Goal: Communication & Community: Answer question/provide support

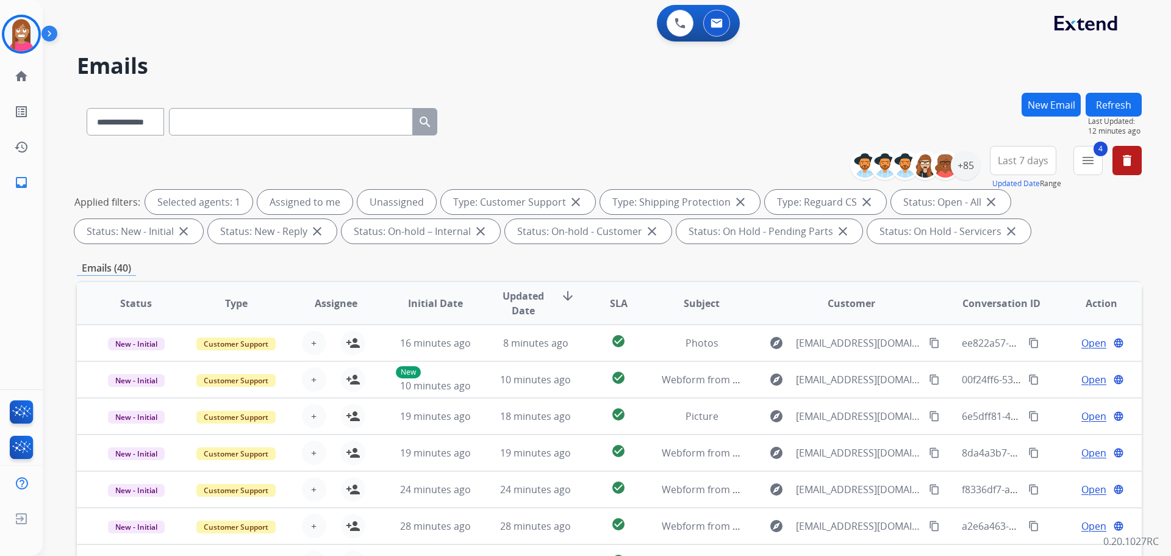
select select "**********"
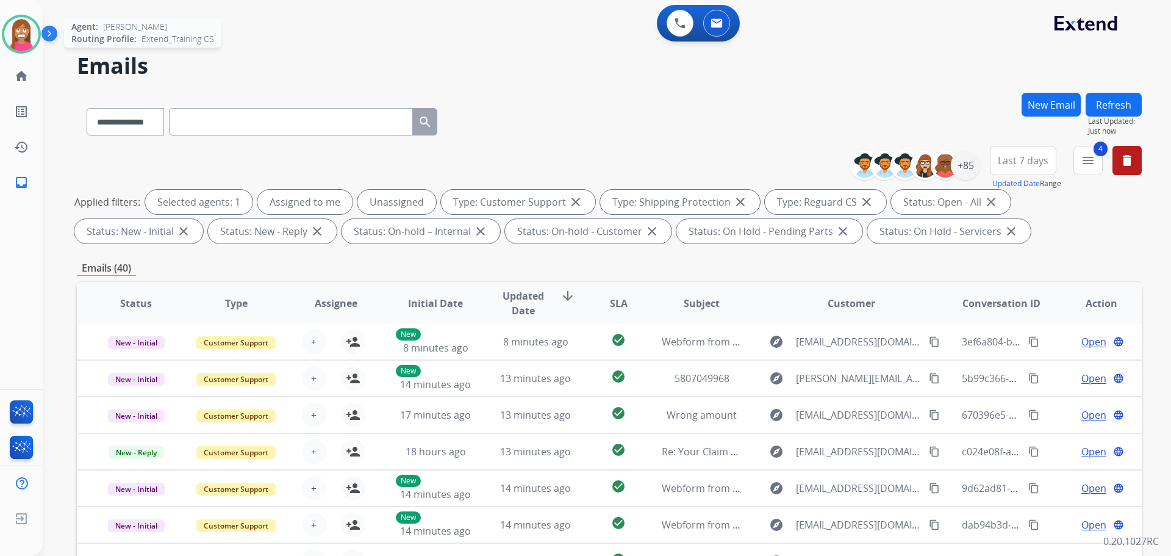
click at [19, 30] on img at bounding box center [21, 34] width 34 height 34
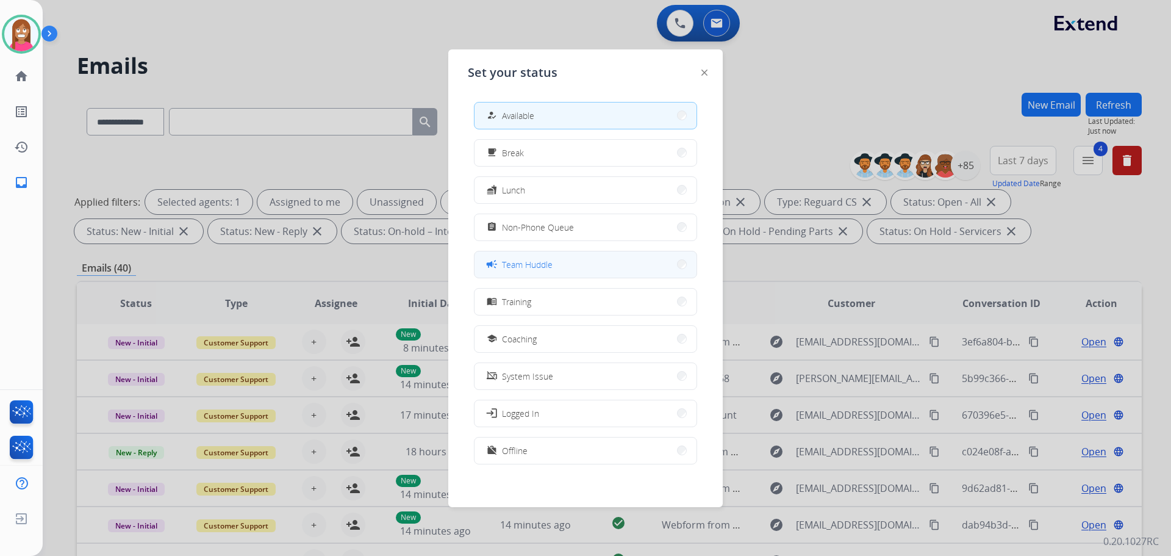
click at [518, 263] on span "Team Huddle" at bounding box center [527, 264] width 51 height 13
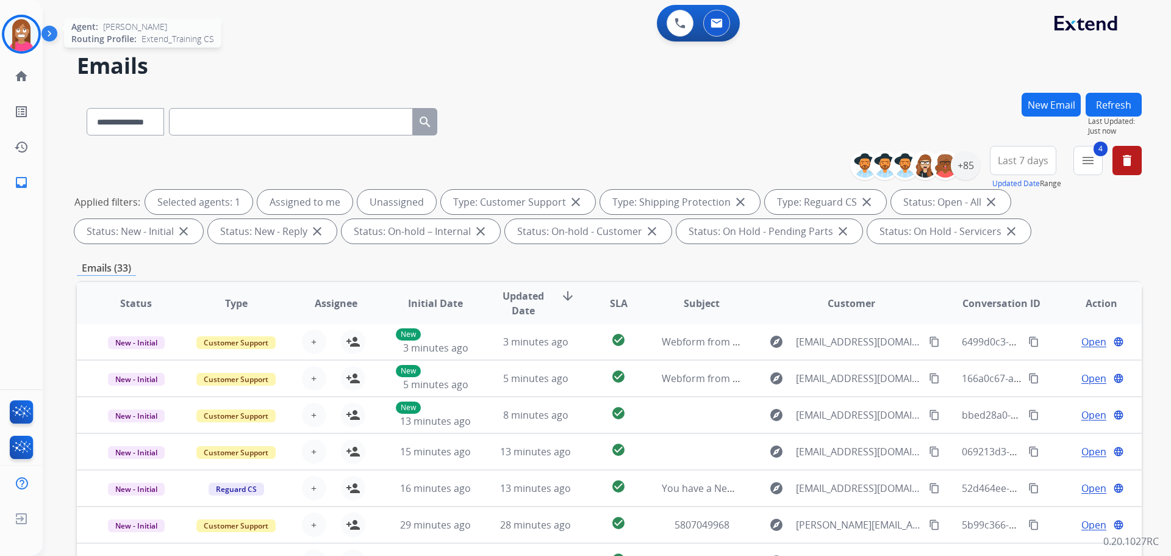
click at [20, 37] on img at bounding box center [21, 34] width 34 height 34
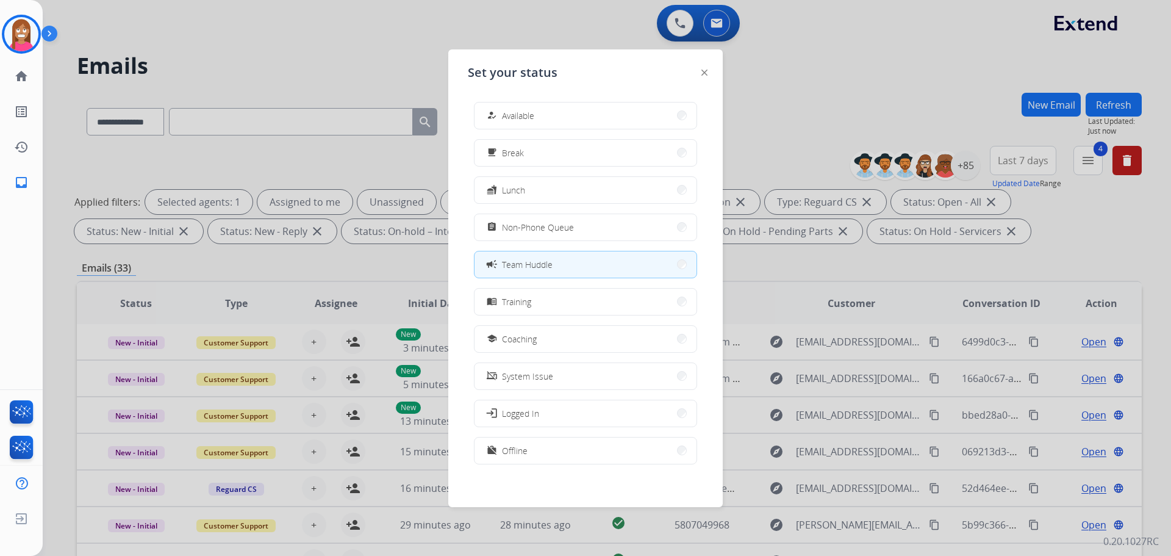
drag, startPoint x: 520, startPoint y: 115, endPoint x: 688, endPoint y: 40, distance: 183.8
click at [520, 111] on span "Available" at bounding box center [518, 115] width 32 height 13
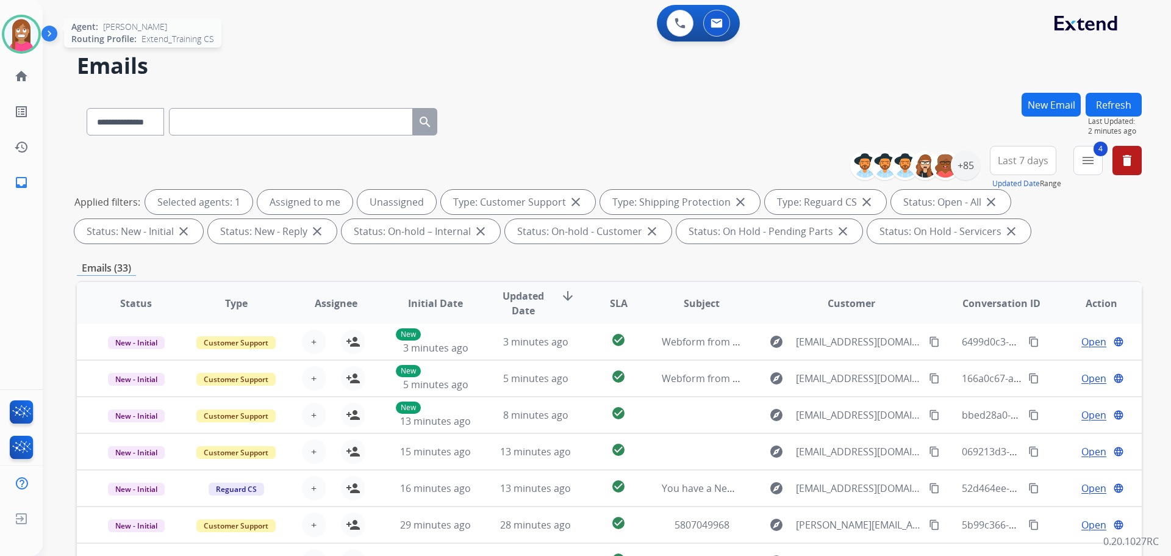
click at [2, 46] on div "Agent: [PERSON_NAME] Profile: Extend_Training CS" at bounding box center [21, 34] width 39 height 39
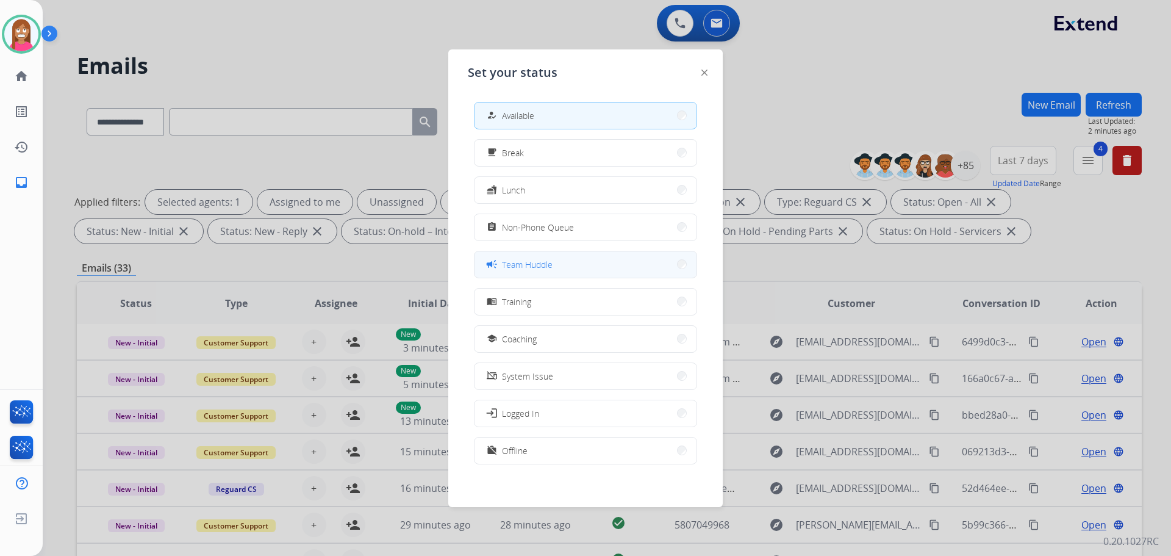
click at [510, 259] on span "Team Huddle" at bounding box center [527, 264] width 51 height 13
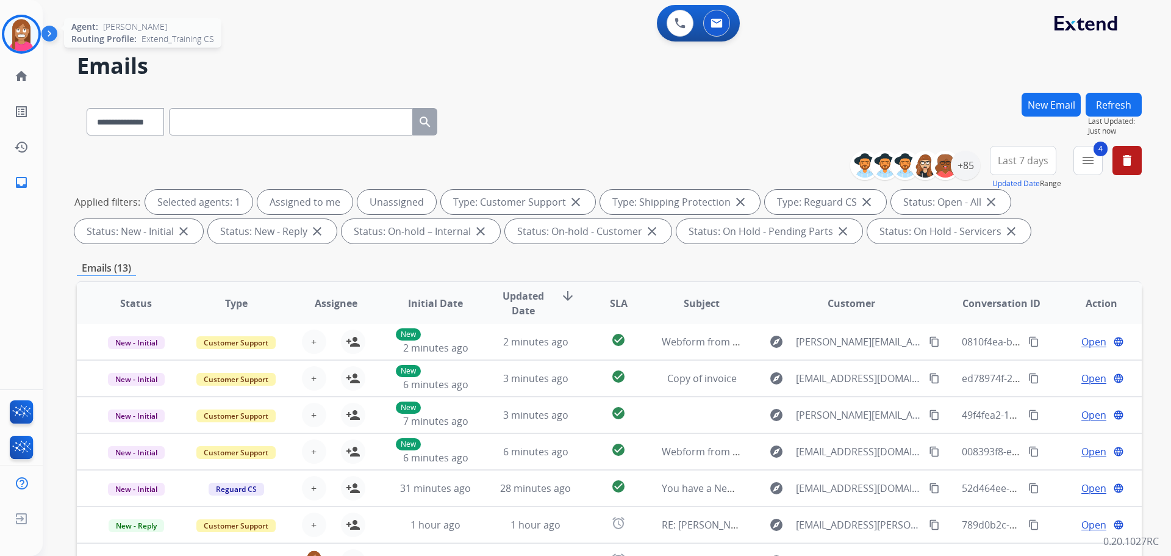
click at [4, 21] on div "Agent: [PERSON_NAME] Profile: Extend_Training CS" at bounding box center [21, 34] width 39 height 39
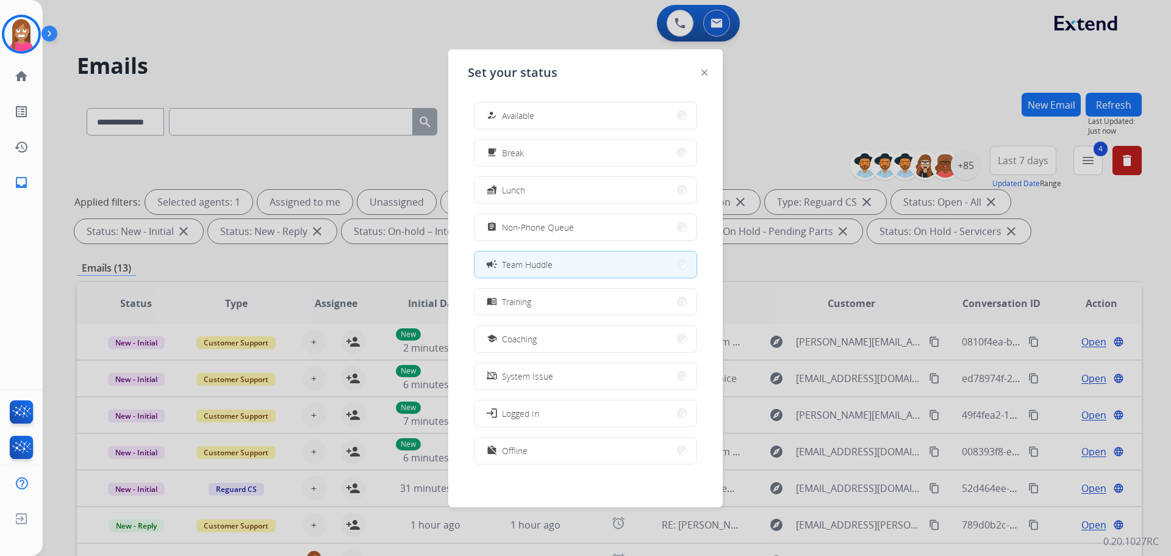
click at [512, 118] on span "Available" at bounding box center [518, 115] width 32 height 13
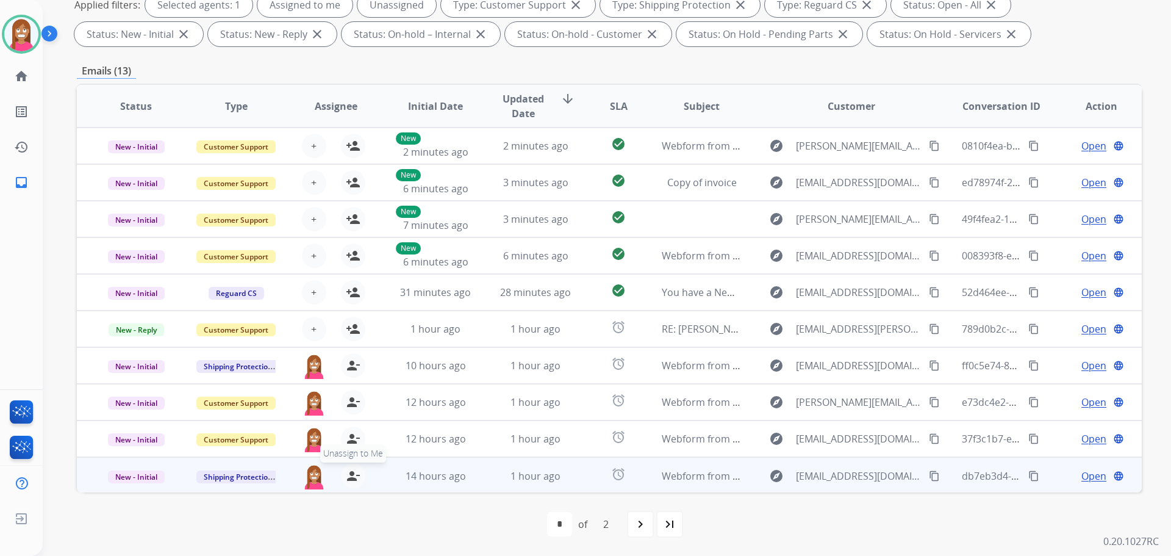
click at [351, 476] on mat-icon "person_remove" at bounding box center [353, 476] width 15 height 15
click at [351, 480] on mat-icon "person_add" at bounding box center [353, 476] width 15 height 15
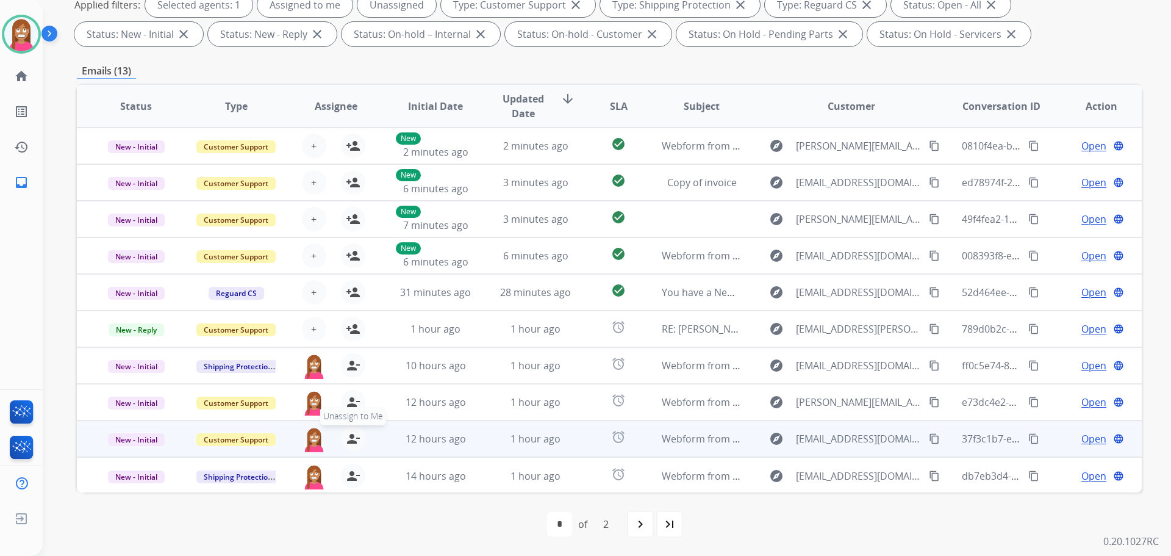
click at [350, 439] on mat-icon "person_remove" at bounding box center [353, 438] width 15 height 15
click at [350, 439] on mat-icon "person_add" at bounding box center [353, 438] width 15 height 15
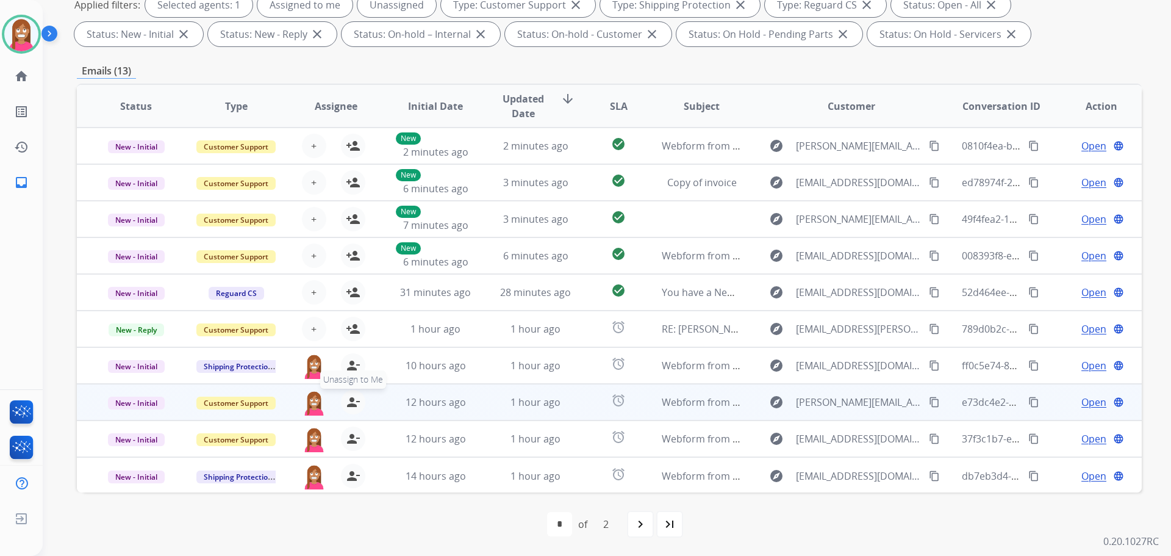
click at [348, 404] on mat-icon "person_remove" at bounding box center [353, 402] width 15 height 15
click at [348, 404] on mat-icon "person_add" at bounding box center [353, 402] width 15 height 15
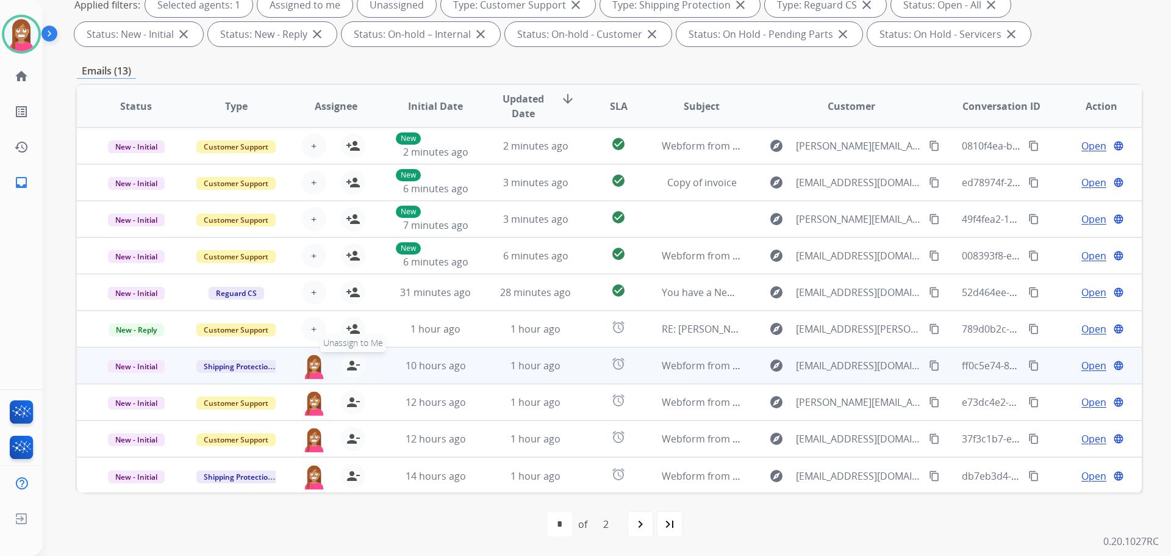
click at [352, 365] on mat-icon "person_remove" at bounding box center [353, 365] width 15 height 15
click at [352, 365] on mat-icon "person_add" at bounding box center [353, 365] width 15 height 15
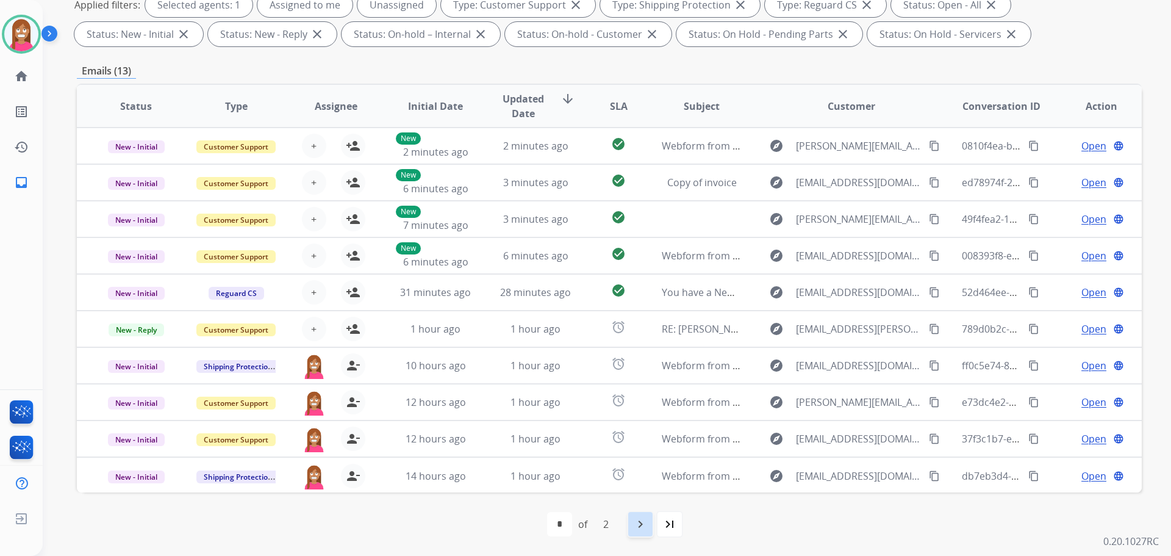
click at [636, 518] on mat-icon "navigate_next" at bounding box center [640, 524] width 15 height 15
select select "*"
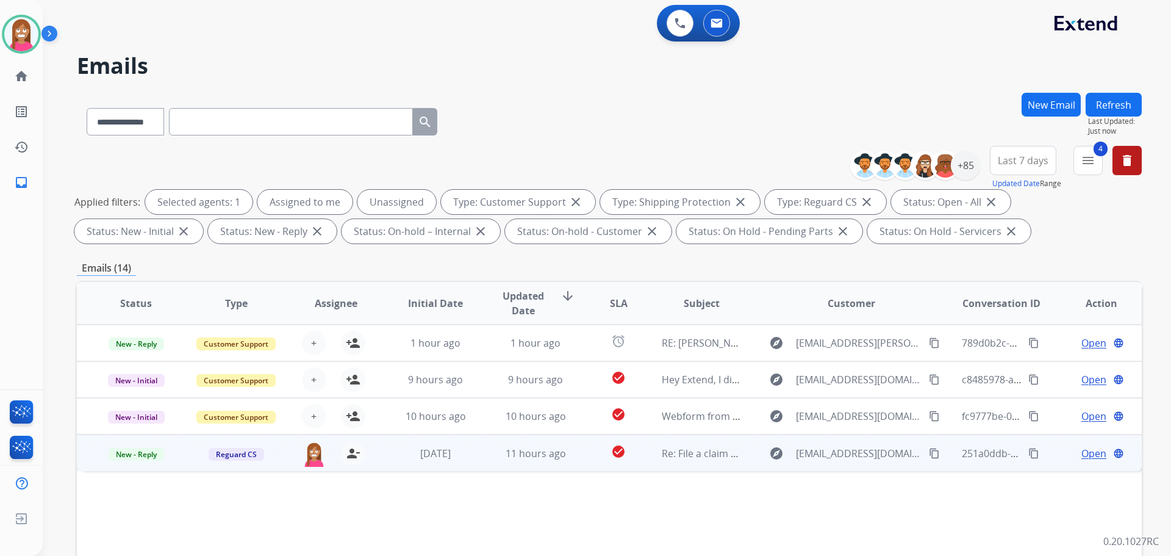
click at [494, 462] on td "11 hours ago" at bounding box center [526, 452] width 100 height 37
click at [1087, 455] on span "Open" at bounding box center [1094, 452] width 25 height 15
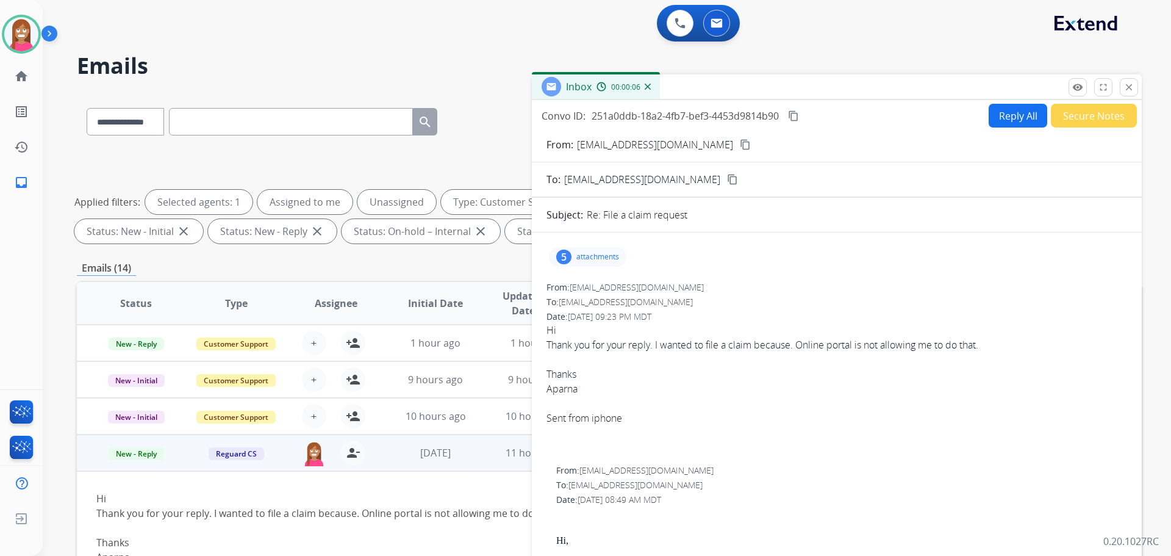
click at [740, 146] on mat-icon "content_copy" at bounding box center [745, 144] width 11 height 11
click at [1004, 110] on button "Reply All" at bounding box center [1018, 116] width 59 height 24
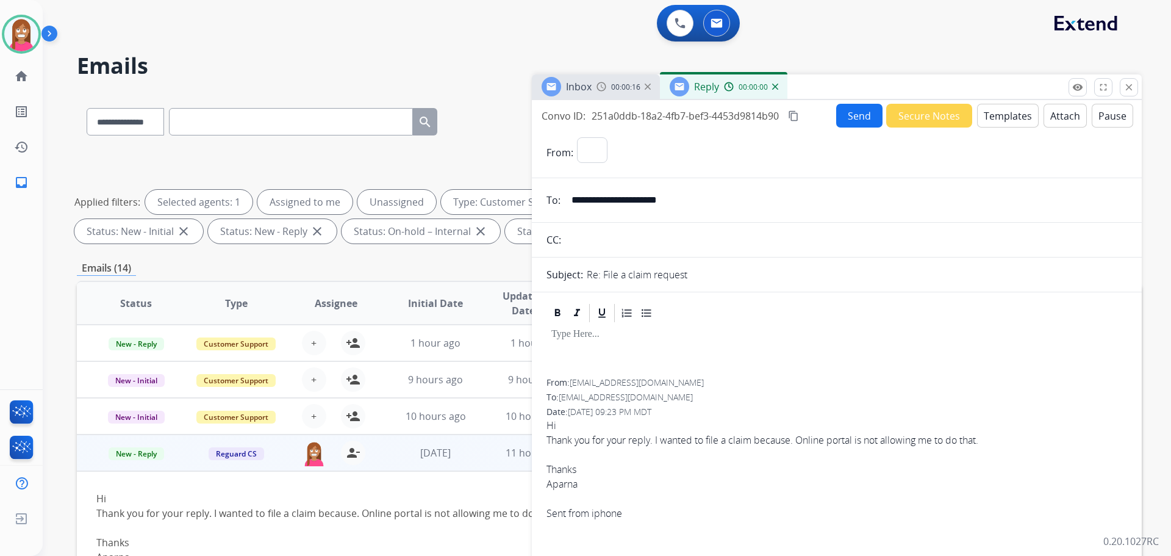
select select "**********"
click at [1009, 119] on button "Templates" at bounding box center [1008, 116] width 62 height 24
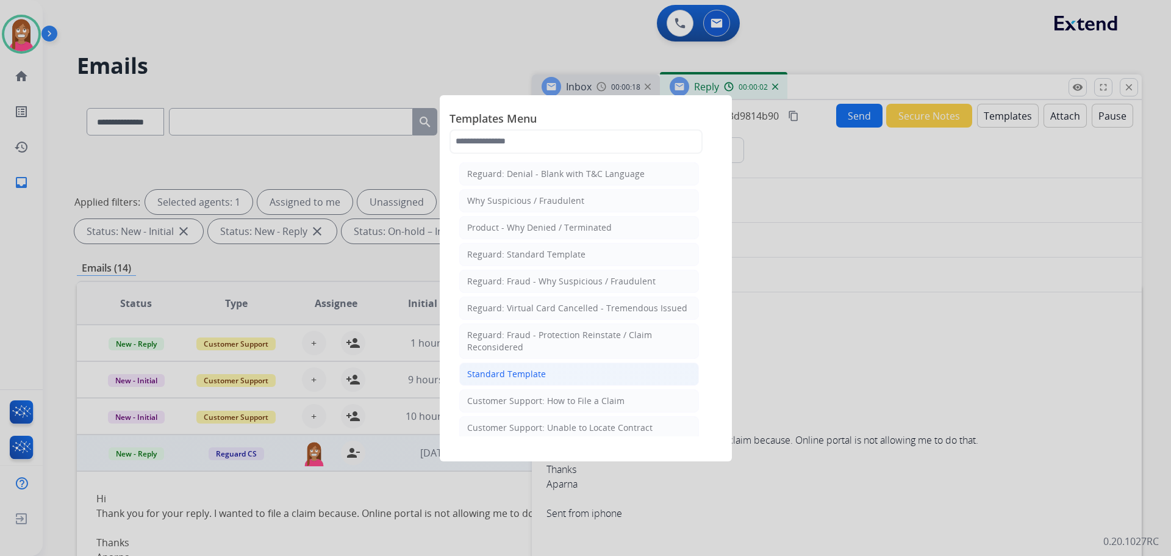
click at [515, 375] on div "Standard Template" at bounding box center [506, 374] width 79 height 12
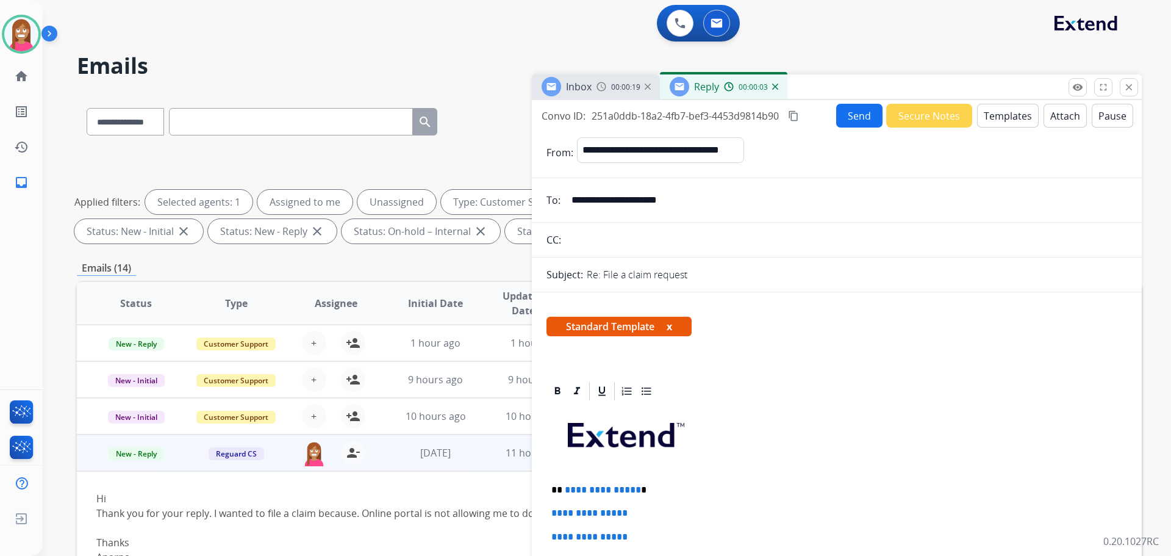
click at [994, 123] on button "Templates" at bounding box center [1008, 116] width 62 height 24
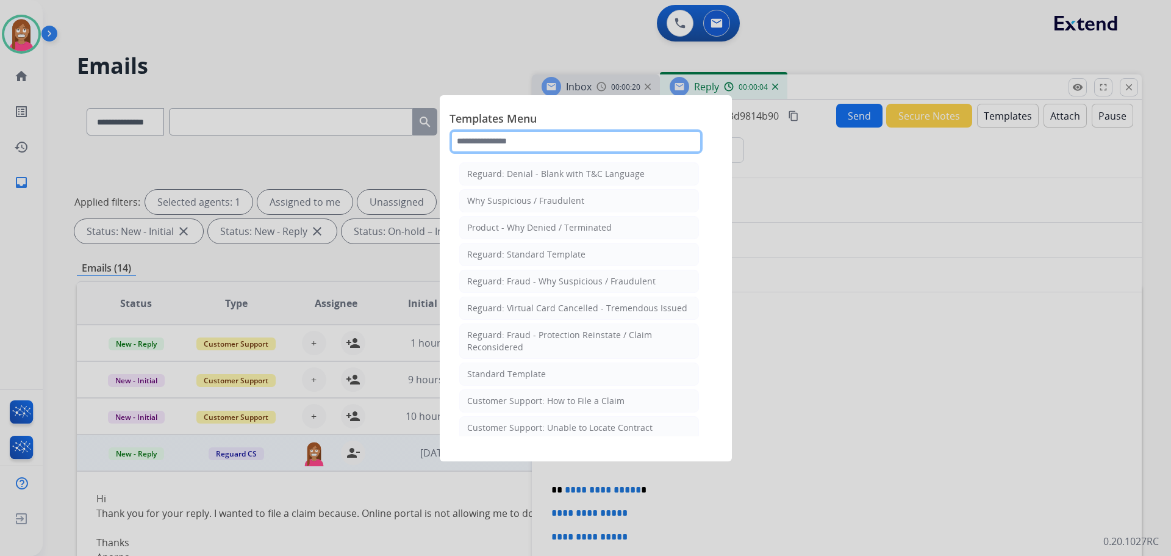
click at [561, 147] on input "text" at bounding box center [576, 141] width 253 height 24
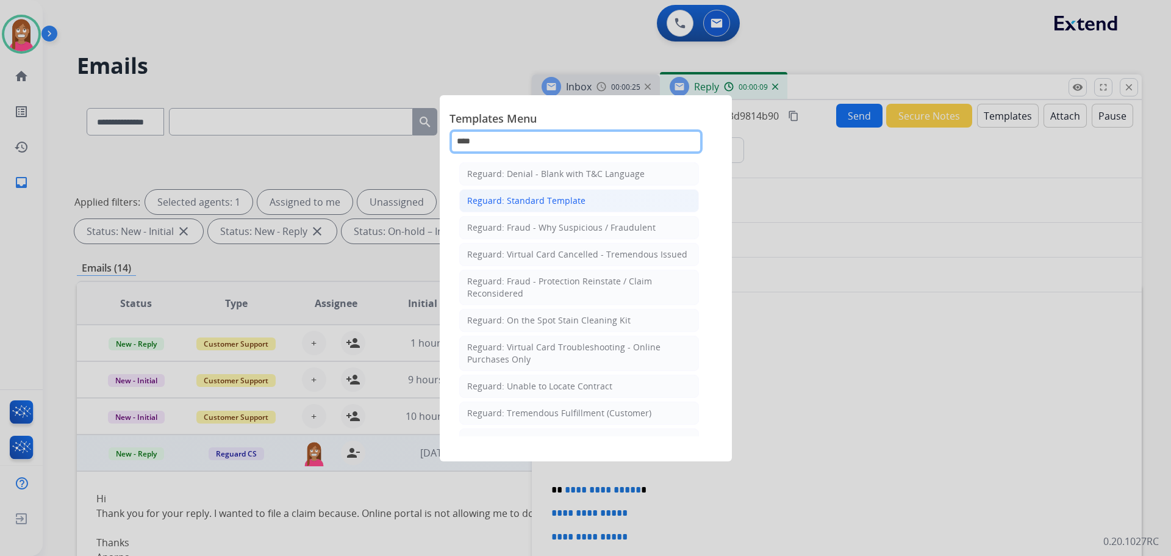
type input "****"
click at [542, 196] on div "Reguard: Standard Template" at bounding box center [526, 201] width 118 height 12
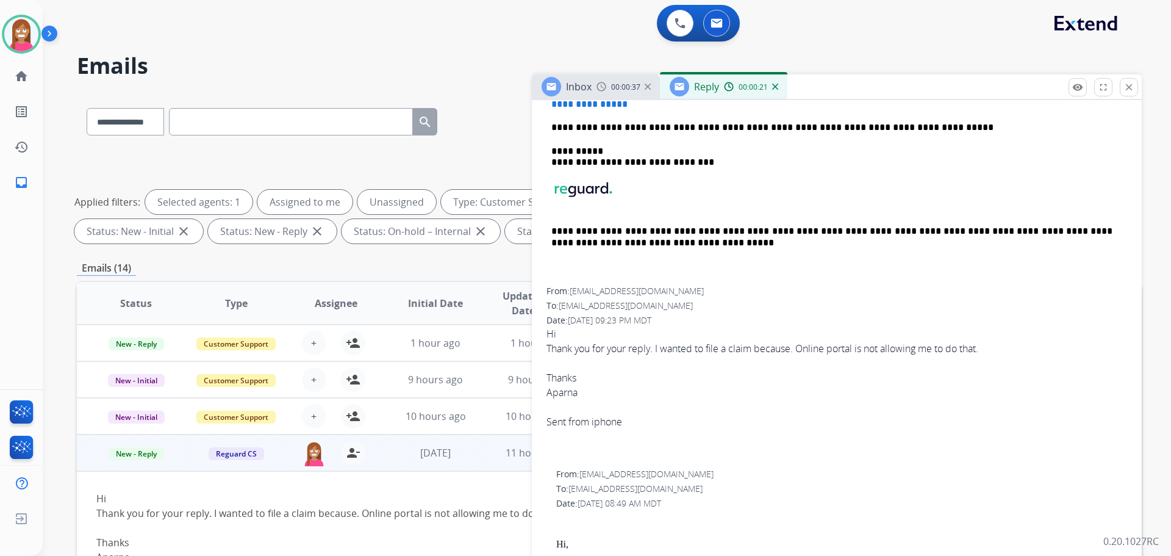
scroll to position [366, 0]
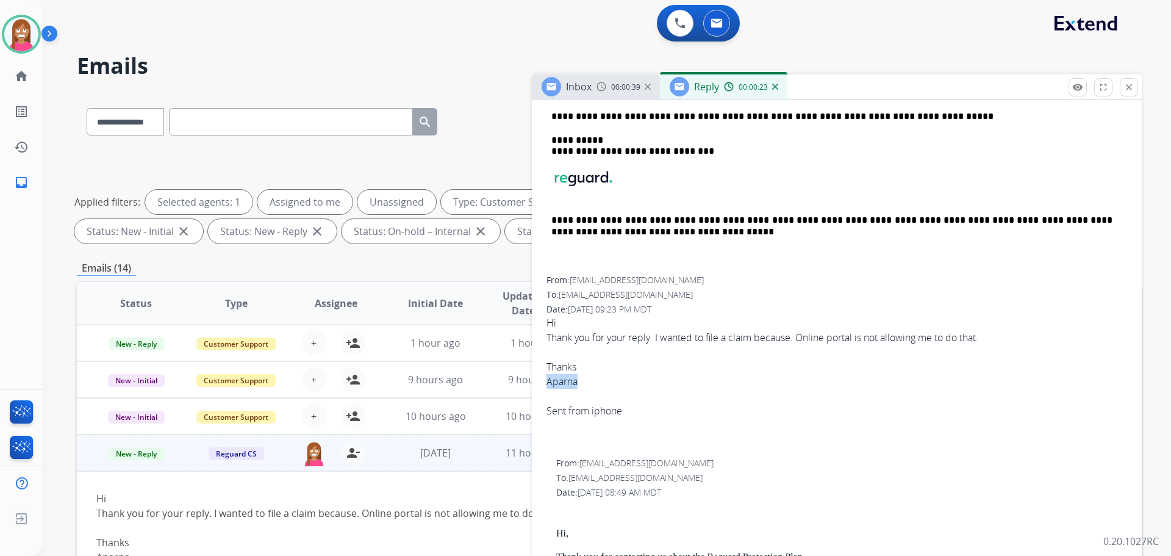
drag, startPoint x: 578, startPoint y: 381, endPoint x: 548, endPoint y: 384, distance: 30.0
click at [548, 384] on div "Aparna Sent from iphone" at bounding box center [837, 396] width 581 height 44
copy div "Aparna"
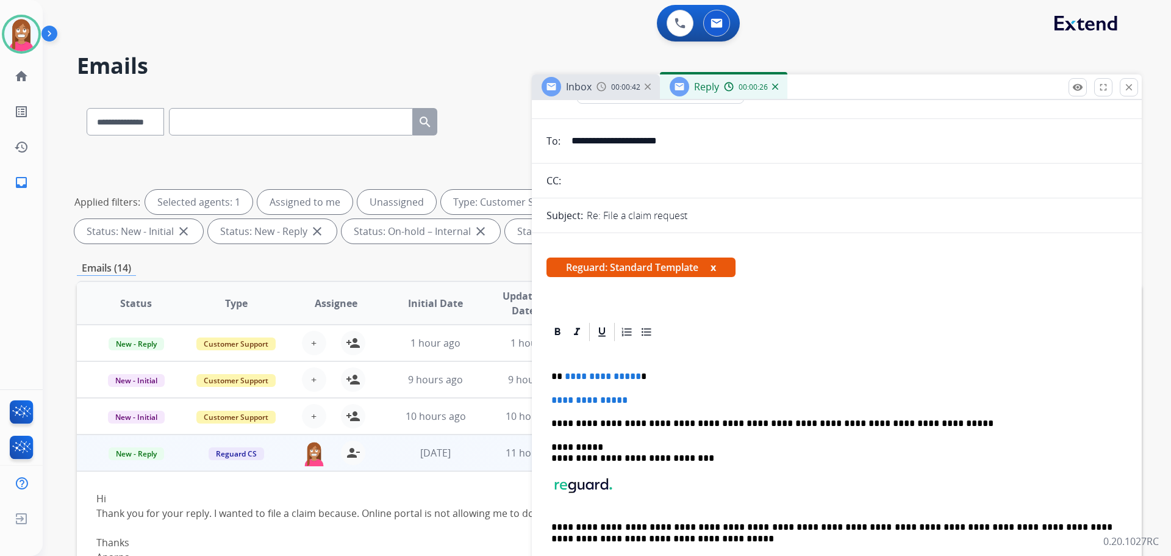
scroll to position [0, 0]
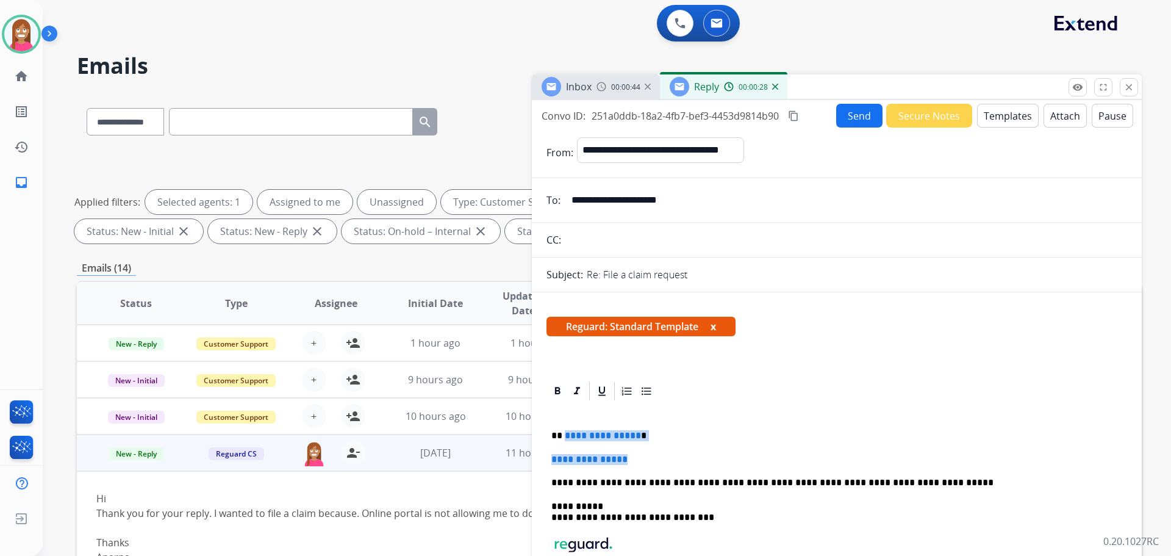
drag, startPoint x: 641, startPoint y: 458, endPoint x: 564, endPoint y: 433, distance: 81.0
click at [564, 433] on div "**********" at bounding box center [837, 522] width 581 height 240
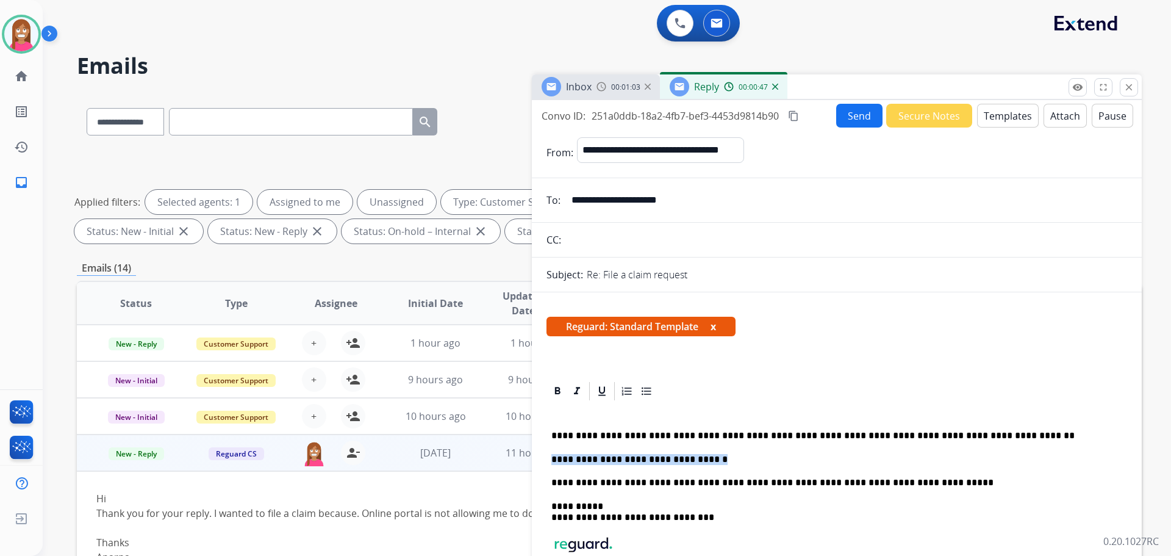
drag, startPoint x: 697, startPoint y: 461, endPoint x: 553, endPoint y: 461, distance: 143.4
click at [553, 461] on p "**********" at bounding box center [832, 459] width 561 height 11
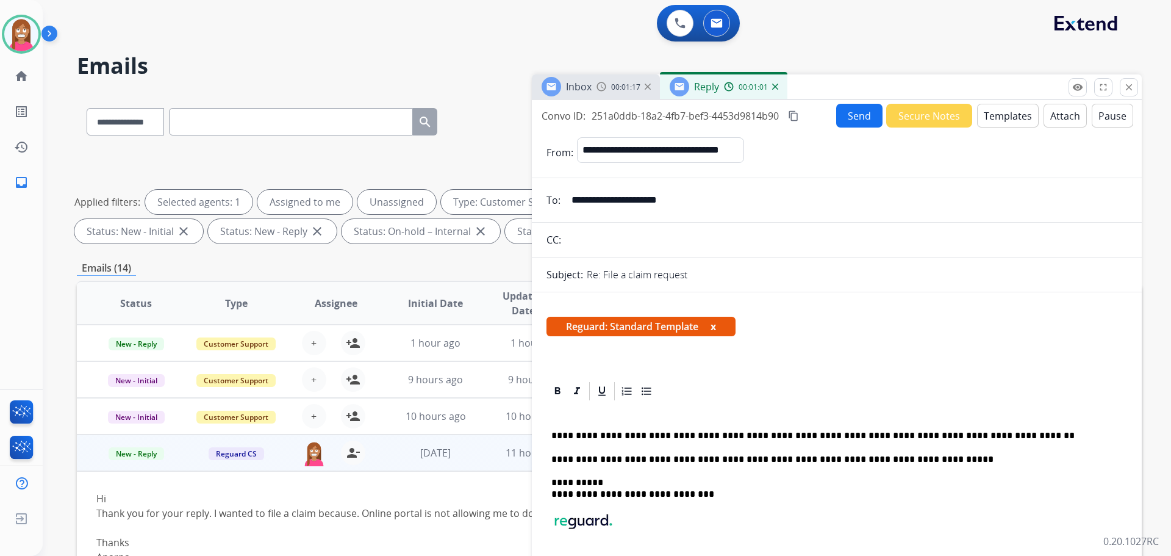
click at [869, 121] on button "Send" at bounding box center [859, 116] width 46 height 24
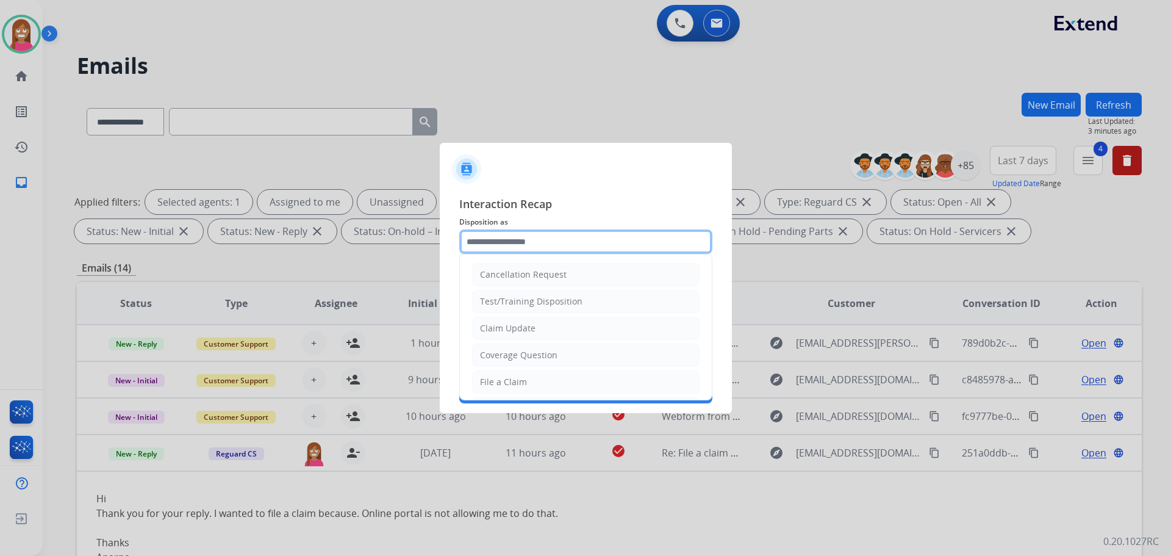
click at [516, 240] on input "text" at bounding box center [585, 241] width 253 height 24
click at [494, 383] on div "File a Claim" at bounding box center [503, 382] width 47 height 12
type input "**********"
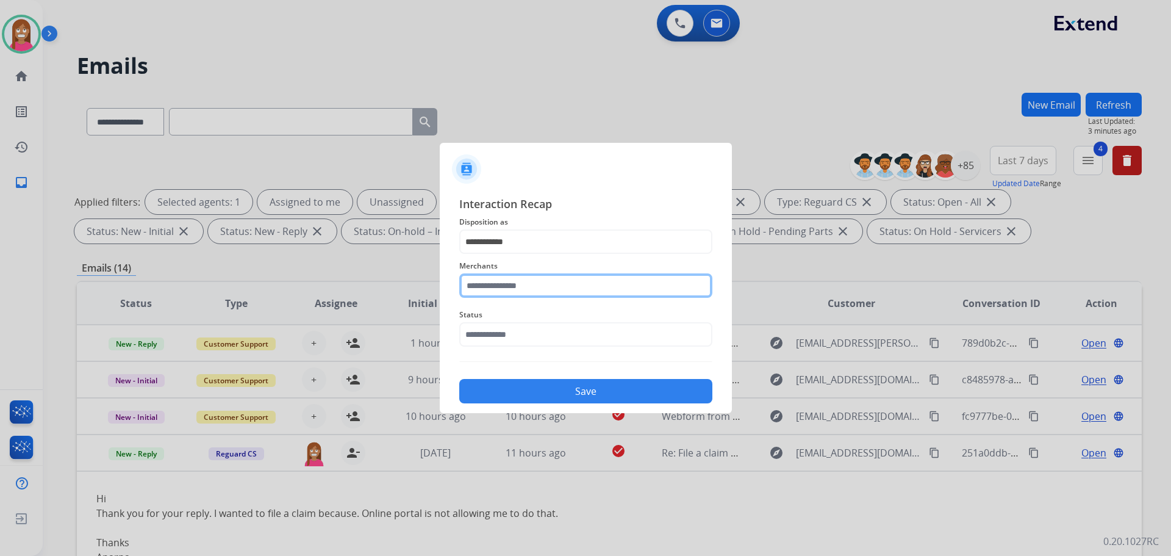
click at [503, 297] on input "text" at bounding box center [585, 285] width 253 height 24
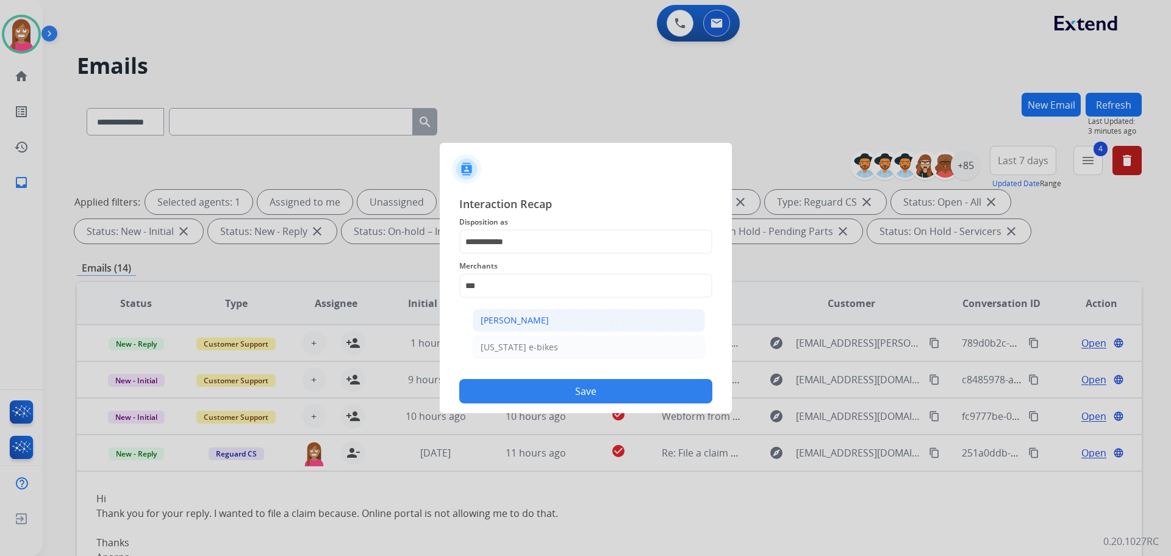
click at [545, 319] on div "[PERSON_NAME]" at bounding box center [515, 320] width 68 height 12
type input "**********"
click at [547, 348] on div "Status" at bounding box center [585, 327] width 253 height 49
click at [541, 340] on input "text" at bounding box center [585, 334] width 253 height 24
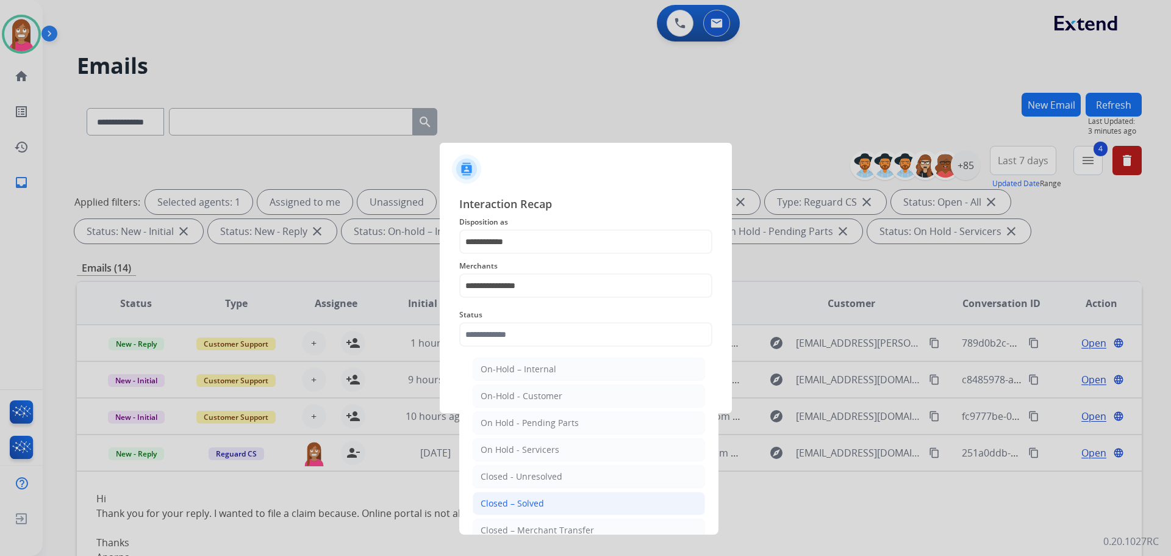
click at [548, 495] on li "Closed – Solved" at bounding box center [589, 503] width 232 height 23
type input "**********"
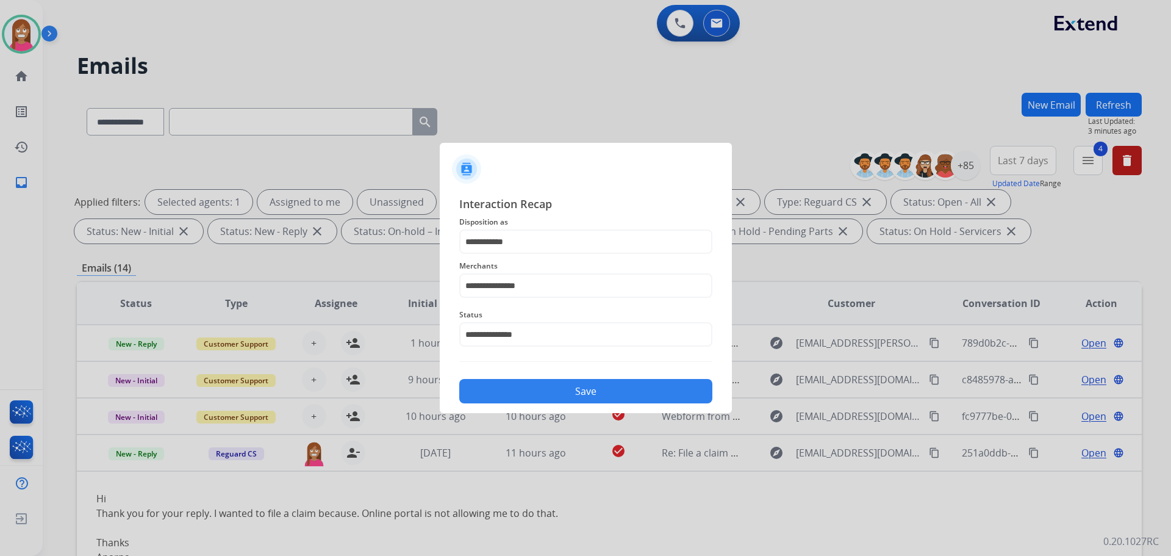
click at [515, 394] on button "Save" at bounding box center [585, 391] width 253 height 24
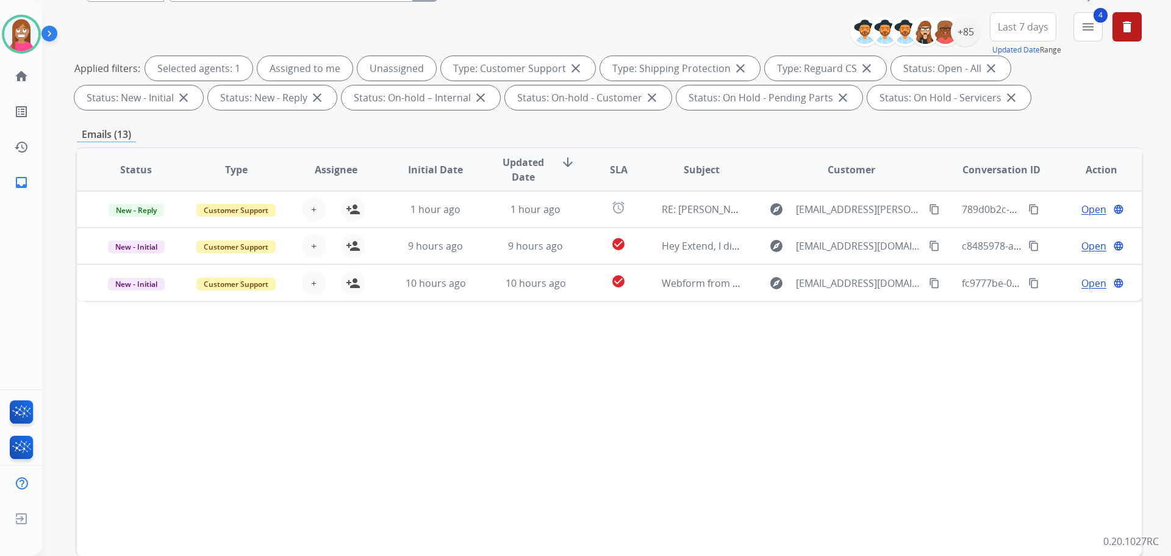
scroll to position [197, 0]
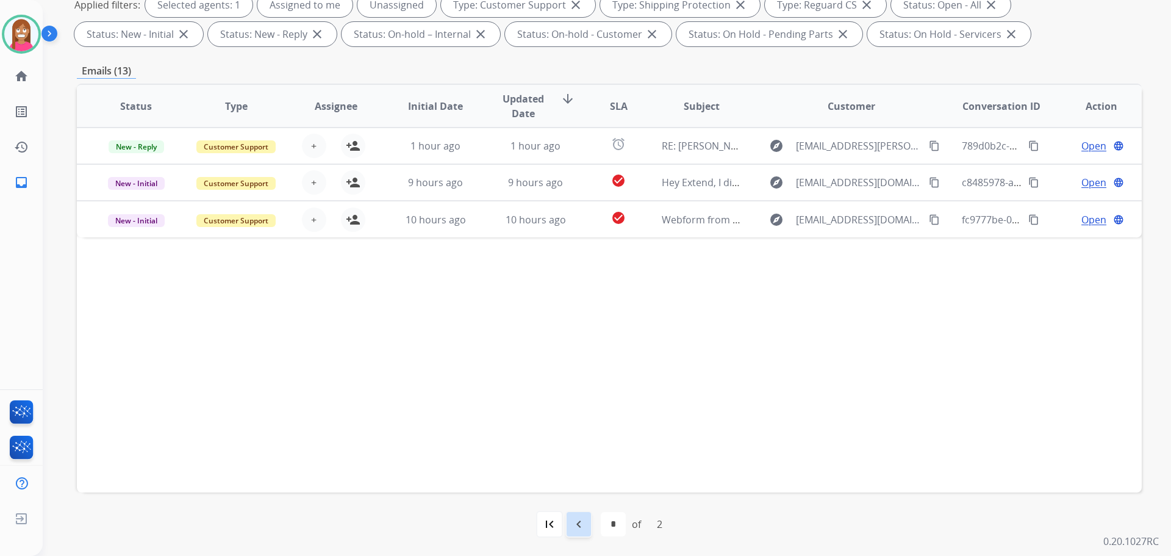
click at [580, 530] on mat-icon "navigate_before" at bounding box center [579, 524] width 15 height 15
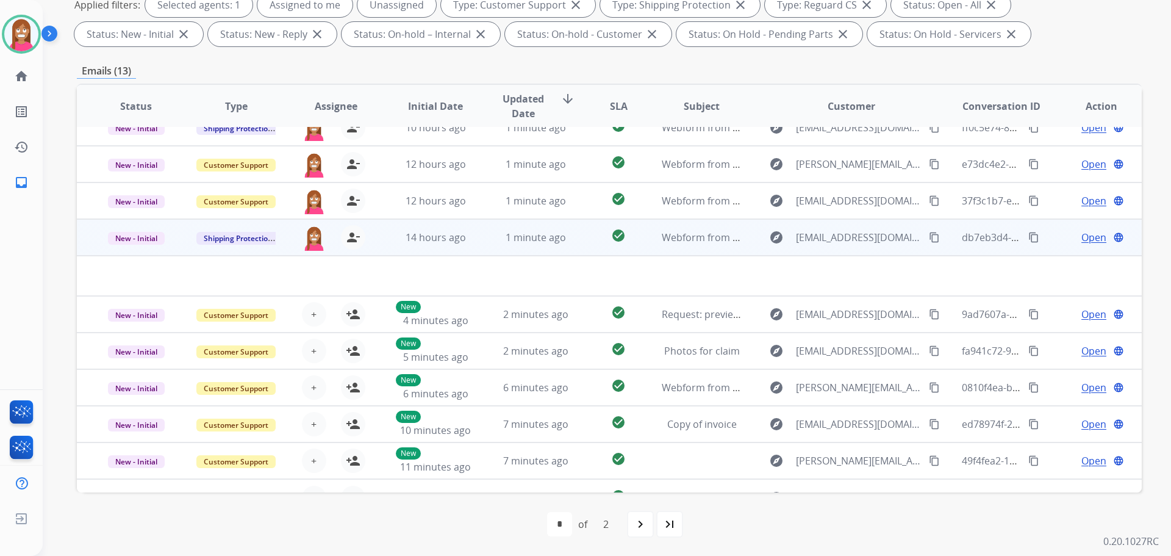
scroll to position [0, 0]
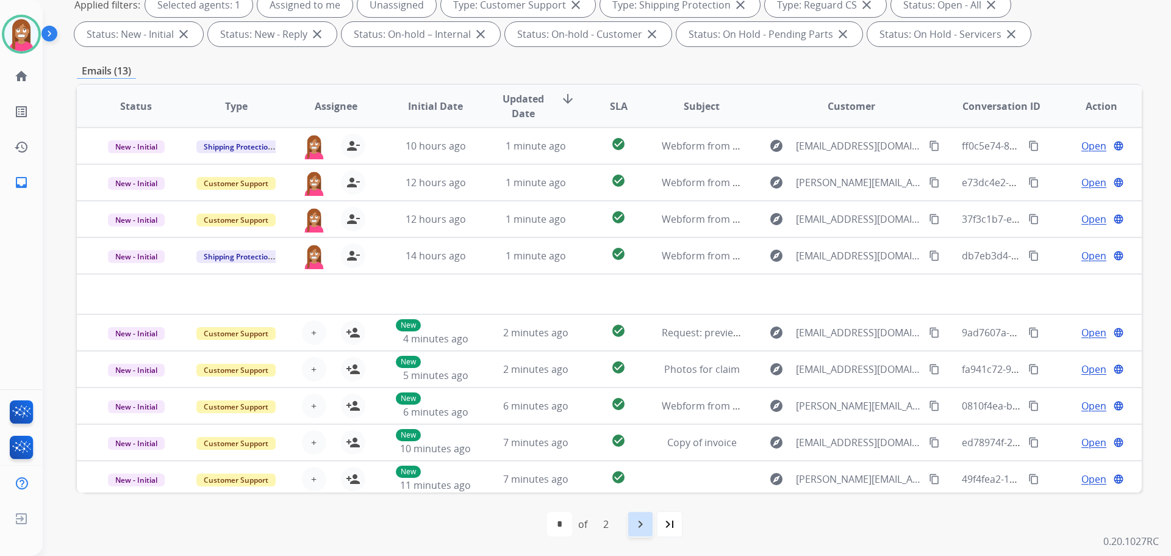
click at [640, 531] on mat-icon "navigate_next" at bounding box center [640, 524] width 15 height 15
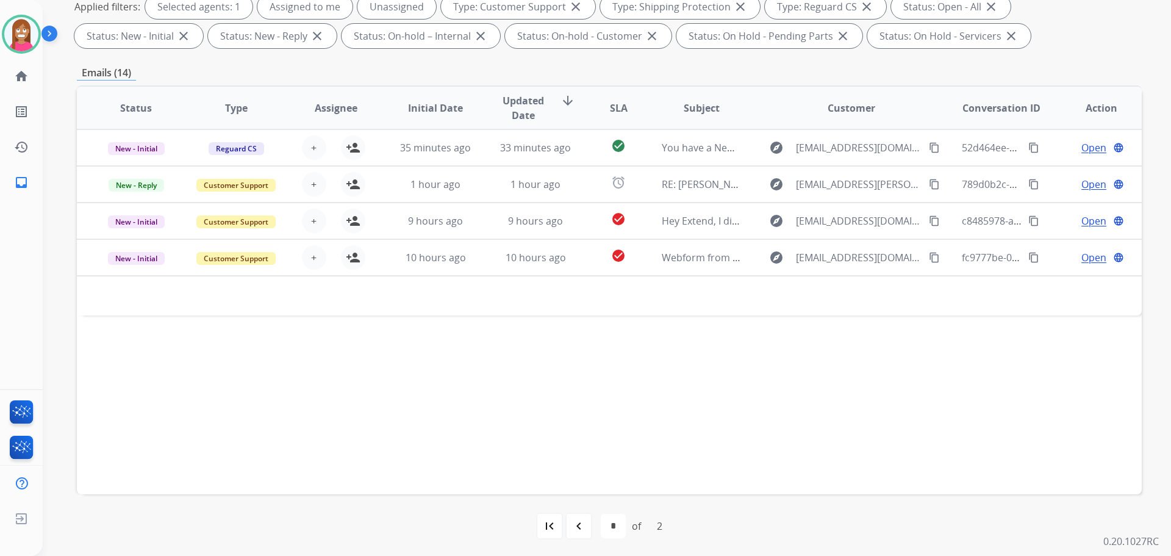
scroll to position [197, 0]
click at [581, 521] on mat-icon "navigate_before" at bounding box center [579, 524] width 15 height 15
select select "*"
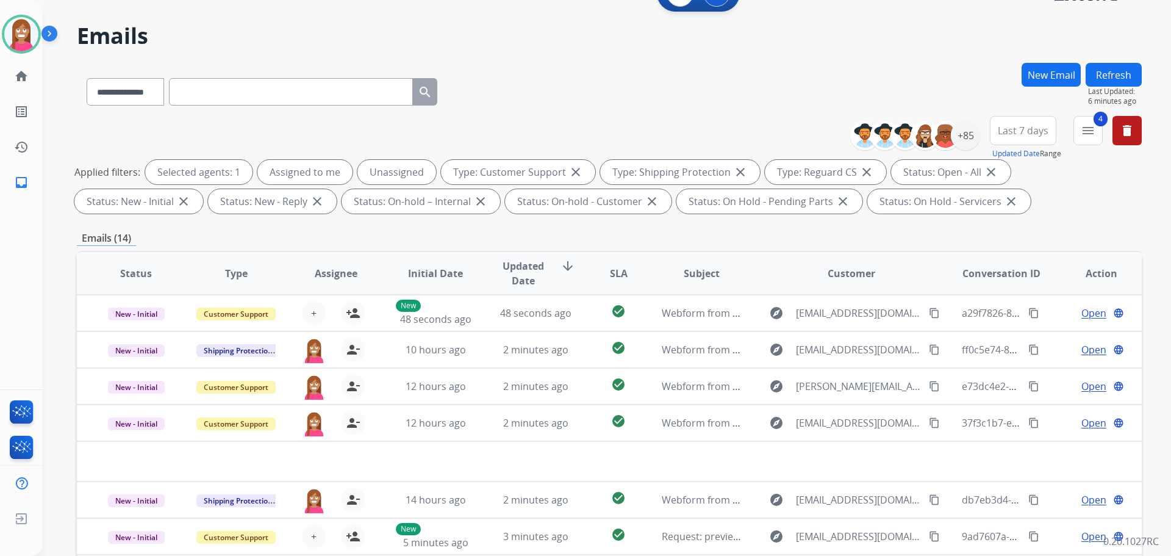
scroll to position [0, 0]
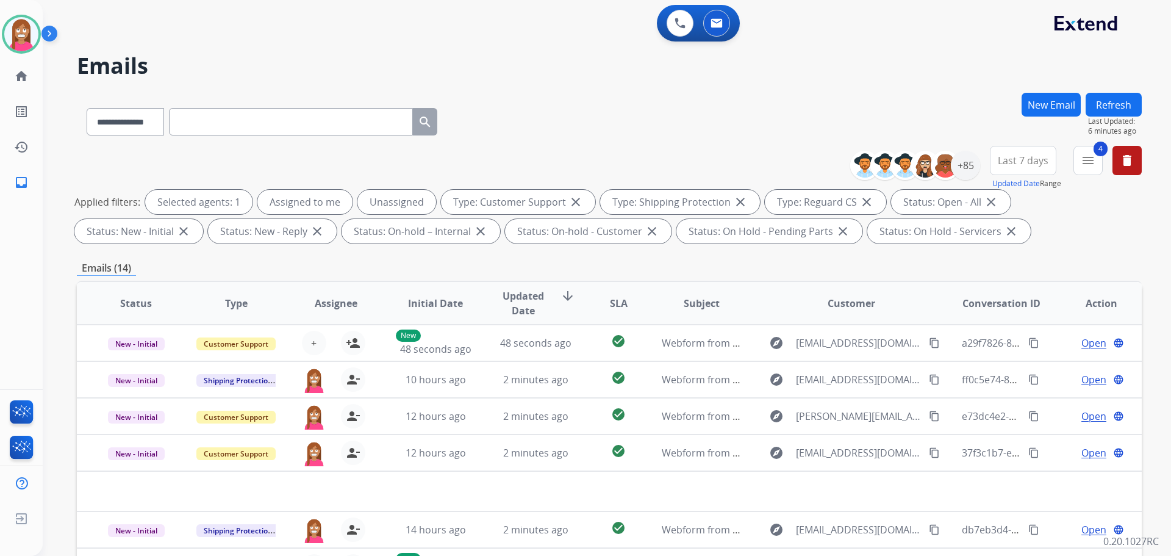
click at [1102, 104] on button "Refresh" at bounding box center [1114, 105] width 56 height 24
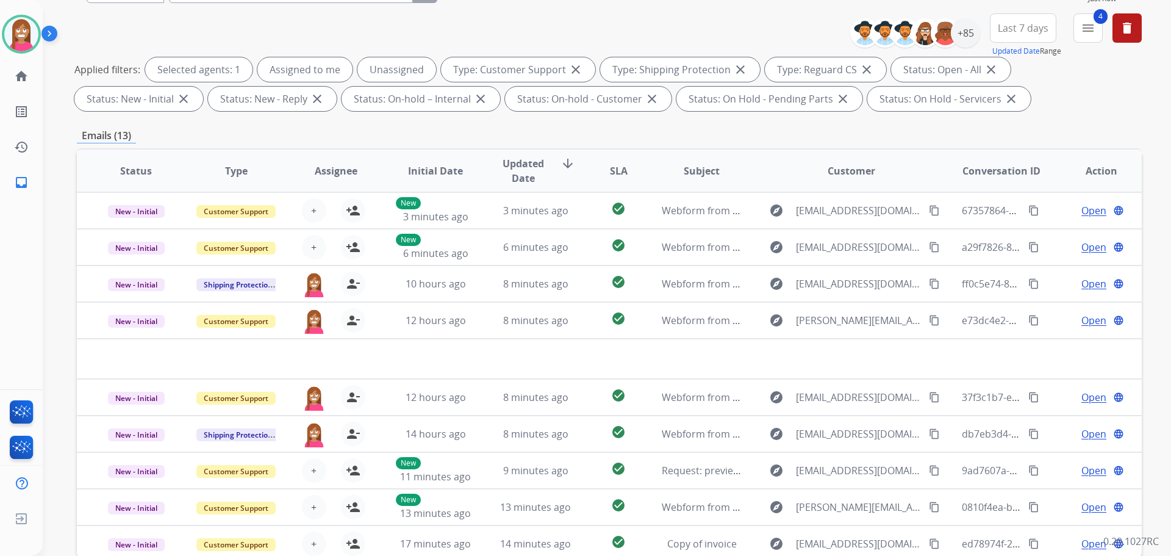
scroll to position [197, 0]
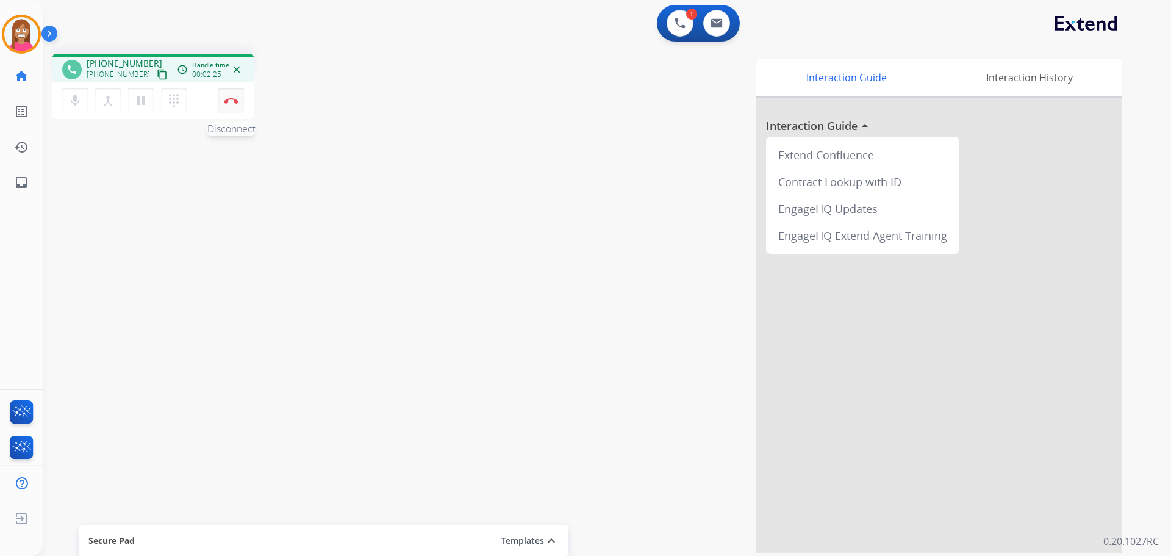
click at [230, 97] on button "Disconnect" at bounding box center [231, 101] width 26 height 26
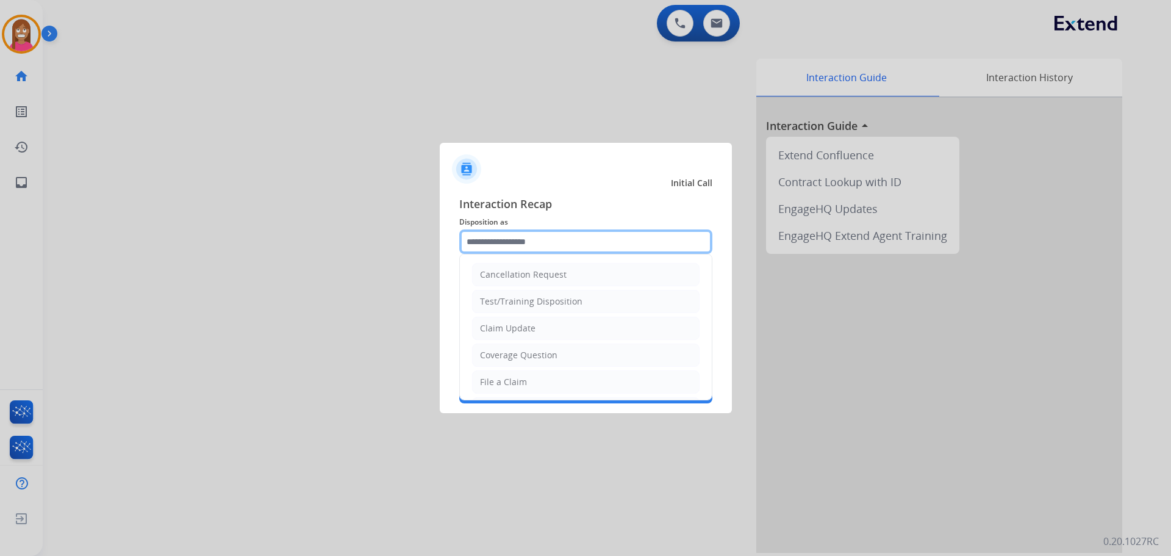
click at [553, 246] on input "text" at bounding box center [585, 241] width 253 height 24
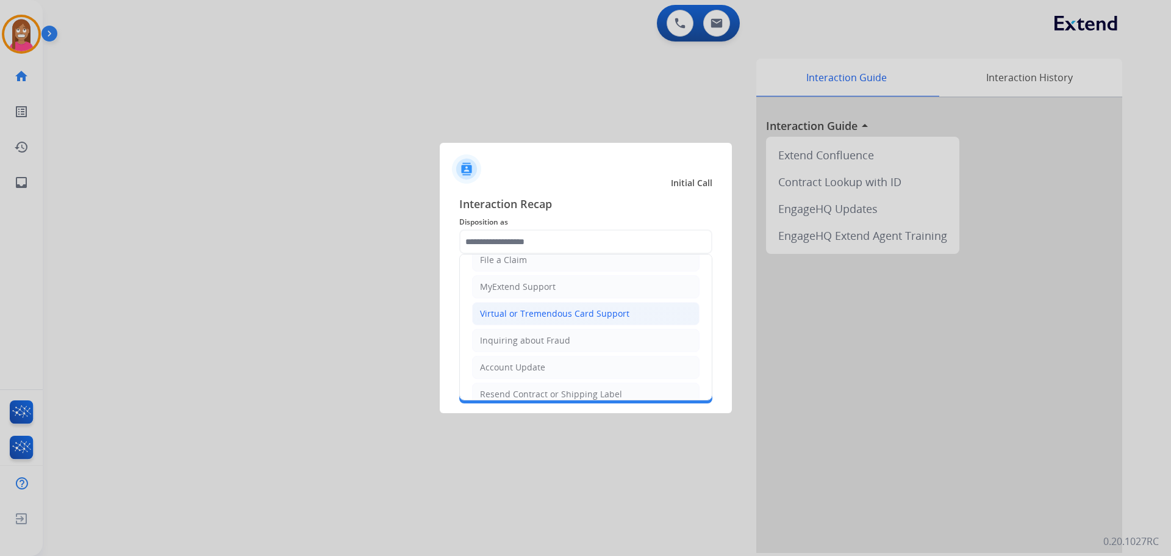
click at [500, 313] on div "Virtual or Tremendous Card Support" at bounding box center [554, 313] width 149 height 12
type input "**********"
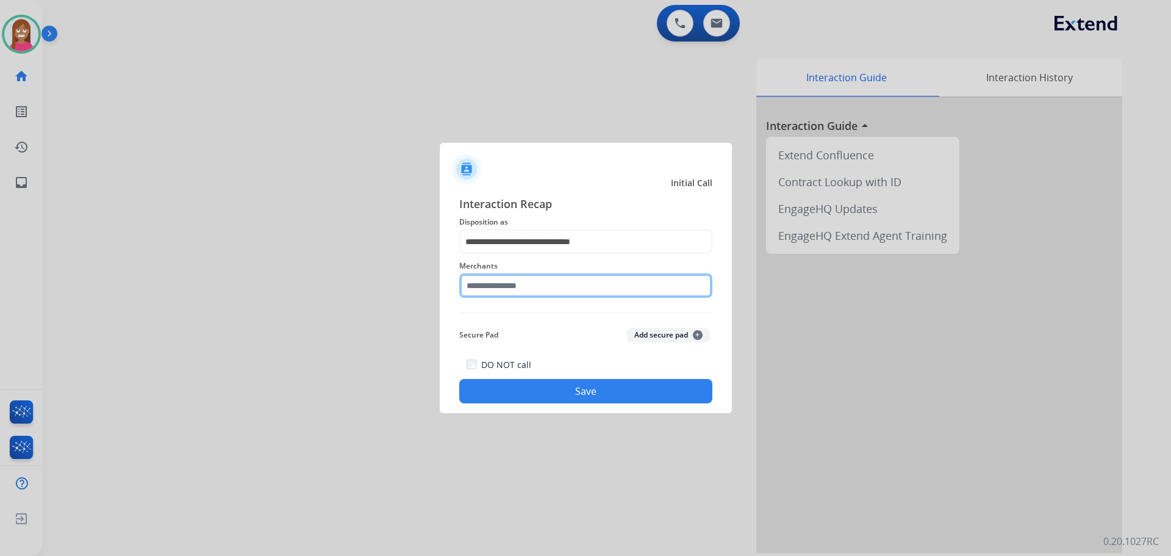
click at [537, 281] on input "text" at bounding box center [585, 285] width 253 height 24
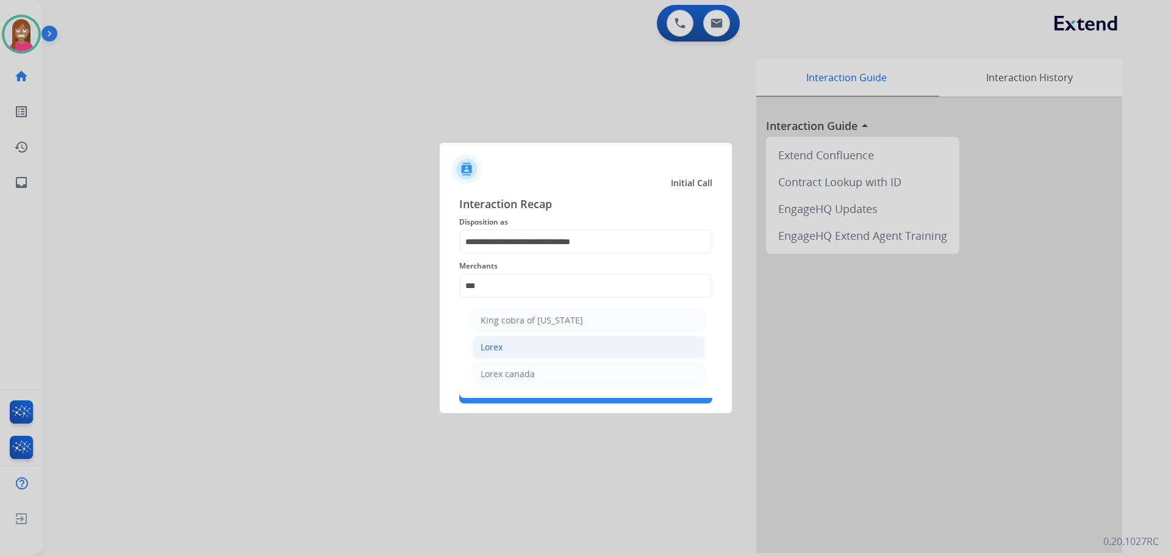
click at [497, 355] on li "Lorex" at bounding box center [589, 347] width 232 height 23
type input "*****"
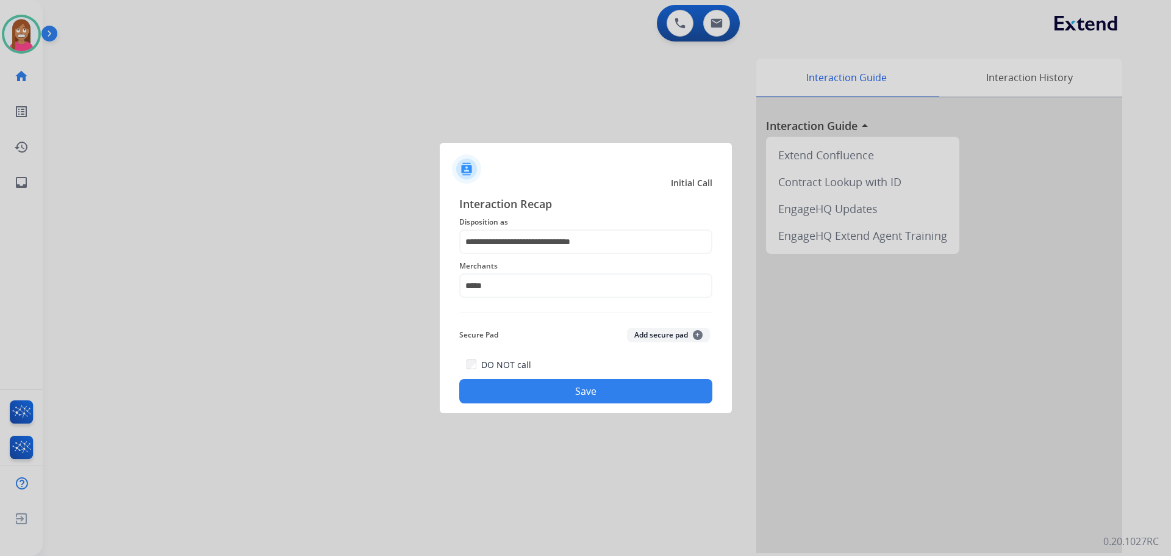
click at [510, 398] on button "Save" at bounding box center [585, 391] width 253 height 24
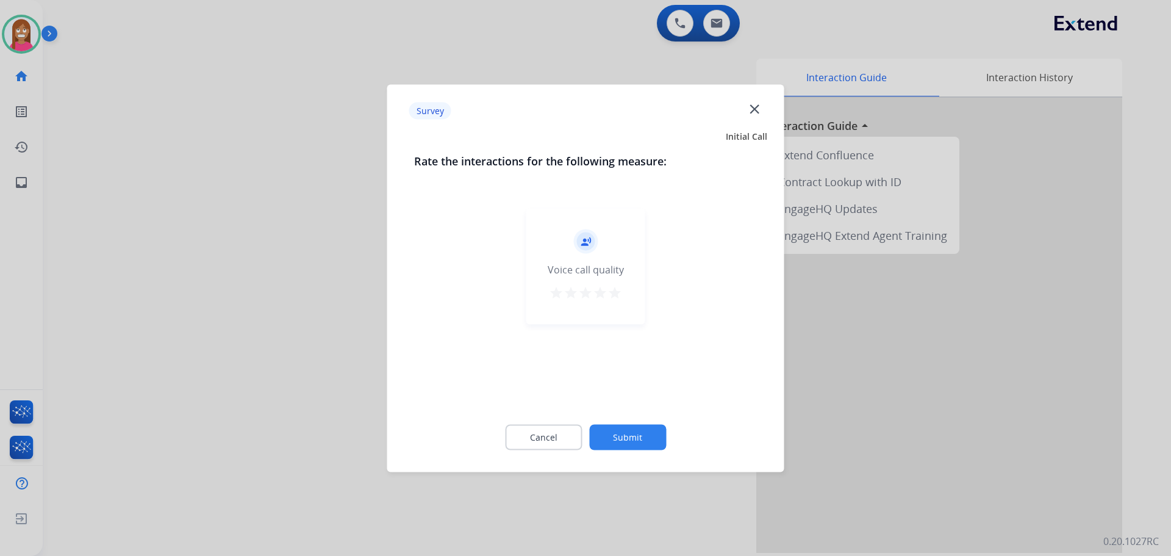
click at [750, 105] on mat-icon "close" at bounding box center [755, 109] width 16 height 16
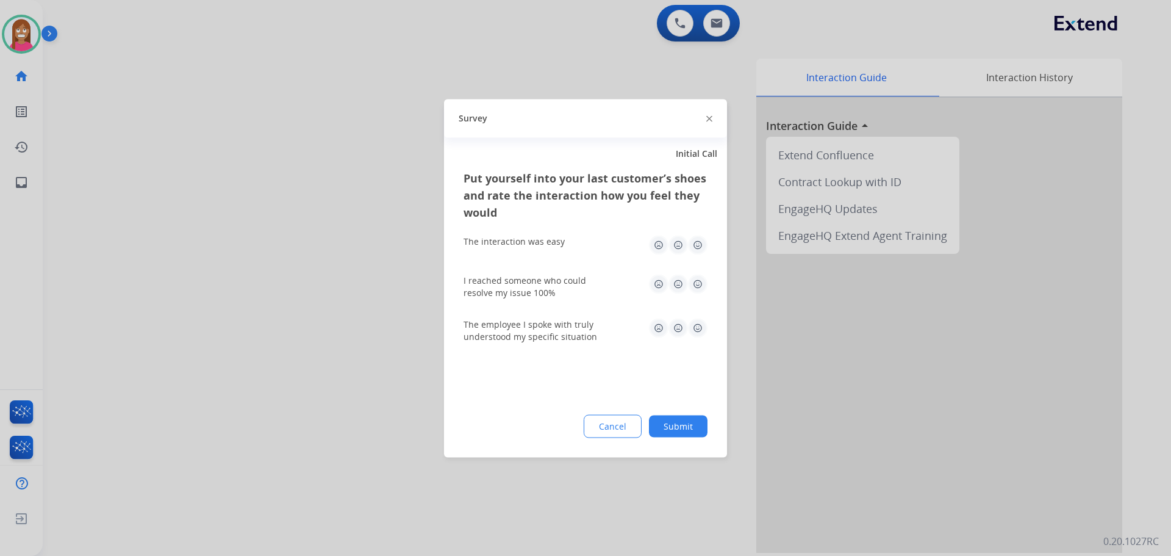
click at [710, 120] on img at bounding box center [710, 119] width 6 height 6
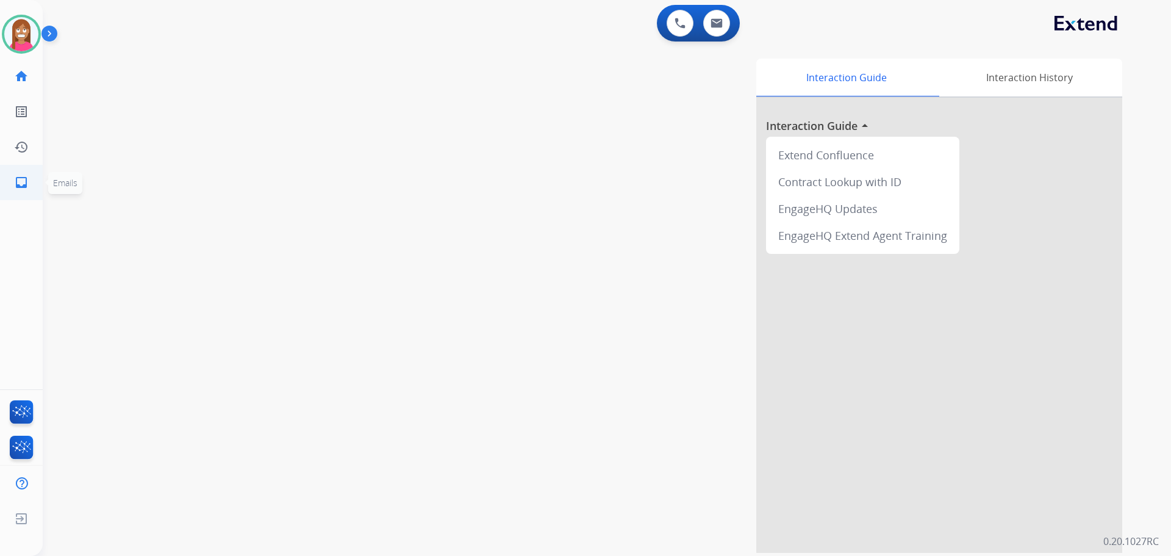
click at [13, 185] on link "inbox Emails" at bounding box center [21, 182] width 34 height 34
select select "**********"
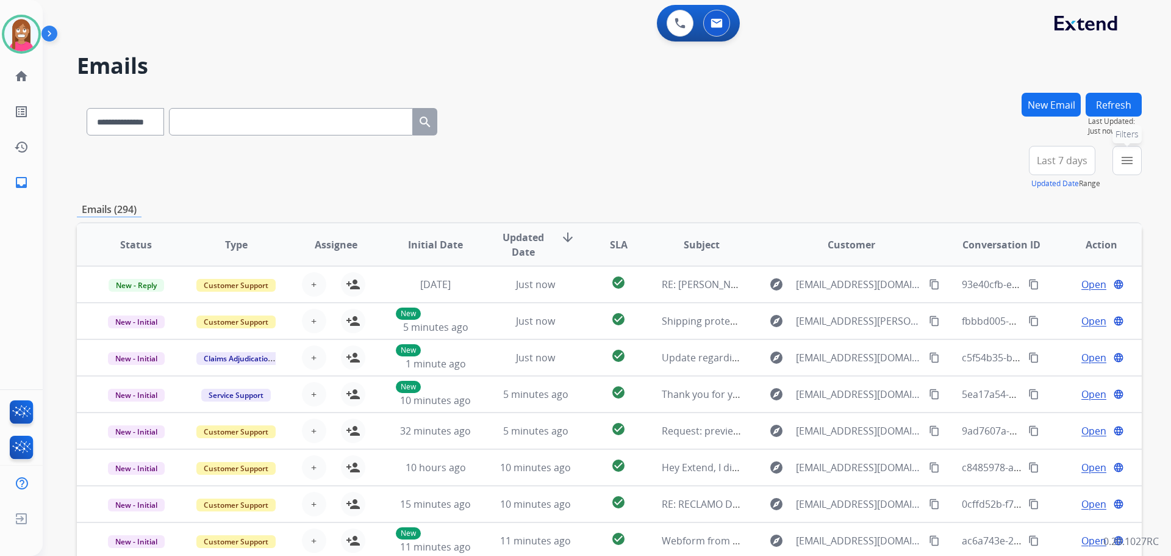
click at [1121, 166] on mat-icon "menu" at bounding box center [1127, 160] width 15 height 15
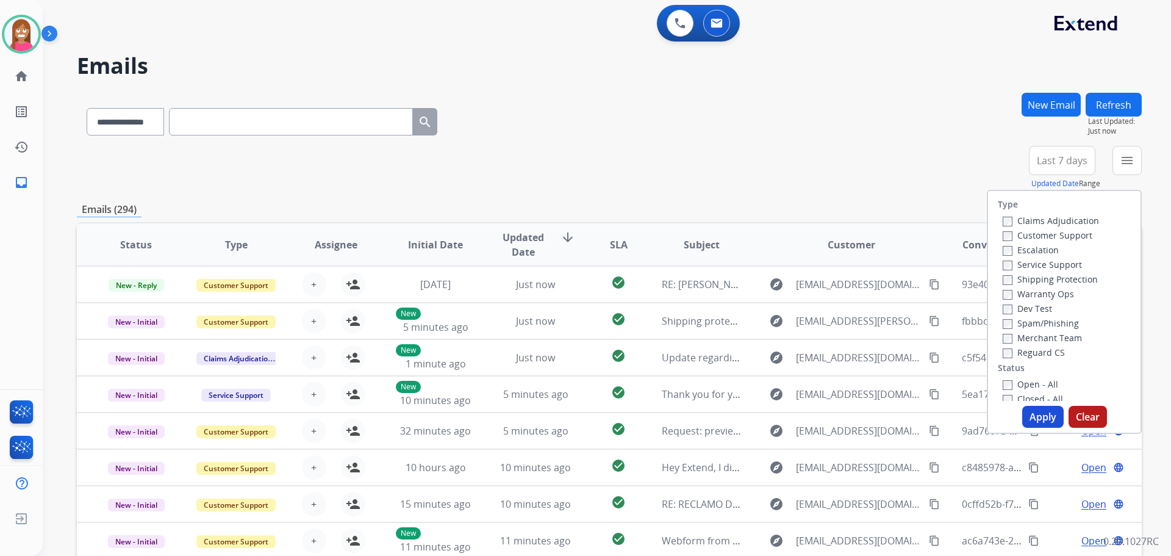
click at [1008, 235] on label "Customer Support" at bounding box center [1048, 235] width 90 height 12
click at [1032, 279] on label "Shipping Protection" at bounding box center [1050, 279] width 95 height 12
click at [1017, 347] on label "Reguard CS" at bounding box center [1034, 353] width 62 height 12
click at [1020, 382] on label "Open - All" at bounding box center [1031, 384] width 56 height 12
click at [1041, 421] on button "Apply" at bounding box center [1043, 417] width 41 height 22
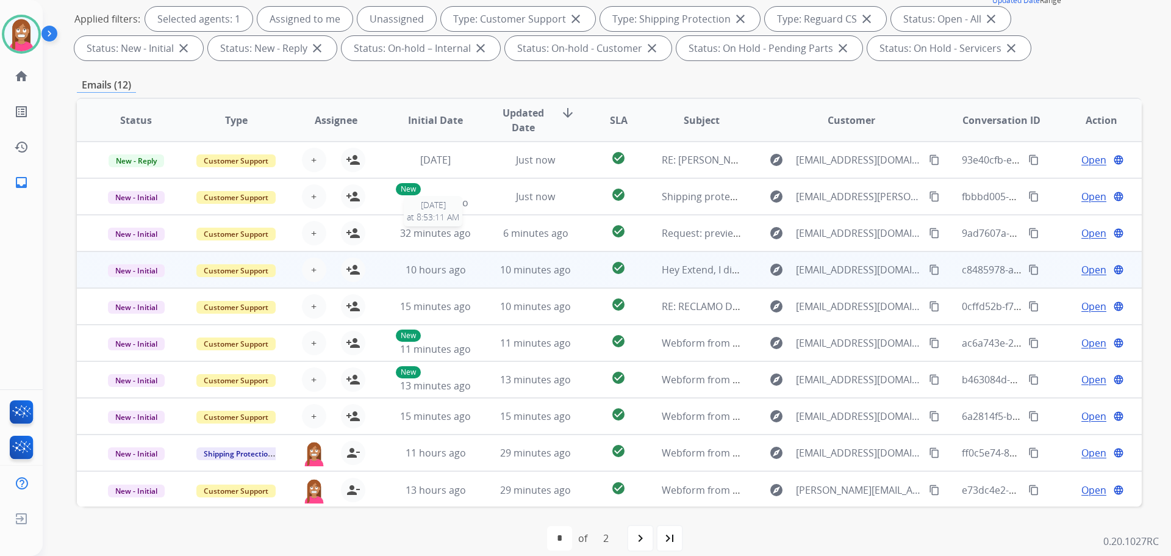
scroll to position [1, 0]
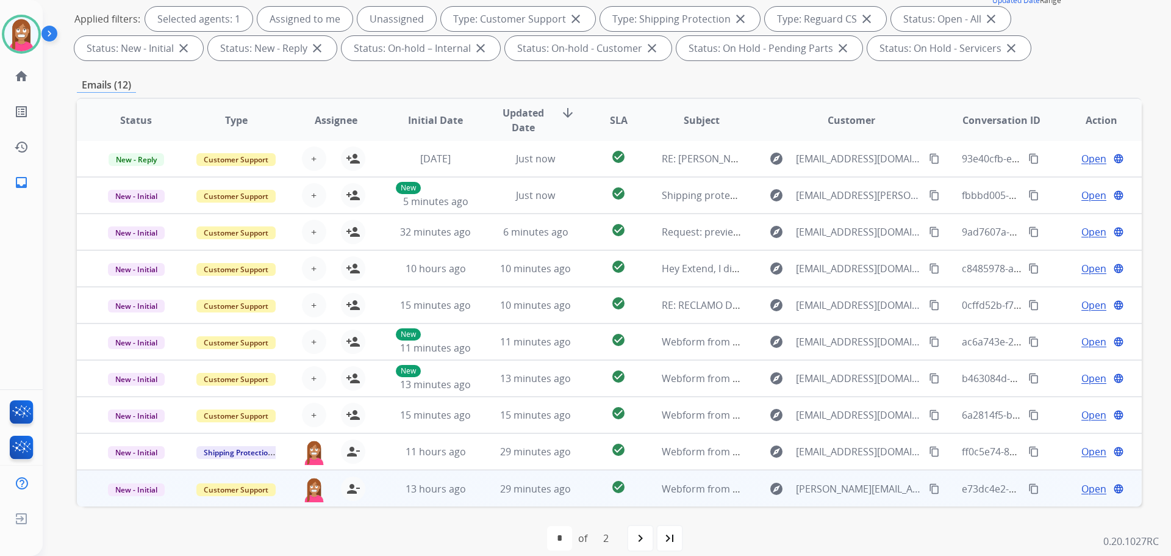
click at [581, 495] on td "check_circle" at bounding box center [609, 488] width 67 height 37
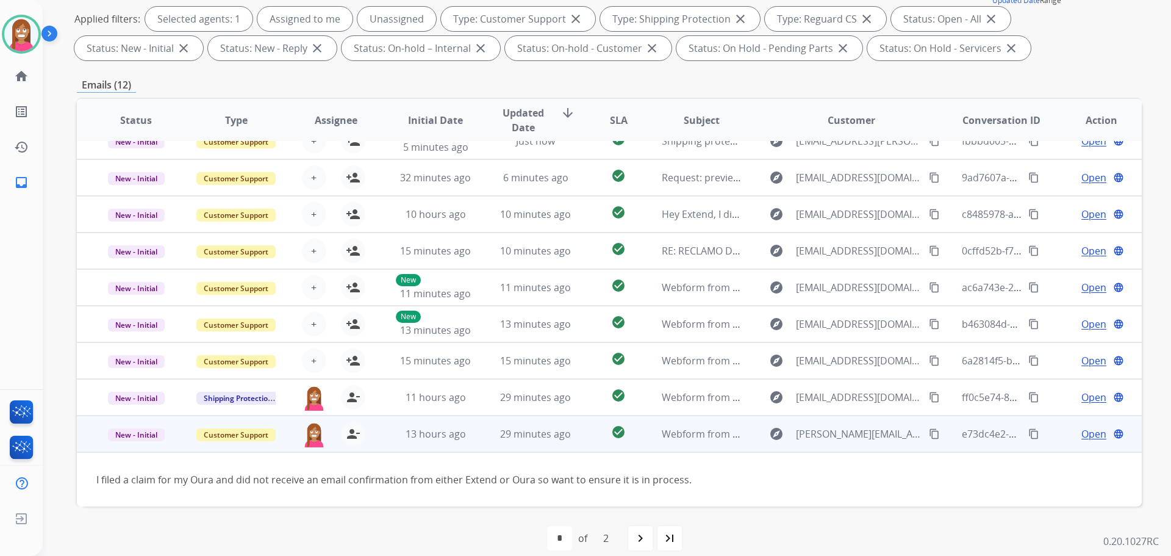
click at [1082, 436] on span "Open" at bounding box center [1094, 433] width 25 height 15
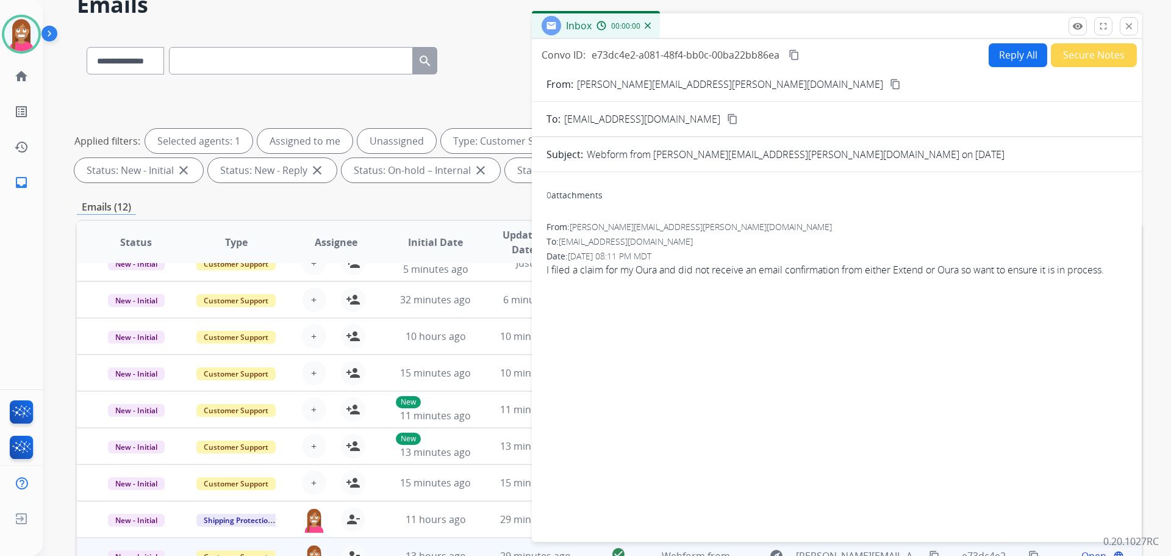
scroll to position [0, 0]
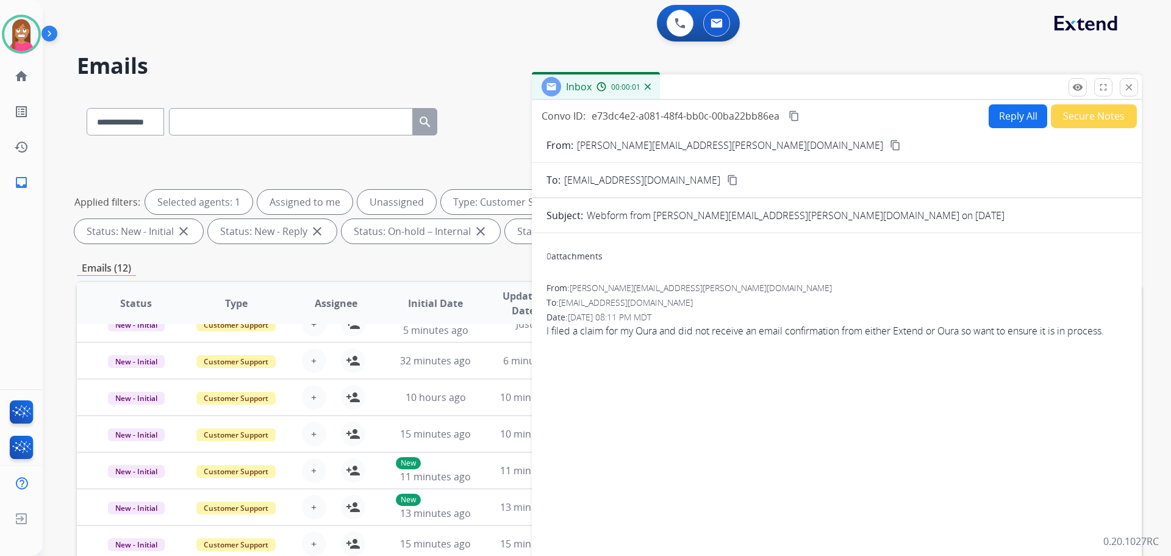
click at [1009, 116] on button "Reply All" at bounding box center [1018, 116] width 59 height 24
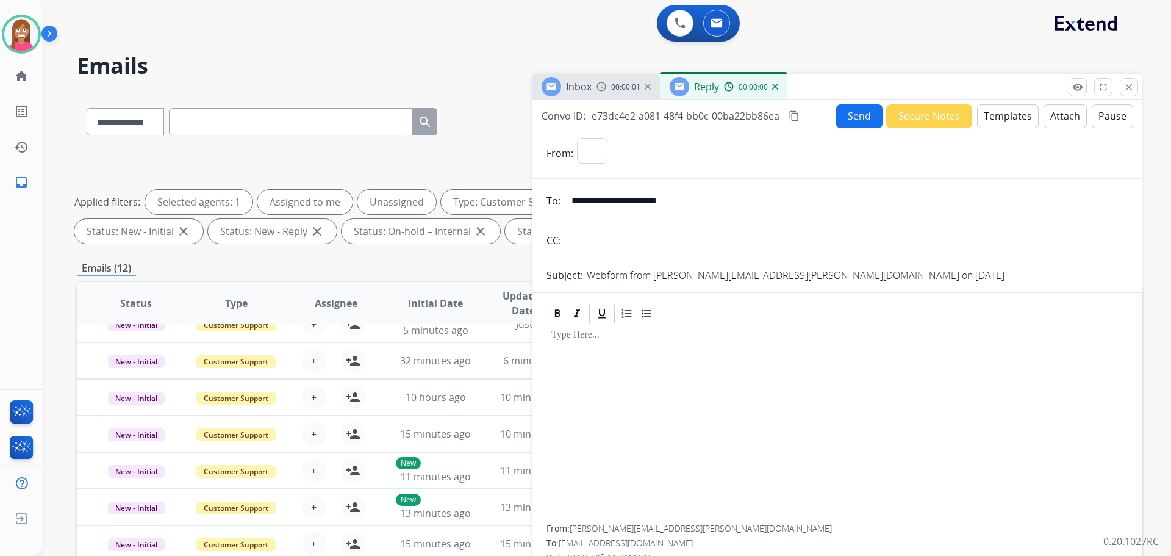
select select "**********"
click at [1004, 122] on button "Templates" at bounding box center [1008, 116] width 62 height 24
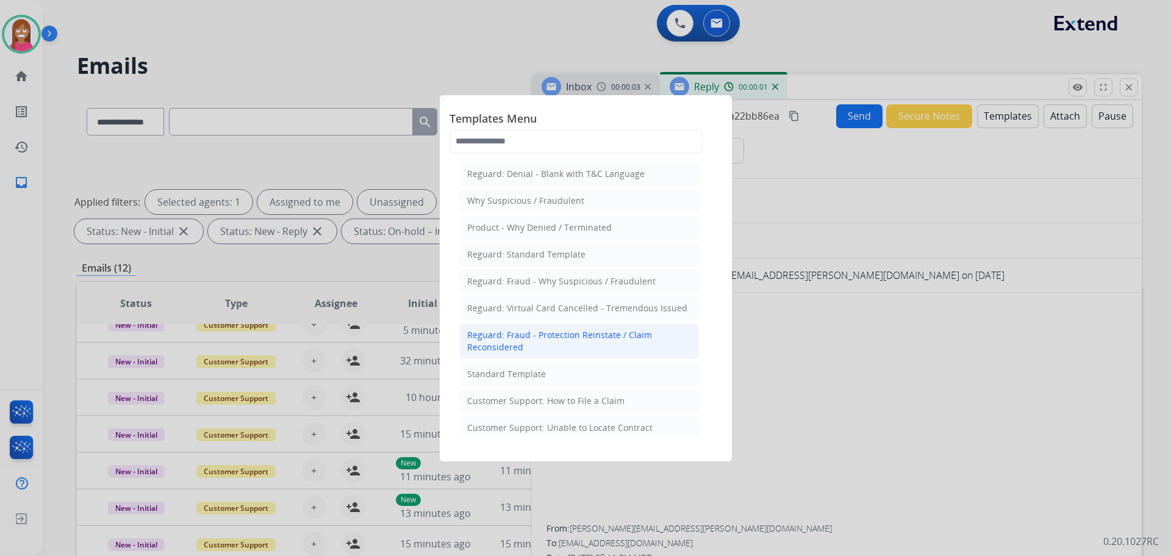
click at [500, 352] on div "Reguard: Fraud - Protection Reinstate / Claim Reconsidered" at bounding box center [579, 341] width 224 height 24
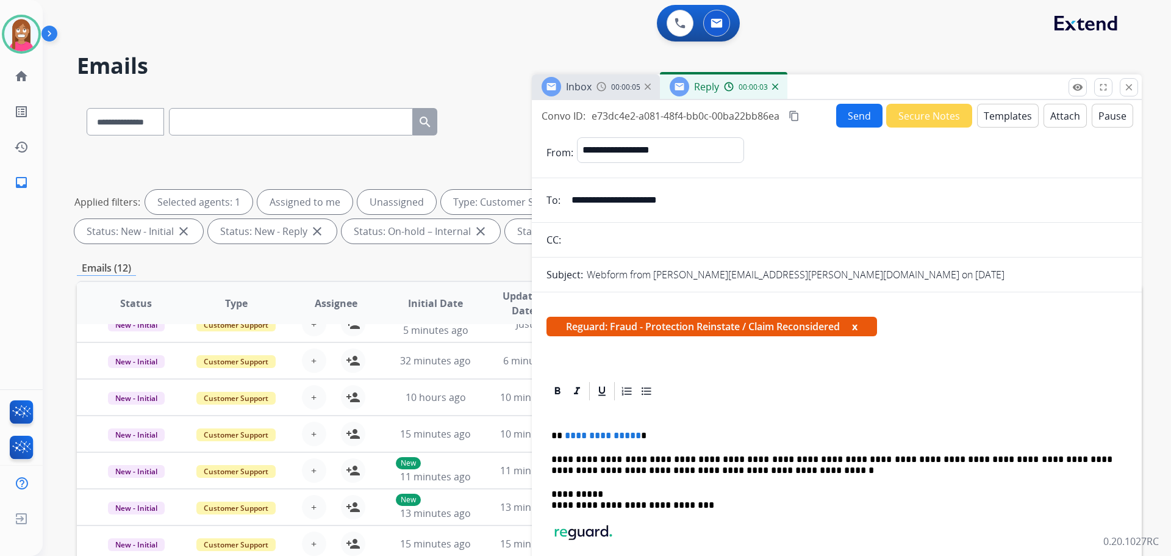
click at [995, 123] on button "Templates" at bounding box center [1008, 116] width 62 height 24
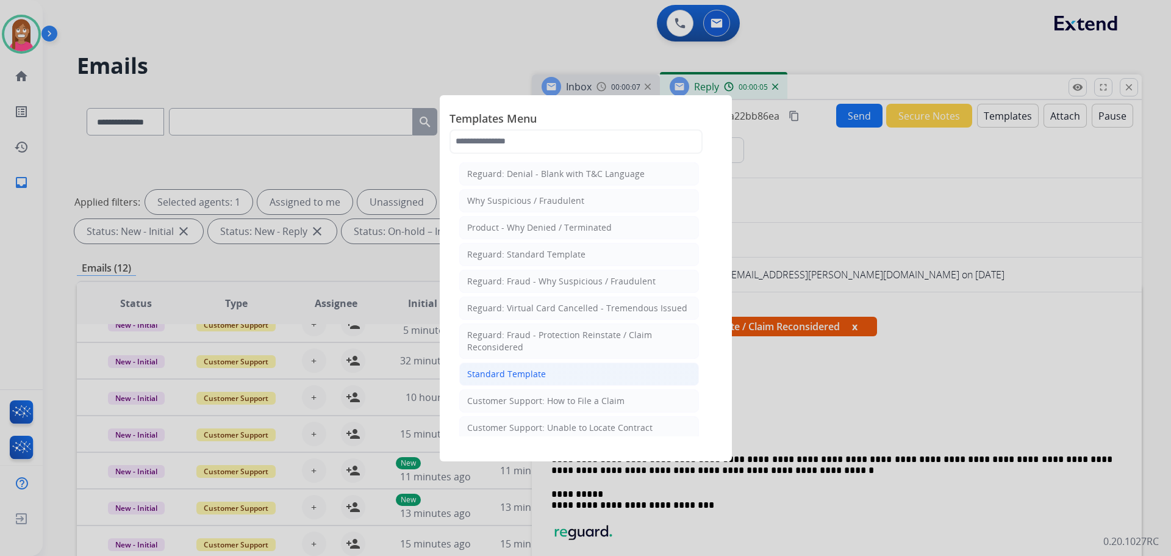
click at [497, 377] on div "Standard Template" at bounding box center [506, 374] width 79 height 12
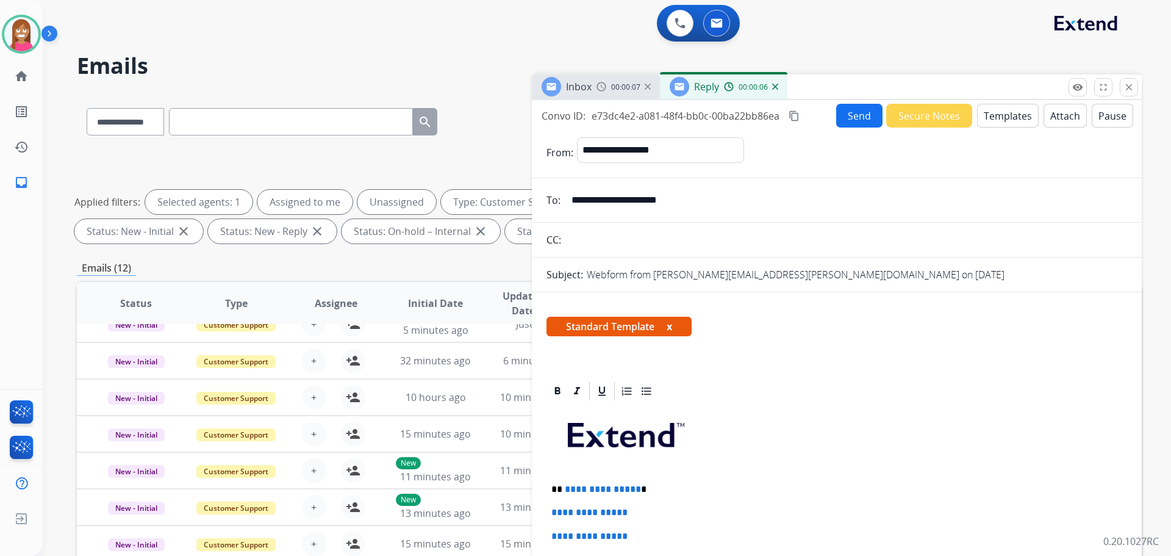
scroll to position [61, 0]
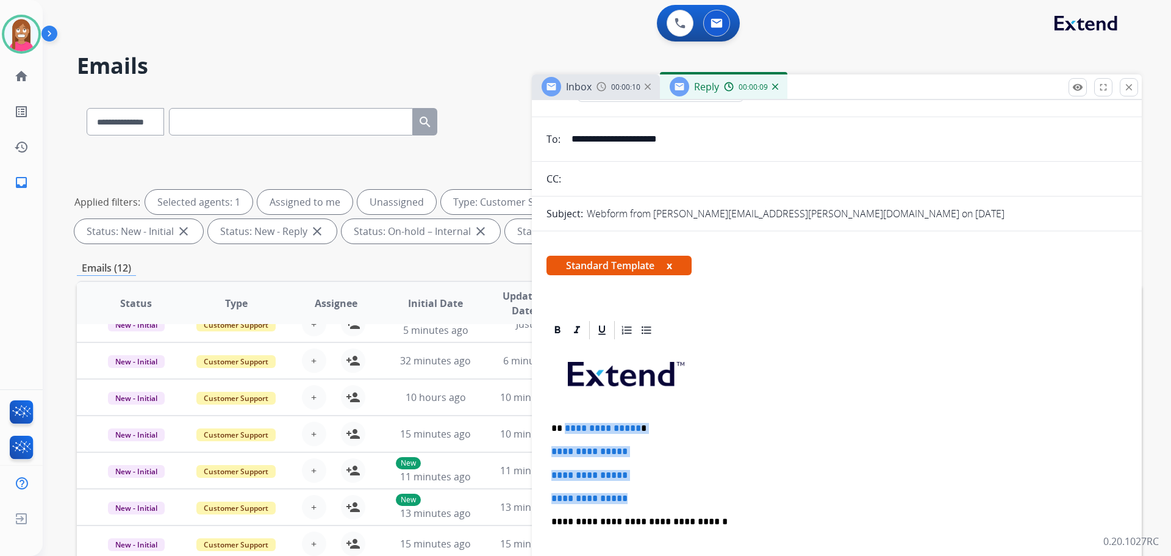
drag, startPoint x: 650, startPoint y: 501, endPoint x: 568, endPoint y: 426, distance: 111.0
click at [566, 425] on div "**********" at bounding box center [837, 550] width 581 height 419
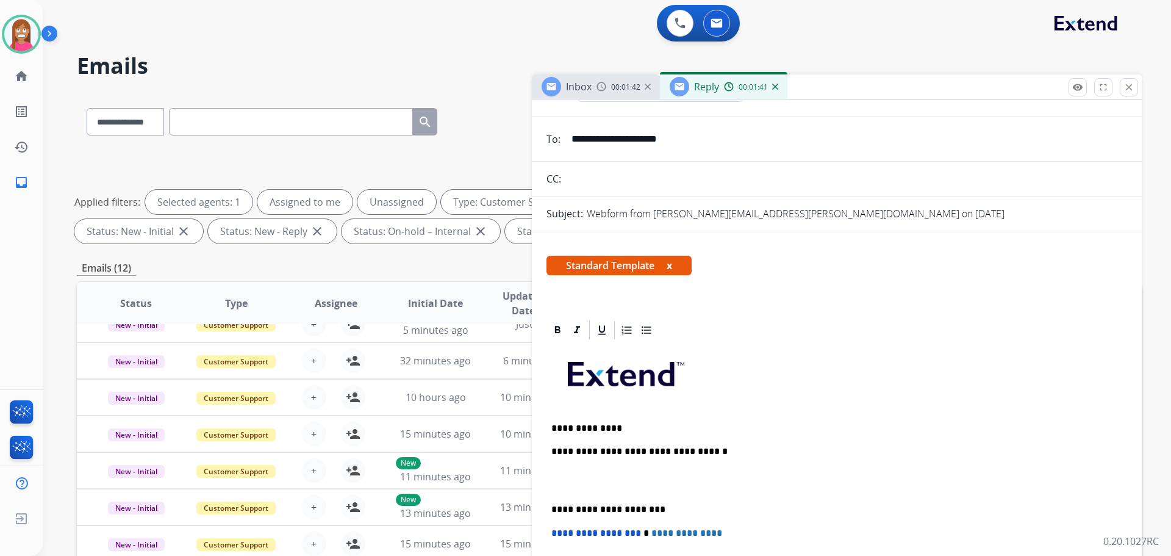
click at [621, 427] on p "**********" at bounding box center [832, 428] width 561 height 11
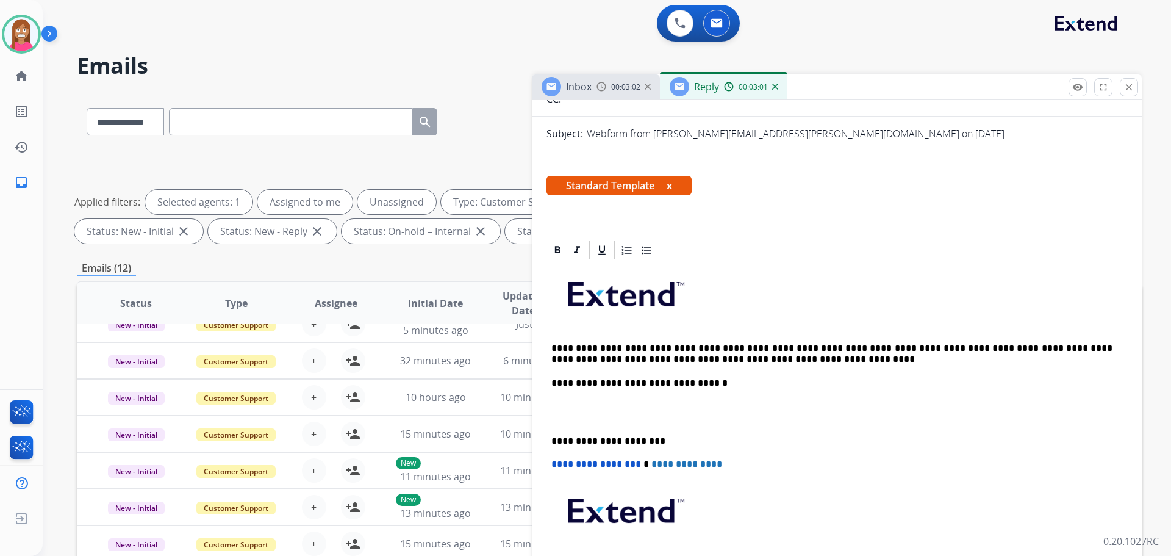
scroll to position [0, 0]
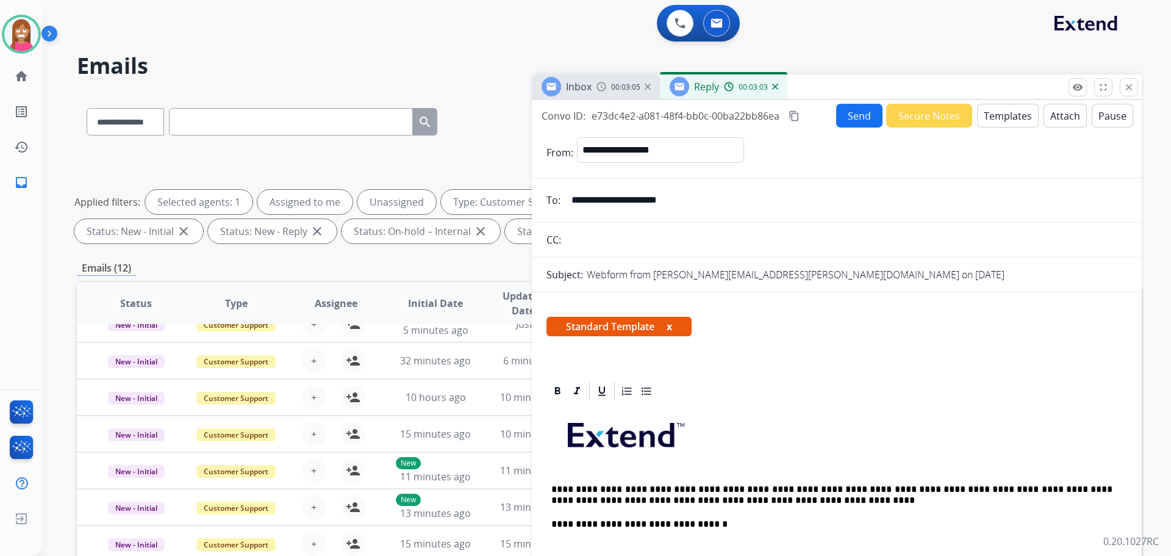
click at [848, 113] on button "Send" at bounding box center [859, 116] width 46 height 24
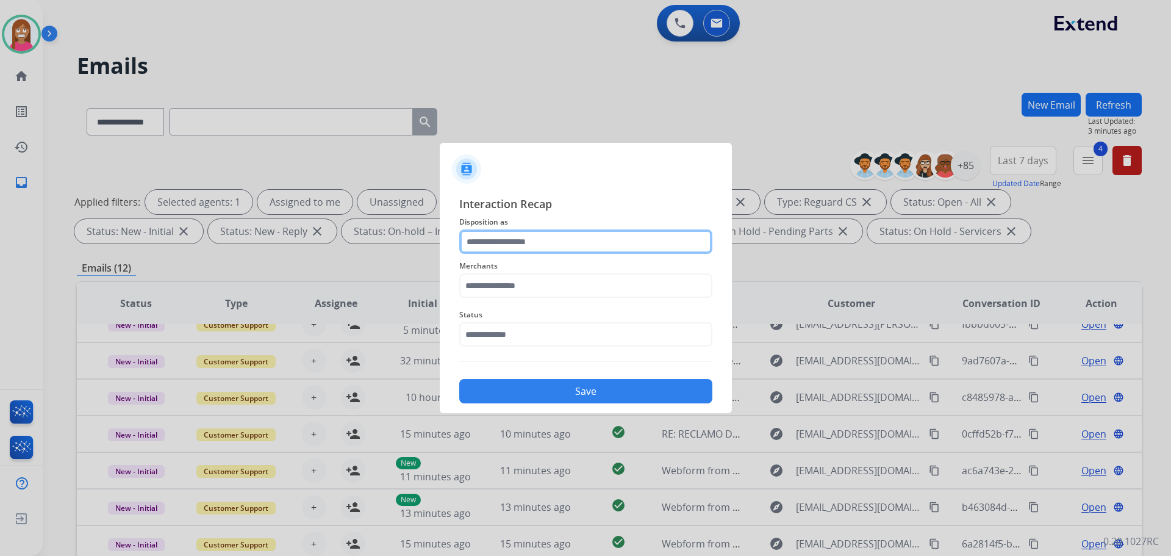
click at [493, 243] on input "text" at bounding box center [585, 241] width 253 height 24
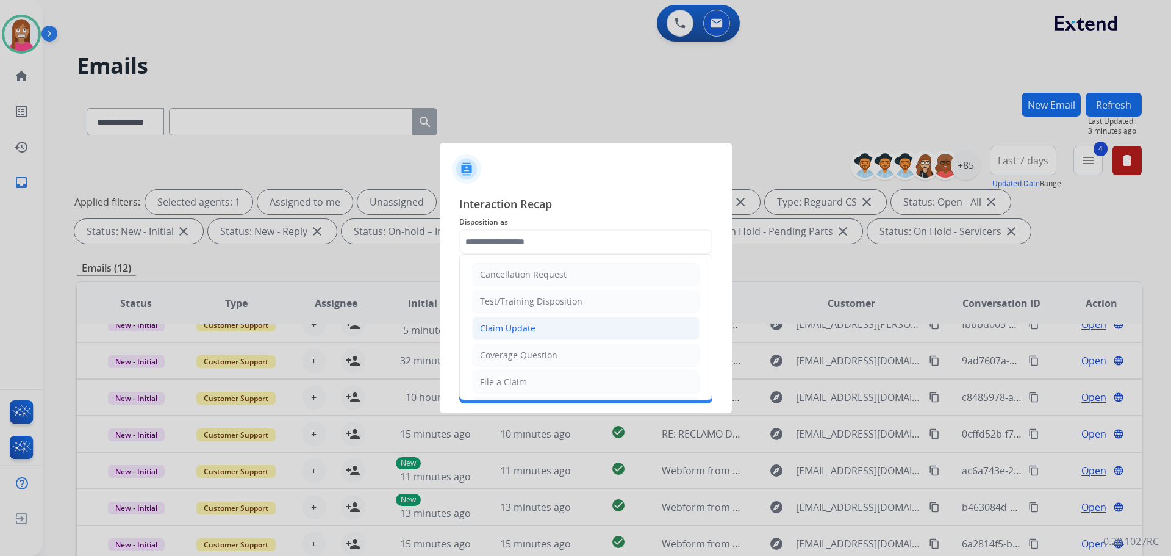
click at [498, 327] on div "Claim Update" at bounding box center [508, 328] width 56 height 12
type input "**********"
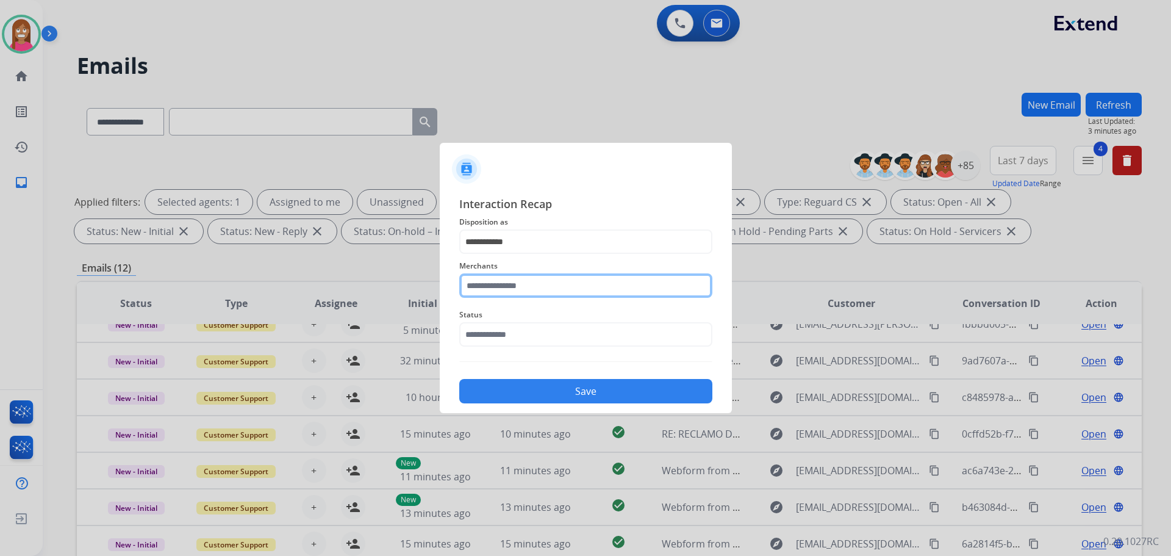
drag, startPoint x: 481, startPoint y: 293, endPoint x: 483, endPoint y: 301, distance: 7.5
click at [482, 297] on input "text" at bounding box center [585, 285] width 253 height 24
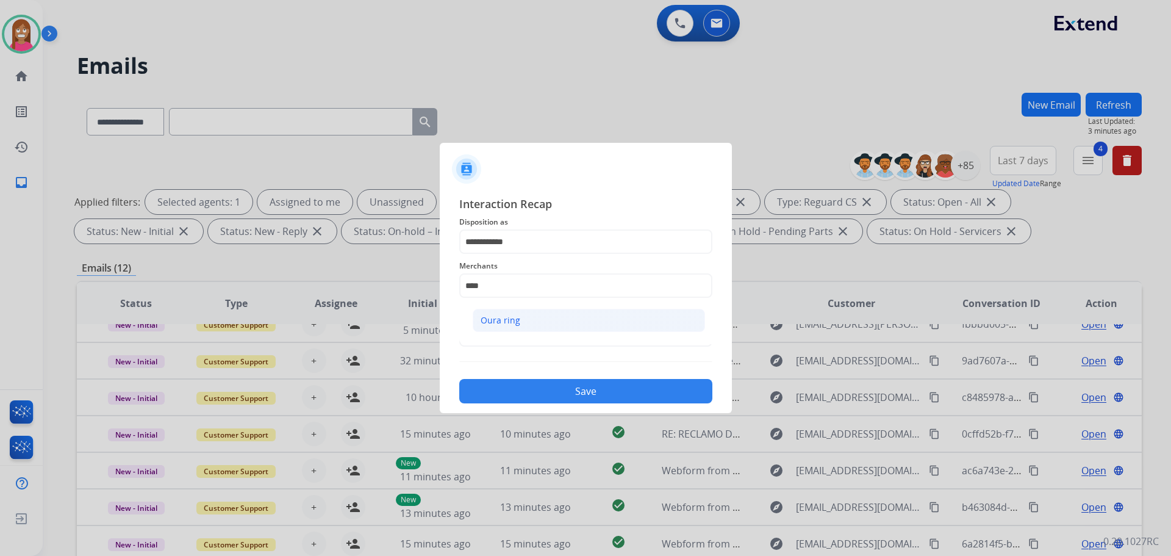
click at [516, 312] on li "Oura ring" at bounding box center [589, 320] width 232 height 23
type input "*********"
click at [514, 334] on input "text" at bounding box center [585, 334] width 253 height 24
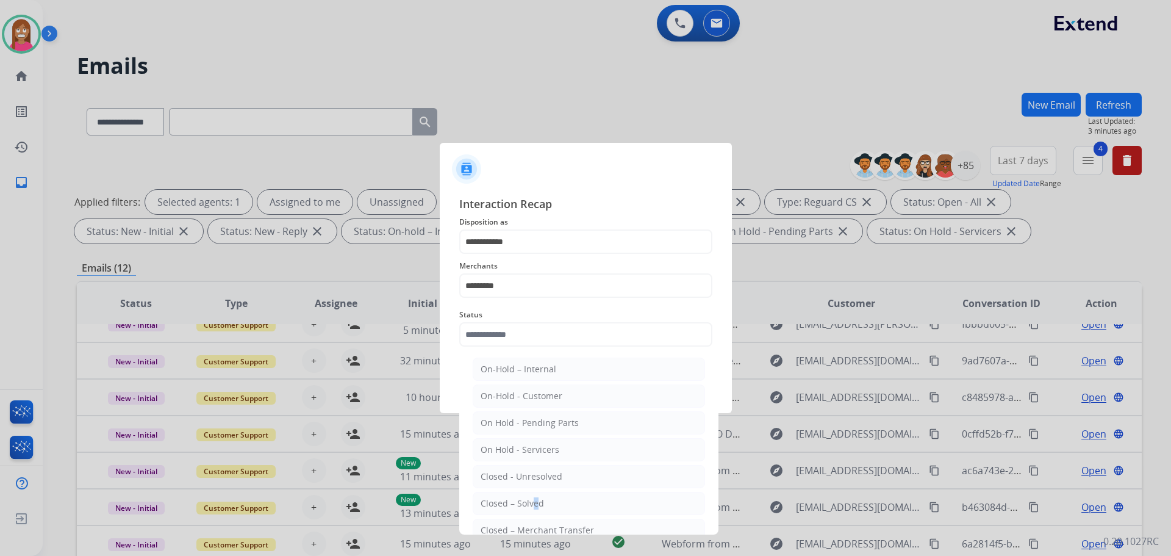
click at [529, 495] on li "Closed – Solved" at bounding box center [589, 503] width 232 height 23
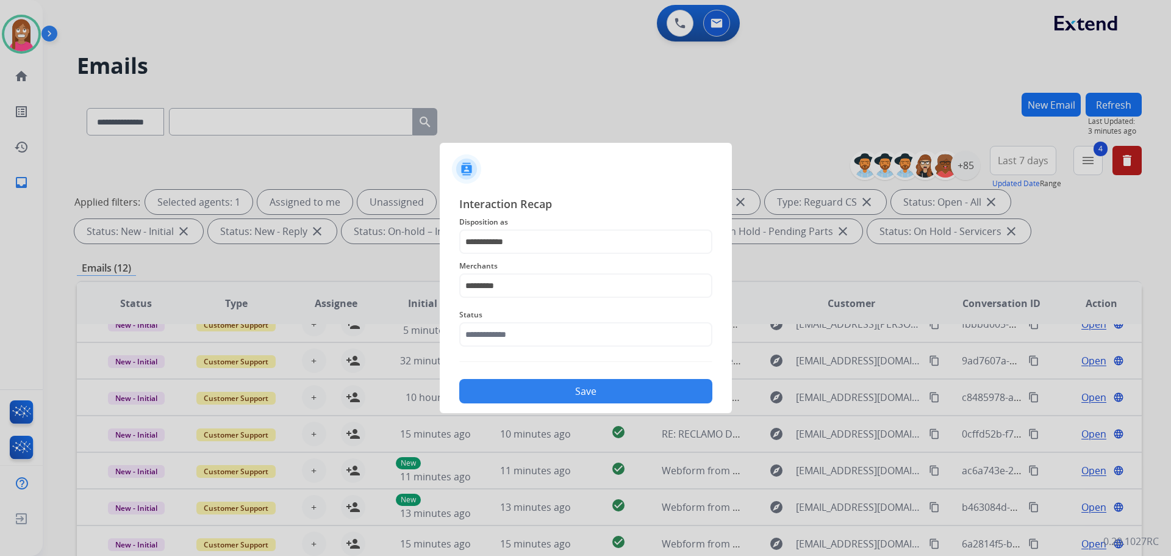
type input "**********"
click at [519, 382] on button "Save" at bounding box center [585, 391] width 253 height 24
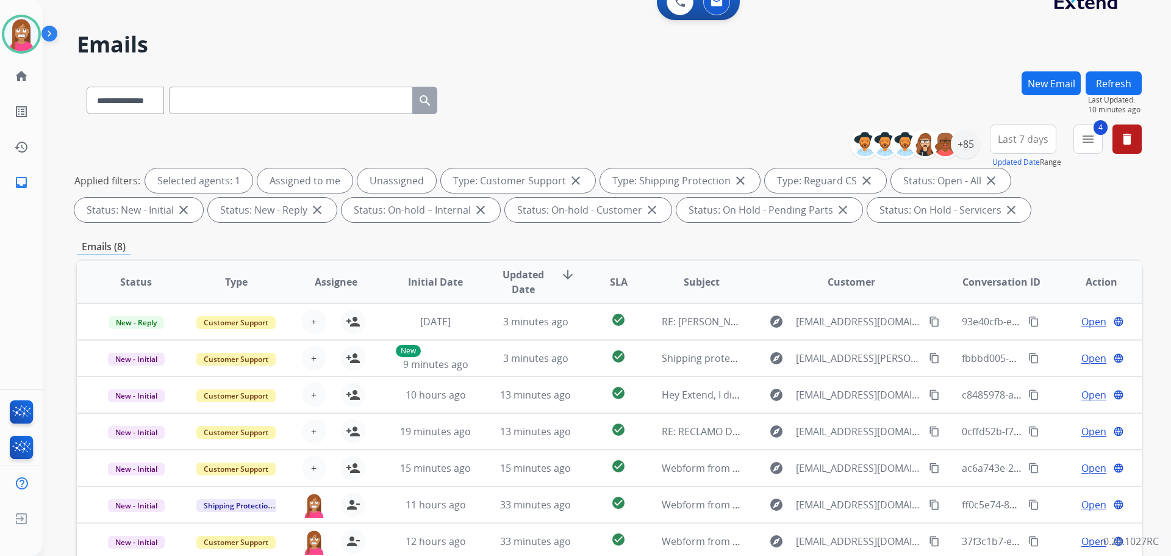
scroll to position [14, 0]
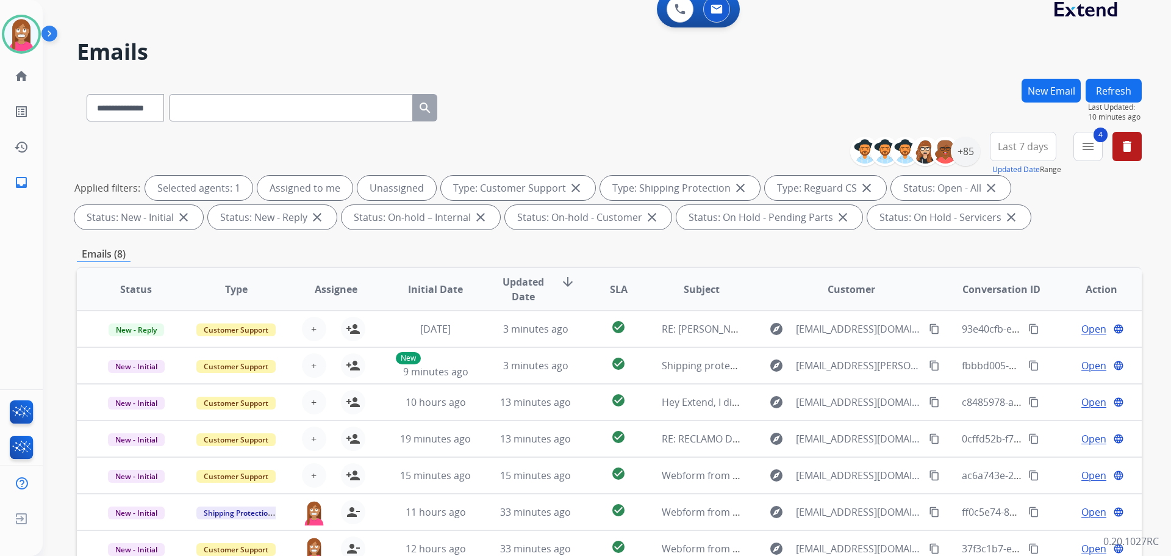
click at [1104, 90] on button "Refresh" at bounding box center [1114, 91] width 56 height 24
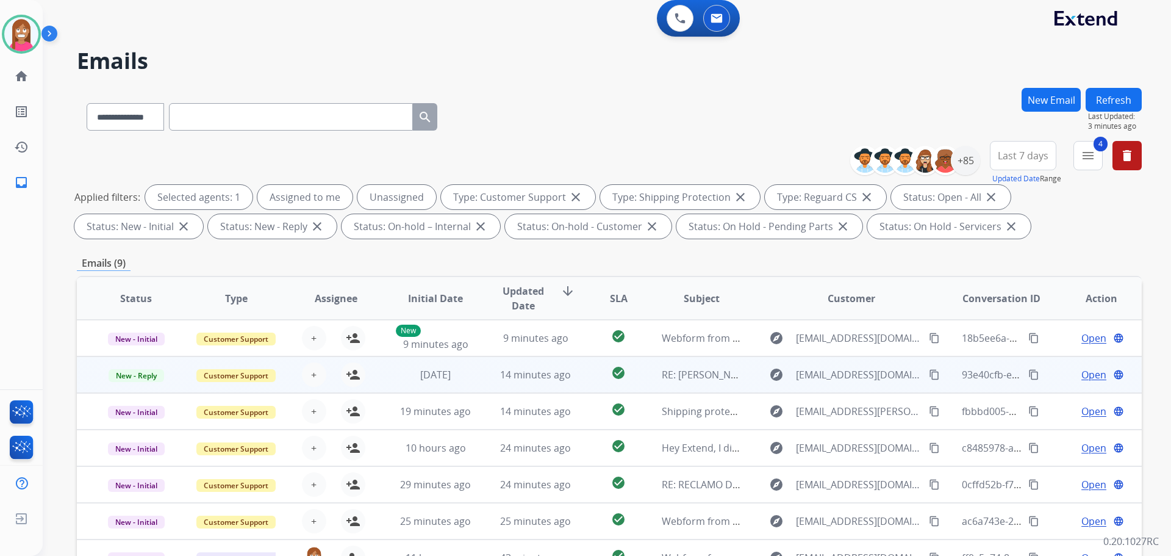
scroll to position [0, 0]
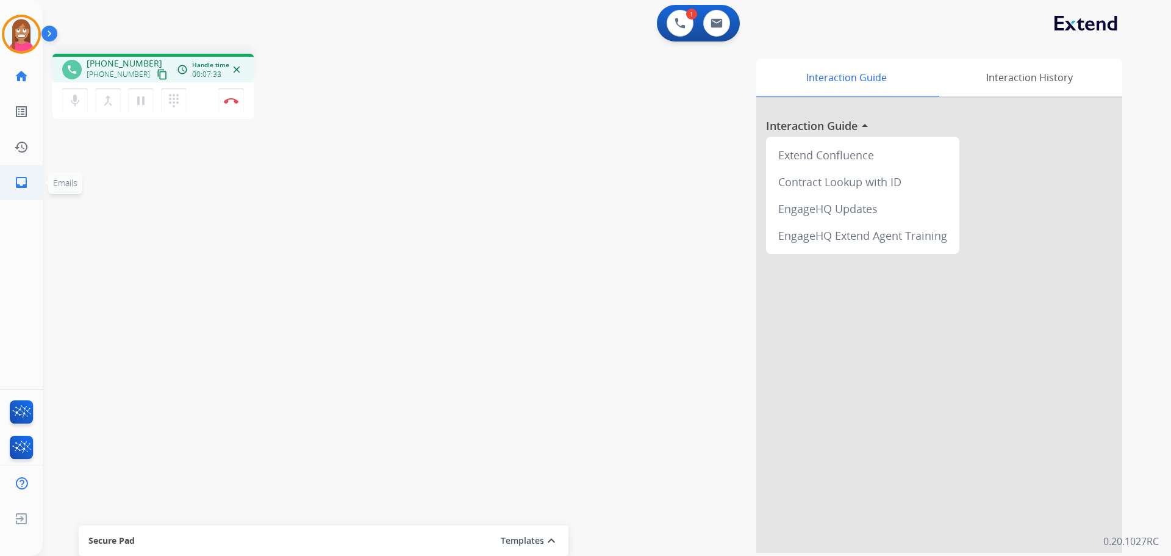
click at [20, 184] on mat-icon "inbox" at bounding box center [21, 182] width 15 height 15
select select "**********"
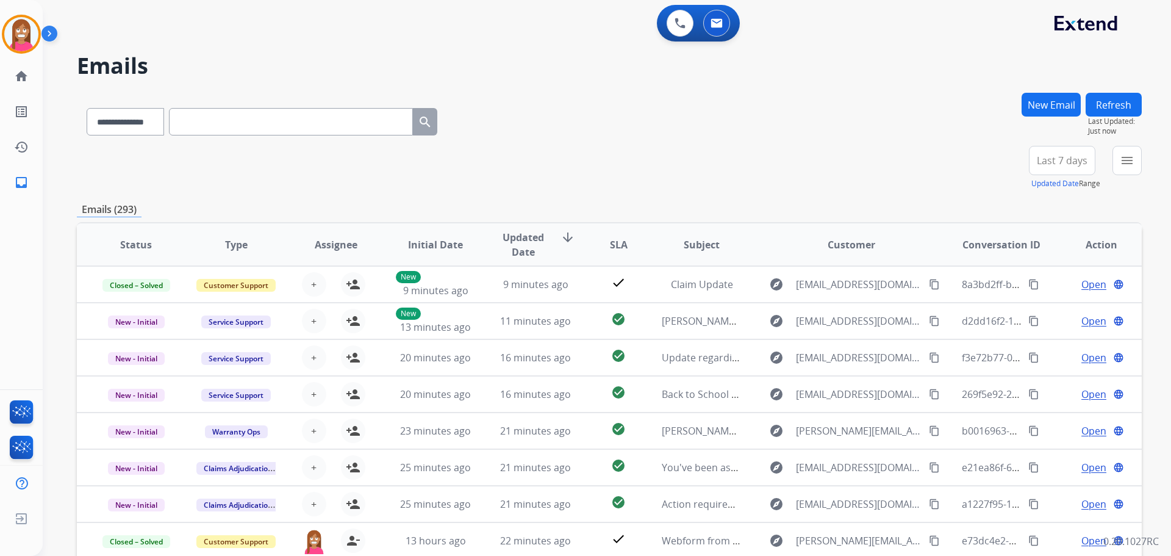
click at [1030, 110] on button "New Email" at bounding box center [1051, 105] width 59 height 24
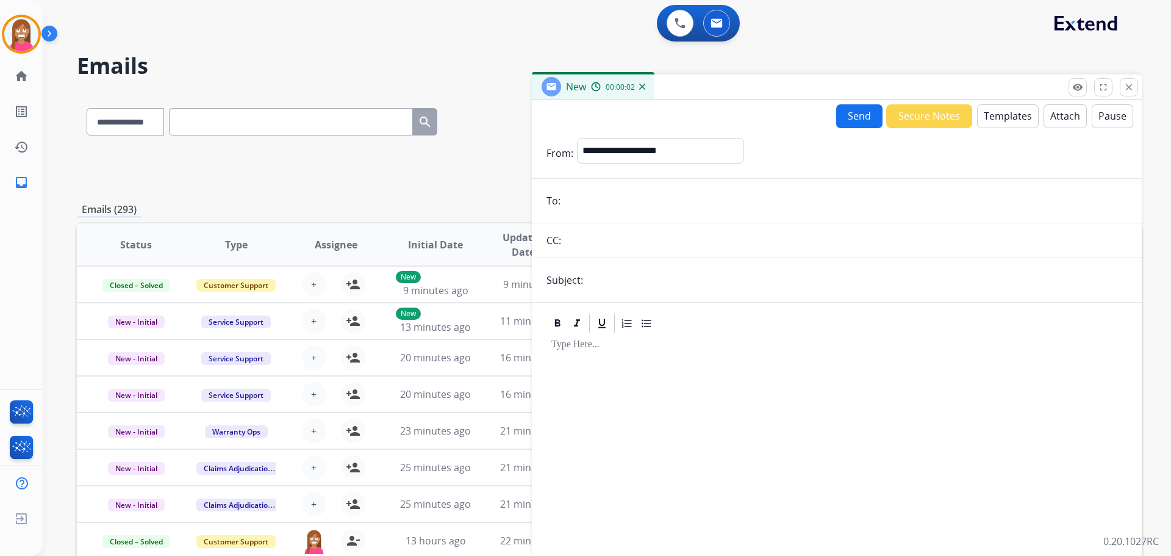
paste input "**********"
type input "**********"
click at [996, 120] on button "Templates" at bounding box center [1008, 116] width 62 height 24
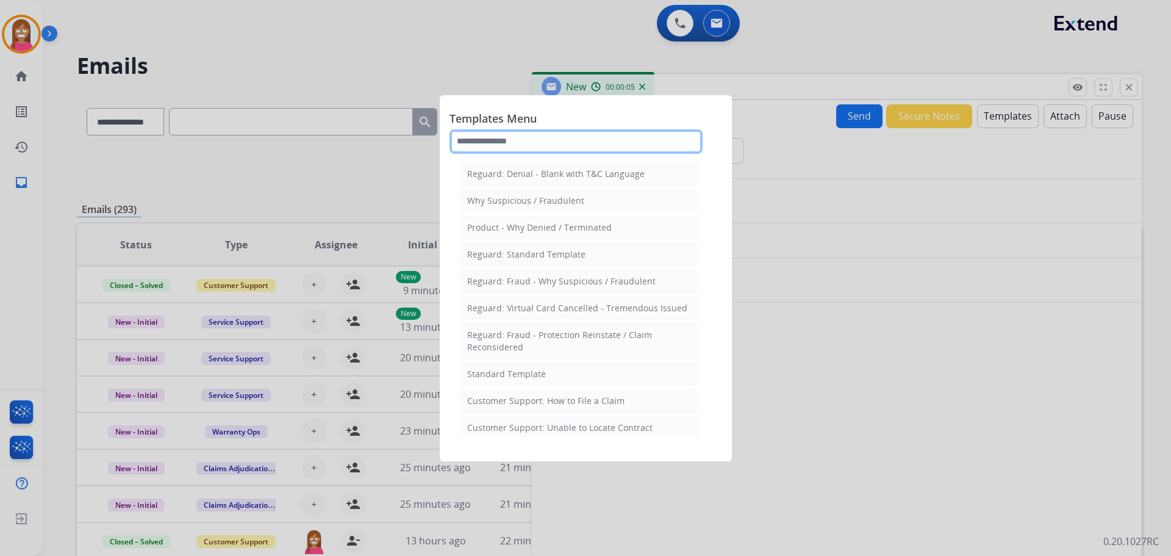
click at [498, 142] on input "text" at bounding box center [576, 141] width 253 height 24
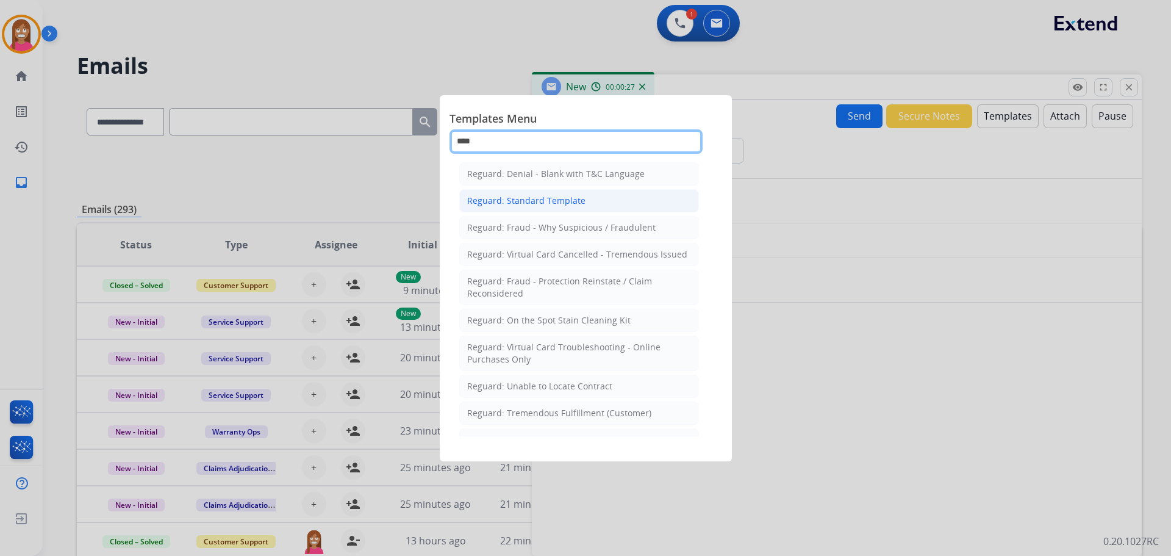
type input "****"
click at [536, 200] on div "Reguard: Standard Template" at bounding box center [526, 201] width 118 height 12
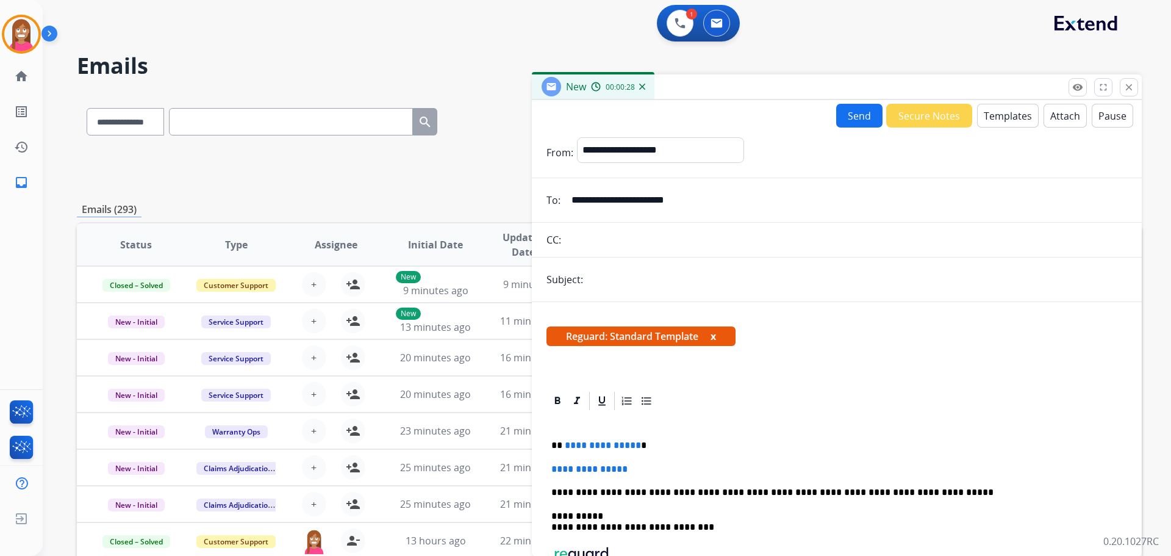
click at [996, 117] on button "Templates" at bounding box center [1008, 116] width 62 height 24
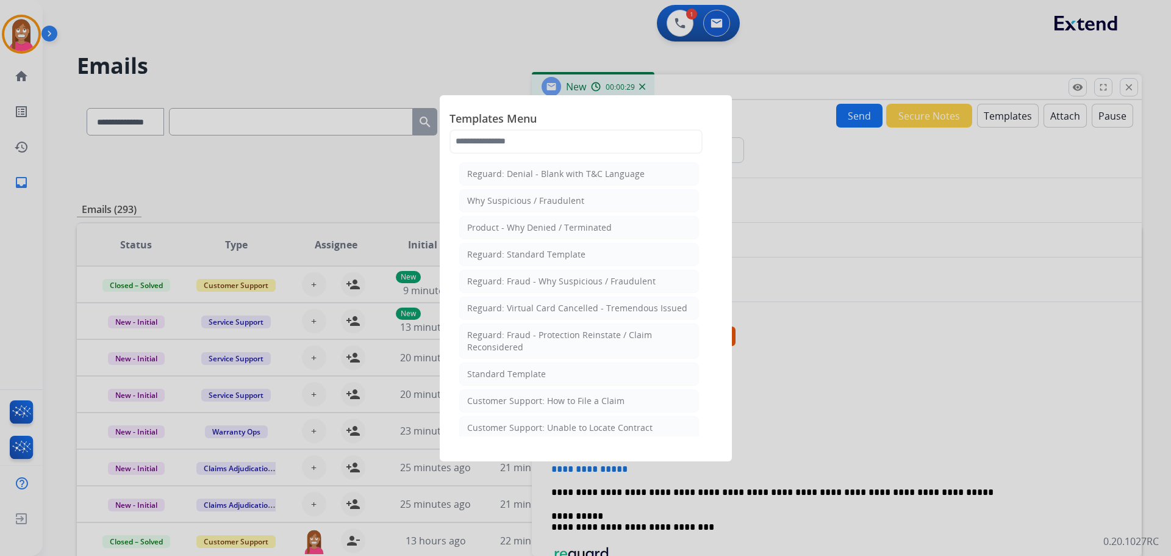
click at [907, 154] on div at bounding box center [585, 278] width 1171 height 556
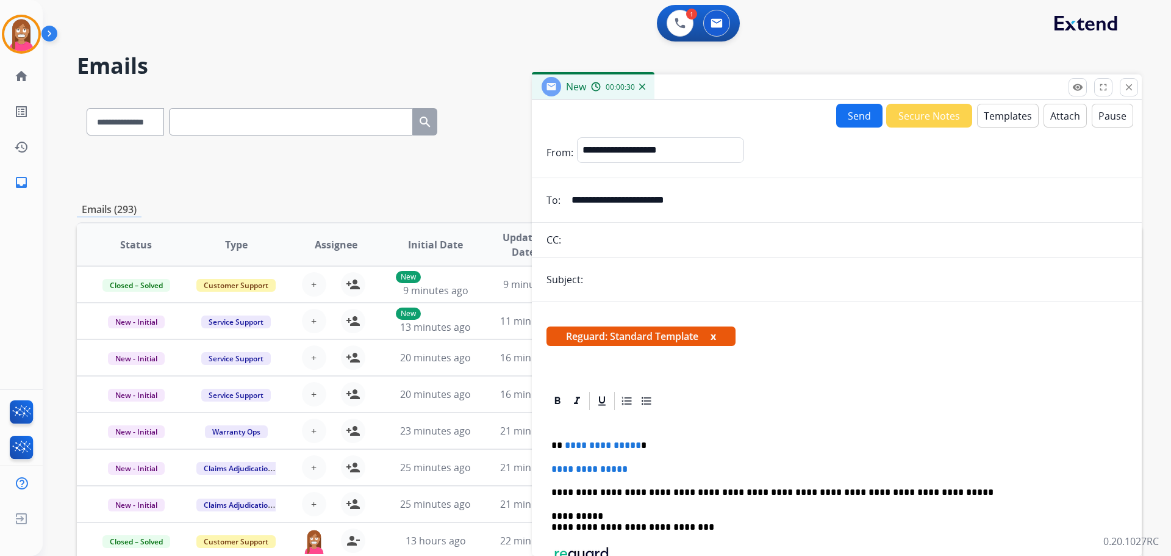
click at [1050, 116] on button "Attach" at bounding box center [1065, 116] width 43 height 24
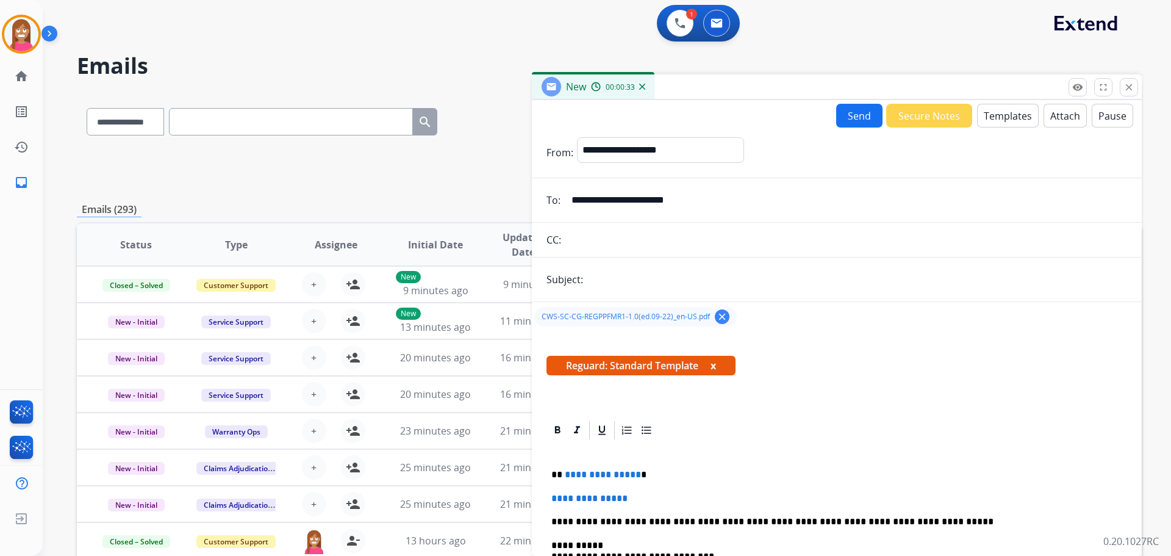
click at [606, 277] on input "text" at bounding box center [857, 279] width 541 height 24
type input "**********"
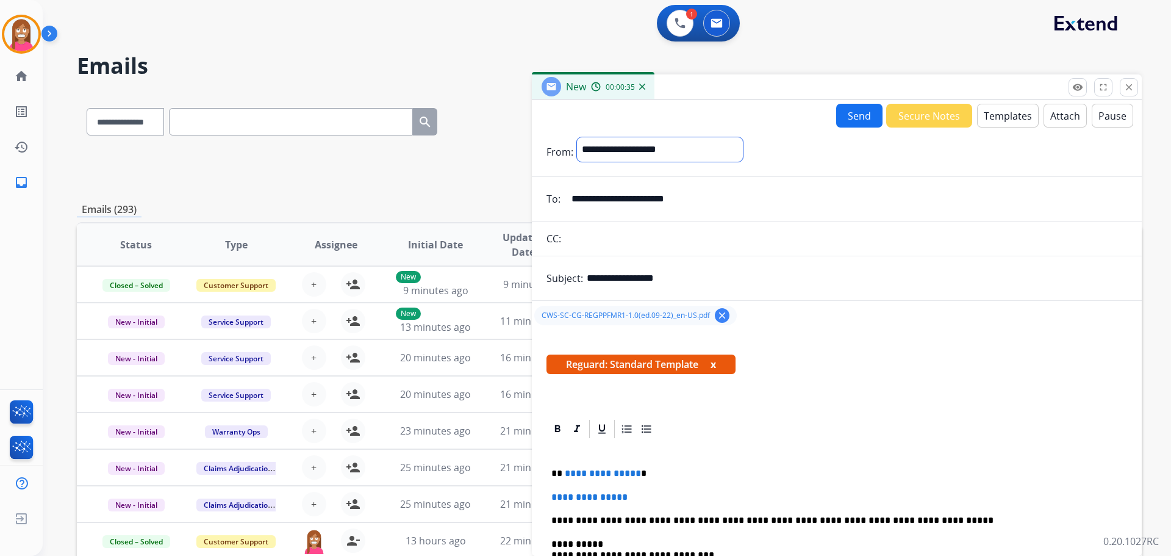
click at [600, 142] on select "**********" at bounding box center [660, 149] width 166 height 24
select select "**********"
click at [577, 137] on select "**********" at bounding box center [660, 149] width 166 height 24
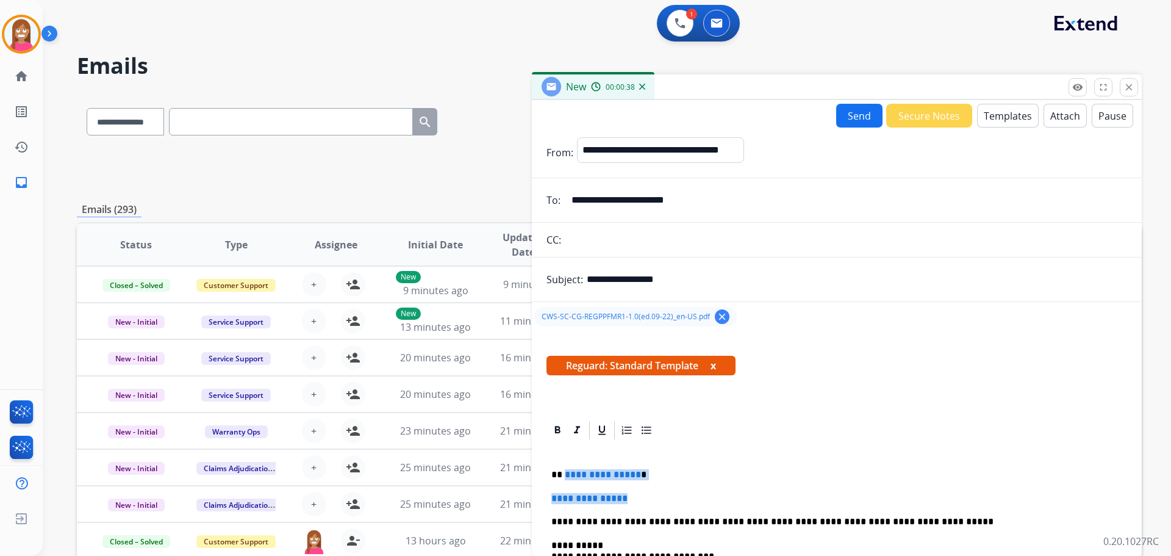
drag, startPoint x: 642, startPoint y: 497, endPoint x: 564, endPoint y: 465, distance: 84.5
click at [564, 465] on div "**********" at bounding box center [837, 561] width 581 height 241
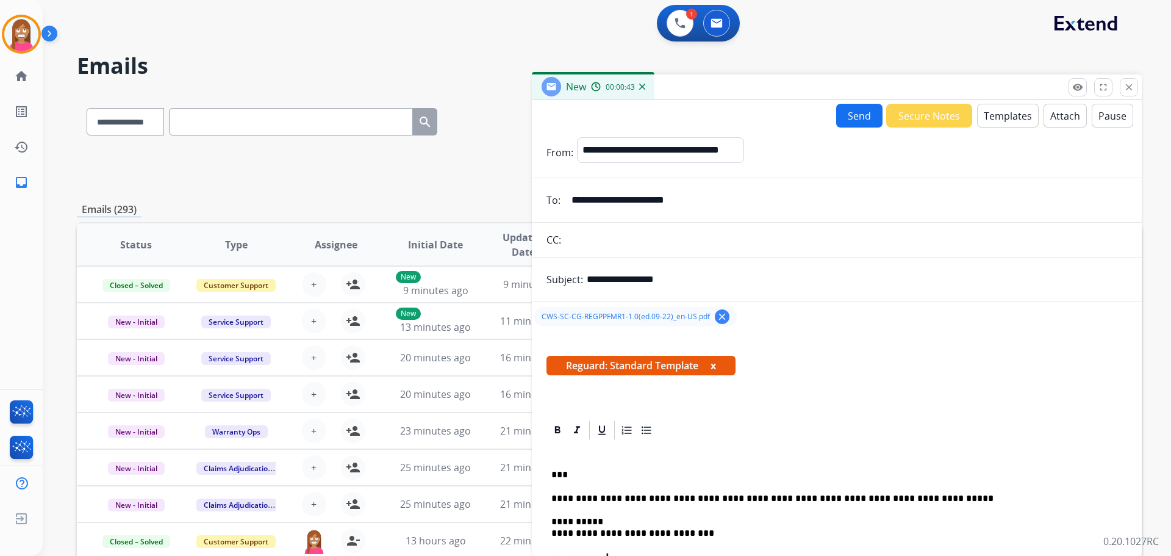
click at [855, 123] on button "Send" at bounding box center [859, 116] width 46 height 24
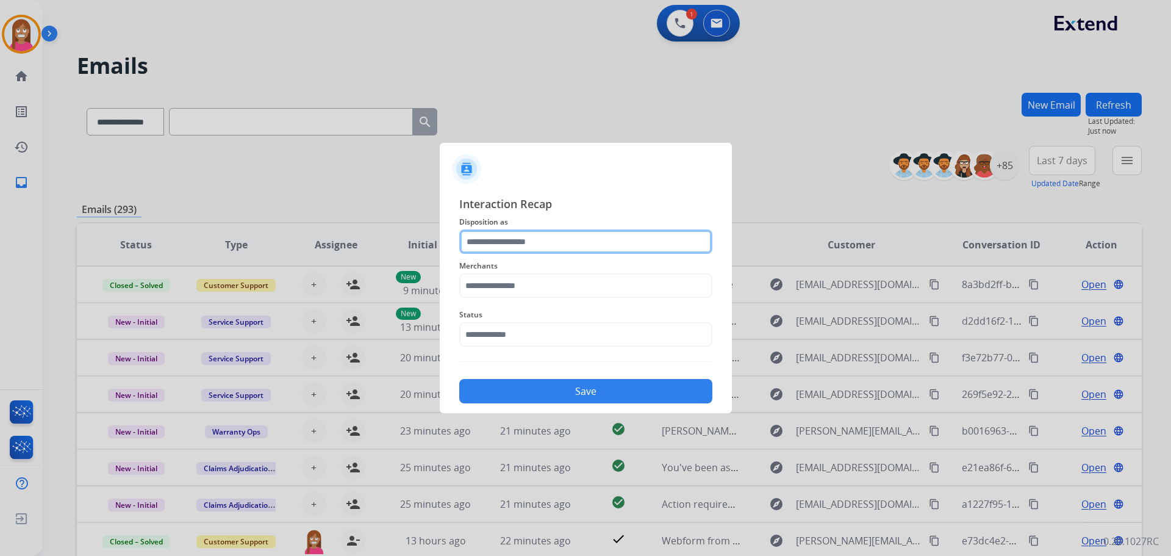
click at [543, 243] on input "text" at bounding box center [585, 241] width 253 height 24
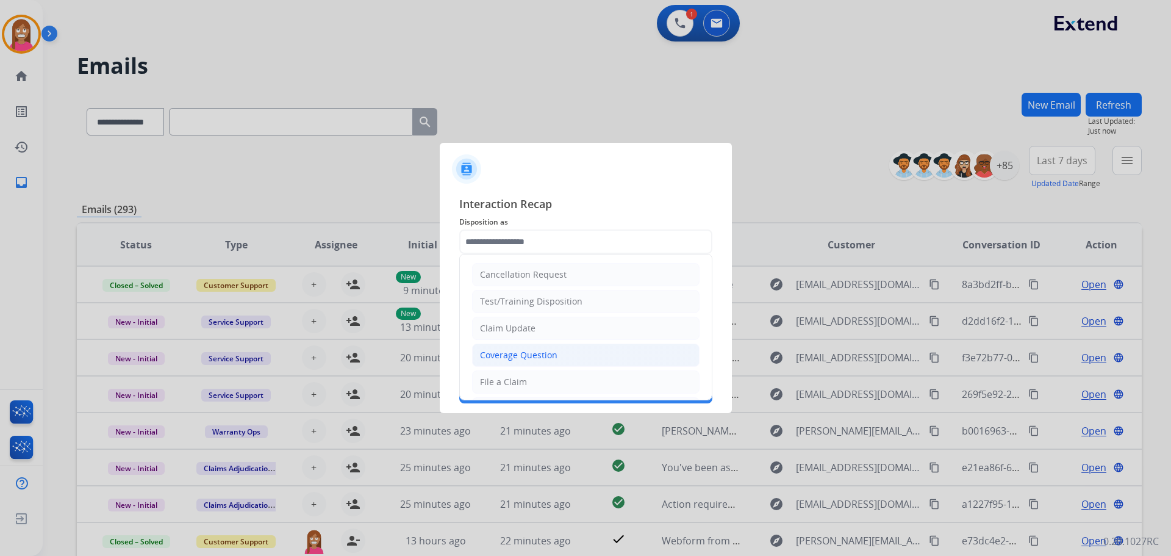
click at [497, 353] on div "Coverage Question" at bounding box center [518, 355] width 77 height 12
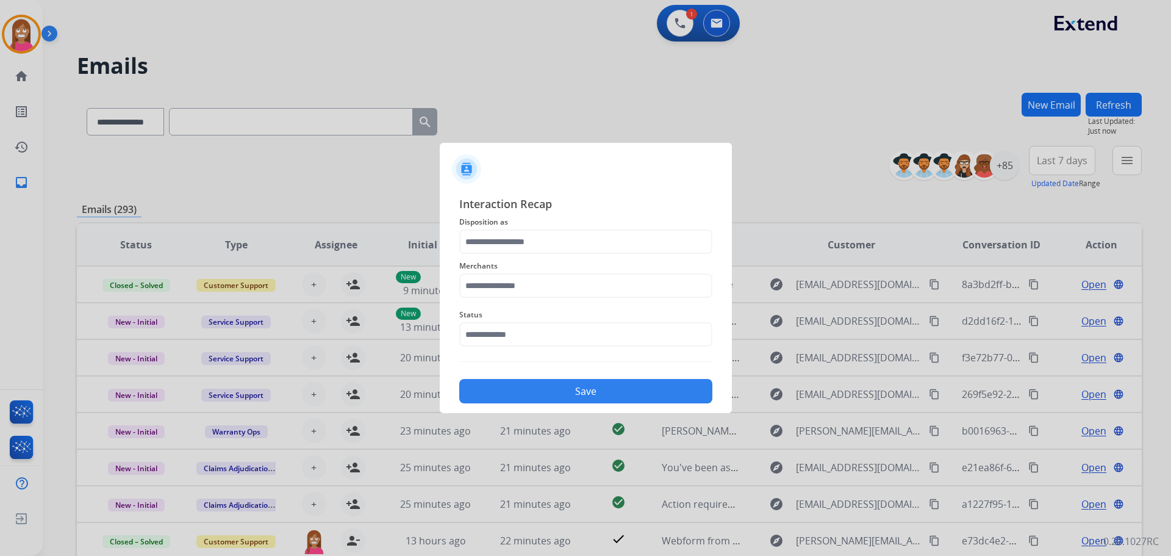
type input "**********"
click at [495, 287] on input "text" at bounding box center [585, 285] width 253 height 24
click at [517, 318] on div "[PERSON_NAME]" at bounding box center [515, 320] width 68 height 12
type input "**********"
click at [511, 344] on input "text" at bounding box center [585, 334] width 253 height 24
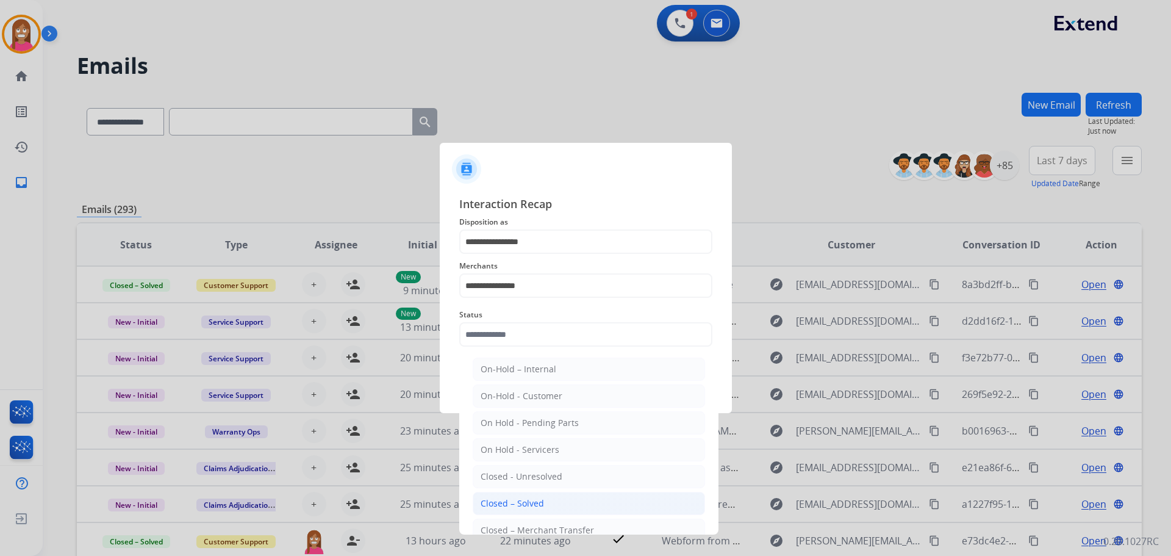
click at [527, 498] on div "Closed – Solved" at bounding box center [512, 503] width 63 height 12
type input "**********"
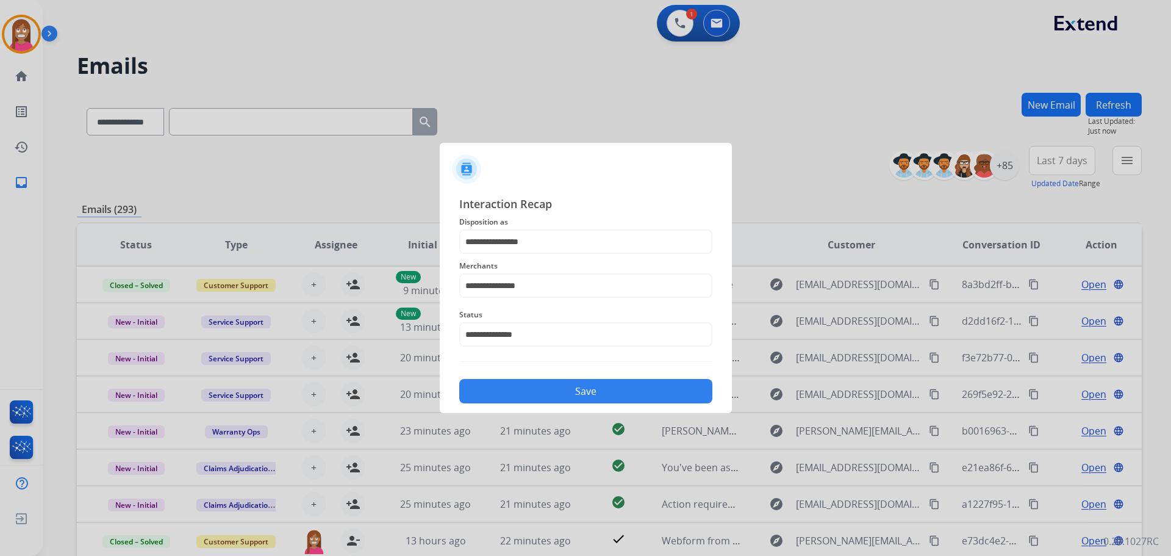
click at [537, 399] on button "Save" at bounding box center [585, 391] width 253 height 24
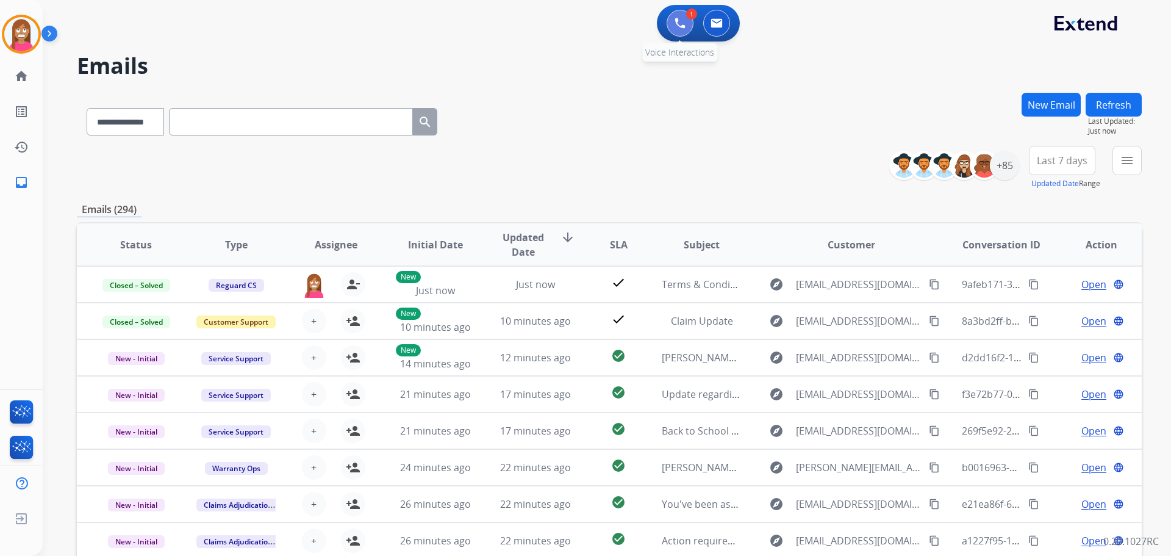
click at [670, 19] on button at bounding box center [680, 23] width 27 height 27
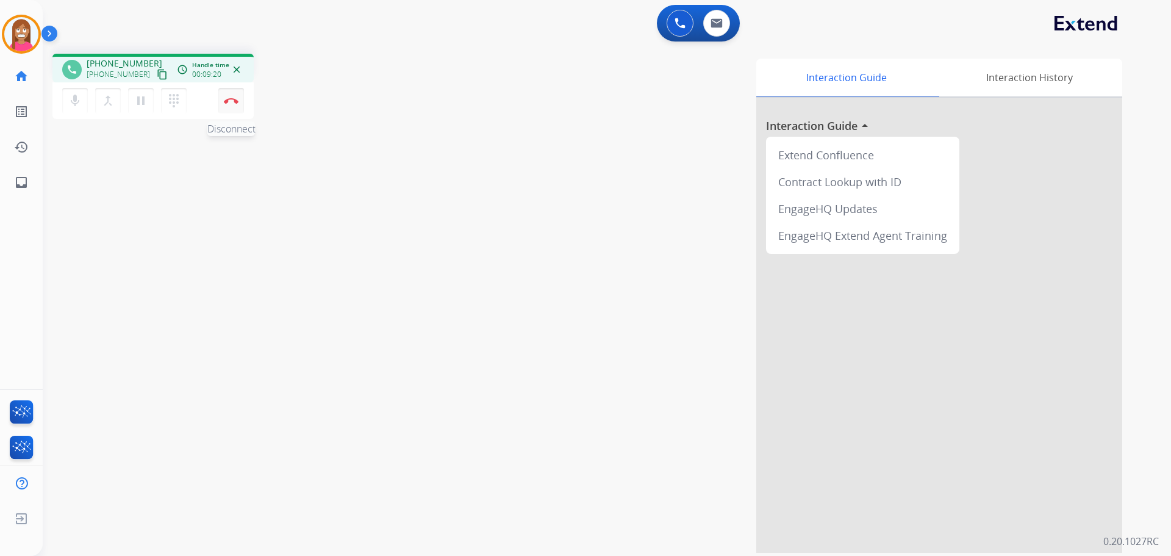
click at [234, 95] on button "Disconnect" at bounding box center [231, 101] width 26 height 26
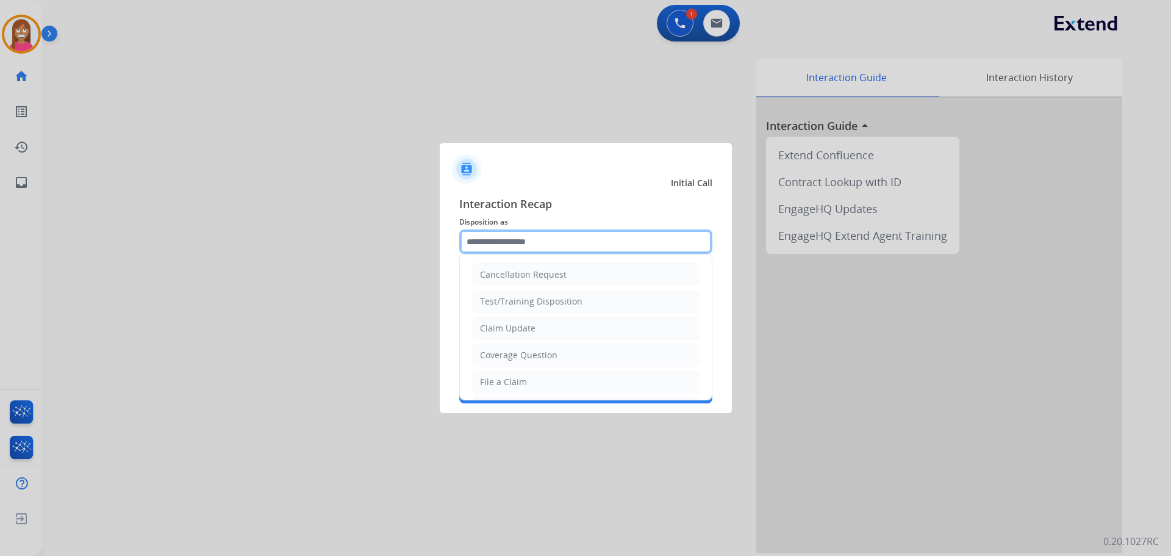
click at [514, 242] on input "text" at bounding box center [585, 241] width 253 height 24
click at [515, 383] on div "File a Claim" at bounding box center [503, 382] width 47 height 12
type input "**********"
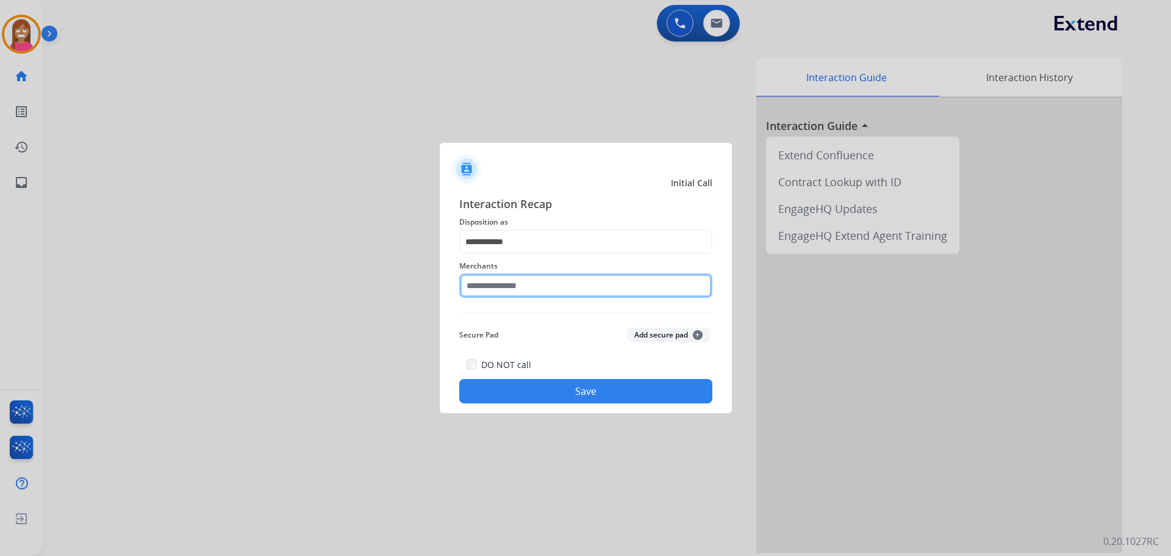
click at [508, 289] on input "text" at bounding box center [585, 285] width 253 height 24
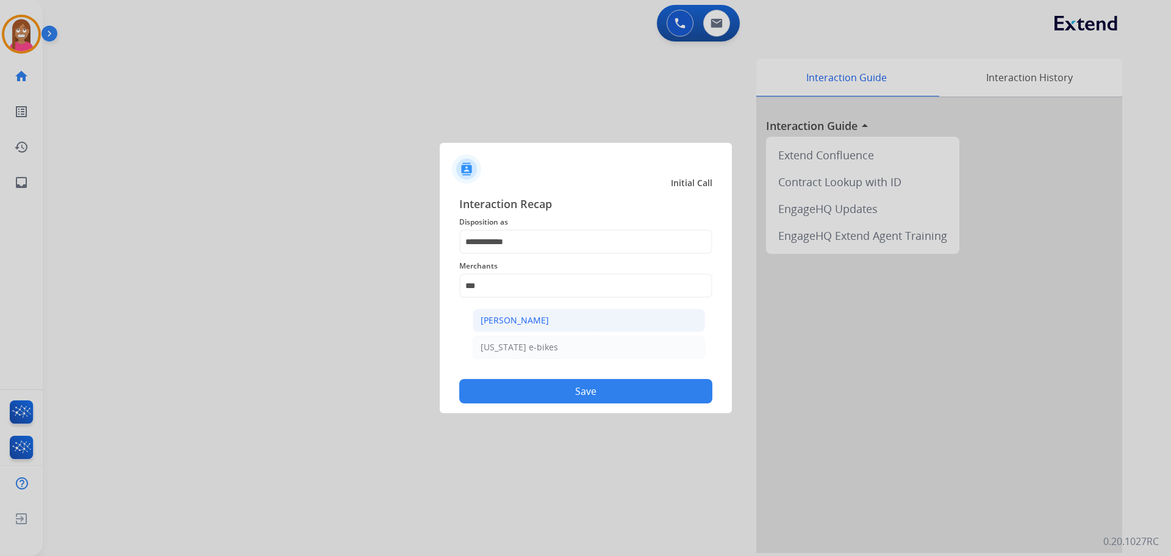
click at [512, 324] on div "[PERSON_NAME]" at bounding box center [515, 320] width 68 height 12
type input "**********"
click at [534, 383] on button "Save" at bounding box center [585, 391] width 253 height 24
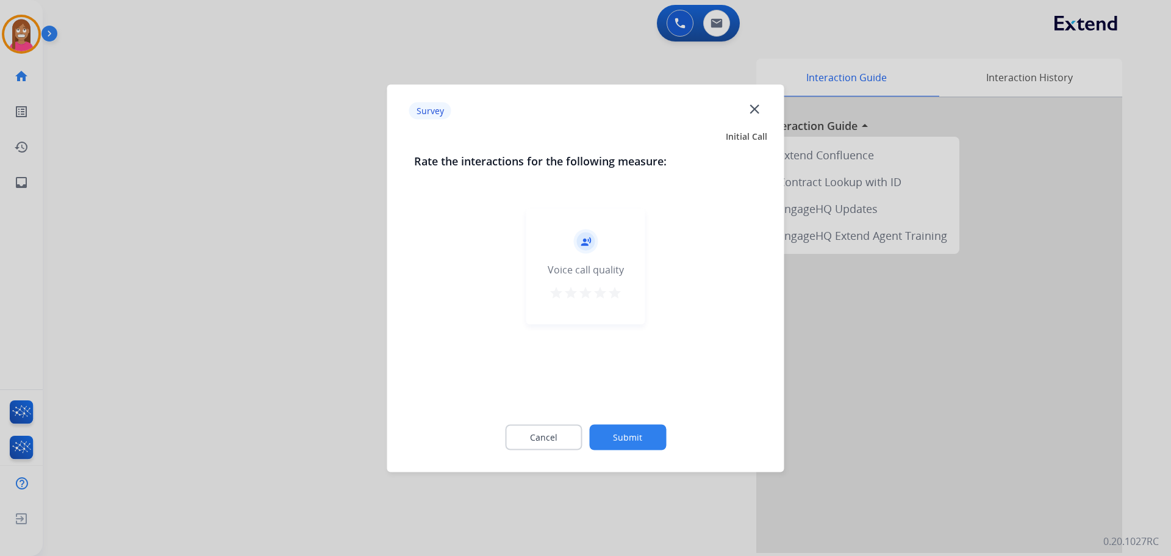
click at [758, 106] on mat-icon "close" at bounding box center [755, 109] width 16 height 16
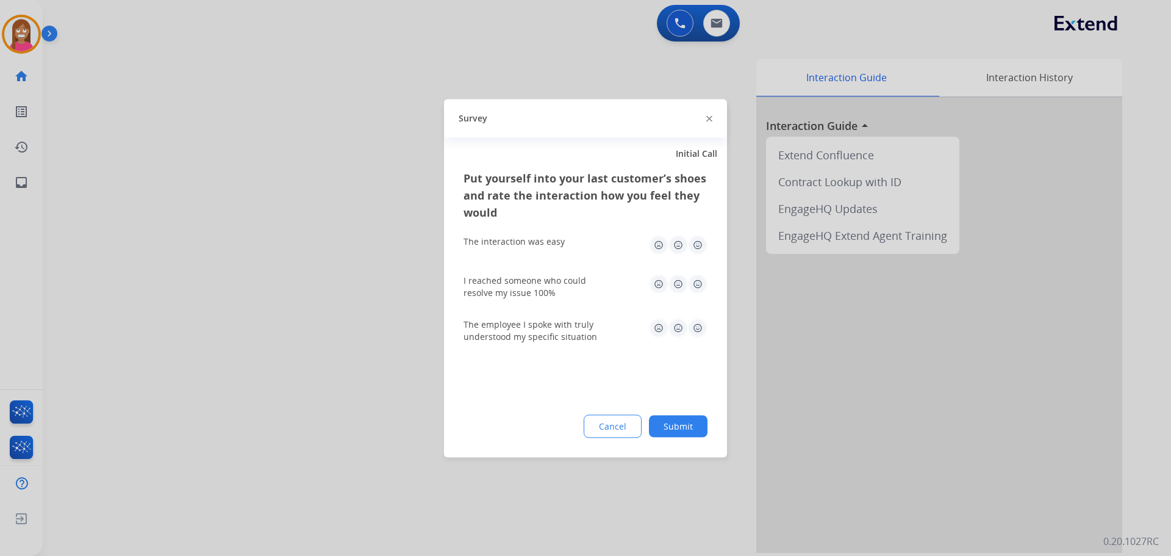
click at [710, 118] on img at bounding box center [710, 119] width 6 height 6
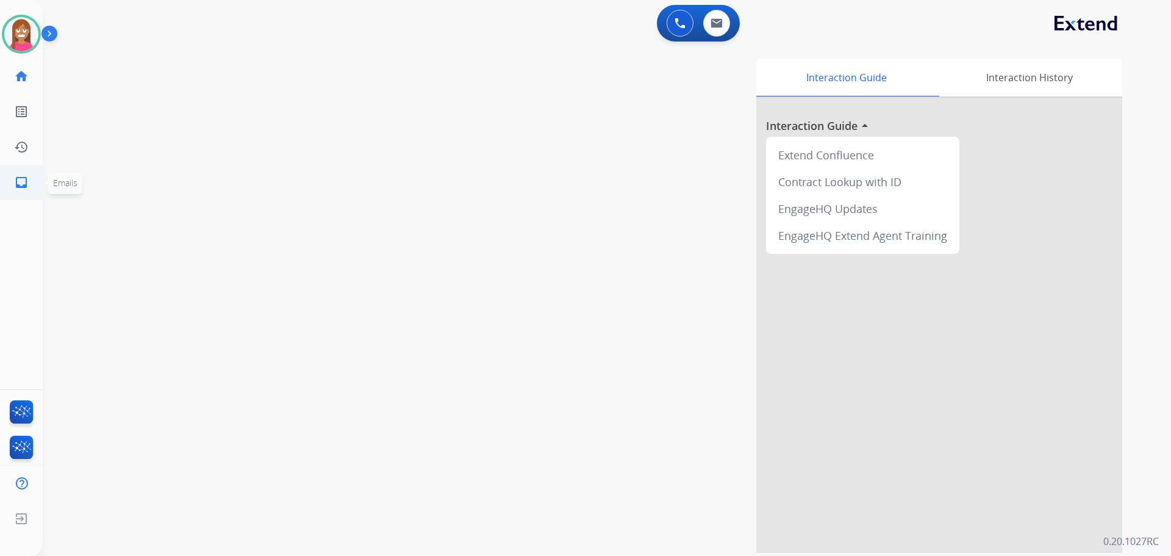
click at [23, 178] on mat-icon "inbox" at bounding box center [21, 182] width 15 height 15
select select "**********"
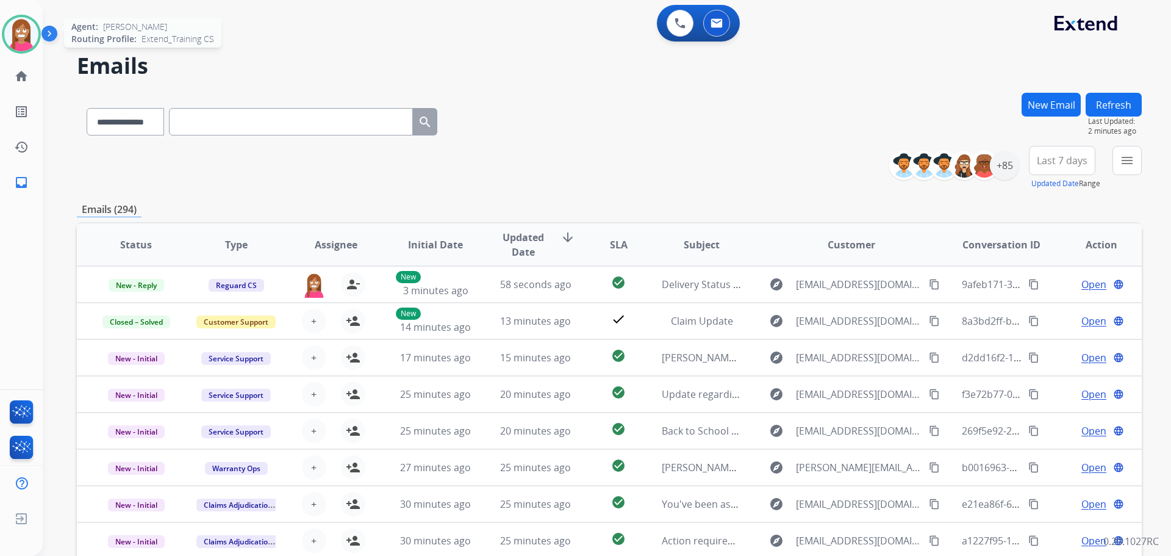
drag, startPoint x: 23, startPoint y: 41, endPoint x: 39, endPoint y: 45, distance: 16.9
click at [23, 41] on img at bounding box center [21, 34] width 34 height 34
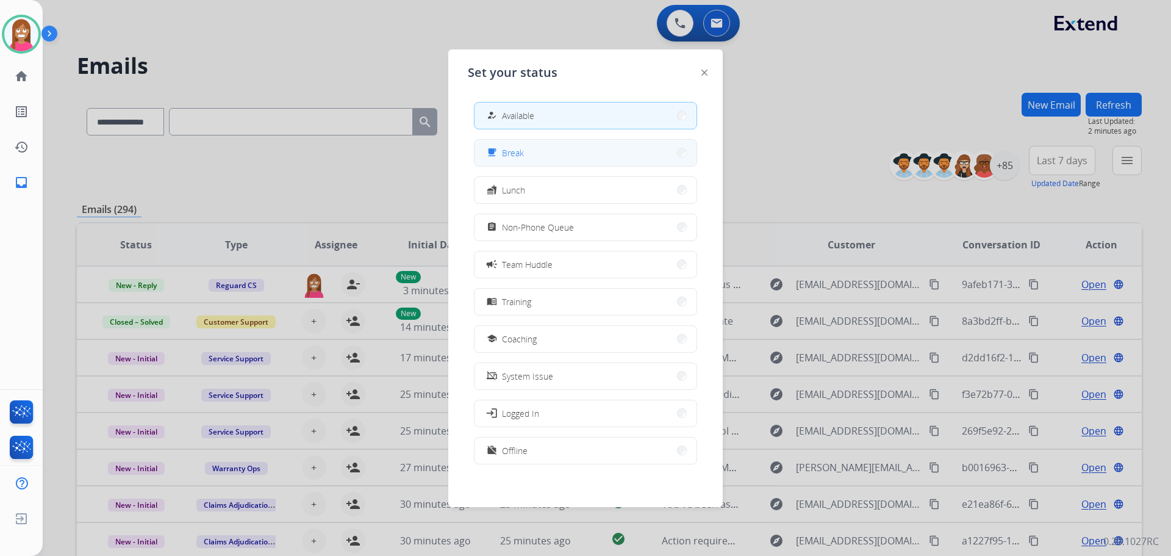
click at [522, 146] on button "free_breakfast Break" at bounding box center [586, 153] width 222 height 26
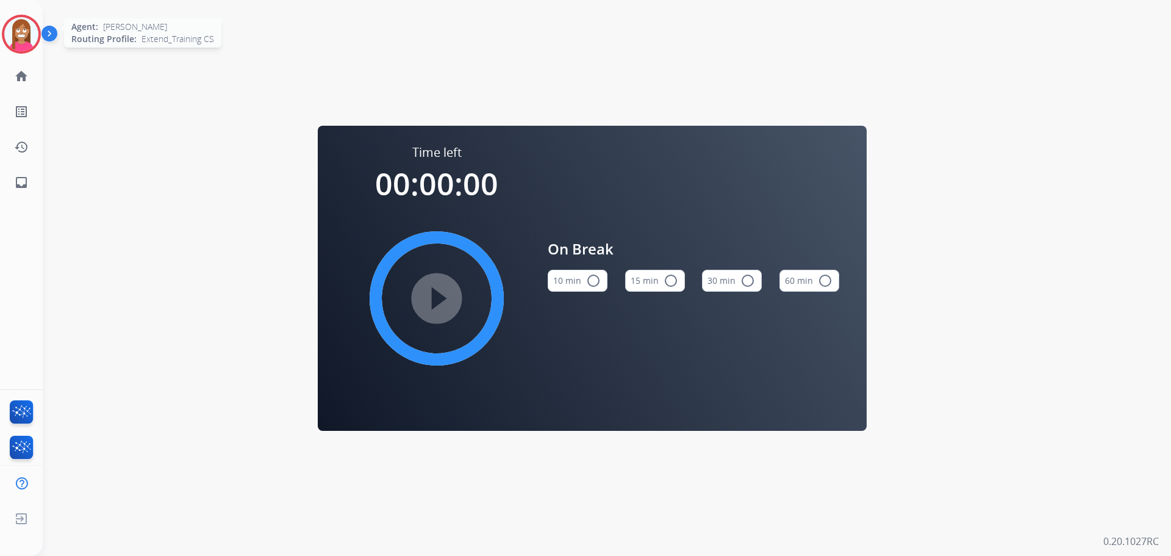
click at [23, 28] on img at bounding box center [21, 34] width 34 height 34
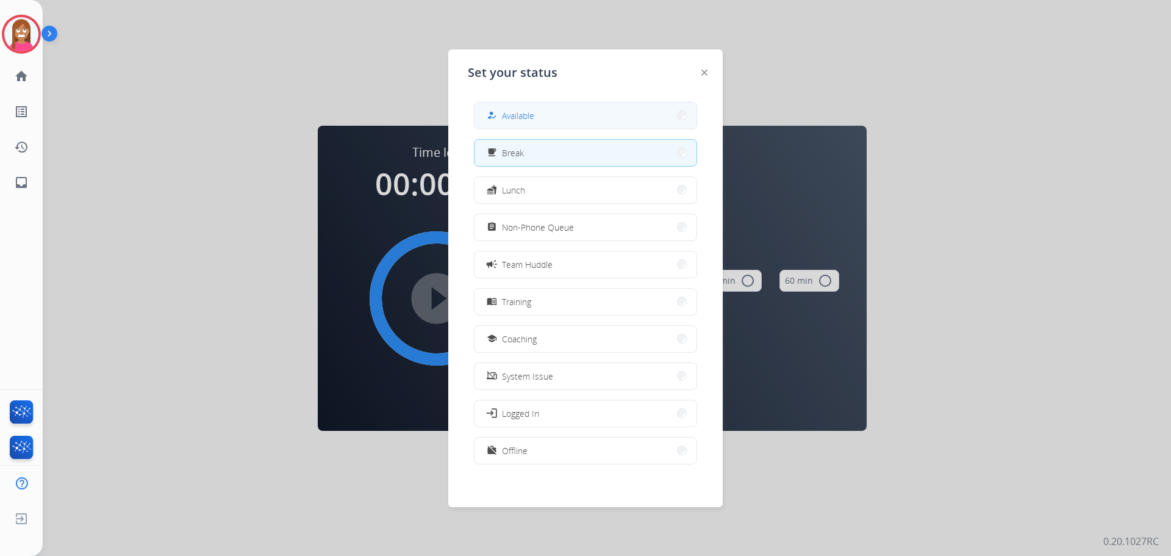
click at [596, 126] on button "how_to_reg Available" at bounding box center [586, 115] width 222 height 26
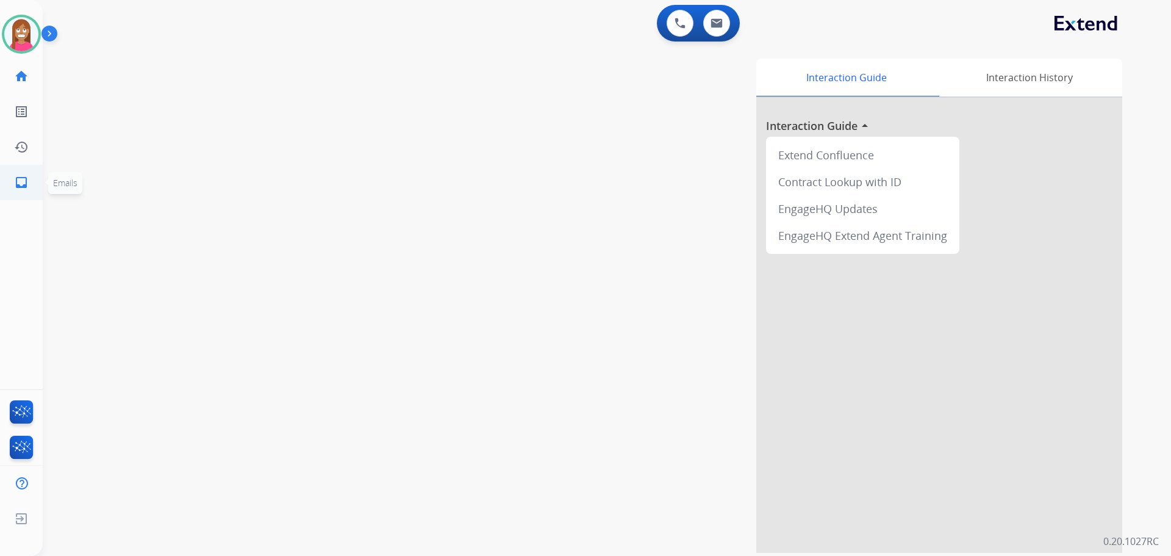
click at [26, 188] on mat-icon "inbox" at bounding box center [21, 182] width 15 height 15
select select "**********"
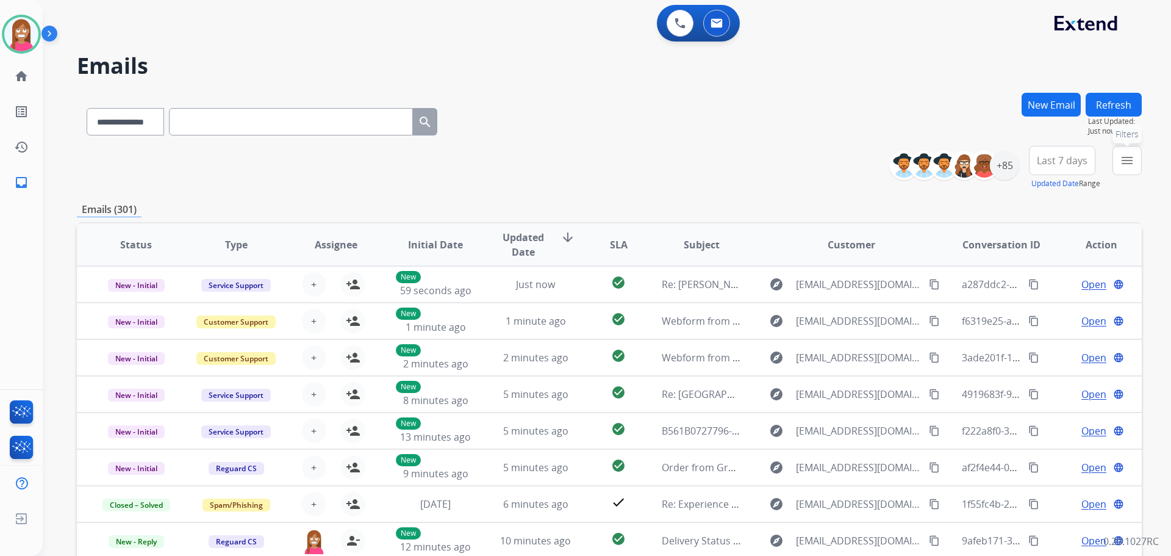
click at [1137, 164] on button "menu Filters" at bounding box center [1127, 160] width 29 height 29
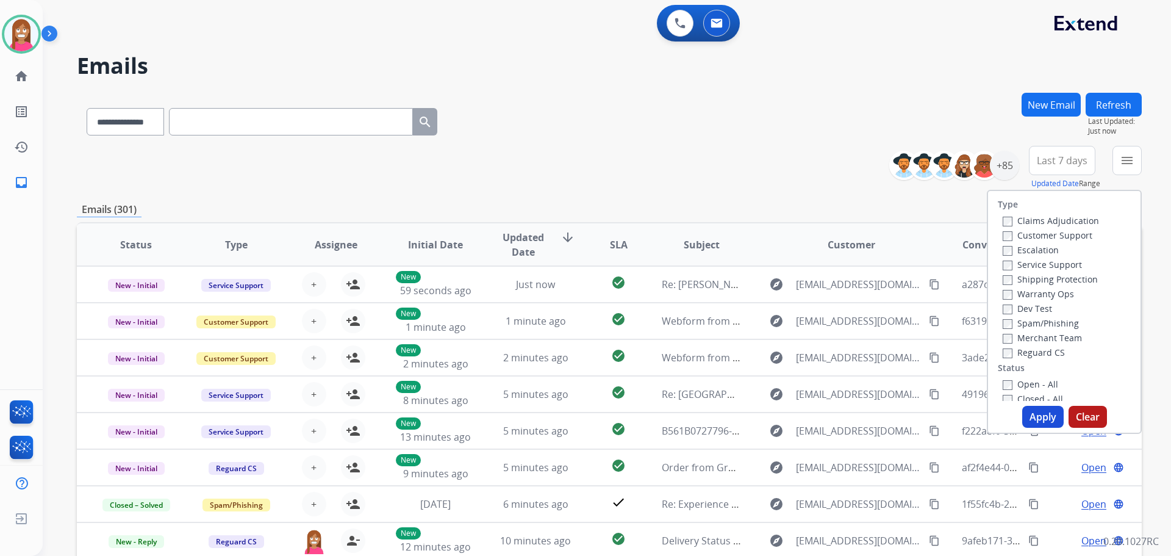
click at [1016, 241] on div "Customer Support" at bounding box center [1051, 235] width 96 height 15
click at [1014, 237] on label "Customer Support" at bounding box center [1048, 235] width 90 height 12
drag, startPoint x: 1023, startPoint y: 280, endPoint x: 1032, endPoint y: 293, distance: 15.4
click at [1023, 279] on label "Shipping Protection" at bounding box center [1050, 279] width 95 height 12
click at [1028, 349] on label "Reguard CS" at bounding box center [1034, 353] width 62 height 12
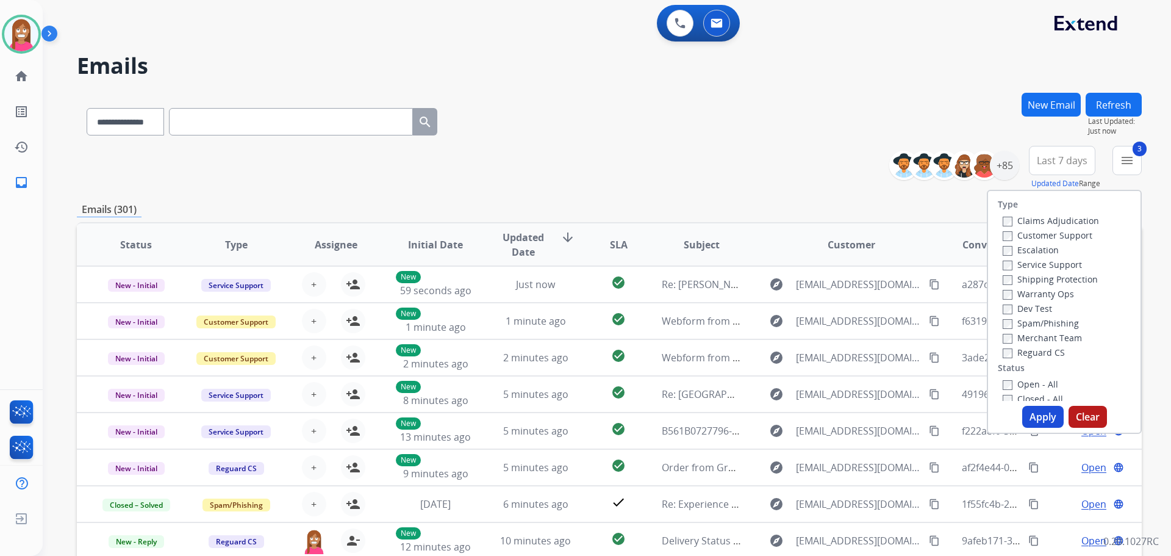
click at [1030, 382] on label "Open - All" at bounding box center [1031, 384] width 56 height 12
click at [1032, 415] on button "Apply" at bounding box center [1043, 417] width 41 height 22
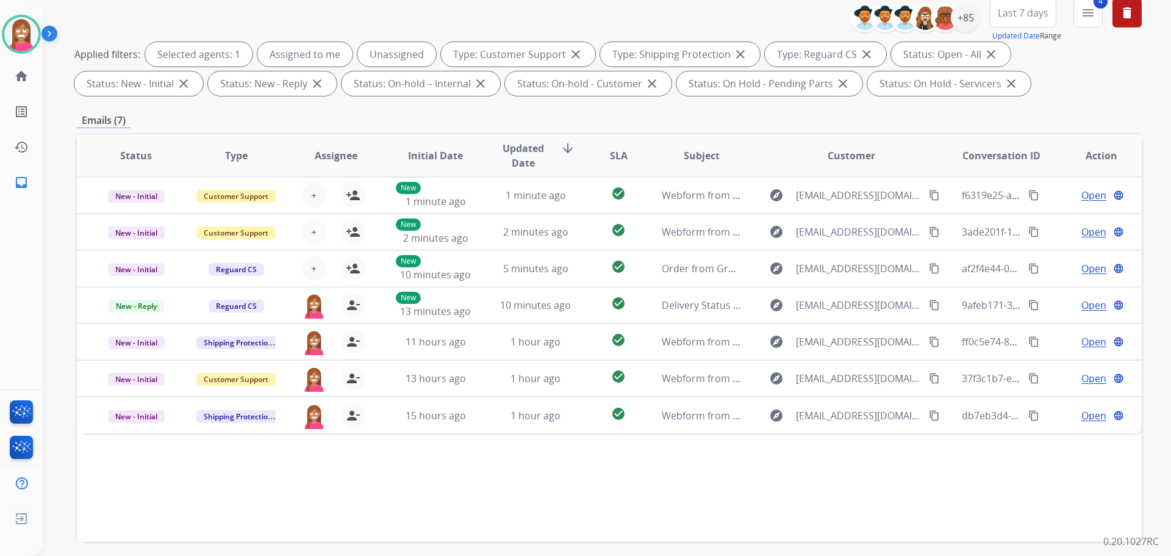
scroll to position [197, 0]
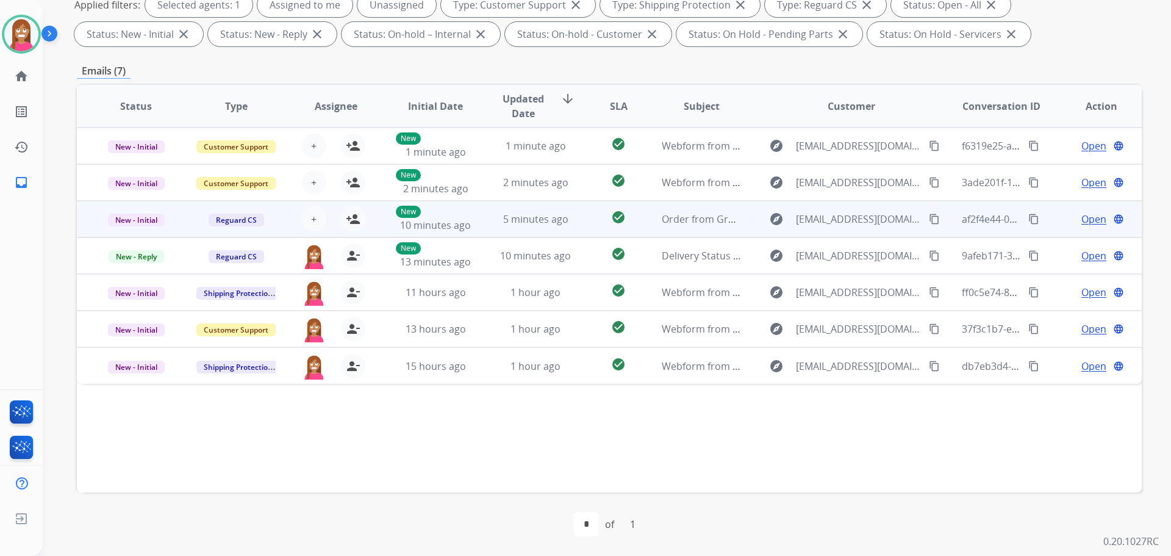
click at [476, 229] on td "5 minutes ago" at bounding box center [526, 219] width 100 height 37
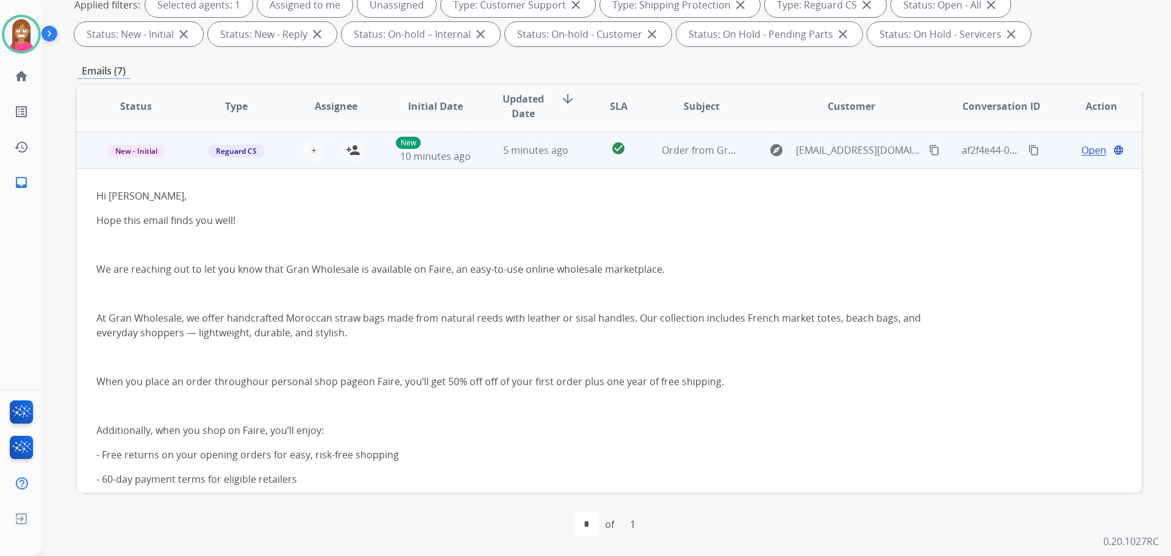
scroll to position [73, 0]
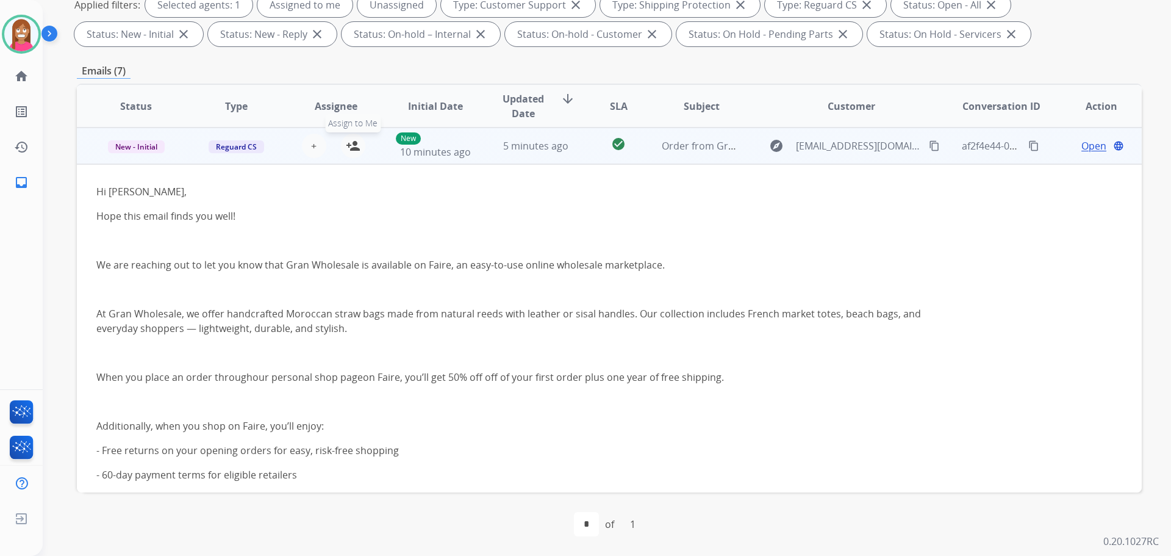
click at [348, 148] on mat-icon "person_add" at bounding box center [353, 145] width 15 height 15
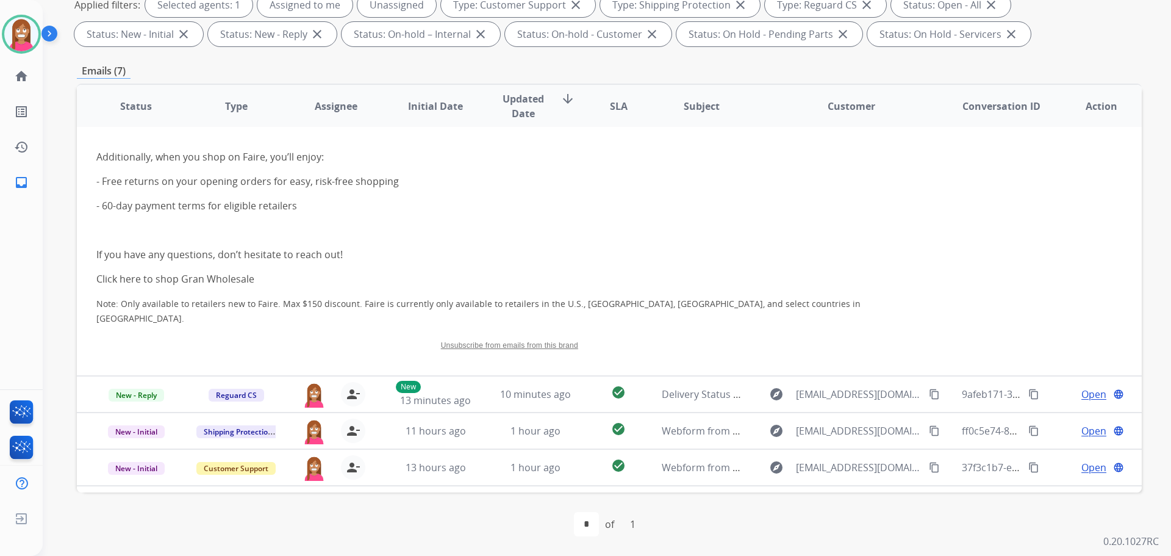
scroll to position [358, 0]
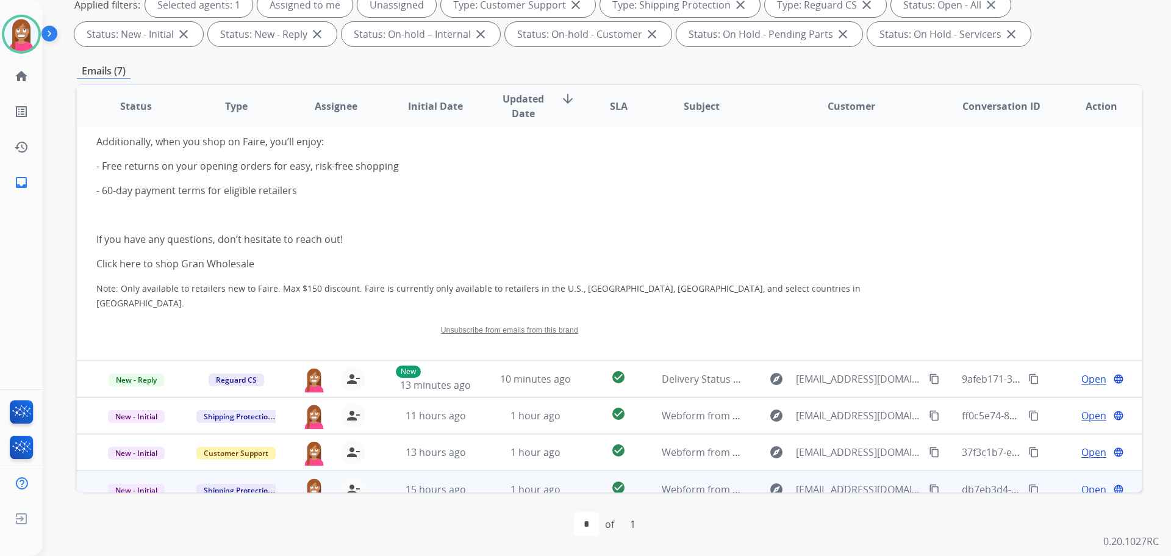
click at [483, 478] on td "1 hour ago" at bounding box center [526, 488] width 100 height 37
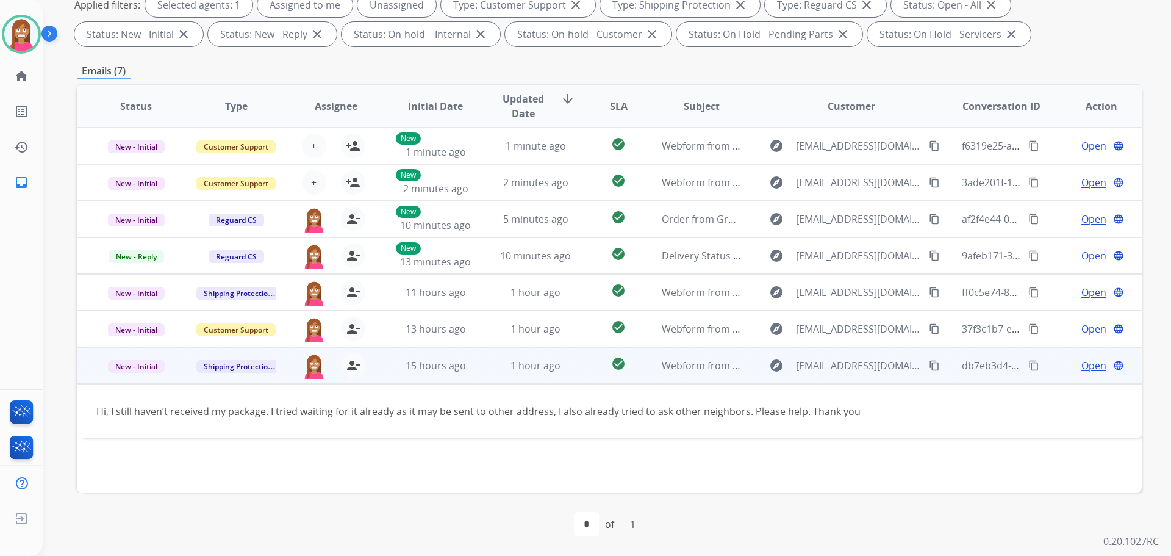
click at [929, 368] on mat-icon "content_copy" at bounding box center [934, 365] width 11 height 11
click at [1085, 365] on span "Open" at bounding box center [1094, 365] width 25 height 15
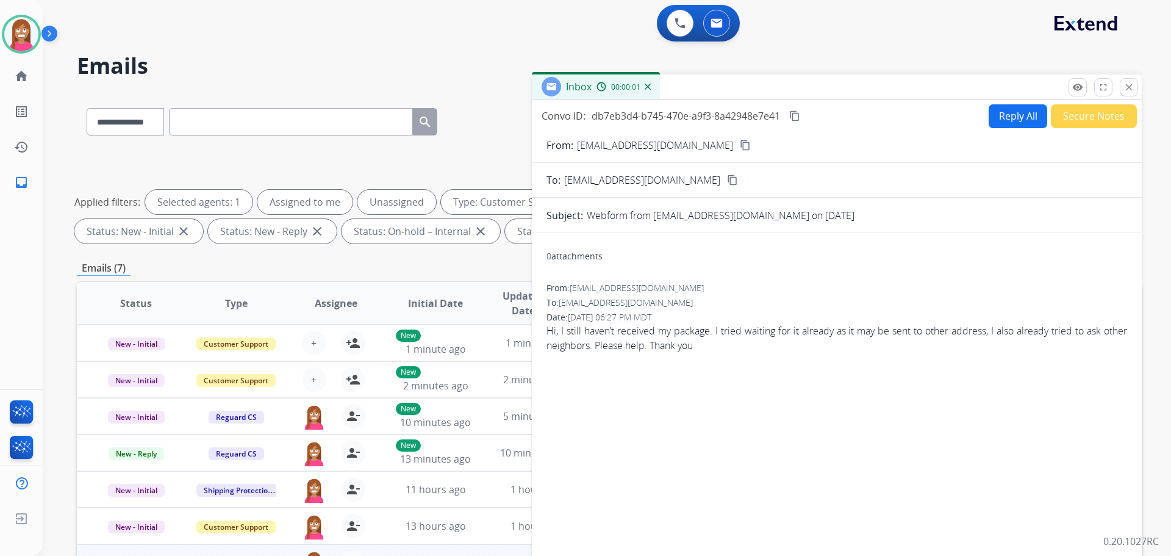
click at [999, 123] on button "Reply All" at bounding box center [1018, 116] width 59 height 24
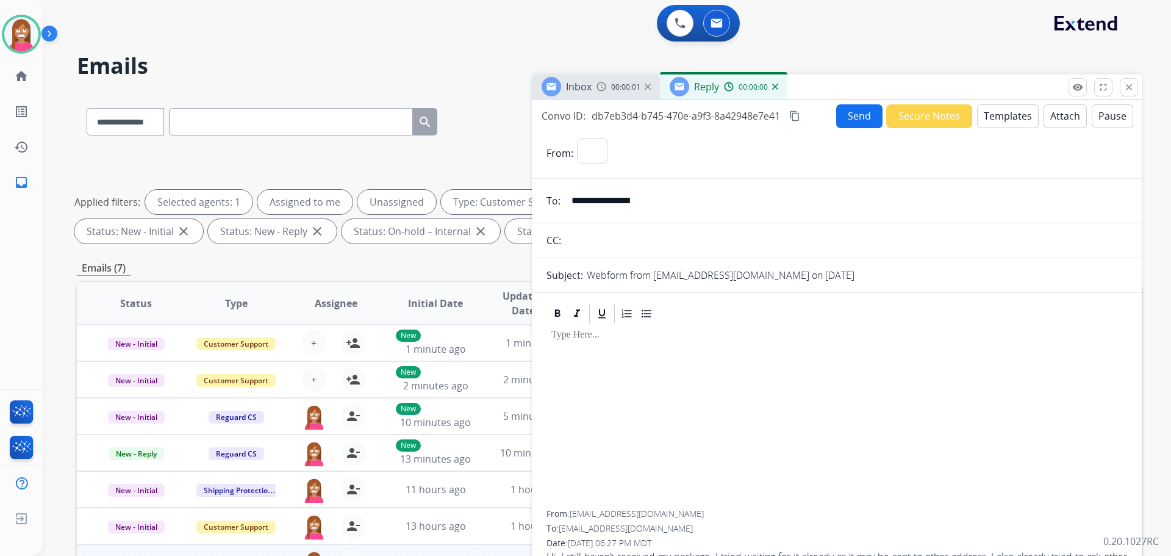
select select "**********"
click at [999, 123] on button "Templates" at bounding box center [1008, 116] width 62 height 24
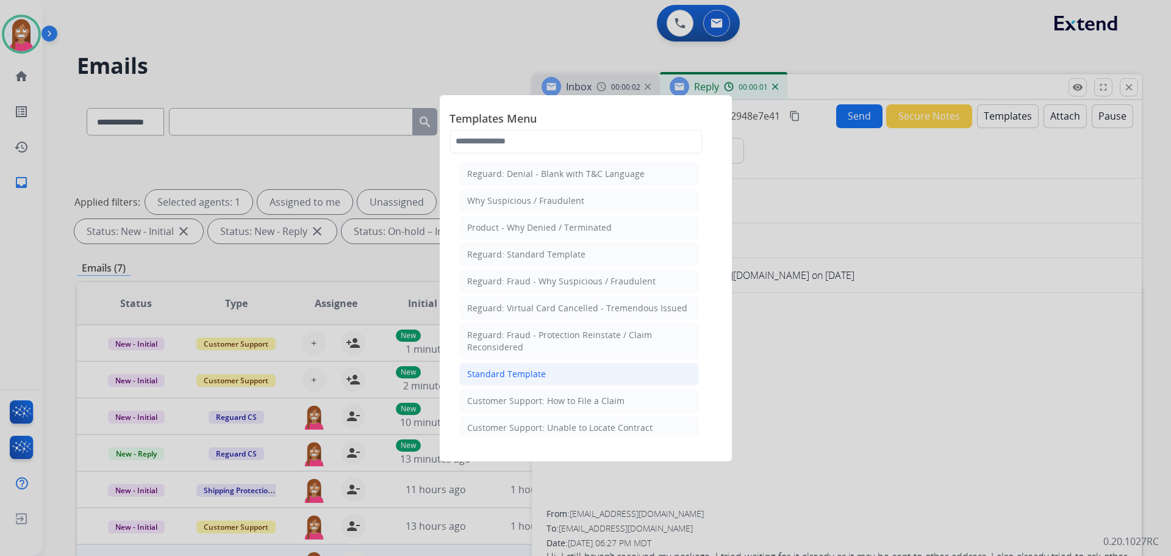
click at [553, 369] on li "Standard Template" at bounding box center [579, 373] width 240 height 23
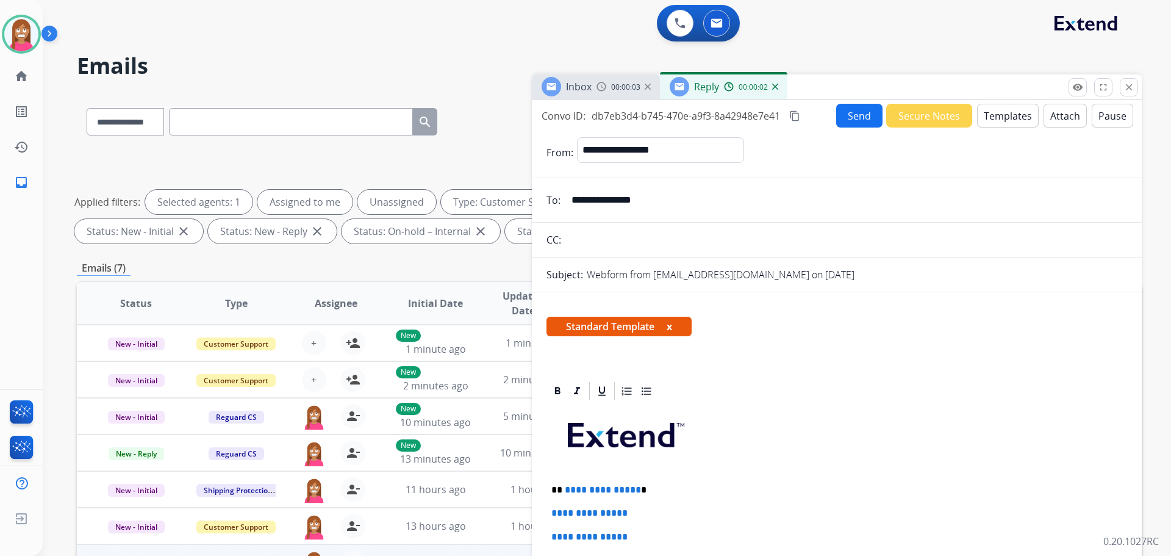
scroll to position [122, 0]
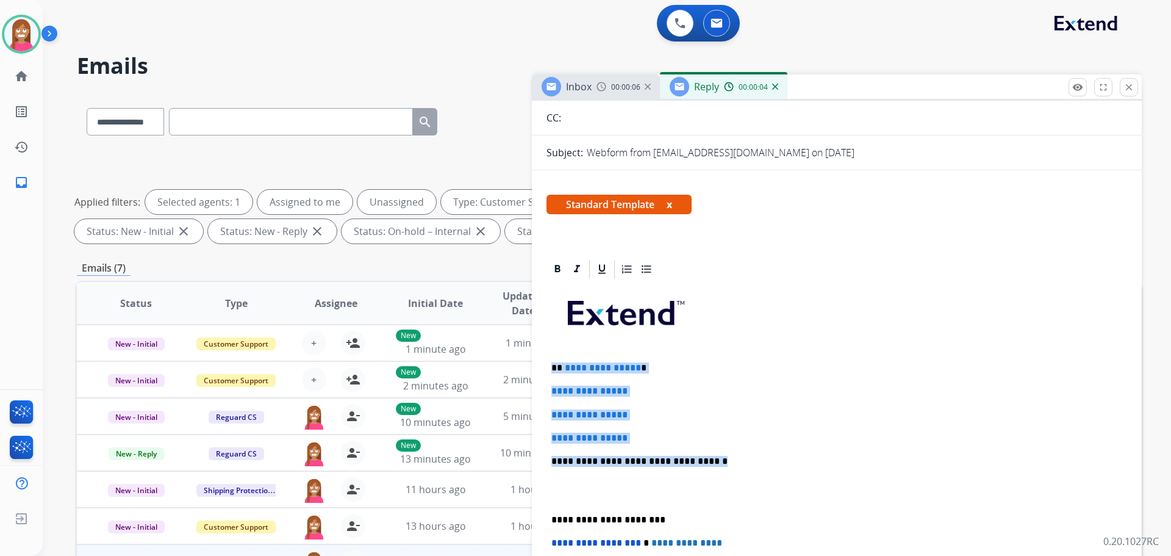
drag, startPoint x: 713, startPoint y: 456, endPoint x: 554, endPoint y: 365, distance: 183.1
click at [554, 365] on div "**********" at bounding box center [837, 490] width 581 height 420
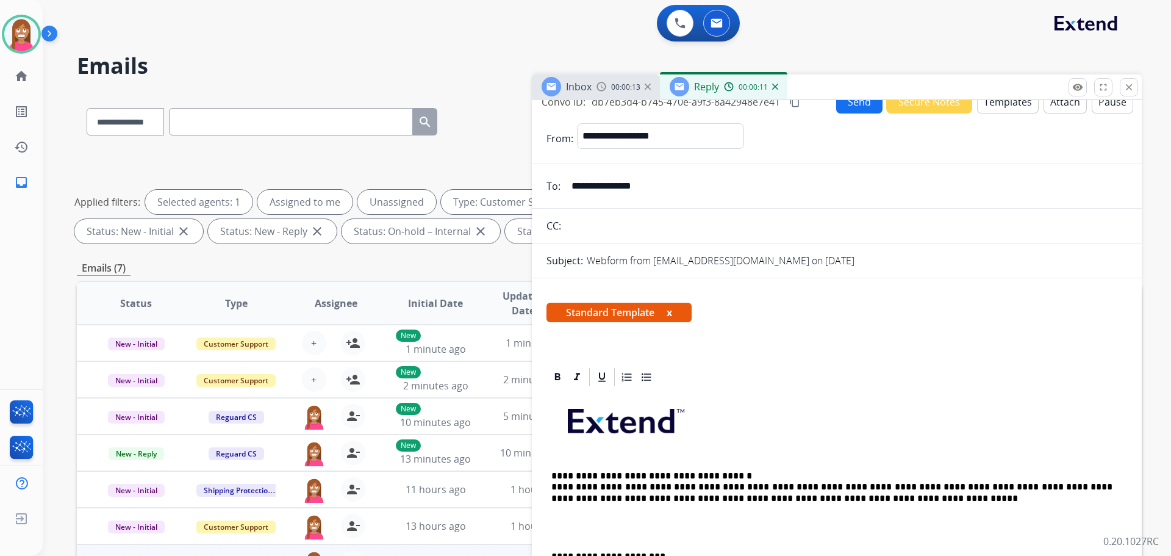
scroll to position [0, 0]
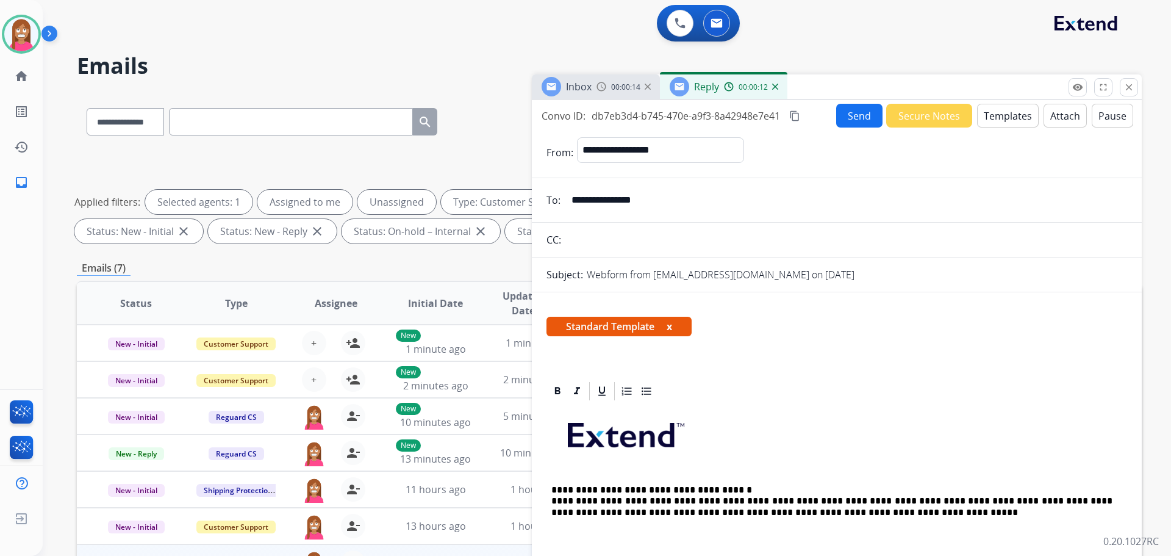
click at [853, 115] on button "Send" at bounding box center [859, 116] width 46 height 24
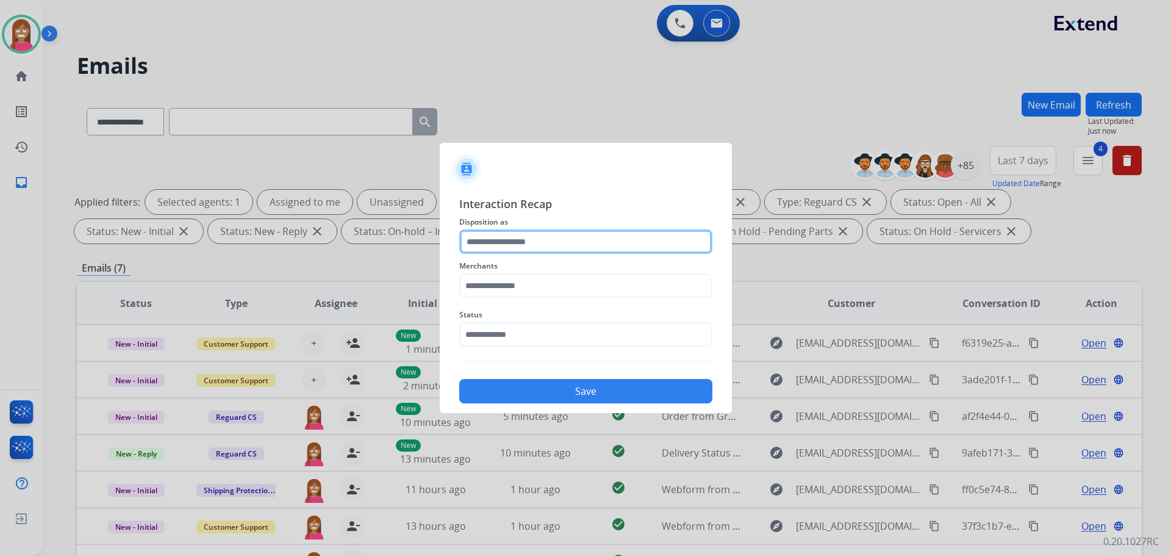
click at [561, 248] on input "text" at bounding box center [585, 241] width 253 height 24
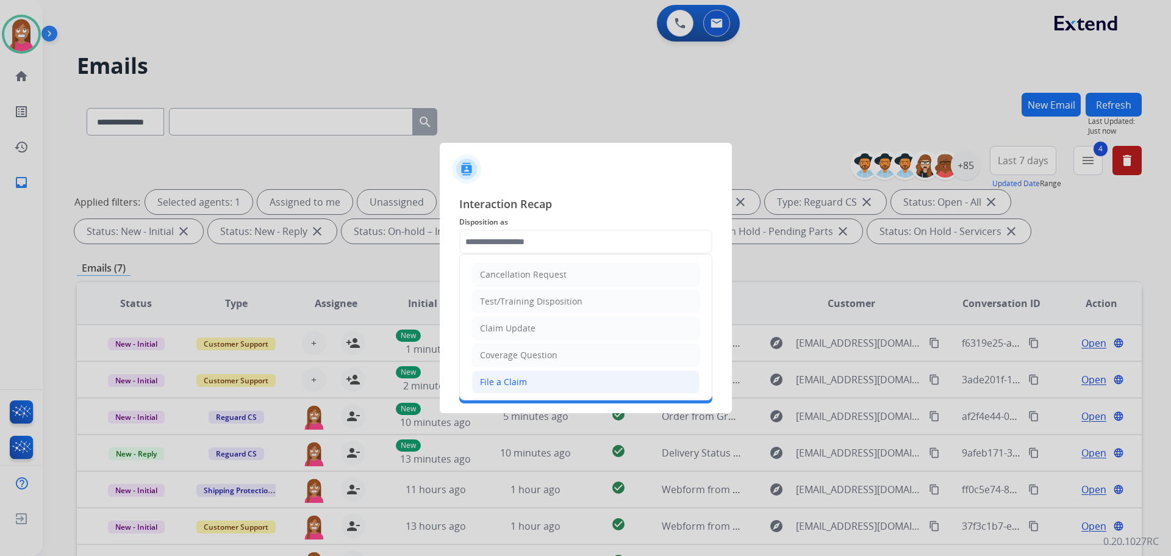
click at [595, 380] on li "File a Claim" at bounding box center [586, 381] width 228 height 23
type input "**********"
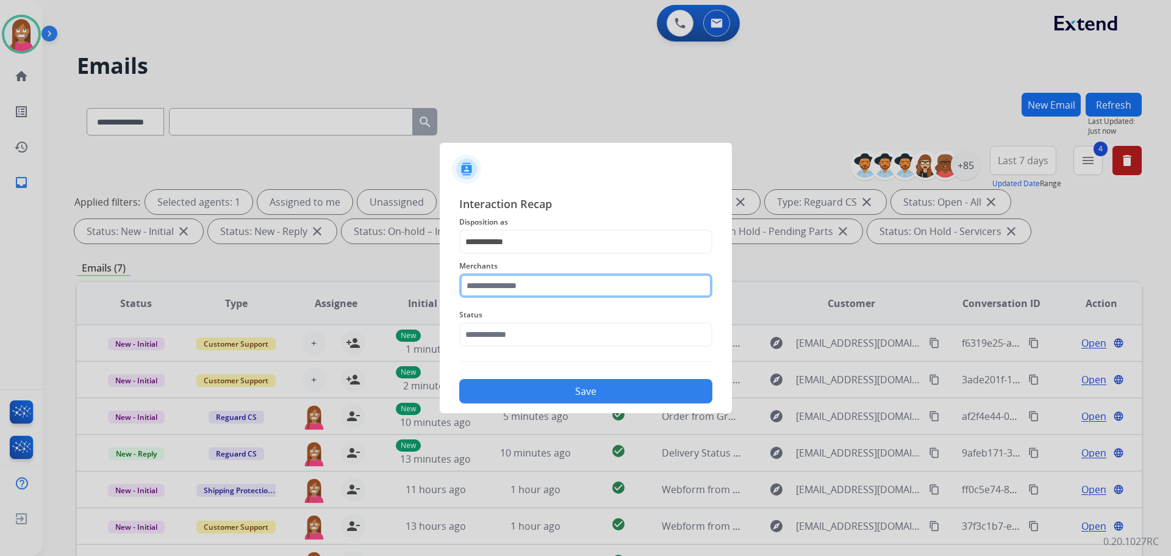
click at [497, 281] on input "text" at bounding box center [585, 285] width 253 height 24
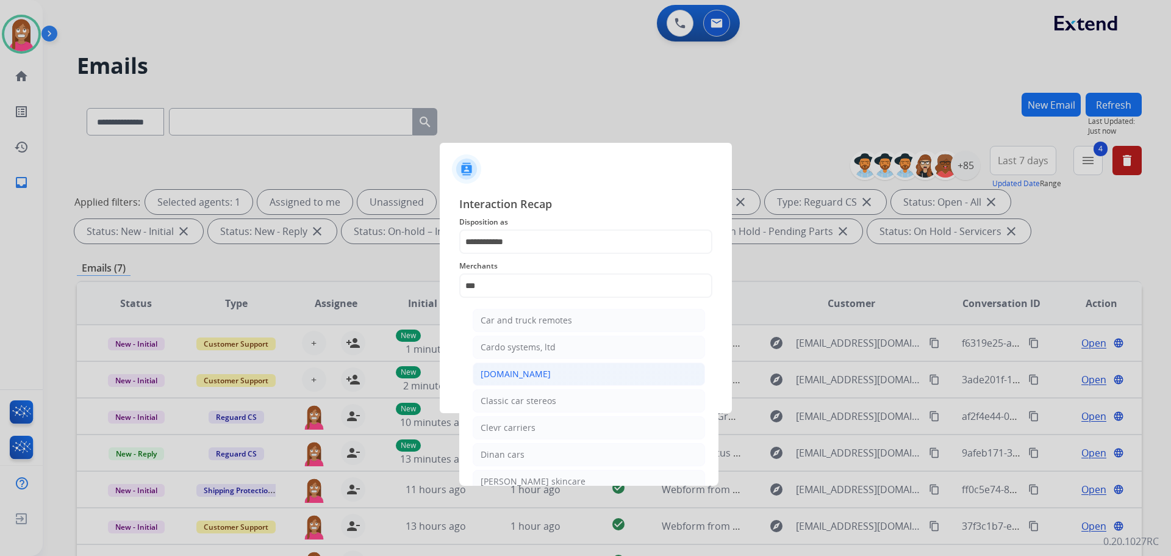
click at [491, 368] on div "[DOMAIN_NAME]" at bounding box center [516, 374] width 70 height 12
type input "**********"
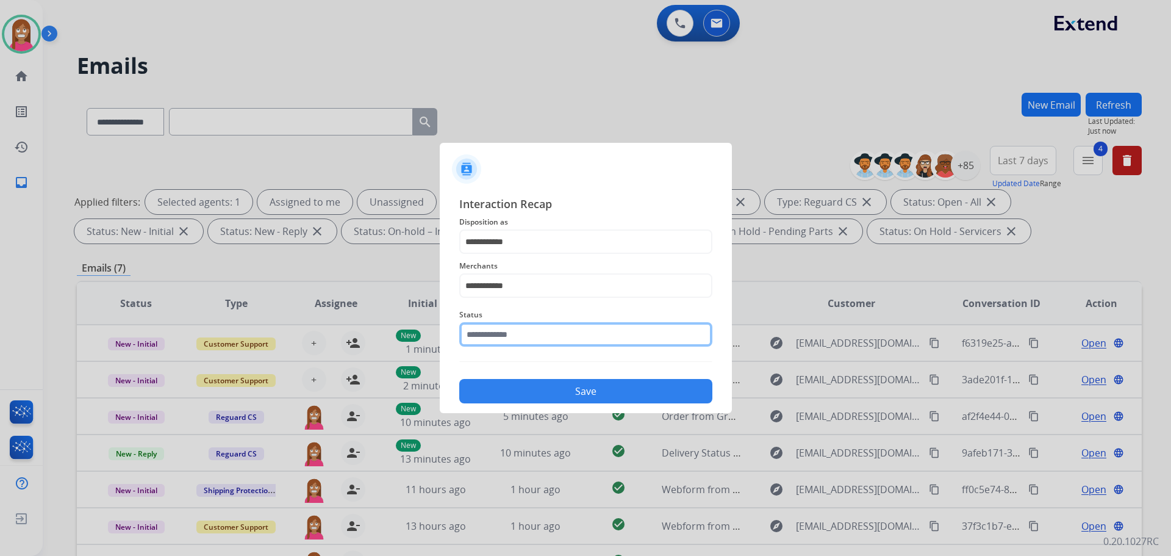
click at [499, 345] on input "text" at bounding box center [585, 334] width 253 height 24
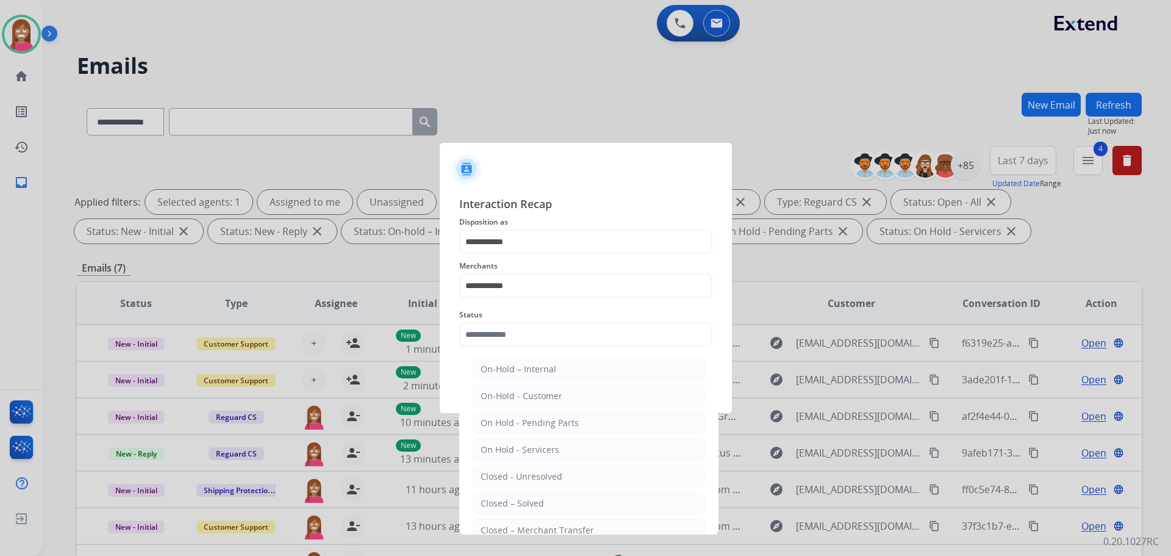
click at [510, 502] on div "Closed – Solved" at bounding box center [512, 503] width 63 height 12
type input "**********"
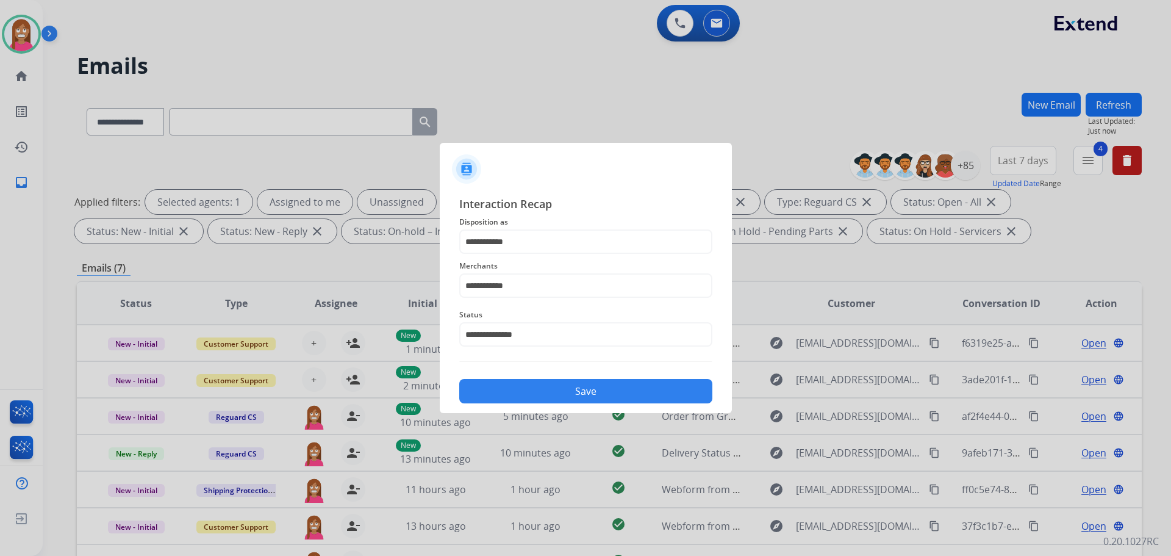
drag, startPoint x: 500, startPoint y: 386, endPoint x: 523, endPoint y: 396, distance: 25.4
click at [501, 391] on button "Save" at bounding box center [585, 391] width 253 height 24
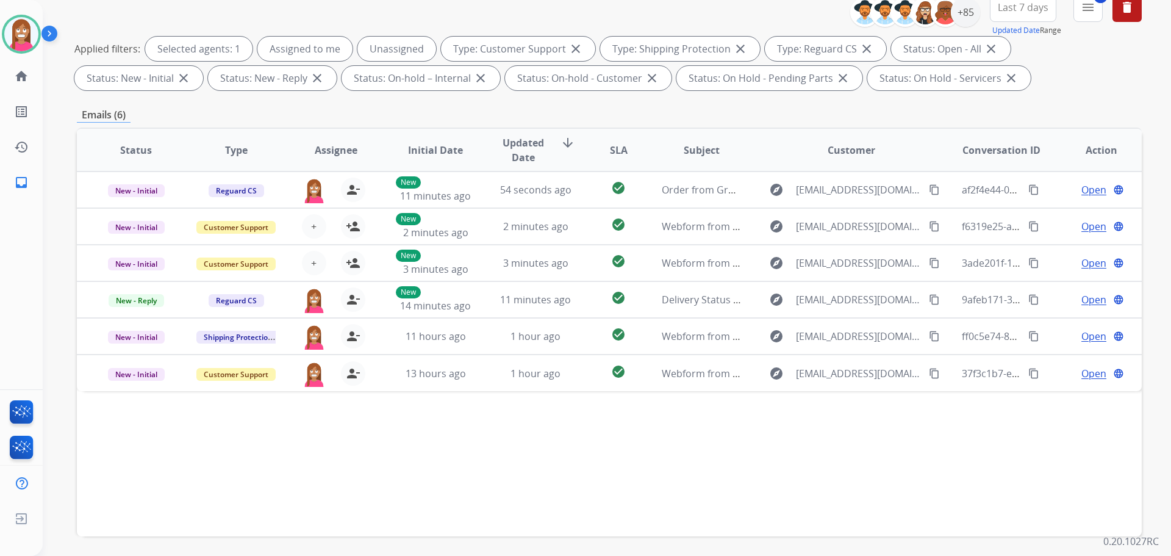
scroll to position [197, 0]
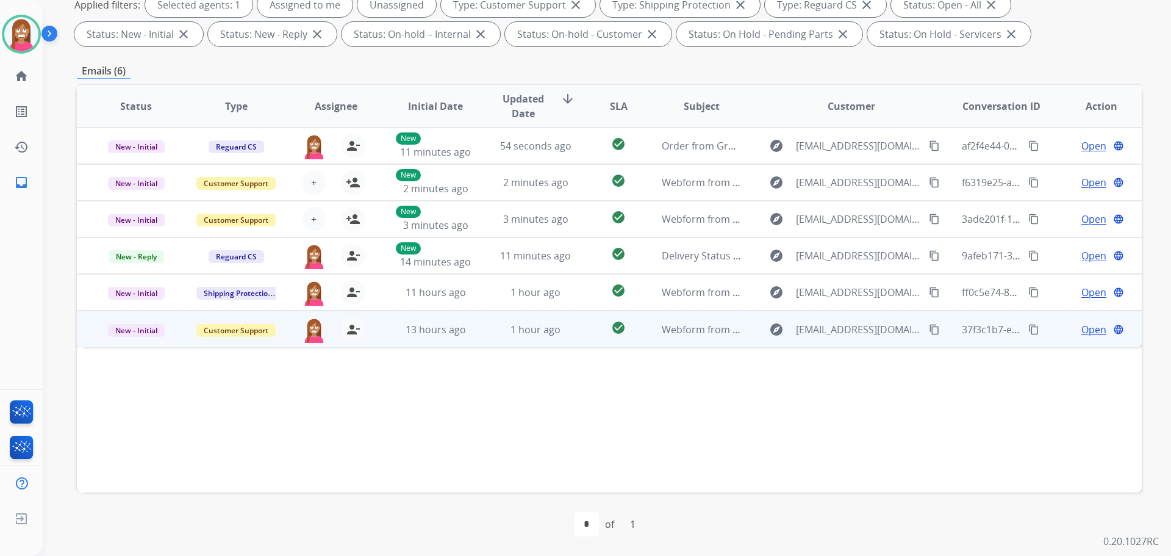
click at [470, 341] on td "13 hours ago" at bounding box center [426, 329] width 100 height 37
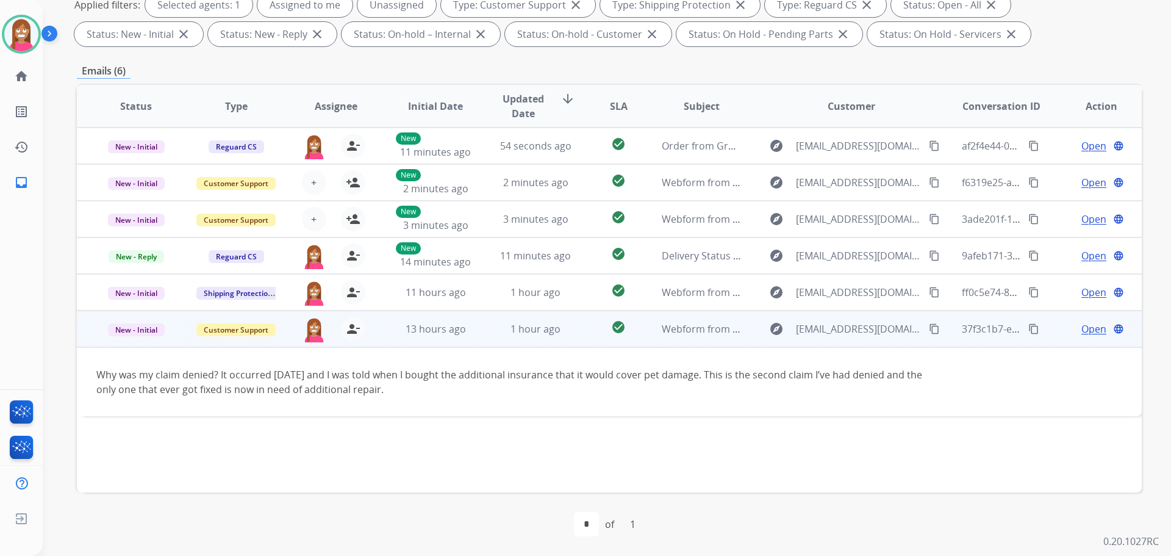
click at [929, 329] on mat-icon "content_copy" at bounding box center [934, 328] width 11 height 11
click at [1084, 326] on span "Open" at bounding box center [1094, 329] width 25 height 15
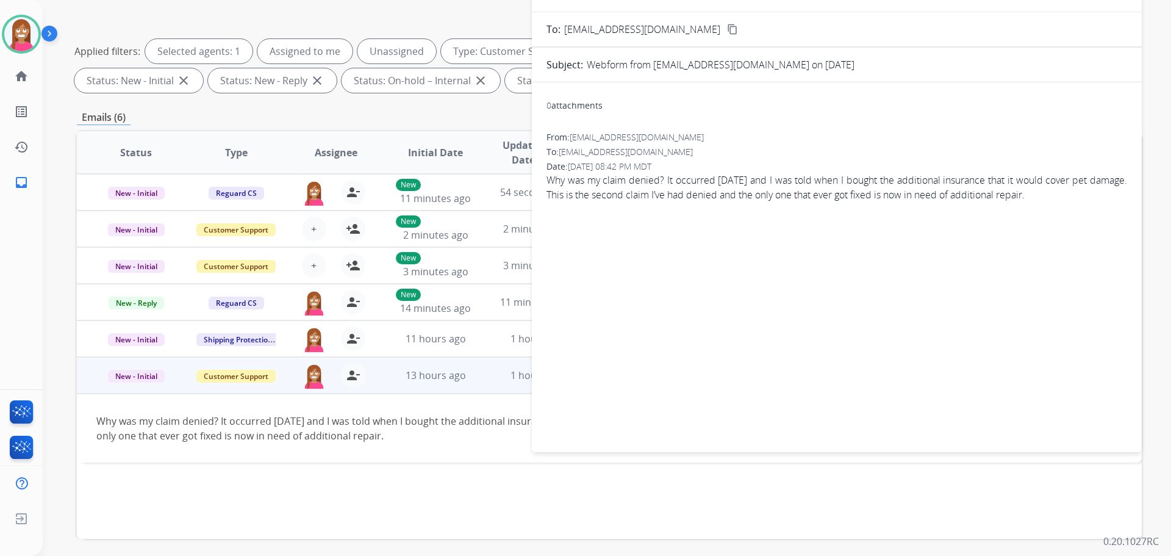
scroll to position [14, 0]
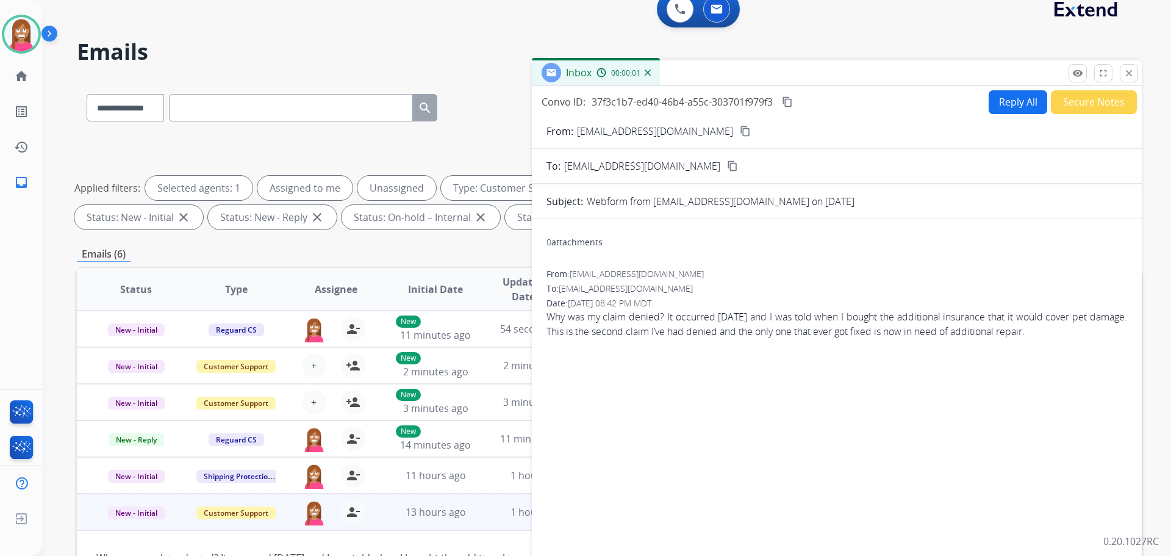
click at [1020, 98] on button "Reply All" at bounding box center [1018, 102] width 59 height 24
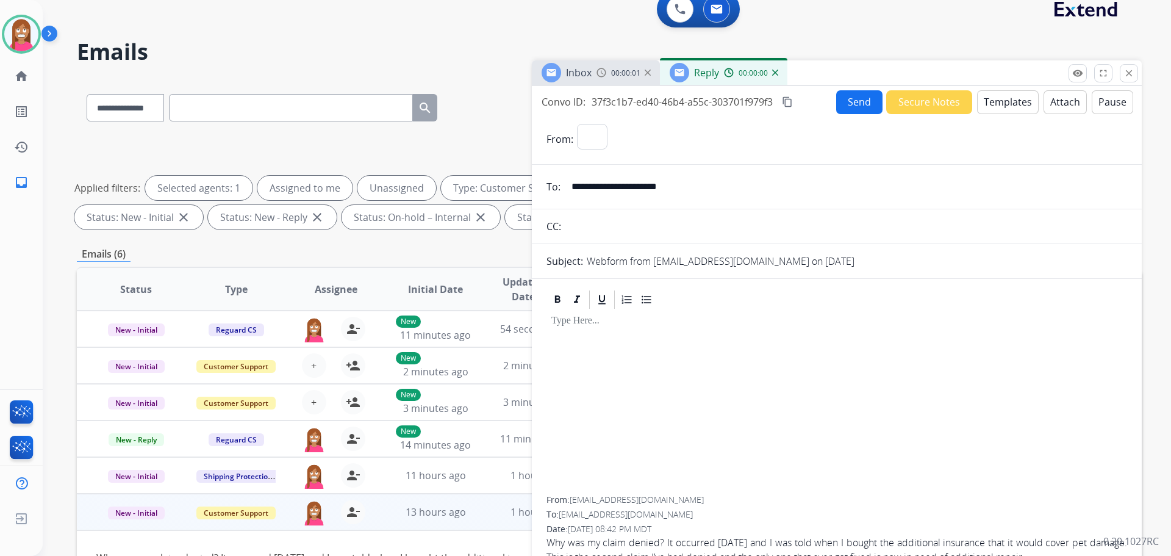
select select "**********"
click at [1016, 101] on button "Templates" at bounding box center [1008, 102] width 62 height 24
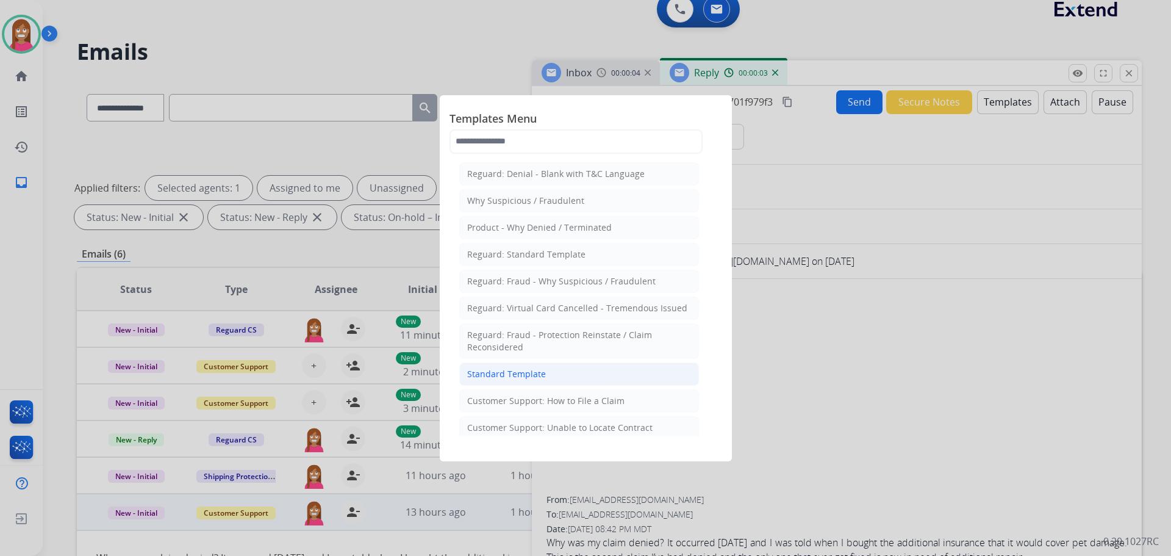
click at [503, 382] on li "Standard Template" at bounding box center [579, 373] width 240 height 23
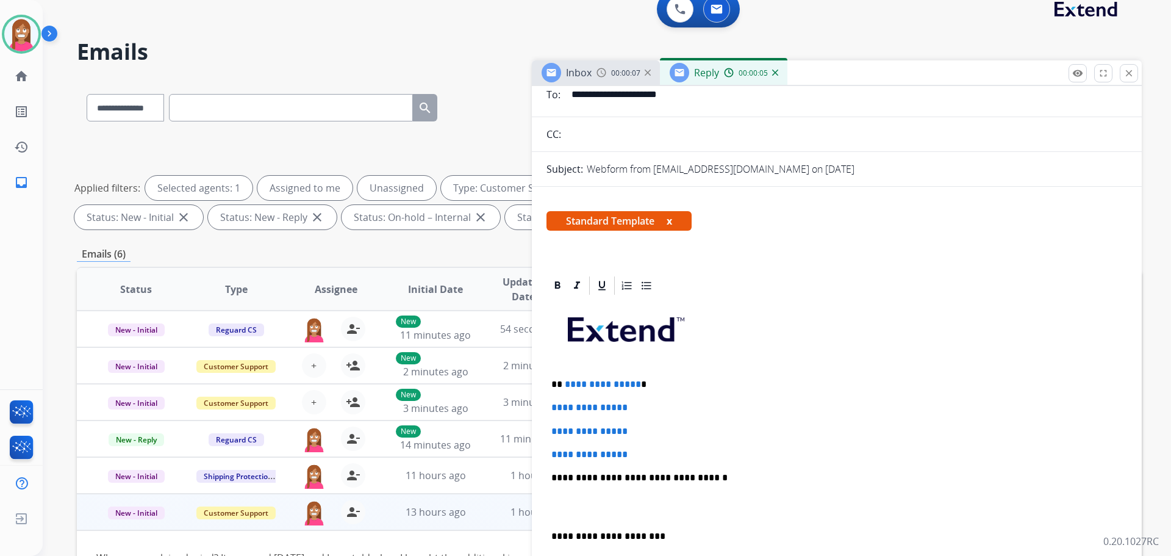
scroll to position [122, 0]
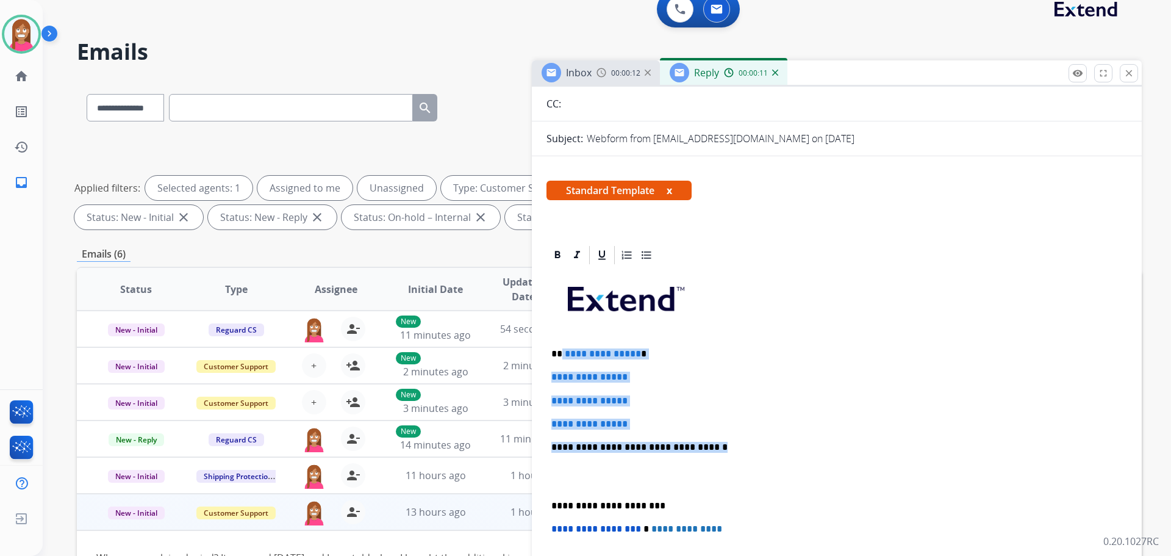
drag, startPoint x: 708, startPoint y: 443, endPoint x: 562, endPoint y: 350, distance: 173.3
click at [562, 350] on div "**********" at bounding box center [837, 476] width 581 height 420
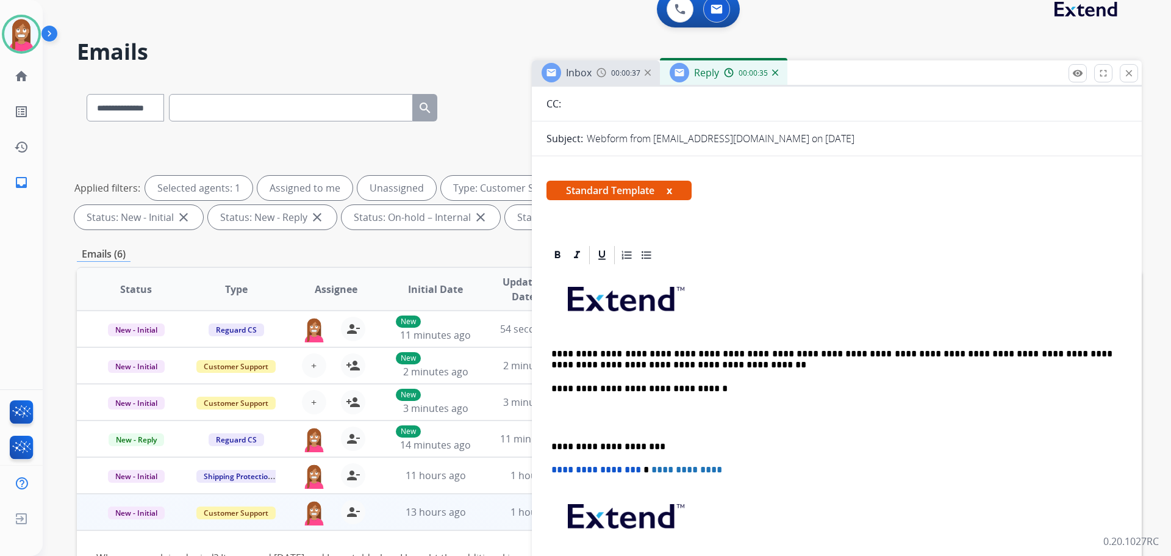
click at [597, 351] on p "**********" at bounding box center [832, 359] width 561 height 23
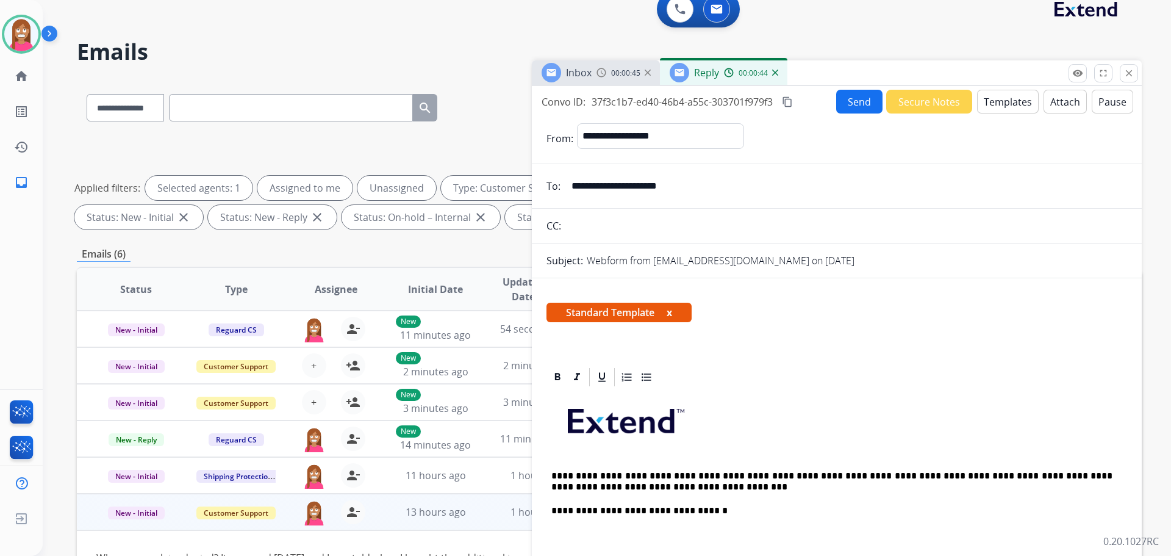
scroll to position [0, 0]
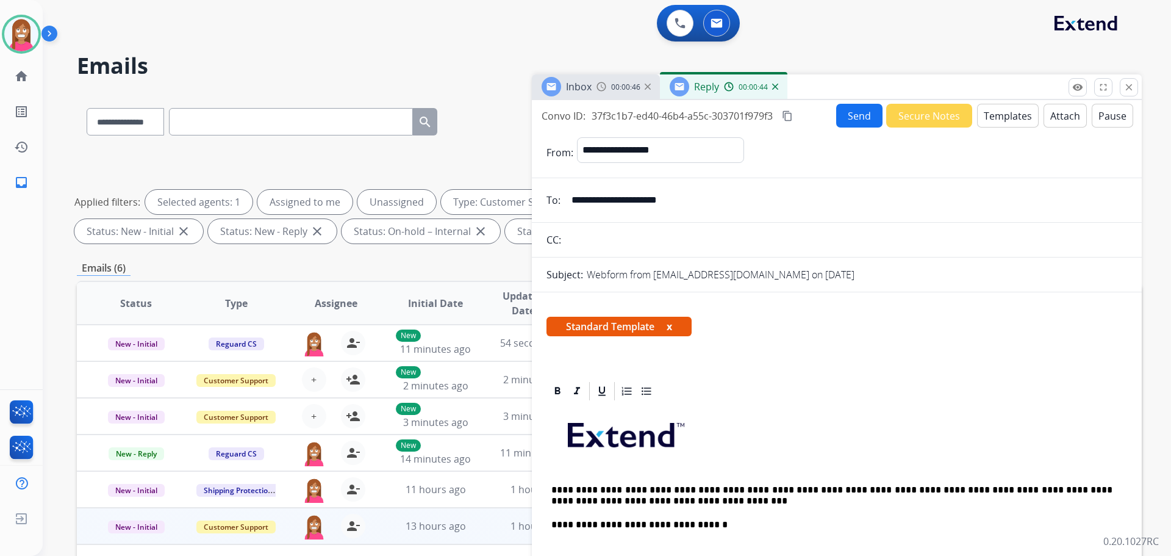
click at [869, 109] on button "Send" at bounding box center [859, 116] width 46 height 24
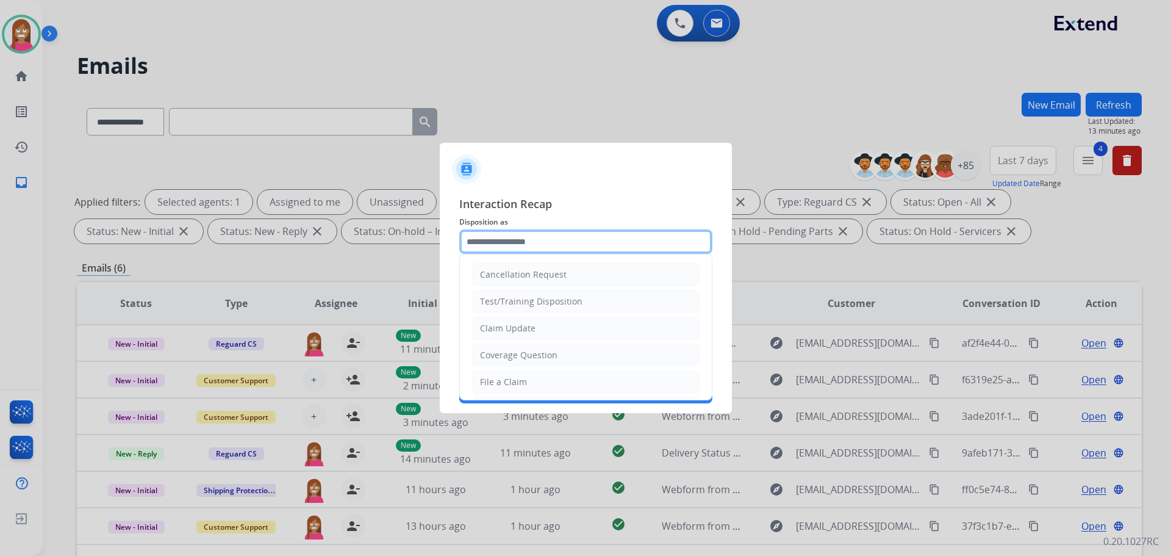
click at [501, 234] on input "text" at bounding box center [585, 241] width 253 height 24
click at [517, 375] on li "File a Claim" at bounding box center [586, 381] width 228 height 23
type input "**********"
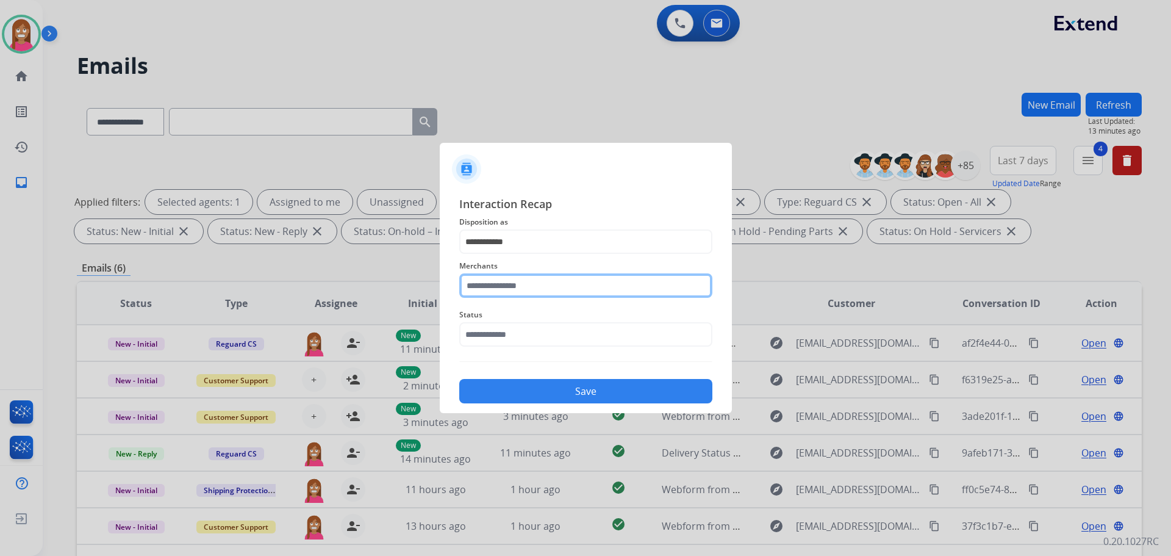
click at [491, 283] on input "text" at bounding box center [585, 285] width 253 height 24
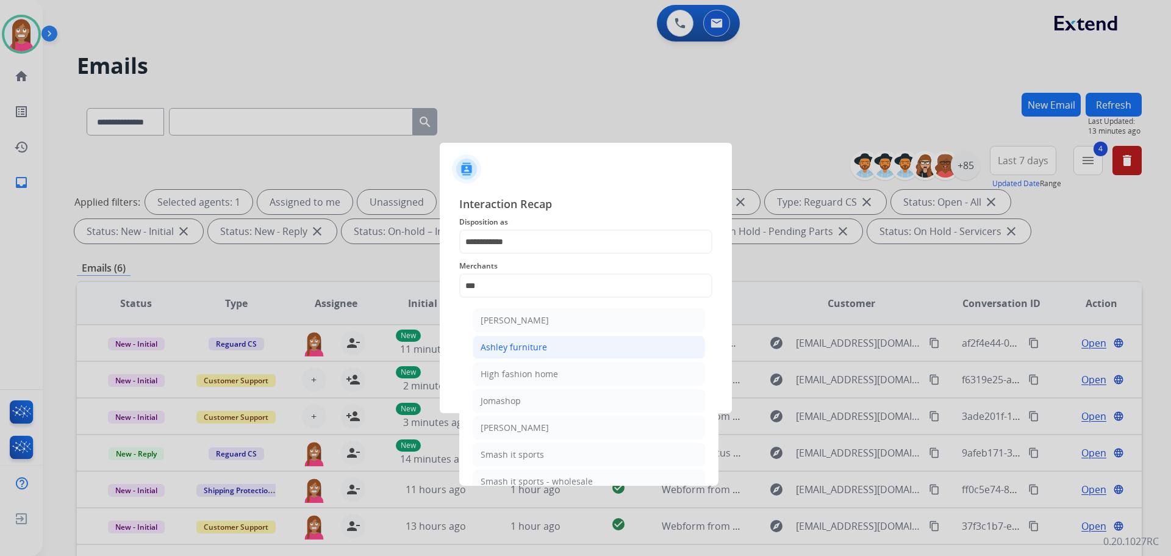
click at [481, 350] on div "Ashley furniture" at bounding box center [514, 347] width 67 height 12
type input "**********"
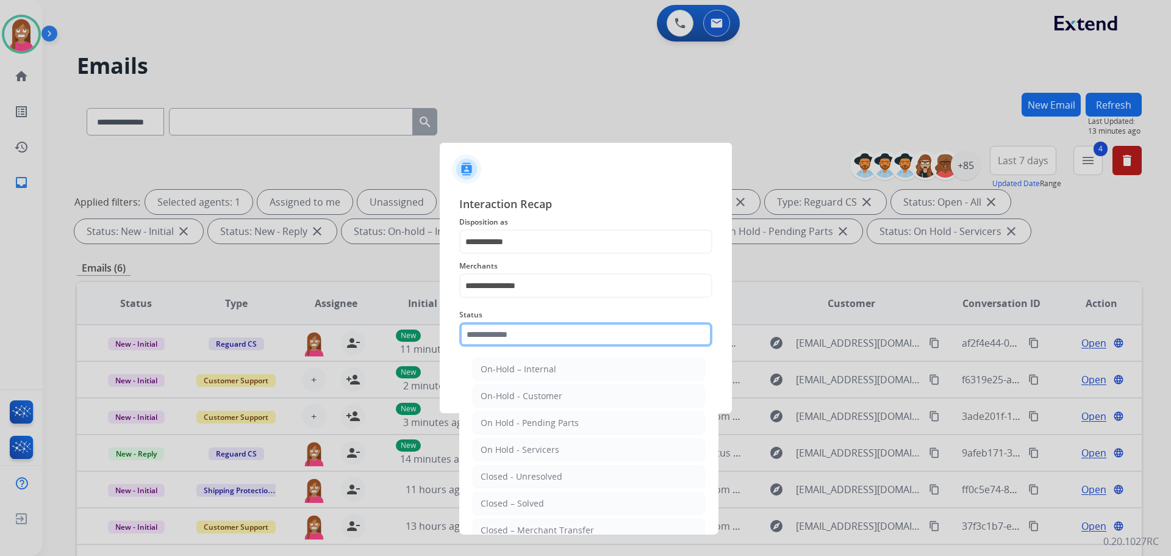
click at [480, 337] on input "text" at bounding box center [585, 334] width 253 height 24
click at [485, 495] on li "Closed – Solved" at bounding box center [589, 503] width 232 height 23
type input "**********"
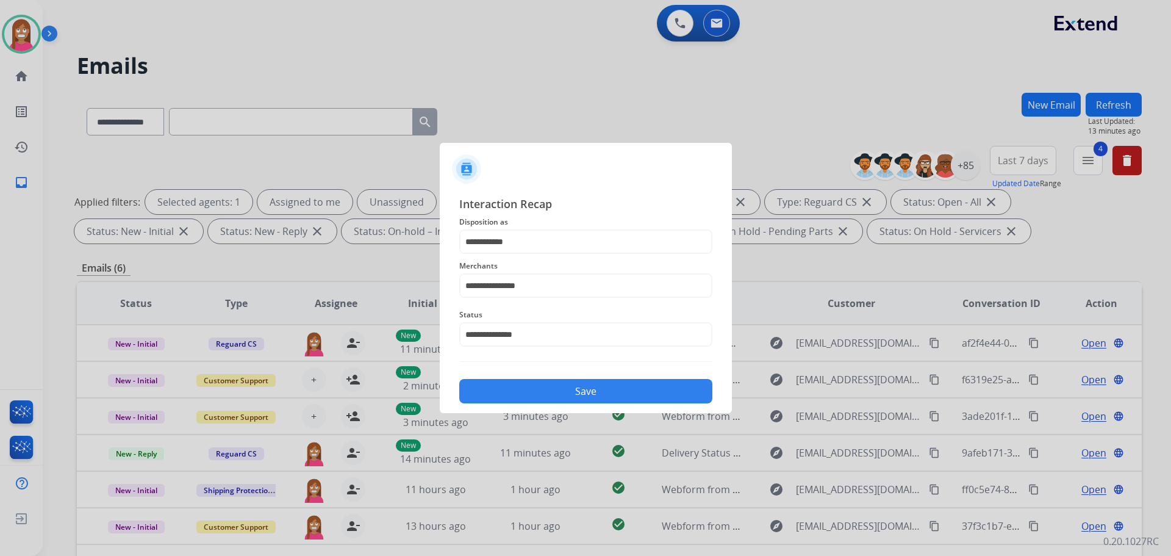
drag, startPoint x: 497, startPoint y: 389, endPoint x: 492, endPoint y: 384, distance: 7.8
click at [497, 388] on button "Save" at bounding box center [585, 391] width 253 height 24
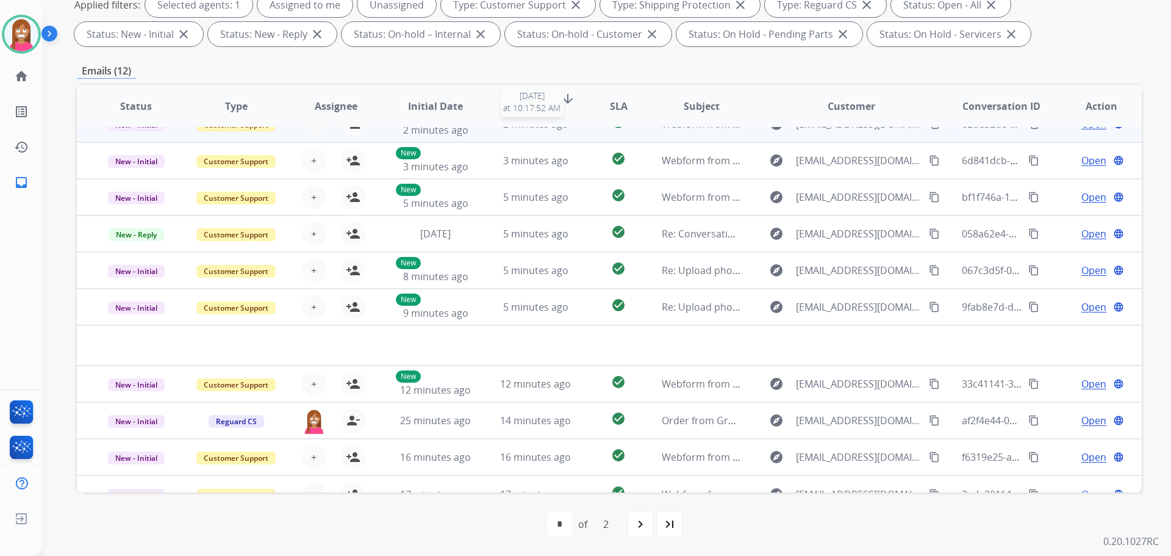
scroll to position [41, 0]
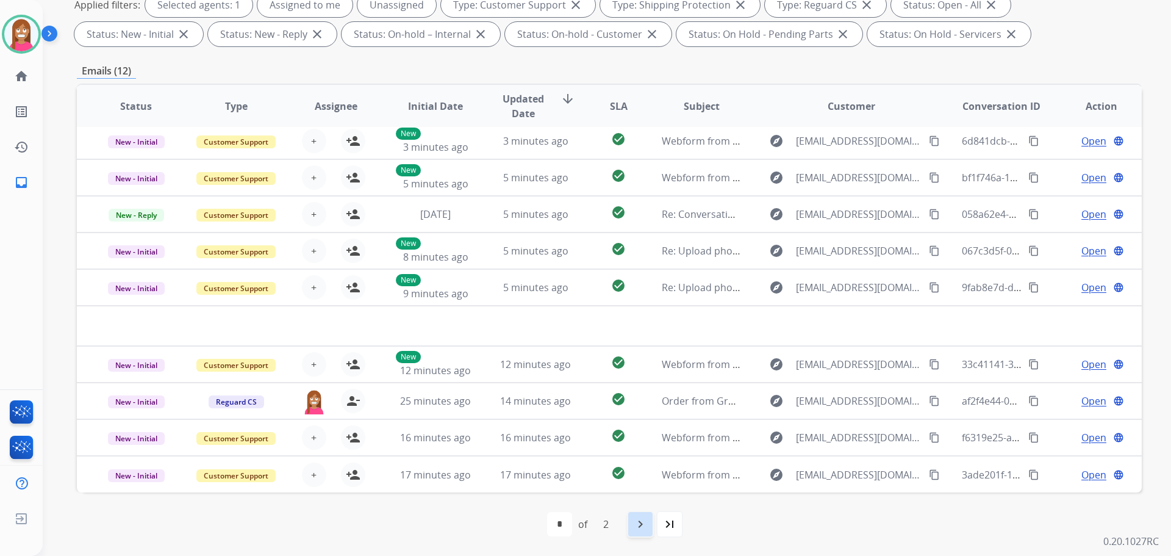
click at [644, 525] on mat-icon "navigate_next" at bounding box center [640, 524] width 15 height 15
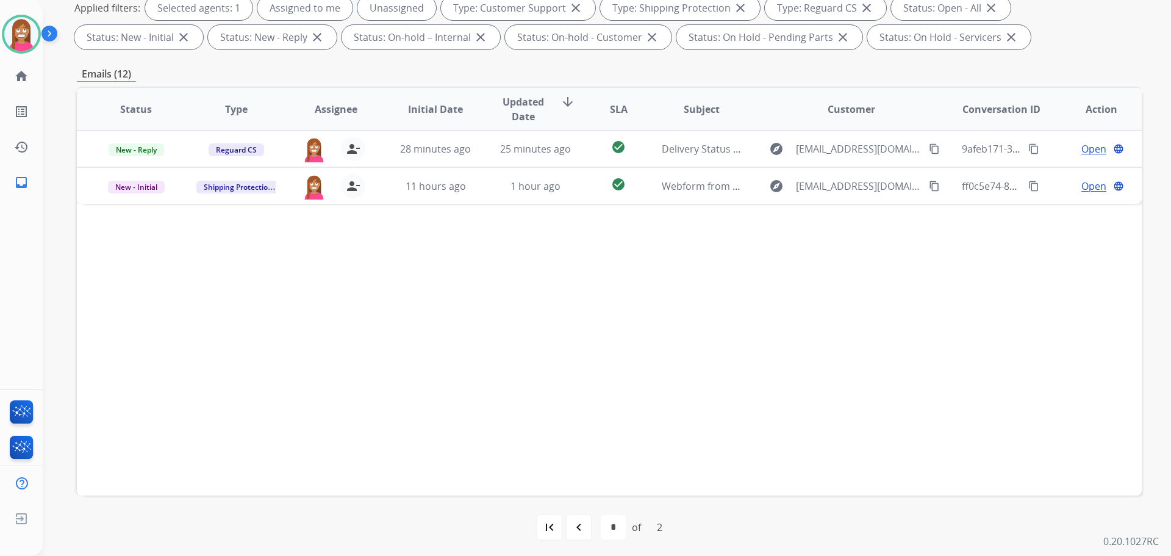
scroll to position [197, 0]
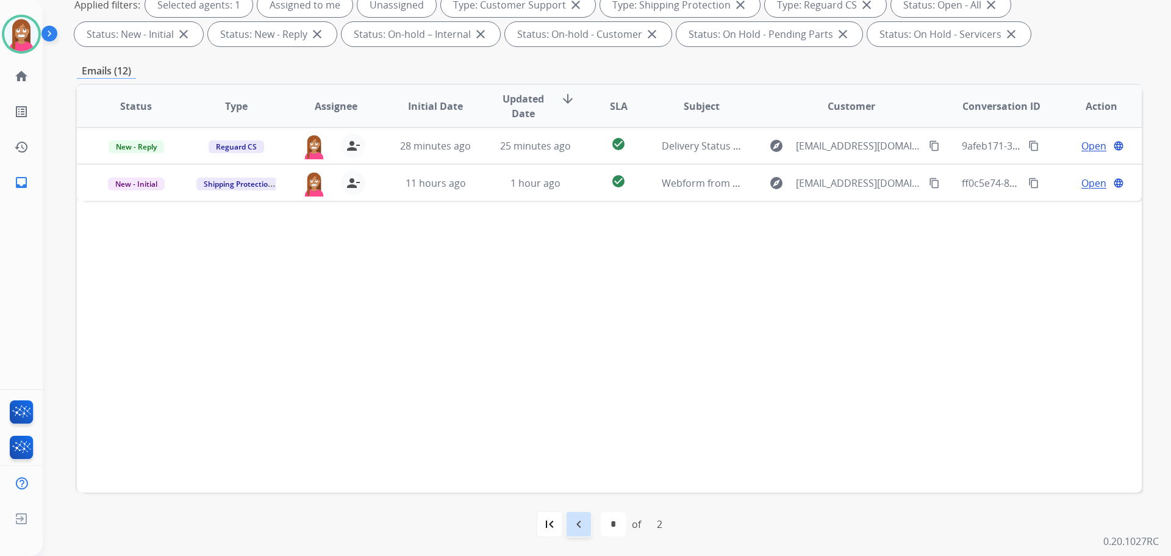
click at [580, 526] on mat-icon "navigate_before" at bounding box center [579, 524] width 15 height 15
select select "*"
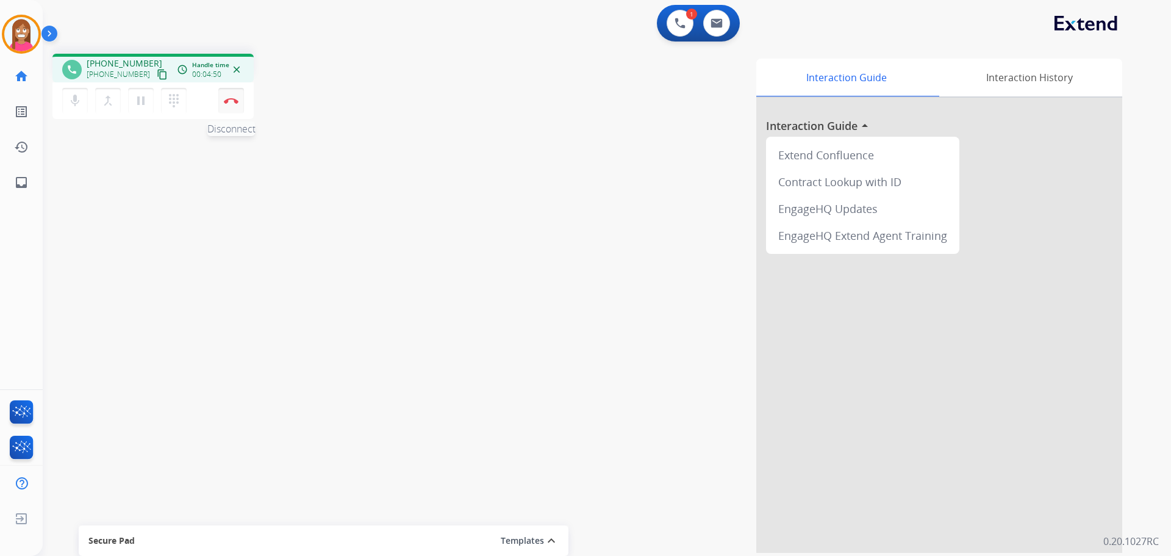
click at [231, 112] on button "Disconnect" at bounding box center [231, 101] width 26 height 26
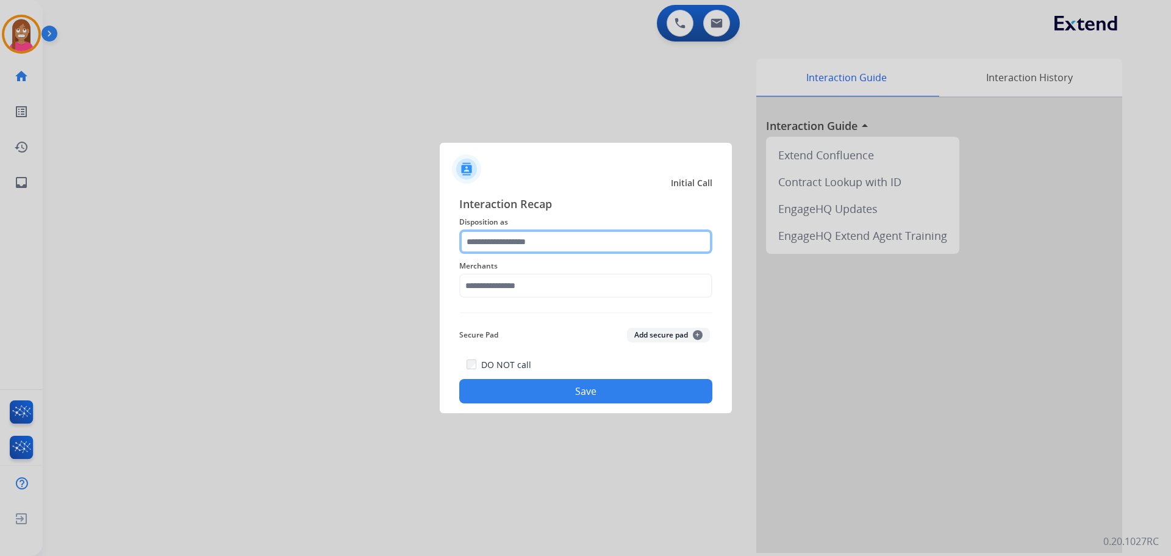
click at [491, 253] on input "text" at bounding box center [585, 241] width 253 height 24
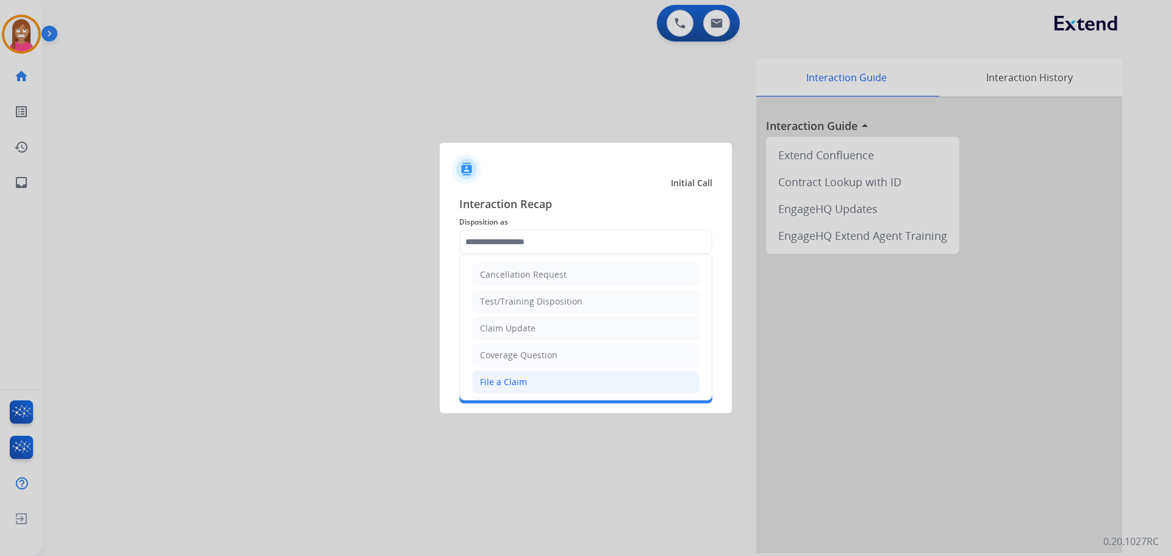
click at [509, 377] on div "File a Claim" at bounding box center [503, 382] width 47 height 12
type input "**********"
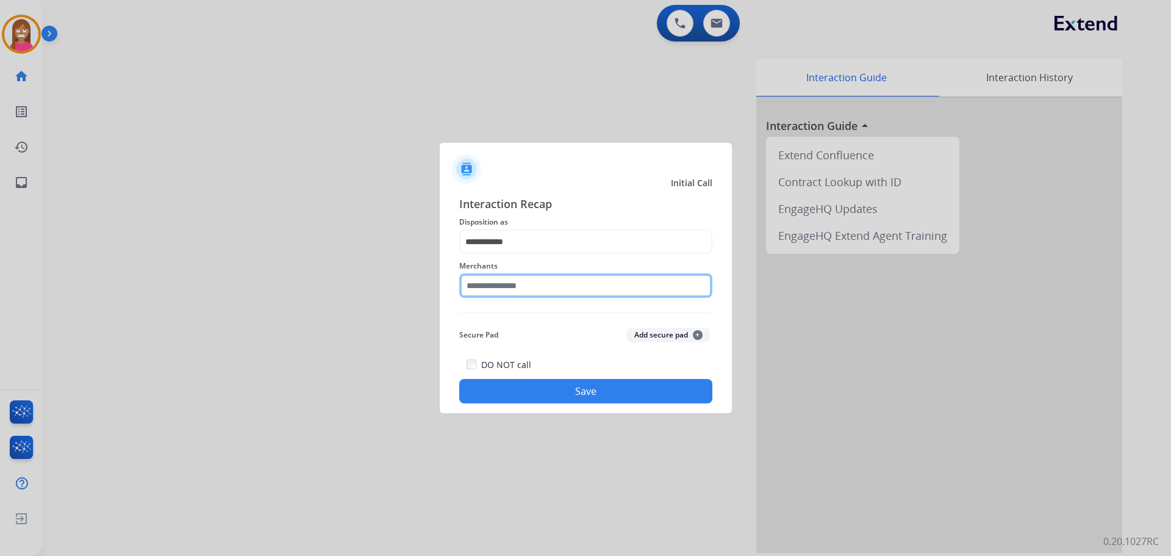
click at [507, 284] on input "text" at bounding box center [585, 285] width 253 height 24
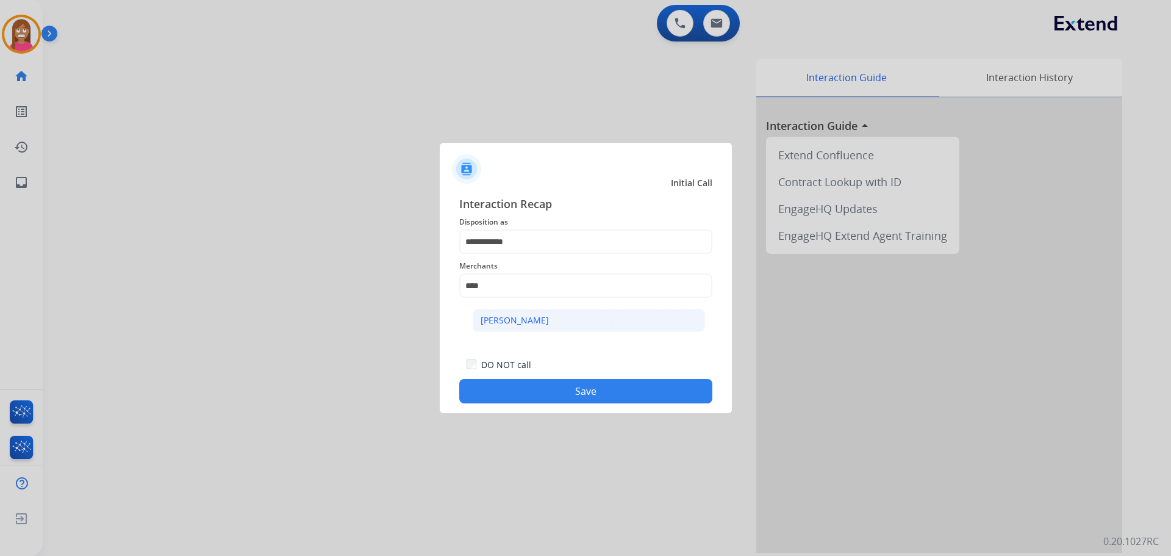
click at [567, 325] on li "[PERSON_NAME]" at bounding box center [589, 320] width 232 height 23
type input "**********"
click at [569, 387] on button "Save" at bounding box center [585, 391] width 253 height 24
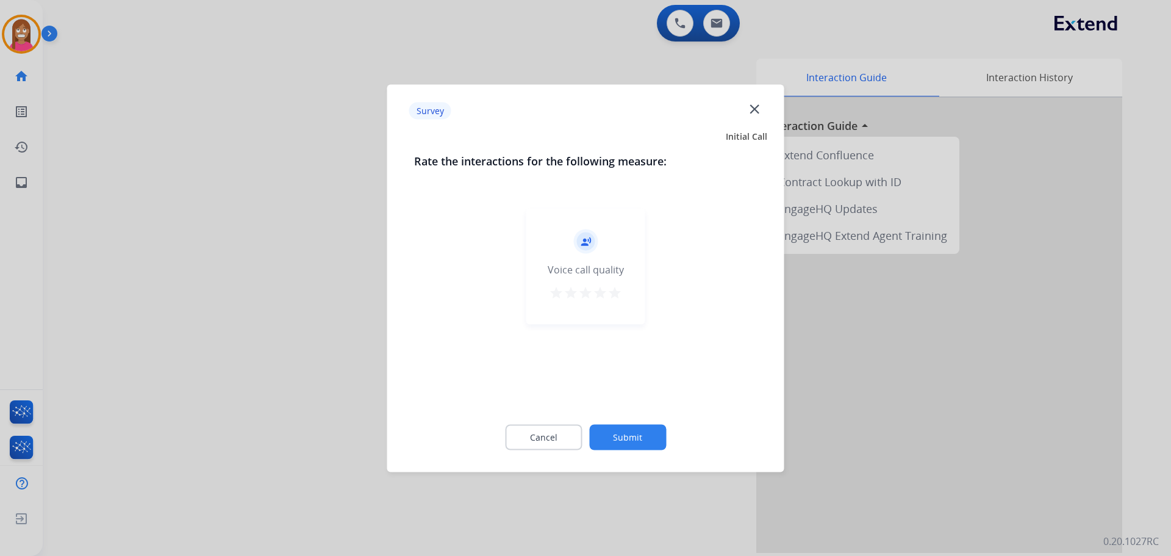
click at [753, 106] on mat-icon "close" at bounding box center [755, 109] width 16 height 16
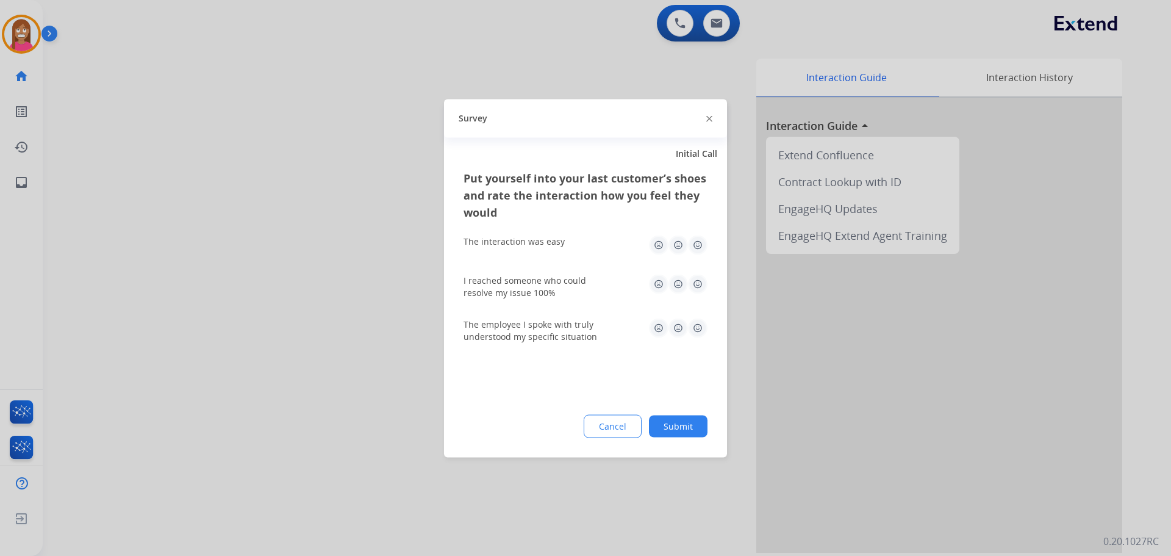
click at [710, 117] on img at bounding box center [710, 119] width 6 height 6
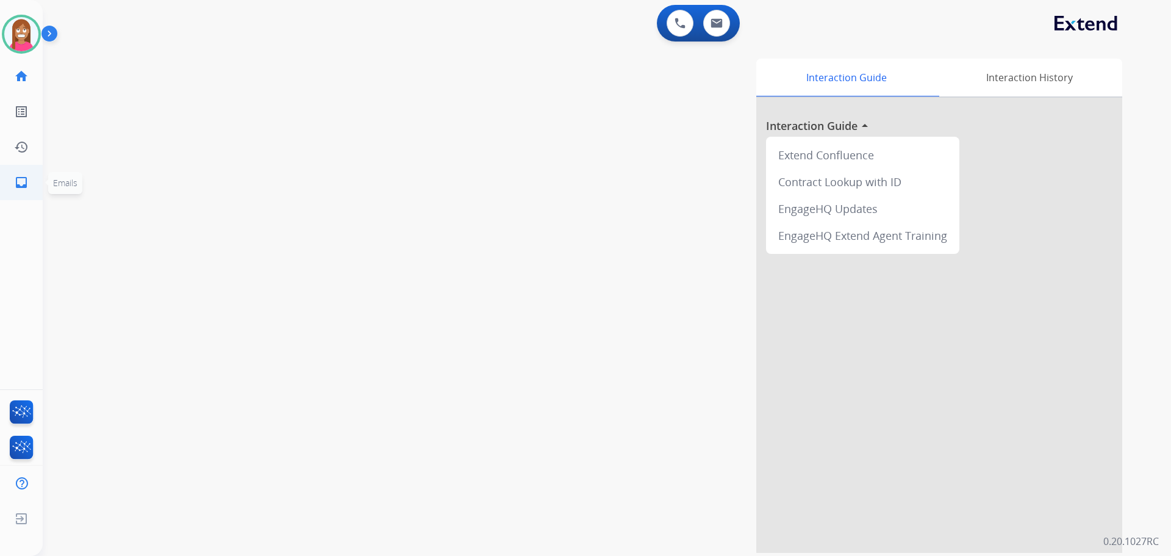
click at [24, 185] on mat-icon "inbox" at bounding box center [21, 182] width 15 height 15
select select "**********"
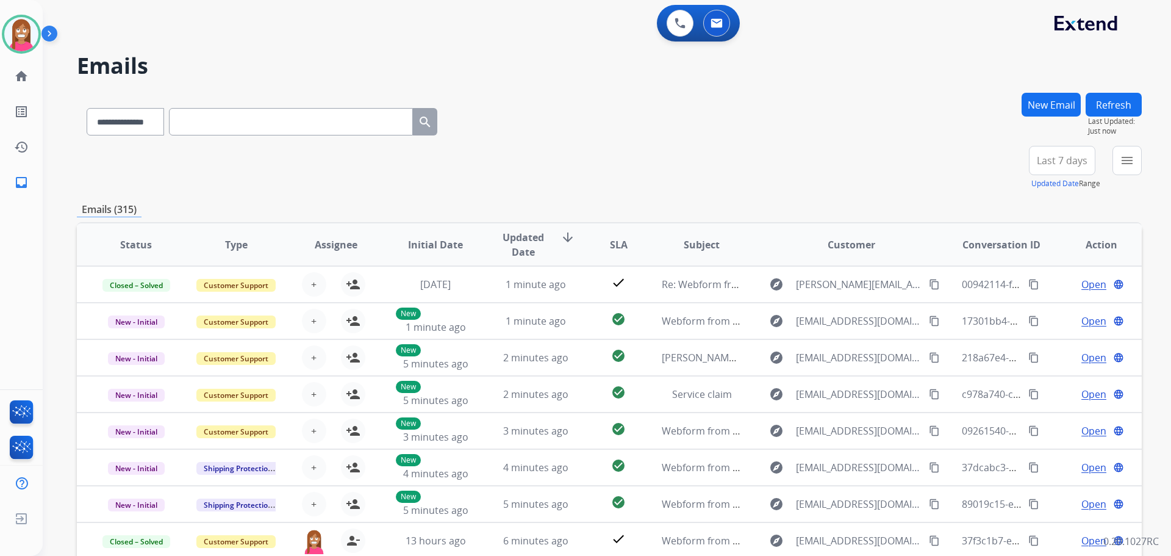
click at [1126, 165] on mat-icon "menu" at bounding box center [1127, 160] width 15 height 15
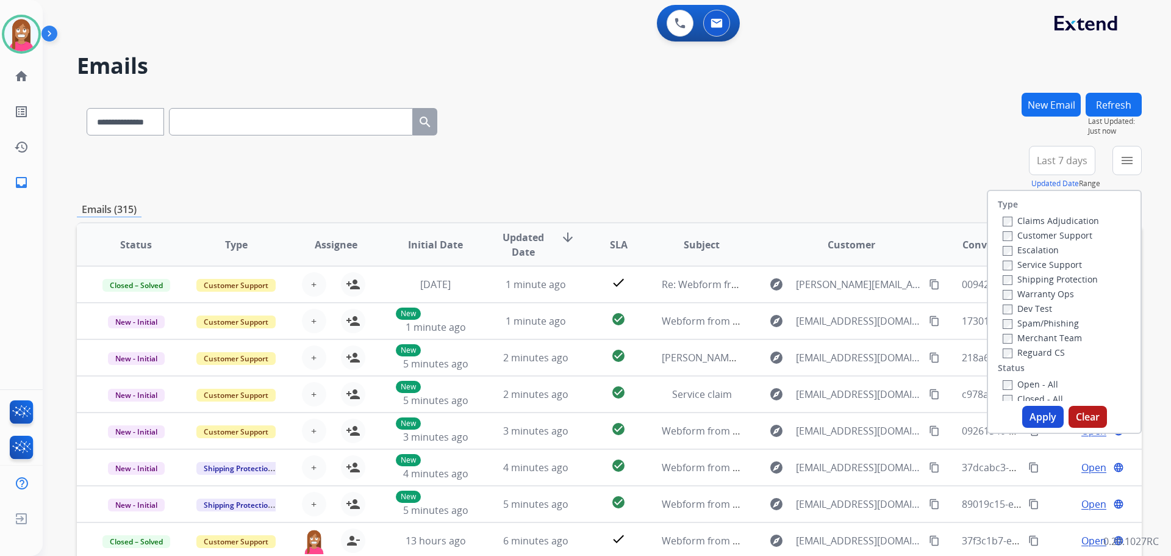
click at [1005, 234] on label "Customer Support" at bounding box center [1048, 235] width 90 height 12
click at [1010, 354] on label "Reguard CS" at bounding box center [1034, 353] width 62 height 12
click at [1026, 384] on label "Open - All" at bounding box center [1031, 384] width 56 height 12
click at [1037, 412] on button "Apply" at bounding box center [1043, 417] width 41 height 22
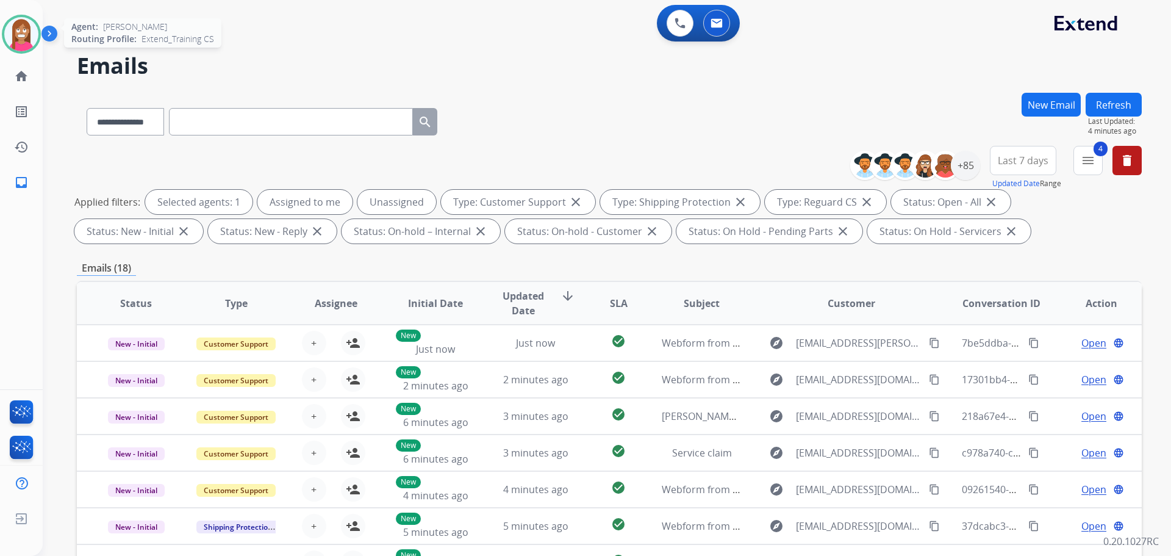
click at [15, 35] on img at bounding box center [21, 34] width 34 height 34
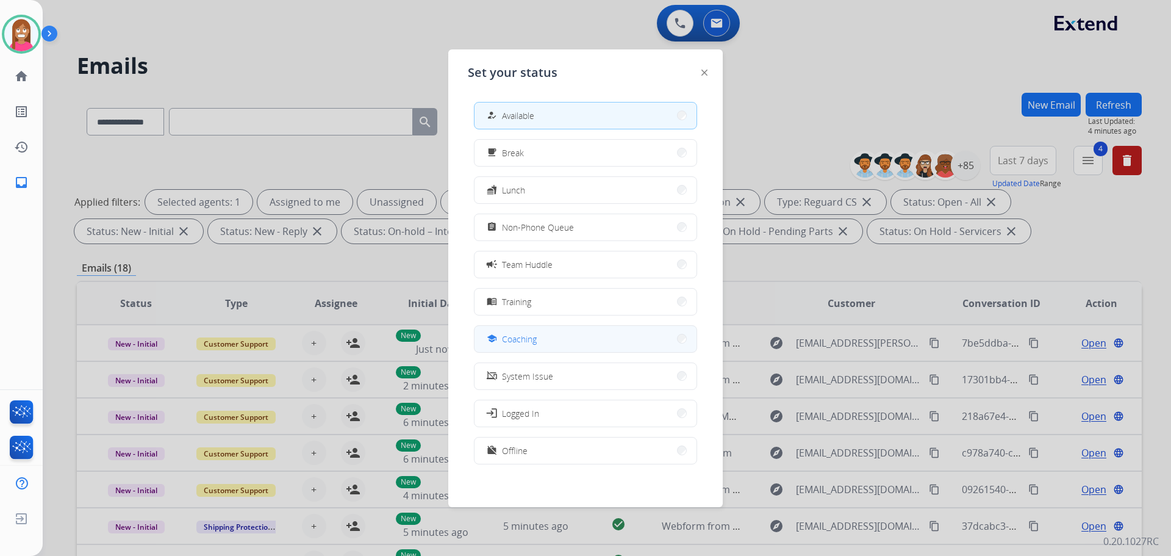
click at [514, 345] on span "Coaching" at bounding box center [519, 339] width 35 height 13
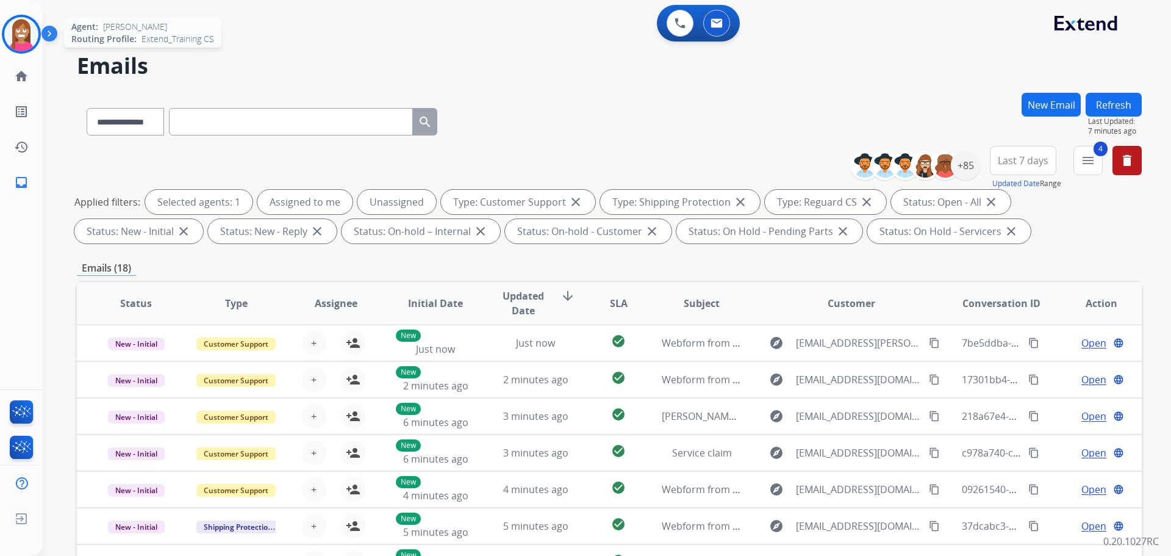
click at [26, 34] on img at bounding box center [21, 34] width 34 height 34
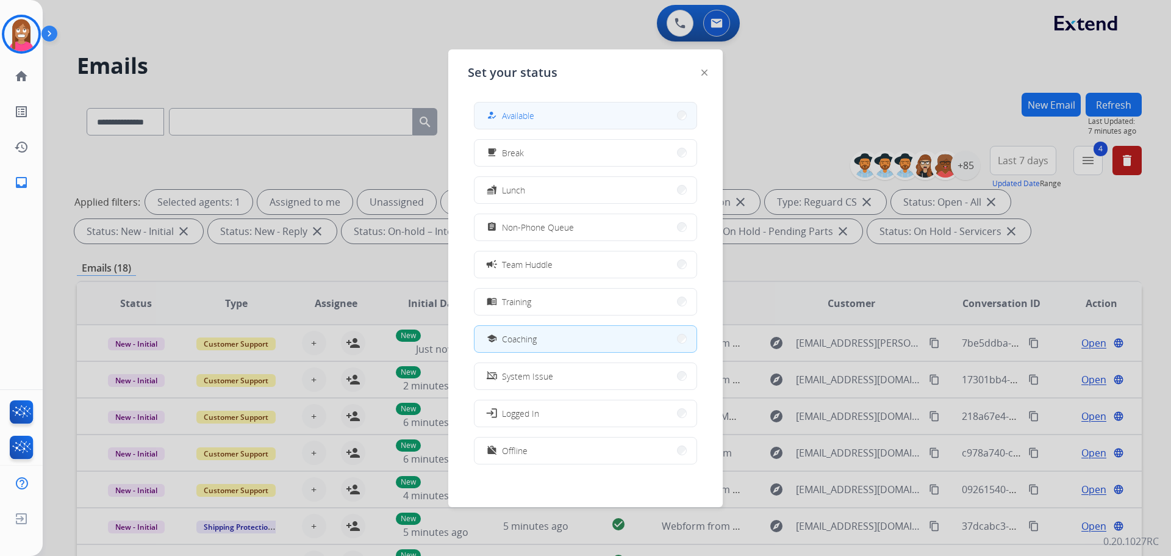
click at [586, 108] on button "how_to_reg Available" at bounding box center [586, 115] width 222 height 26
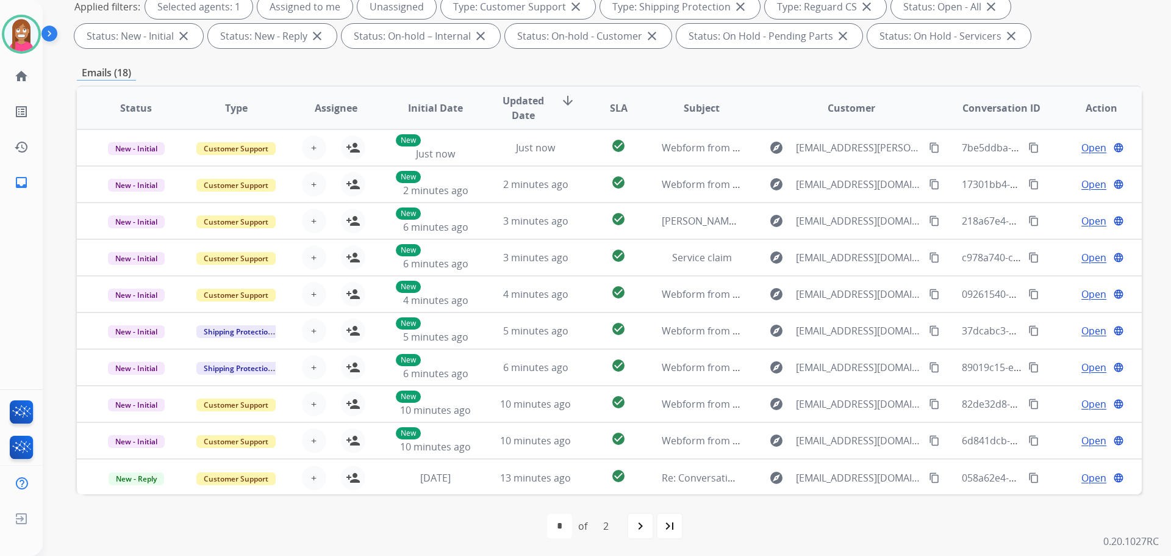
scroll to position [197, 0]
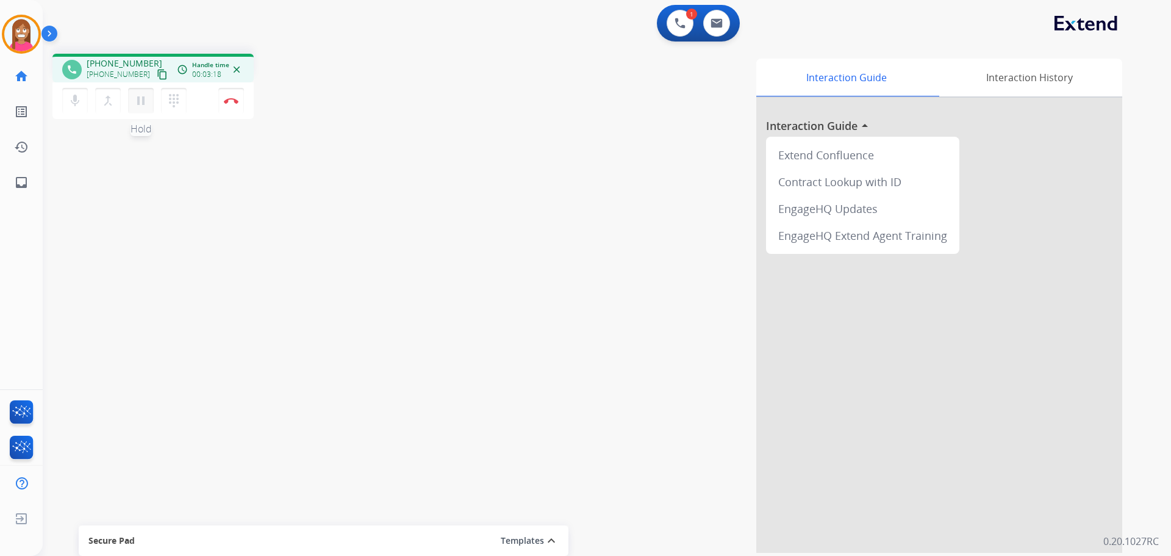
click at [137, 102] on mat-icon "pause" at bounding box center [141, 100] width 15 height 15
click at [187, 98] on div "dialpad Dialpad" at bounding box center [177, 101] width 33 height 26
click at [175, 102] on mat-icon "dialpad" at bounding box center [174, 100] width 15 height 15
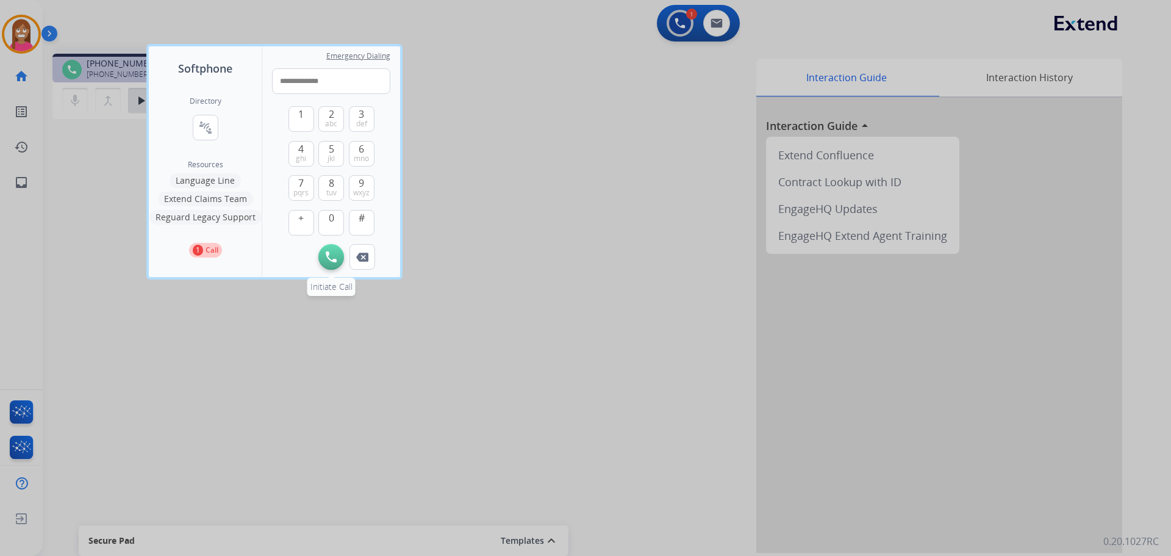
type input "**********"
click at [328, 257] on img at bounding box center [331, 256] width 11 height 11
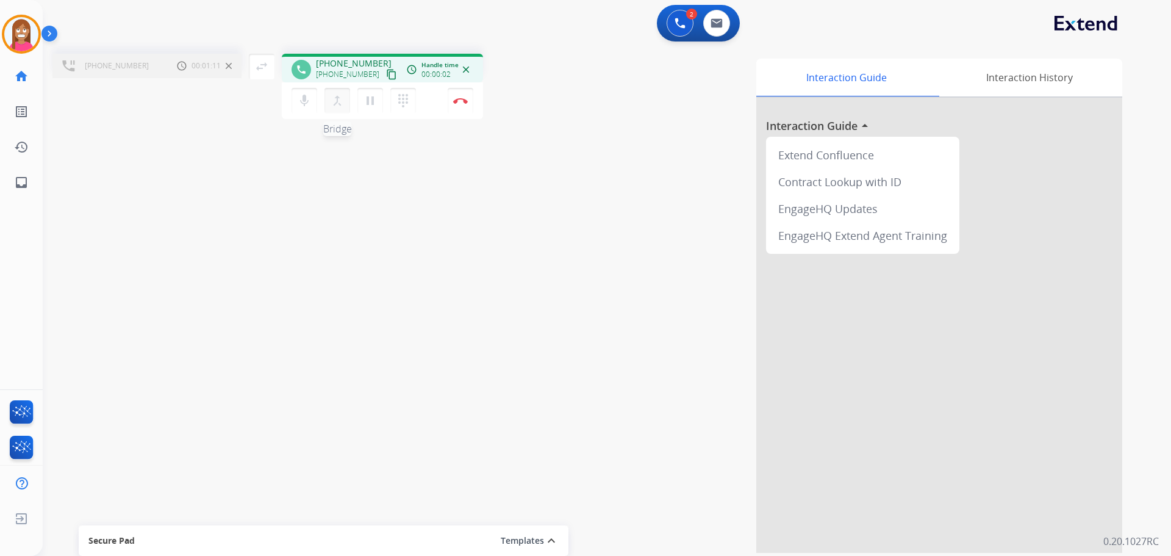
click at [342, 103] on mat-icon "merge_type" at bounding box center [337, 100] width 15 height 15
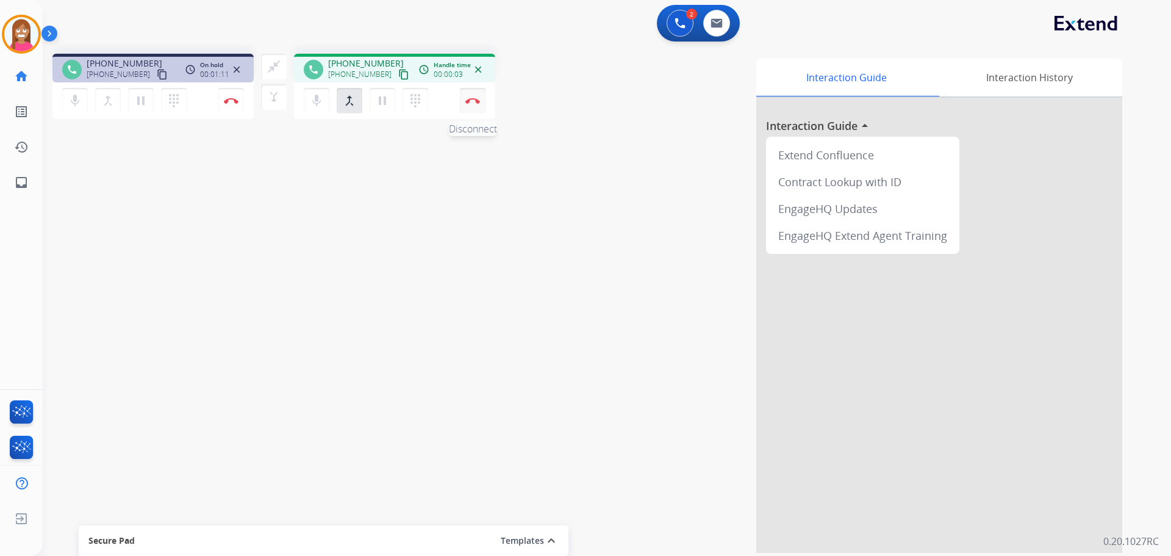
click at [239, 103] on img at bounding box center [231, 101] width 15 height 6
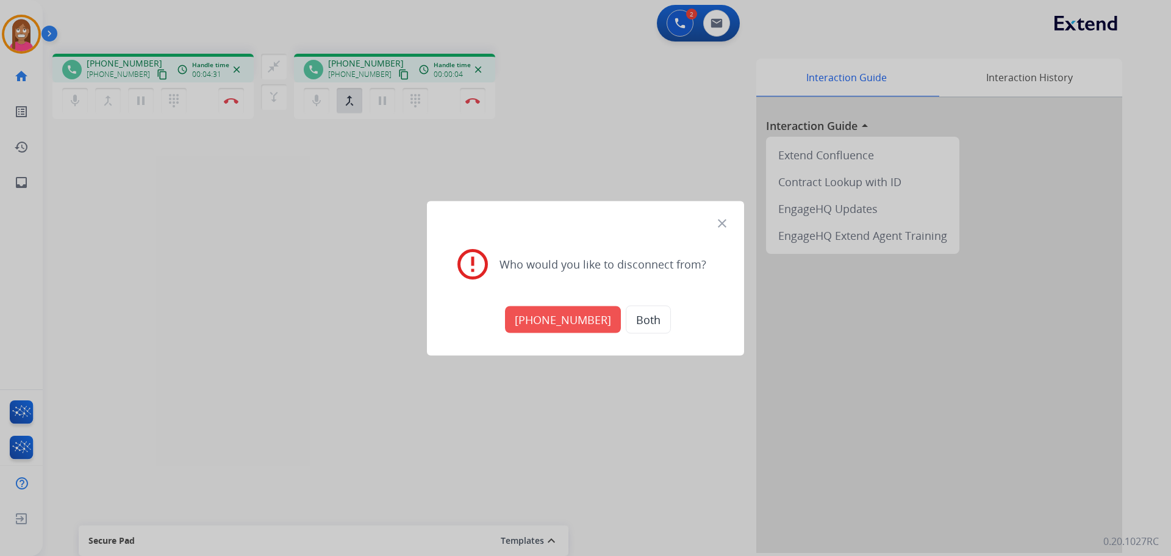
click at [626, 315] on button "Both" at bounding box center [648, 319] width 45 height 28
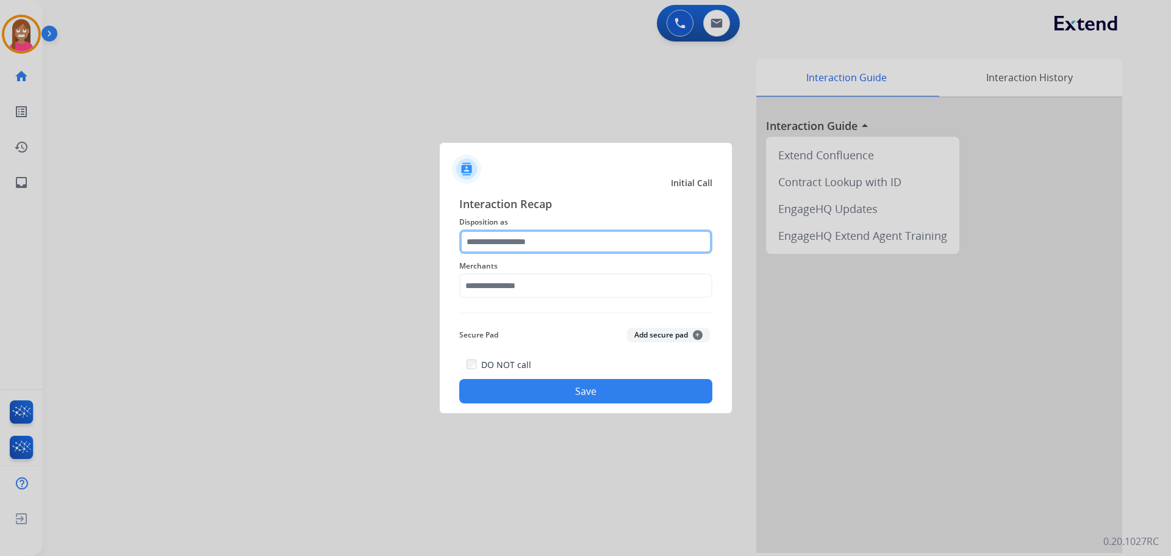
click at [515, 250] on input "text" at bounding box center [585, 241] width 253 height 24
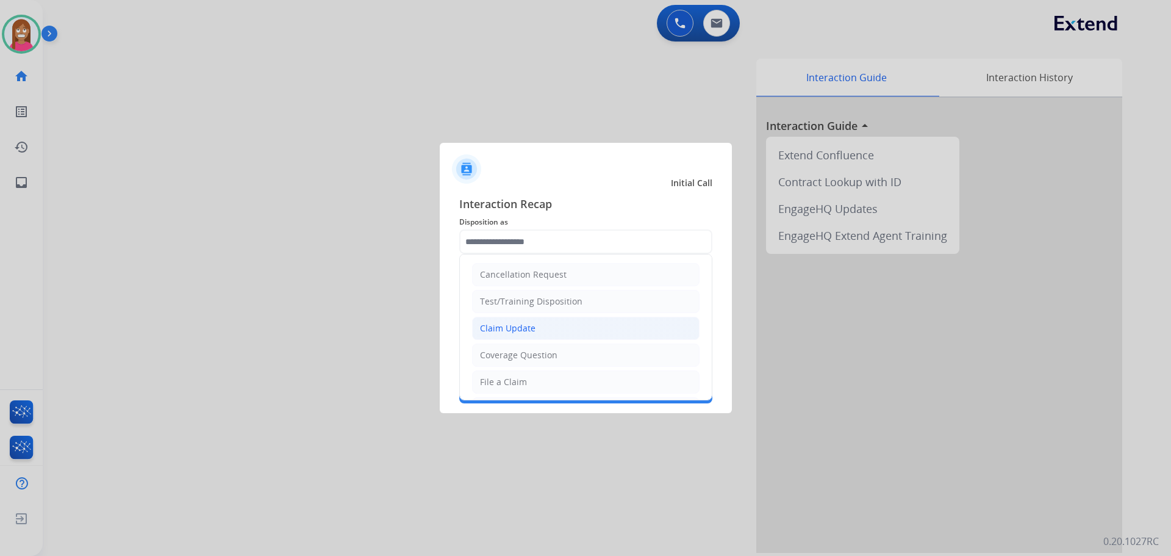
click at [533, 329] on div "Claim Update" at bounding box center [508, 328] width 56 height 12
type input "**********"
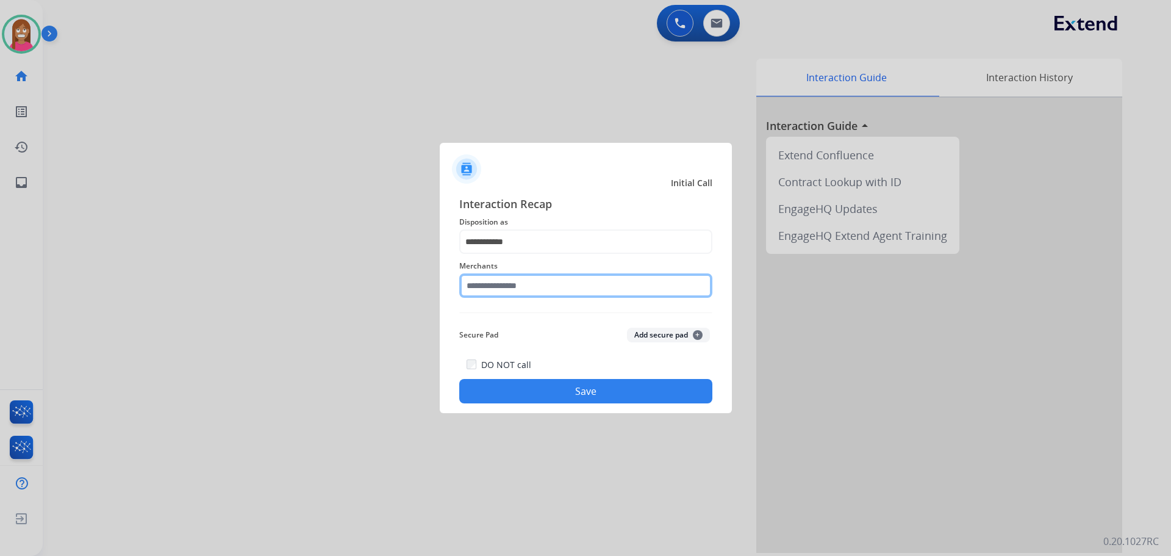
click at [497, 286] on input "text" at bounding box center [585, 285] width 253 height 24
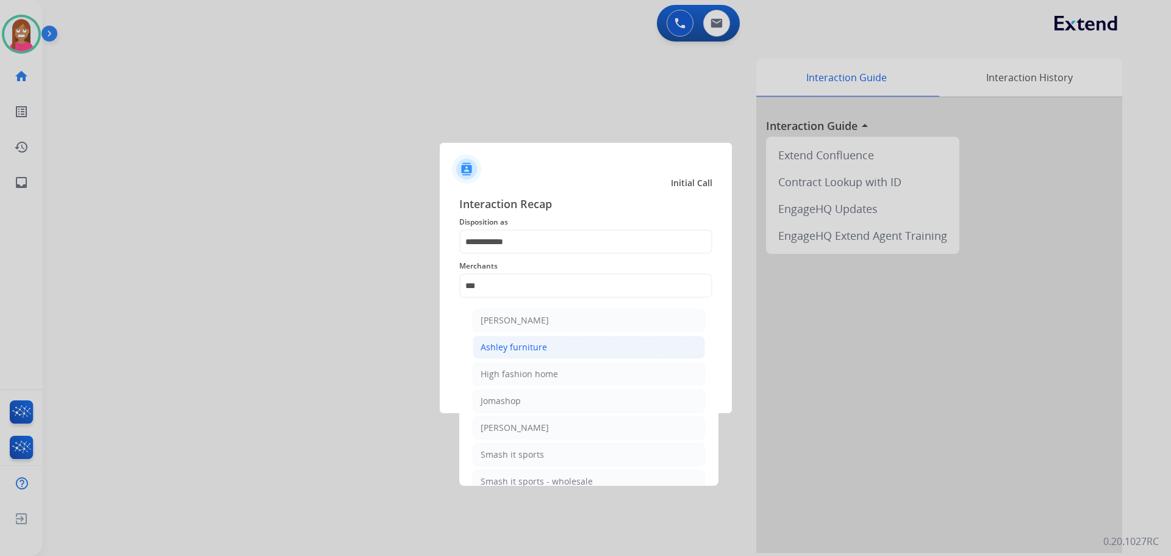
click at [559, 347] on li "Ashley furniture" at bounding box center [589, 347] width 232 height 23
type input "**********"
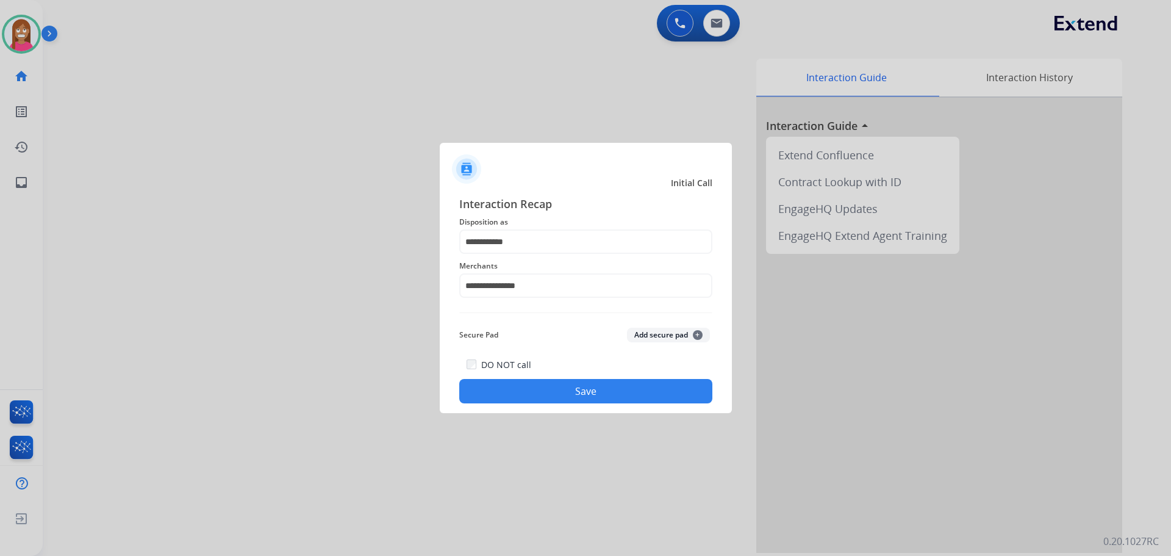
click at [611, 396] on button "Save" at bounding box center [585, 391] width 253 height 24
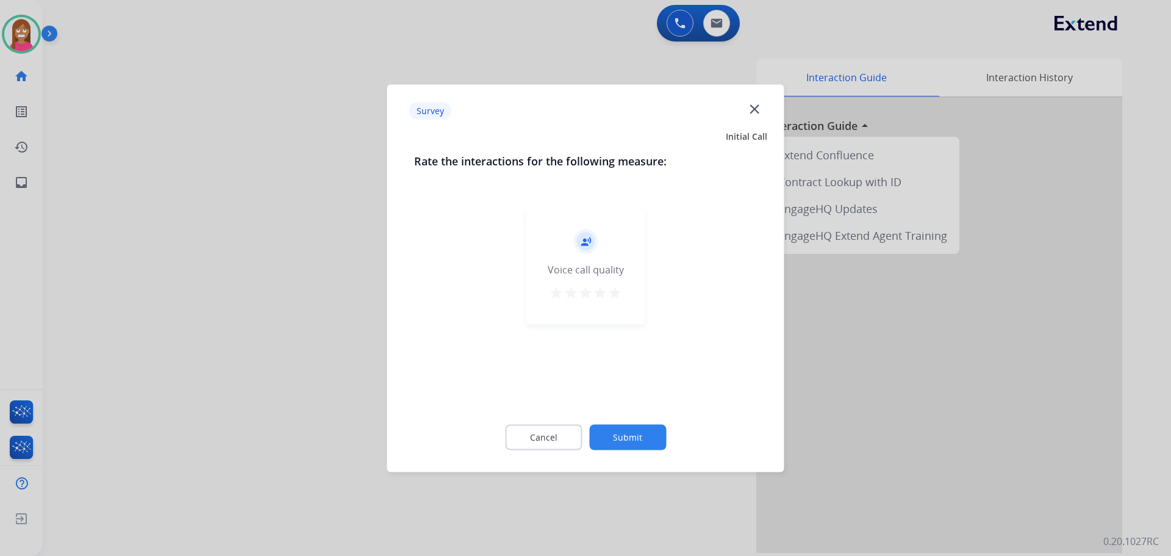
click at [753, 104] on mat-icon "close" at bounding box center [755, 109] width 16 height 16
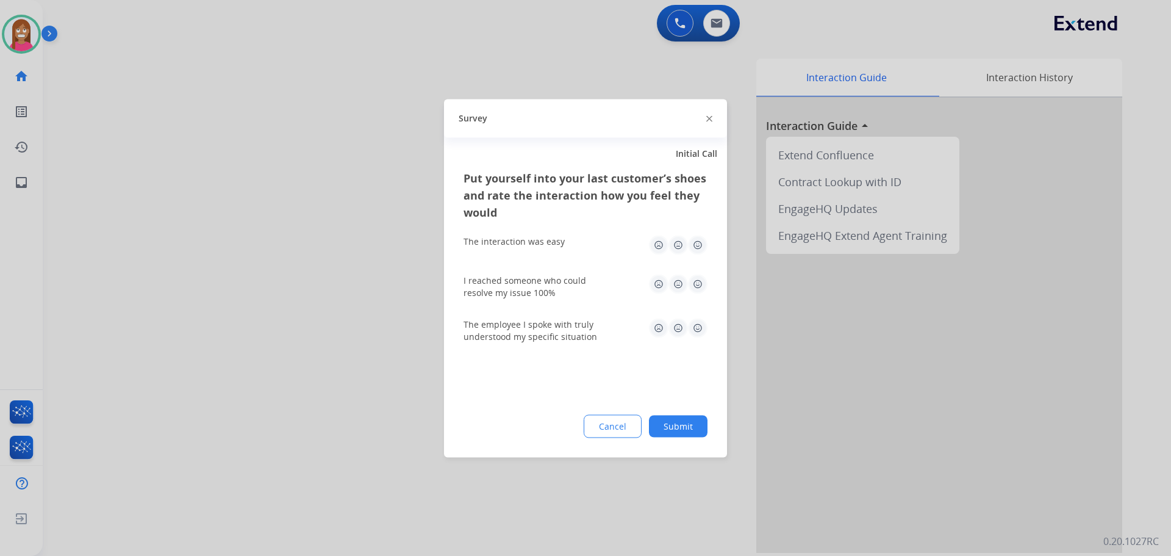
click at [705, 114] on div "Survey" at bounding box center [585, 118] width 283 height 38
click at [707, 116] on img at bounding box center [710, 119] width 6 height 6
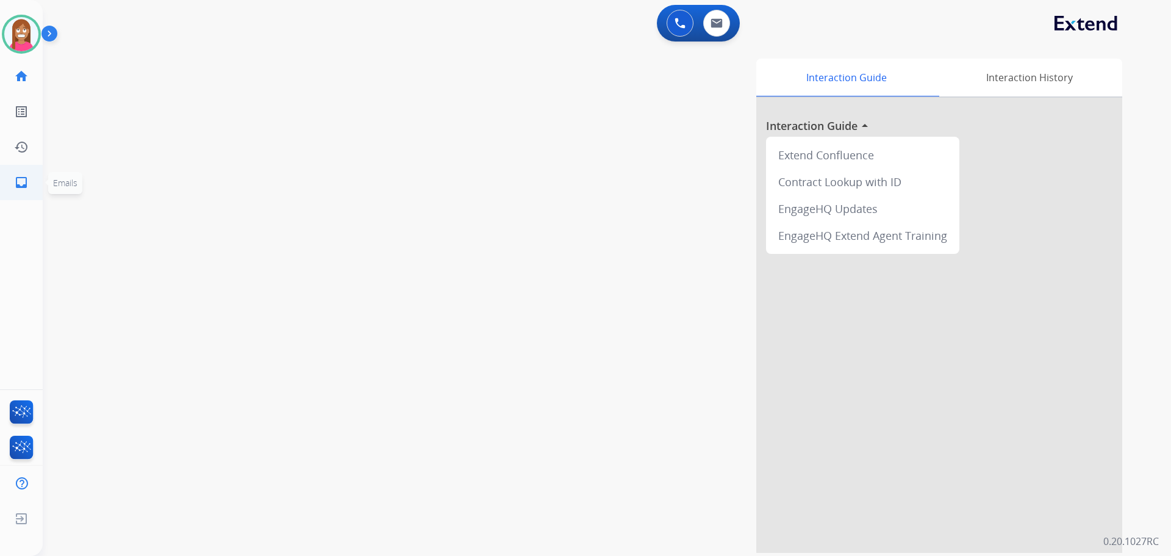
click at [23, 173] on link "inbox Emails" at bounding box center [21, 182] width 34 height 34
select select "**********"
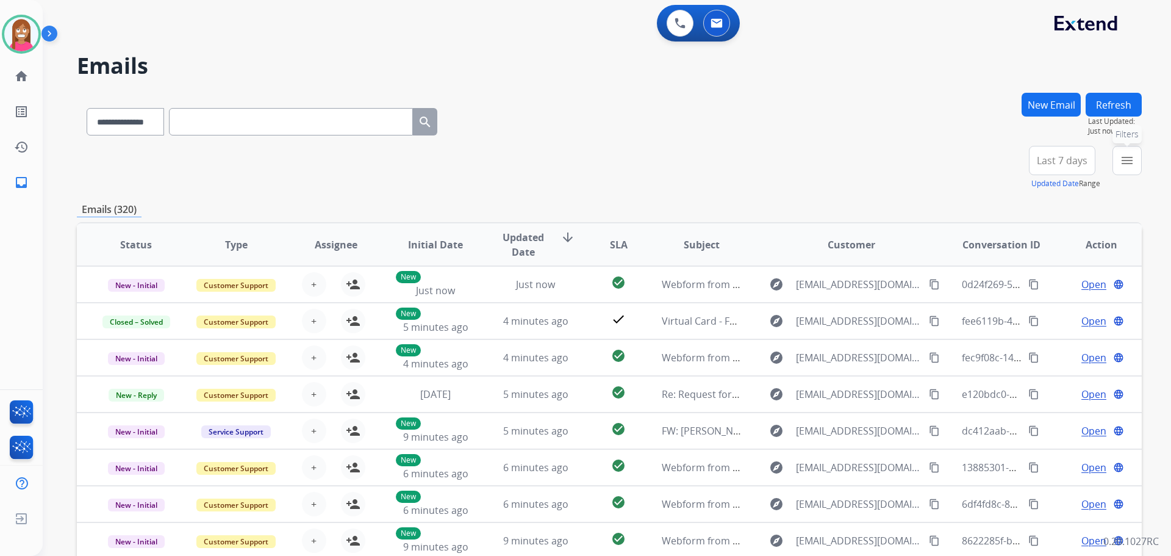
drag, startPoint x: 1118, startPoint y: 155, endPoint x: 1068, endPoint y: 201, distance: 68.3
click at [1118, 156] on button "menu Filters" at bounding box center [1127, 160] width 29 height 29
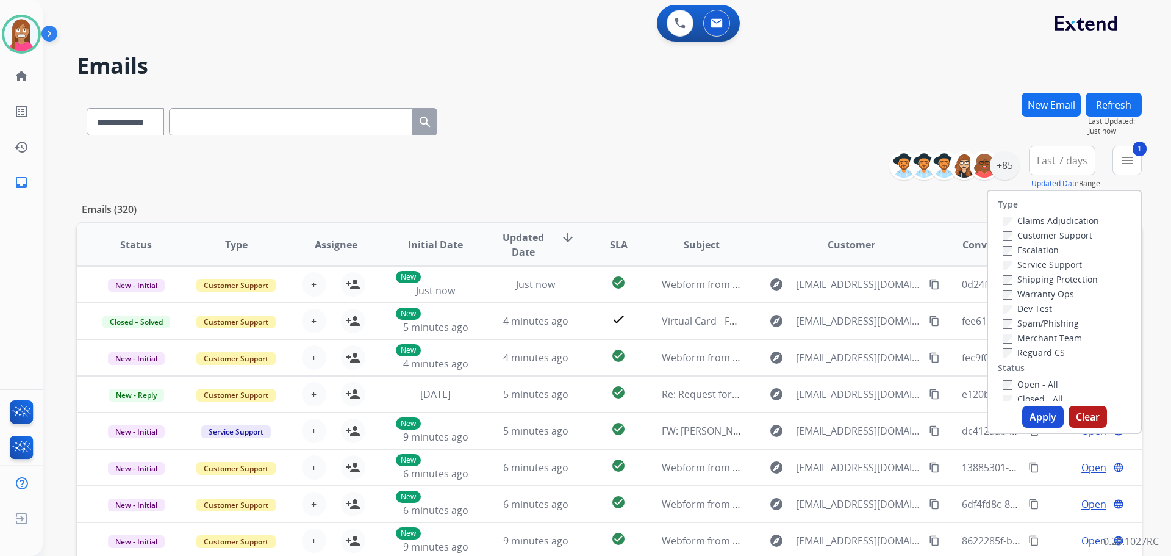
click at [1025, 282] on label "Shipping Protection" at bounding box center [1050, 279] width 95 height 12
click at [1033, 354] on label "Reguard CS" at bounding box center [1034, 353] width 62 height 12
click at [1021, 381] on label "Open - All" at bounding box center [1031, 384] width 56 height 12
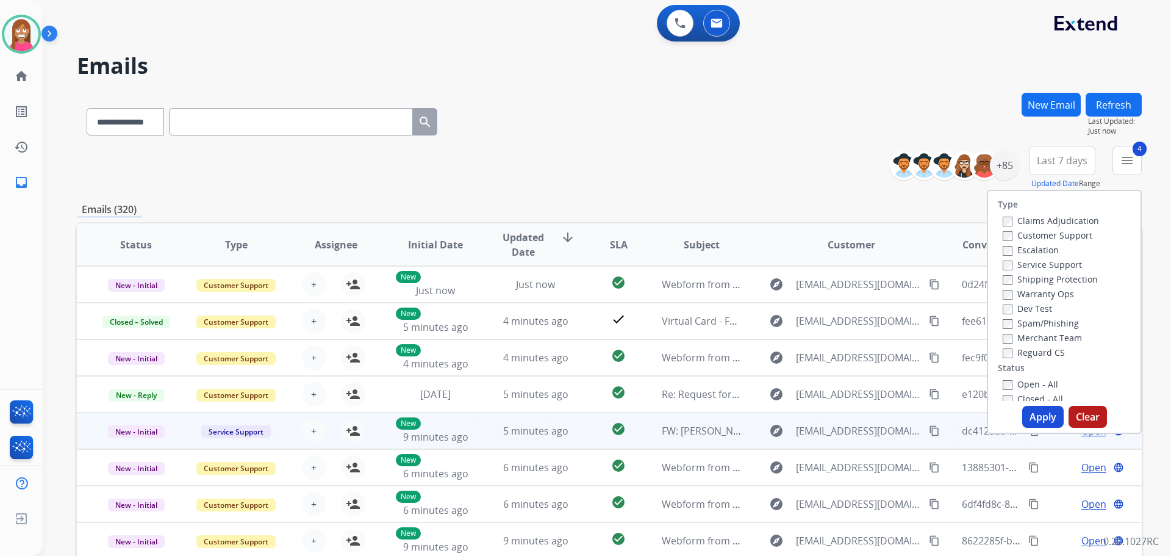
click at [1042, 436] on td "Open language" at bounding box center [1092, 430] width 100 height 37
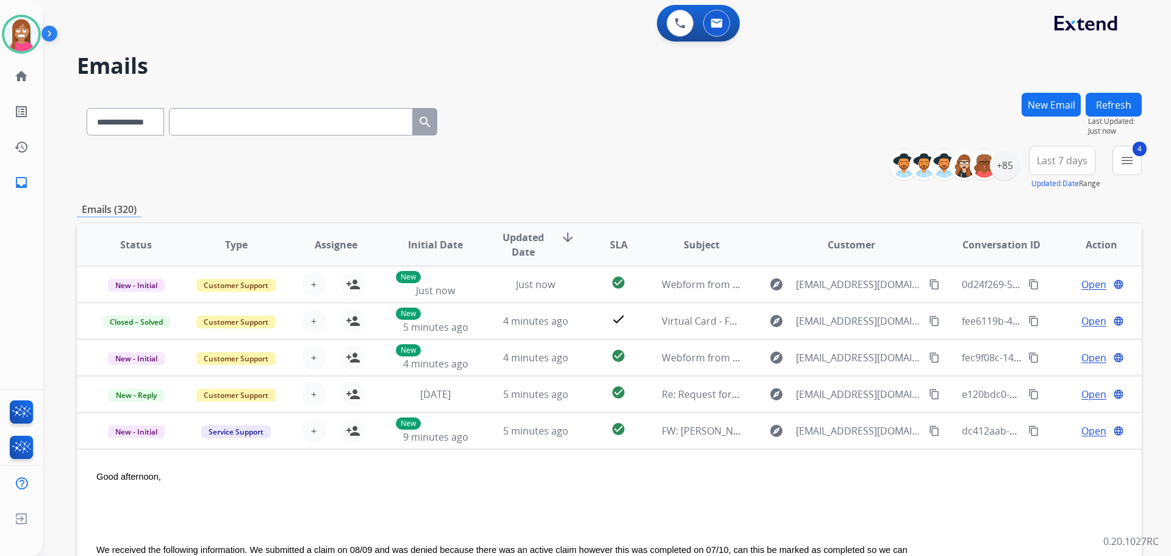
scroll to position [146, 0]
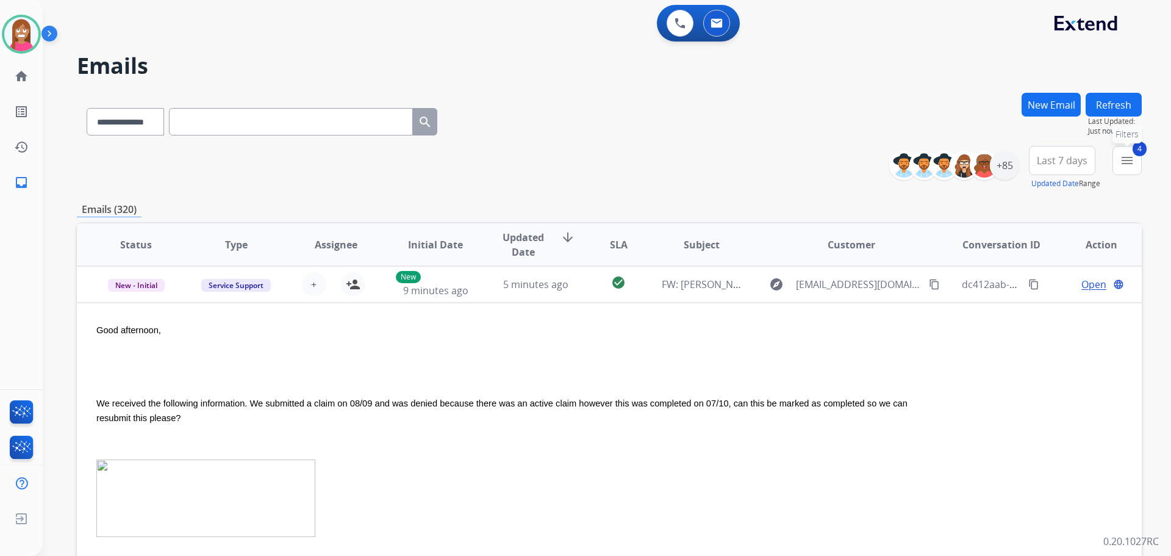
click at [1116, 164] on button "4 menu Filters" at bounding box center [1127, 160] width 29 height 29
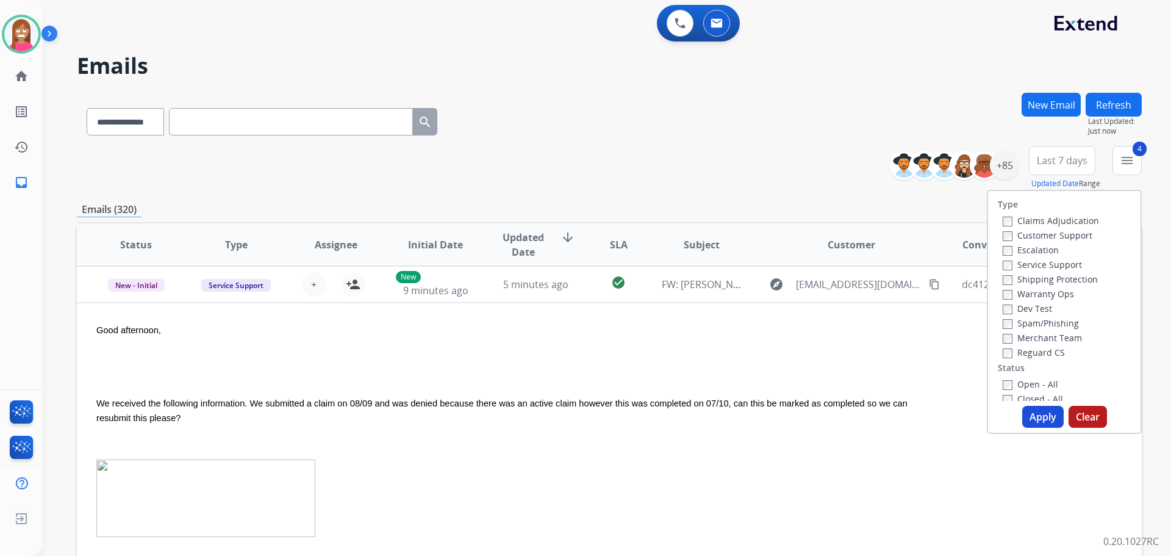
drag, startPoint x: 1027, startPoint y: 412, endPoint x: 1010, endPoint y: 385, distance: 32.2
click at [1028, 412] on button "Apply" at bounding box center [1043, 417] width 41 height 22
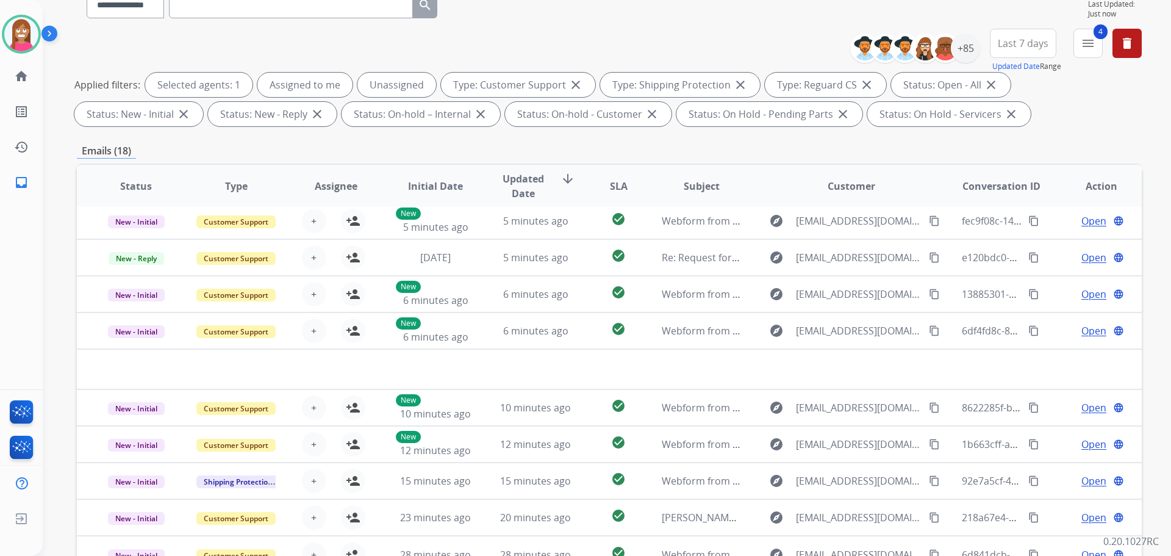
scroll to position [197, 0]
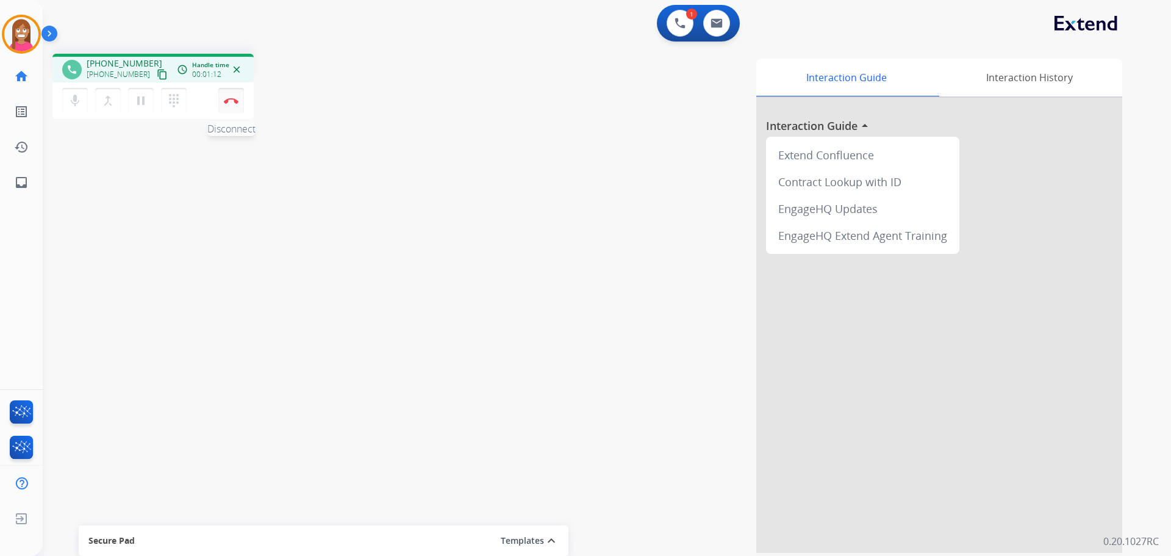
click at [227, 107] on button "Disconnect" at bounding box center [231, 101] width 26 height 26
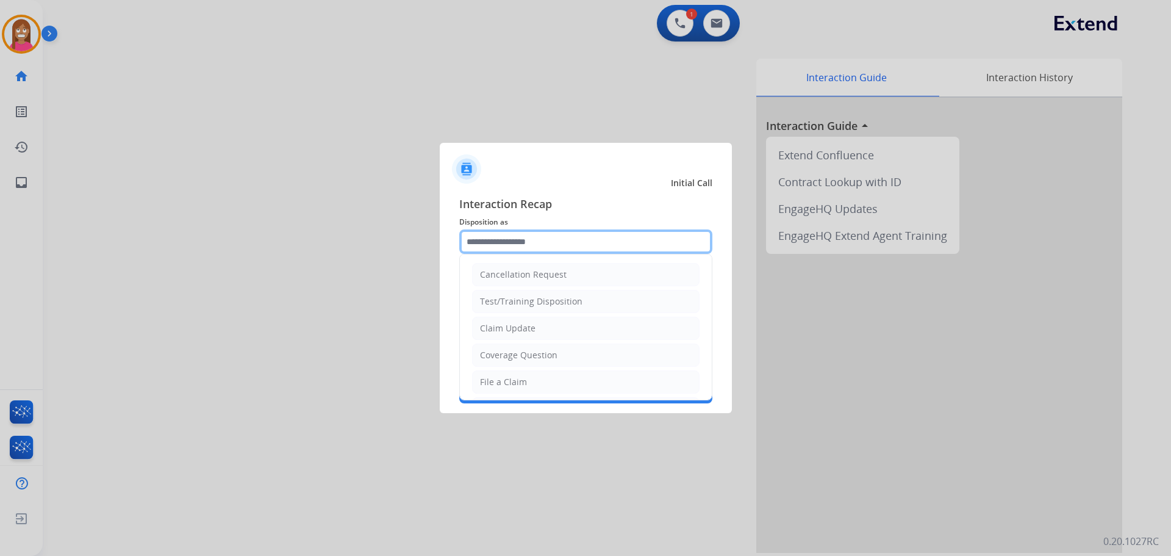
click at [503, 237] on input "text" at bounding box center [585, 241] width 253 height 24
click at [508, 357] on div "Coverage Question" at bounding box center [518, 355] width 77 height 12
type input "**********"
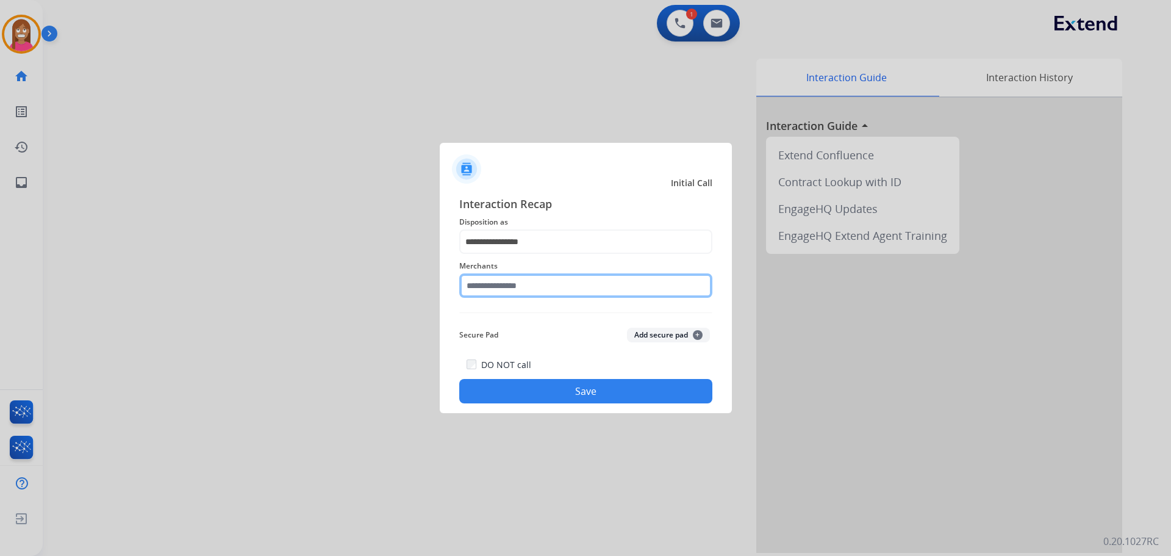
click at [492, 287] on input "text" at bounding box center [585, 285] width 253 height 24
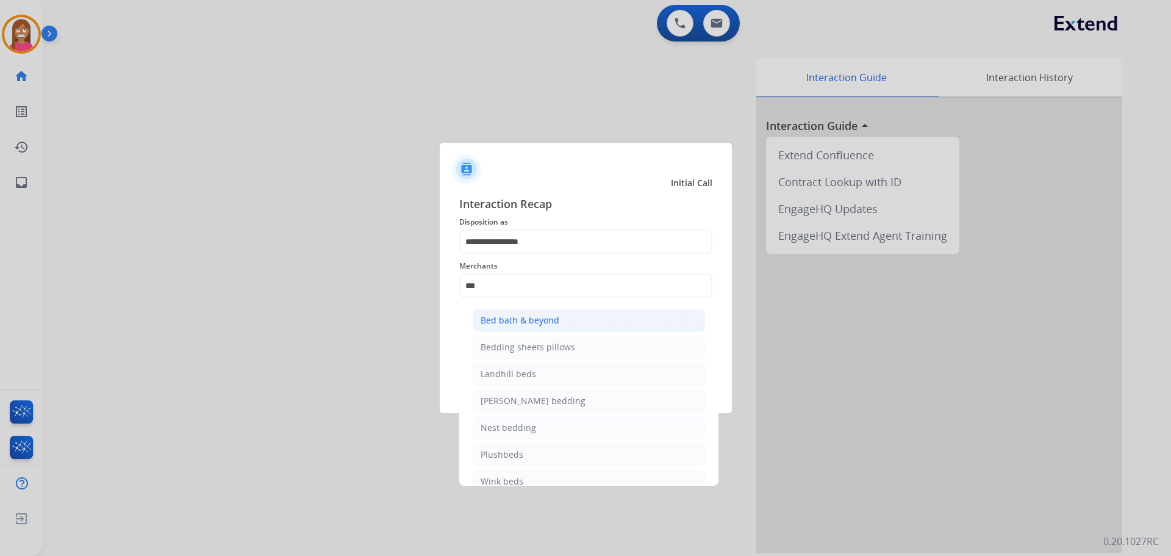
click at [481, 318] on div "Bed bath & beyond" at bounding box center [520, 320] width 79 height 12
type input "**********"
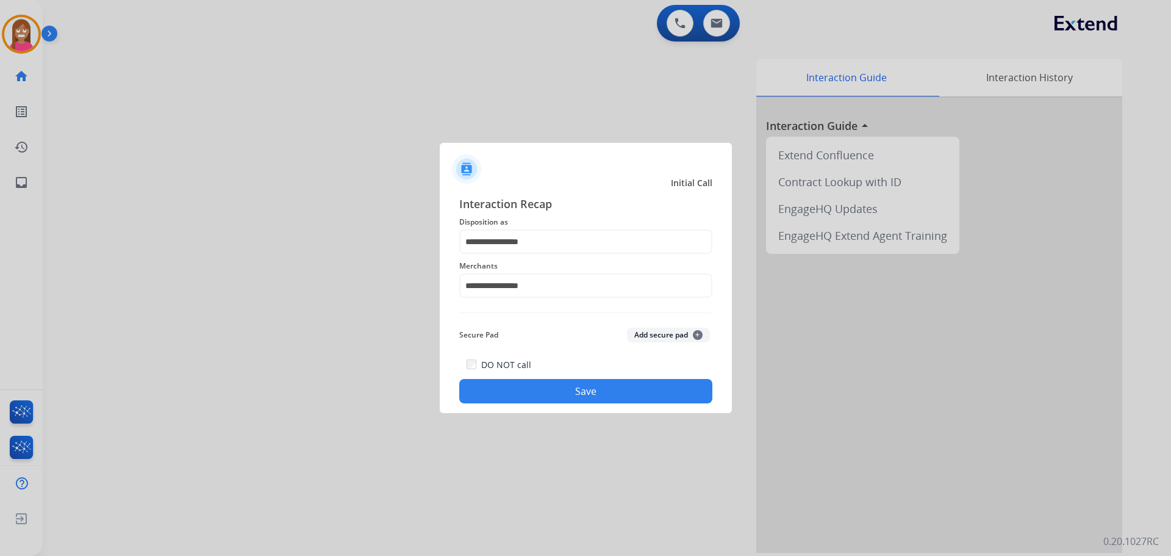
click at [539, 376] on div "DO NOT call Save" at bounding box center [585, 380] width 253 height 46
click at [544, 394] on button "Save" at bounding box center [585, 391] width 253 height 24
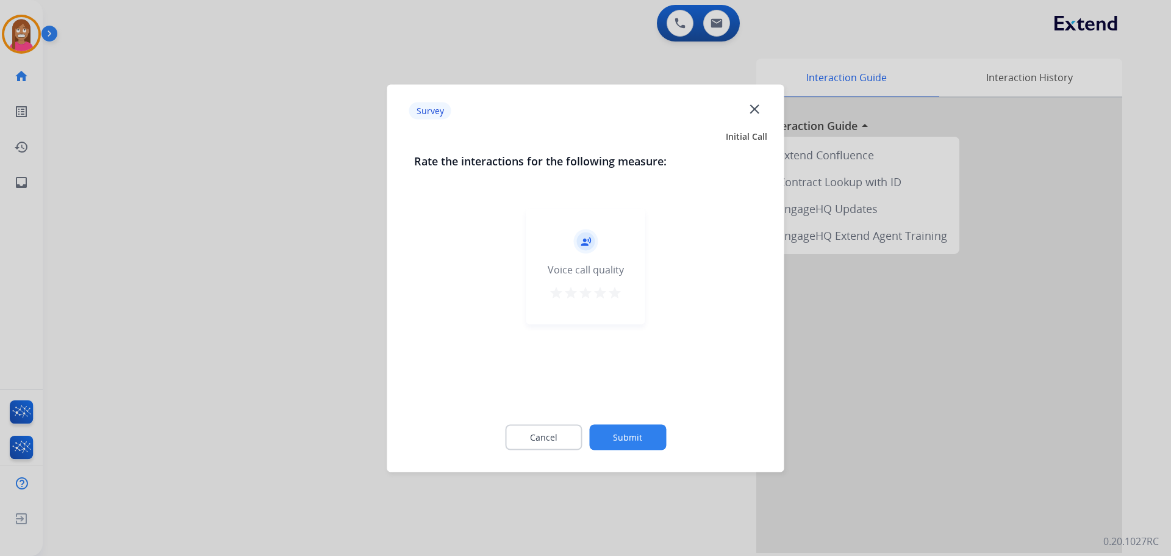
click at [754, 109] on mat-icon "close" at bounding box center [755, 109] width 16 height 16
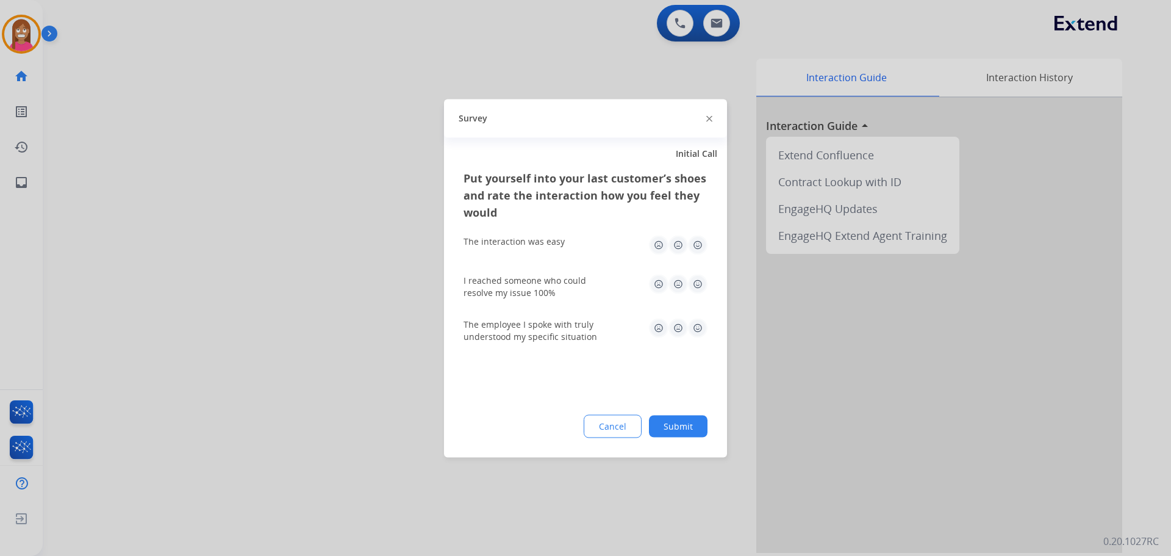
click at [714, 117] on div "Survey" at bounding box center [585, 118] width 283 height 38
click at [709, 118] on img at bounding box center [710, 119] width 6 height 6
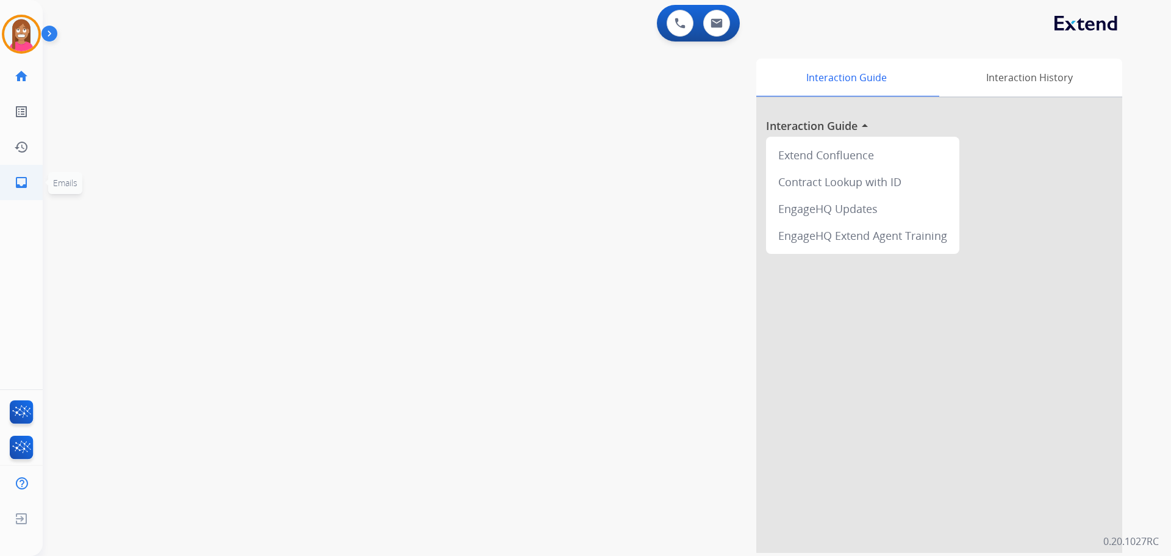
click at [16, 187] on mat-icon "inbox" at bounding box center [21, 182] width 15 height 15
select select "**********"
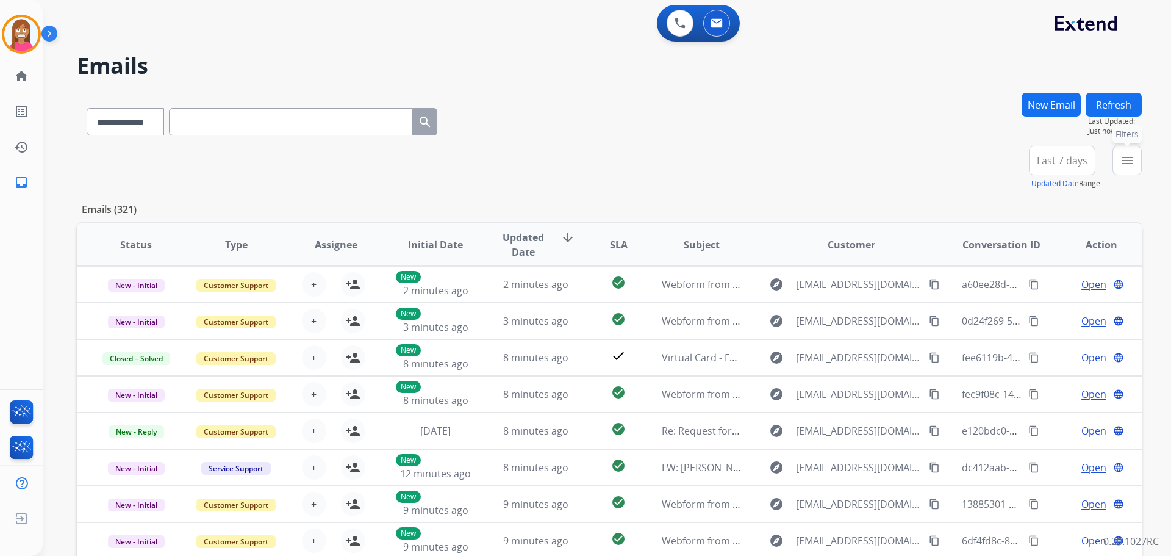
click at [1124, 162] on mat-icon "menu" at bounding box center [1127, 160] width 15 height 15
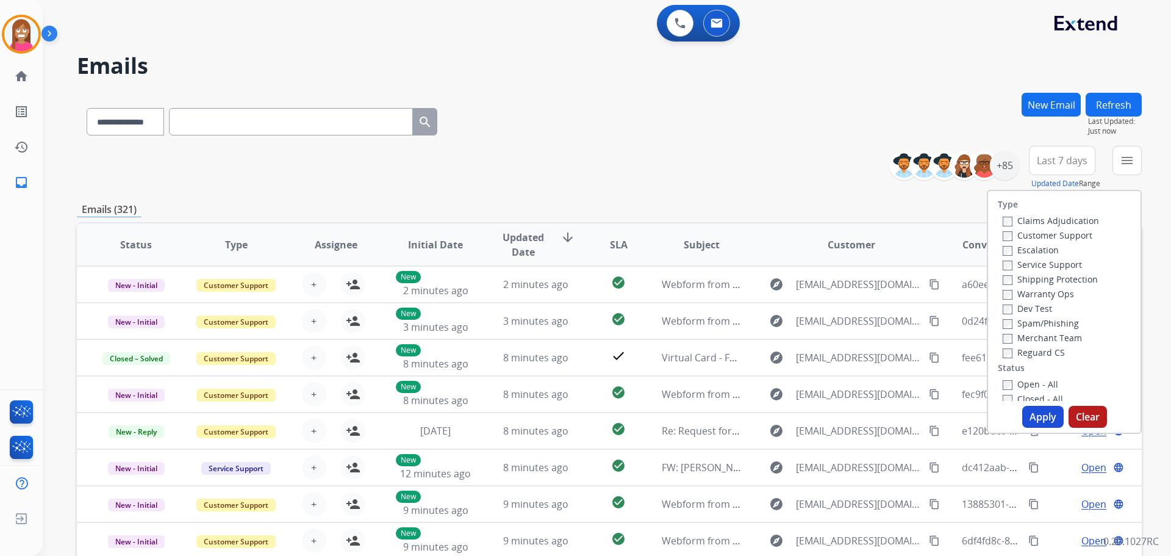
drag, startPoint x: 1010, startPoint y: 234, endPoint x: 981, endPoint y: 261, distance: 39.7
click at [1009, 234] on label "Customer Support" at bounding box center [1048, 235] width 90 height 12
click at [1014, 278] on label "Shipping Protection" at bounding box center [1050, 279] width 95 height 12
click at [1030, 346] on div "Reguard CS" at bounding box center [1051, 352] width 96 height 15
click at [1033, 352] on label "Reguard CS" at bounding box center [1034, 353] width 62 height 12
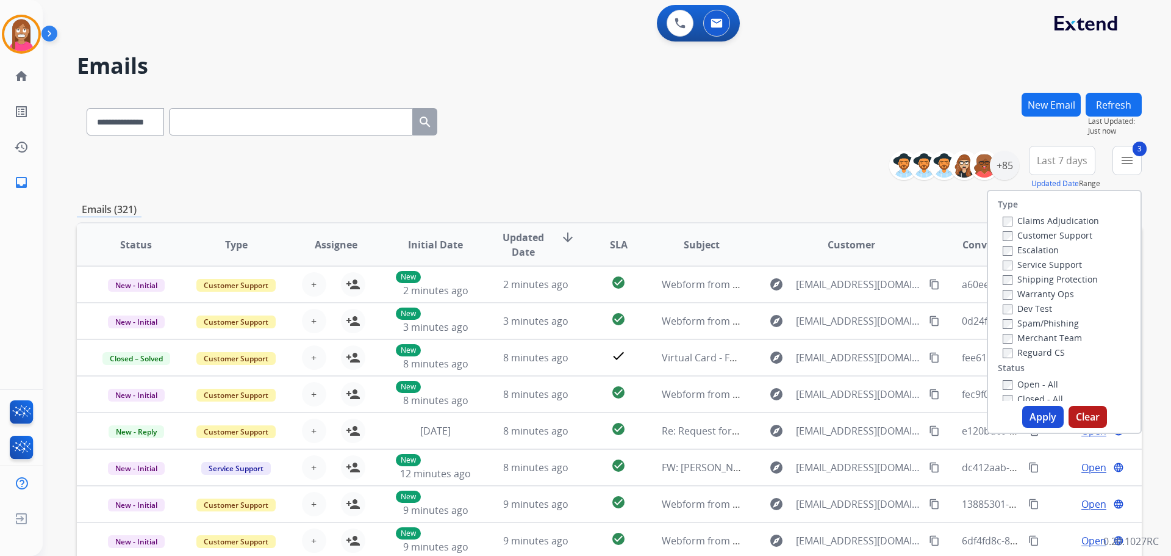
click at [1030, 385] on label "Open - All" at bounding box center [1031, 384] width 56 height 12
click at [1038, 414] on button "Apply" at bounding box center [1043, 417] width 41 height 22
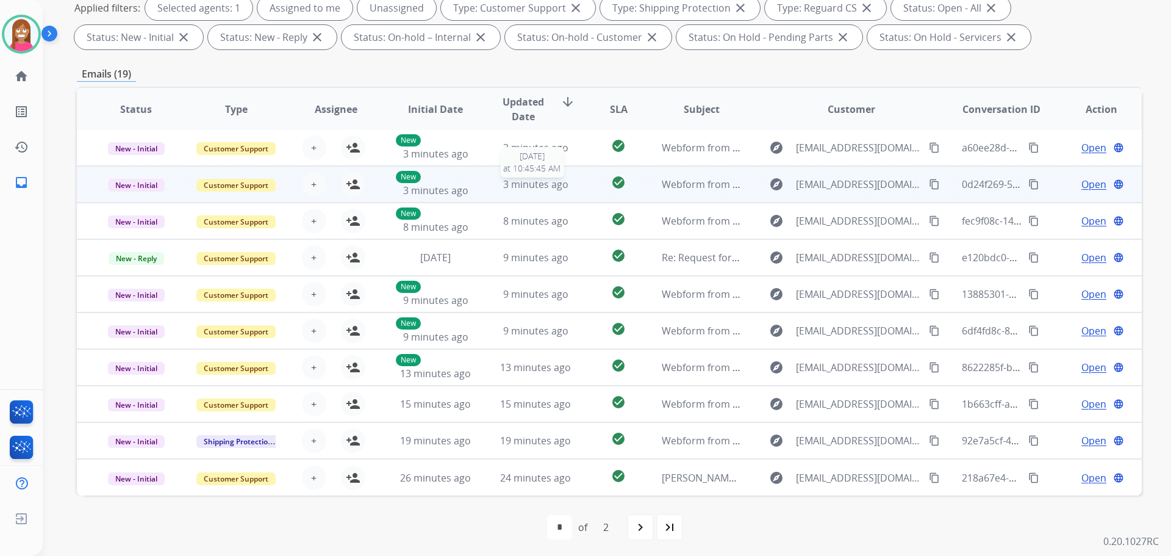
scroll to position [197, 0]
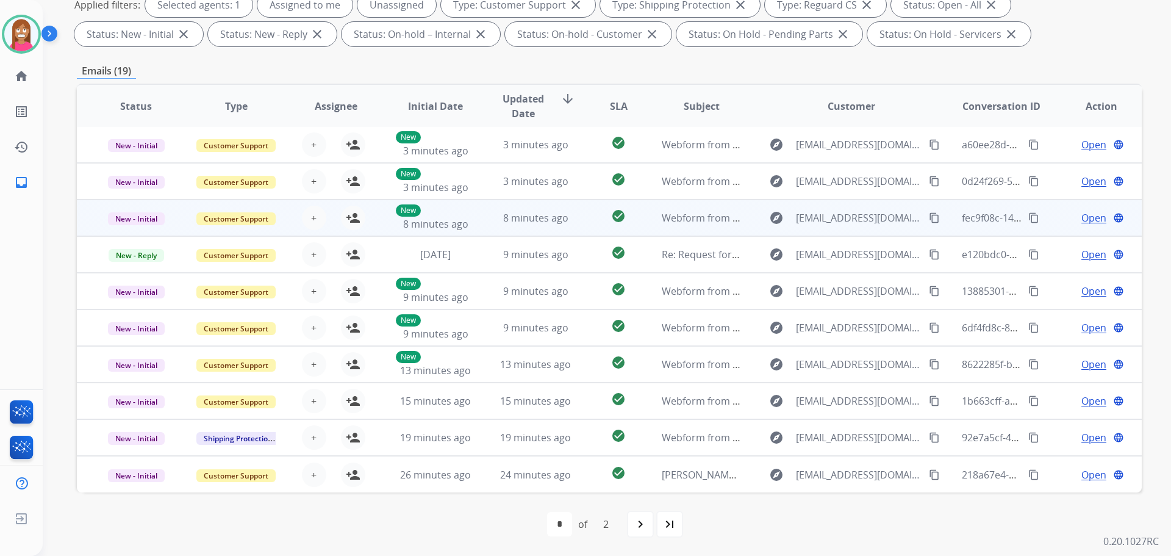
click at [929, 215] on mat-icon "content_copy" at bounding box center [934, 217] width 11 height 11
click at [559, 232] on td "8 minutes ago" at bounding box center [526, 218] width 100 height 37
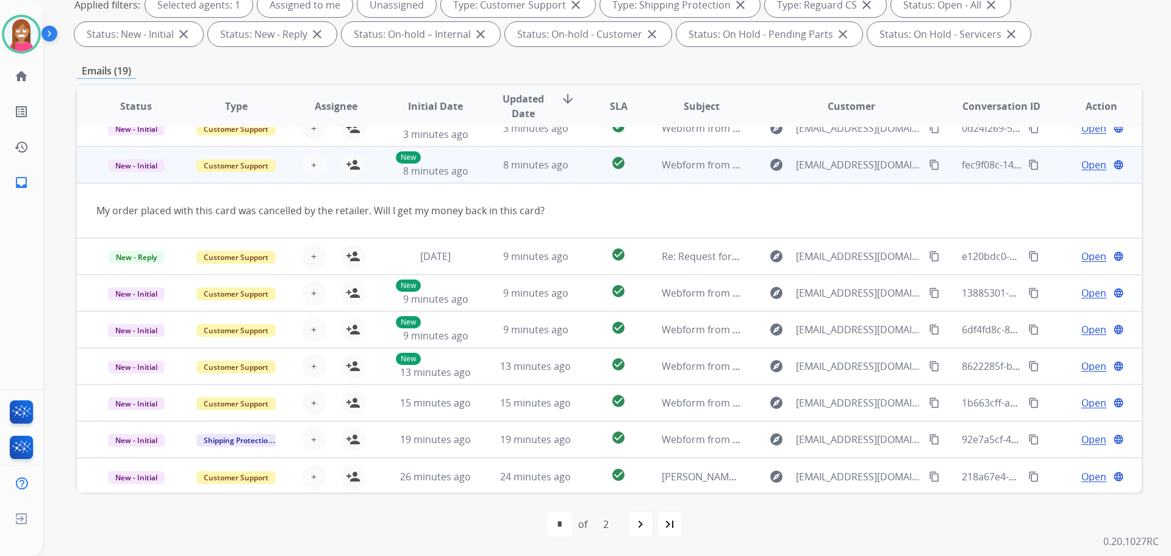
scroll to position [56, 0]
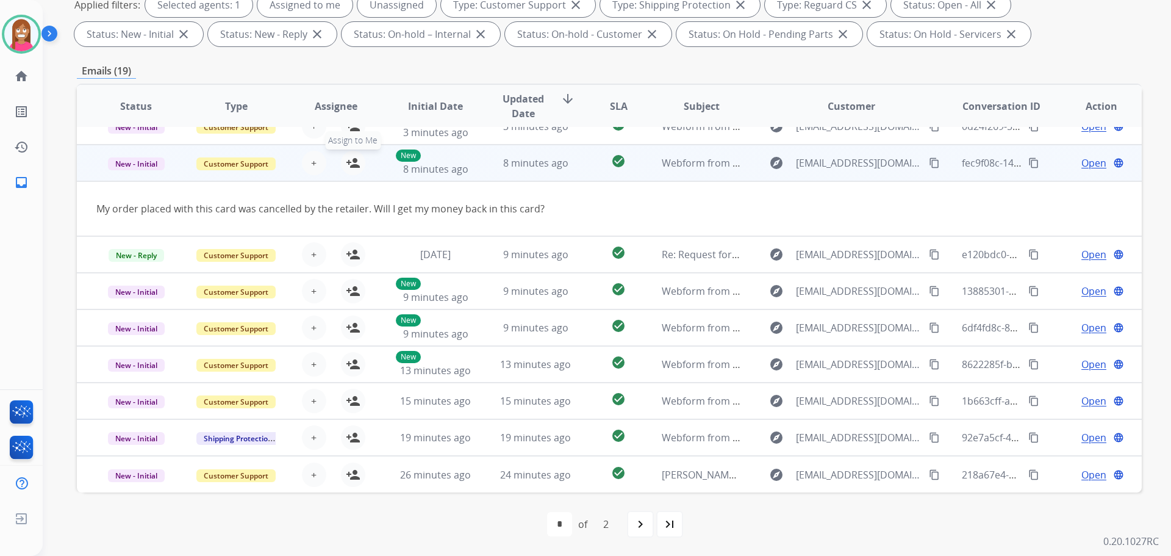
click at [353, 167] on mat-icon "person_add" at bounding box center [353, 163] width 15 height 15
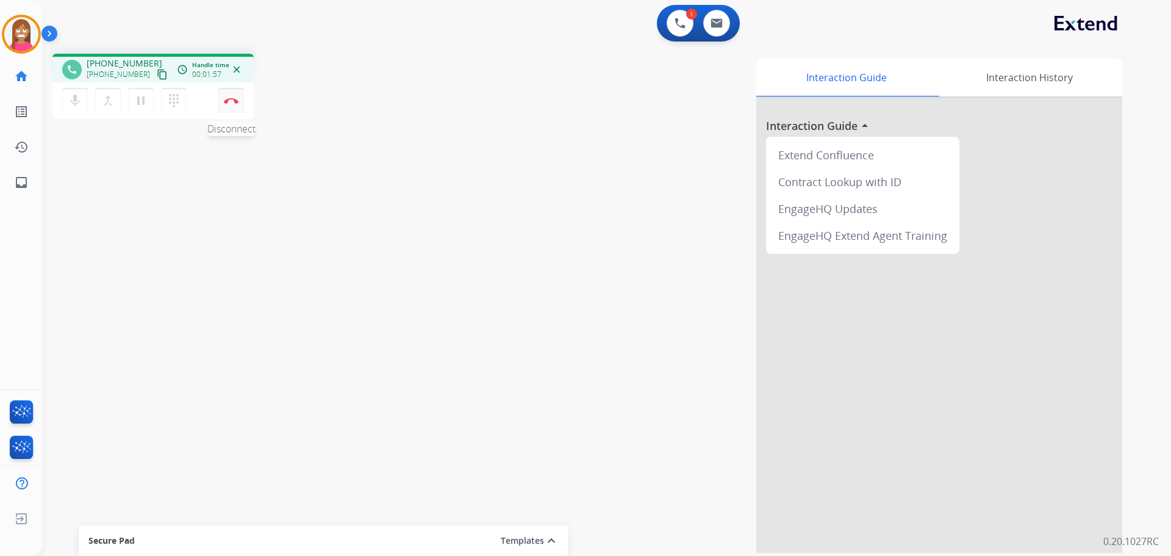
click at [230, 98] on img at bounding box center [231, 101] width 15 height 6
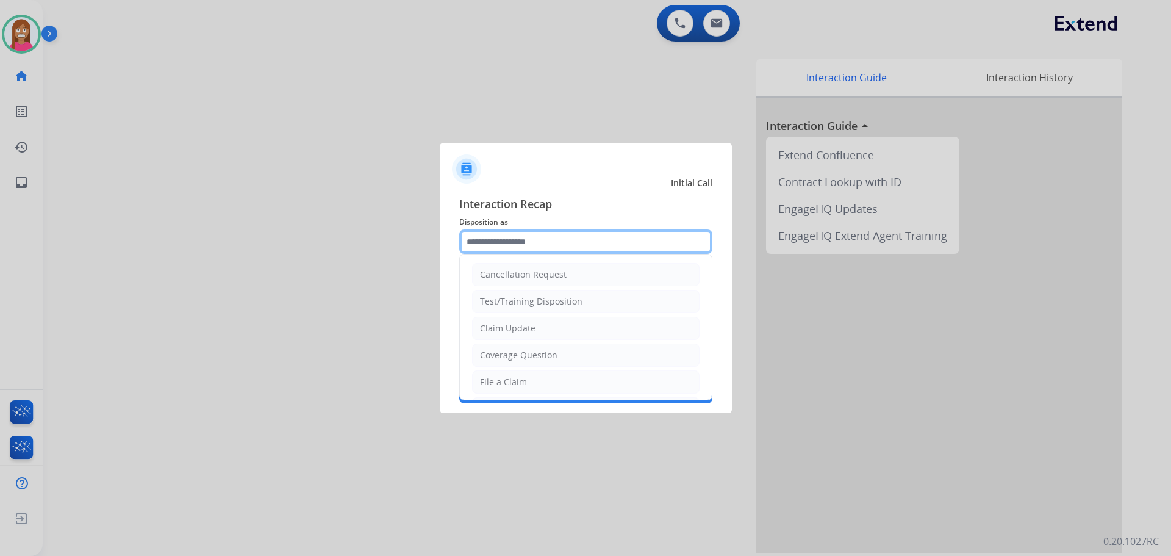
click at [552, 245] on input "text" at bounding box center [585, 241] width 253 height 24
click at [514, 379] on div "File a Claim" at bounding box center [503, 382] width 47 height 12
type input "**********"
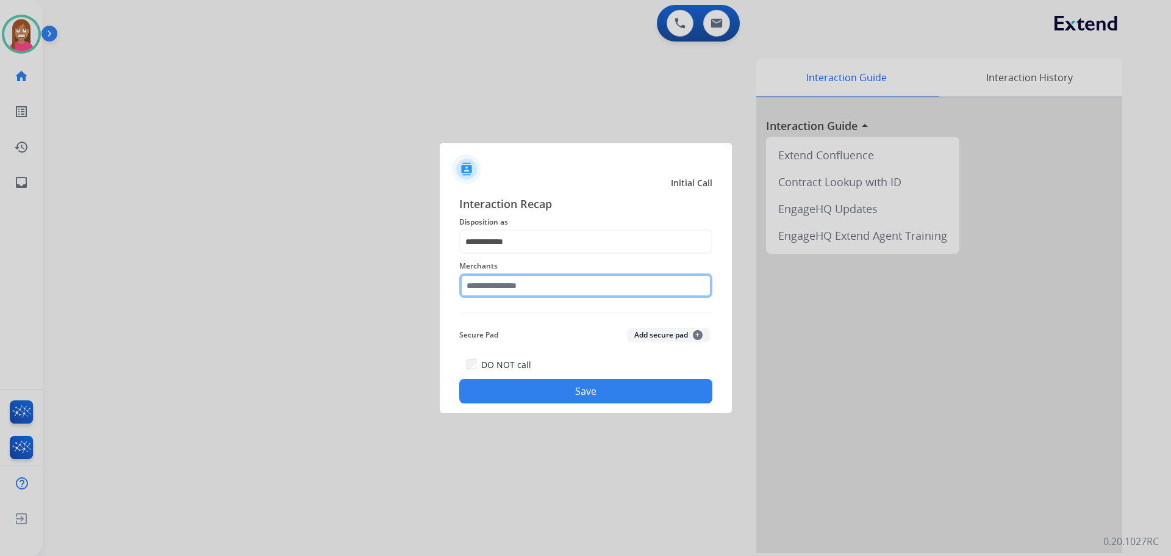
click at [490, 288] on input "text" at bounding box center [585, 285] width 253 height 24
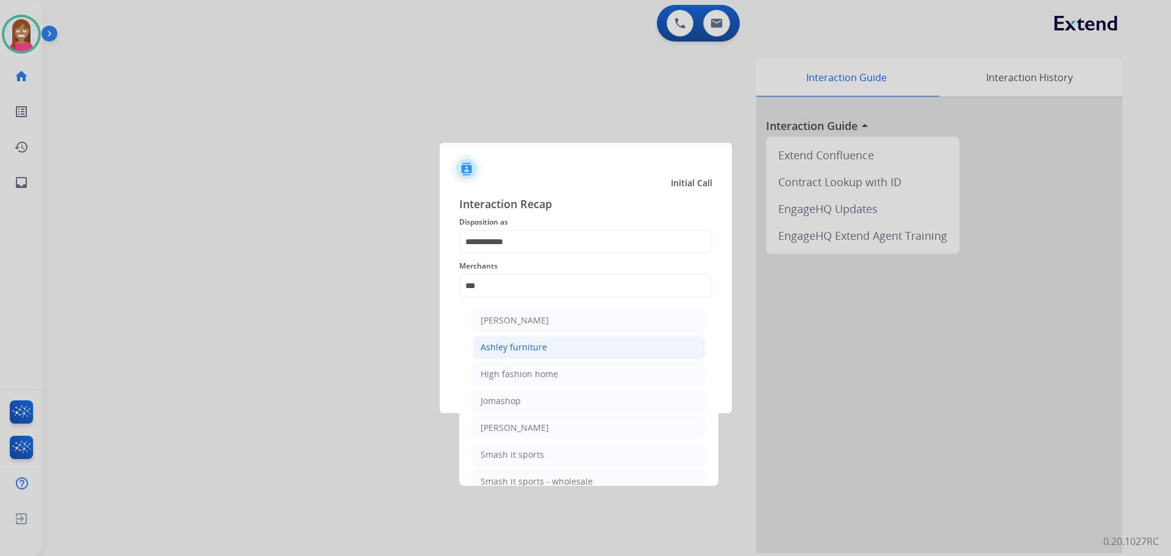
click at [528, 353] on div "Ashley furniture" at bounding box center [514, 347] width 67 height 12
type input "**********"
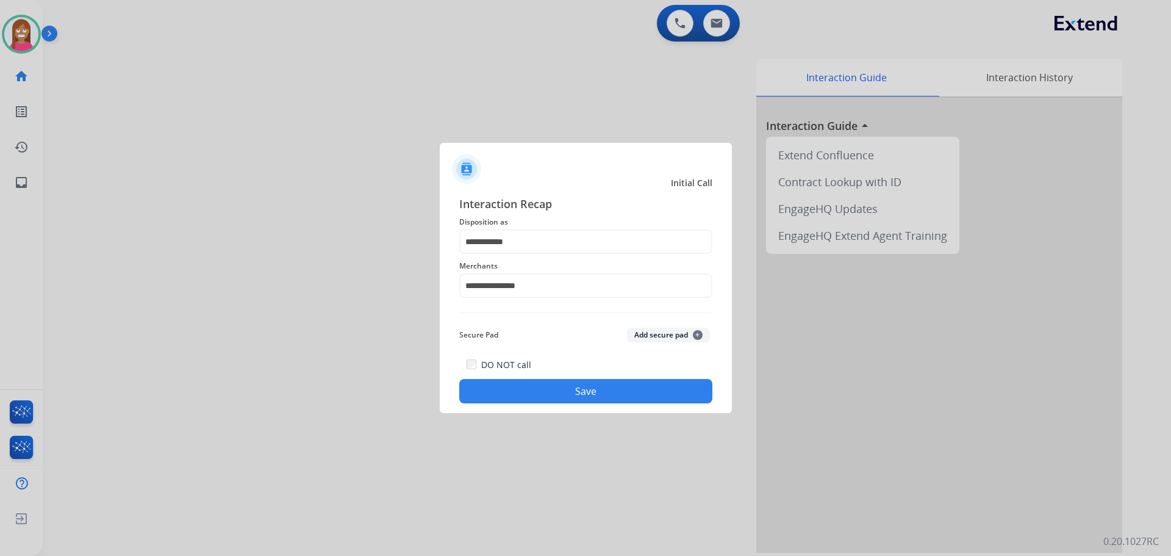
click at [520, 393] on button "Save" at bounding box center [585, 391] width 253 height 24
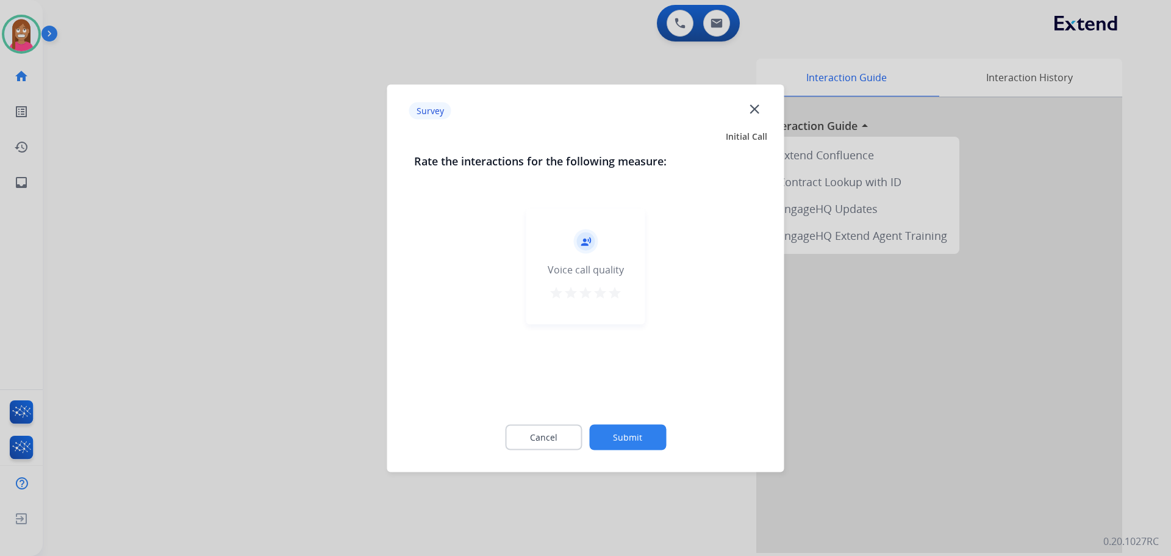
click at [754, 102] on mat-icon "close" at bounding box center [755, 109] width 16 height 16
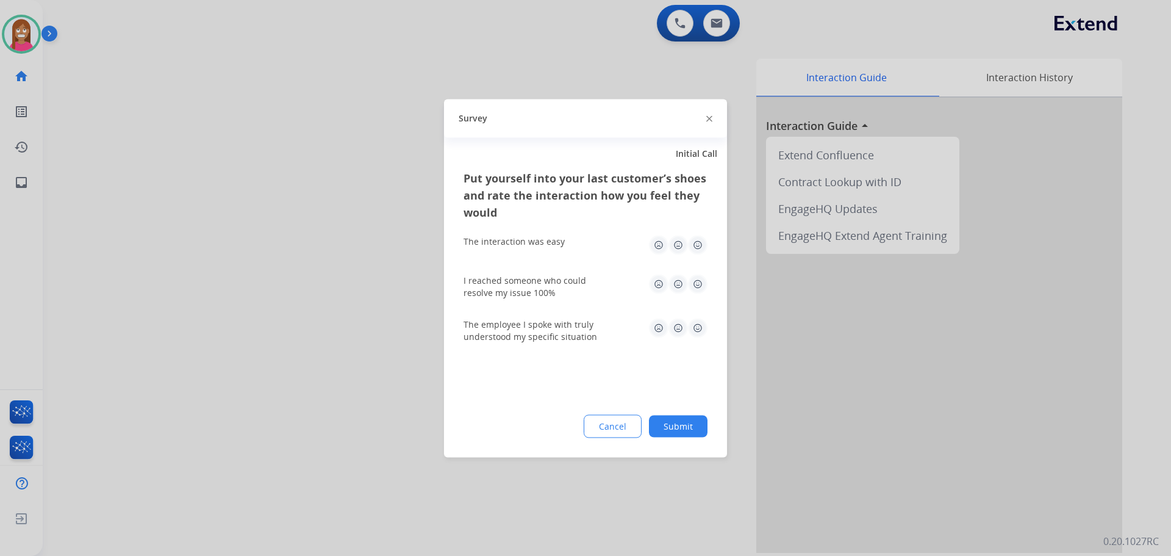
click at [707, 118] on img at bounding box center [710, 119] width 6 height 6
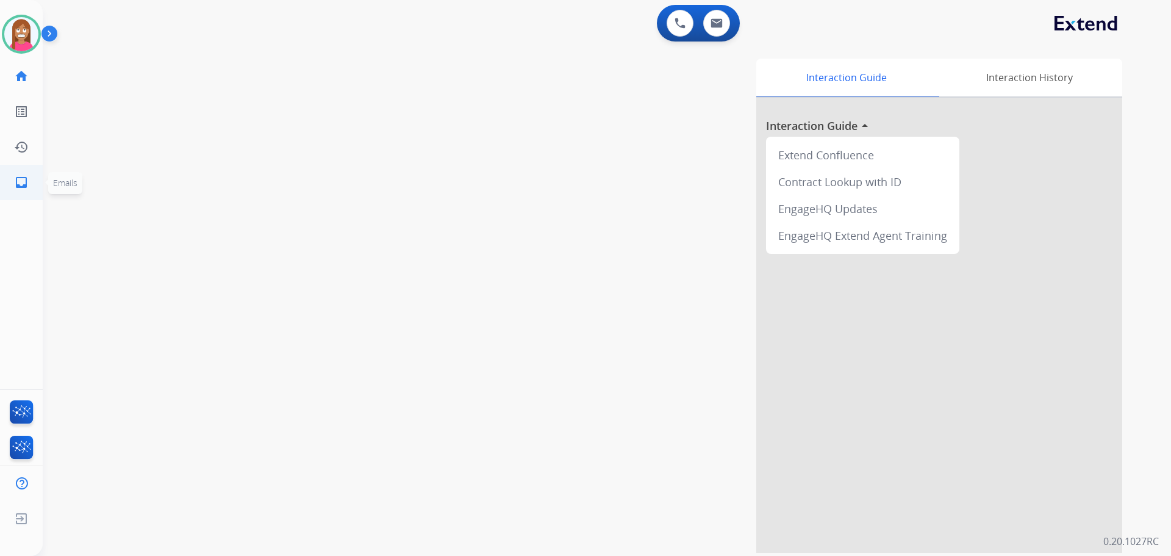
click at [20, 180] on mat-icon "inbox" at bounding box center [21, 182] width 15 height 15
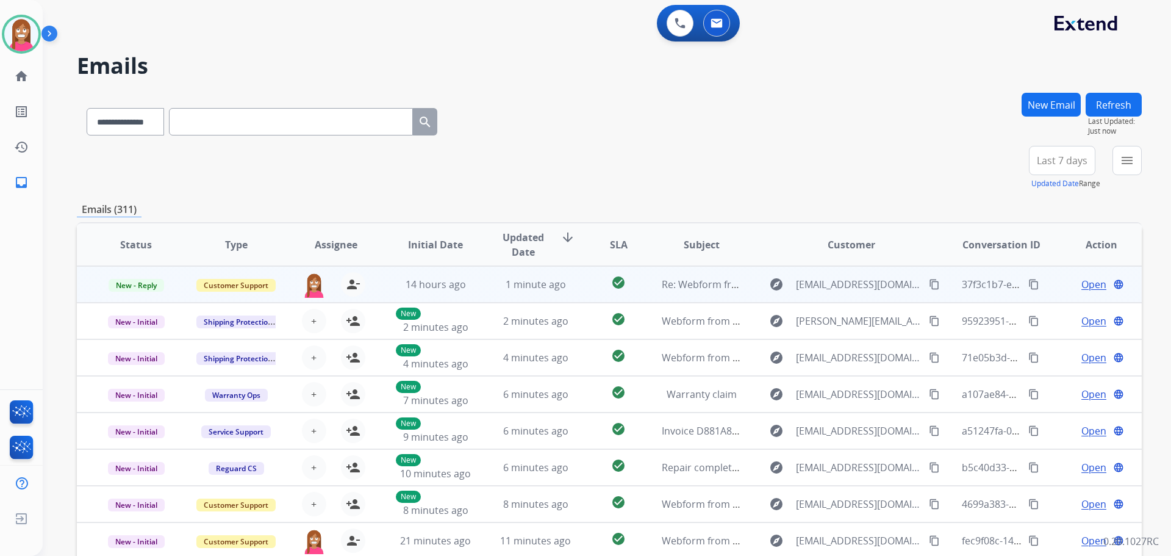
click at [565, 295] on td "1 minute ago" at bounding box center [526, 284] width 100 height 37
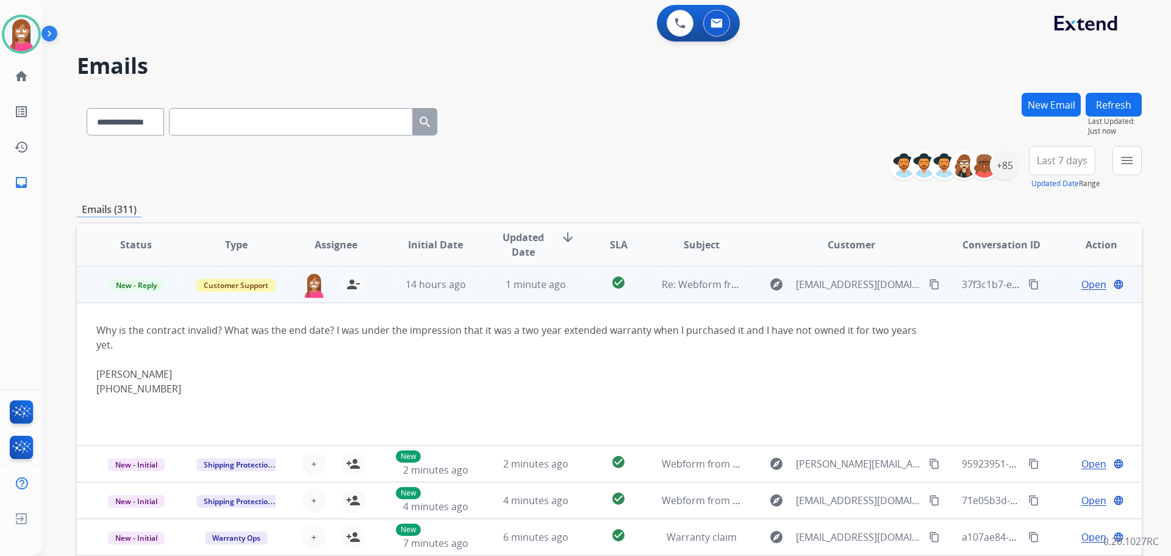
click at [1082, 287] on span "Open" at bounding box center [1094, 284] width 25 height 15
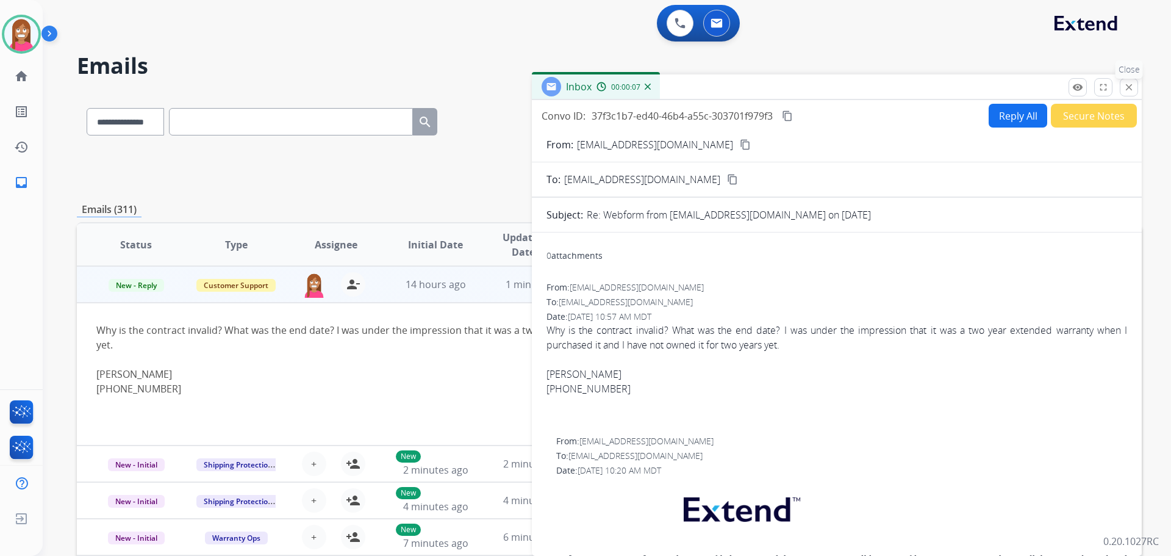
click at [1135, 83] on button "close Close" at bounding box center [1129, 87] width 18 height 18
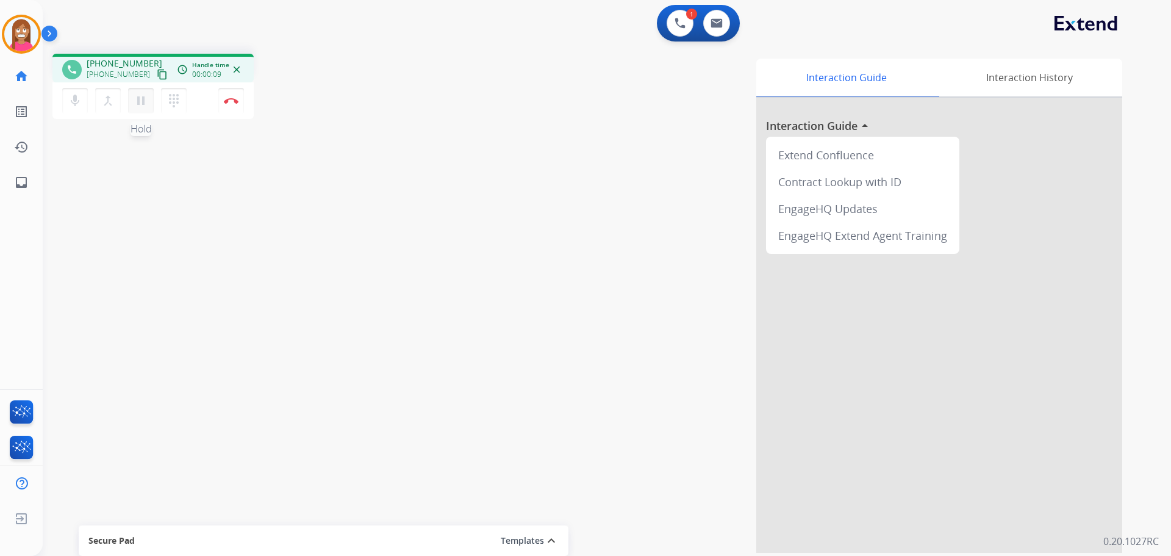
click at [149, 96] on button "pause Hold" at bounding box center [141, 101] width 26 height 26
click at [167, 108] on button "dialpad Dialpad" at bounding box center [174, 101] width 26 height 26
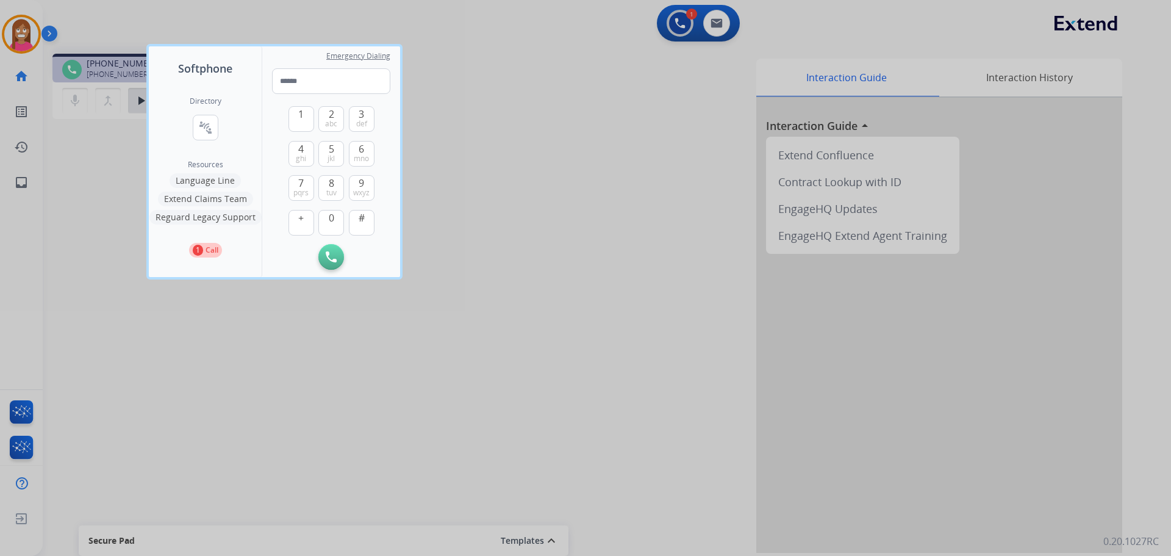
click at [195, 179] on button "Language Line" at bounding box center [205, 180] width 71 height 15
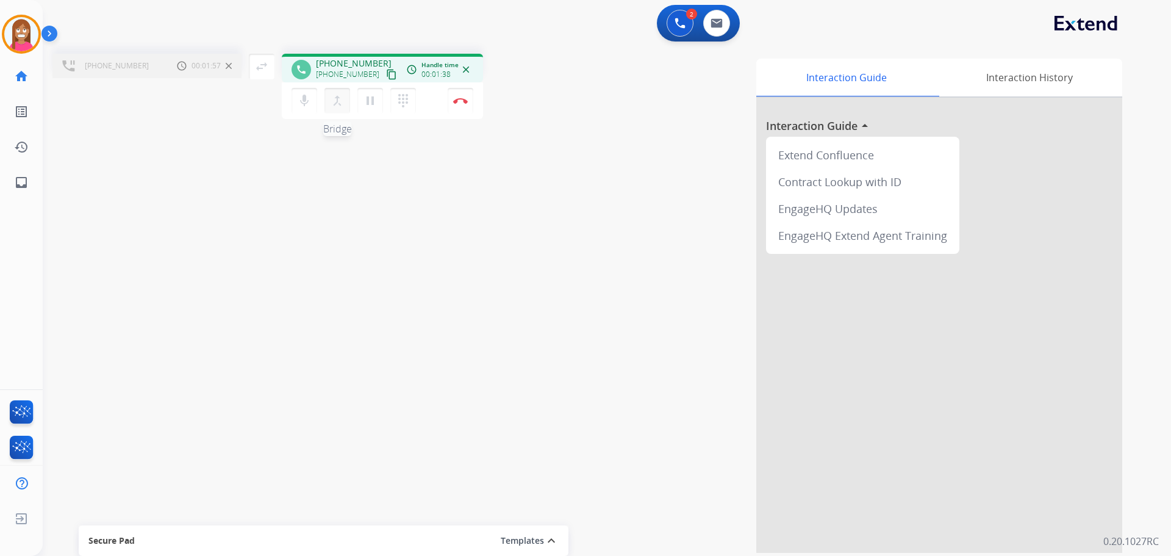
click at [333, 106] on mat-icon "merge_type" at bounding box center [337, 100] width 15 height 15
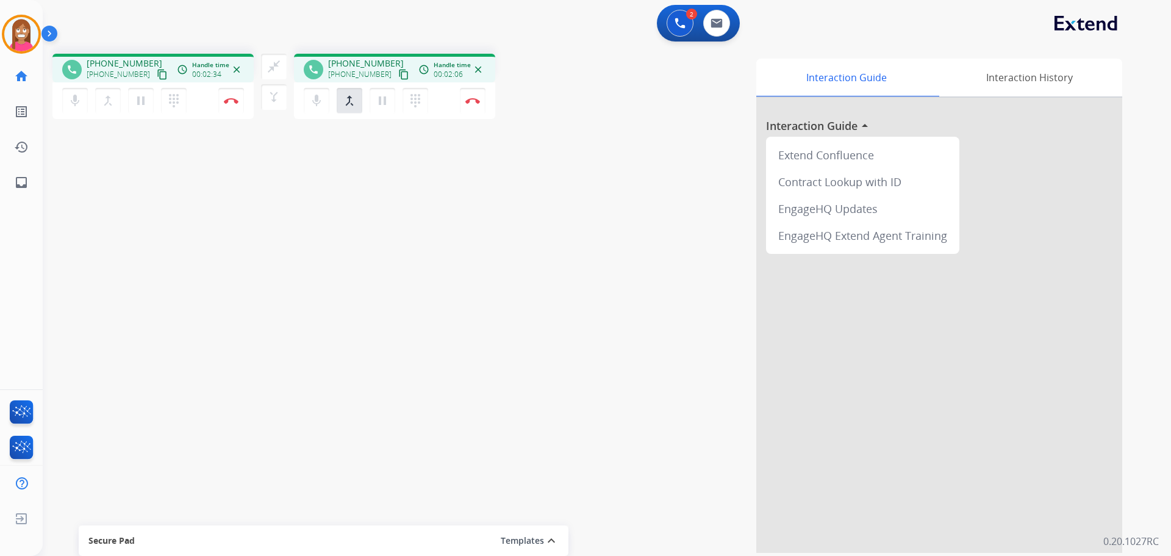
click at [157, 72] on mat-icon "content_copy" at bounding box center [162, 74] width 11 height 11
click at [232, 102] on img at bounding box center [231, 101] width 15 height 6
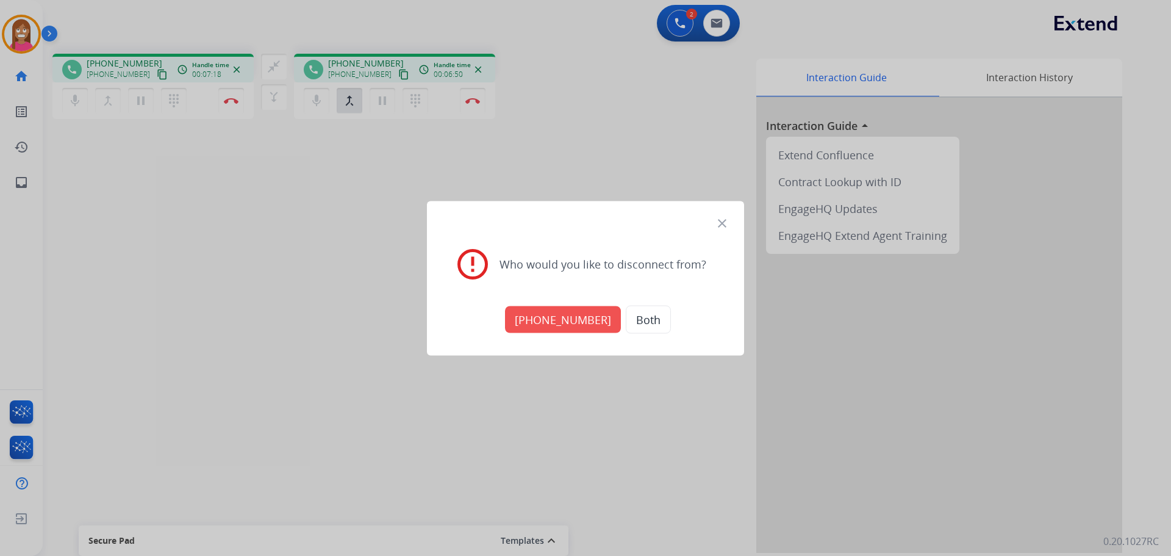
click at [626, 324] on button "Both" at bounding box center [648, 319] width 45 height 28
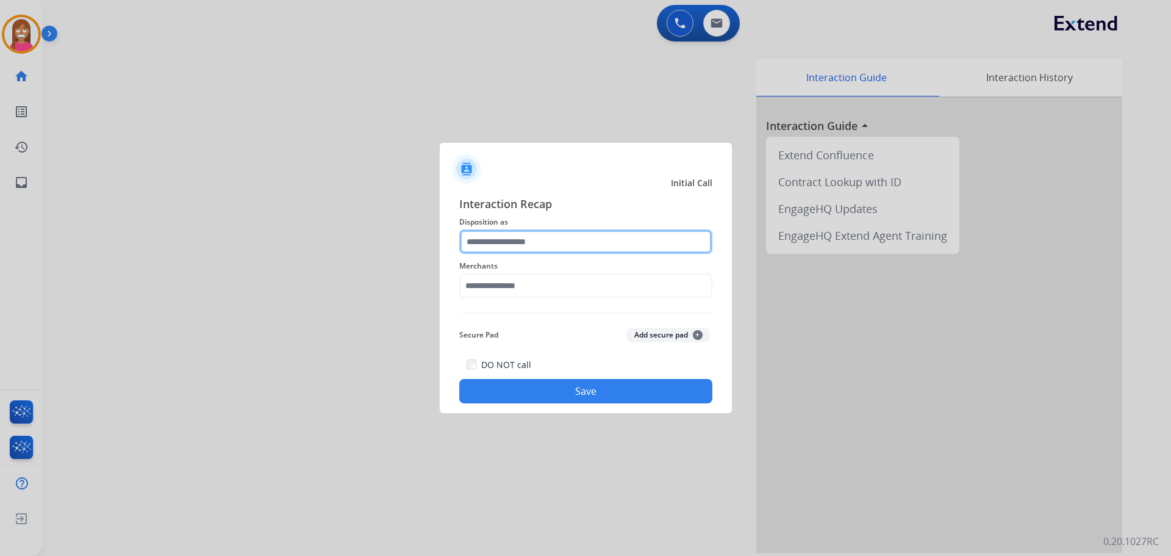
click at [498, 245] on input "text" at bounding box center [585, 241] width 253 height 24
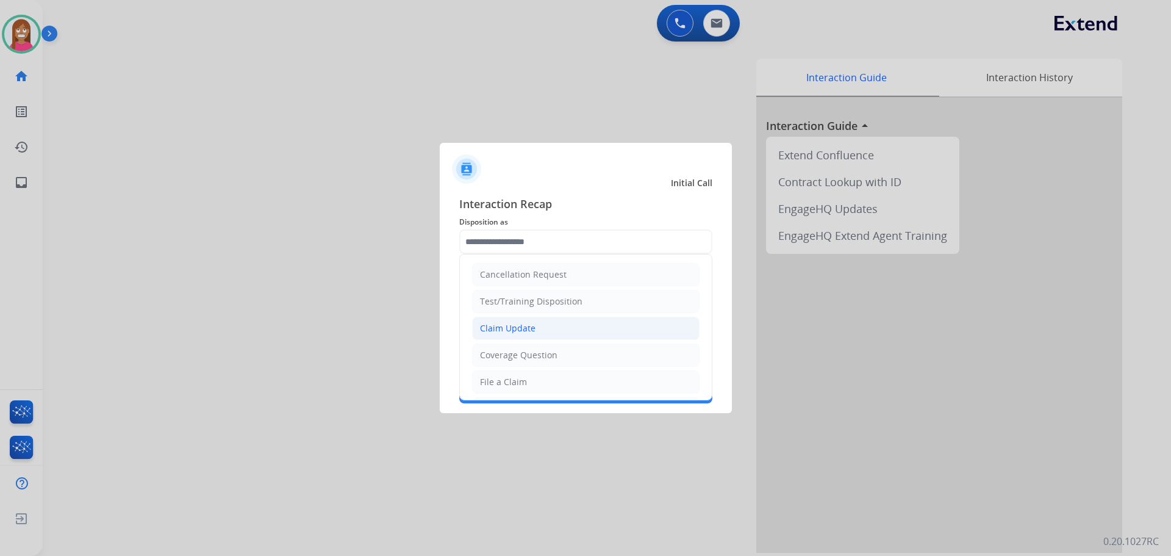
click at [511, 336] on li "Claim Update" at bounding box center [586, 328] width 228 height 23
type input "**********"
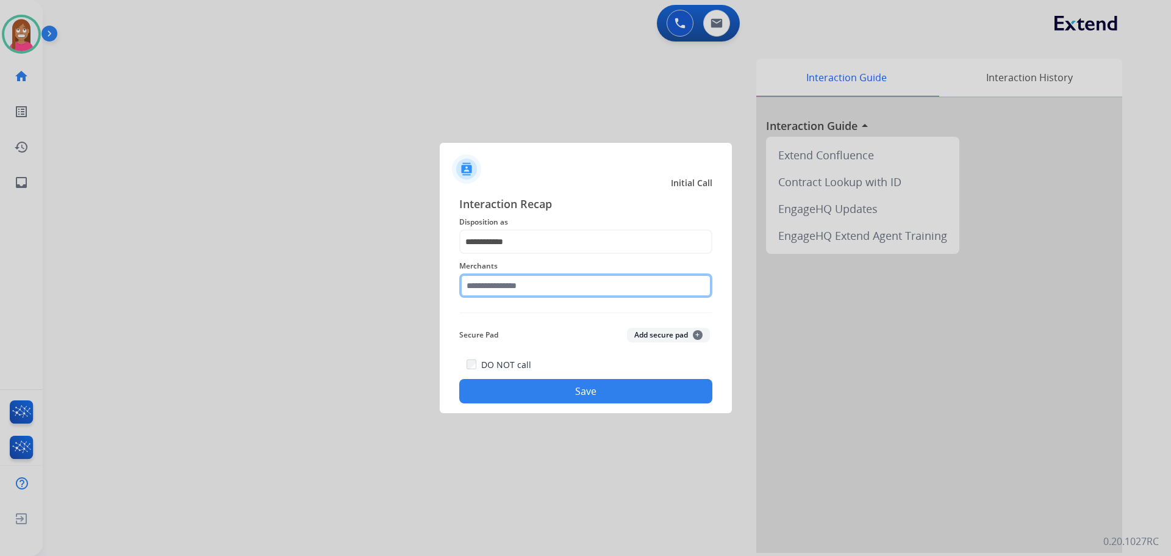
click at [482, 276] on input "text" at bounding box center [585, 285] width 253 height 24
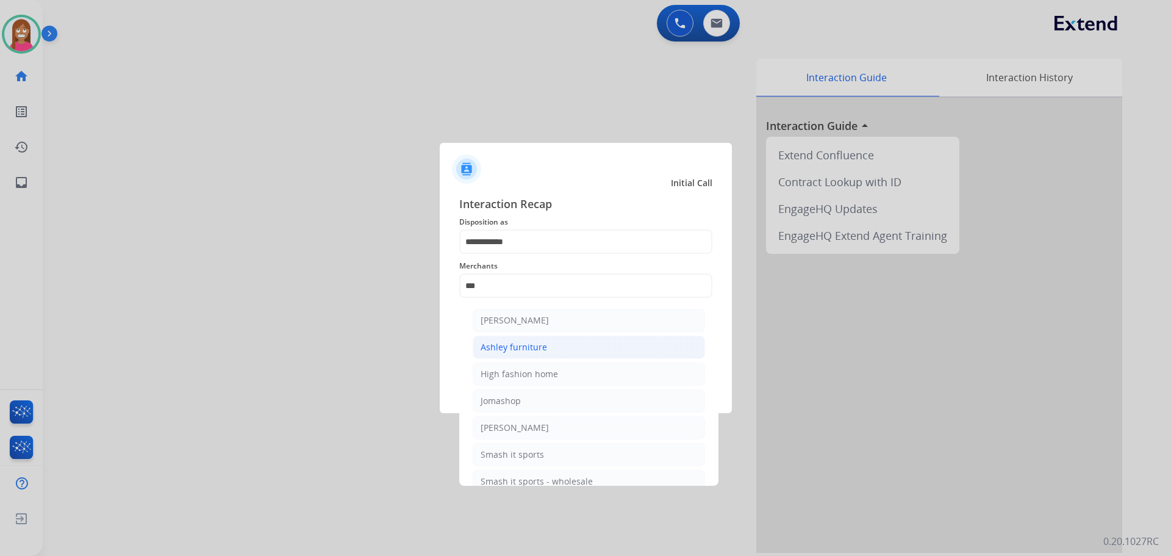
click at [545, 347] on li "Ashley furniture" at bounding box center [589, 347] width 232 height 23
type input "**********"
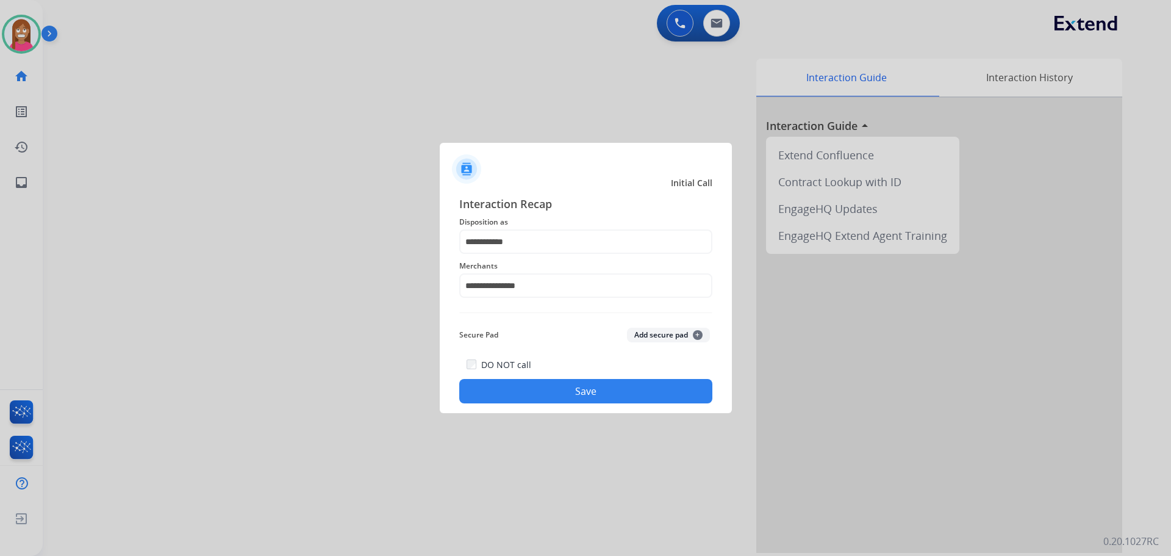
click at [566, 390] on button "Save" at bounding box center [585, 391] width 253 height 24
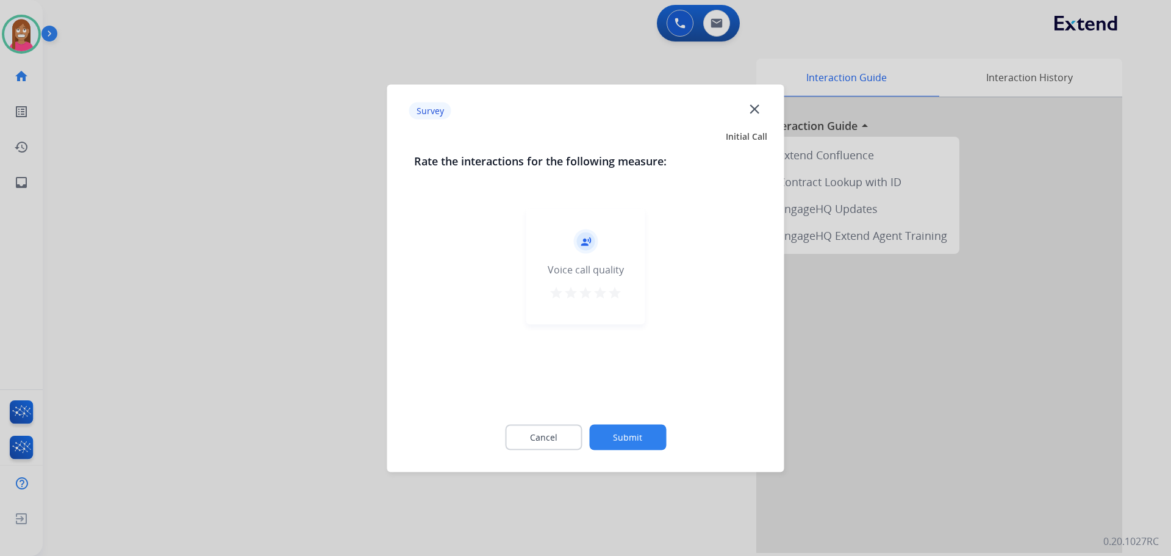
click at [748, 105] on div "Survey close" at bounding box center [586, 111] width 383 height 38
click at [749, 104] on mat-icon "close" at bounding box center [755, 109] width 16 height 16
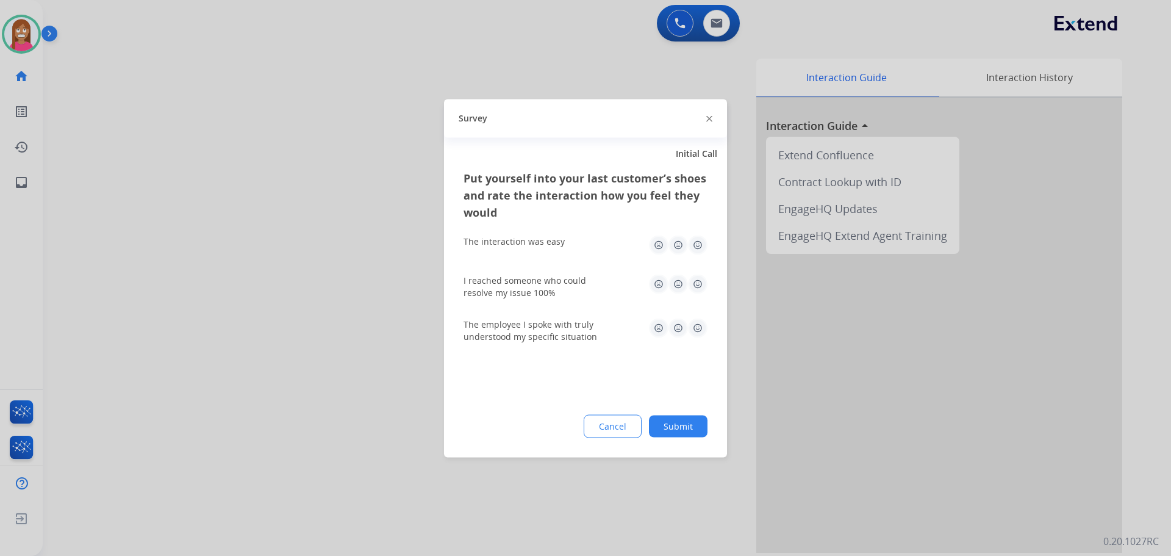
click at [707, 121] on img at bounding box center [710, 119] width 6 height 6
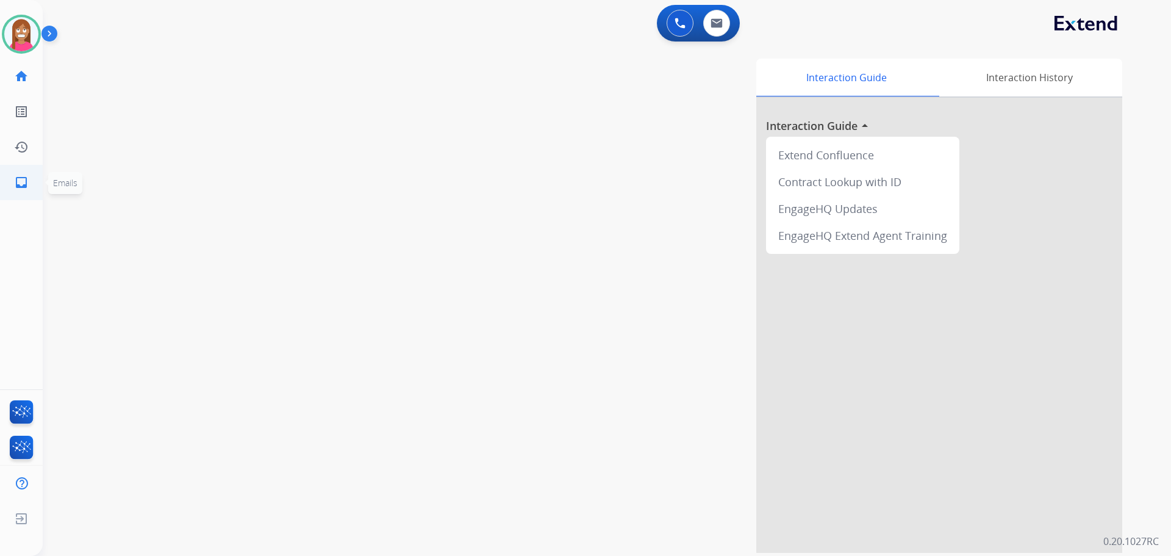
click at [23, 181] on mat-icon "inbox" at bounding box center [21, 182] width 15 height 15
select select "**********"
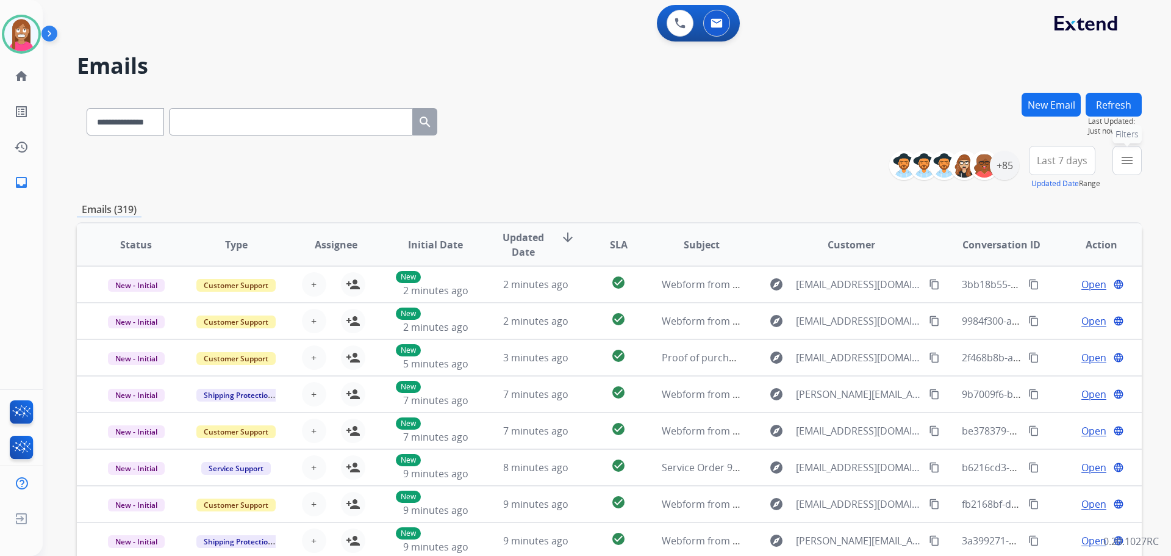
click at [1132, 159] on mat-icon "menu" at bounding box center [1127, 160] width 15 height 15
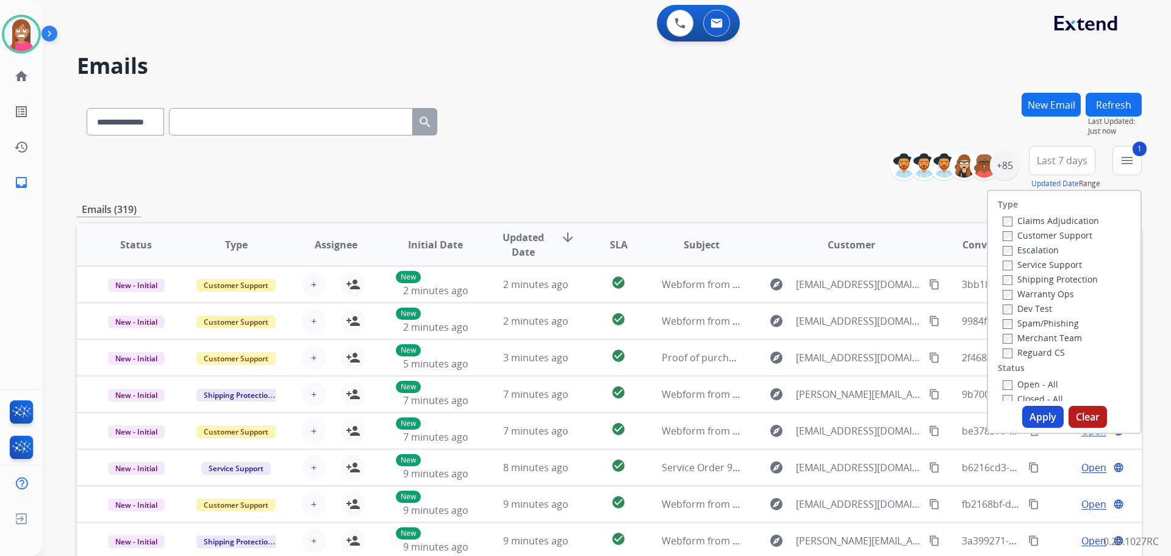
click at [1005, 276] on label "Shipping Protection" at bounding box center [1050, 279] width 95 height 12
click at [1004, 347] on label "Reguard CS" at bounding box center [1034, 353] width 62 height 12
click at [1041, 417] on button "Apply" at bounding box center [1043, 417] width 41 height 22
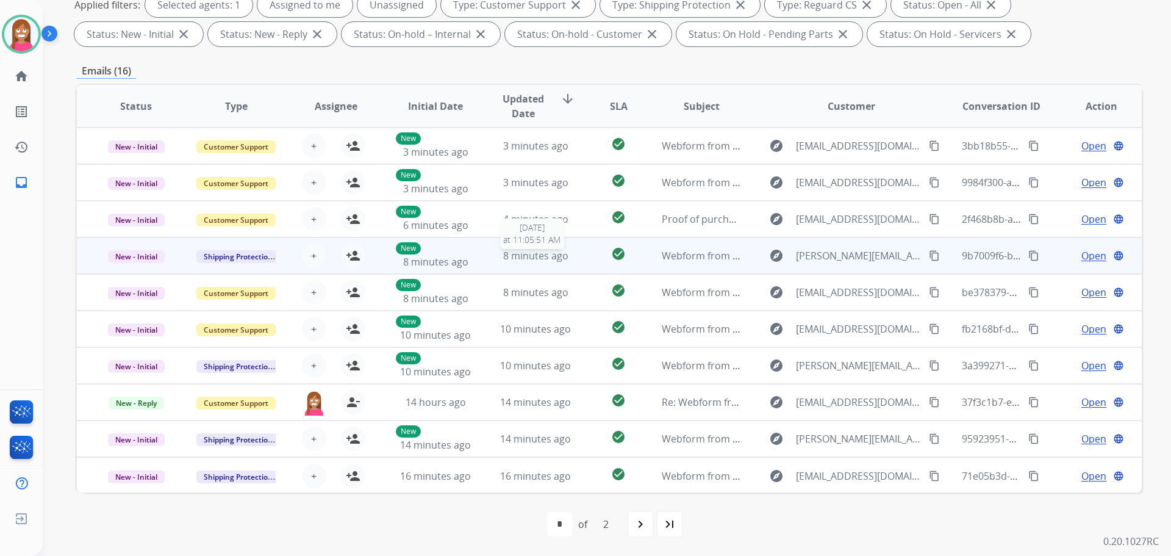
scroll to position [1, 0]
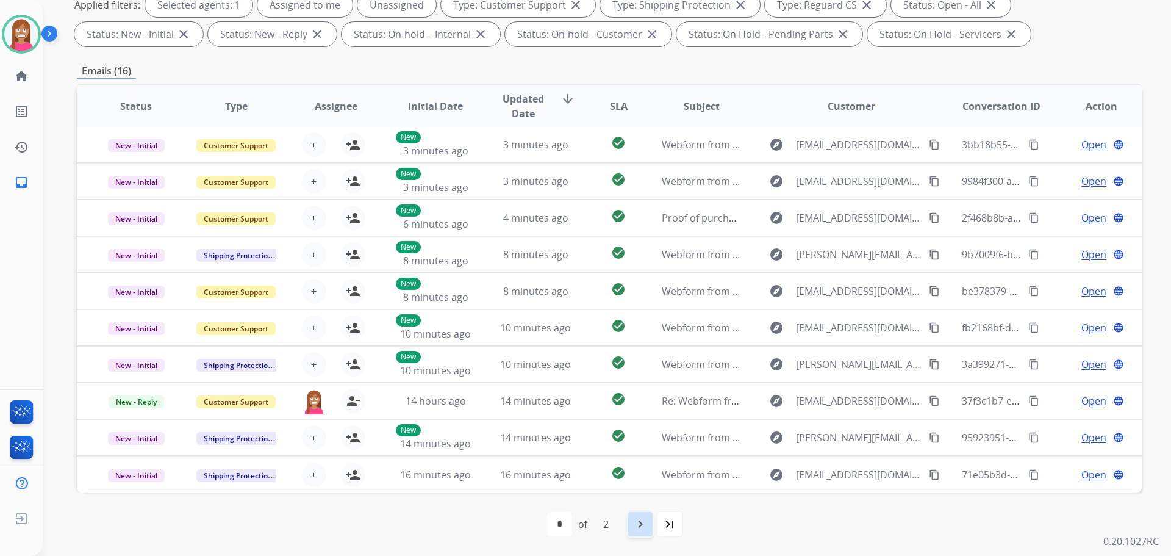
click at [640, 531] on div "navigate_next" at bounding box center [640, 524] width 27 height 27
select select "*"
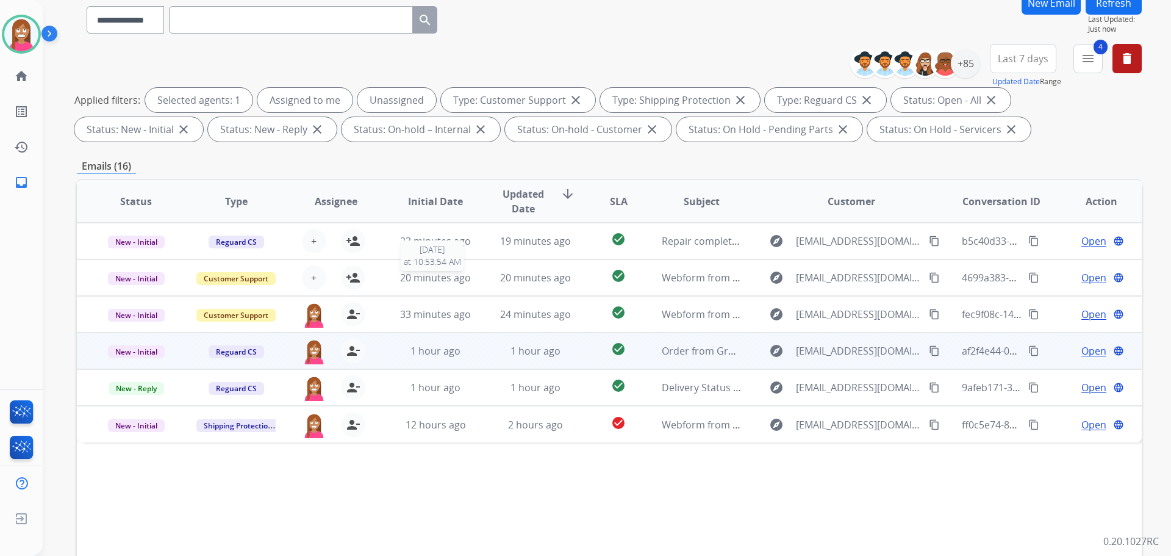
scroll to position [122, 0]
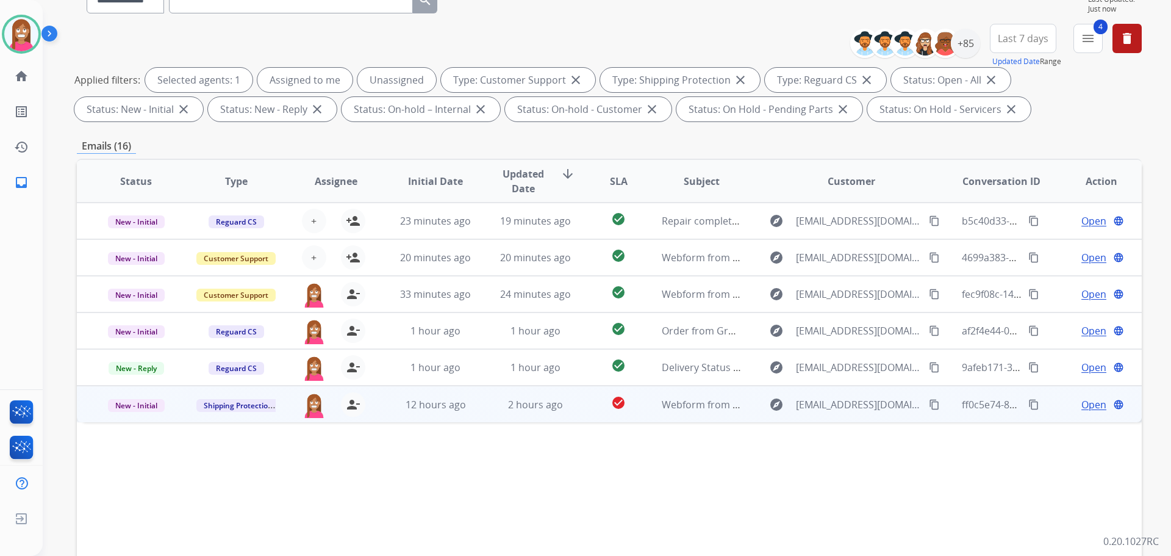
click at [392, 418] on td "12 hours ago" at bounding box center [426, 404] width 100 height 37
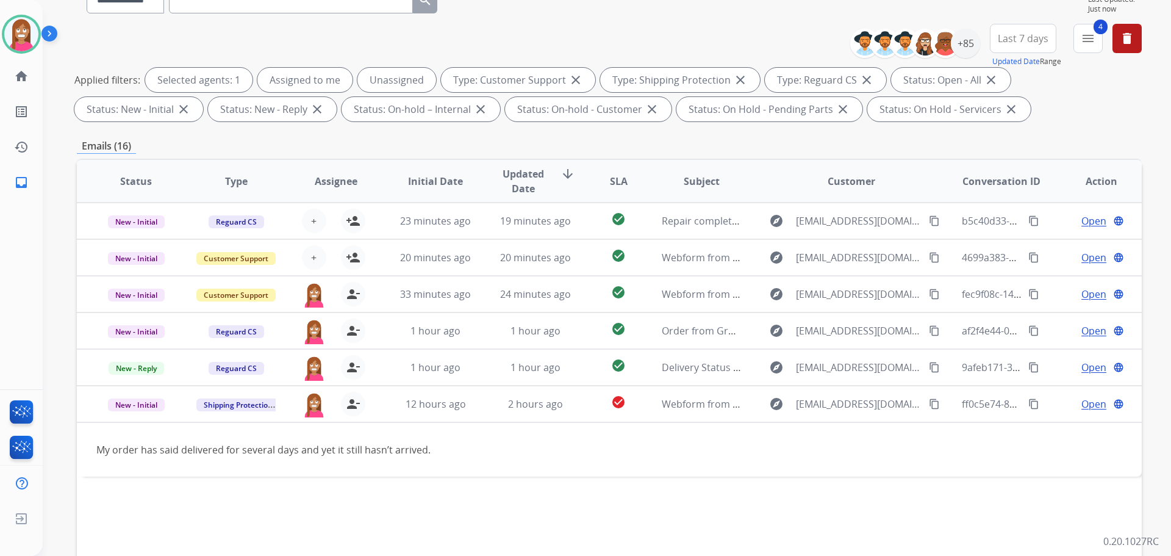
drag, startPoint x: 922, startPoint y: 405, endPoint x: 1165, endPoint y: 392, distance: 243.2
click at [929, 406] on mat-icon "content_copy" at bounding box center [934, 403] width 11 height 11
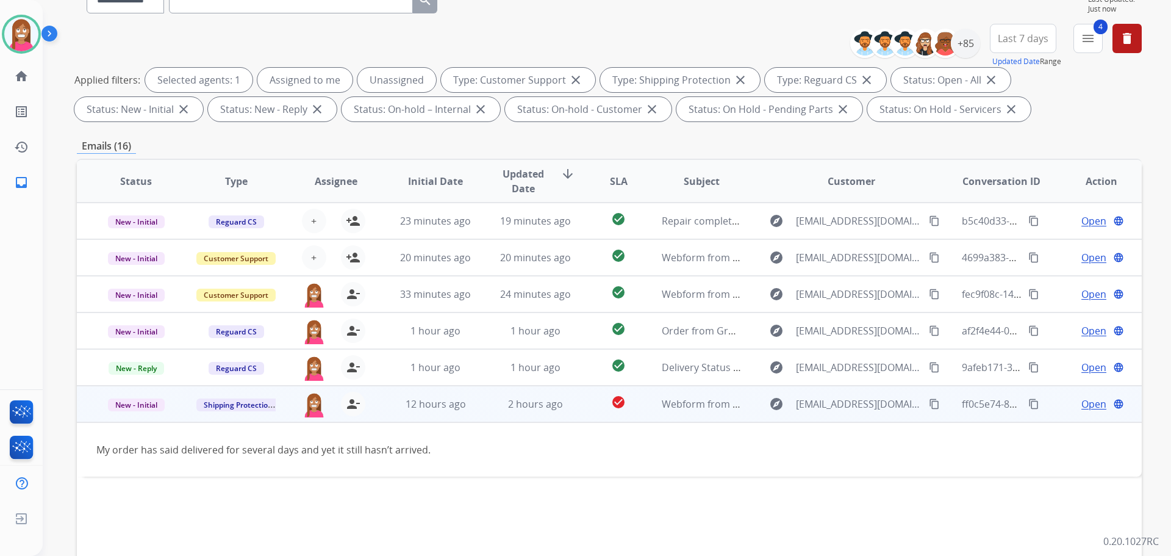
click at [1090, 406] on span "Open" at bounding box center [1094, 404] width 25 height 15
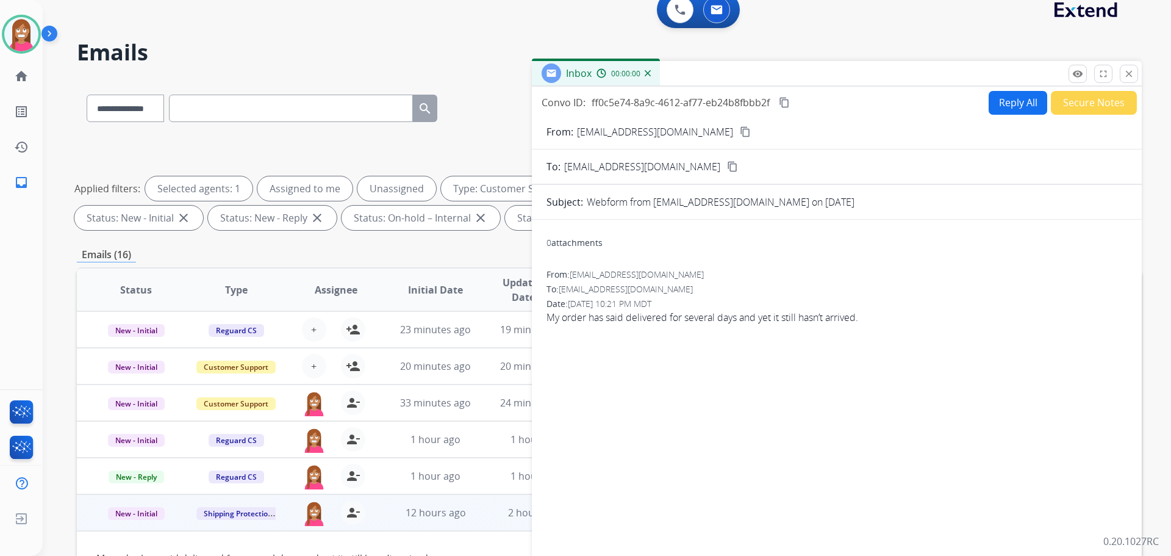
scroll to position [0, 0]
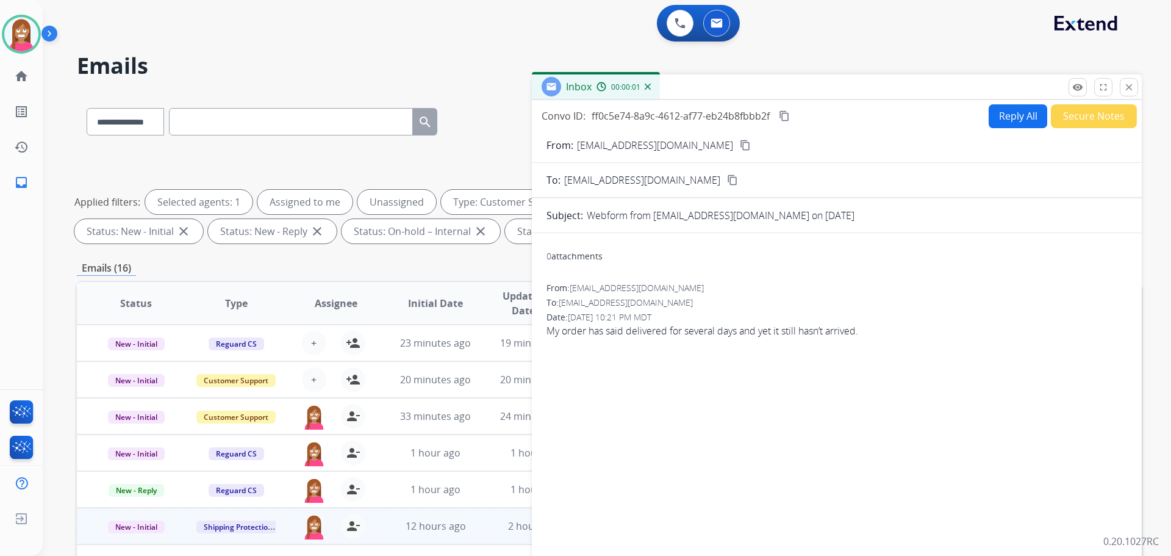
click at [1010, 124] on button "Reply All" at bounding box center [1018, 116] width 59 height 24
select select "**********"
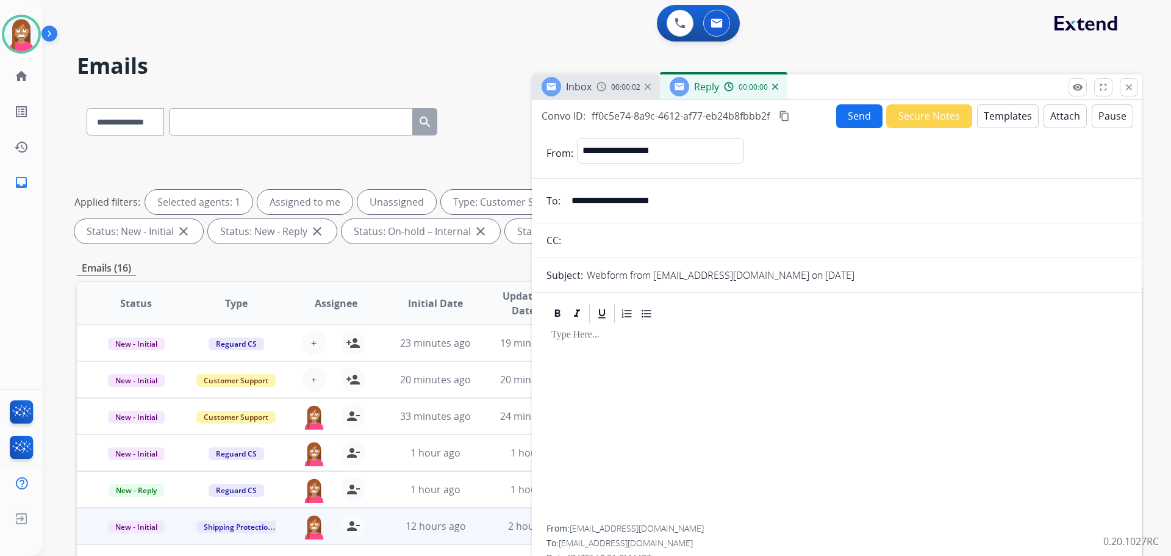
click at [1009, 120] on button "Templates" at bounding box center [1008, 116] width 62 height 24
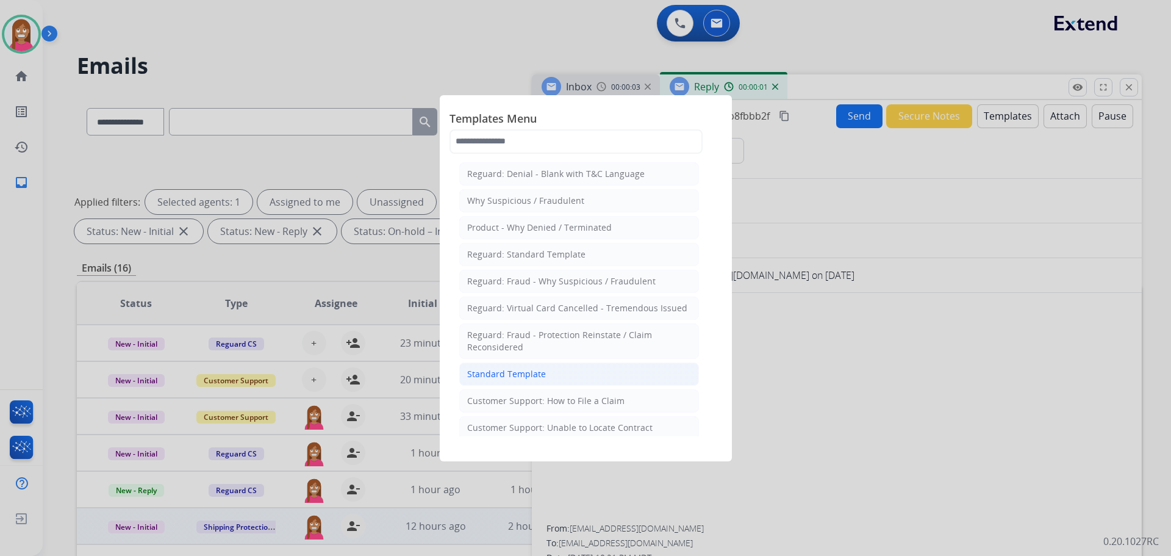
click at [520, 371] on div "Standard Template" at bounding box center [506, 374] width 79 height 12
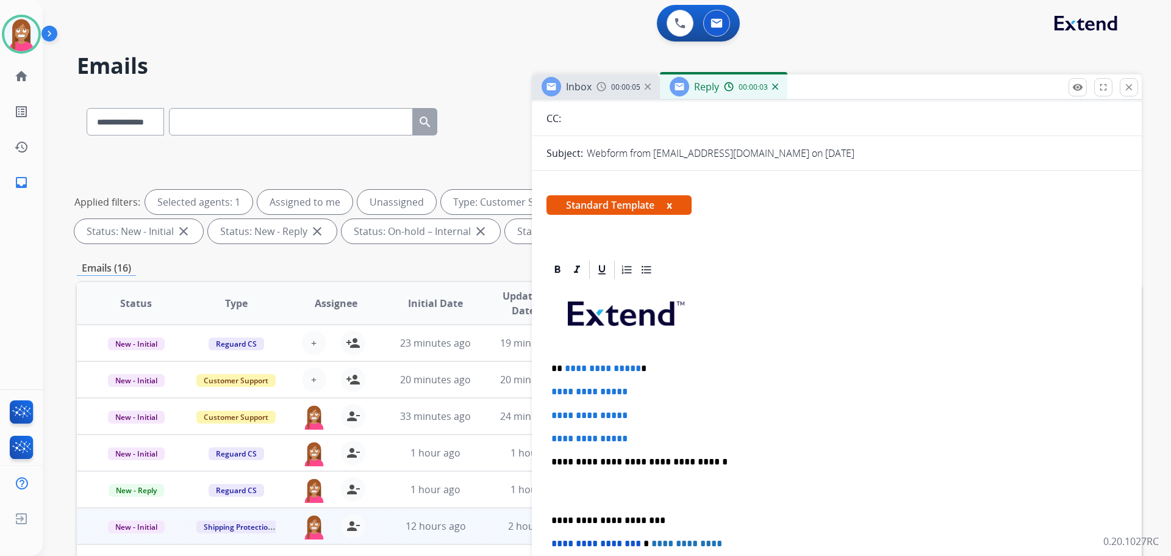
scroll to position [122, 0]
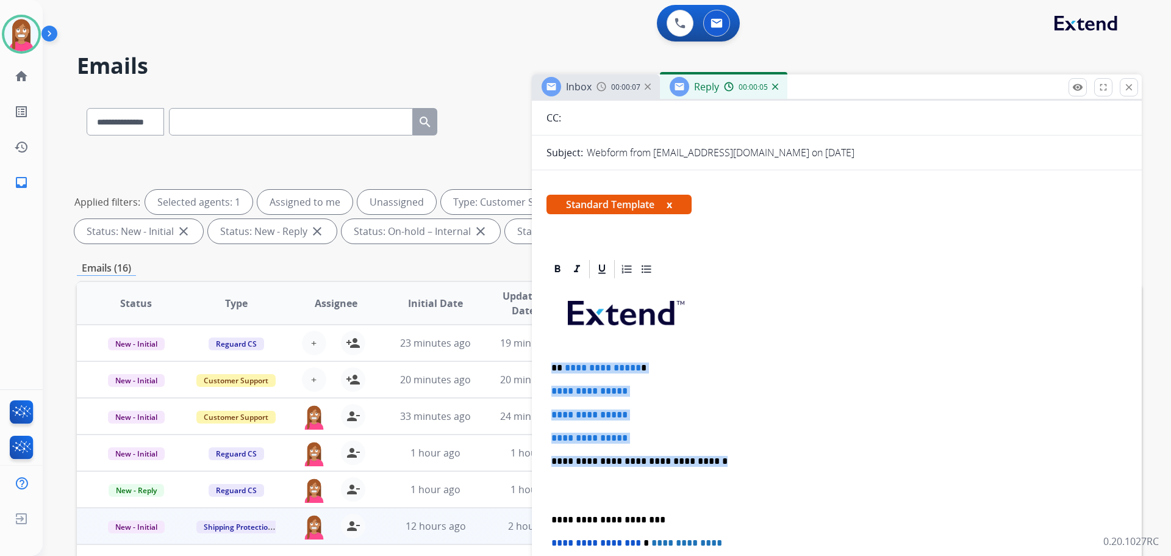
drag, startPoint x: 711, startPoint y: 462, endPoint x: 548, endPoint y: 362, distance: 190.7
click at [548, 362] on div "**********" at bounding box center [837, 490] width 581 height 420
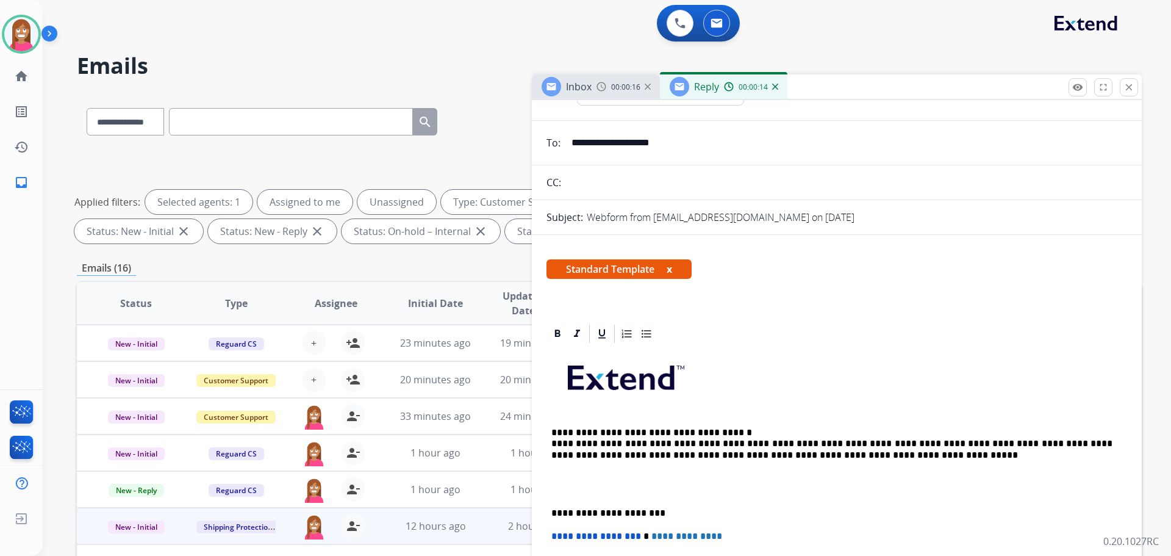
scroll to position [0, 0]
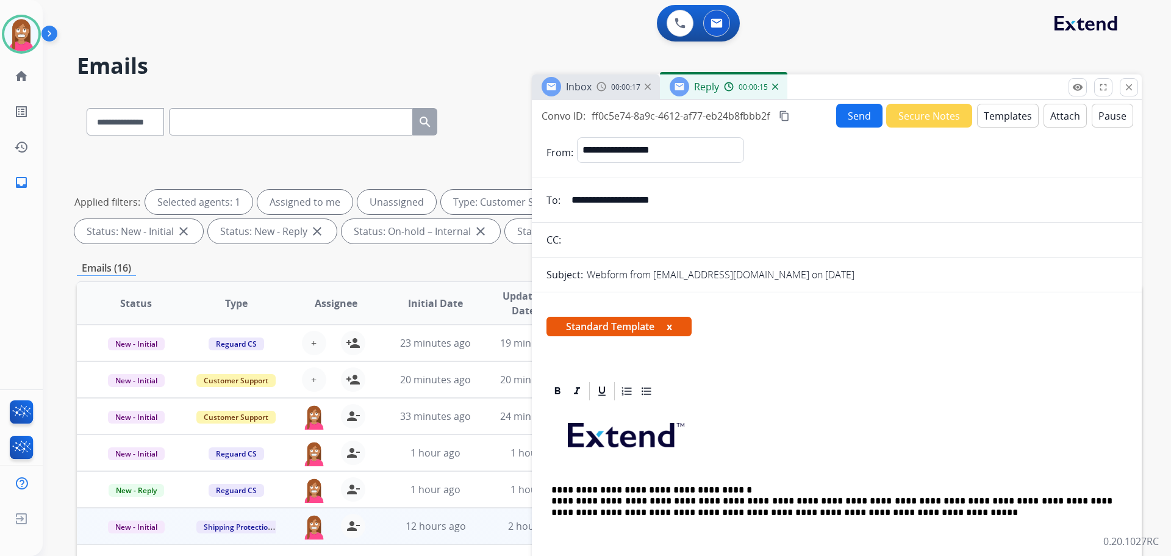
click at [855, 115] on button "Send" at bounding box center [859, 116] width 46 height 24
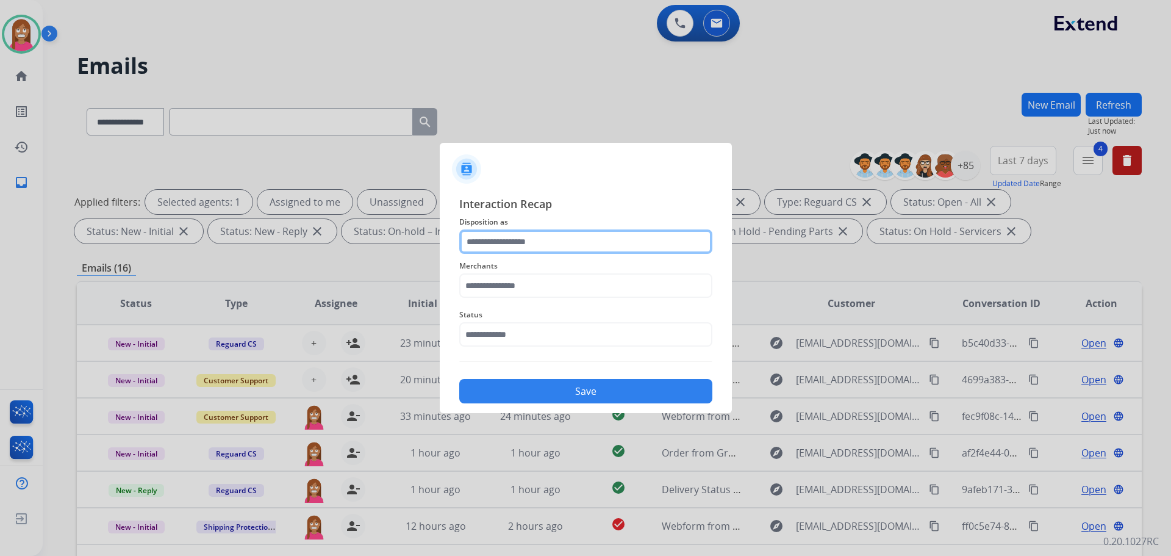
click at [486, 249] on input "text" at bounding box center [585, 241] width 253 height 24
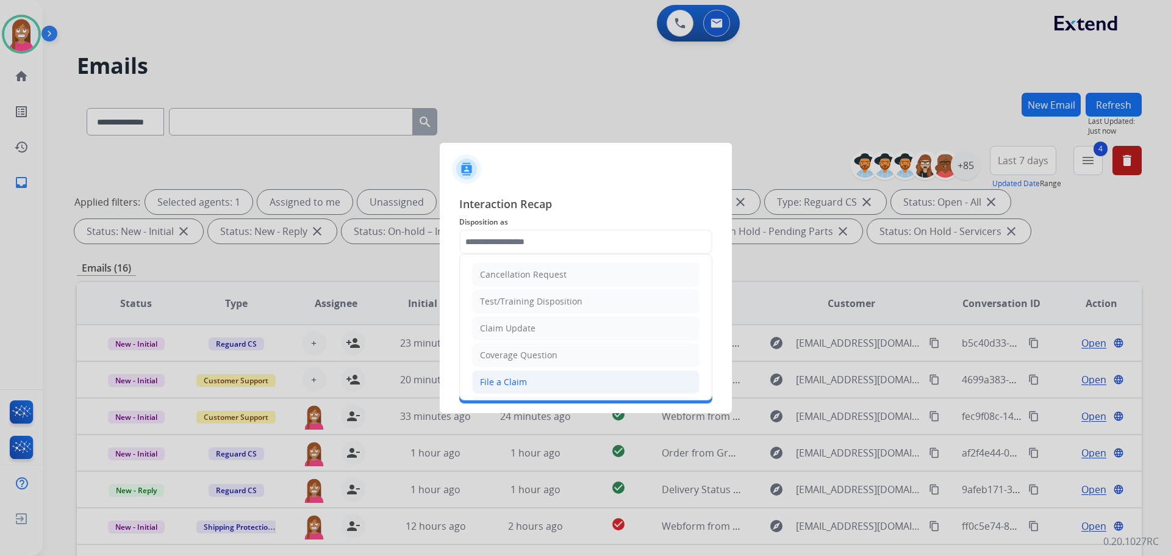
click at [516, 388] on div "File a Claim" at bounding box center [503, 382] width 47 height 12
type input "**********"
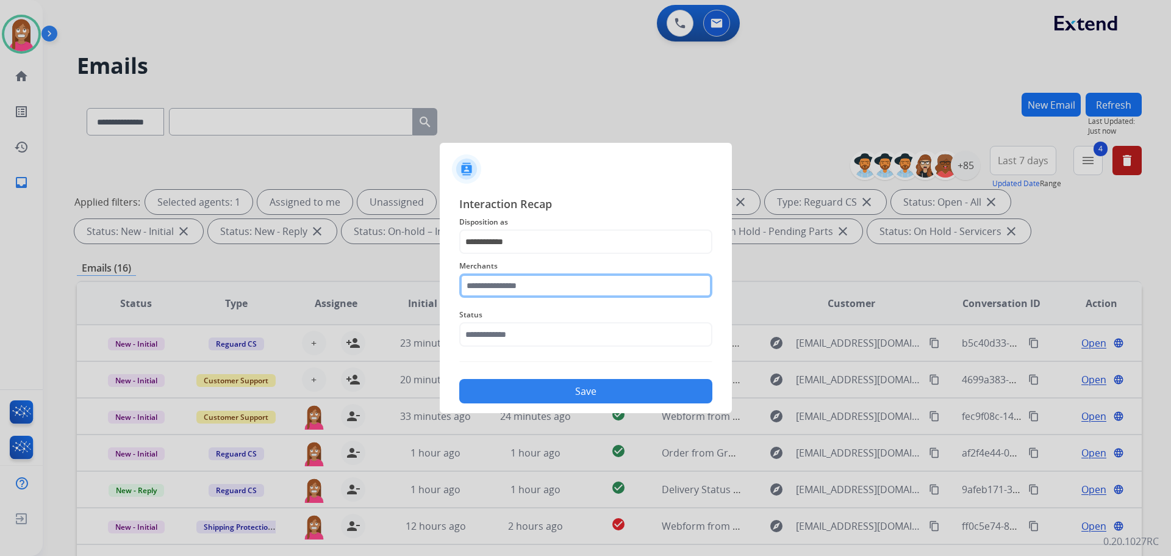
click at [484, 292] on input "text" at bounding box center [585, 285] width 253 height 24
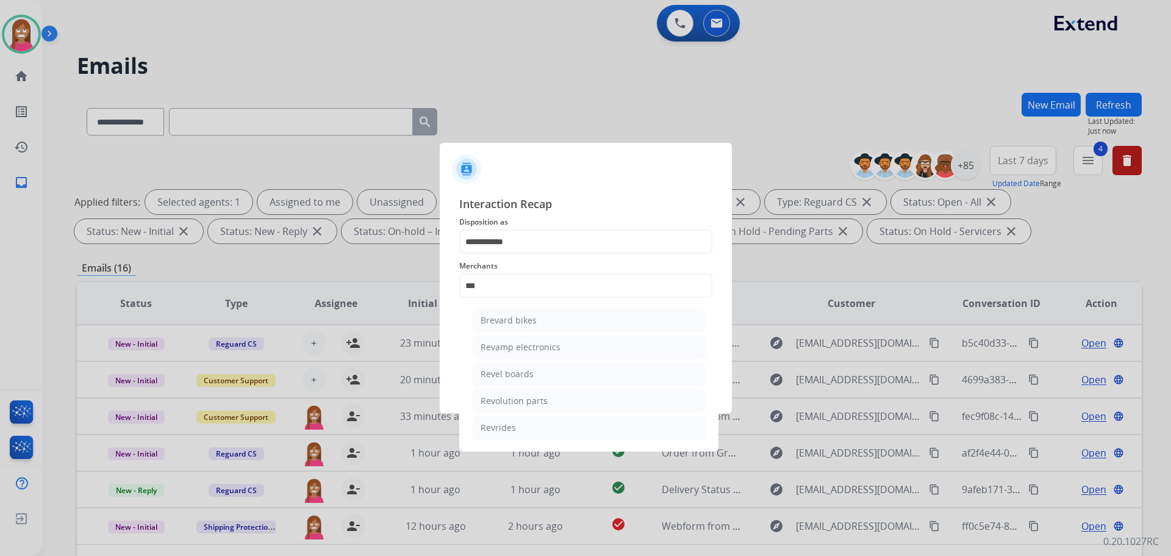
click at [537, 397] on div "Revolution parts" at bounding box center [514, 401] width 67 height 12
type input "**********"
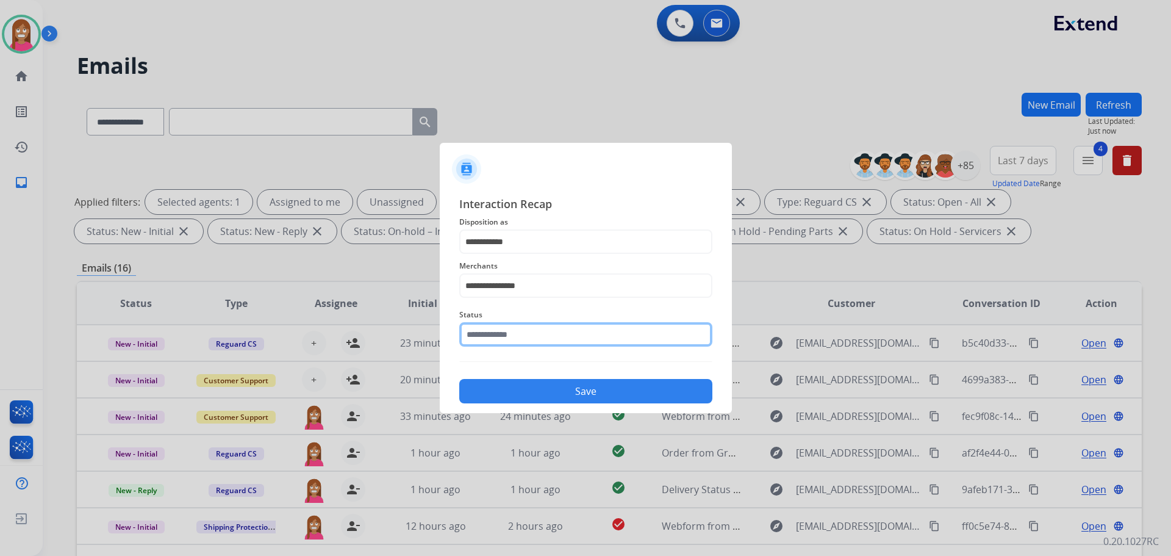
click at [523, 345] on input "text" at bounding box center [585, 334] width 253 height 24
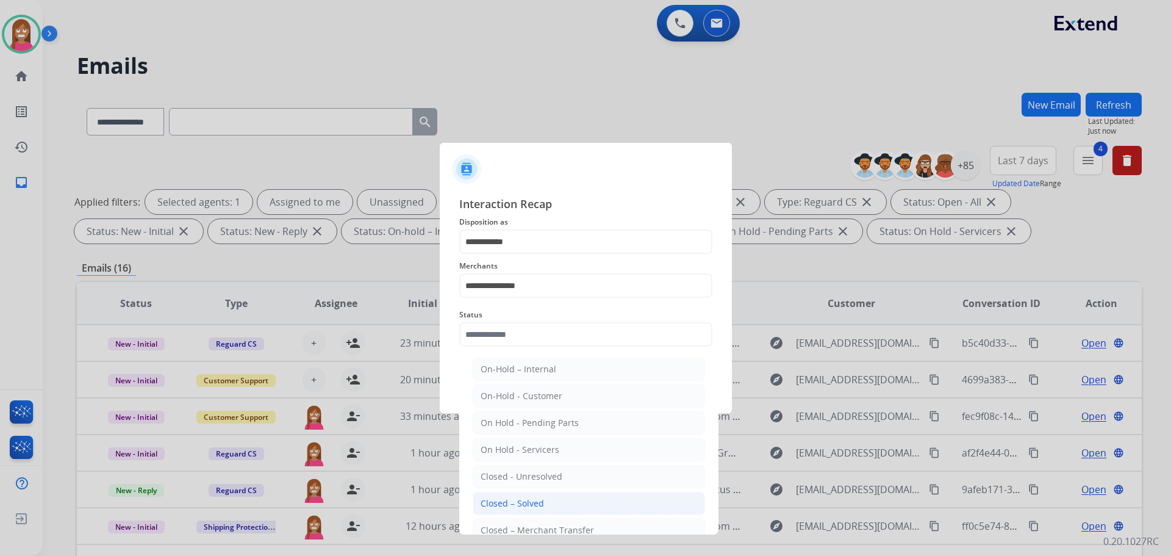
click at [523, 508] on div "Closed – Solved" at bounding box center [512, 503] width 63 height 12
type input "**********"
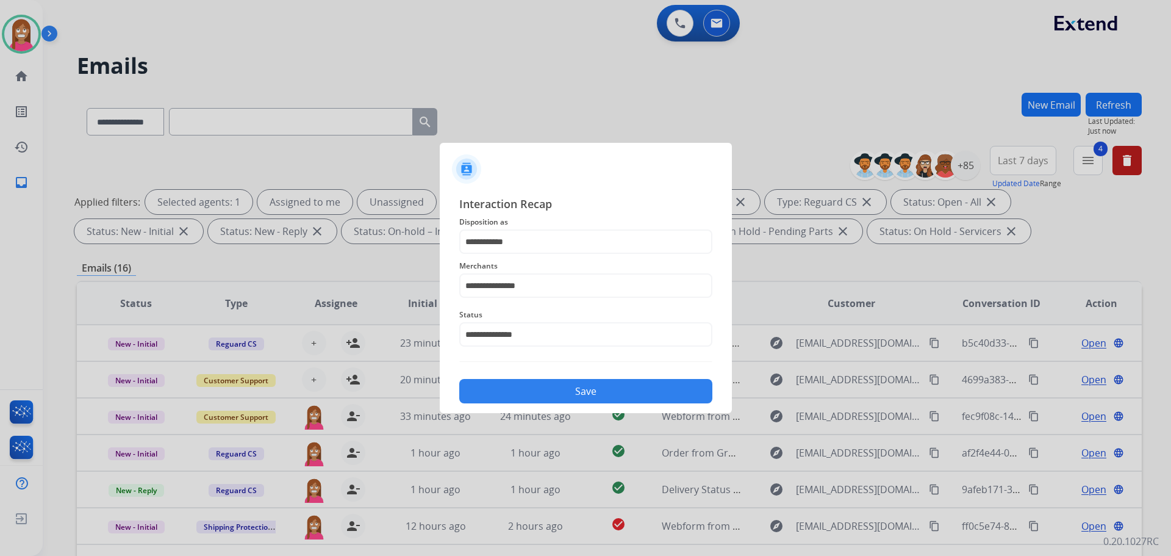
click at [528, 389] on button "Save" at bounding box center [585, 391] width 253 height 24
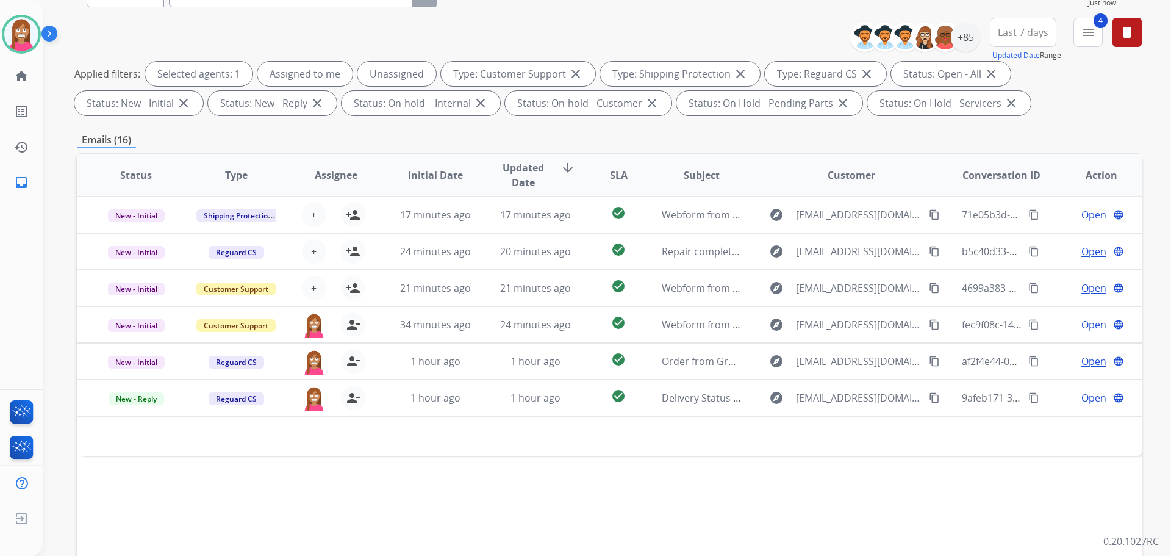
scroll to position [197, 0]
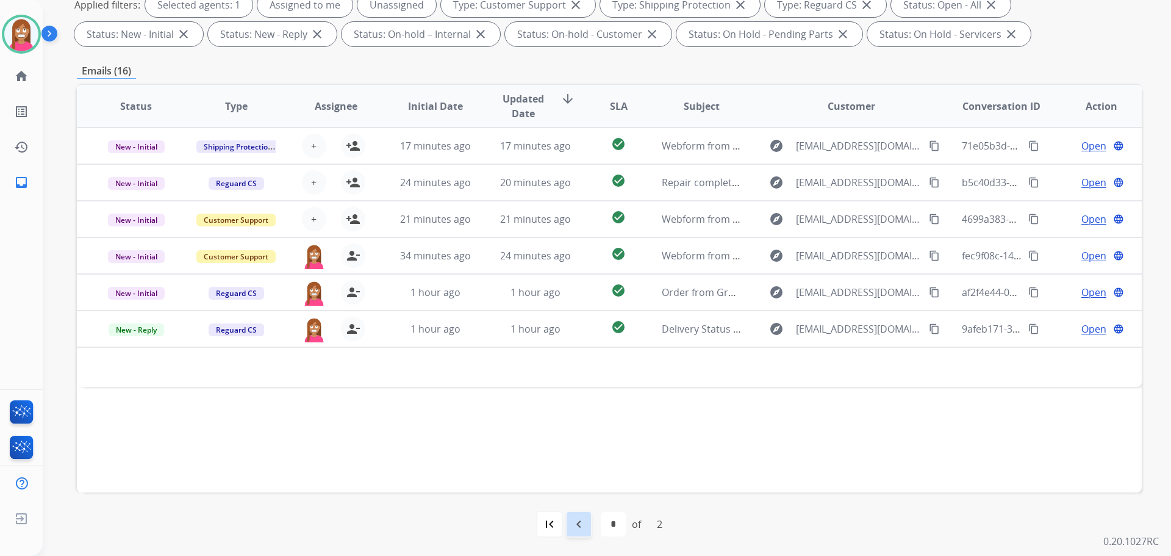
click at [577, 525] on mat-icon "navigate_before" at bounding box center [579, 524] width 15 height 15
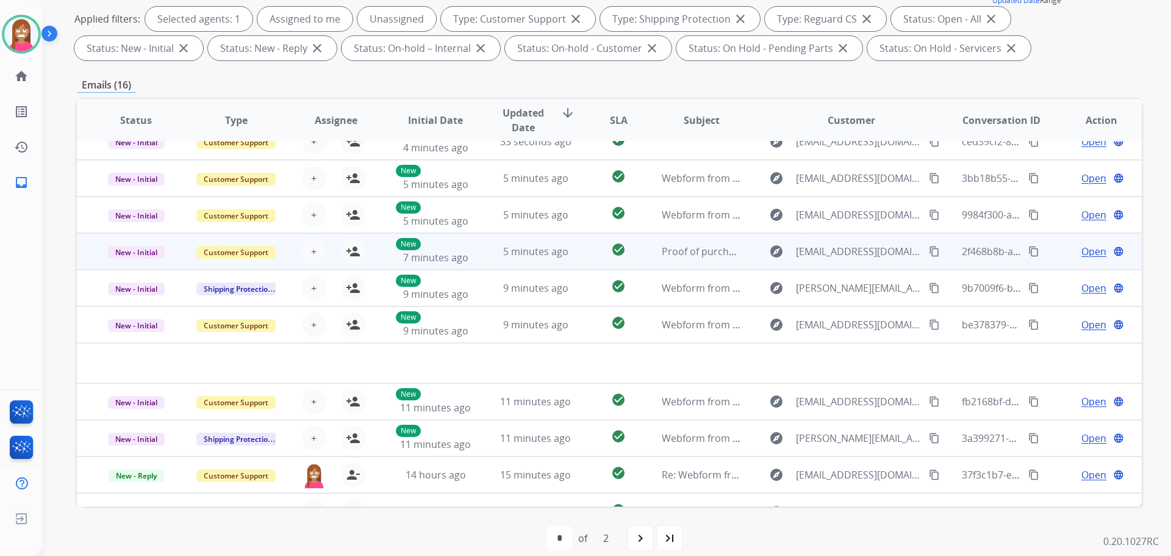
scroll to position [0, 0]
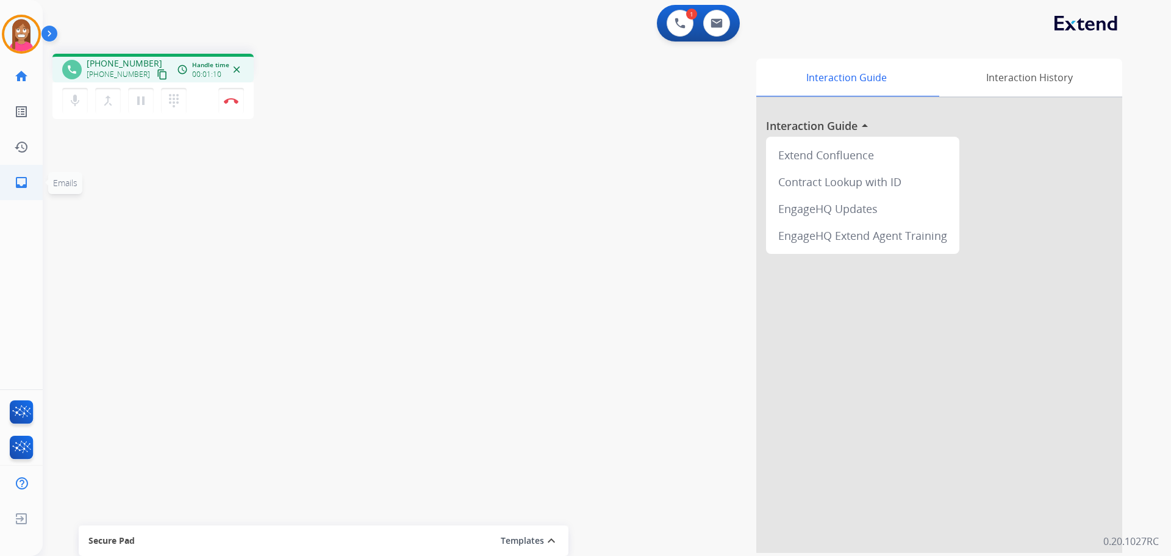
click at [27, 194] on link "inbox Emails" at bounding box center [21, 182] width 34 height 34
select select "**********"
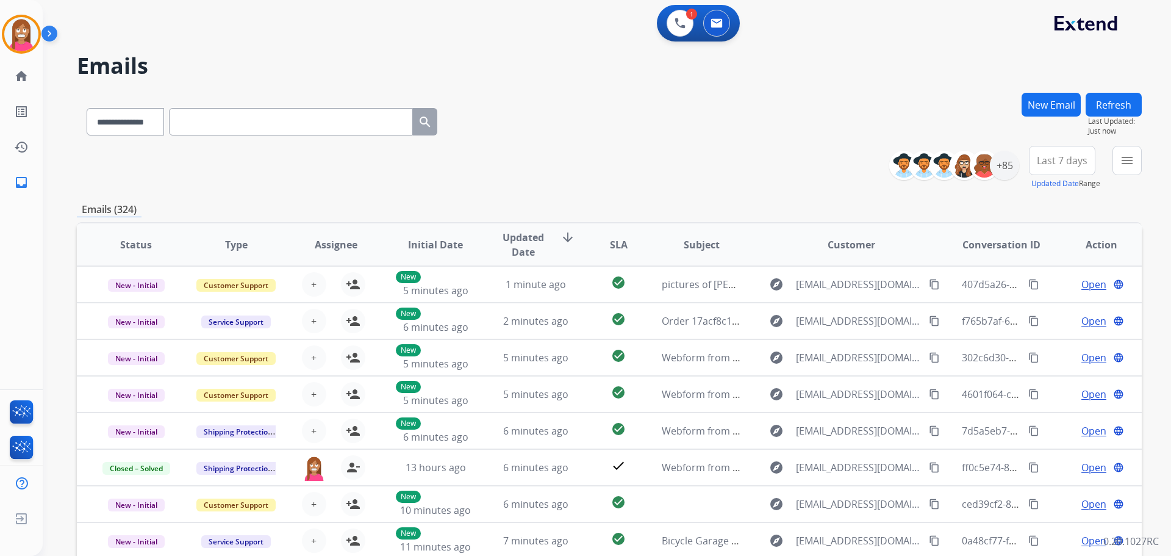
click at [1054, 101] on button "New Email" at bounding box center [1051, 105] width 59 height 24
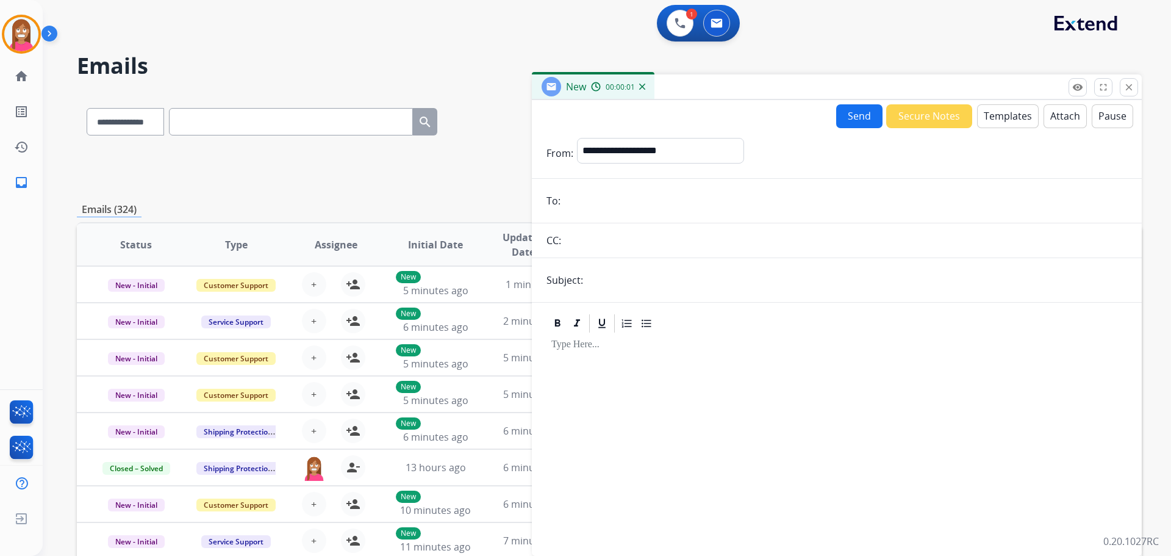
paste input "**********"
type input "**********"
click at [611, 286] on input "text" at bounding box center [857, 280] width 541 height 24
type input "**********"
click at [652, 152] on select "**********" at bounding box center [660, 150] width 166 height 24
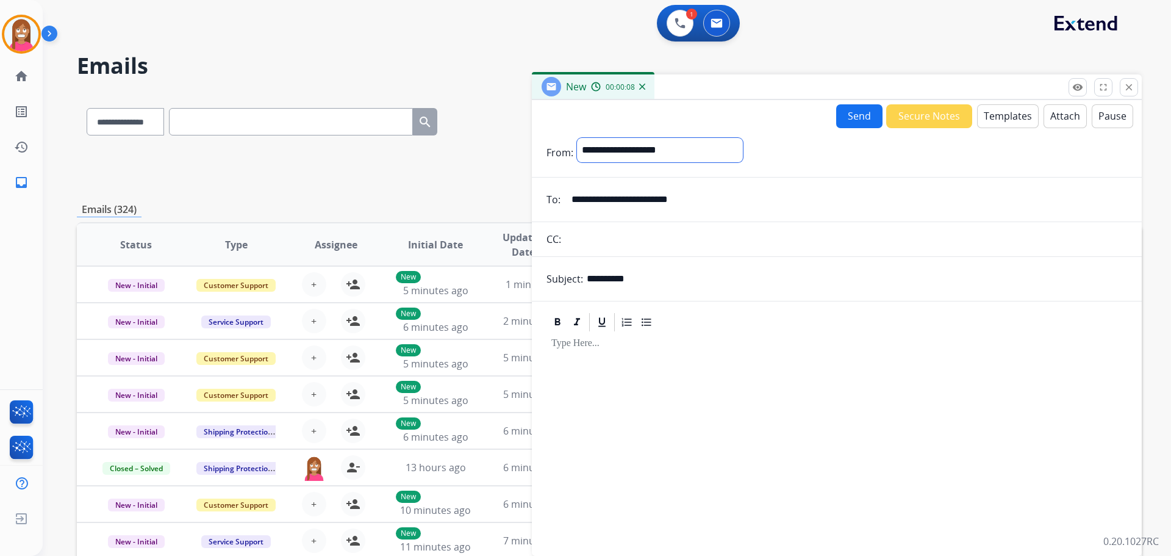
select select "**********"
click at [577, 138] on select "**********" at bounding box center [660, 150] width 166 height 24
click at [996, 123] on button "Templates" at bounding box center [1008, 116] width 62 height 24
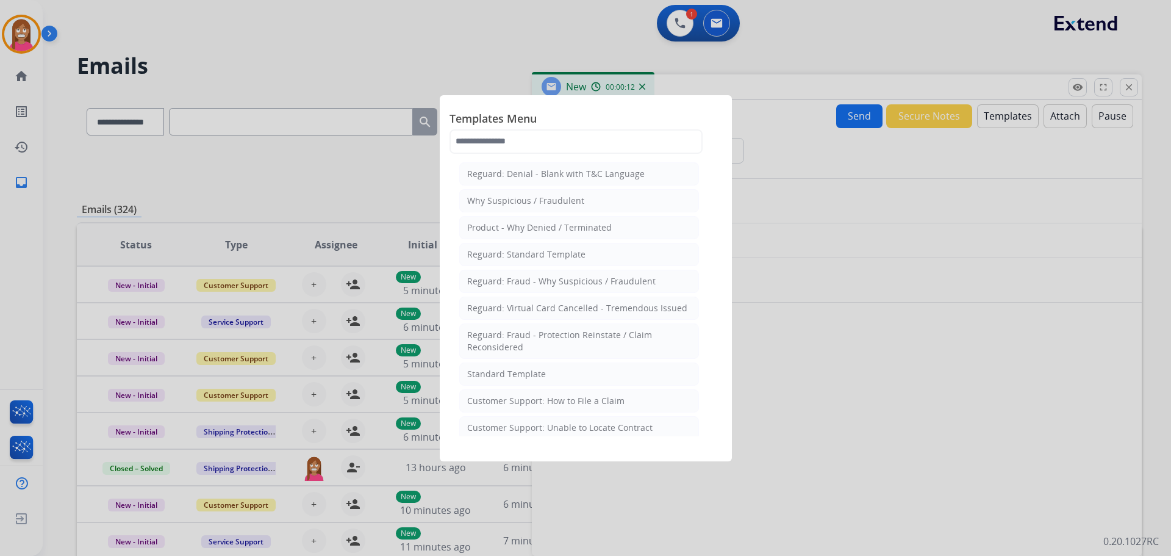
click at [534, 403] on div "Customer Support: How to File a Claim" at bounding box center [545, 401] width 157 height 12
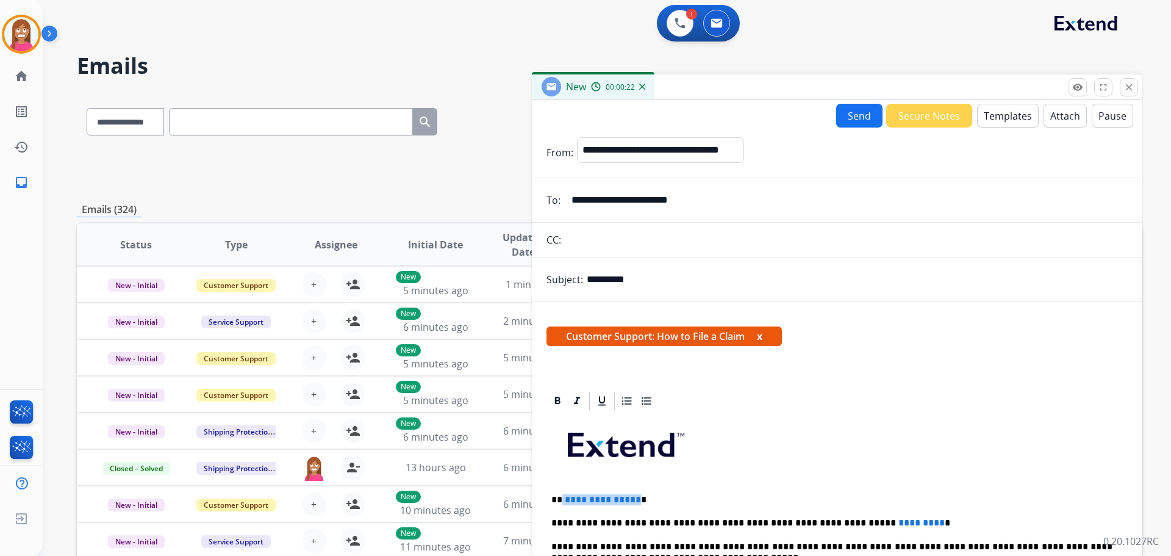
drag, startPoint x: 634, startPoint y: 492, endPoint x: 561, endPoint y: 483, distance: 73.8
drag, startPoint x: 883, startPoint y: 515, endPoint x: 796, endPoint y: 520, distance: 86.8
click at [846, 124] on button "Send" at bounding box center [859, 116] width 46 height 24
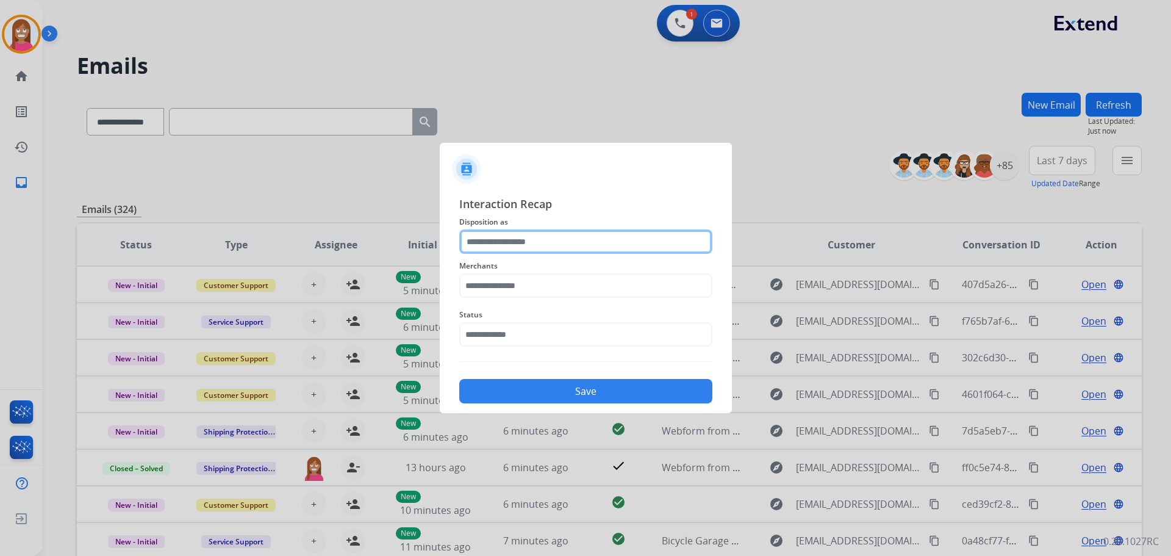
click at [528, 249] on input "text" at bounding box center [585, 241] width 253 height 24
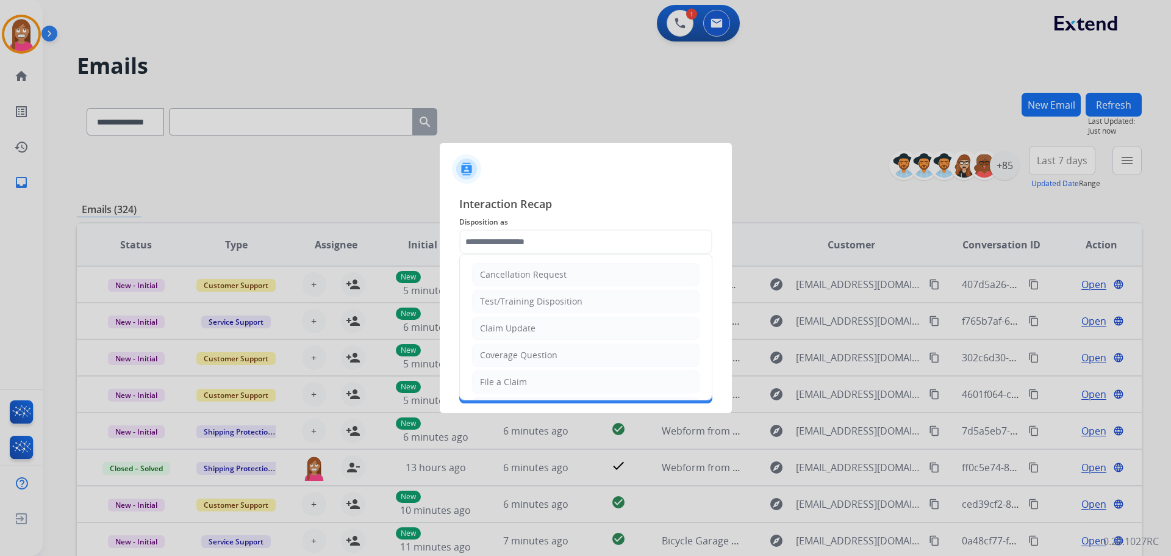
click at [506, 378] on div "File a Claim" at bounding box center [503, 382] width 47 height 12
type input "**********"
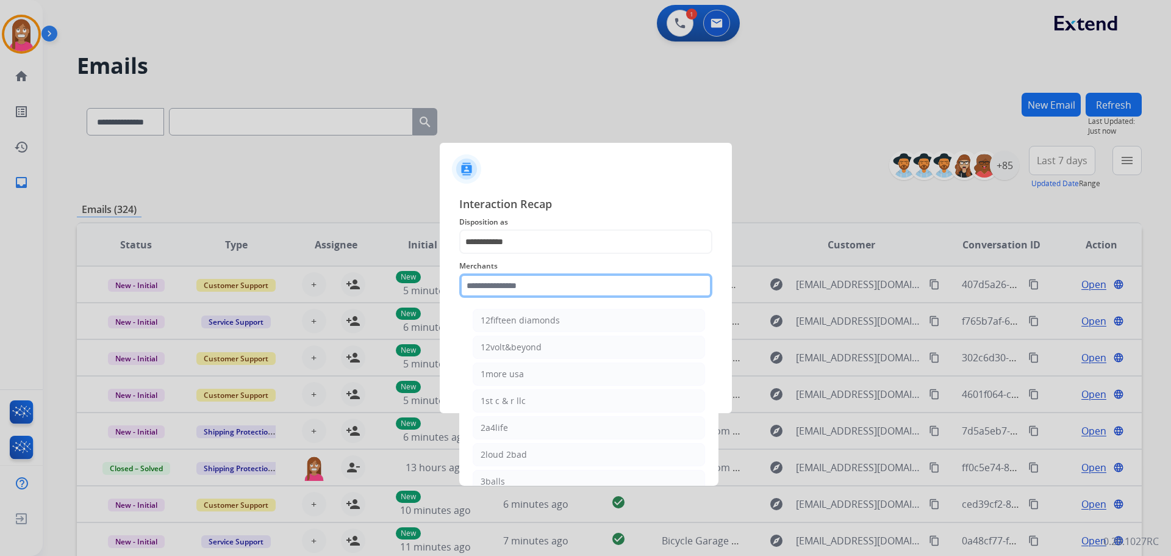
click at [493, 289] on input "text" at bounding box center [585, 285] width 253 height 24
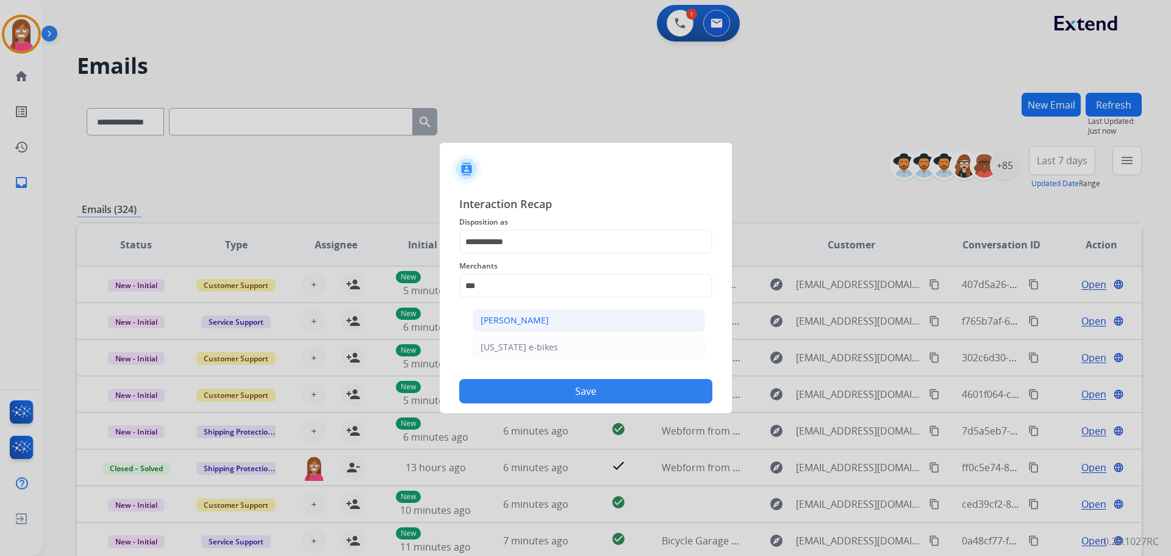
click at [559, 318] on li "[PERSON_NAME]" at bounding box center [589, 320] width 232 height 23
type input "**********"
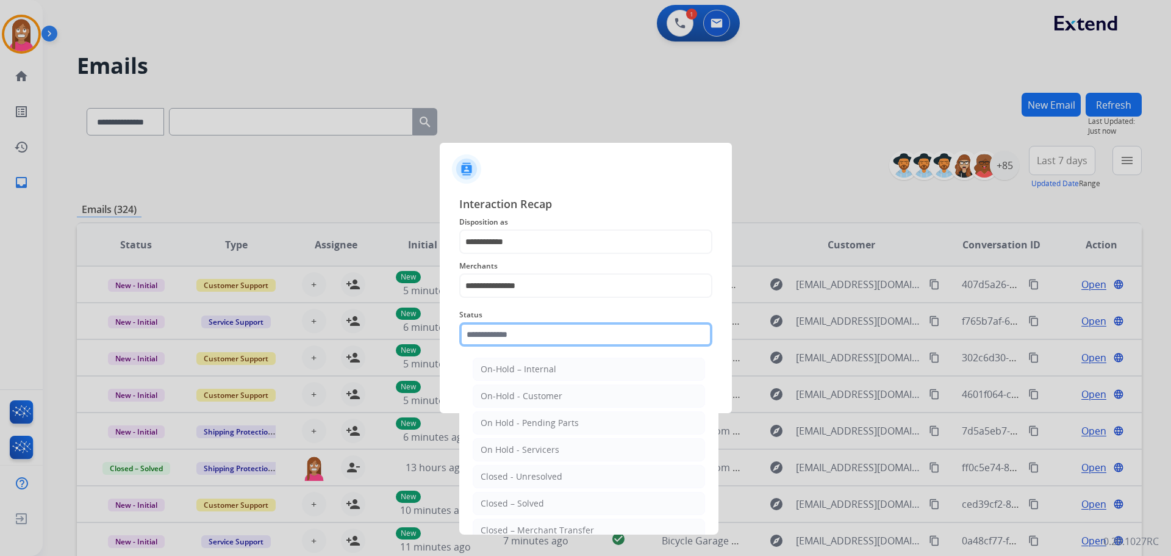
click at [557, 340] on input "text" at bounding box center [585, 334] width 253 height 24
click at [547, 504] on li "Closed – Solved" at bounding box center [589, 503] width 232 height 23
type input "**********"
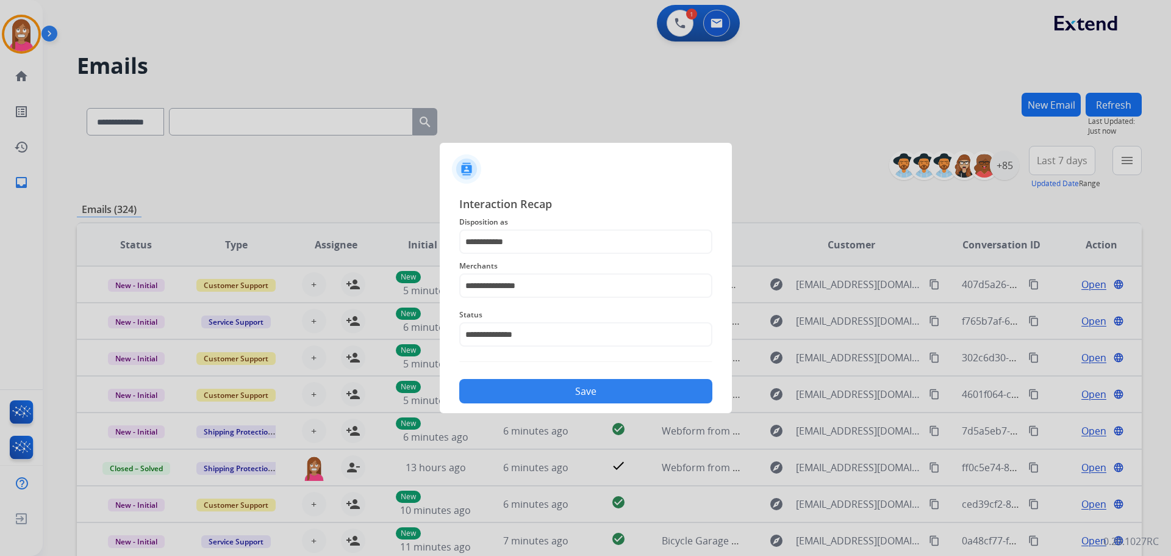
click at [543, 400] on button "Save" at bounding box center [585, 391] width 253 height 24
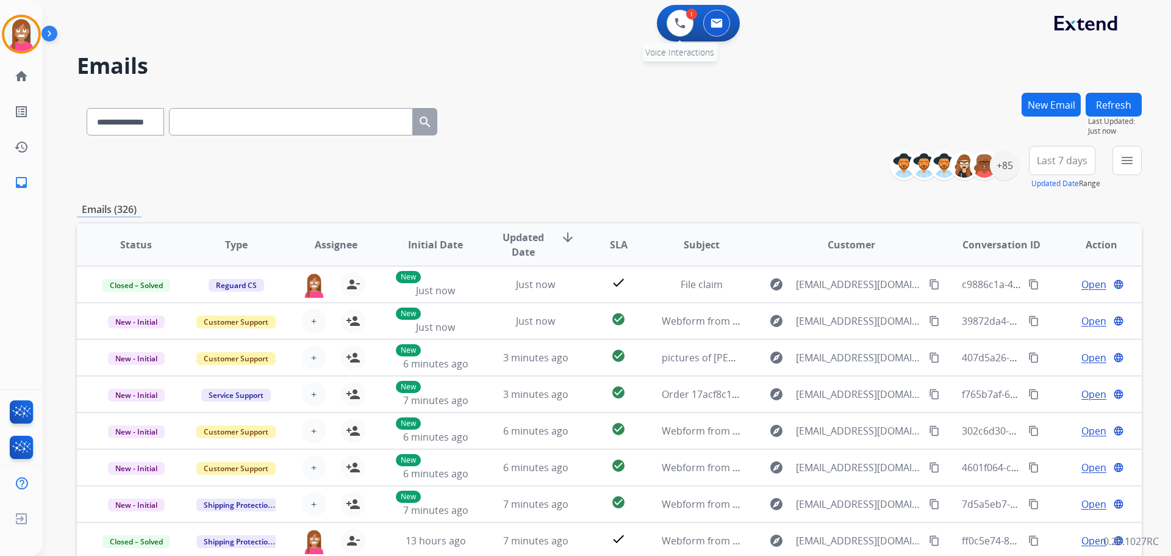
click at [664, 24] on div "1 Voice Interactions" at bounding box center [680, 23] width 37 height 27
click at [696, 27] on div "1 Voice Interactions" at bounding box center [680, 23] width 37 height 27
click at [686, 25] on button at bounding box center [680, 23] width 27 height 27
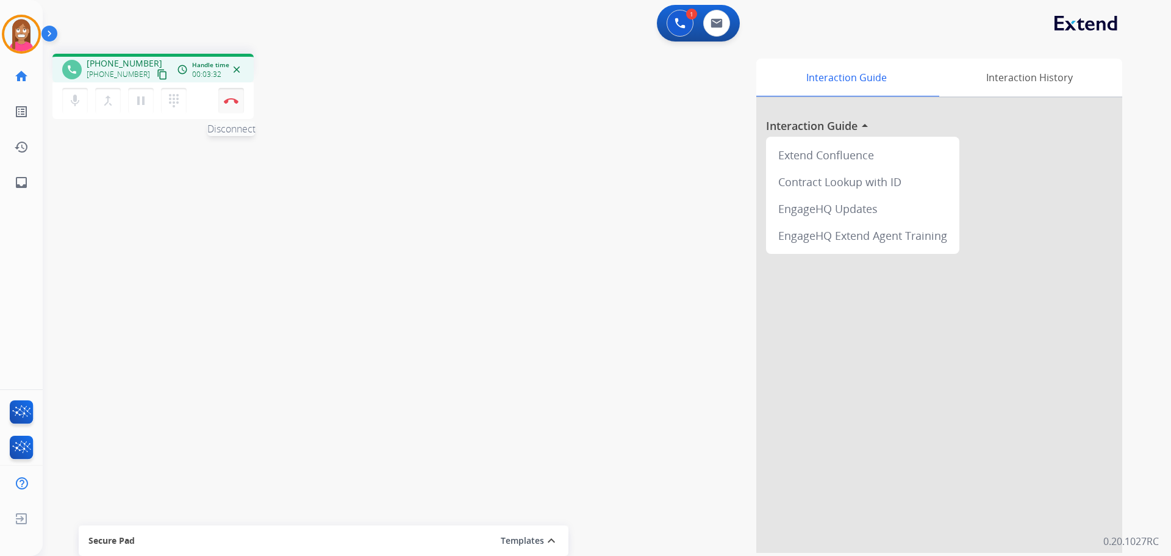
click at [233, 101] on img at bounding box center [231, 101] width 15 height 6
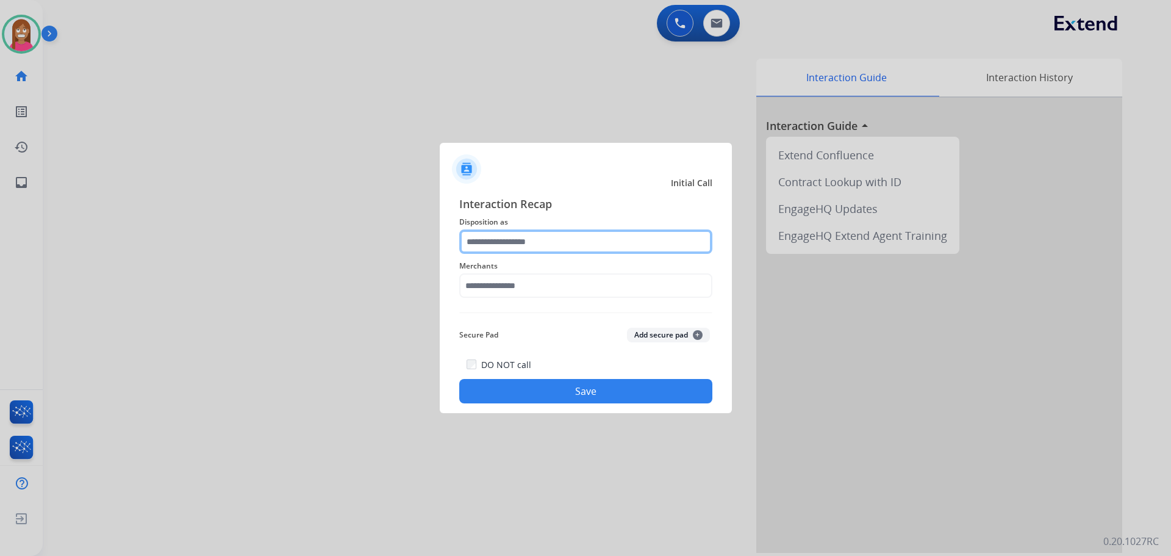
click at [481, 243] on input "text" at bounding box center [585, 241] width 253 height 24
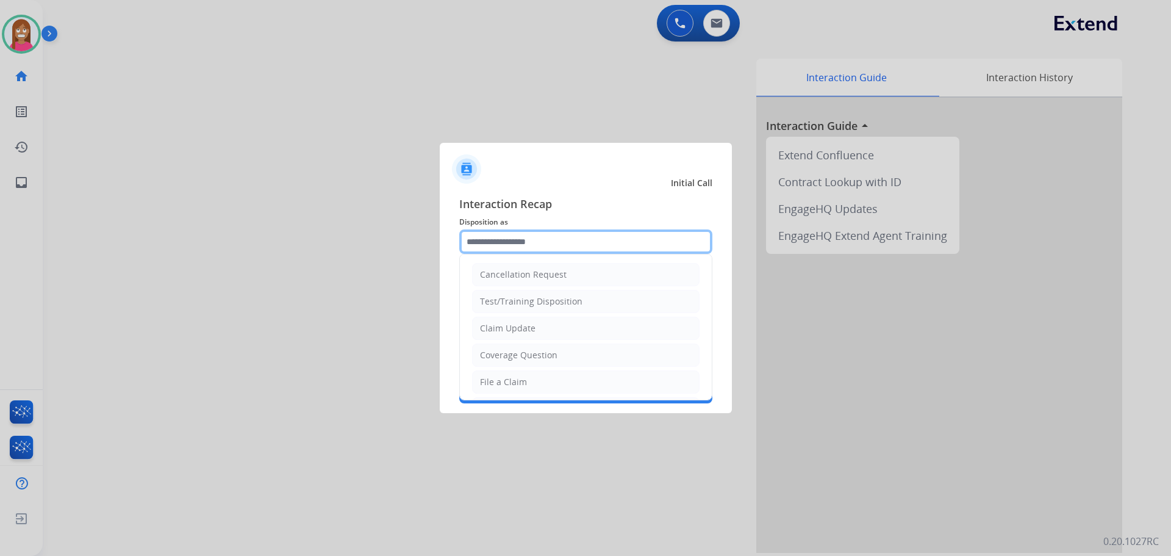
click at [571, 234] on input "text" at bounding box center [585, 241] width 253 height 24
click at [510, 375] on li "File a Claim" at bounding box center [586, 381] width 228 height 23
type input "**********"
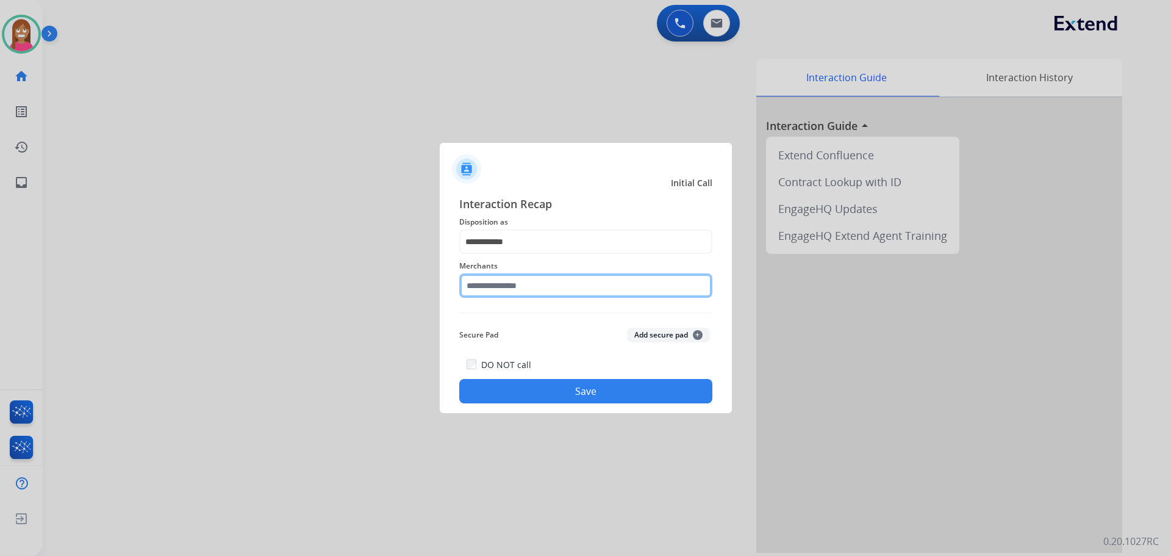
click at [511, 293] on input "text" at bounding box center [585, 285] width 253 height 24
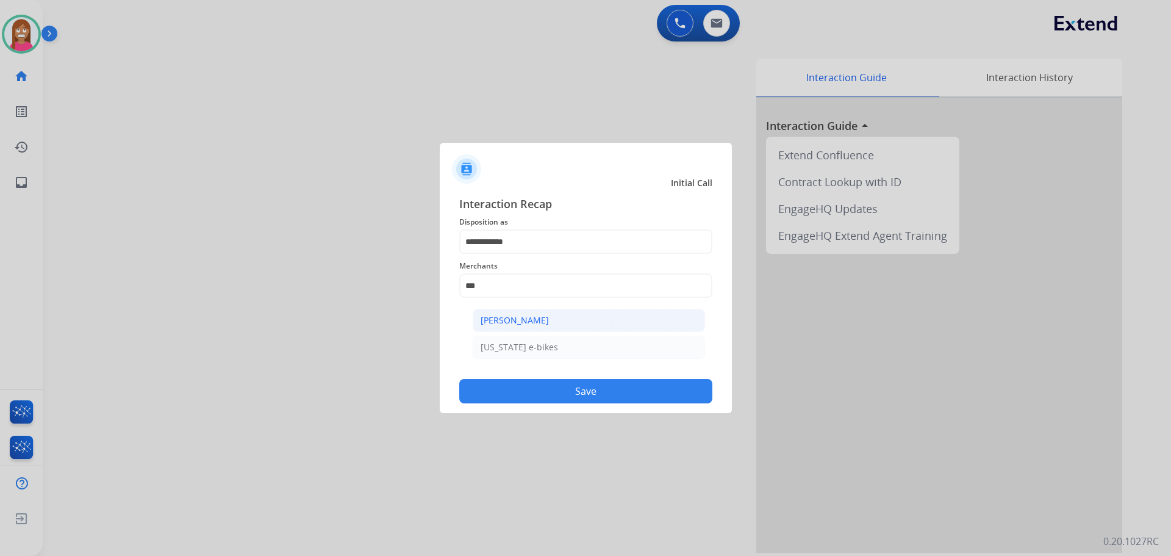
click at [575, 328] on li "[PERSON_NAME]" at bounding box center [589, 320] width 232 height 23
type input "**********"
click at [549, 382] on button "Save" at bounding box center [585, 391] width 253 height 24
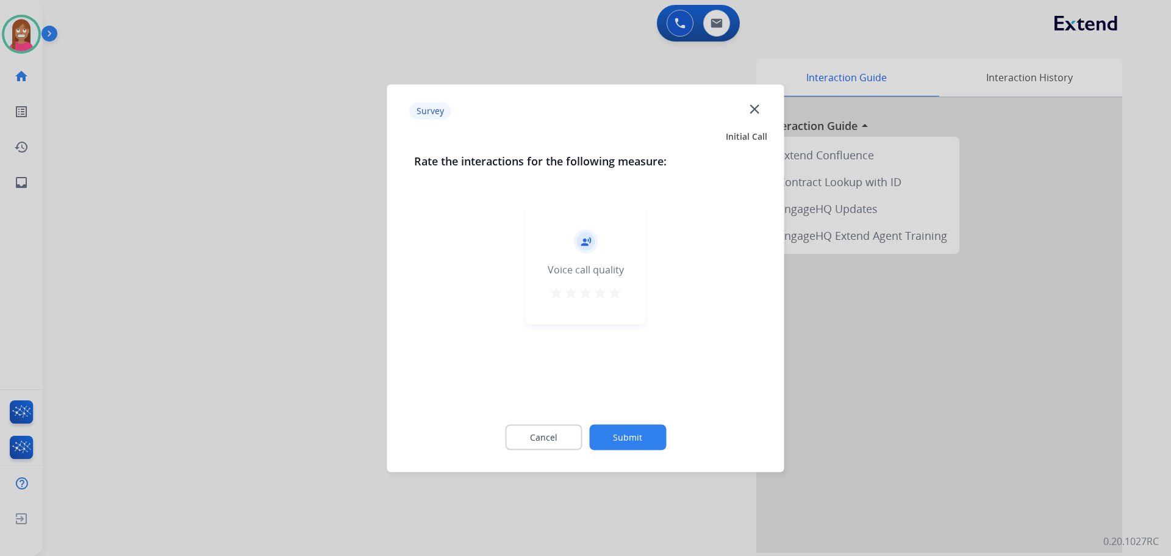
click at [760, 112] on mat-icon "close" at bounding box center [755, 109] width 16 height 16
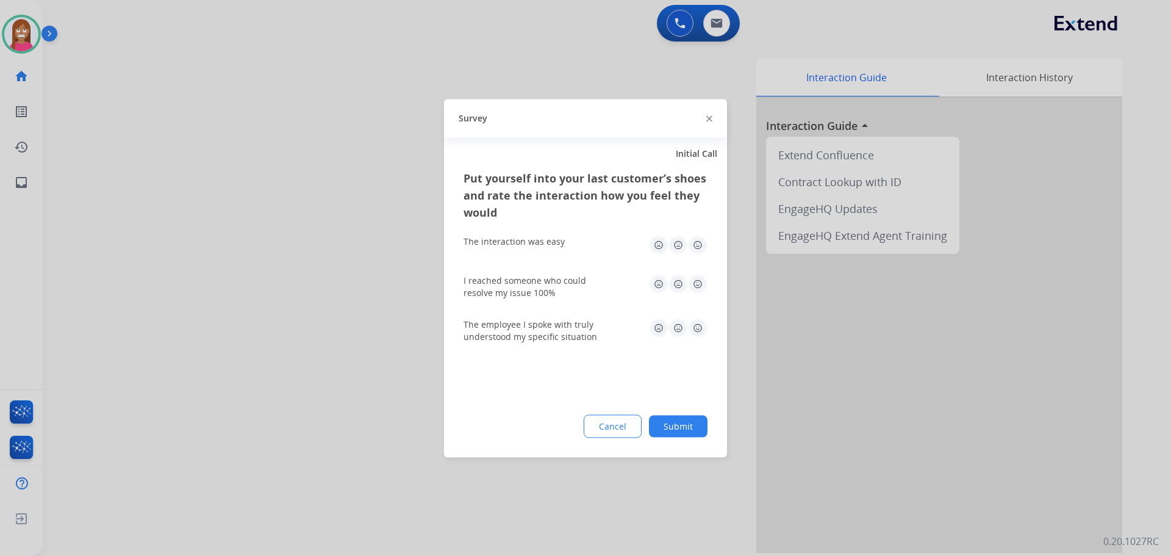
click at [706, 117] on div "Survey" at bounding box center [585, 118] width 283 height 38
click at [708, 118] on img at bounding box center [710, 119] width 6 height 6
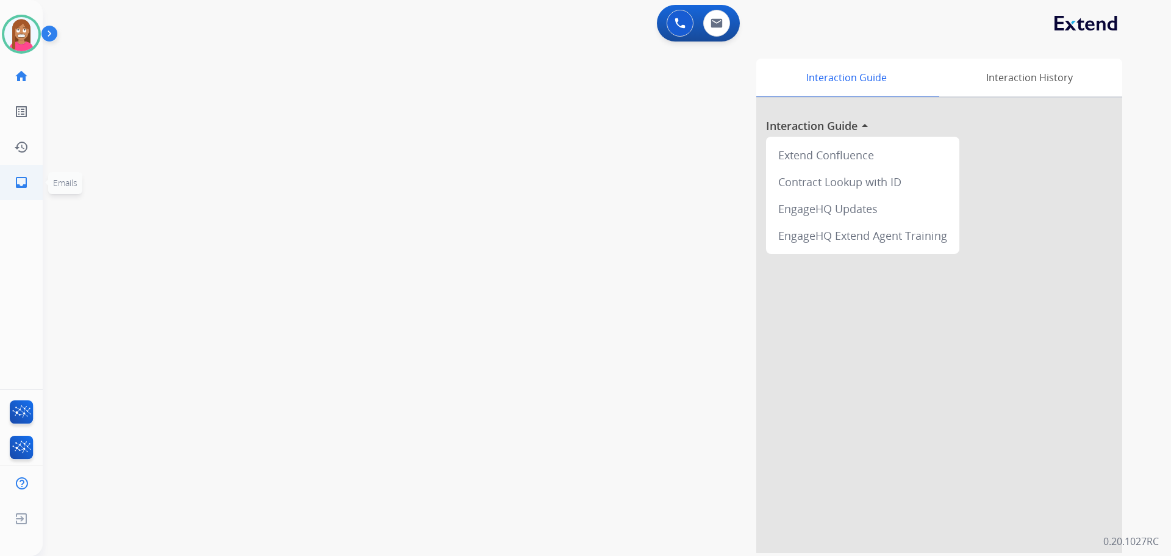
click at [13, 185] on link "inbox Emails" at bounding box center [21, 182] width 34 height 34
select select "**********"
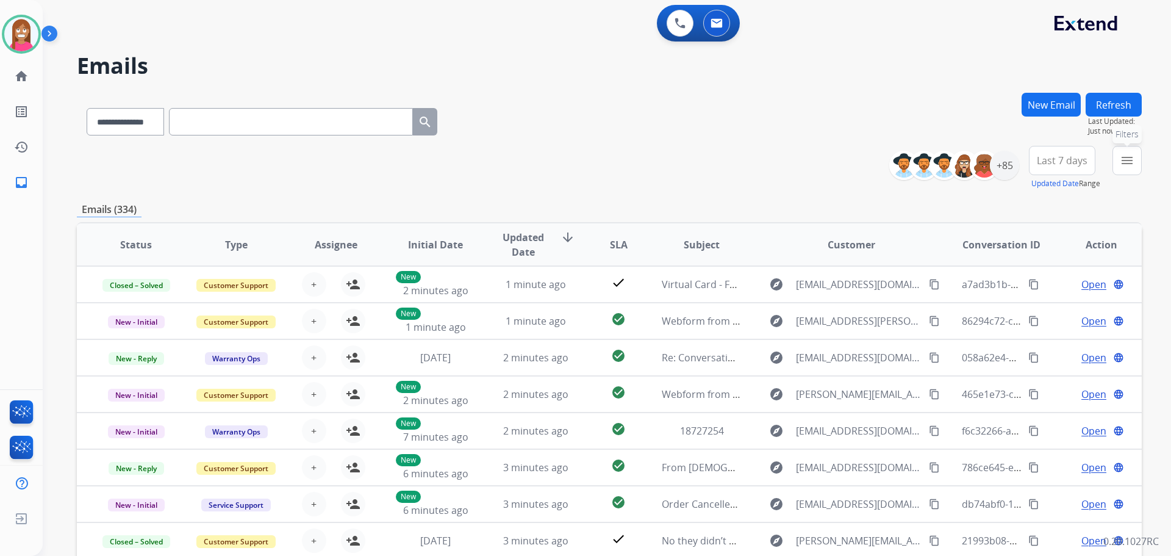
click at [1122, 162] on mat-icon "menu" at bounding box center [1127, 160] width 15 height 15
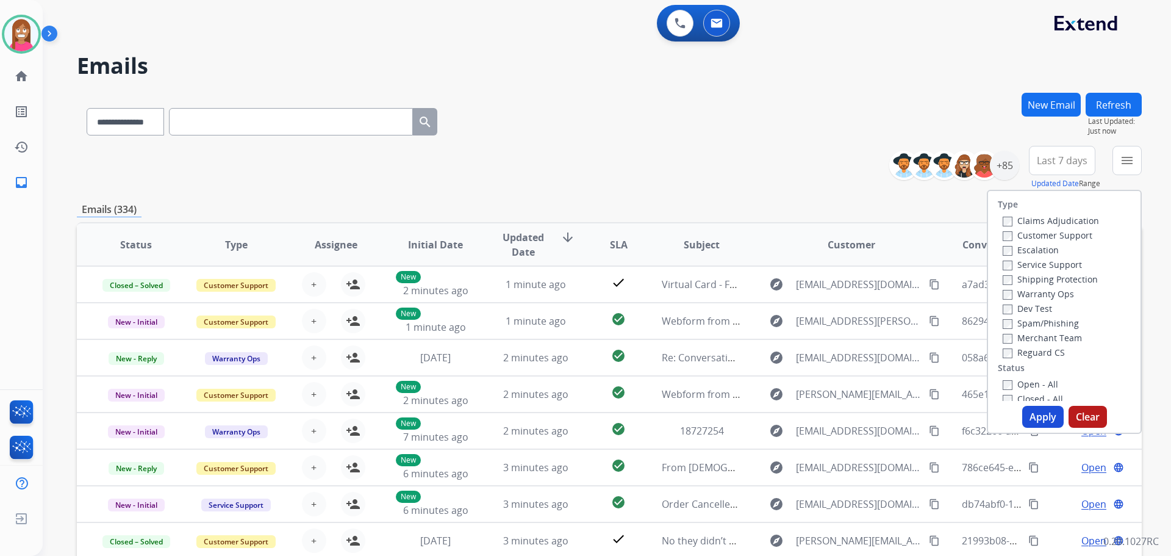
click at [1012, 236] on label "Customer Support" at bounding box center [1048, 235] width 90 height 12
click at [1020, 278] on label "Shipping Protection" at bounding box center [1050, 279] width 95 height 12
click at [1015, 352] on label "Reguard CS" at bounding box center [1034, 353] width 62 height 12
click at [1026, 387] on label "Open - All" at bounding box center [1031, 384] width 56 height 12
click at [1037, 416] on button "Apply" at bounding box center [1043, 417] width 41 height 22
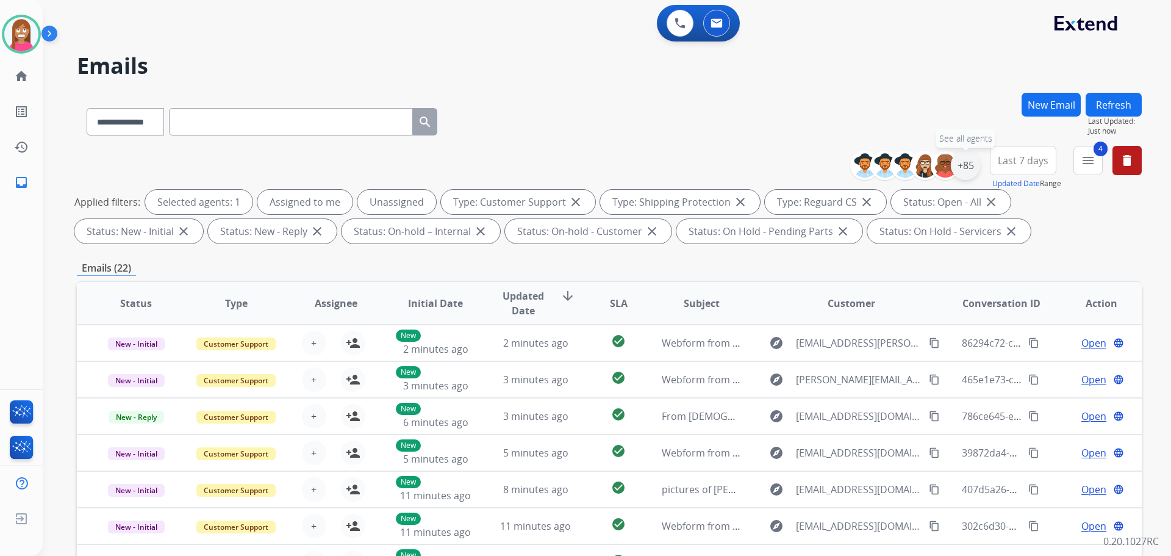
click at [968, 173] on div "+85" at bounding box center [965, 165] width 29 height 29
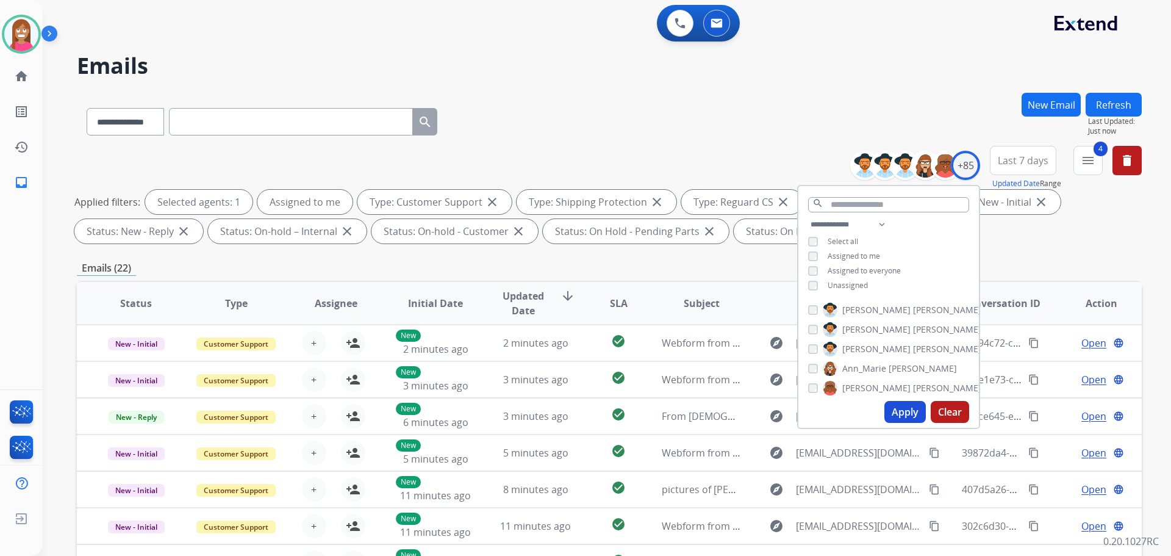
click at [889, 412] on button "Apply" at bounding box center [905, 412] width 41 height 22
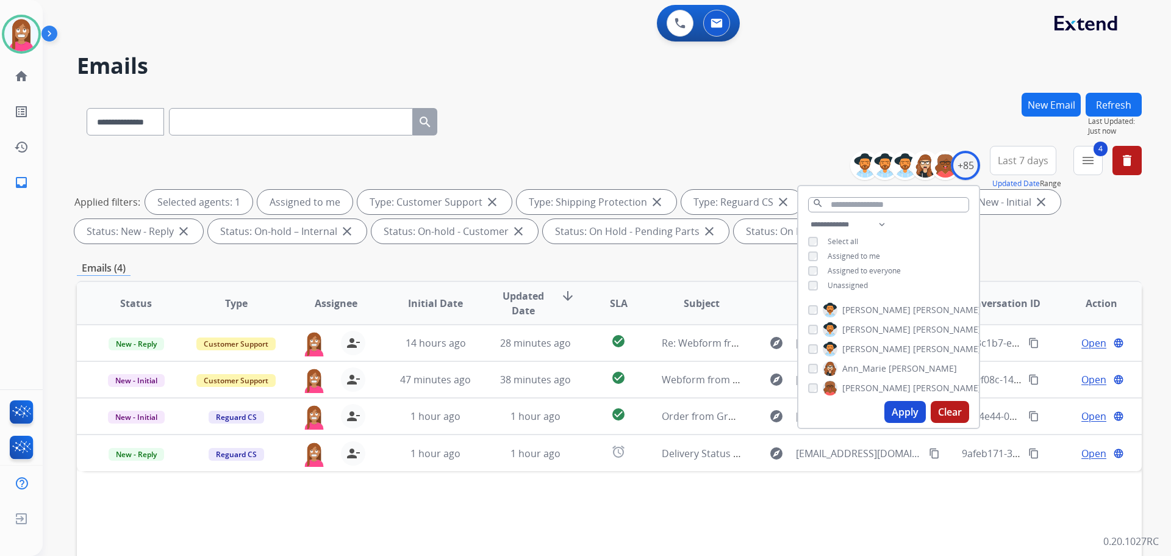
click at [505, 520] on div "Status Type Assignee Initial Date Updated Date arrow_downward SLA Subject Custo…" at bounding box center [609, 485] width 1065 height 409
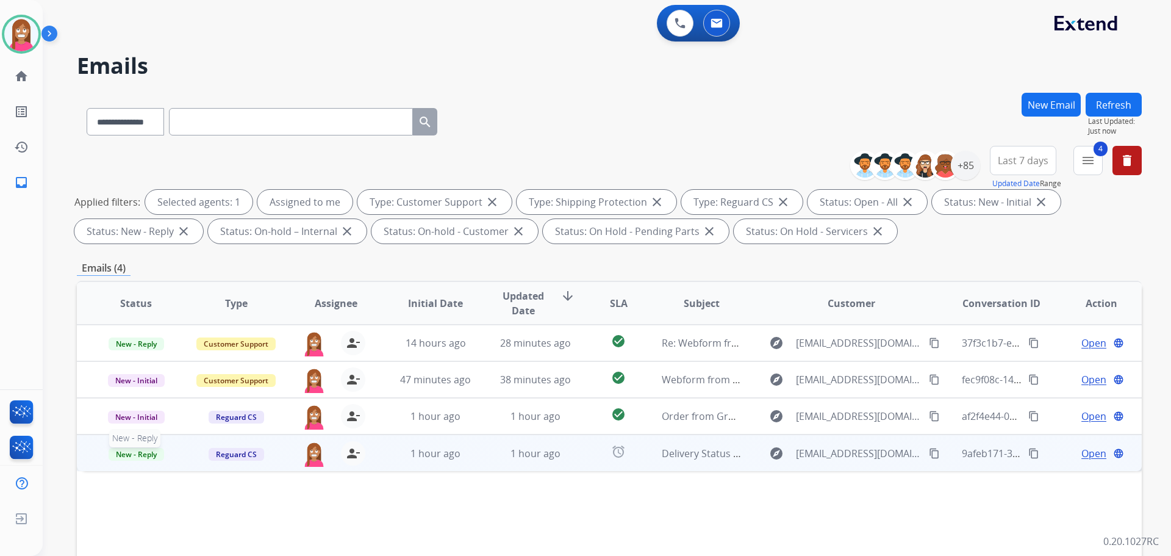
click at [129, 457] on span "New - Reply" at bounding box center [137, 454] width 56 height 13
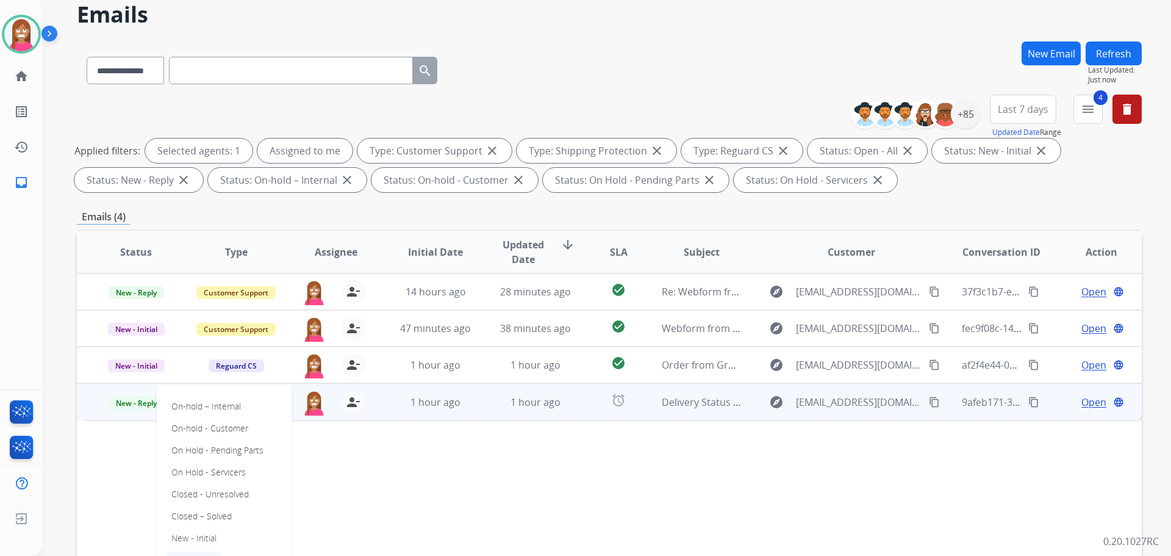
scroll to position [122, 0]
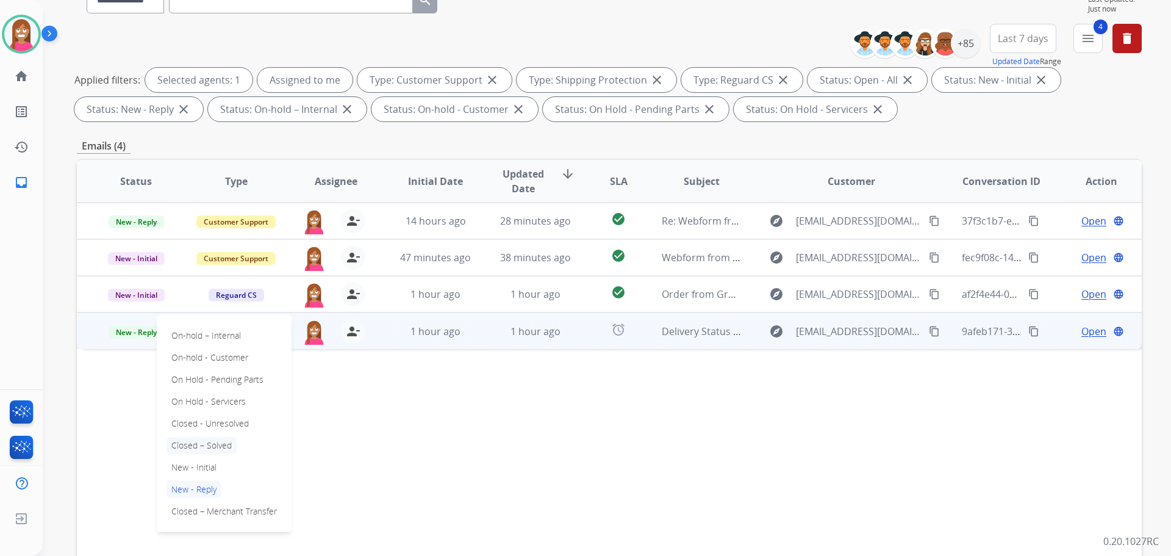
click at [201, 445] on p "Closed – Solved" at bounding box center [202, 445] width 70 height 17
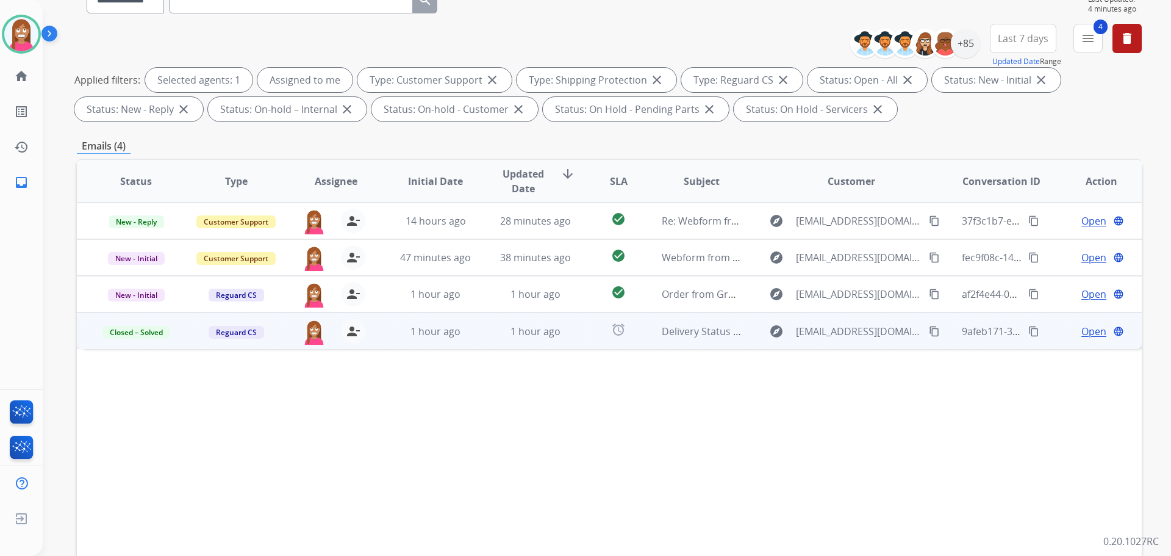
click at [1082, 333] on span "Open" at bounding box center [1094, 331] width 25 height 15
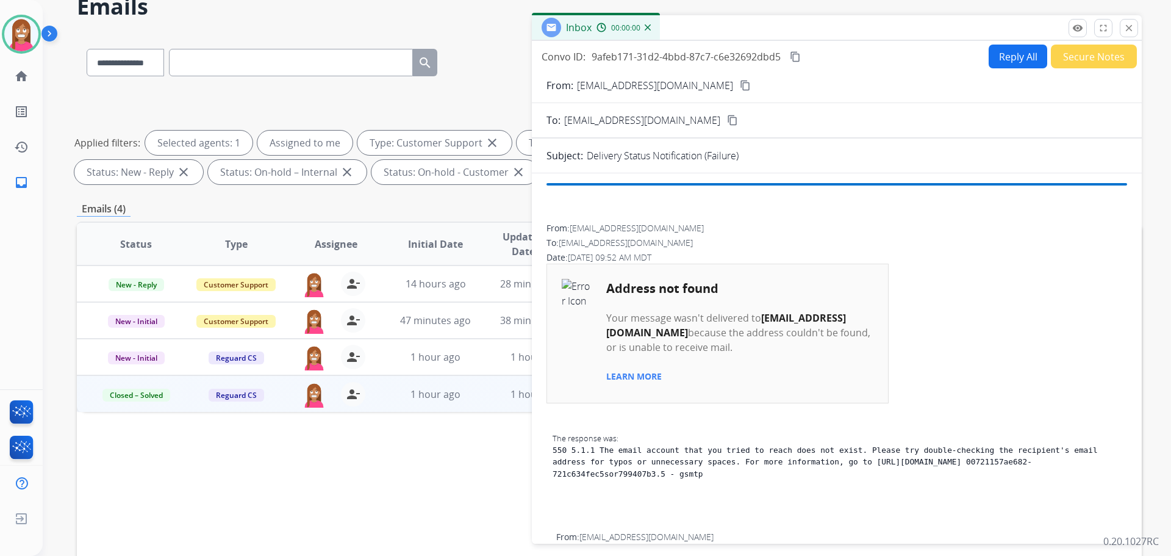
scroll to position [0, 0]
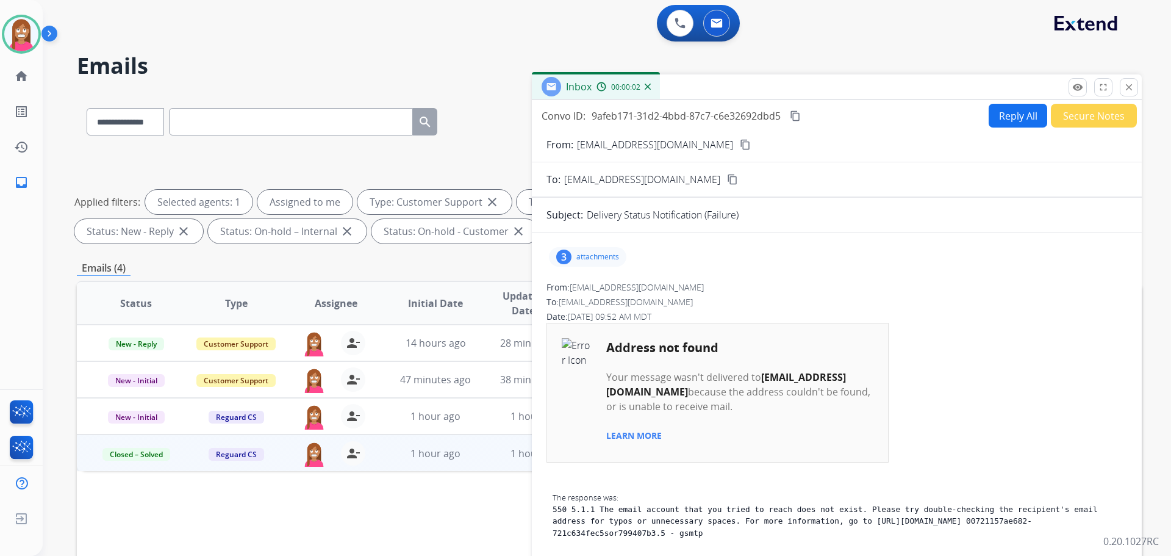
click at [1013, 110] on button "Reply All" at bounding box center [1018, 116] width 59 height 24
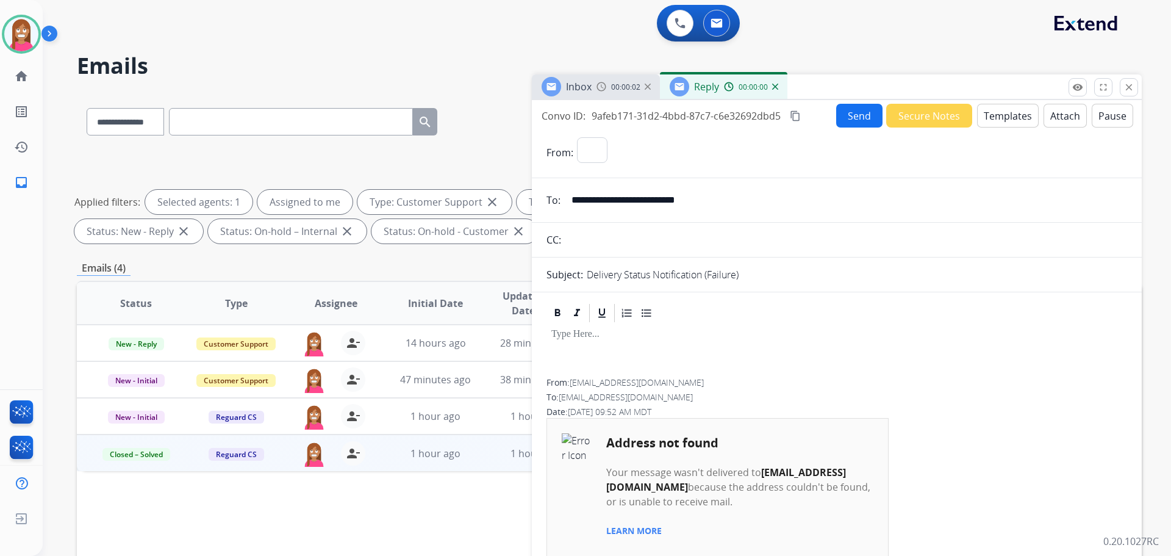
select select "**********"
click at [990, 113] on button "Templates" at bounding box center [1008, 116] width 62 height 24
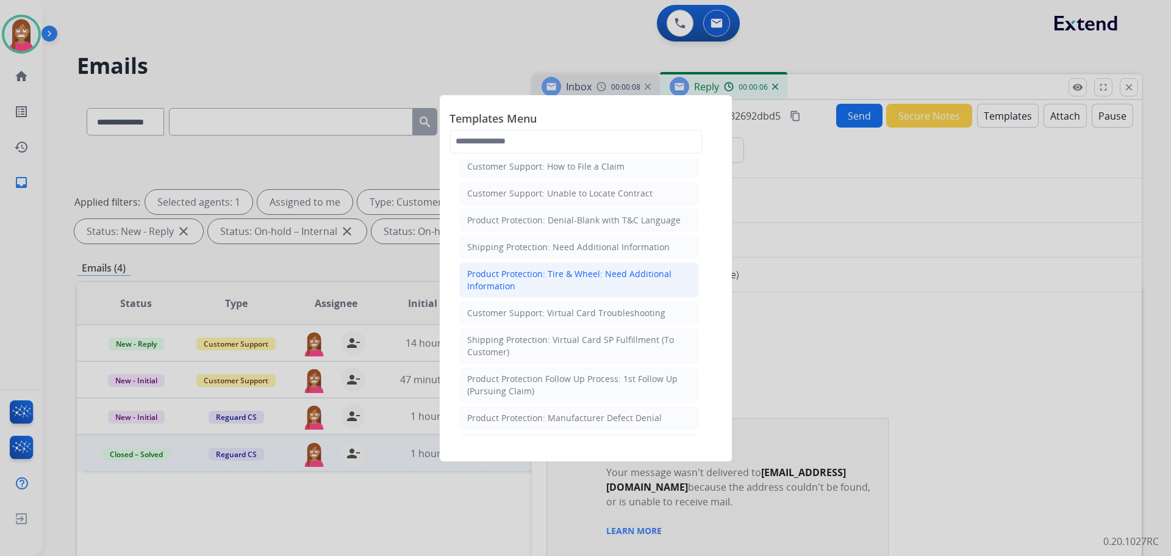
scroll to position [244, 0]
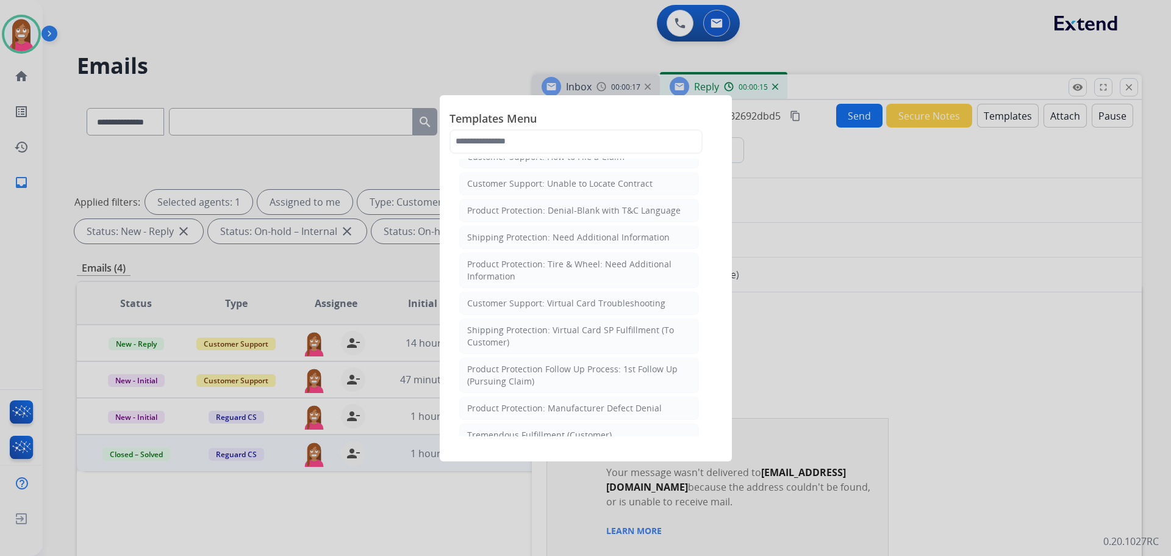
click at [278, 10] on div at bounding box center [585, 278] width 1171 height 556
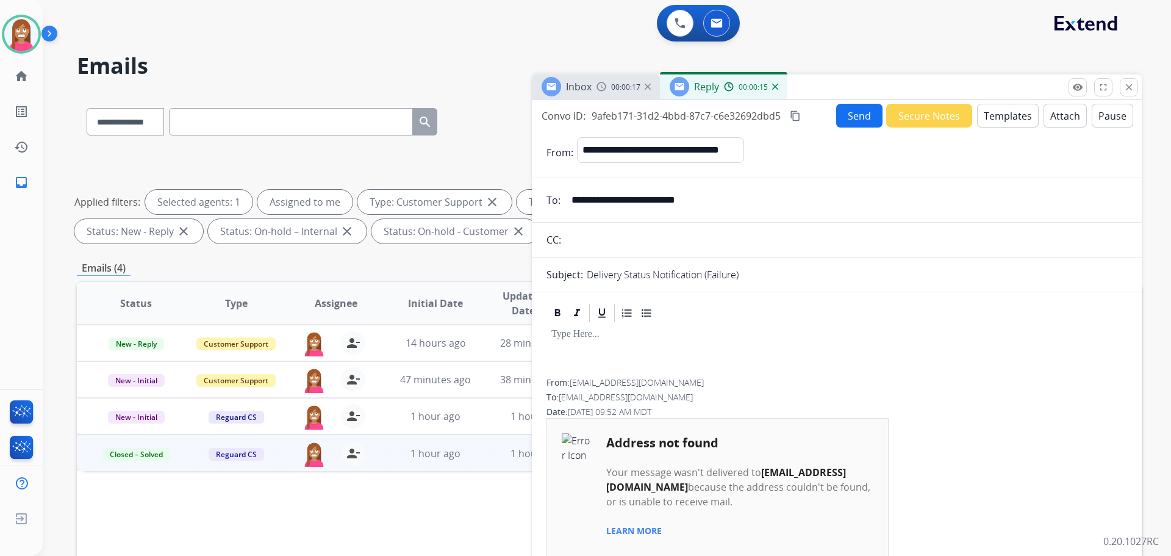
click at [309, 35] on div "0 Voice Interactions 0 Email Interactions" at bounding box center [599, 24] width 1085 height 39
drag, startPoint x: 1129, startPoint y: 95, endPoint x: 1140, endPoint y: 107, distance: 16.9
click at [1129, 95] on button "close Close" at bounding box center [1129, 87] width 18 height 18
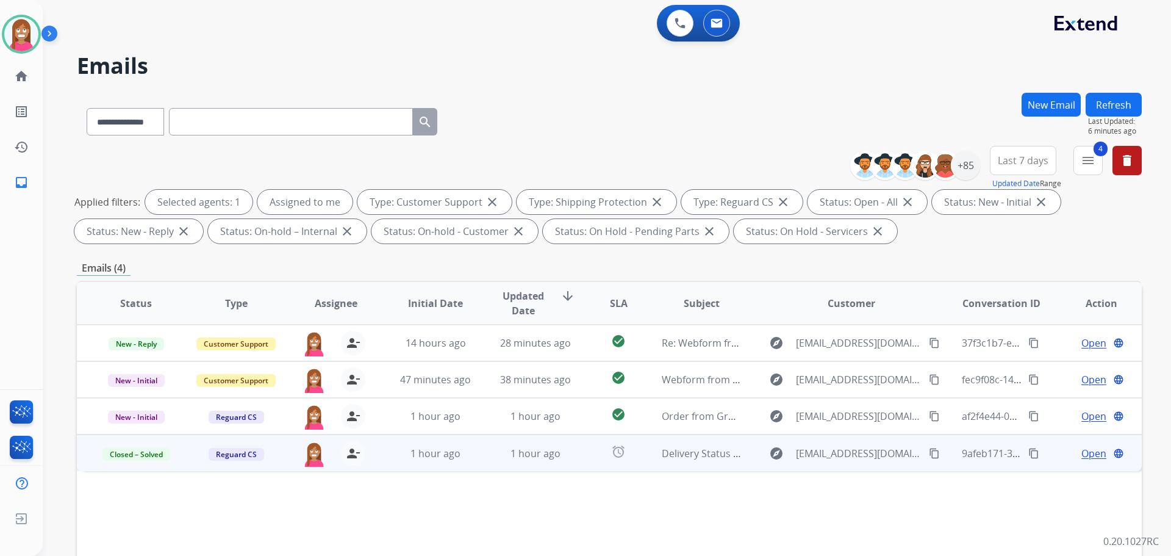
click at [1082, 452] on span "Open" at bounding box center [1094, 453] width 25 height 15
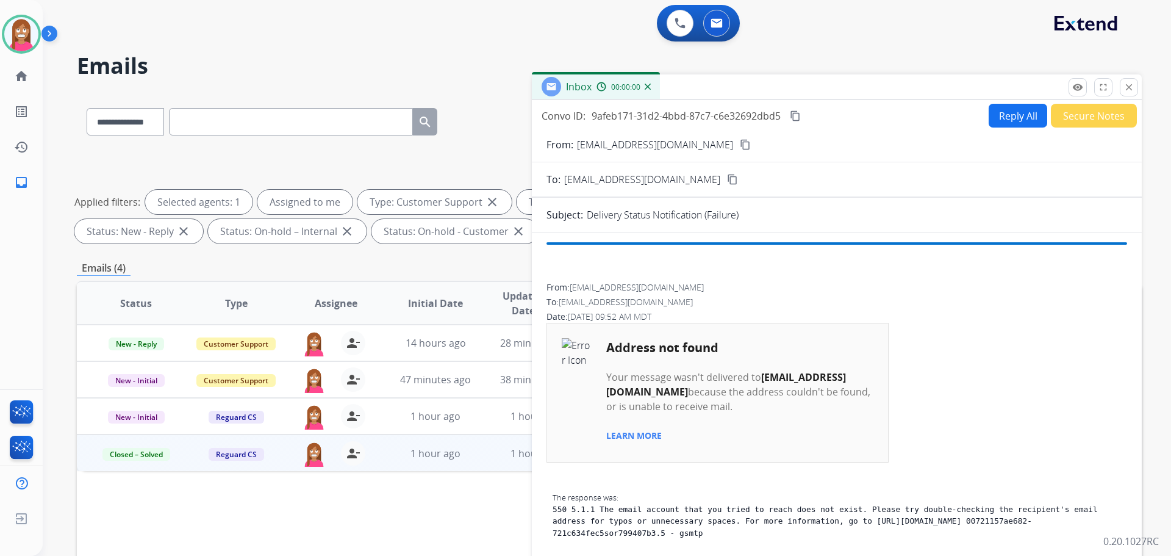
click at [1009, 117] on button "Reply All" at bounding box center [1018, 116] width 59 height 24
select select "**********"
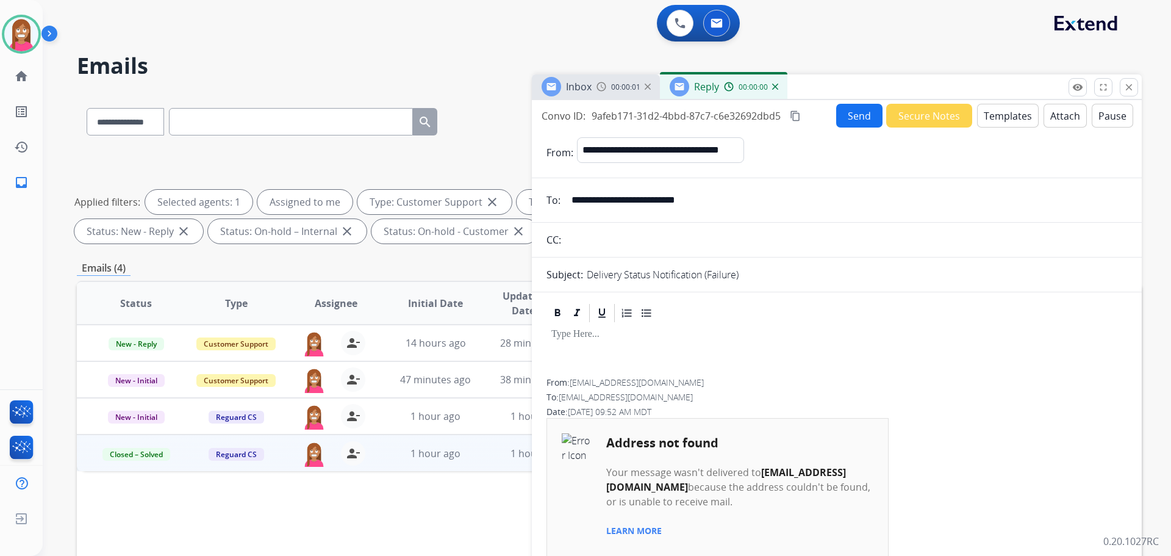
click at [994, 121] on button "Templates" at bounding box center [1008, 116] width 62 height 24
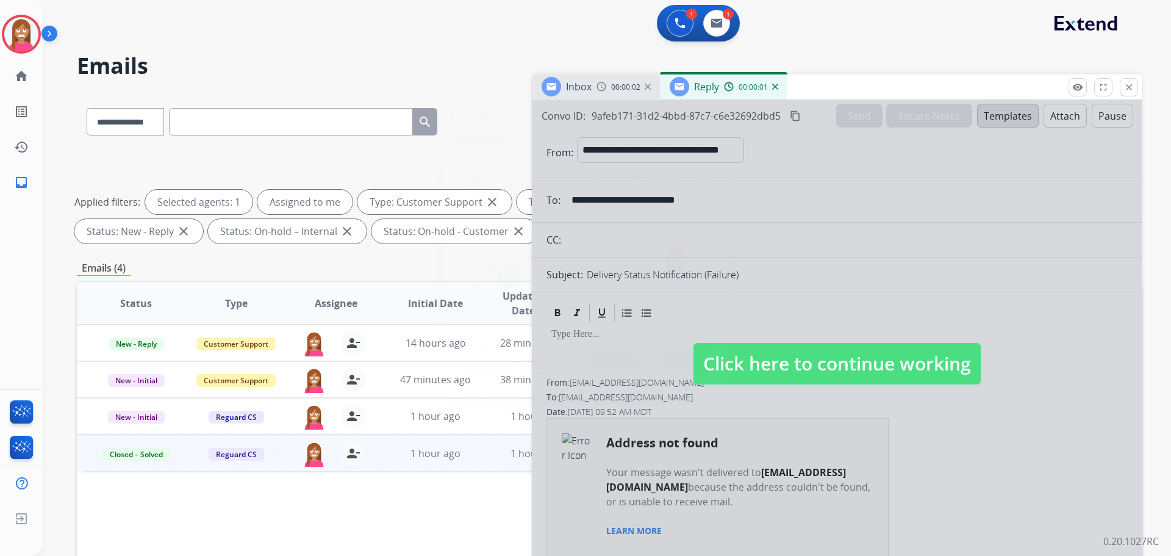
click at [540, 18] on div at bounding box center [585, 278] width 1171 height 556
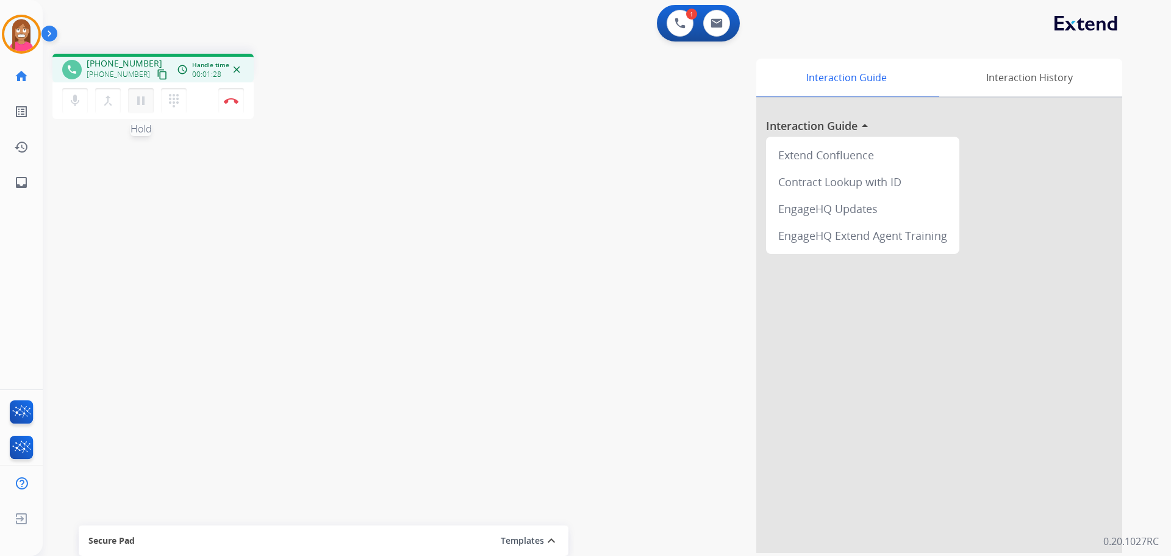
click at [147, 107] on mat-icon "pause" at bounding box center [141, 100] width 15 height 15
click at [160, 96] on div "mic Mute merge_type Bridge play_arrow Hold dialpad Dialpad" at bounding box center [128, 101] width 132 height 26
click at [174, 102] on mat-icon "dialpad" at bounding box center [174, 100] width 15 height 15
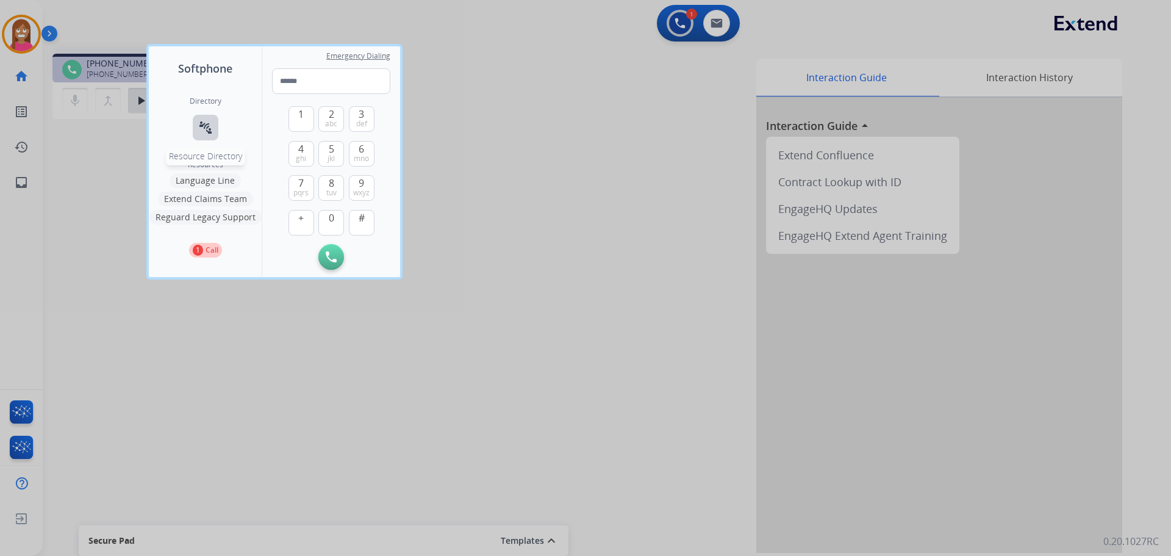
click at [201, 131] on mat-icon "connect_without_contact" at bounding box center [205, 127] width 15 height 15
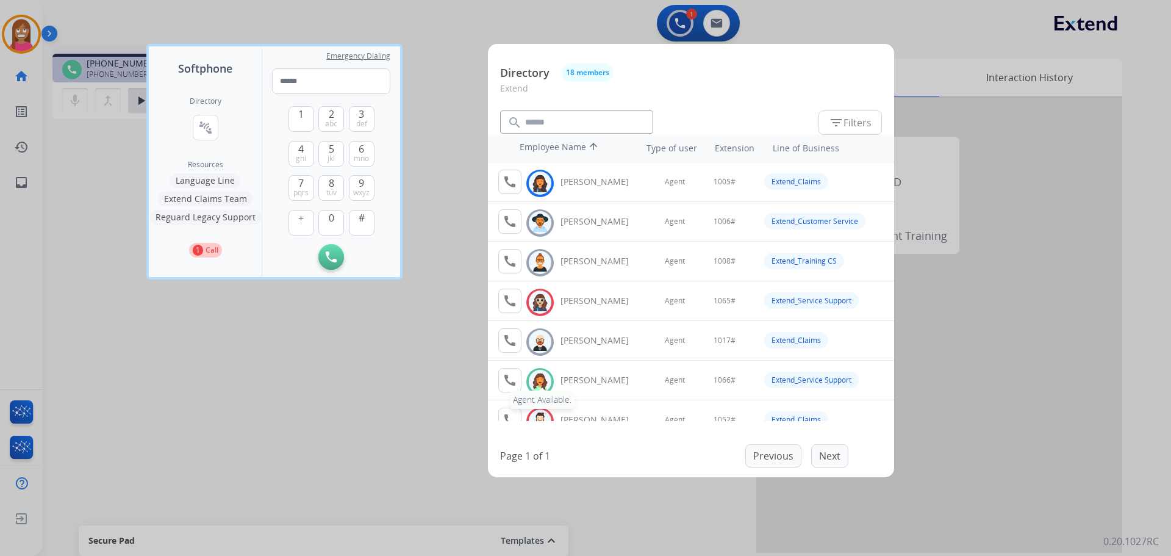
click at [512, 383] on mat-icon "call" at bounding box center [510, 380] width 15 height 15
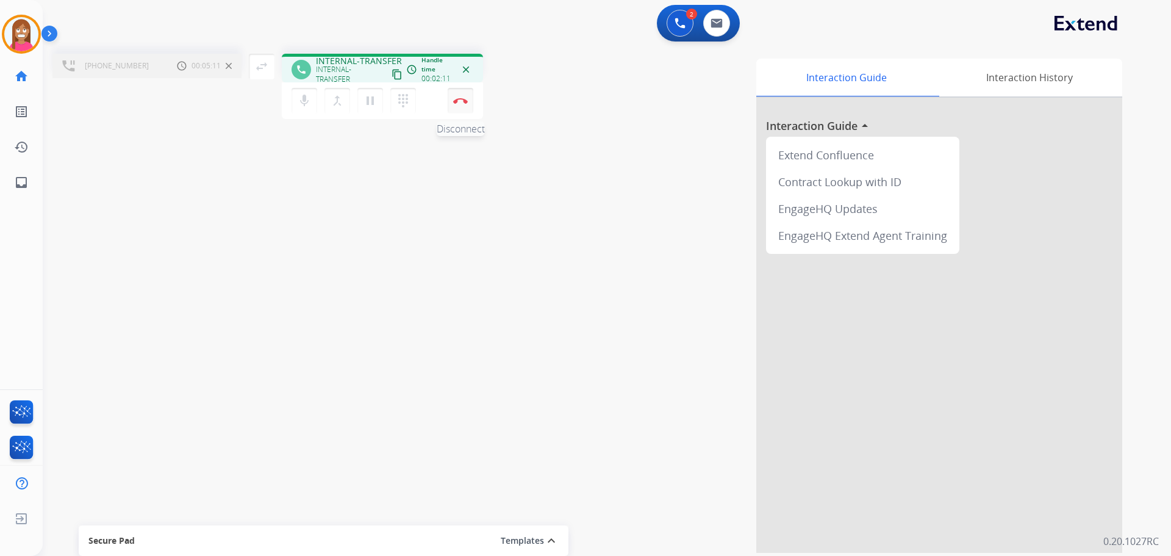
click at [457, 101] on img at bounding box center [460, 101] width 15 height 6
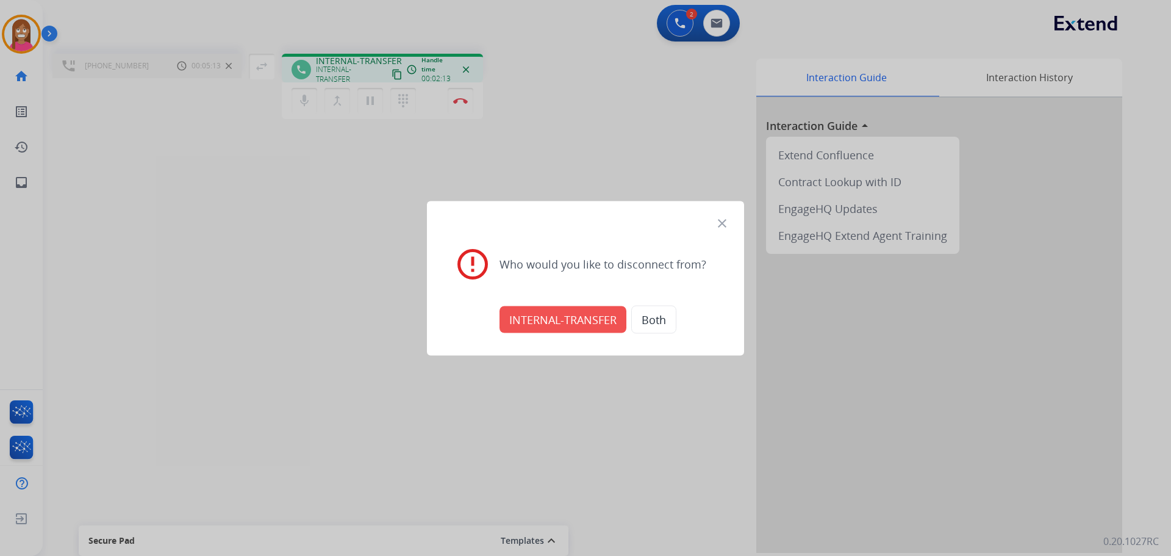
click at [592, 322] on button "INTERNAL-TRANSFER" at bounding box center [563, 319] width 127 height 27
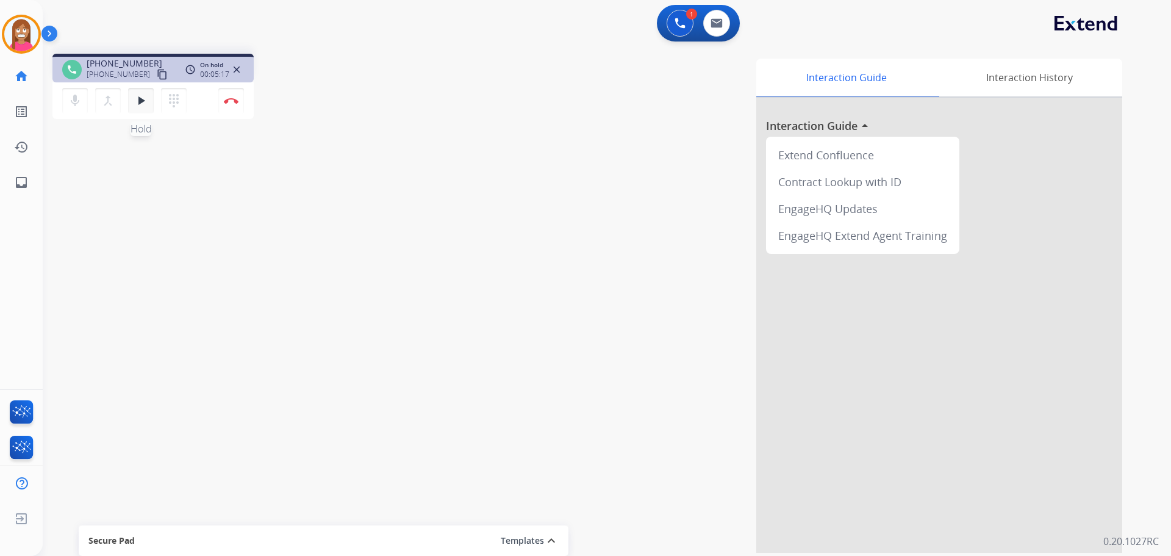
click at [140, 103] on mat-icon "play_arrow" at bounding box center [141, 100] width 15 height 15
click at [228, 106] on button "Disconnect" at bounding box center [231, 101] width 26 height 26
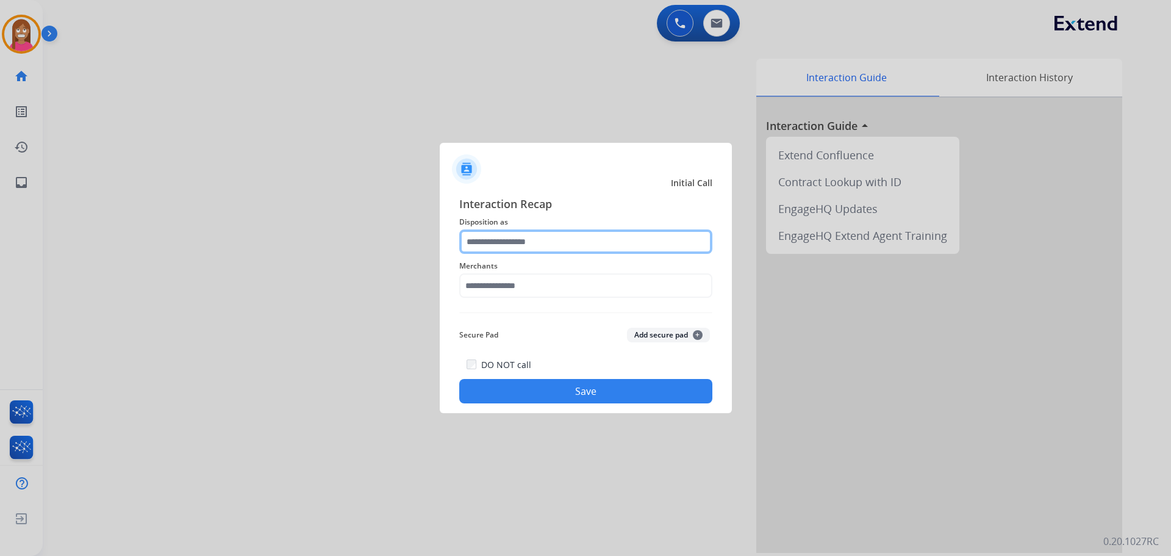
click at [525, 239] on input "text" at bounding box center [585, 241] width 253 height 24
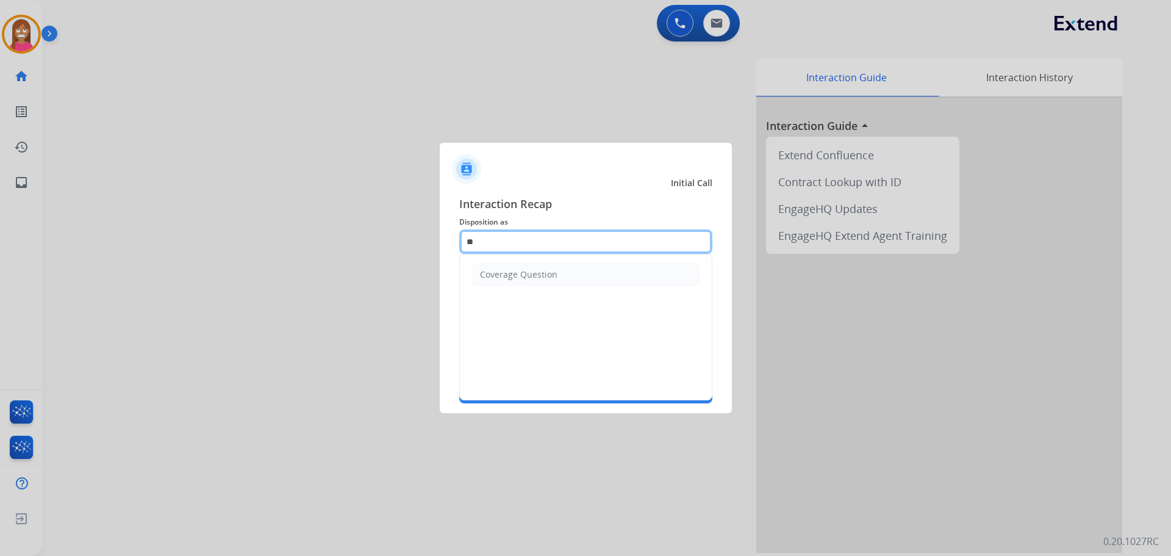
type input "*"
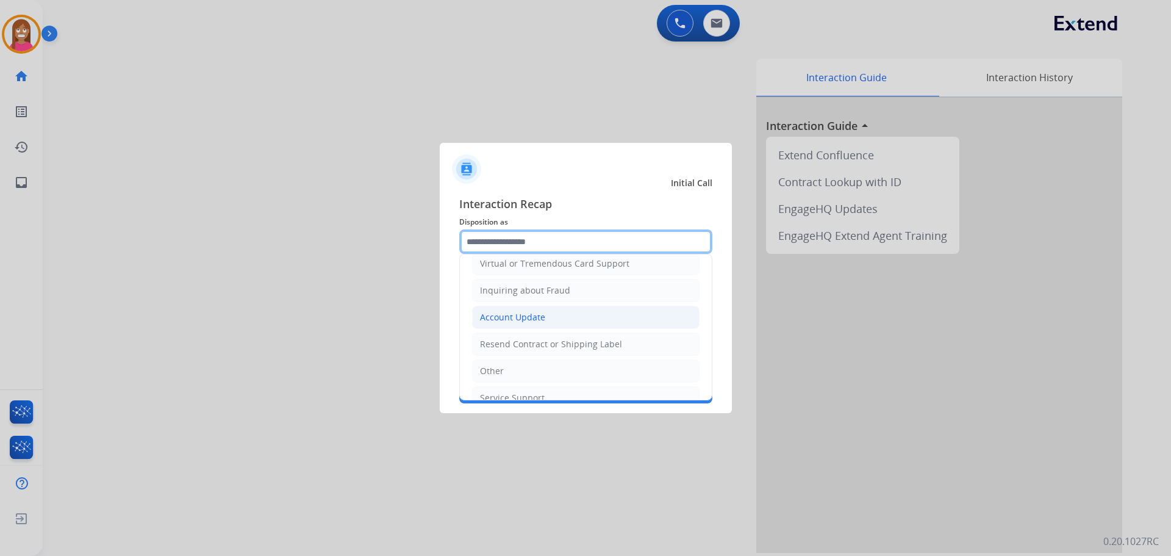
scroll to position [190, 0]
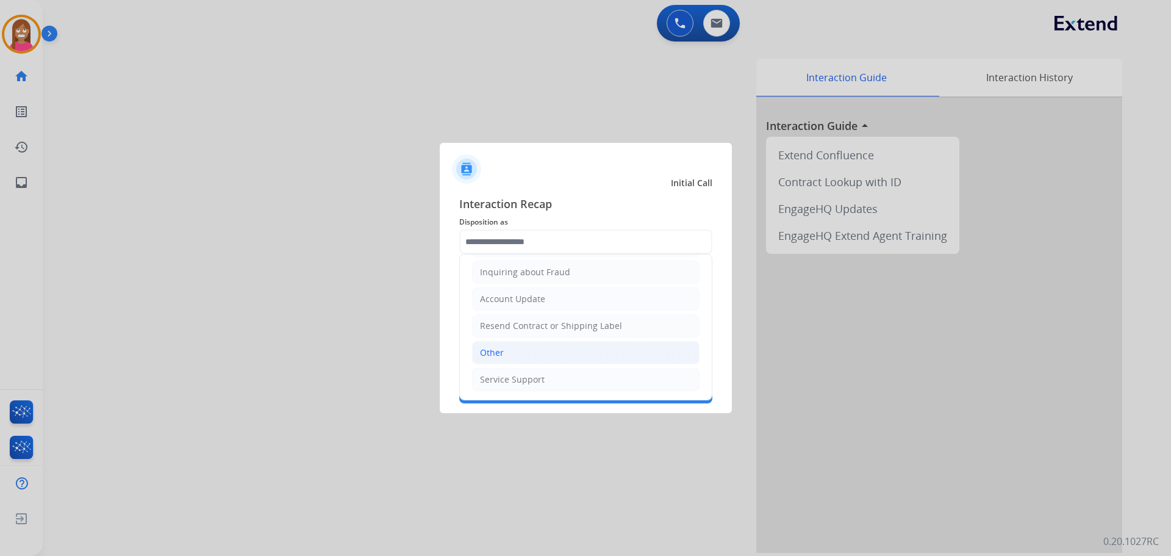
click at [493, 348] on div "Other" at bounding box center [492, 353] width 24 height 12
type input "*****"
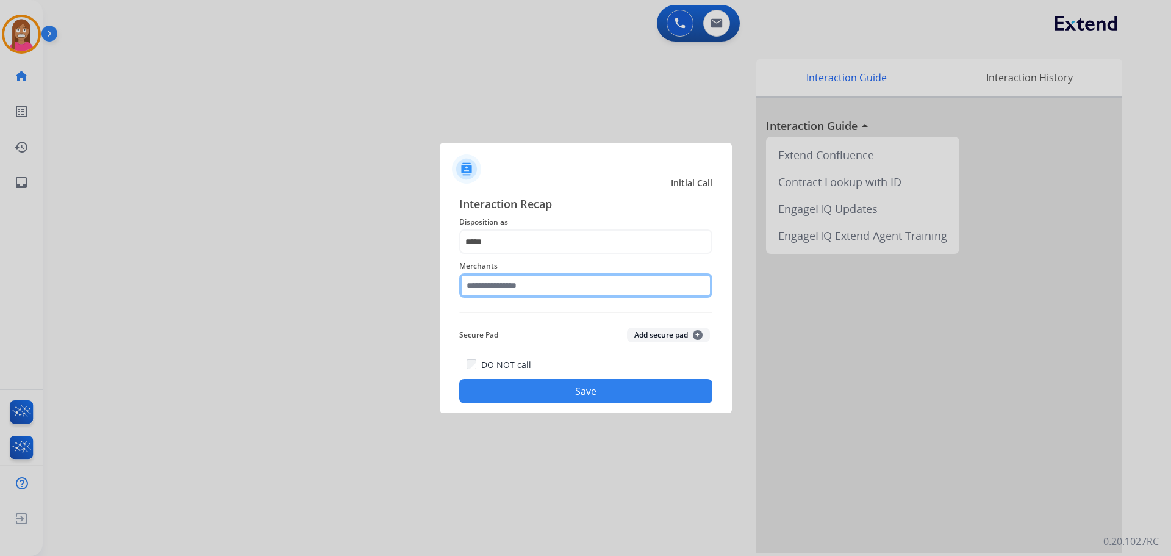
click at [491, 295] on input "text" at bounding box center [585, 285] width 253 height 24
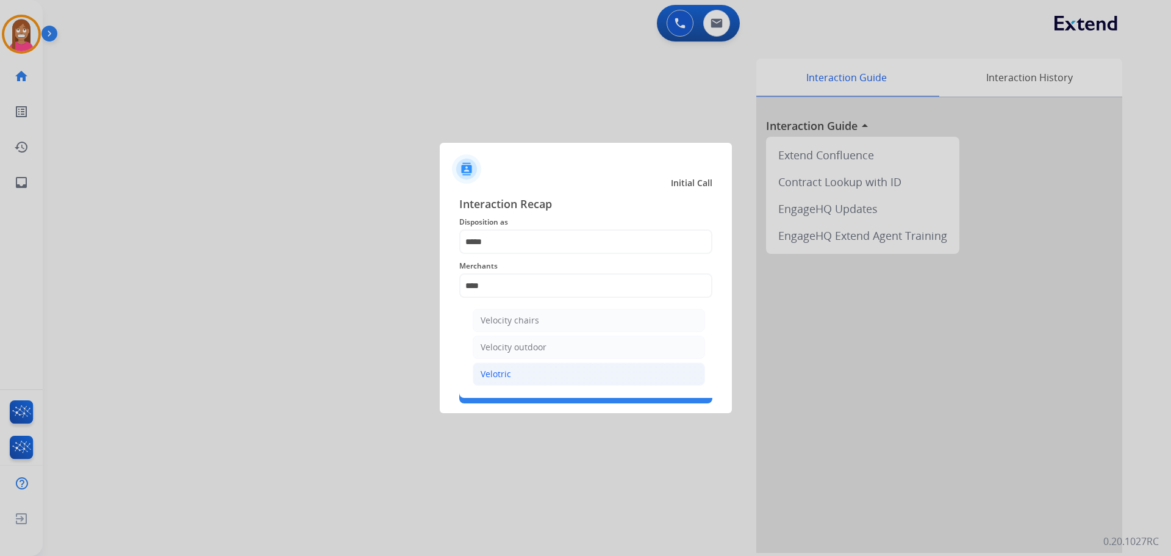
click at [517, 372] on li "Velotric" at bounding box center [589, 373] width 232 height 23
type input "********"
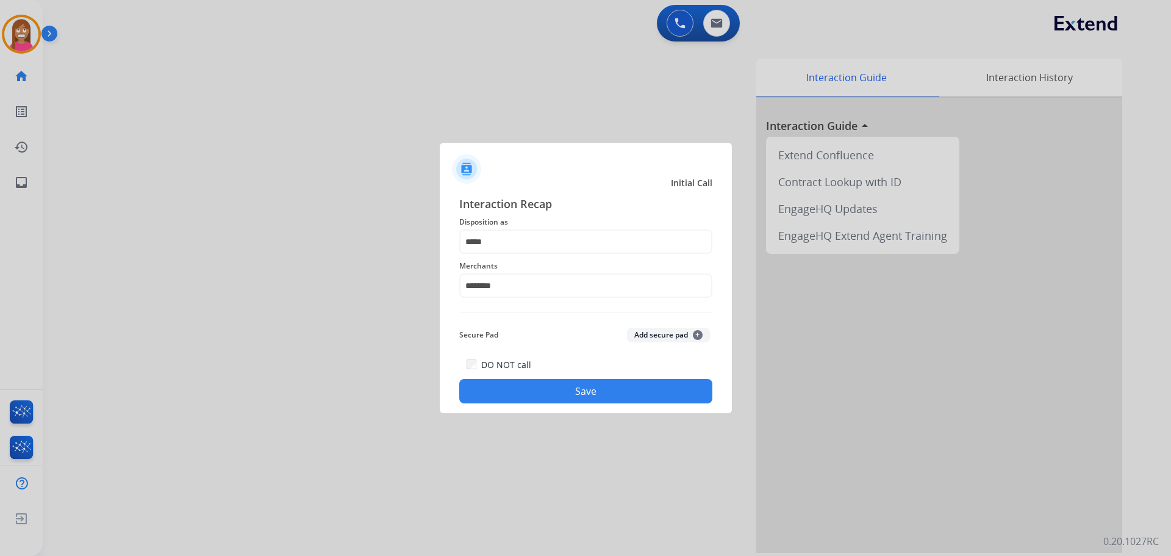
click at [520, 386] on button "Save" at bounding box center [585, 391] width 253 height 24
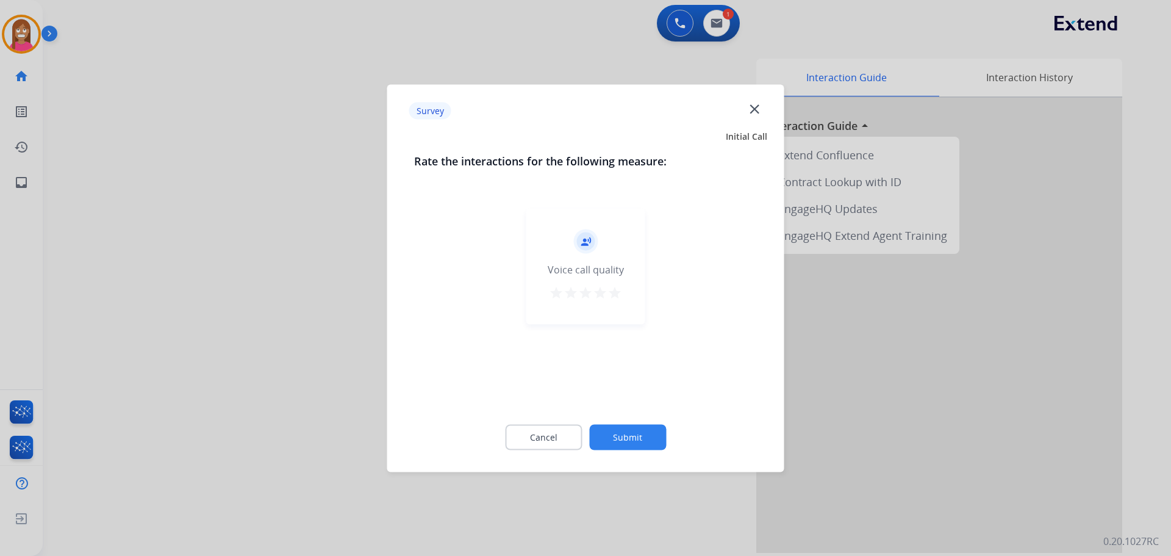
click at [750, 113] on mat-icon "close" at bounding box center [755, 109] width 16 height 16
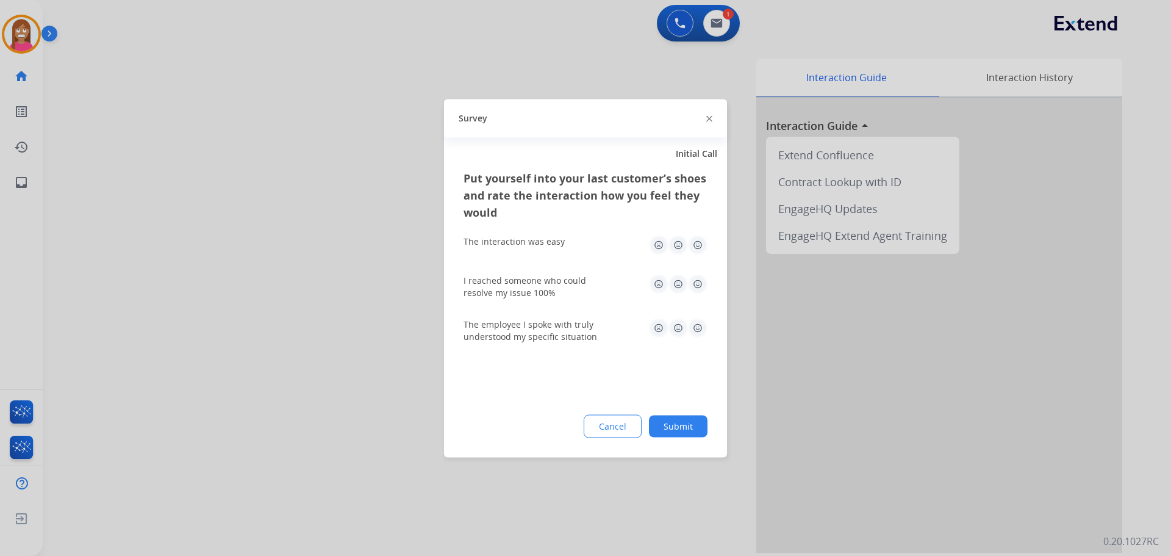
click at [709, 118] on img at bounding box center [710, 119] width 6 height 6
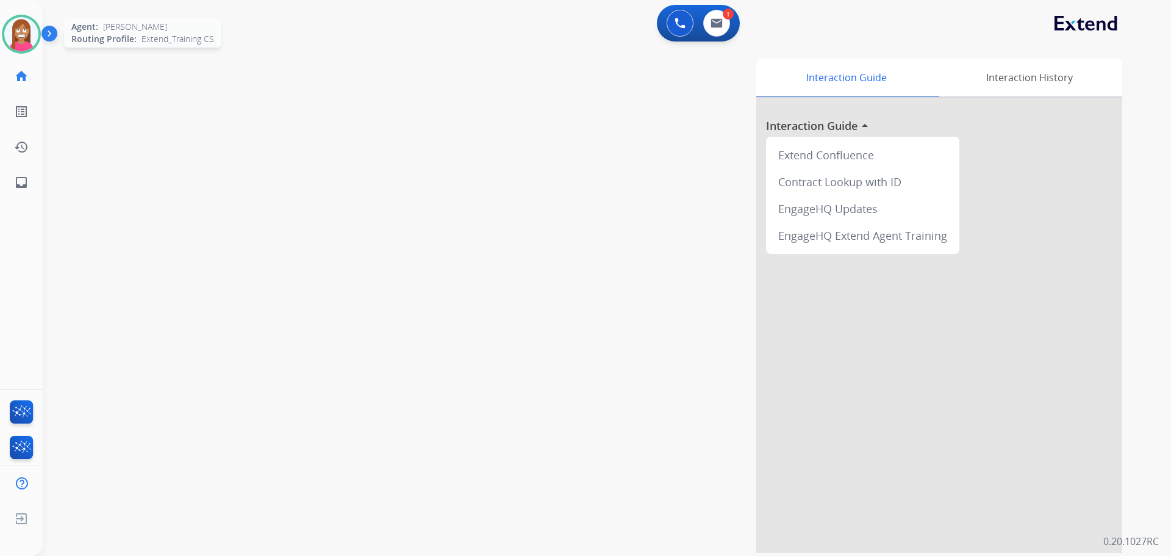
drag, startPoint x: 19, startPoint y: 49, endPoint x: 39, endPoint y: 51, distance: 20.2
click at [19, 48] on img at bounding box center [21, 34] width 34 height 34
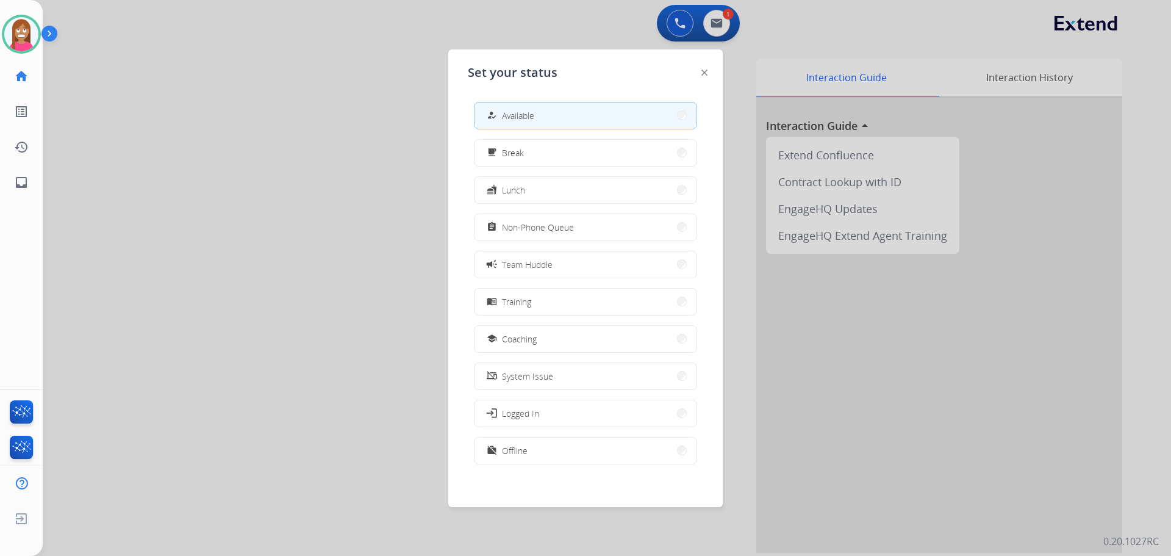
click at [516, 353] on div "how_to_reg Available free_breakfast Break fastfood Lunch assignment Non-Phone Q…" at bounding box center [586, 284] width 236 height 384
click at [512, 342] on span "Coaching" at bounding box center [519, 339] width 35 height 13
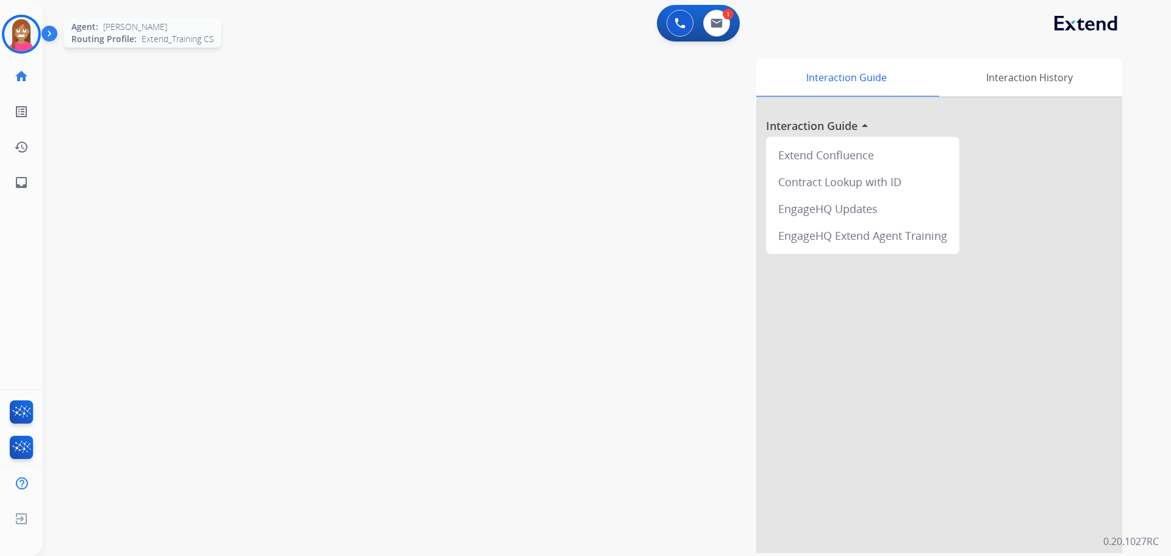
click at [21, 46] on img at bounding box center [21, 34] width 34 height 34
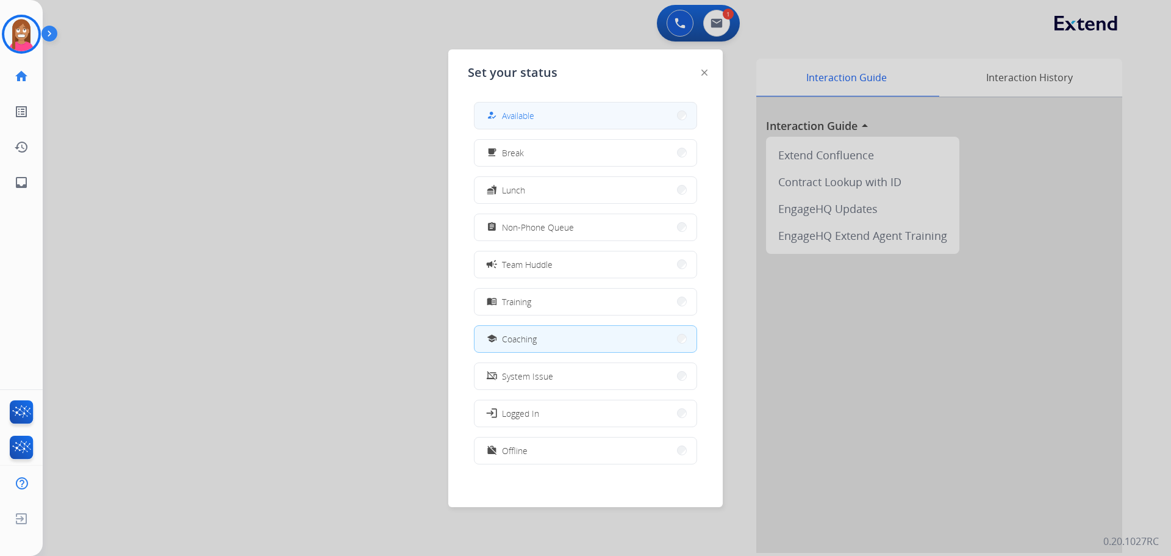
click at [528, 116] on span "Available" at bounding box center [518, 115] width 32 height 13
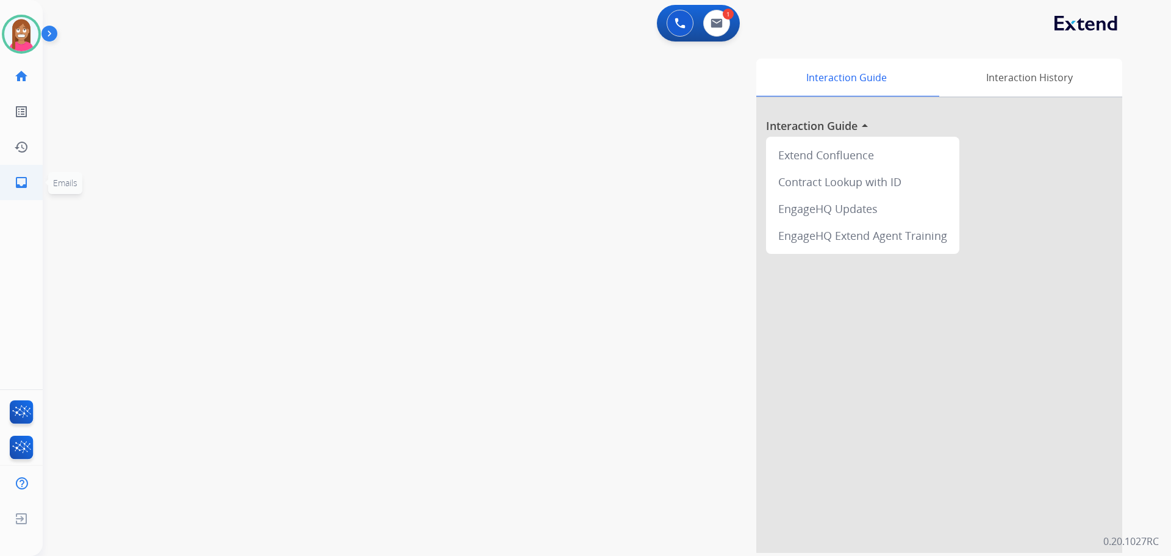
click at [18, 176] on mat-icon "inbox" at bounding box center [21, 182] width 15 height 15
select select "**********"
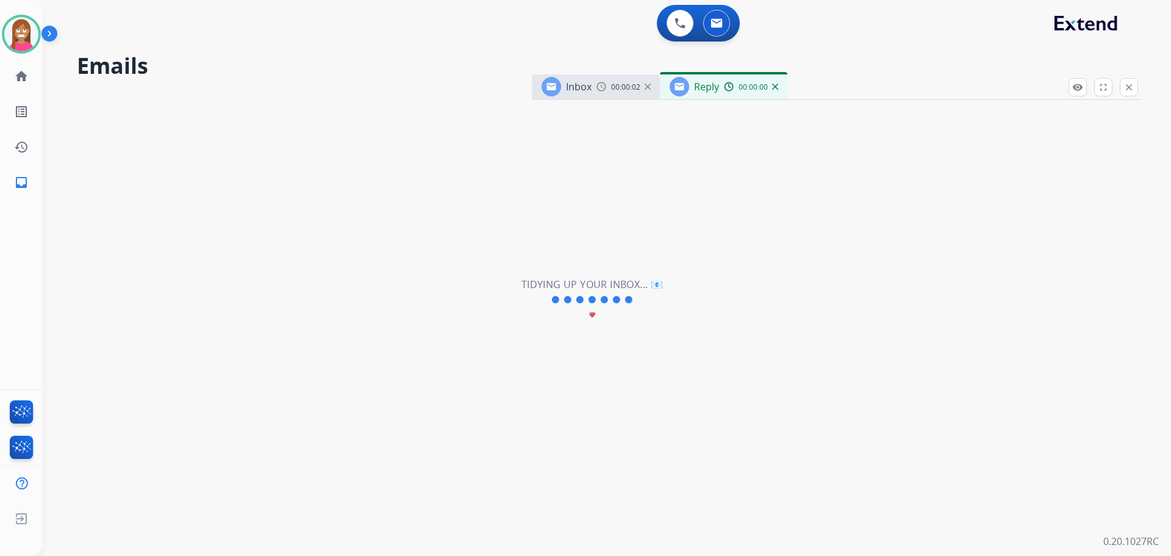
select select "**********"
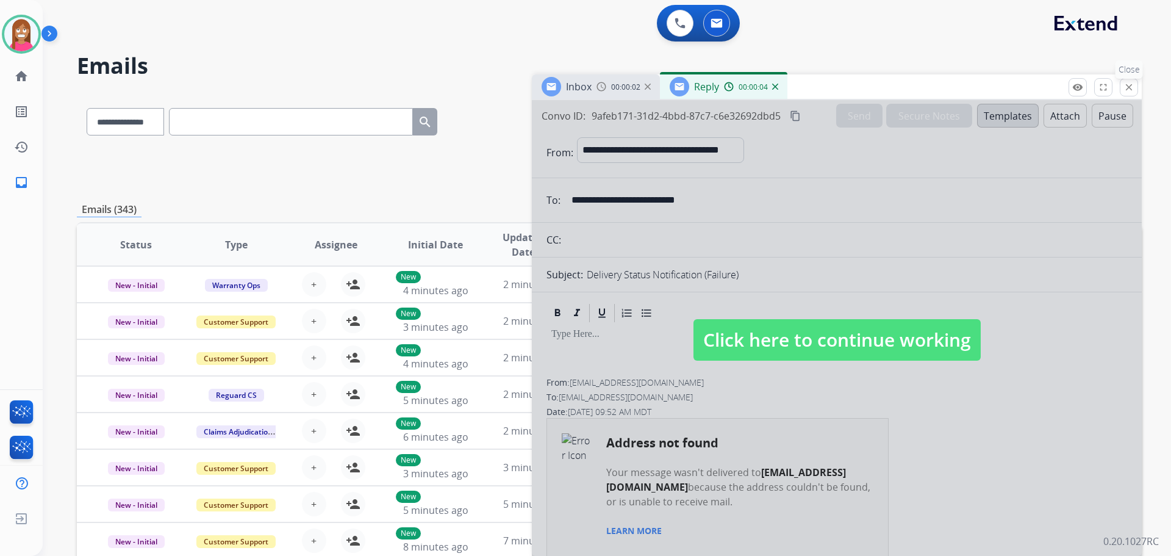
click at [1127, 86] on mat-icon "close" at bounding box center [1129, 87] width 11 height 11
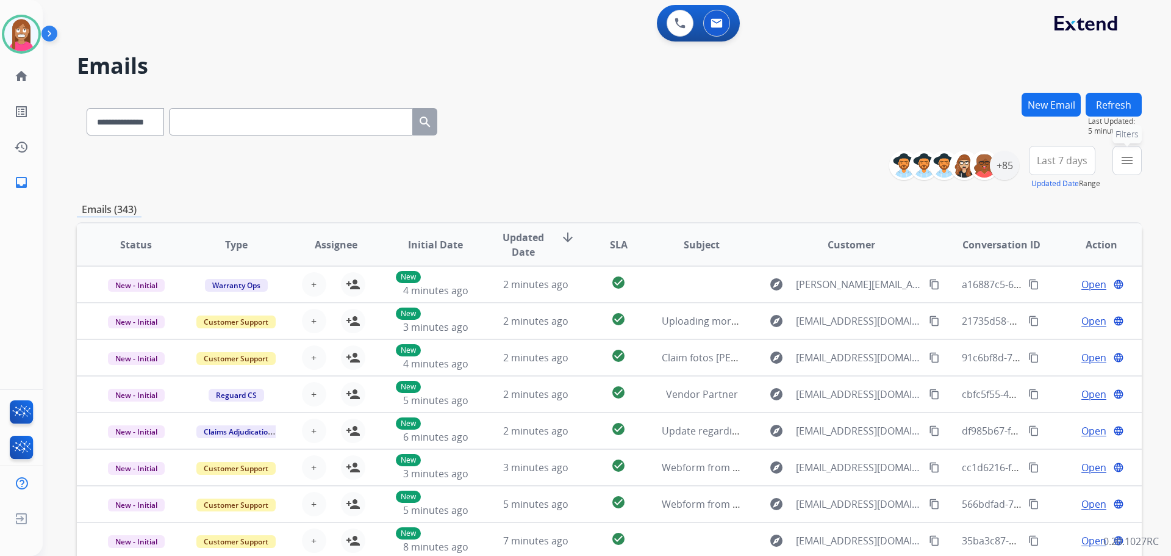
click at [1120, 162] on button "menu Filters" at bounding box center [1127, 160] width 29 height 29
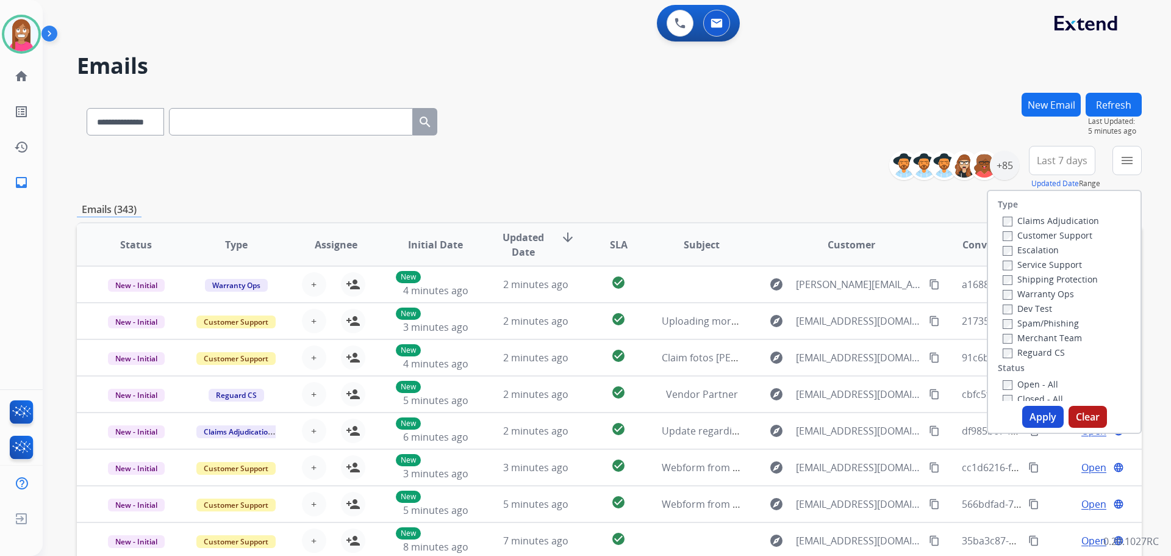
click at [1029, 236] on label "Customer Support" at bounding box center [1048, 235] width 90 height 12
click at [1027, 276] on label "Shipping Protection" at bounding box center [1050, 279] width 95 height 12
click at [1005, 356] on label "Reguard CS" at bounding box center [1034, 353] width 62 height 12
click at [1008, 387] on label "Open - All" at bounding box center [1031, 384] width 56 height 12
click at [1026, 406] on button "Apply" at bounding box center [1043, 417] width 41 height 22
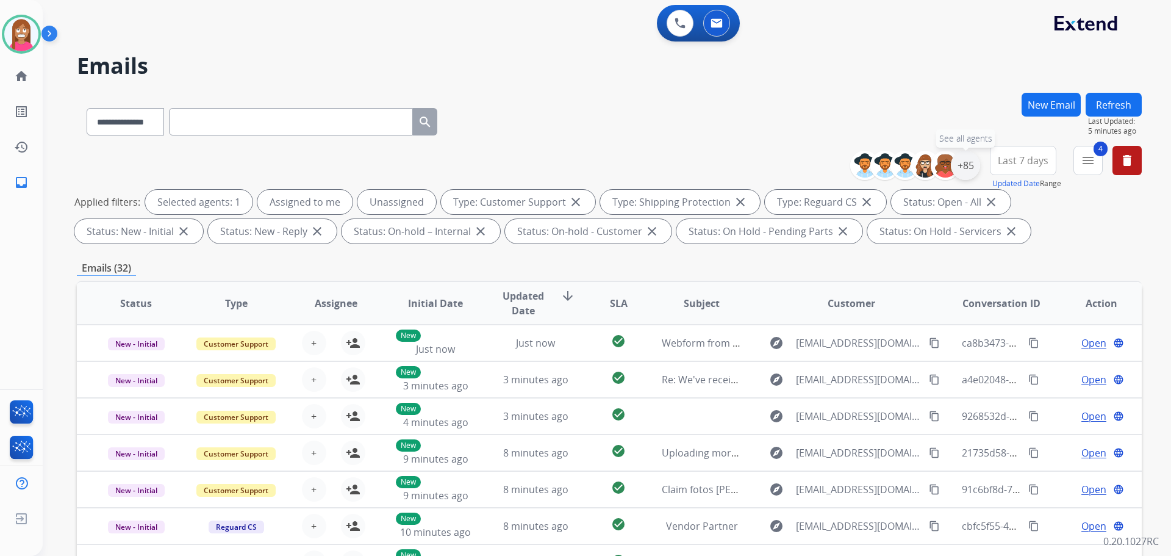
click at [973, 168] on div "+85" at bounding box center [965, 165] width 29 height 29
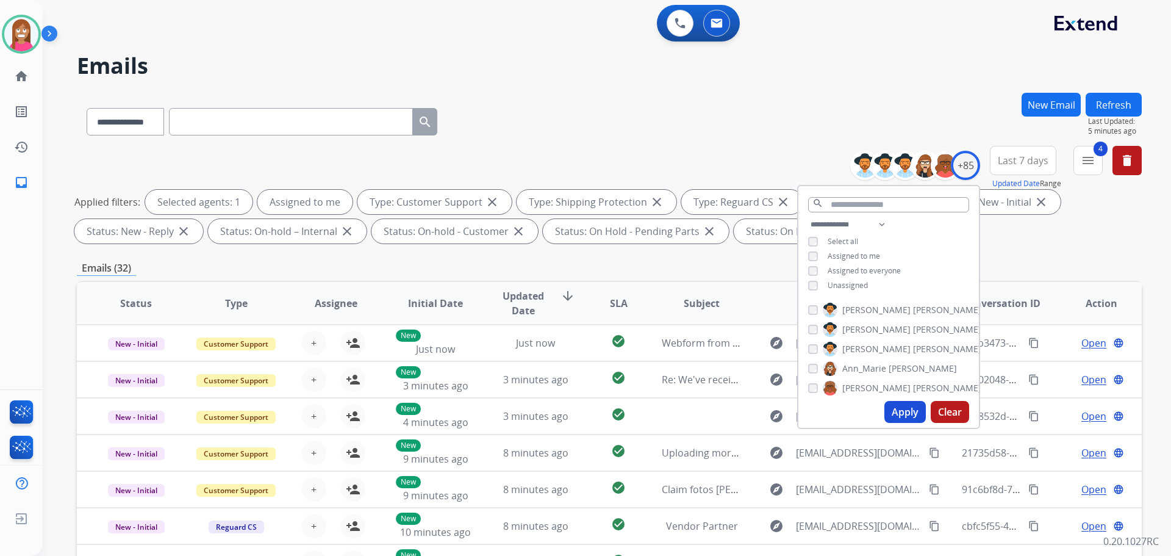
click at [899, 413] on button "Apply" at bounding box center [905, 412] width 41 height 22
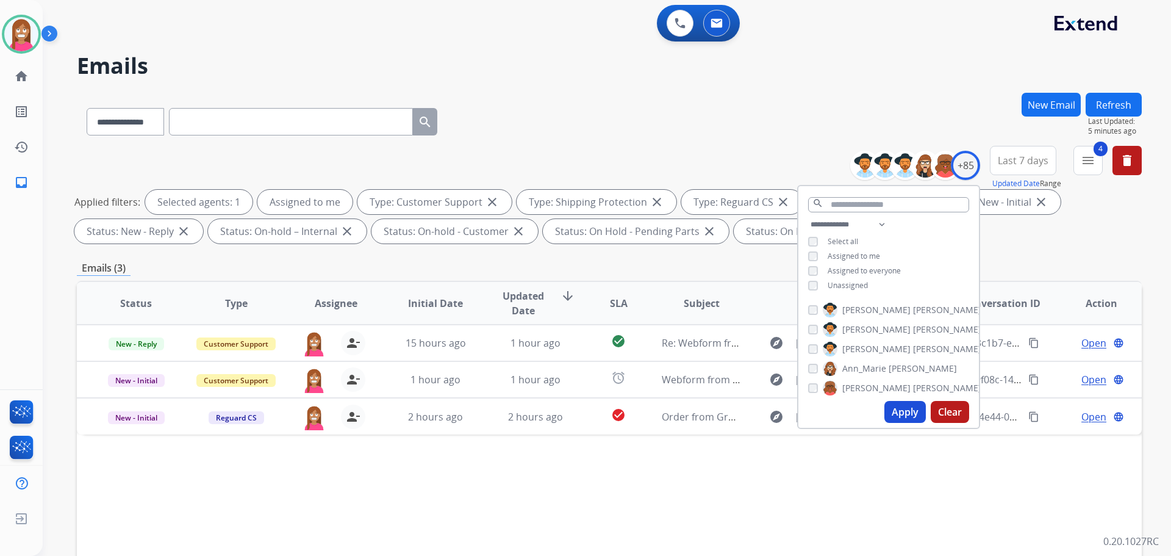
click at [693, 99] on div "**********" at bounding box center [609, 119] width 1065 height 53
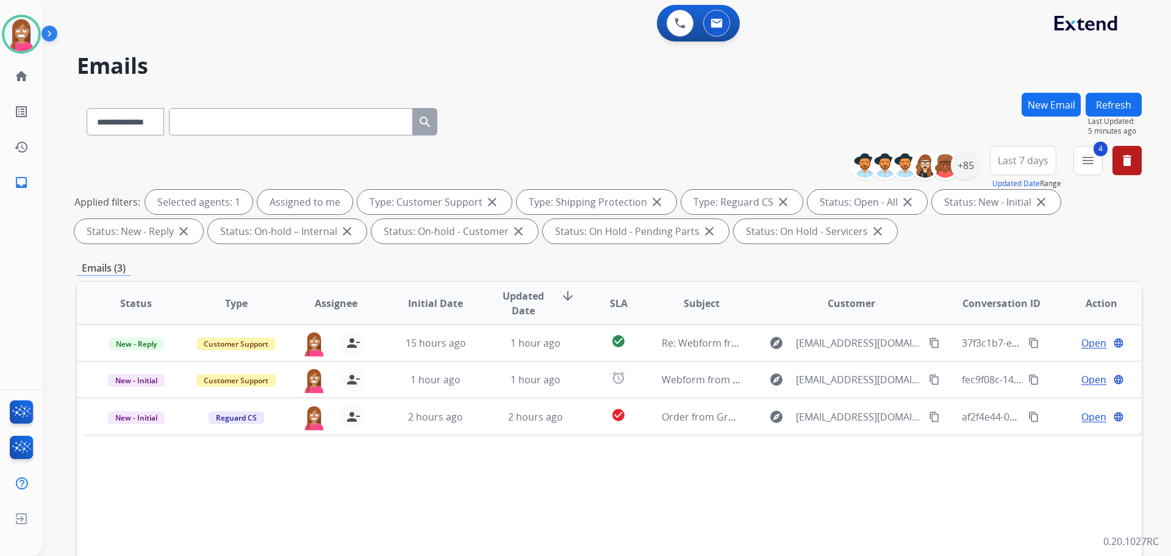
select select "**********"
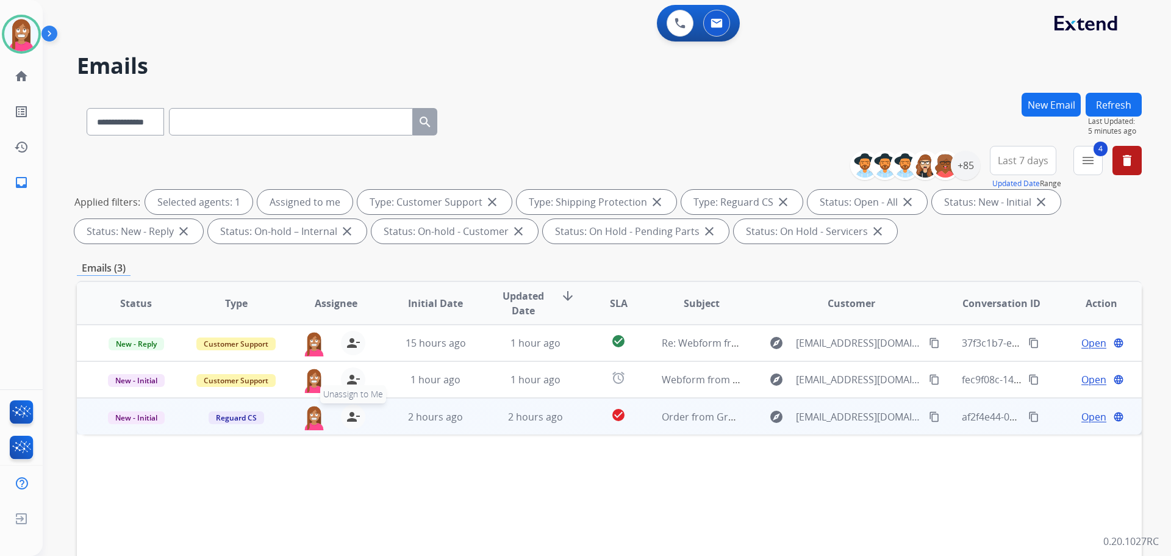
click at [347, 419] on mat-icon "person_remove" at bounding box center [353, 416] width 15 height 15
click at [347, 419] on mat-icon "person_add" at bounding box center [353, 416] width 15 height 15
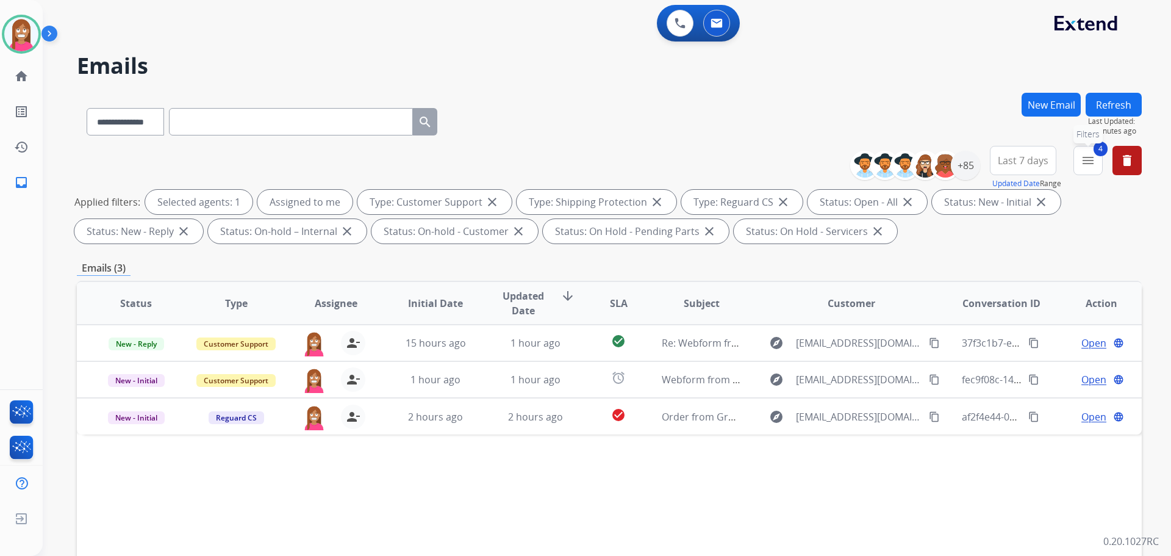
click at [1084, 168] on button "4 menu Filters" at bounding box center [1088, 160] width 29 height 29
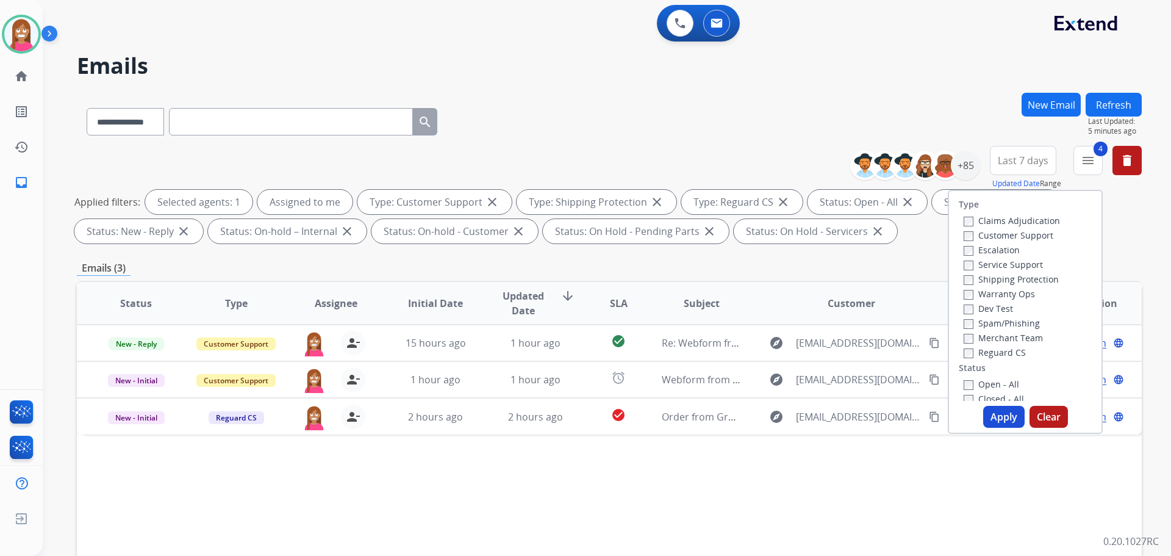
click at [964, 379] on label "Open - All" at bounding box center [992, 384] width 56 height 12
click at [996, 415] on button "Apply" at bounding box center [1003, 417] width 41 height 22
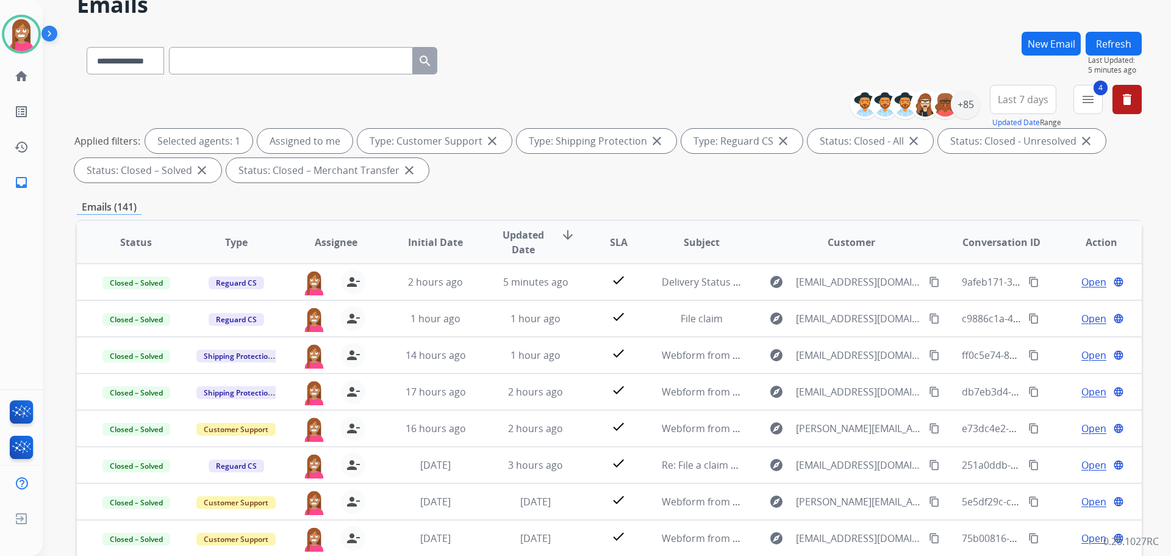
scroll to position [1, 0]
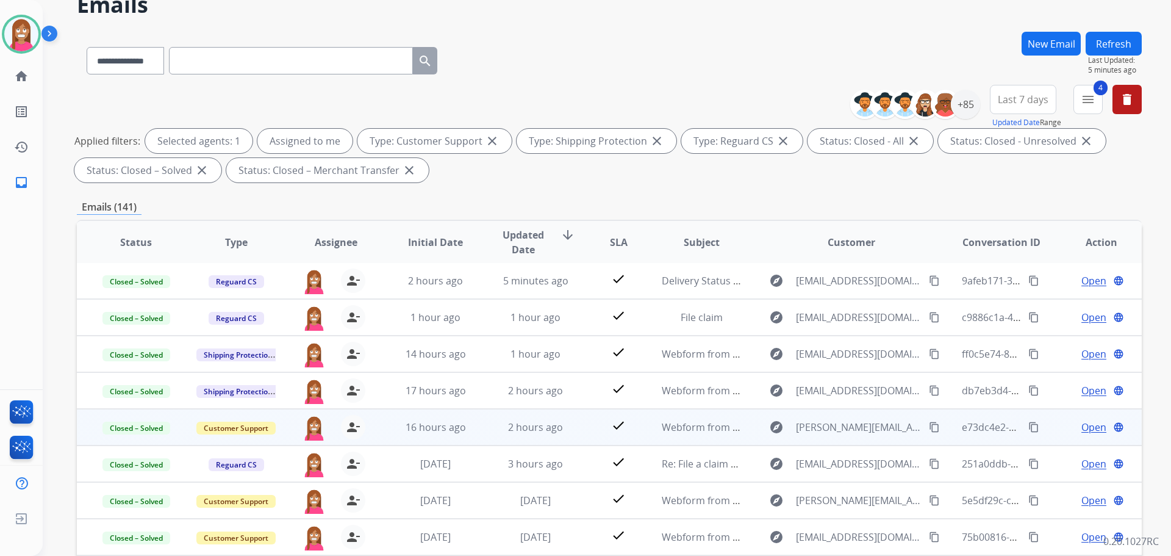
click at [588, 436] on td "check" at bounding box center [609, 427] width 67 height 37
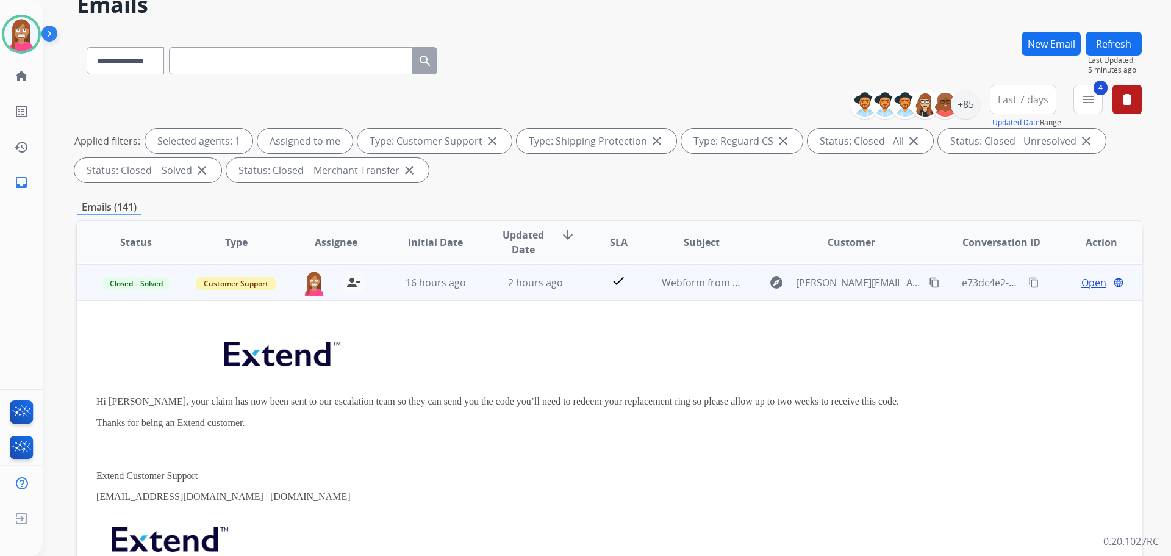
scroll to position [146, 0]
click at [927, 288] on button "content_copy" at bounding box center [934, 282] width 15 height 15
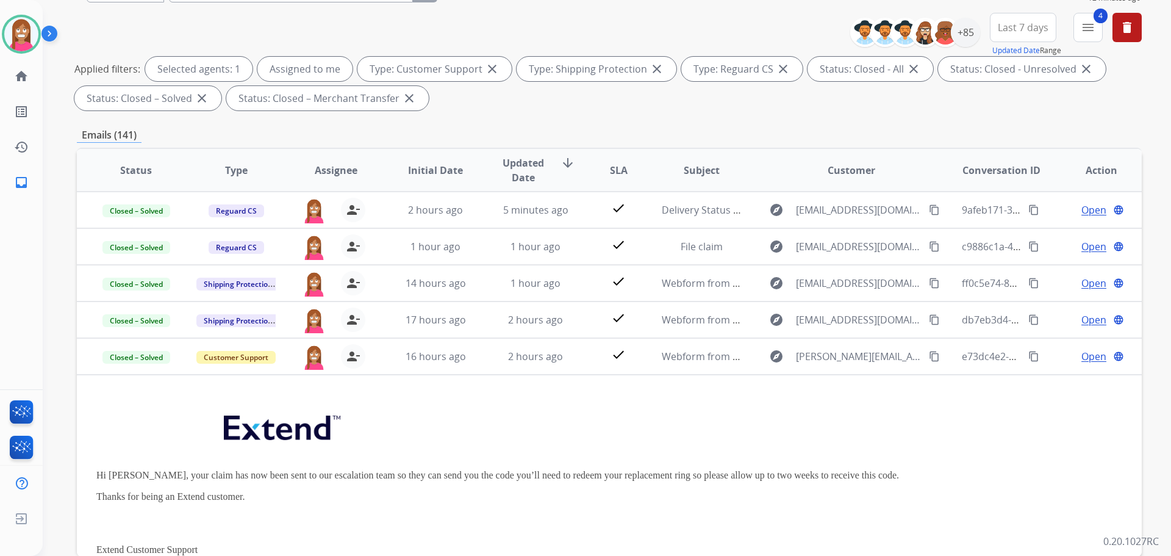
scroll to position [14, 0]
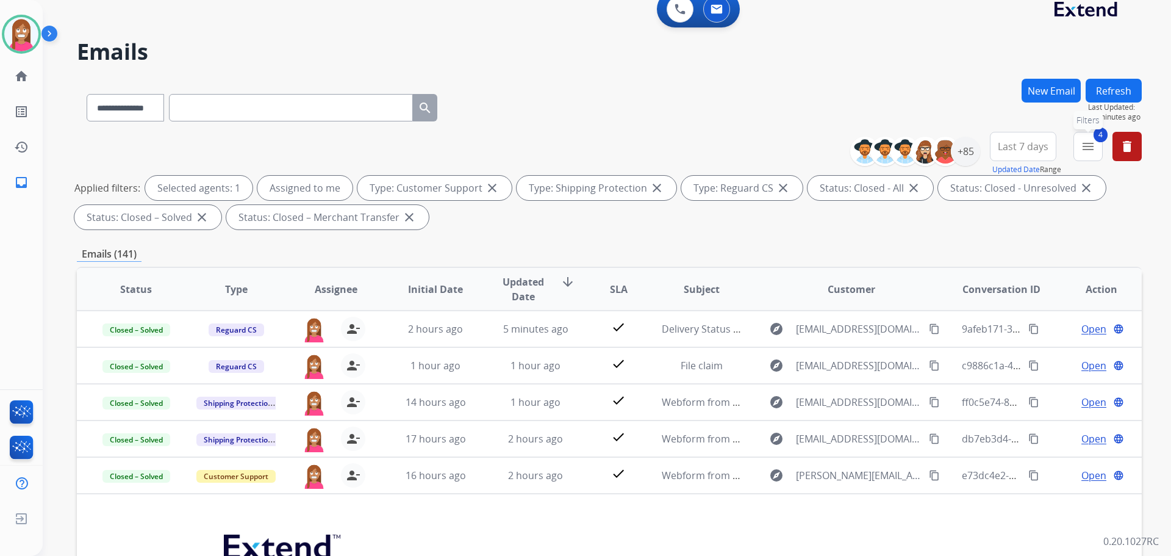
click at [1092, 151] on mat-icon "menu" at bounding box center [1088, 146] width 15 height 15
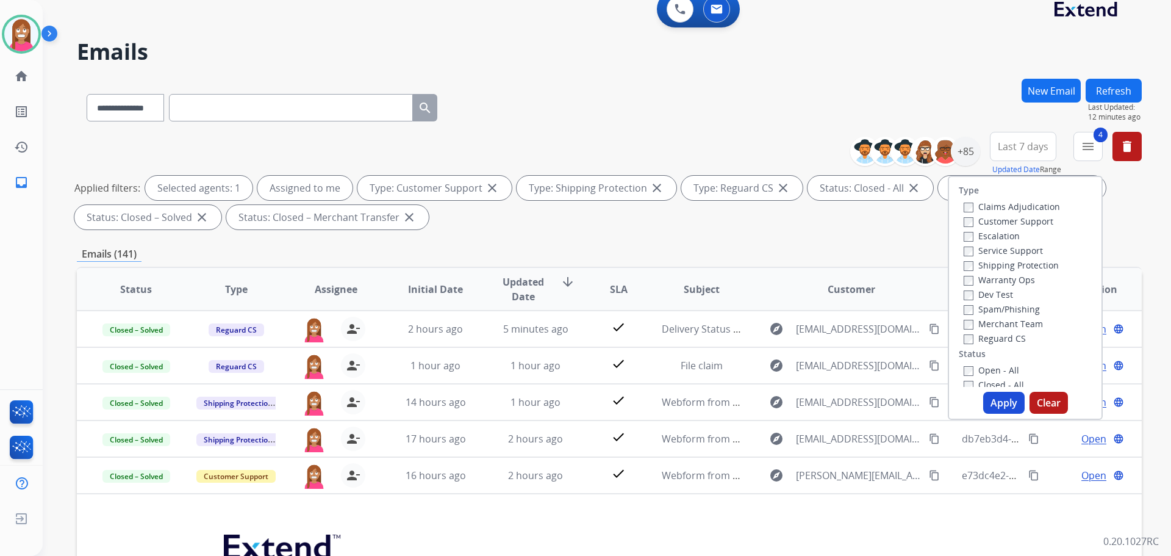
click at [964, 378] on div "Closed - All" at bounding box center [1028, 384] width 128 height 15
click at [999, 407] on button "Apply" at bounding box center [1003, 403] width 41 height 22
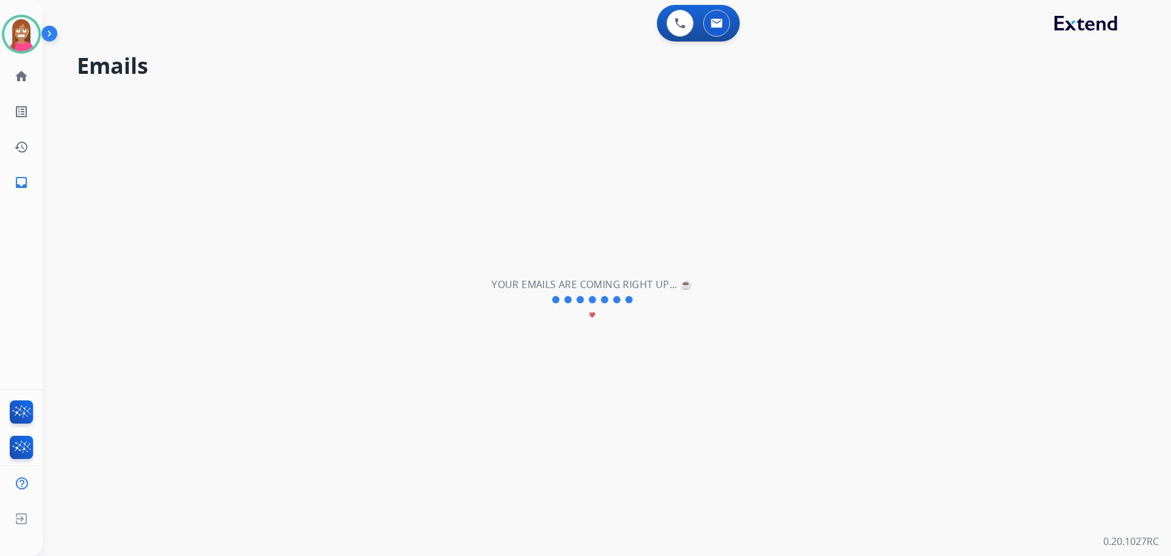
scroll to position [0, 0]
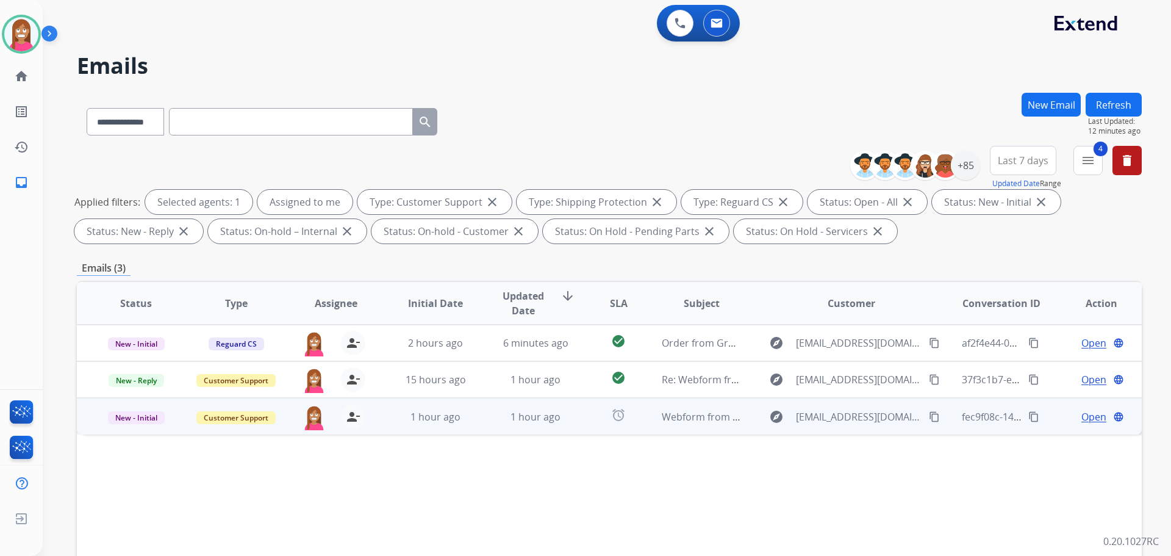
click at [476, 427] on td "1 hour ago" at bounding box center [526, 416] width 100 height 37
click at [1082, 415] on span "Open" at bounding box center [1094, 416] width 25 height 15
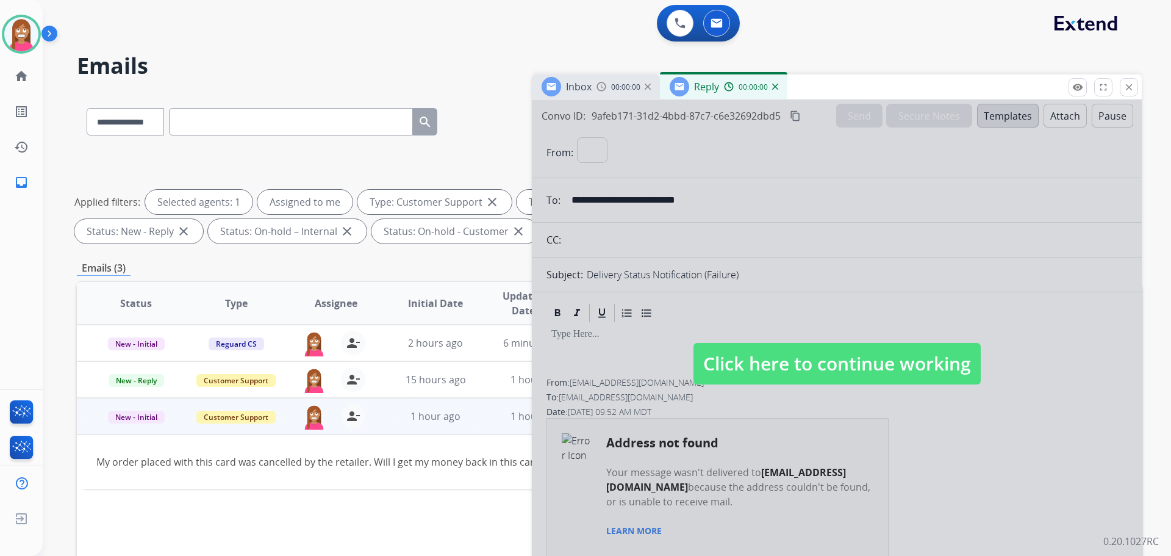
select select "**********"
click at [1132, 90] on mat-icon "close" at bounding box center [1129, 87] width 11 height 11
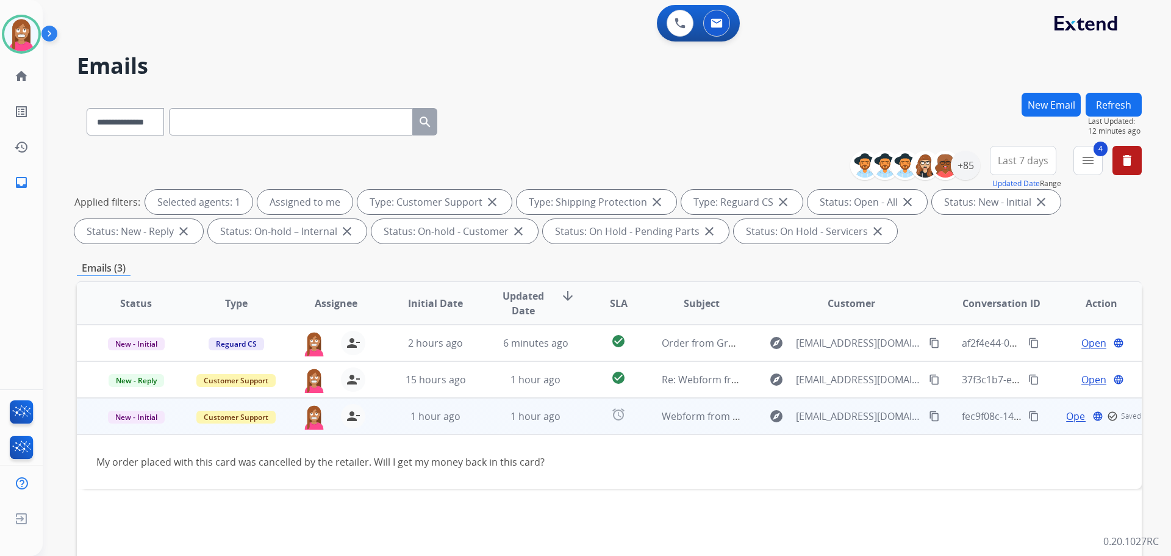
click at [1066, 417] on span "Open" at bounding box center [1078, 416] width 25 height 15
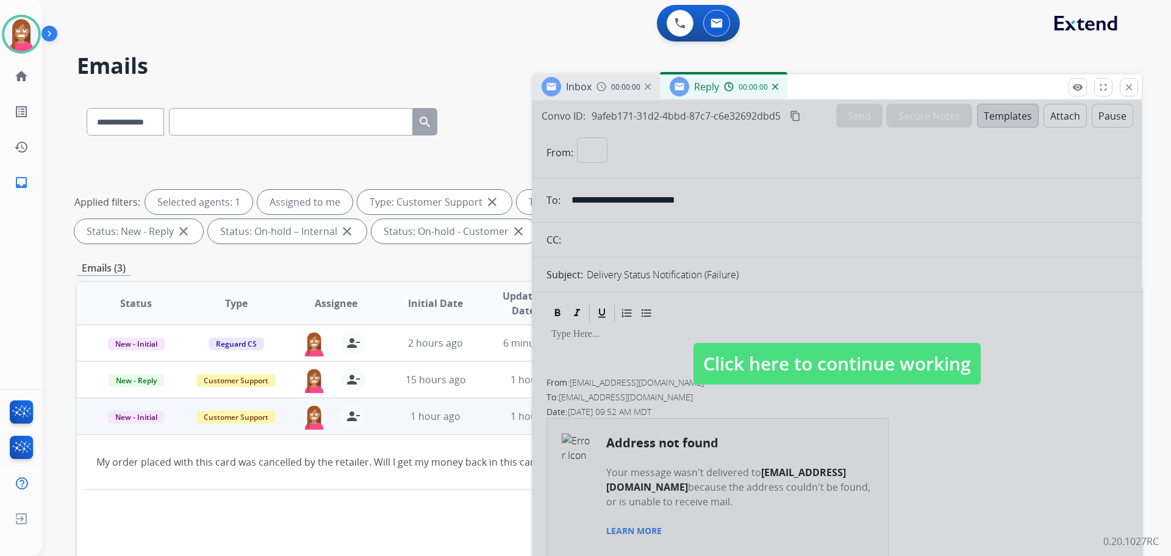
select select "**********"
click at [800, 366] on span "Click here to continue working" at bounding box center [837, 363] width 287 height 41
select select
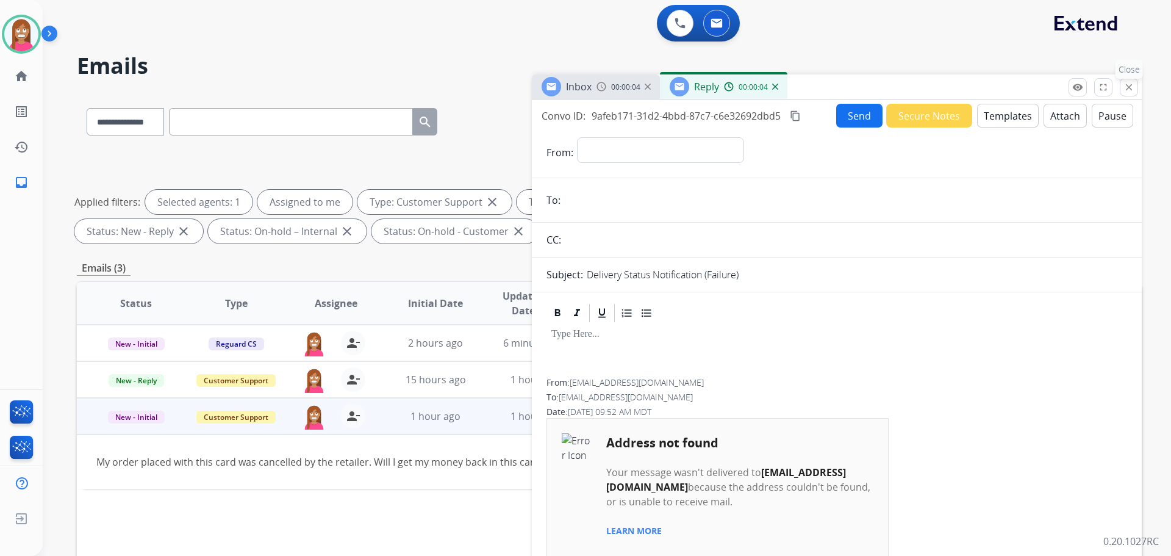
click at [1127, 90] on mat-icon "close" at bounding box center [1129, 87] width 11 height 11
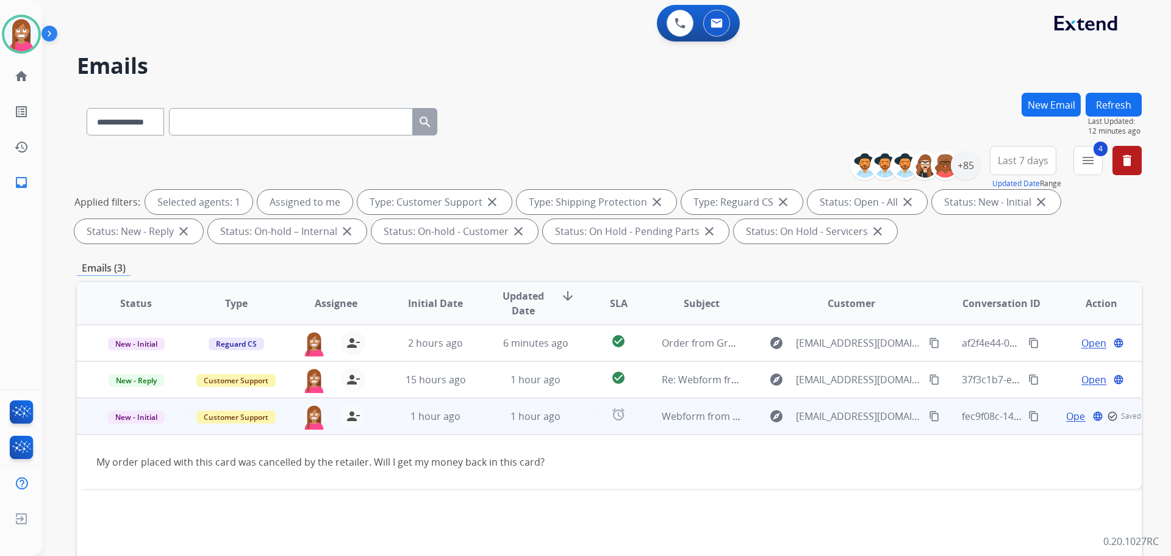
click at [1070, 413] on span "Open" at bounding box center [1078, 416] width 25 height 15
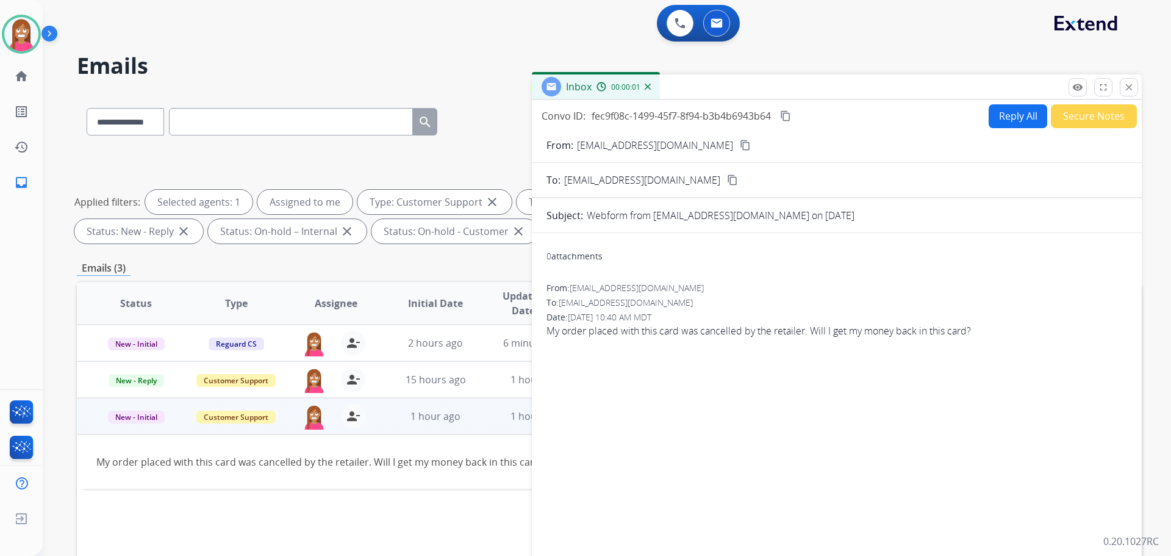
click at [1008, 116] on button "Reply All" at bounding box center [1018, 116] width 59 height 24
select select "**********"
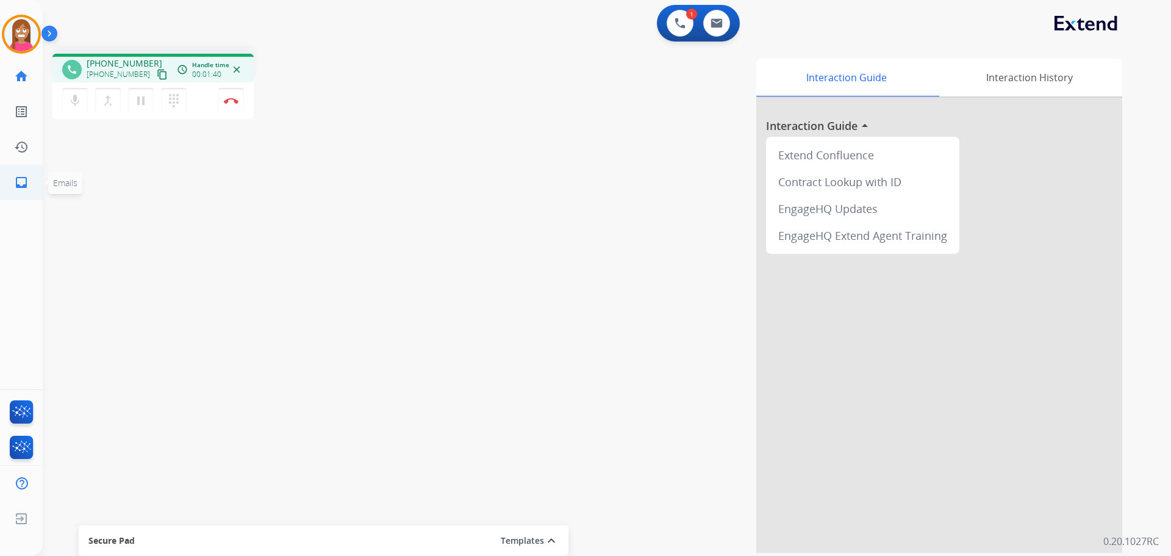
click at [19, 173] on link "inbox Emails" at bounding box center [21, 182] width 34 height 34
select select "**********"
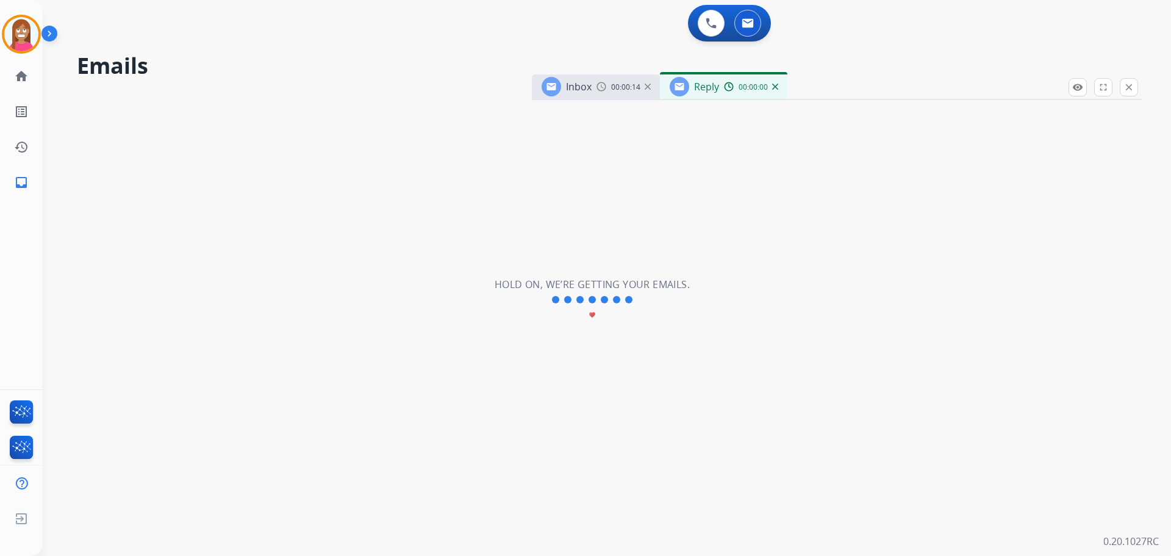
select select "**********"
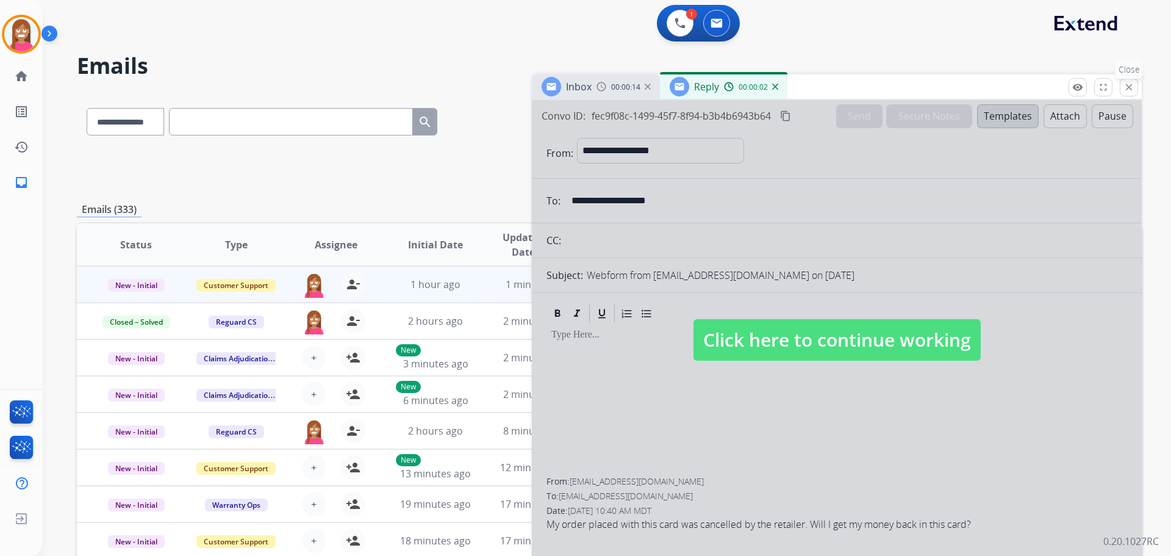
click at [1126, 84] on mat-icon "close" at bounding box center [1129, 87] width 11 height 11
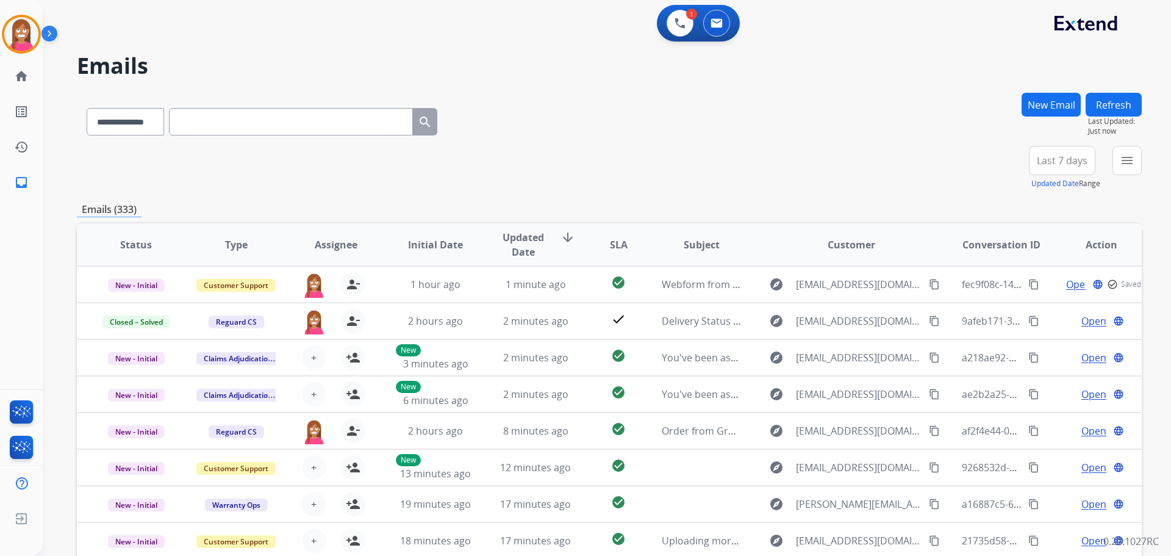
click at [1046, 110] on button "New Email" at bounding box center [1051, 105] width 59 height 24
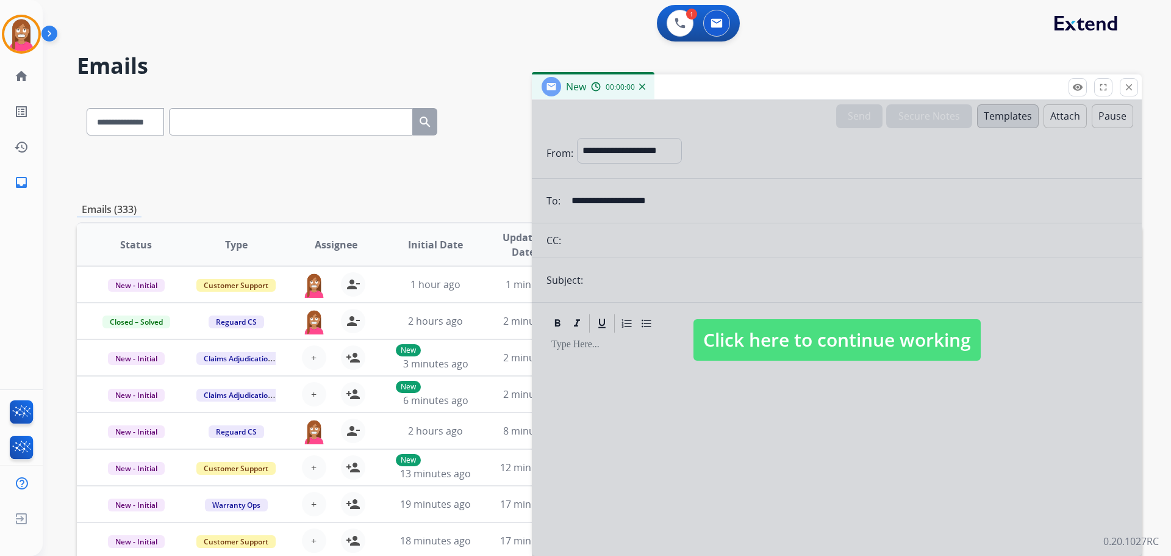
select select "**********"
click at [732, 336] on span "Click here to continue working" at bounding box center [837, 339] width 287 height 41
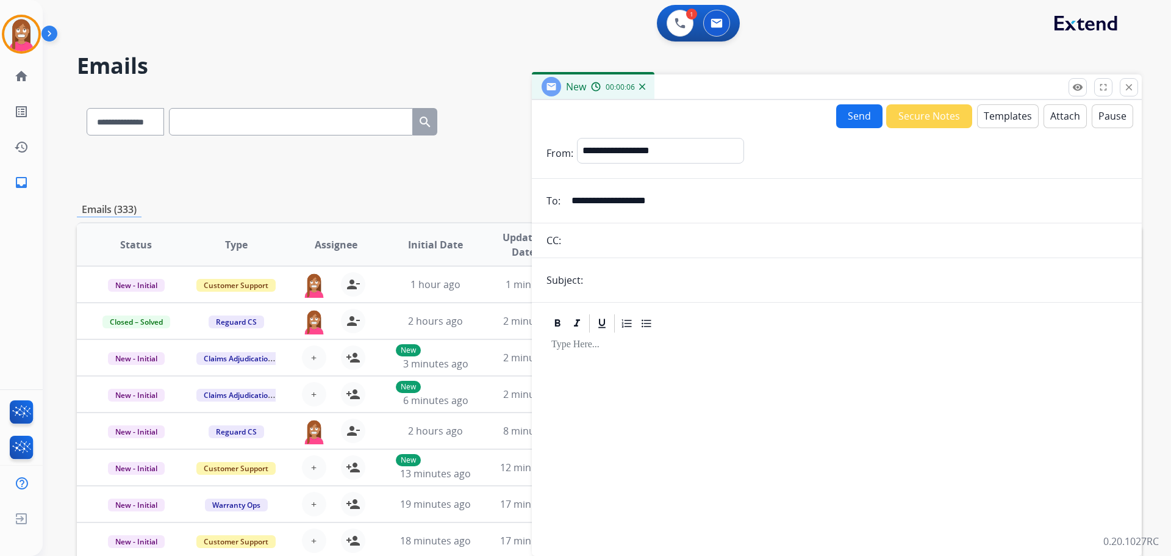
drag, startPoint x: 725, startPoint y: 207, endPoint x: 564, endPoint y: 213, distance: 160.6
click at [564, 213] on form "**********" at bounding box center [837, 339] width 610 height 423
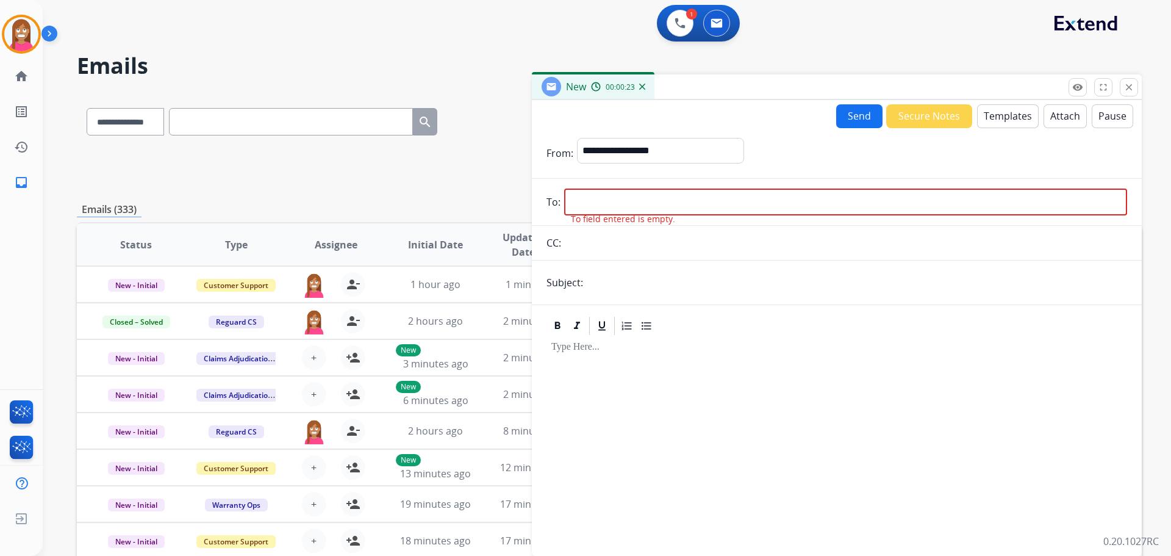
paste input "**********"
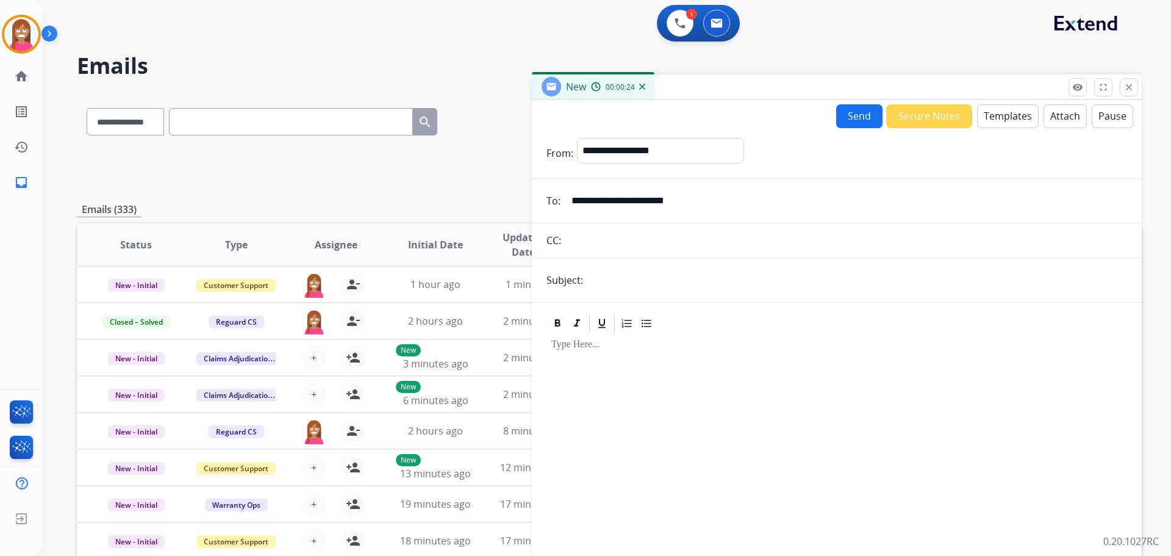
type input "**********"
click at [619, 147] on select "**********" at bounding box center [660, 150] width 166 height 24
select select "**********"
click at [577, 138] on select "**********" at bounding box center [660, 150] width 166 height 24
click at [613, 281] on input "text" at bounding box center [857, 280] width 541 height 24
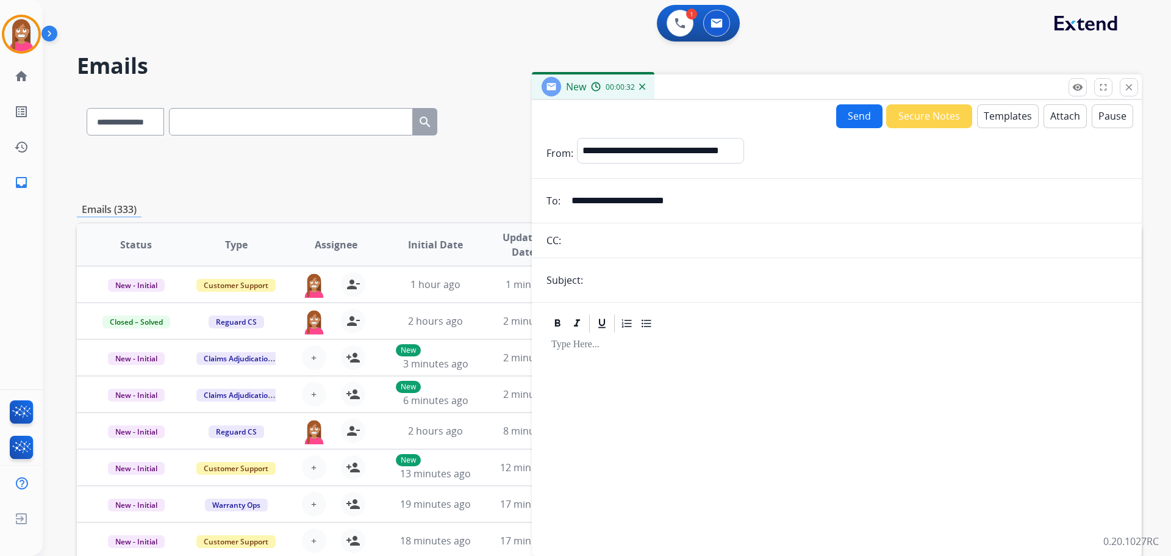
type input "**********"
click at [992, 124] on button "Templates" at bounding box center [1008, 116] width 62 height 24
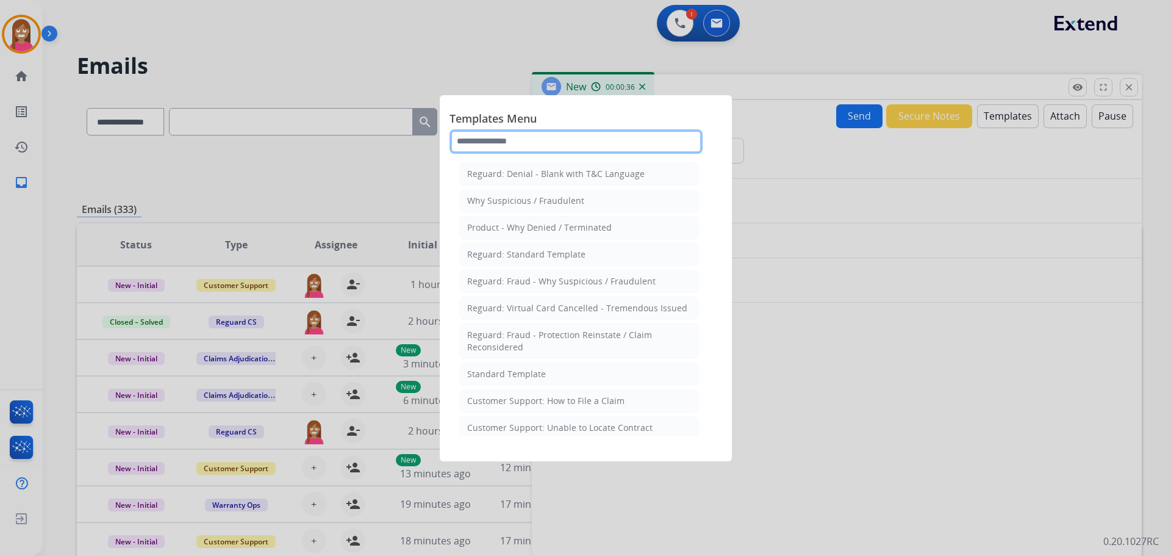
click at [500, 137] on input "text" at bounding box center [576, 141] width 253 height 24
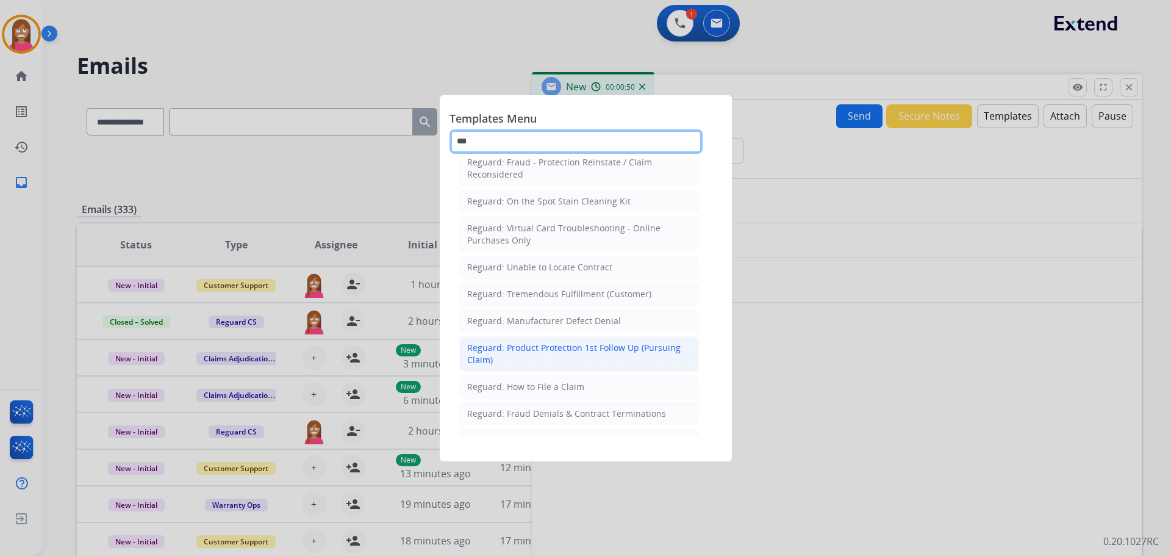
scroll to position [122, 0]
type input "***"
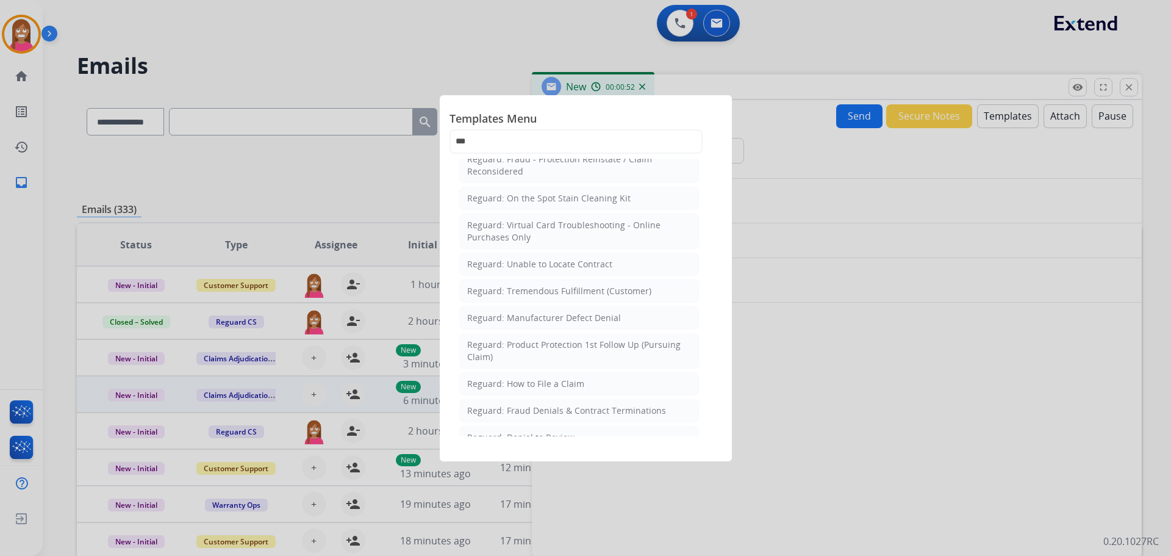
click at [520, 381] on div "Reguard: How to File a Claim" at bounding box center [525, 384] width 117 height 12
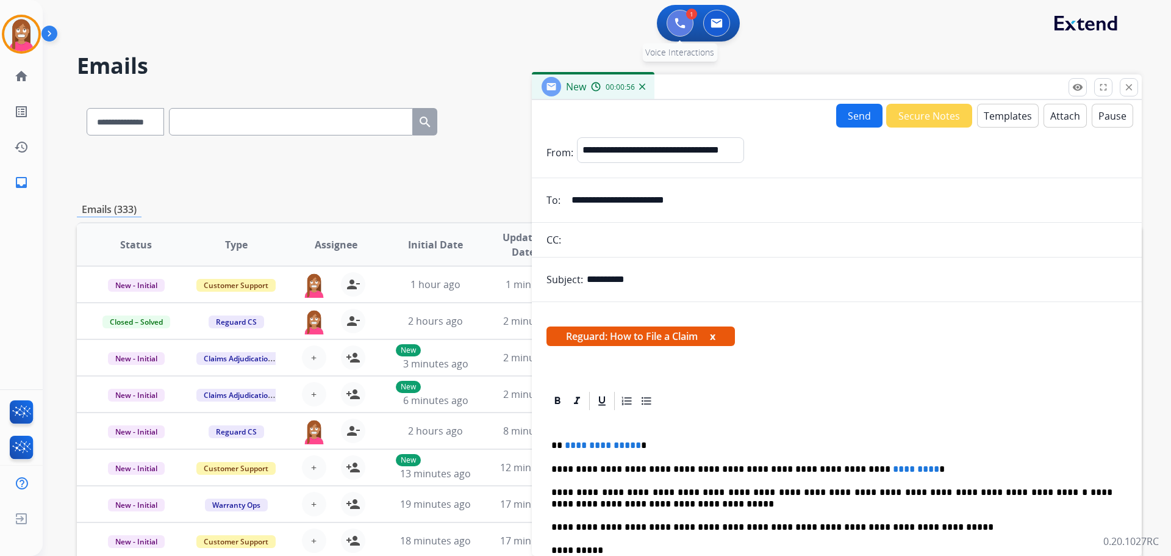
click at [681, 20] on img at bounding box center [680, 23] width 11 height 11
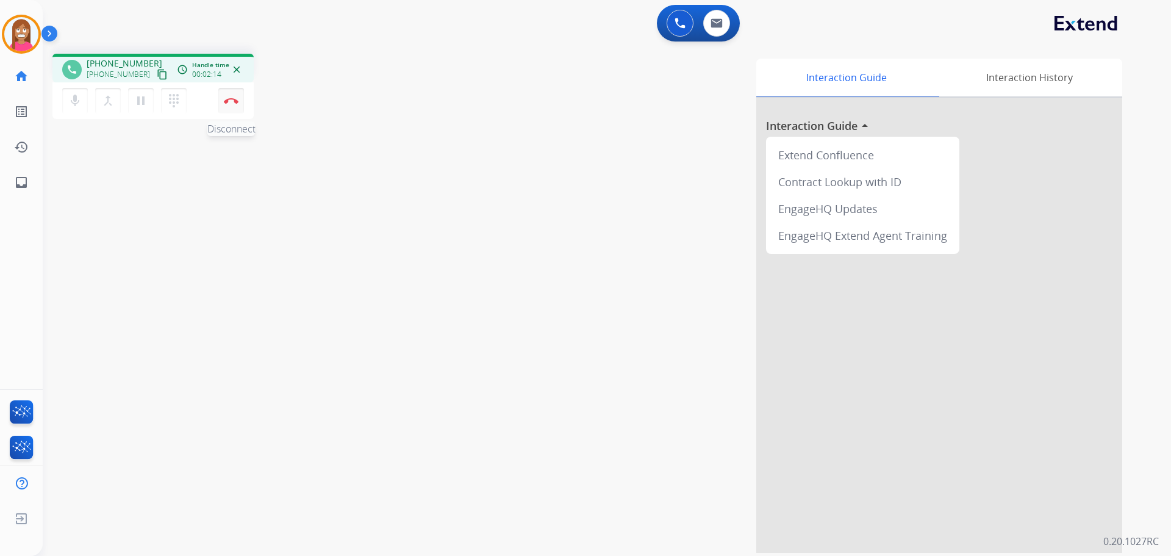
click at [229, 101] on img at bounding box center [231, 101] width 15 height 6
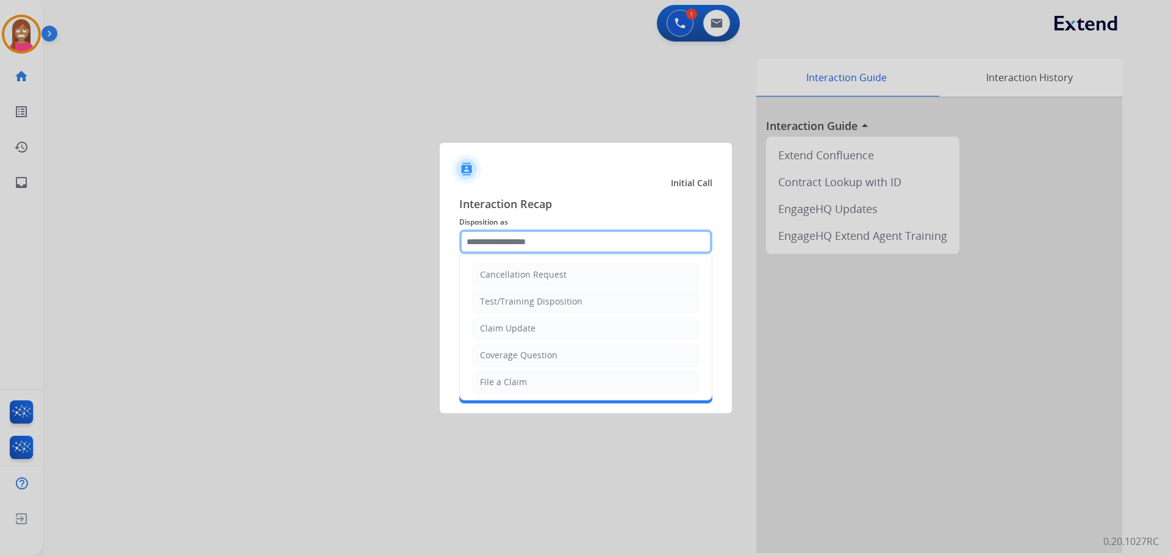
drag, startPoint x: 486, startPoint y: 247, endPoint x: 487, endPoint y: 253, distance: 6.4
click at [487, 247] on input "text" at bounding box center [585, 241] width 253 height 24
click at [505, 386] on div "File a Claim" at bounding box center [503, 382] width 47 height 12
type input "**********"
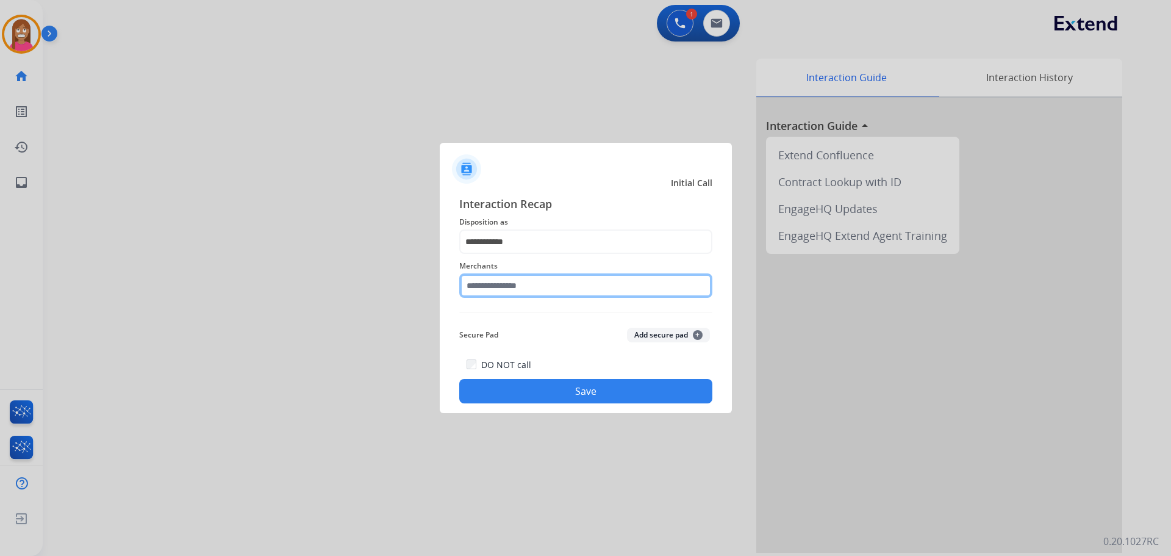
click at [491, 290] on input "text" at bounding box center [585, 285] width 253 height 24
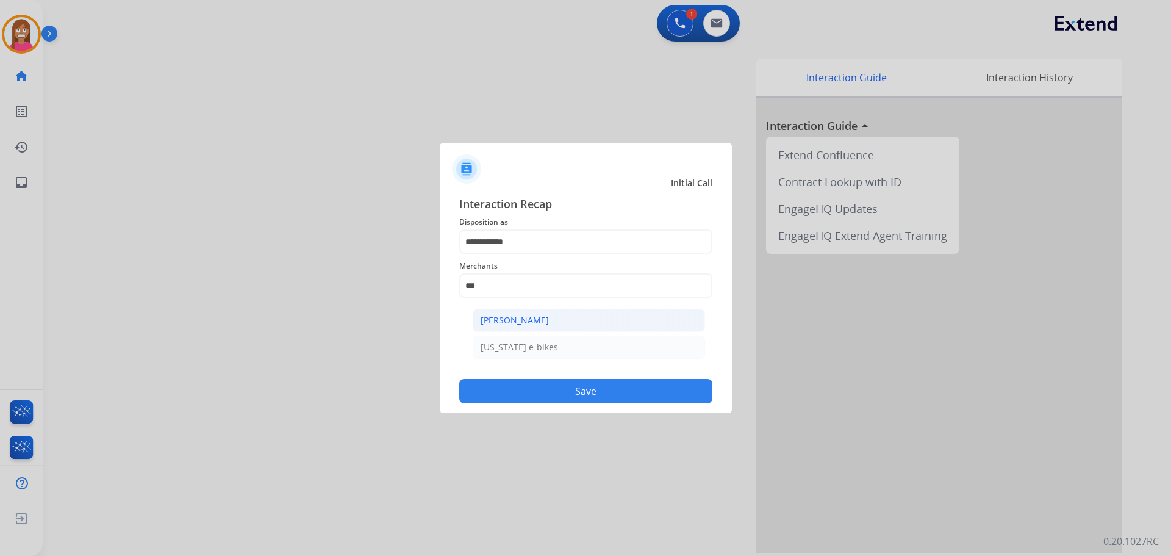
click at [539, 314] on li "[PERSON_NAME]" at bounding box center [589, 320] width 232 height 23
type input "**********"
click at [578, 389] on button "Save" at bounding box center [585, 391] width 253 height 24
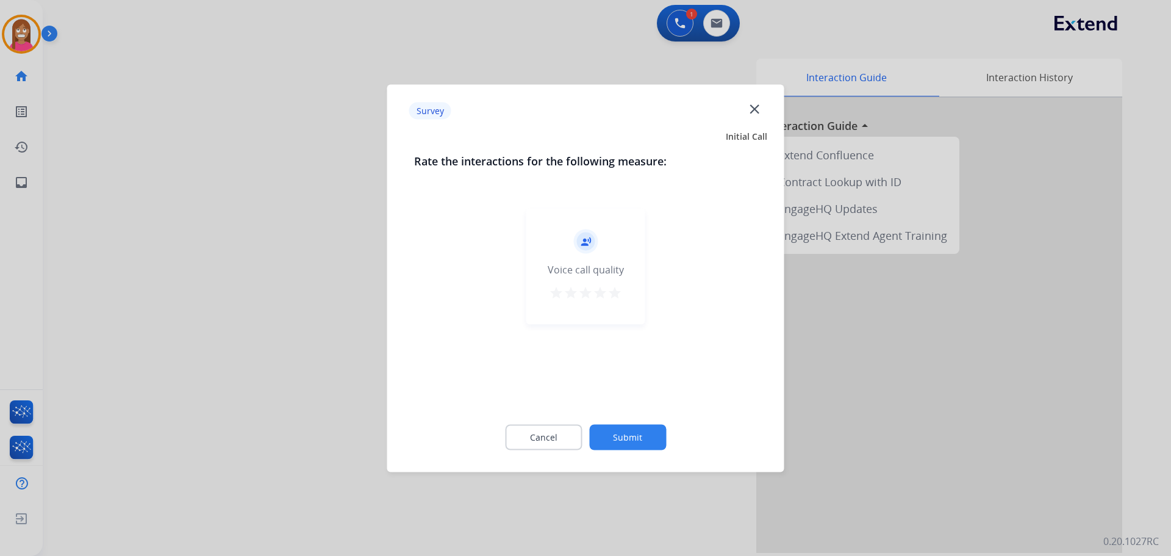
click at [750, 107] on mat-icon "close" at bounding box center [755, 109] width 16 height 16
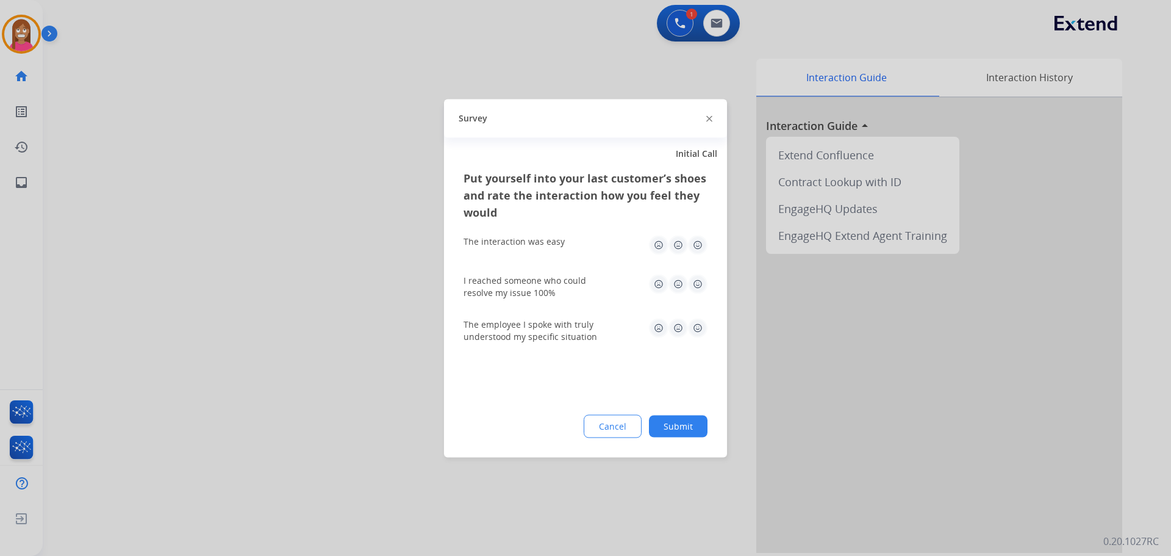
click at [711, 117] on img at bounding box center [710, 119] width 6 height 6
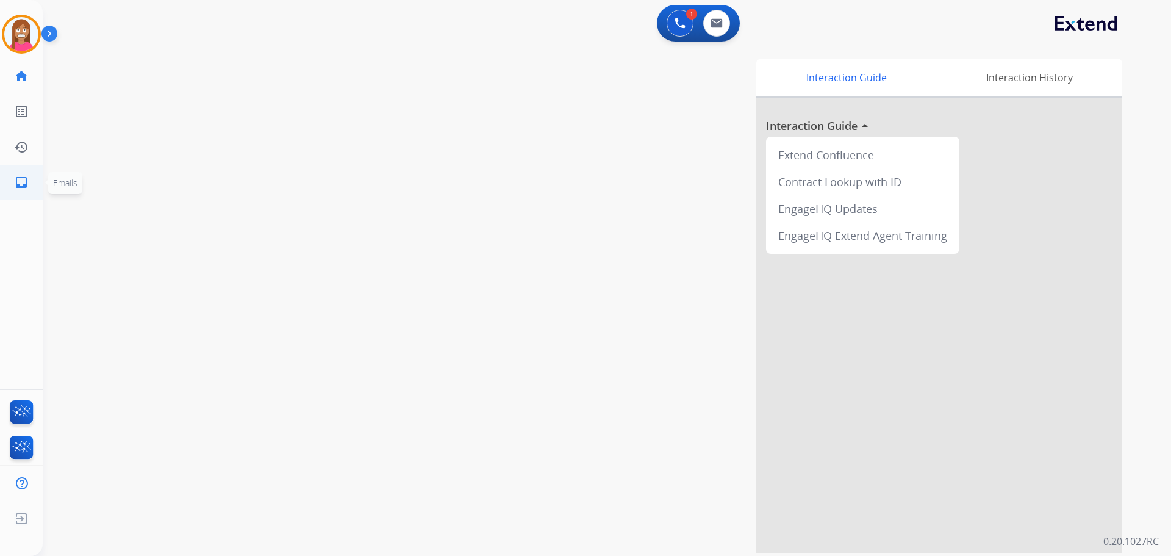
click at [15, 183] on mat-icon "inbox" at bounding box center [21, 182] width 15 height 15
select select "**********"
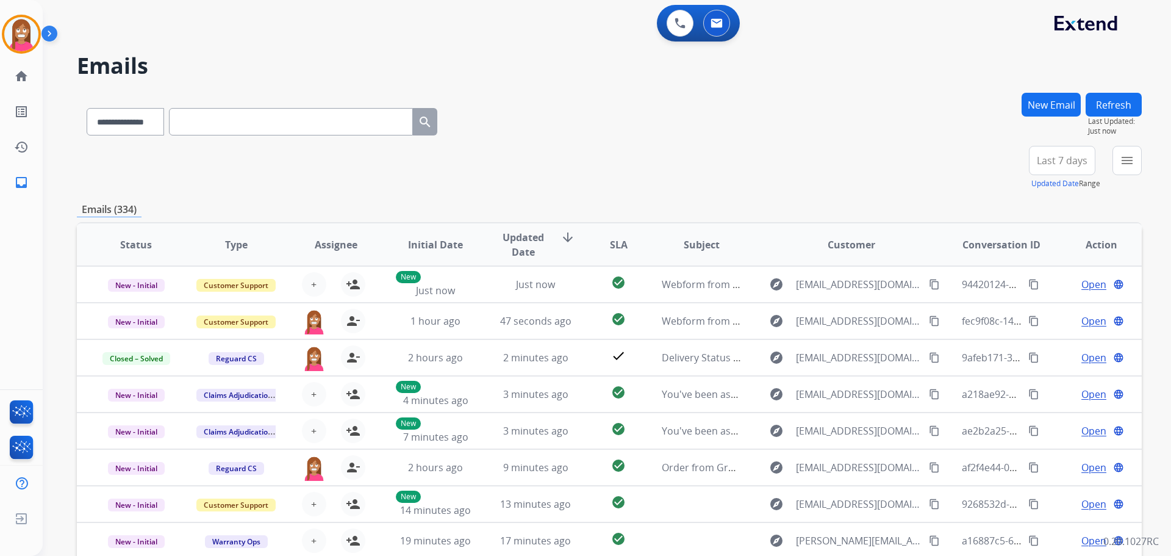
click at [1058, 104] on button "New Email" at bounding box center [1051, 105] width 59 height 24
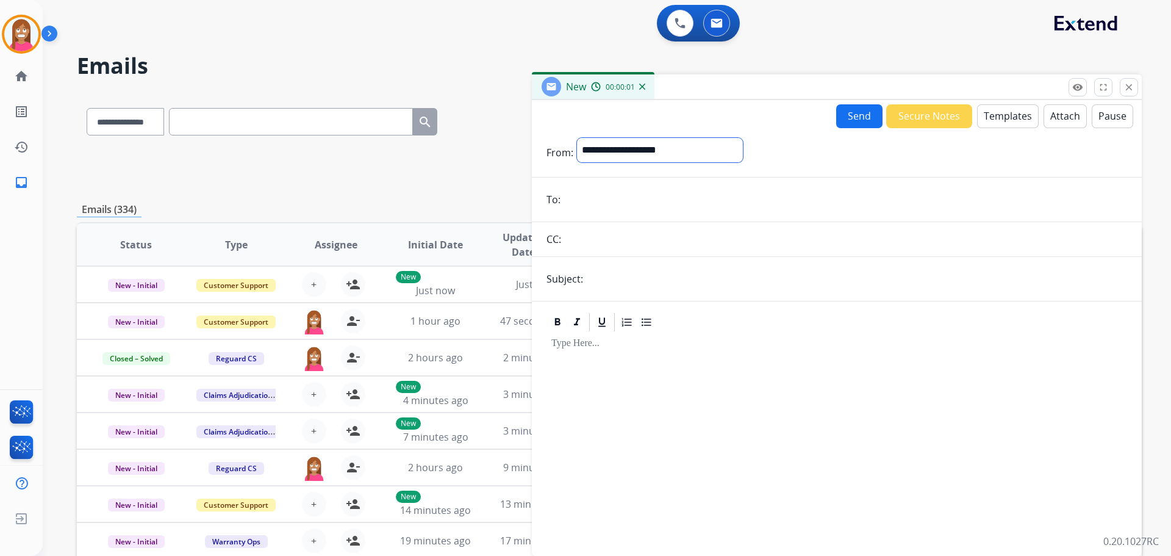
click at [695, 146] on select "**********" at bounding box center [660, 150] width 166 height 24
select select "**********"
click at [577, 138] on select "**********" at bounding box center [660, 150] width 166 height 24
click at [635, 282] on input "text" at bounding box center [857, 280] width 541 height 24
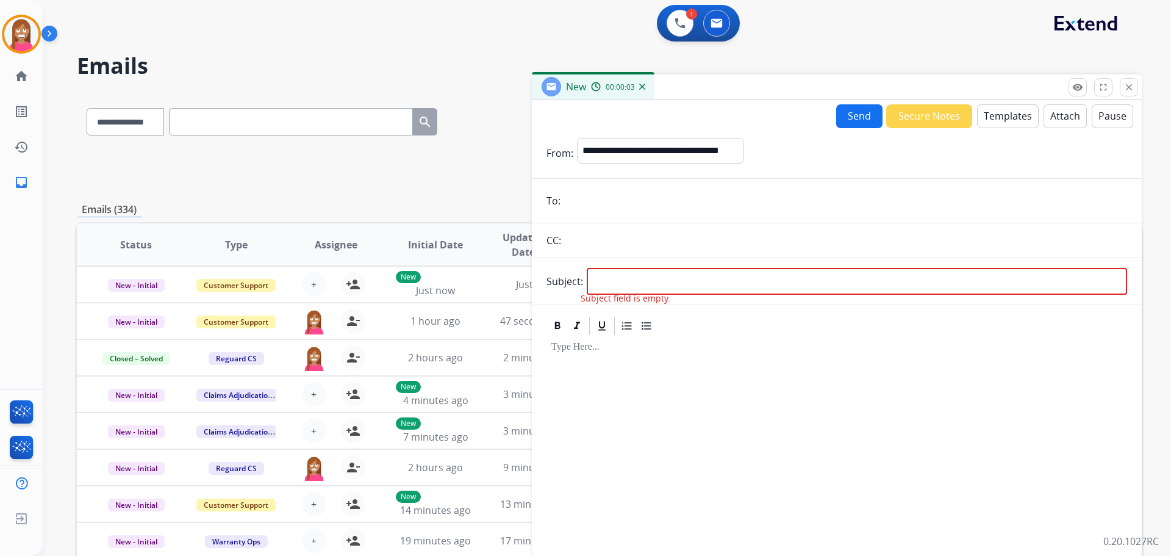
click at [586, 209] on input "email" at bounding box center [845, 201] width 563 height 24
paste input "**********"
type input "**********"
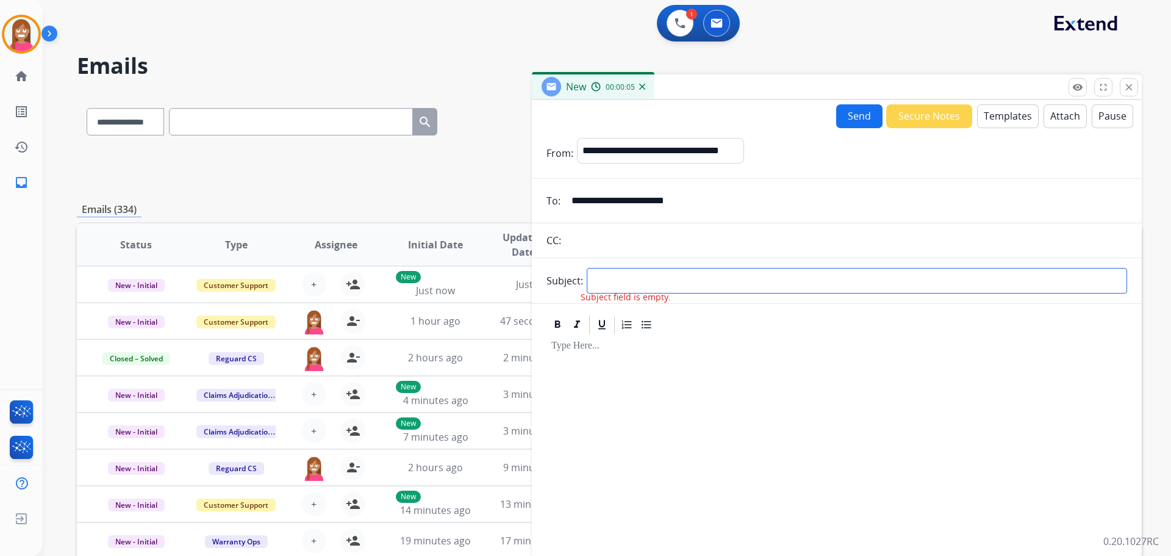
click at [627, 281] on input "text" at bounding box center [857, 281] width 541 height 26
type input "**********"
click at [1011, 123] on button "Templates" at bounding box center [1008, 116] width 62 height 24
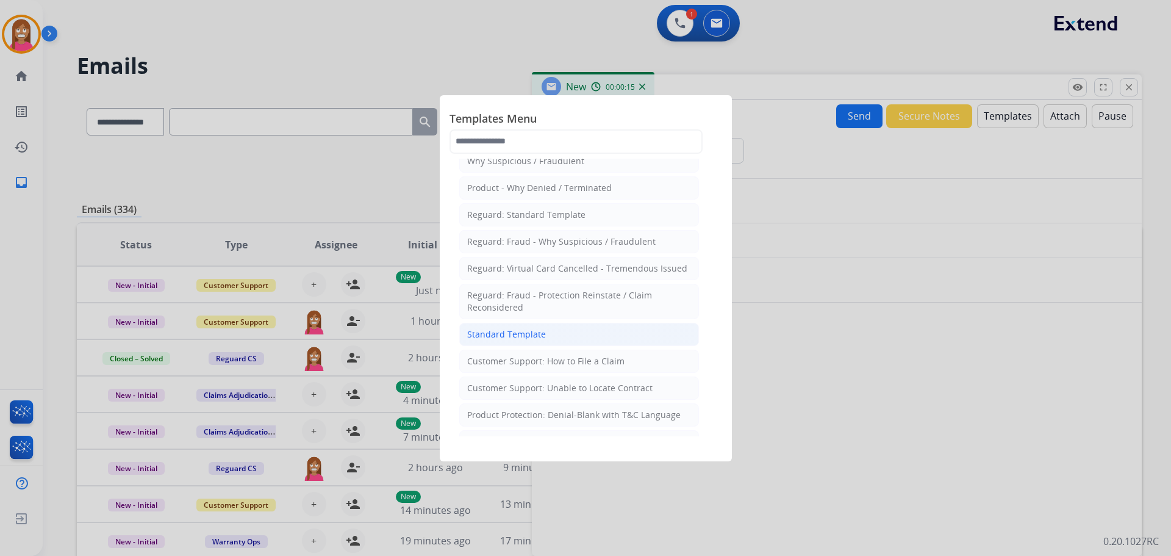
scroll to position [61, 0]
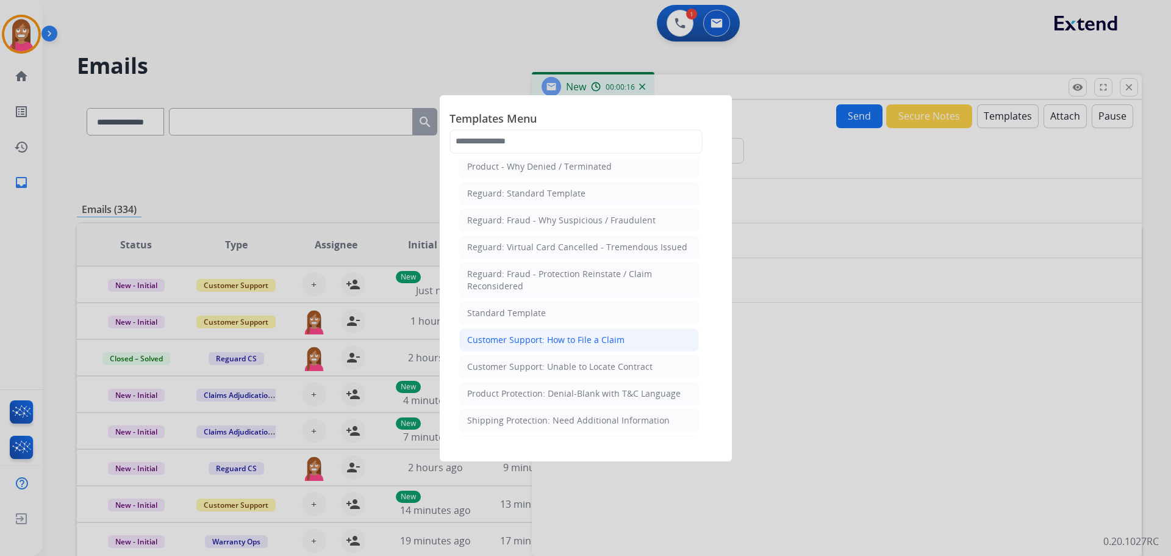
click at [519, 344] on div "Customer Support: How to File a Claim" at bounding box center [545, 340] width 157 height 12
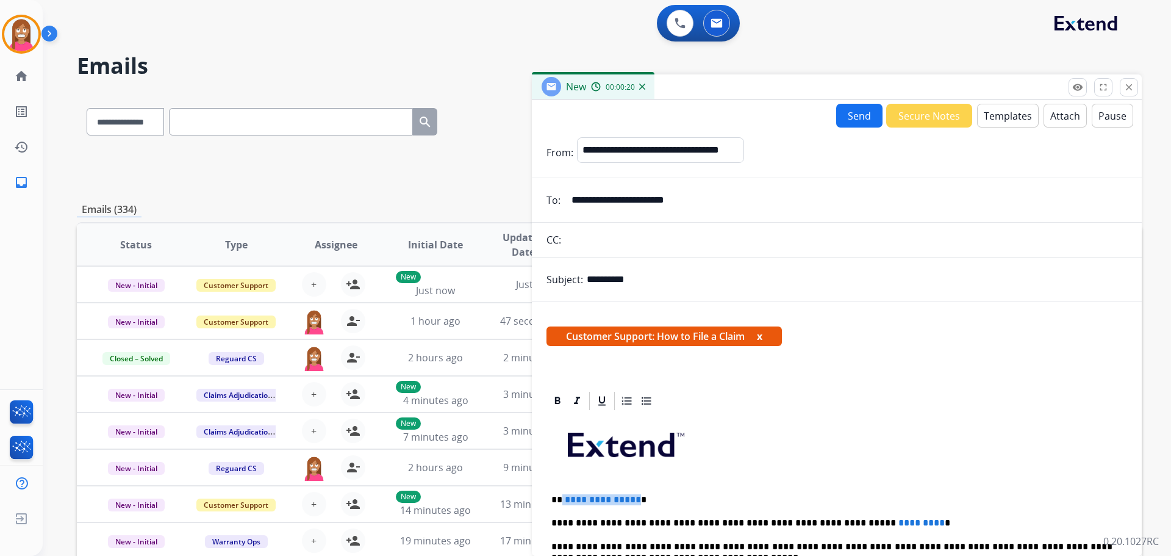
drag, startPoint x: 633, startPoint y: 489, endPoint x: 563, endPoint y: 487, distance: 70.8
drag, startPoint x: 883, startPoint y: 513, endPoint x: 795, endPoint y: 516, distance: 88.5
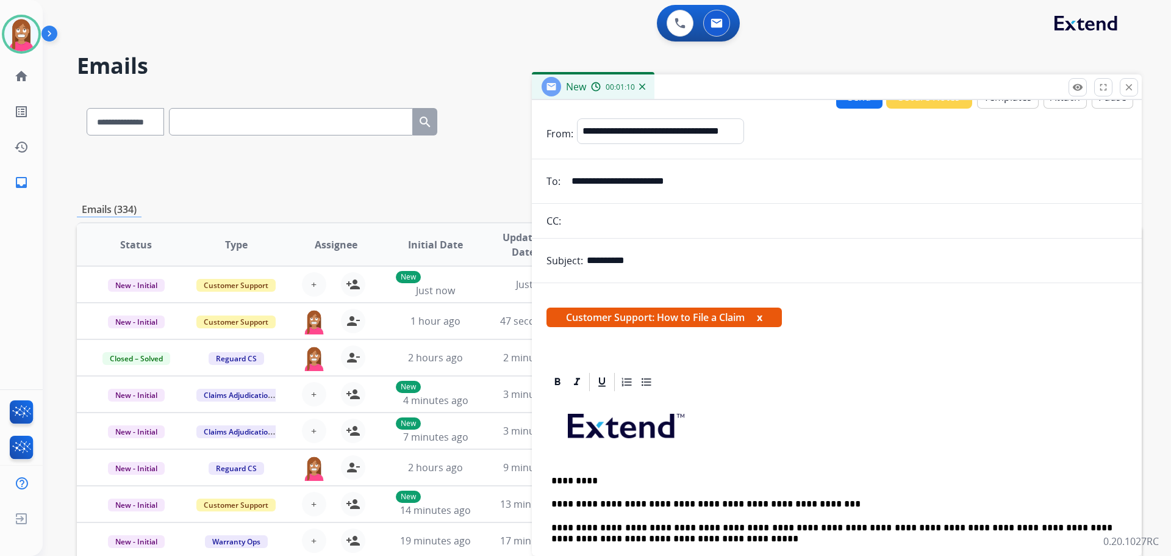
scroll to position [0, 0]
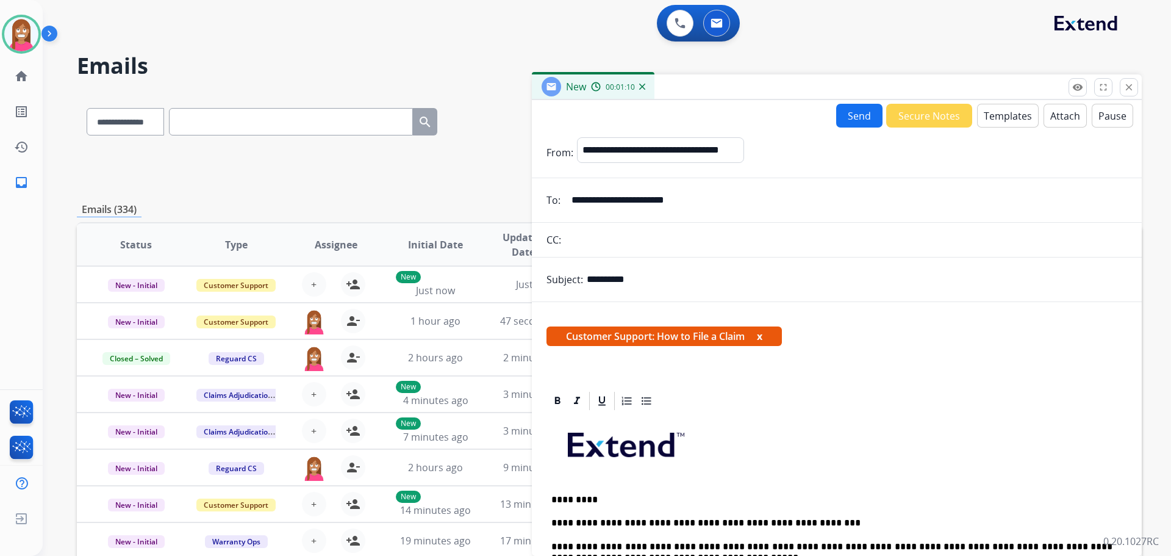
click at [1002, 117] on button "Templates" at bounding box center [1008, 116] width 62 height 24
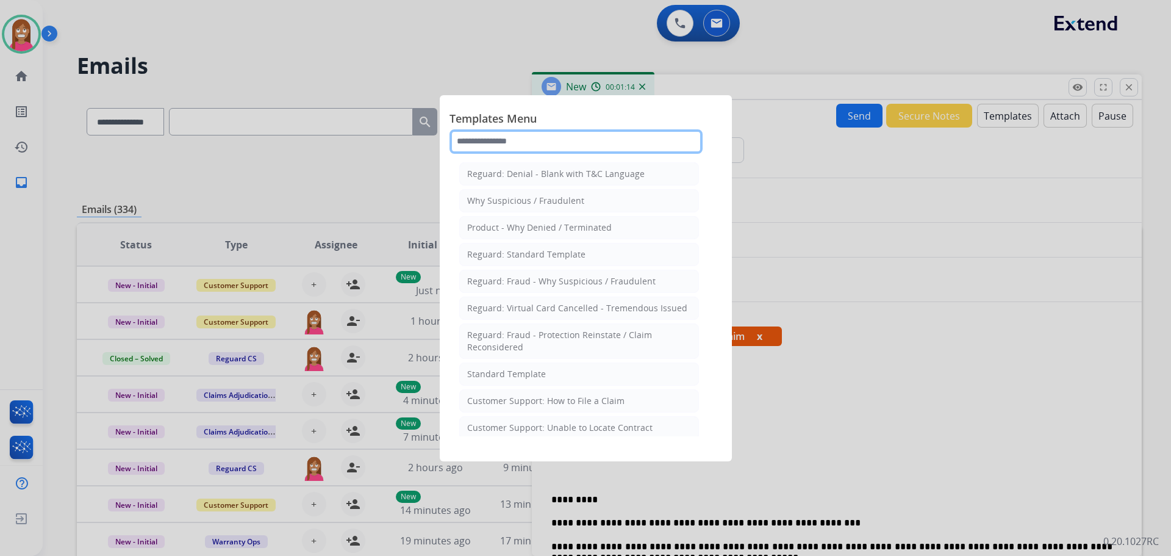
click at [508, 142] on input "text" at bounding box center [576, 141] width 253 height 24
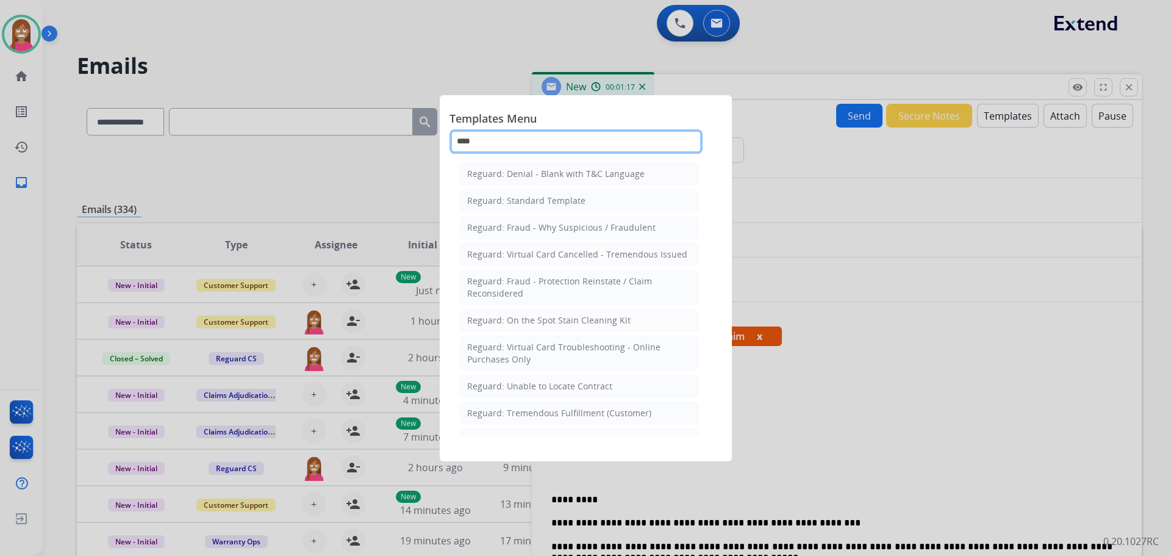
scroll to position [122, 0]
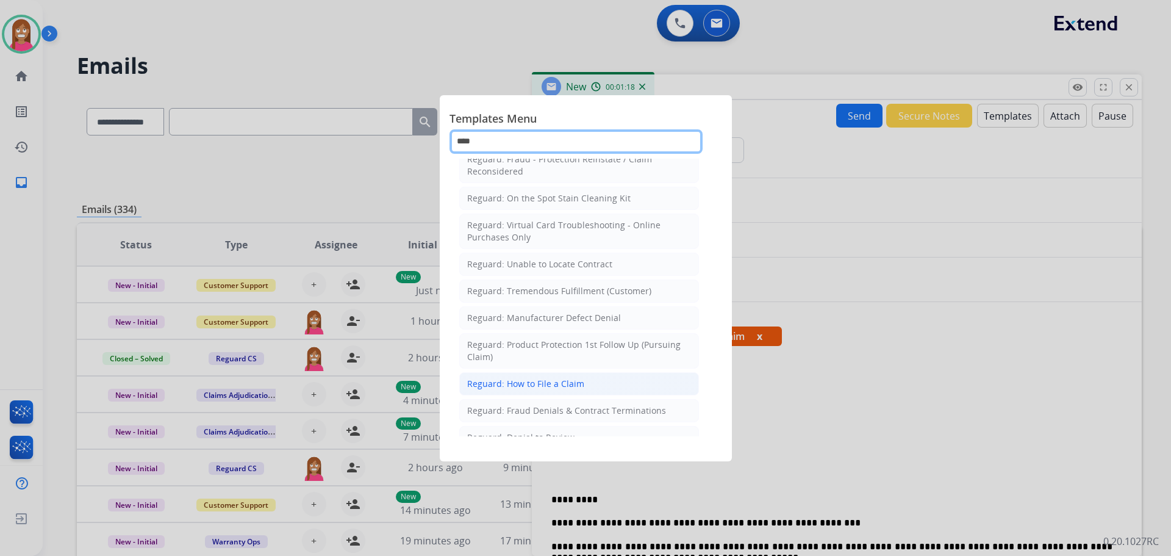
type input "****"
click at [525, 389] on div "Reguard: How to File a Claim" at bounding box center [525, 384] width 117 height 12
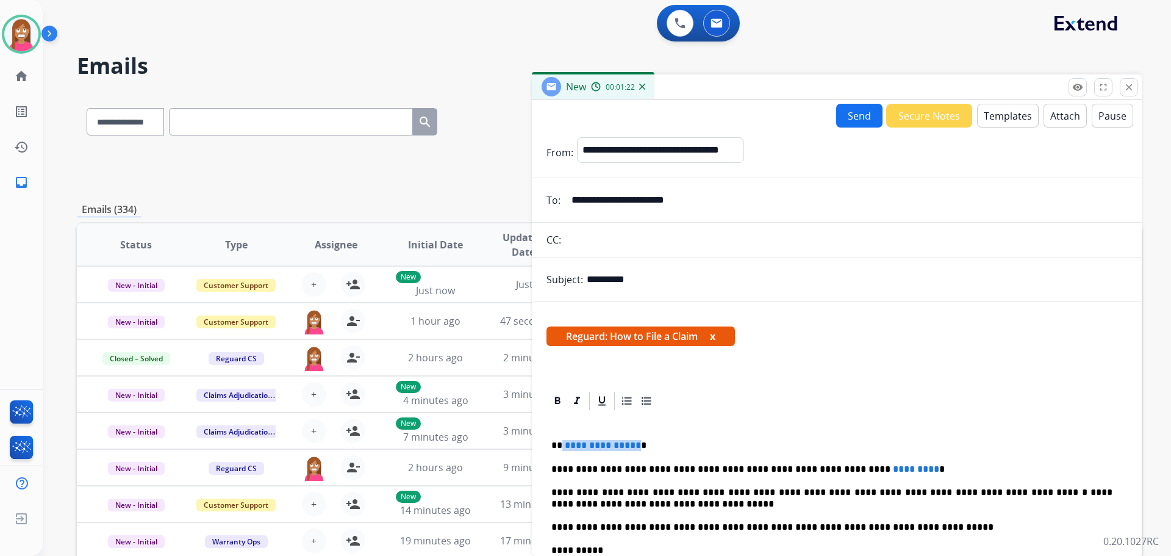
drag, startPoint x: 635, startPoint y: 442, endPoint x: 561, endPoint y: 434, distance: 73.6
click at [561, 434] on div "**********" at bounding box center [837, 549] width 581 height 275
drag, startPoint x: 885, startPoint y: 459, endPoint x: 798, endPoint y: 452, distance: 87.5
click at [798, 452] on div "**********" at bounding box center [837, 549] width 581 height 275
click at [847, 115] on button "Send" at bounding box center [859, 116] width 46 height 24
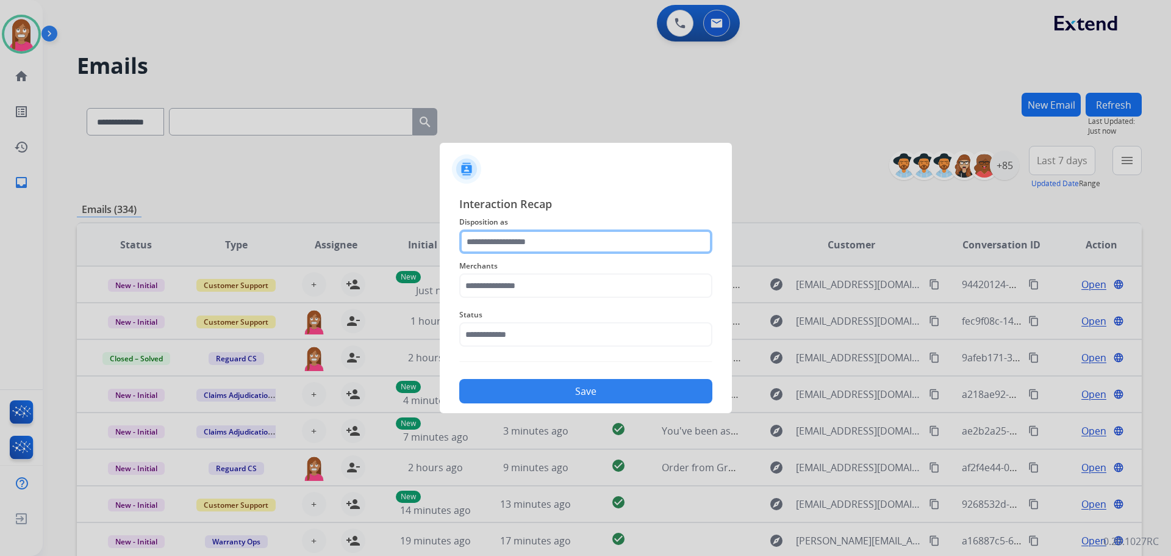
click at [498, 238] on input "text" at bounding box center [585, 241] width 253 height 24
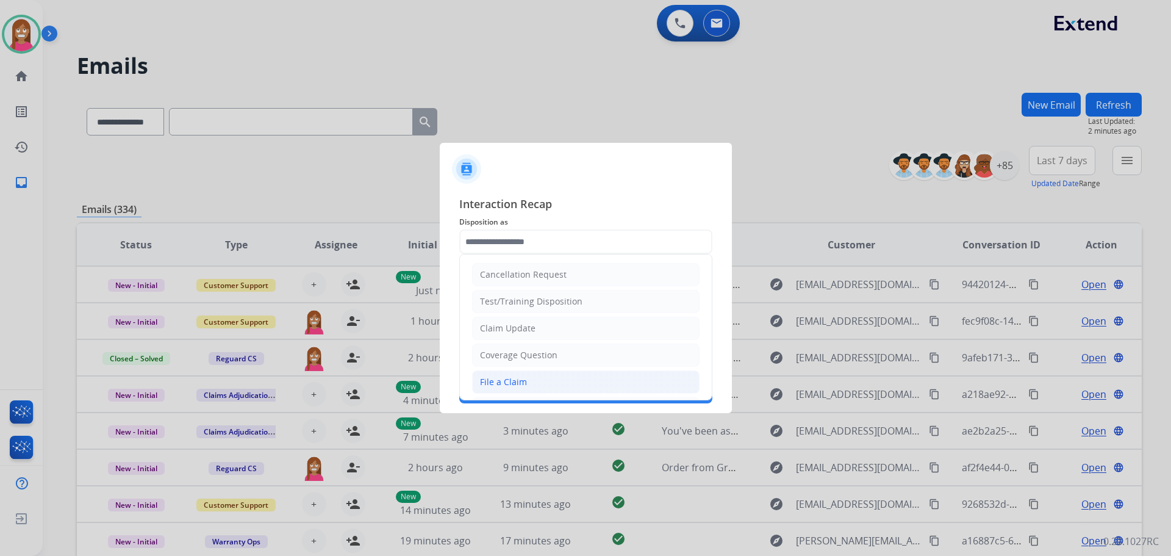
click at [514, 385] on div "File a Claim" at bounding box center [503, 382] width 47 height 12
type input "**********"
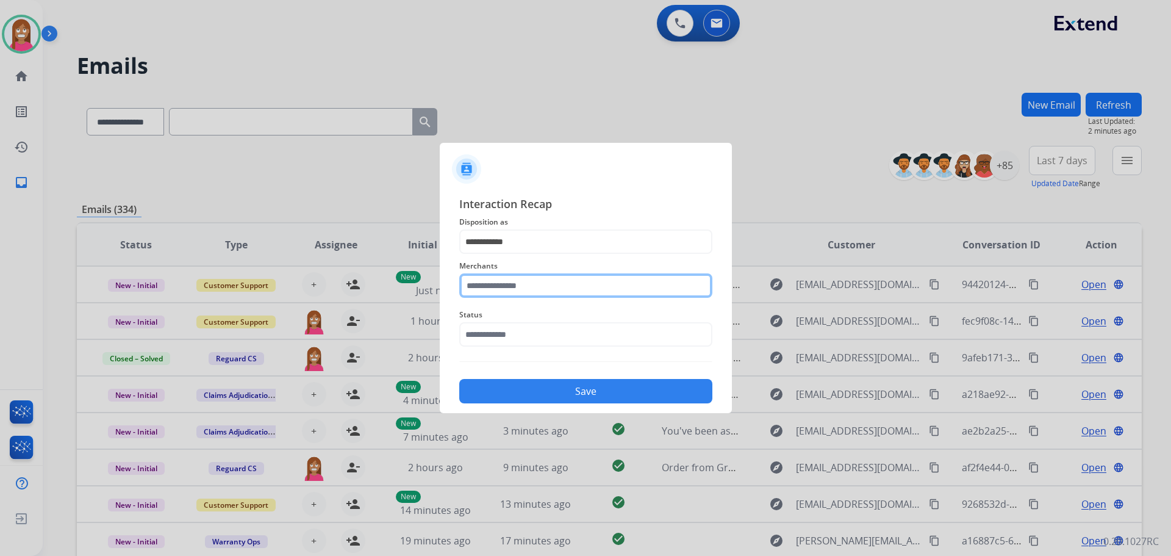
click at [492, 289] on input "text" at bounding box center [585, 285] width 253 height 24
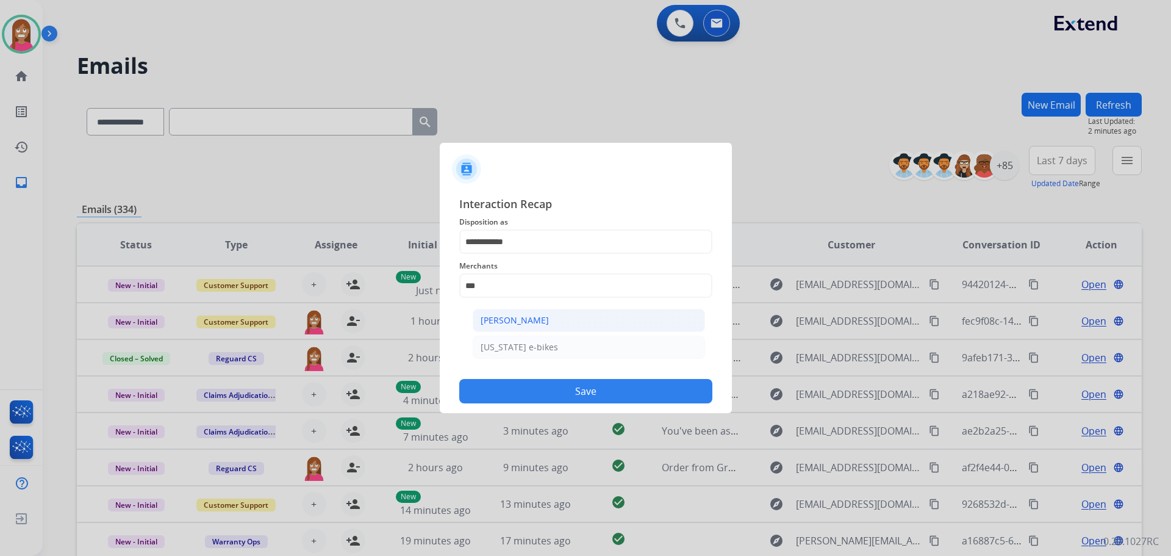
click at [523, 319] on div "[PERSON_NAME]" at bounding box center [515, 320] width 68 height 12
type input "**********"
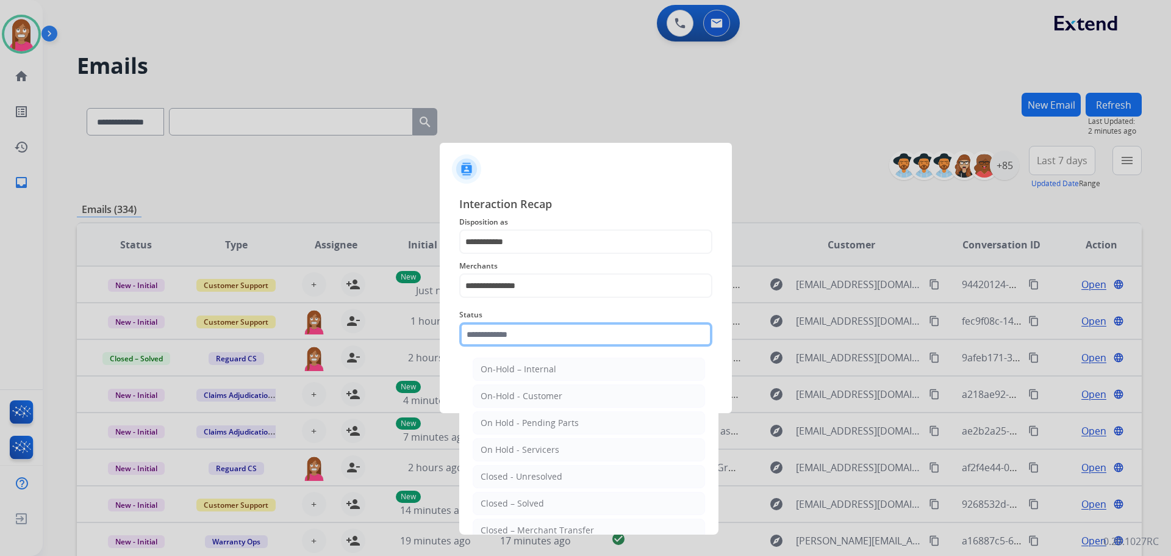
click at [504, 341] on input "text" at bounding box center [585, 334] width 253 height 24
click at [528, 498] on div "Closed – Solved" at bounding box center [512, 503] width 63 height 12
type input "**********"
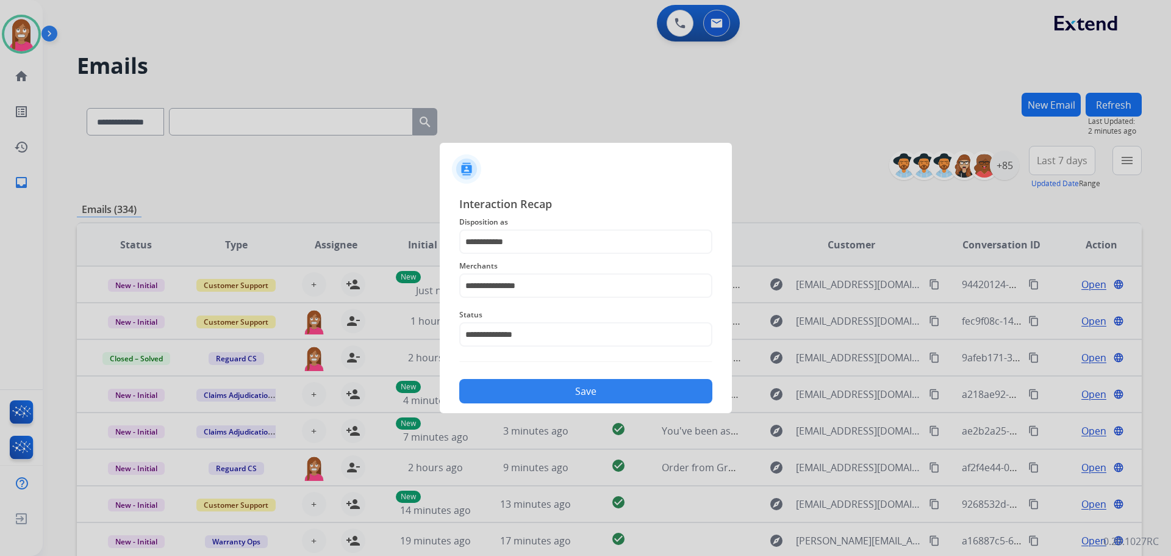
click at [512, 391] on button "Save" at bounding box center [585, 391] width 253 height 24
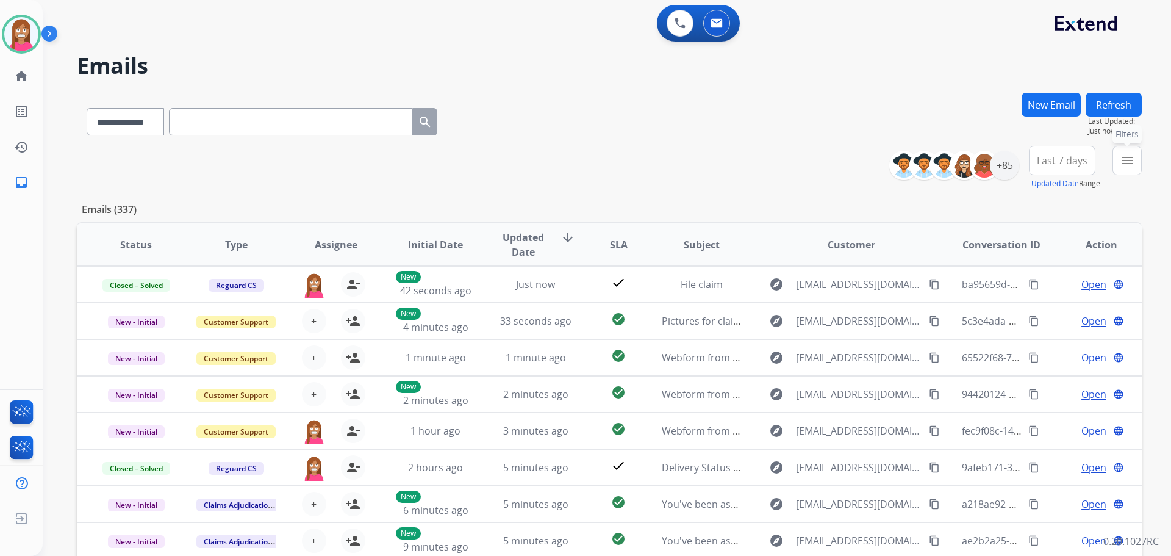
click at [1140, 159] on button "menu Filters" at bounding box center [1127, 160] width 29 height 29
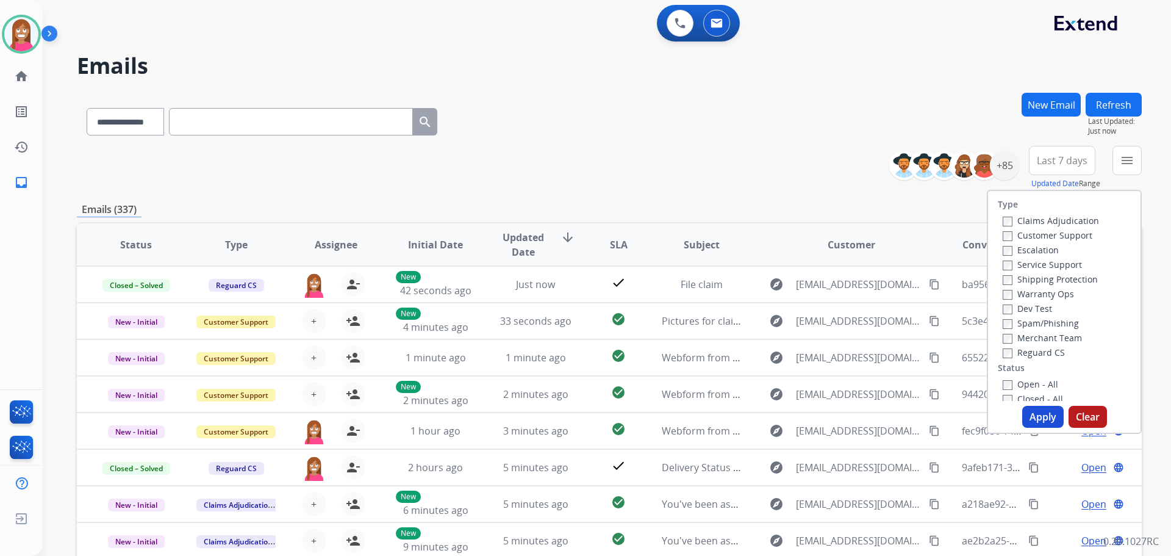
click at [1010, 237] on label "Customer Support" at bounding box center [1048, 235] width 90 height 12
click at [1015, 274] on label "Shipping Protection" at bounding box center [1050, 279] width 95 height 12
click at [1013, 350] on label "Reguard CS" at bounding box center [1034, 353] width 62 height 12
click at [1013, 385] on label "Open - All" at bounding box center [1031, 384] width 56 height 12
click at [1023, 409] on button "Apply" at bounding box center [1043, 417] width 41 height 22
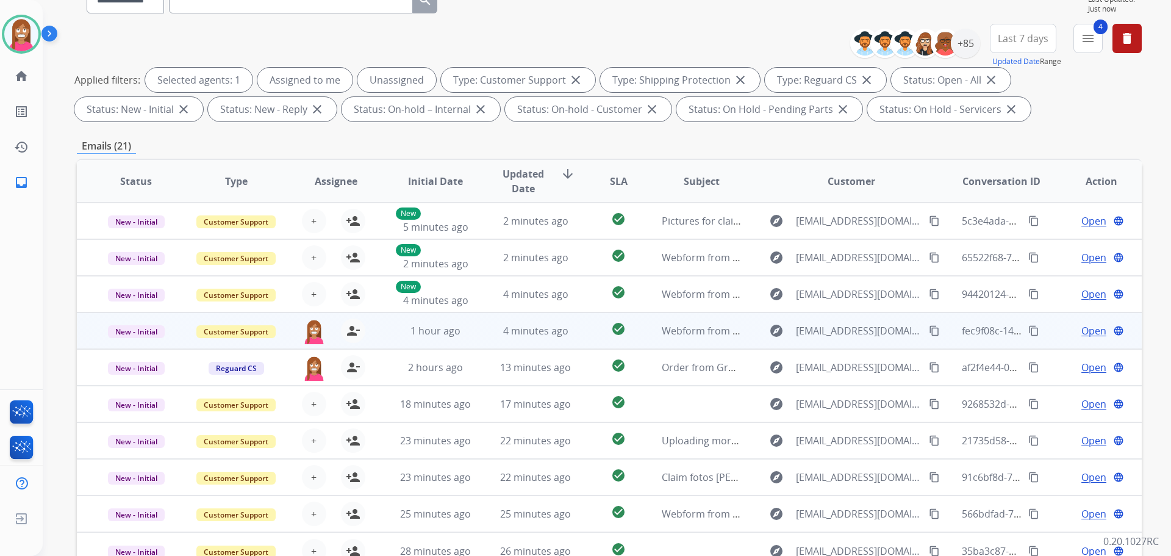
click at [1082, 330] on span "Open" at bounding box center [1094, 330] width 25 height 15
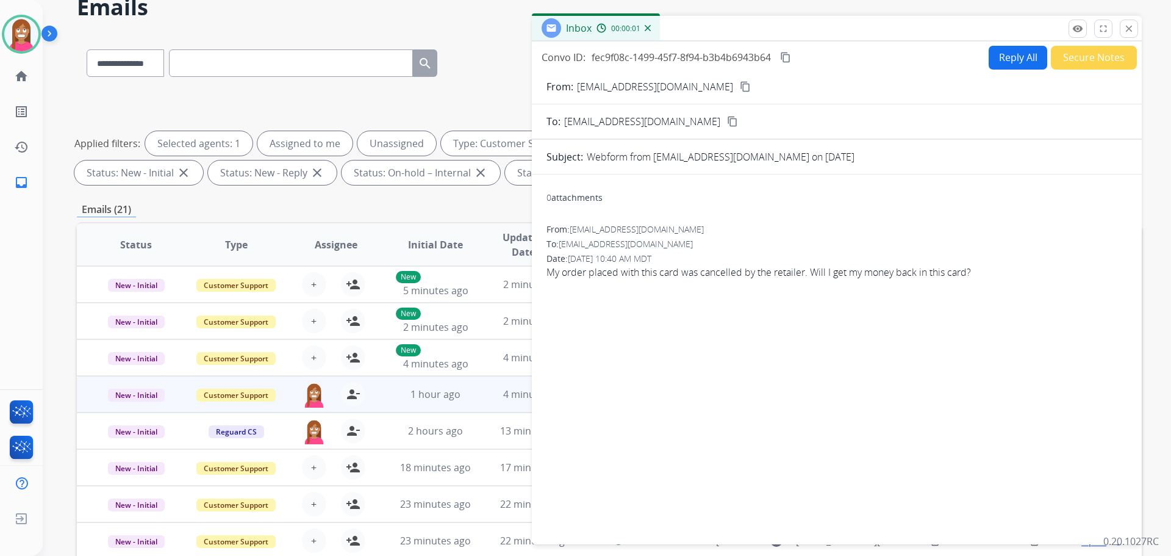
scroll to position [0, 0]
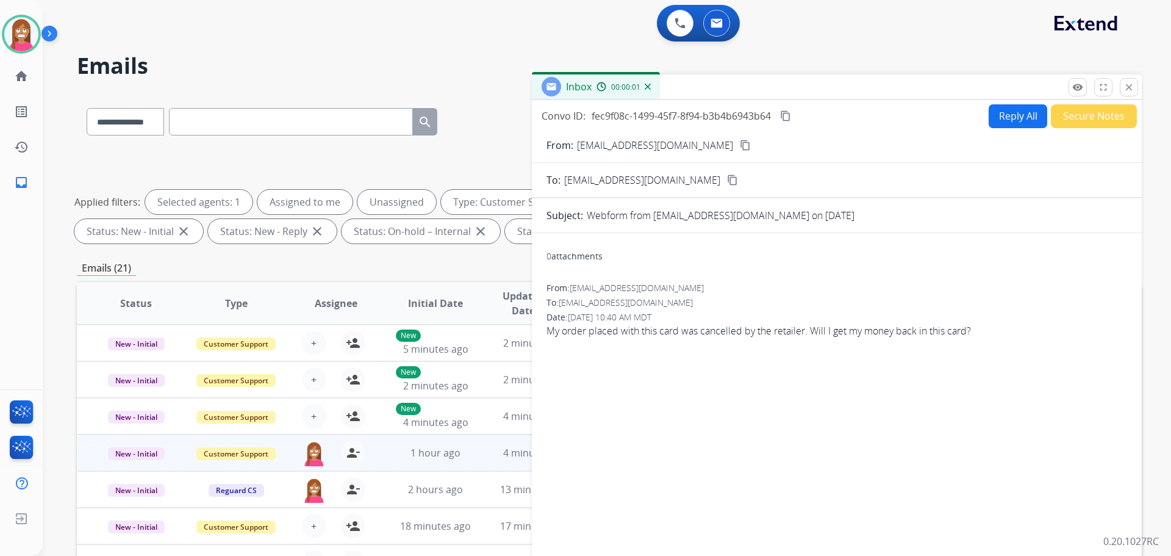
click at [1024, 123] on button "Reply All" at bounding box center [1018, 116] width 59 height 24
select select "**********"
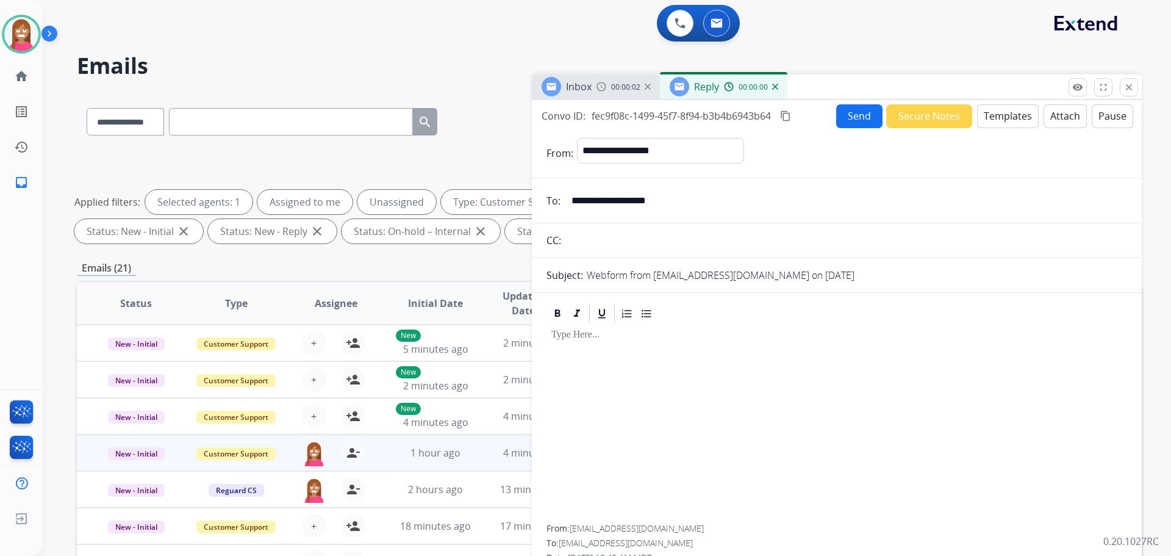
click at [1024, 123] on button "Templates" at bounding box center [1008, 116] width 62 height 24
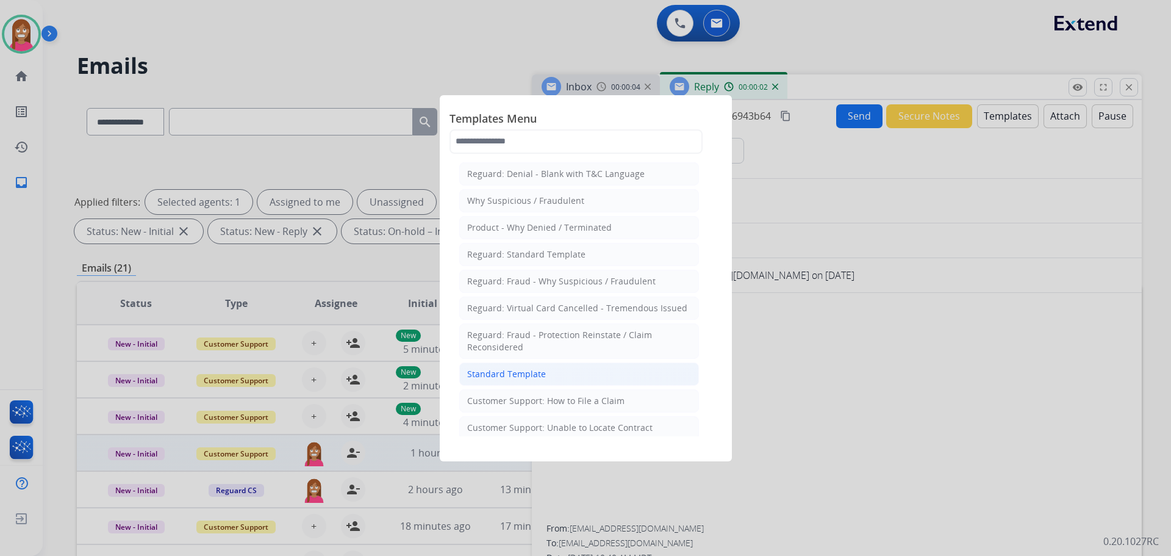
click at [509, 377] on div "Standard Template" at bounding box center [506, 374] width 79 height 12
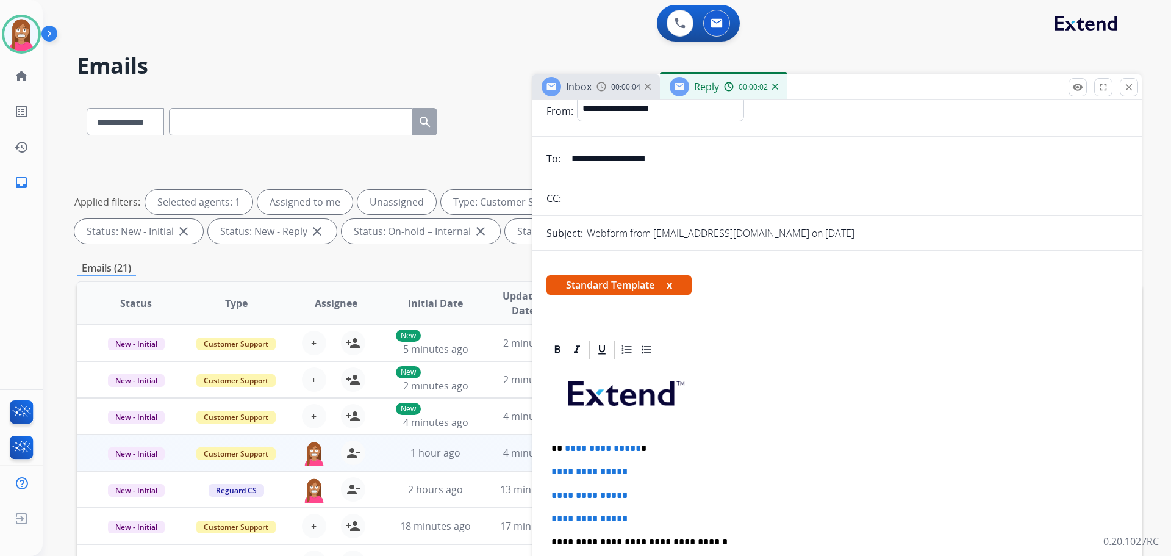
scroll to position [61, 0]
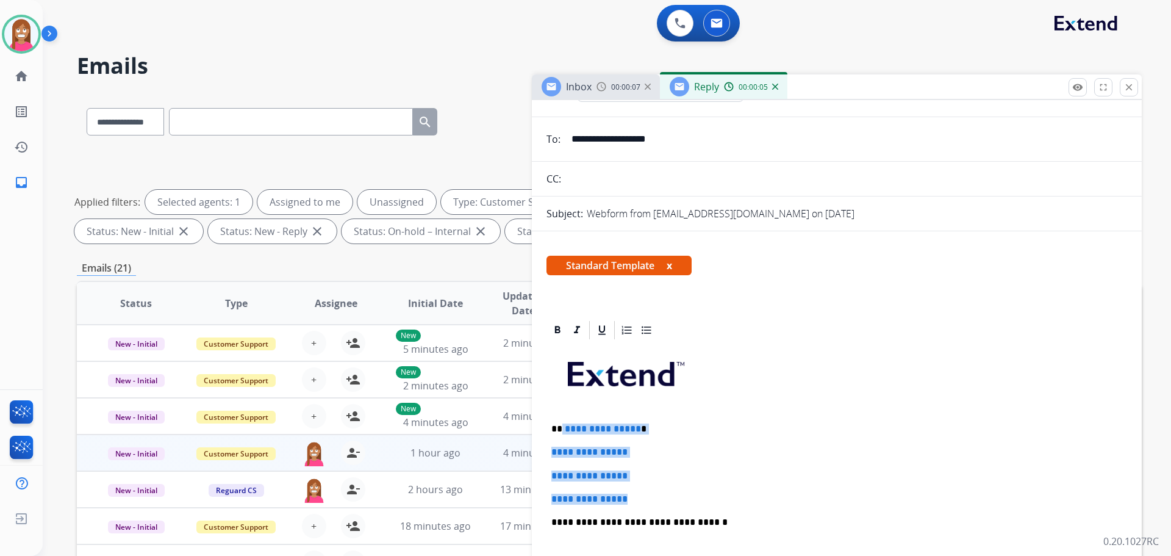
drag, startPoint x: 647, startPoint y: 499, endPoint x: 562, endPoint y: 420, distance: 116.1
click at [562, 420] on div "**********" at bounding box center [837, 551] width 581 height 420
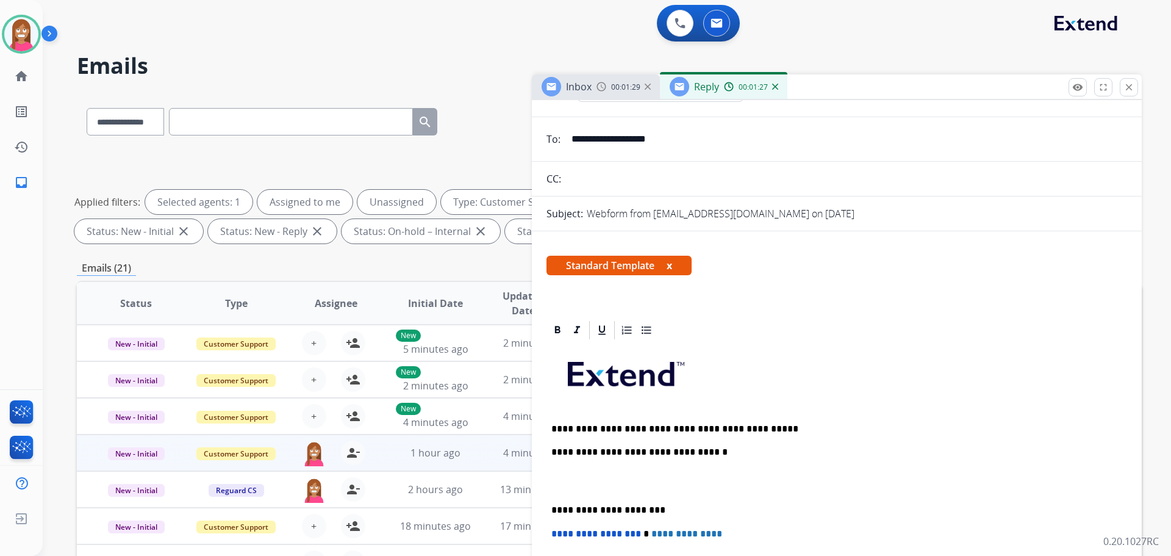
click at [761, 431] on p "**********" at bounding box center [832, 428] width 561 height 11
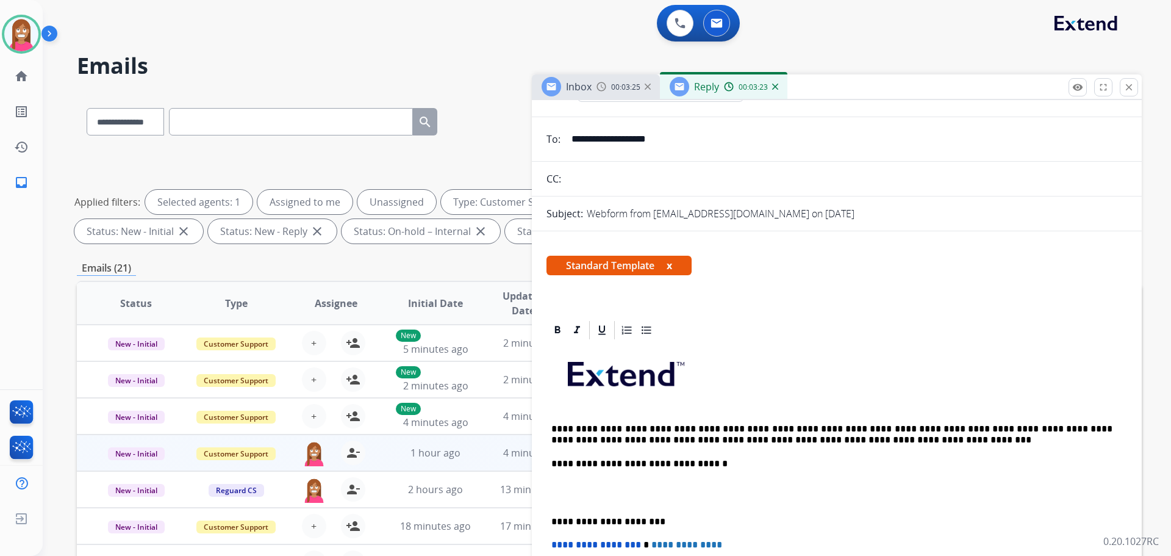
click at [861, 429] on p "**********" at bounding box center [832, 434] width 561 height 23
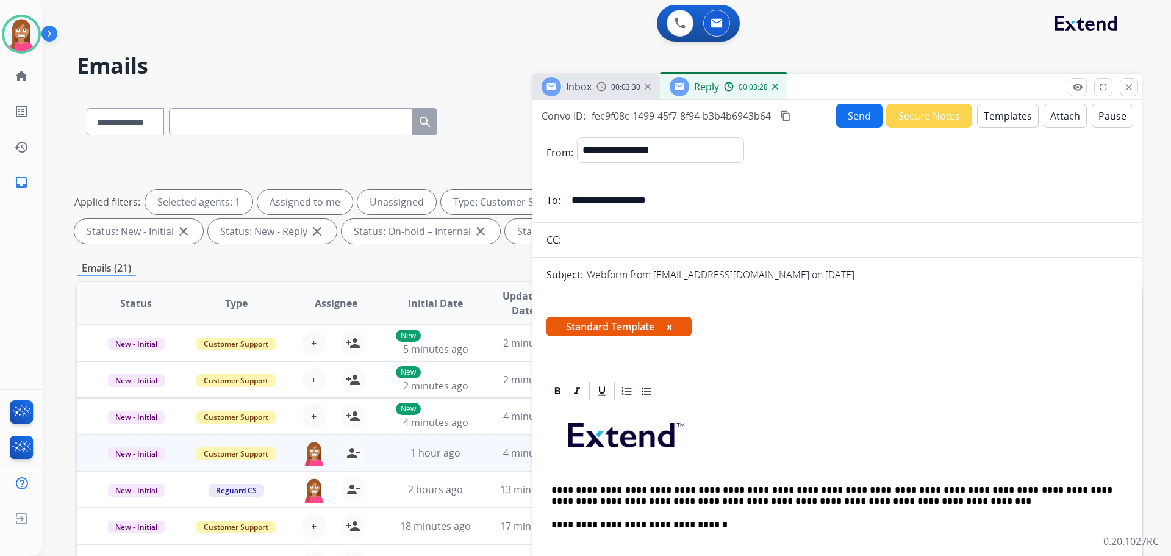
click at [858, 119] on button "Send" at bounding box center [859, 116] width 46 height 24
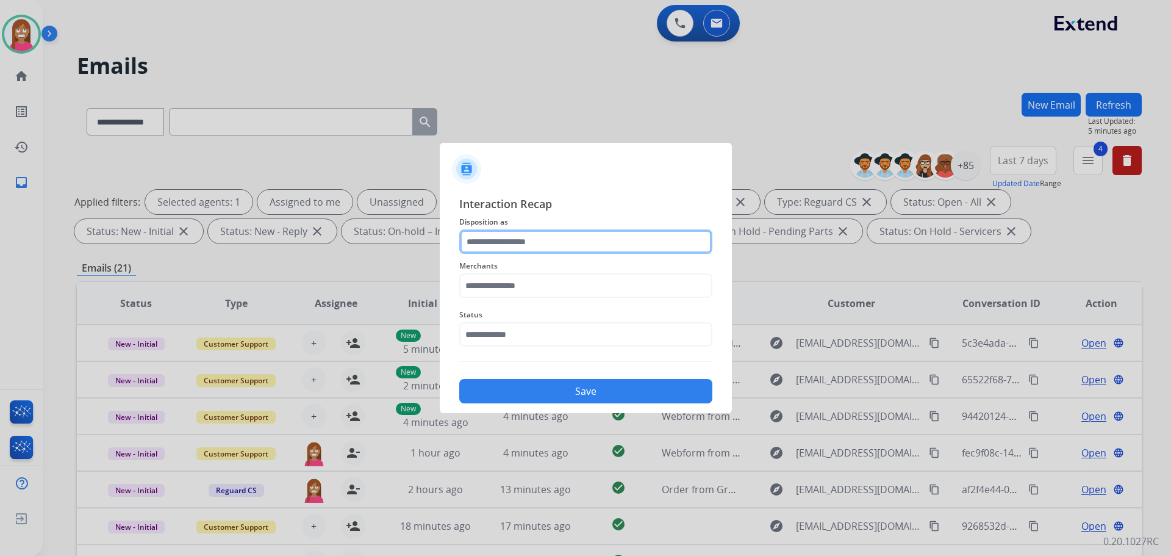
click at [509, 244] on input "text" at bounding box center [585, 241] width 253 height 24
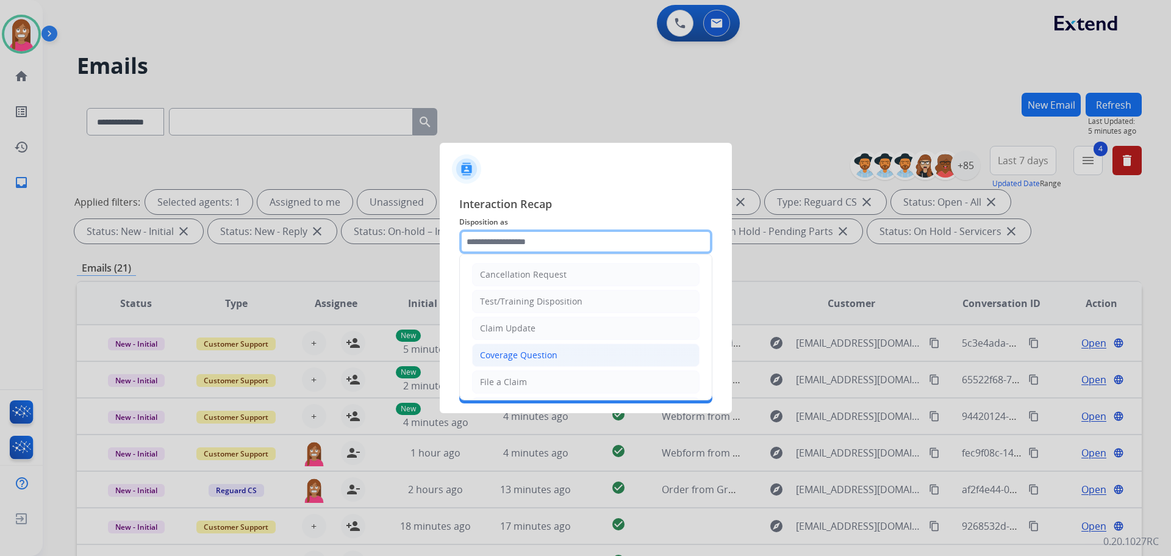
scroll to position [61, 0]
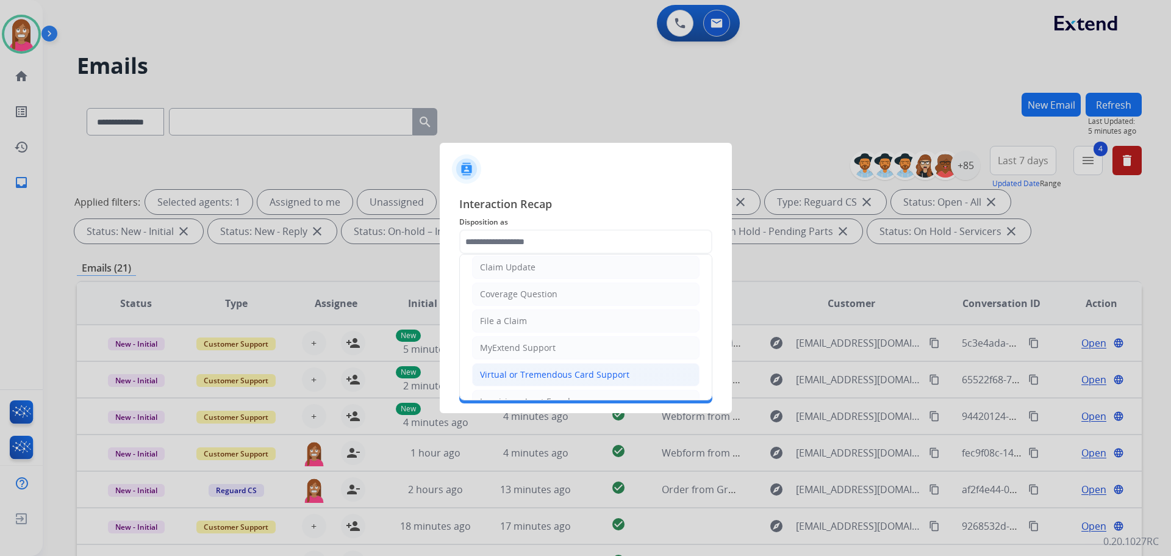
click at [503, 369] on div "Virtual or Tremendous Card Support" at bounding box center [554, 375] width 149 height 12
type input "**********"
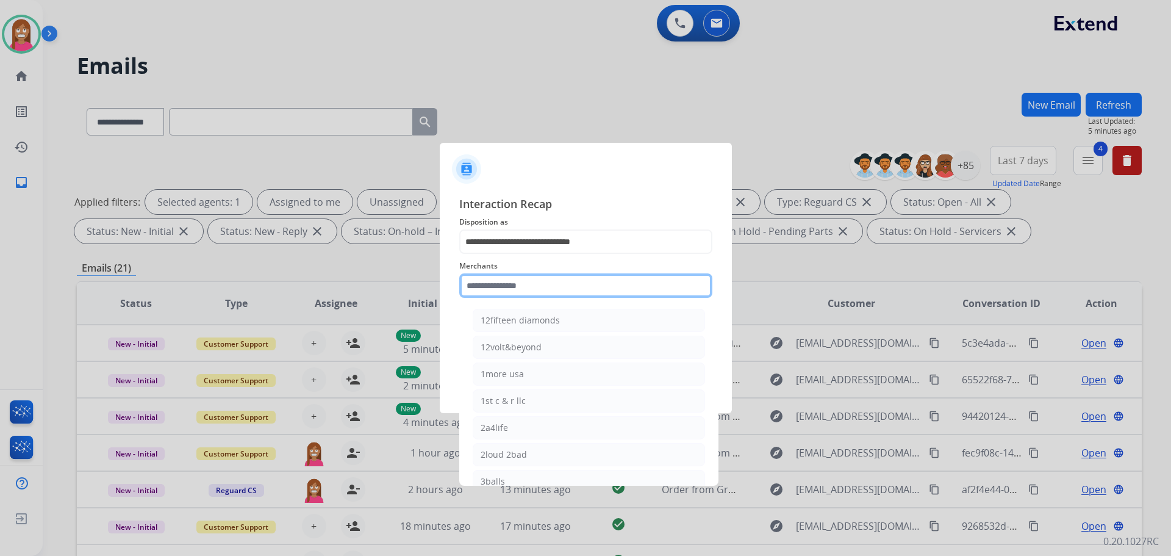
click at [487, 278] on input "text" at bounding box center [585, 285] width 253 height 24
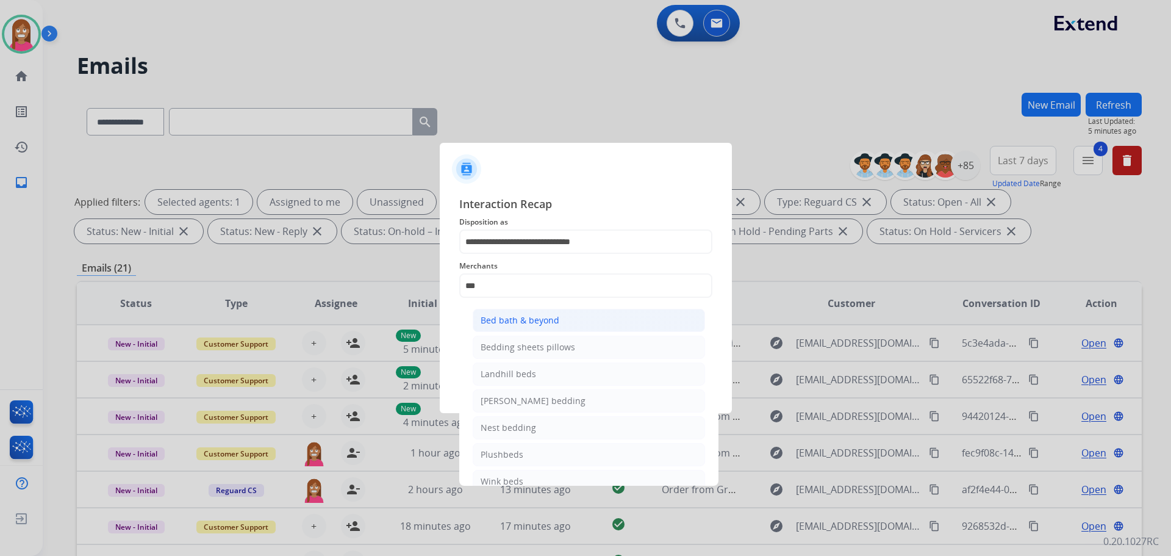
click at [539, 315] on div "Bed bath & beyond" at bounding box center [520, 320] width 79 height 12
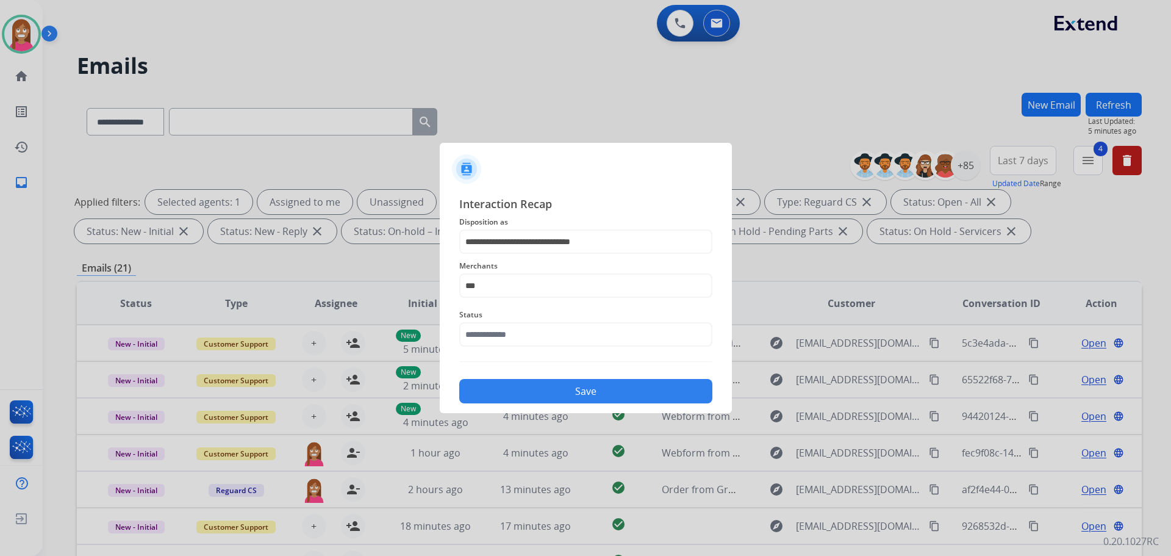
type input "**********"
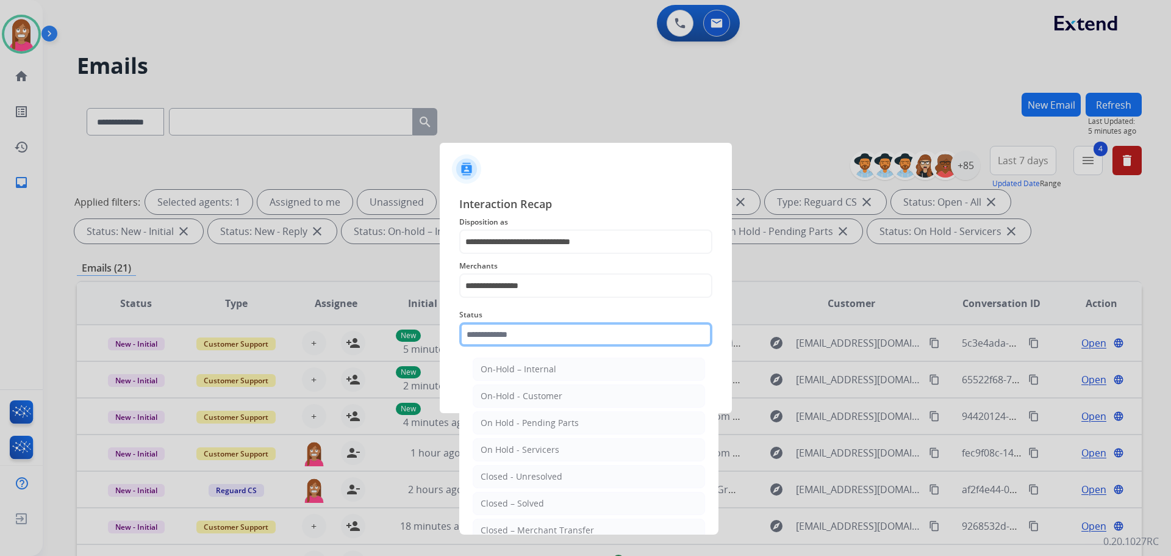
click at [538, 338] on input "text" at bounding box center [585, 334] width 253 height 24
click at [495, 505] on div "Closed – Solved" at bounding box center [512, 503] width 63 height 12
type input "**********"
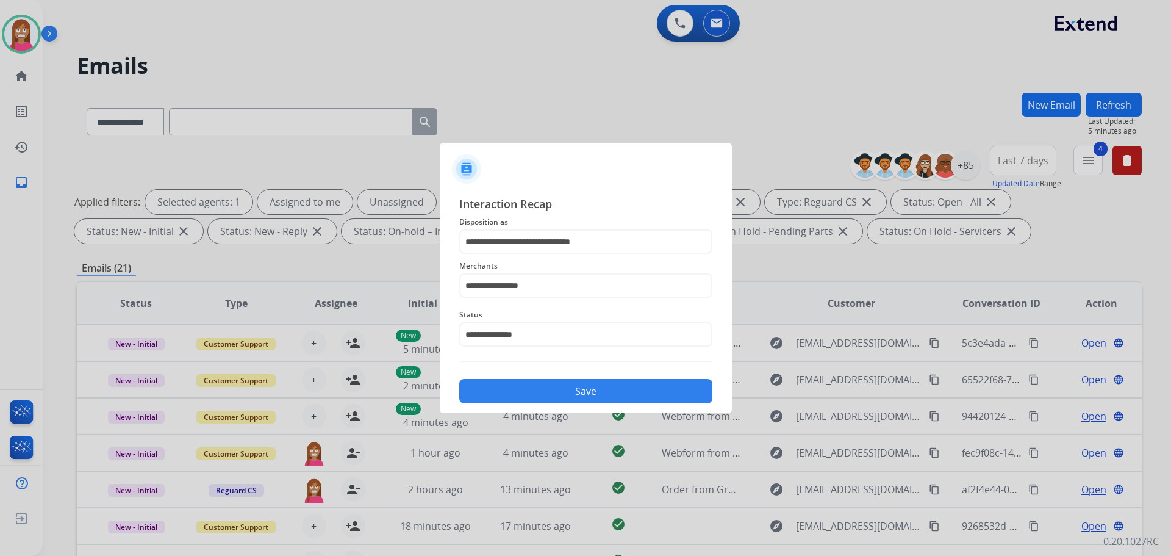
click at [486, 387] on button "Save" at bounding box center [585, 391] width 253 height 24
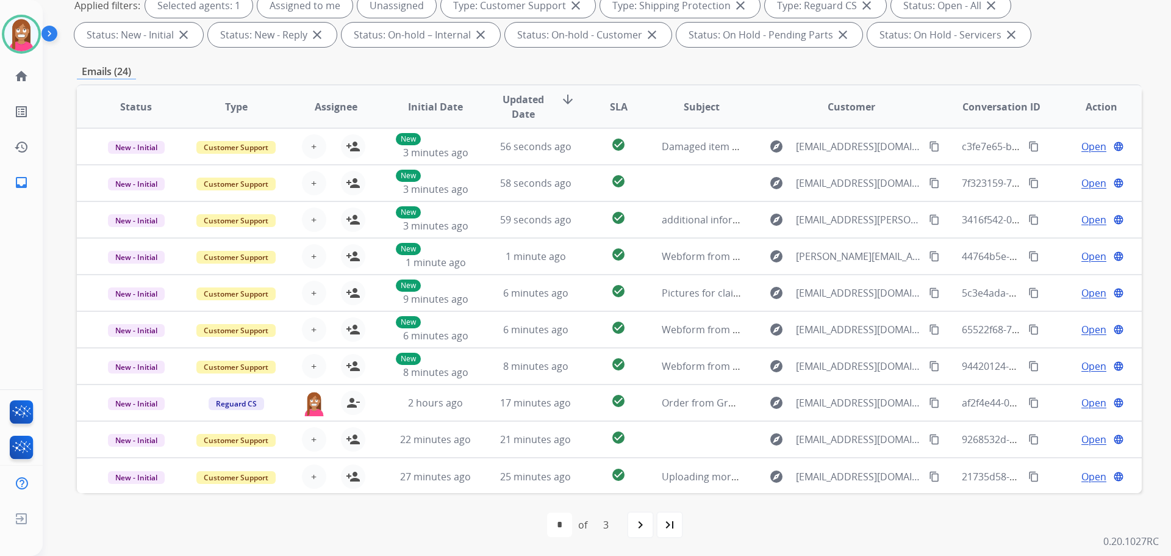
scroll to position [197, 0]
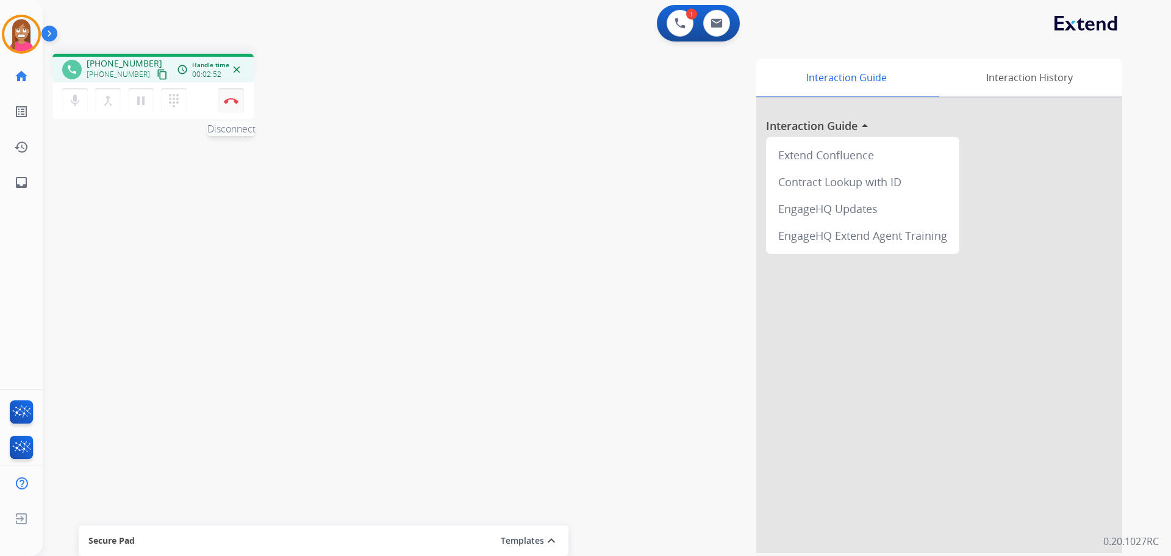
click at [224, 107] on button "Disconnect" at bounding box center [231, 101] width 26 height 26
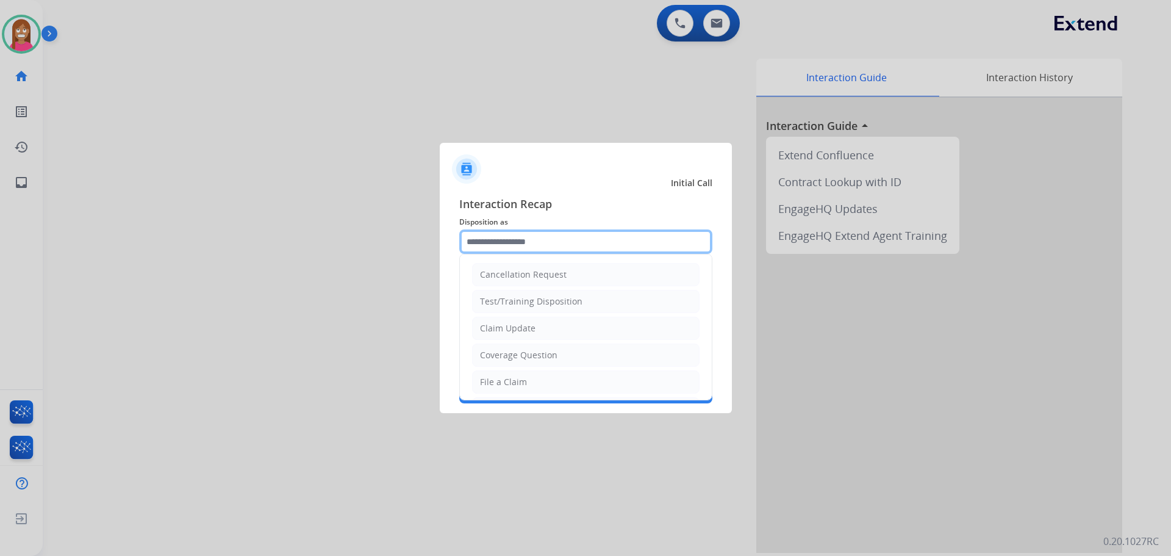
click at [498, 240] on input "text" at bounding box center [585, 241] width 253 height 24
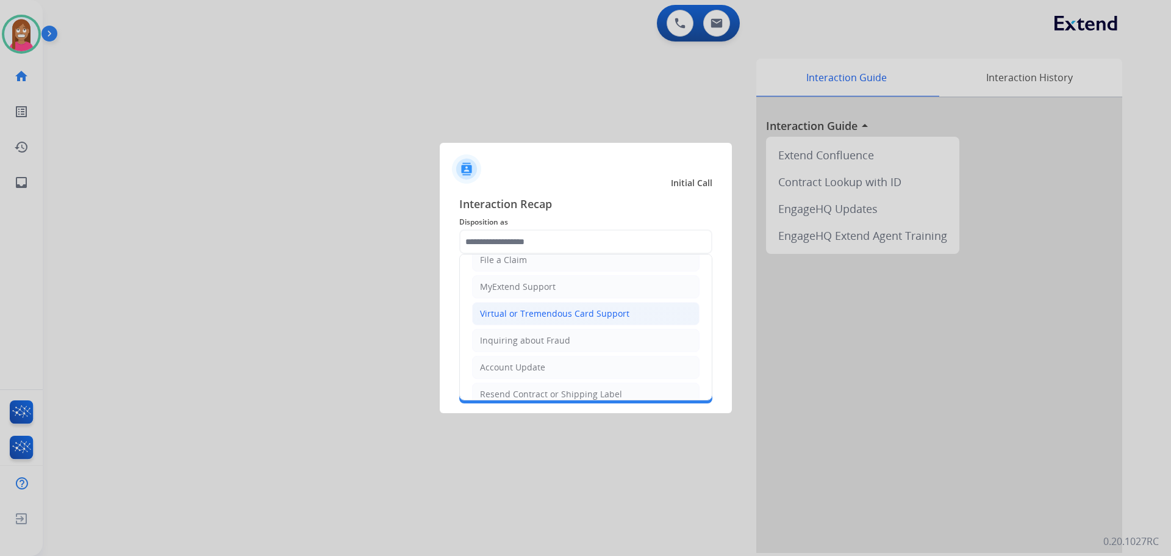
click at [497, 309] on div "Virtual or Tremendous Card Support" at bounding box center [554, 313] width 149 height 12
type input "**********"
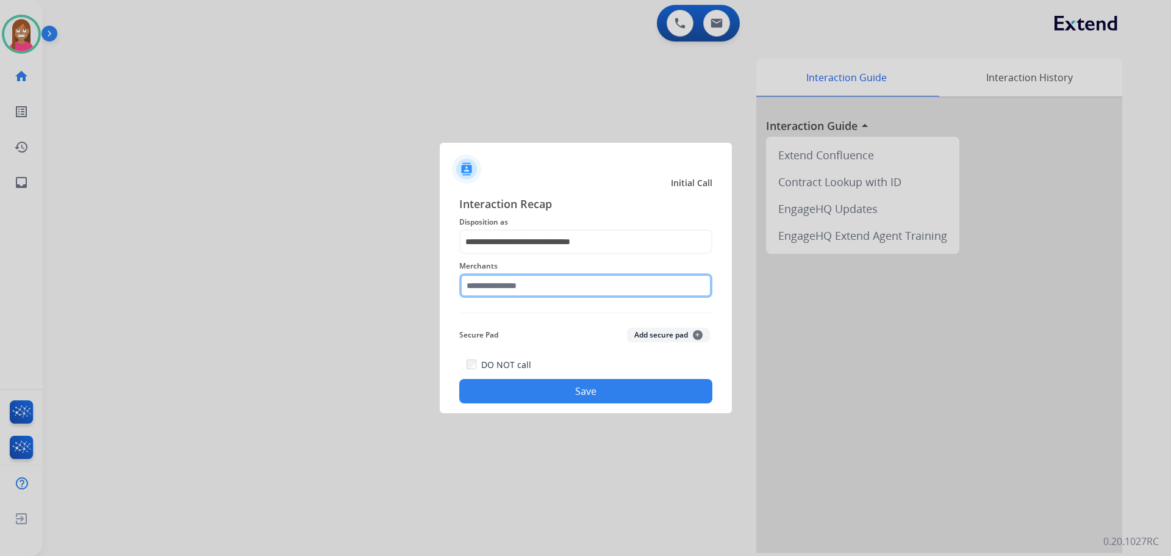
click at [490, 290] on input "text" at bounding box center [585, 285] width 253 height 24
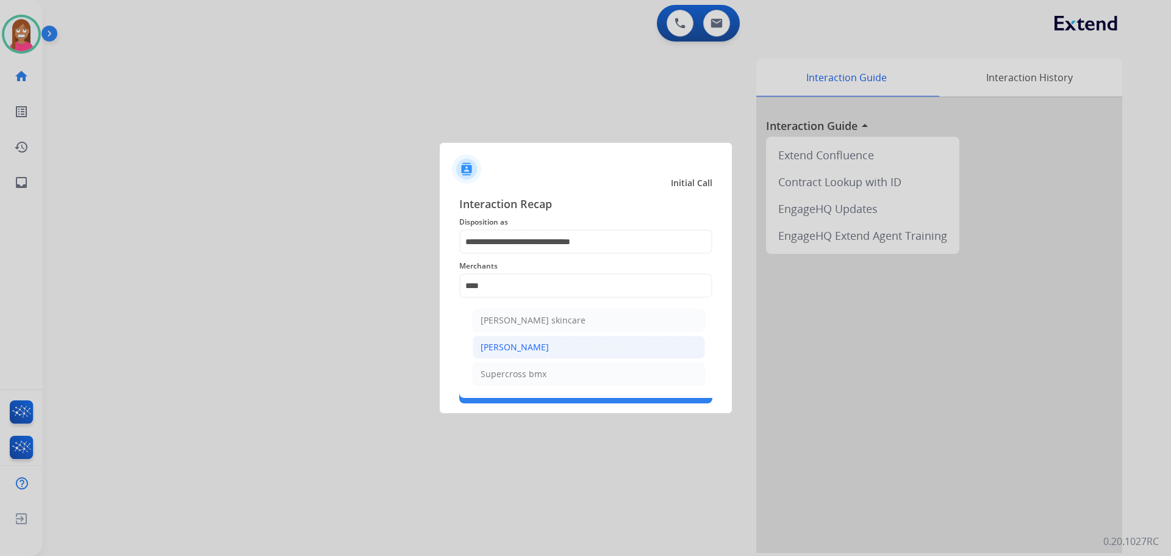
click at [514, 336] on li "[PERSON_NAME]" at bounding box center [589, 347] width 232 height 23
type input "**********"
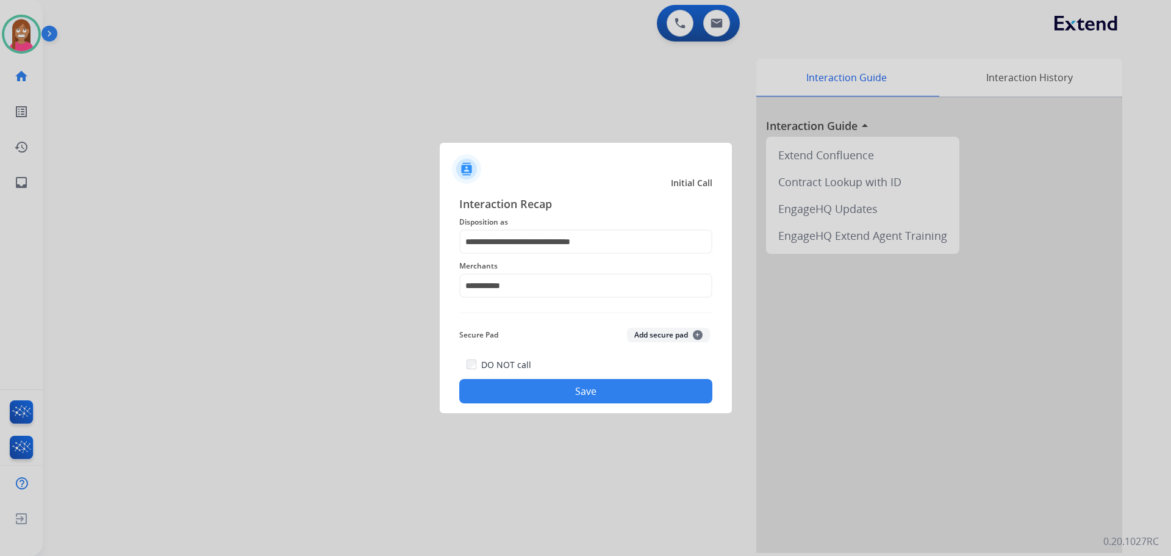
click at [536, 393] on button "Save" at bounding box center [585, 391] width 253 height 24
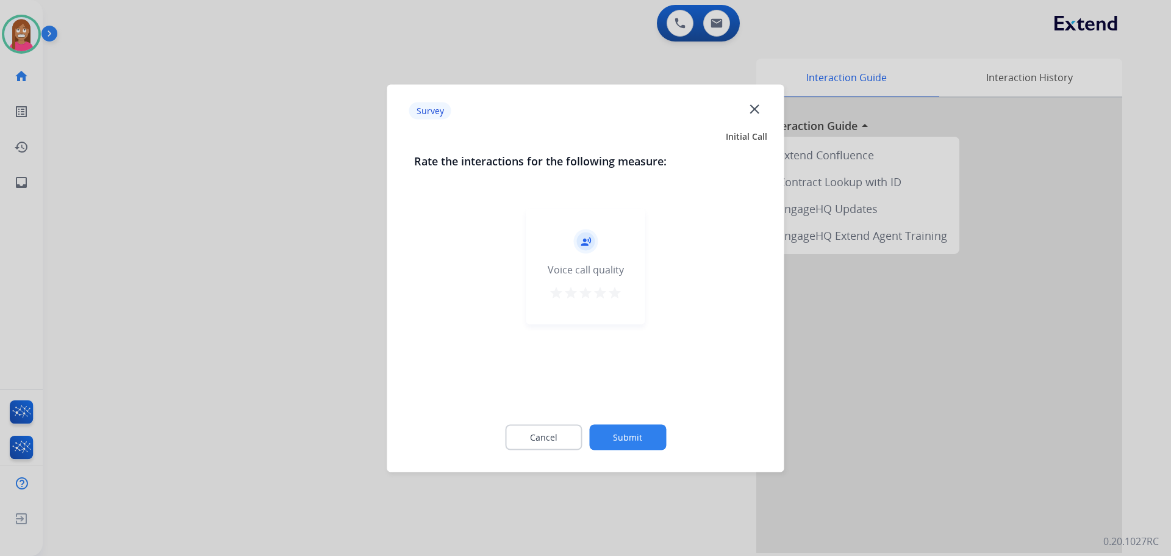
click at [764, 110] on div "Survey close" at bounding box center [586, 111] width 383 height 38
click at [755, 107] on mat-icon "close" at bounding box center [755, 109] width 16 height 16
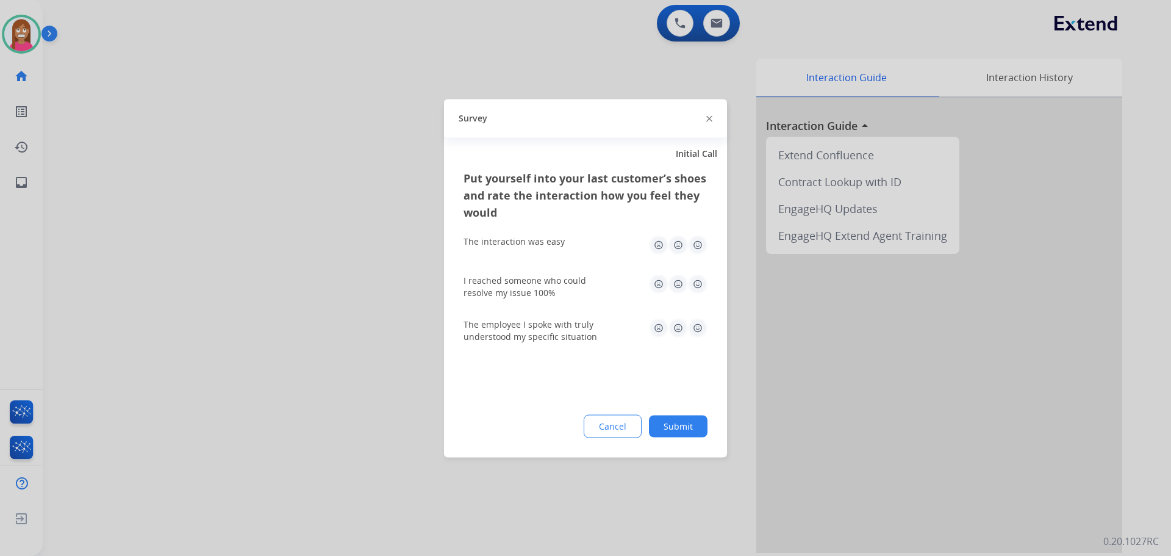
click at [712, 117] on img at bounding box center [710, 119] width 6 height 6
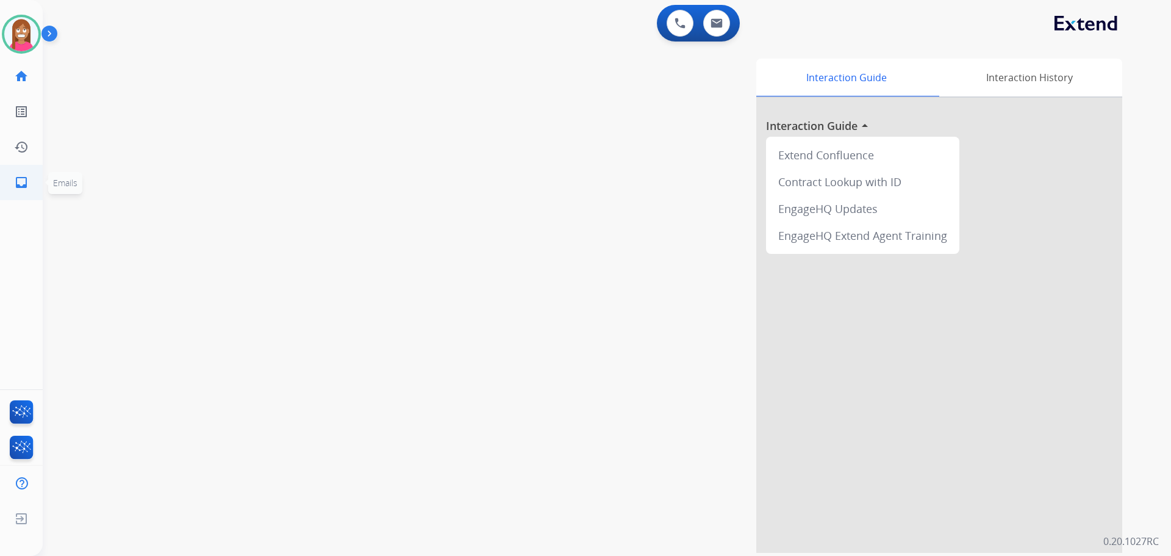
click at [21, 179] on mat-icon "inbox" at bounding box center [21, 182] width 15 height 15
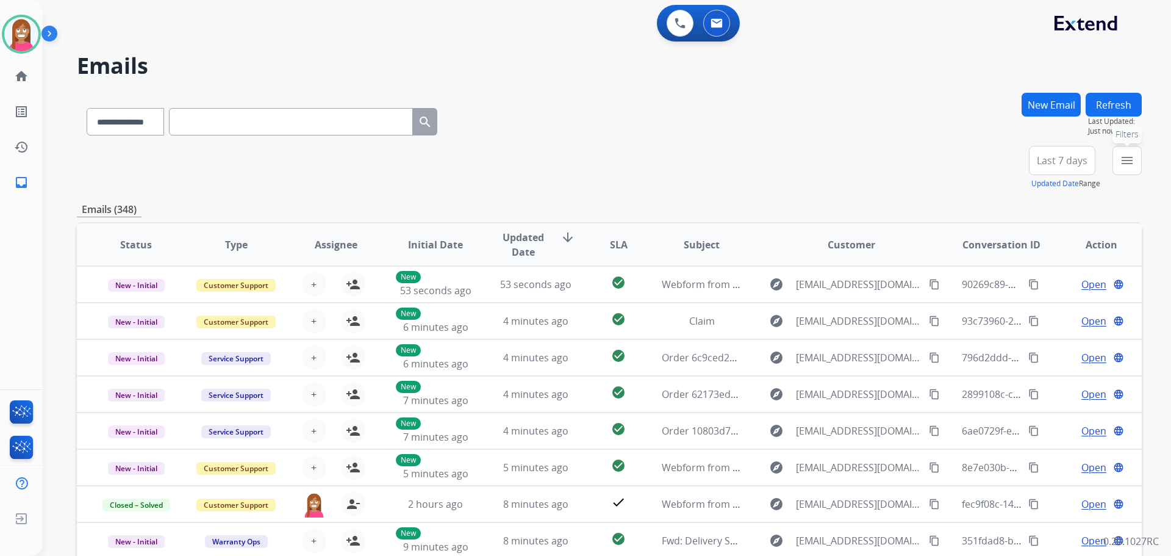
click at [1130, 158] on mat-icon "menu" at bounding box center [1127, 160] width 15 height 15
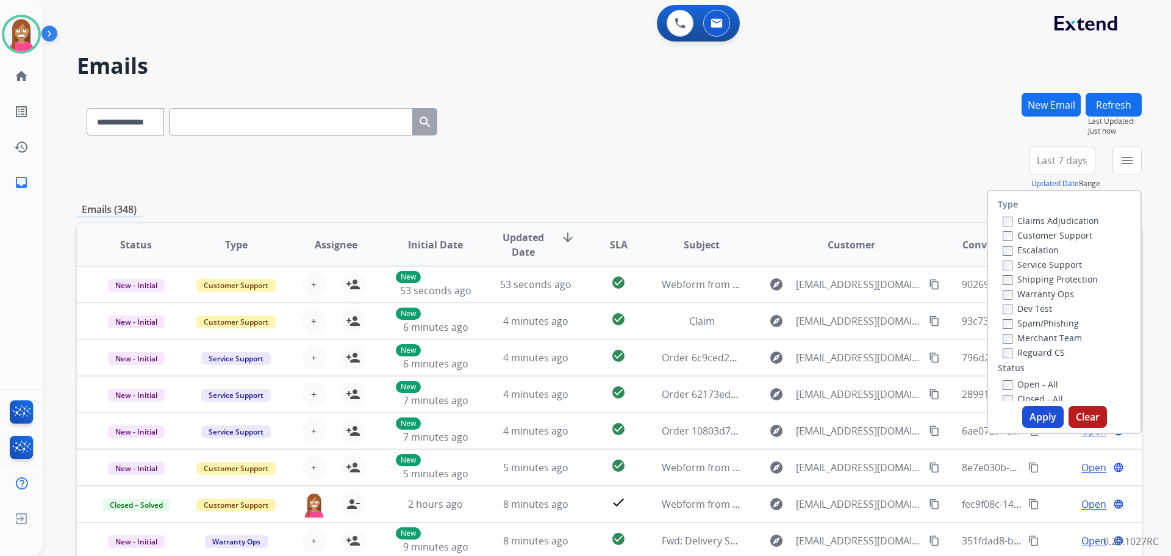
click at [1040, 236] on label "Customer Support" at bounding box center [1048, 235] width 90 height 12
click at [1023, 278] on label "Shipping Protection" at bounding box center [1050, 279] width 95 height 12
click at [1022, 351] on label "Reguard CS" at bounding box center [1034, 353] width 62 height 12
click at [1019, 385] on label "Open - All" at bounding box center [1031, 384] width 56 height 12
click at [1027, 407] on button "Apply" at bounding box center [1043, 417] width 41 height 22
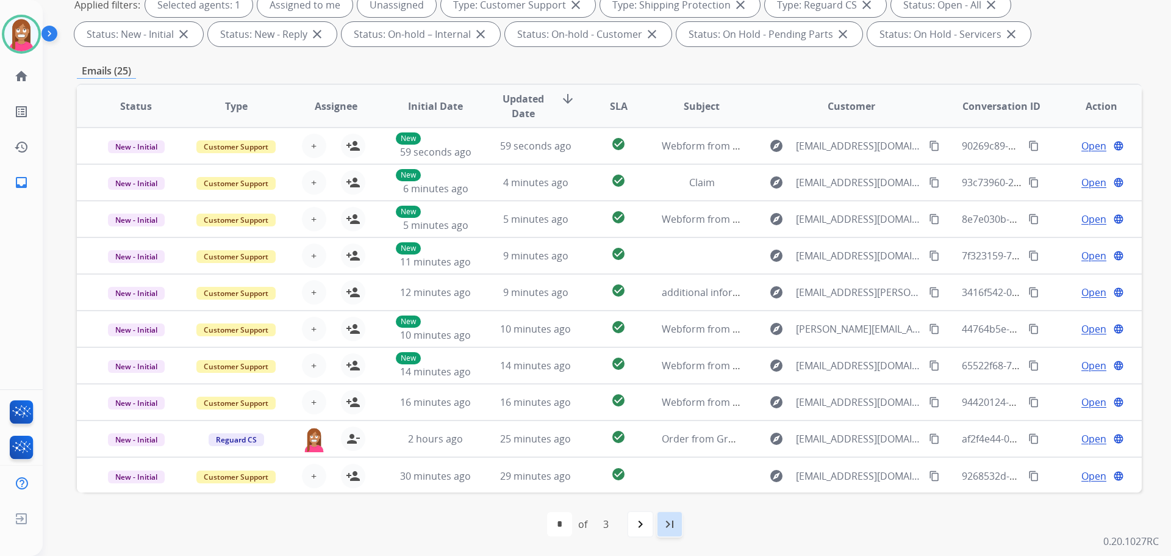
click at [674, 520] on mat-icon "last_page" at bounding box center [670, 524] width 15 height 15
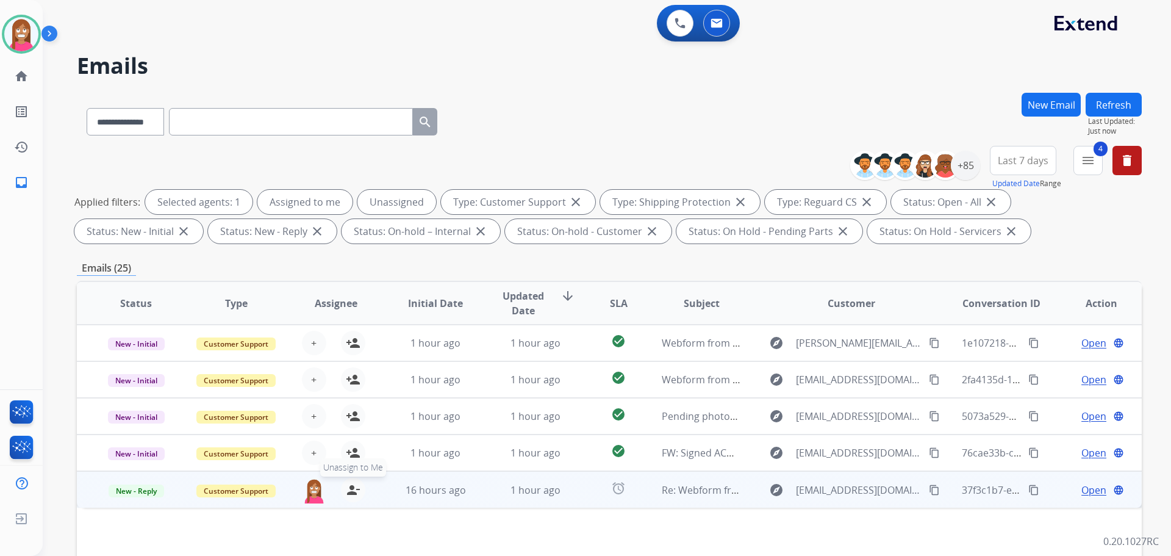
click at [351, 495] on mat-icon "person_remove" at bounding box center [353, 490] width 15 height 15
click at [351, 495] on mat-icon "person_add" at bounding box center [353, 490] width 15 height 15
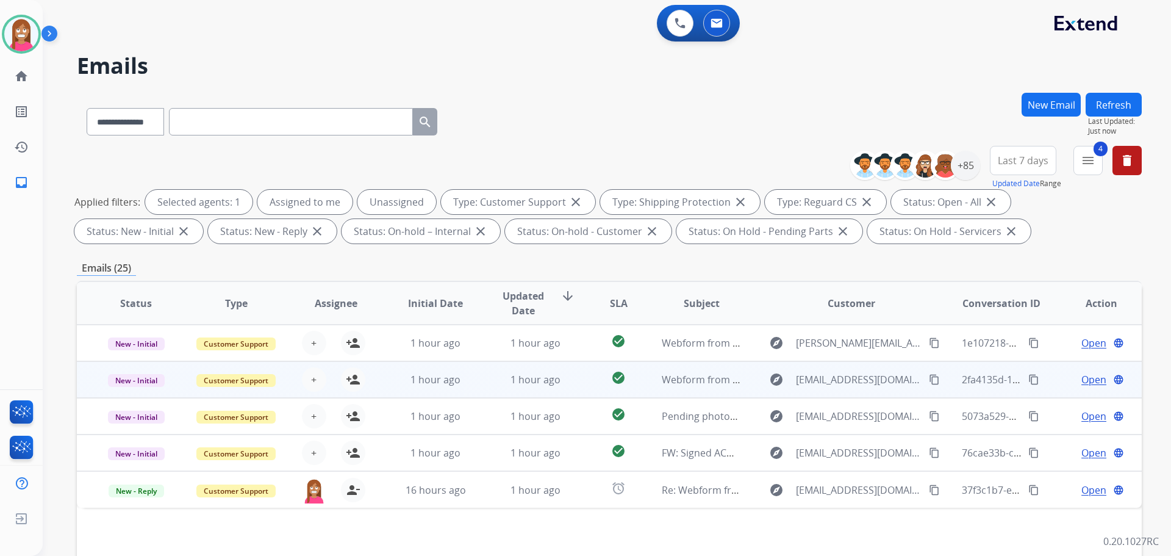
click at [466, 390] on td "1 hour ago" at bounding box center [426, 379] width 100 height 37
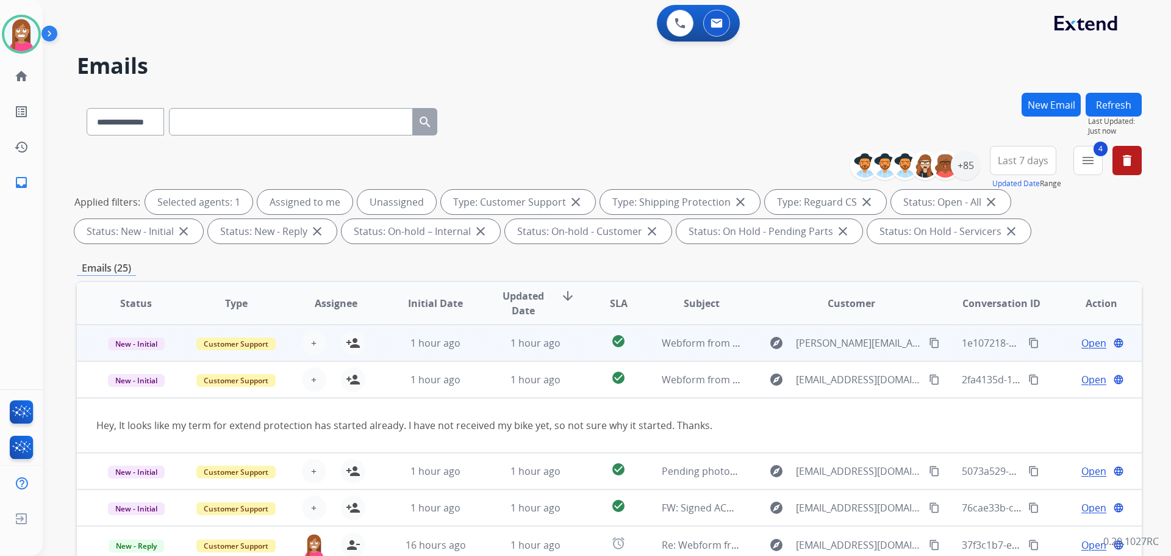
click at [472, 354] on td "1 hour ago" at bounding box center [426, 343] width 100 height 37
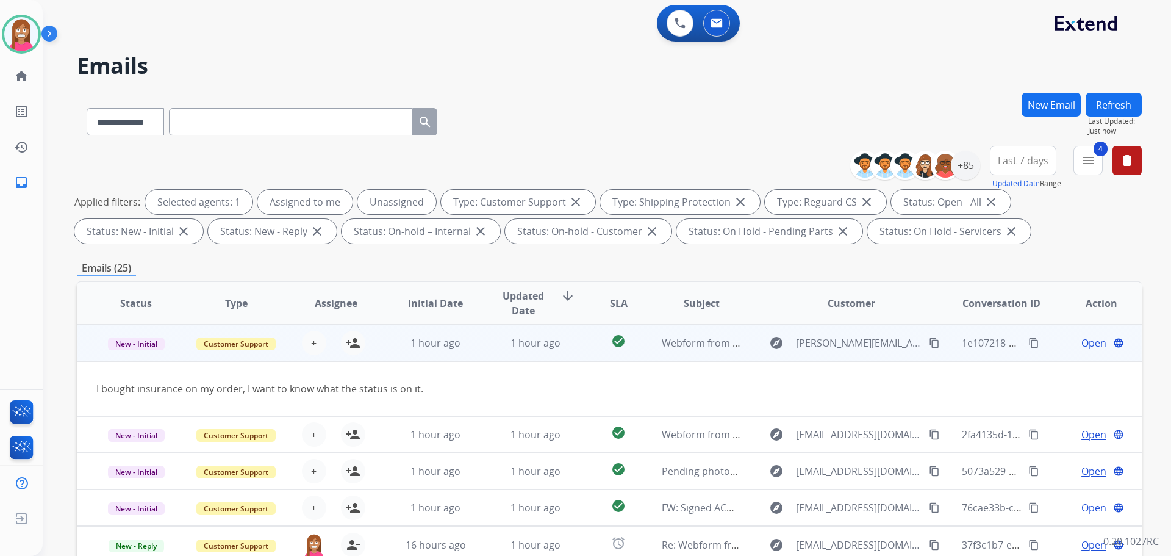
click at [932, 344] on button "content_copy" at bounding box center [934, 343] width 15 height 15
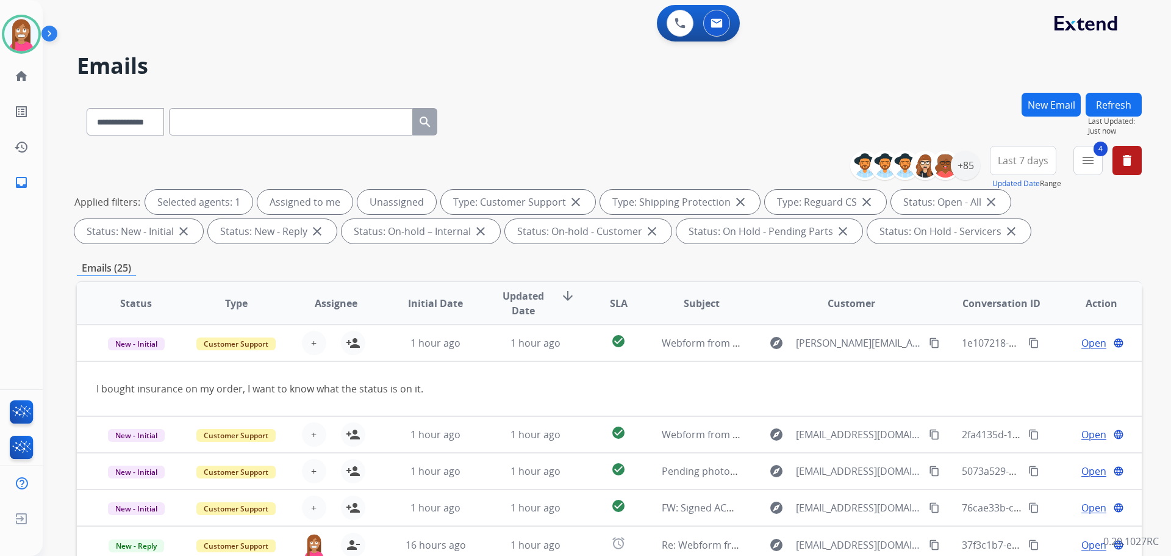
drag, startPoint x: 354, startPoint y: 345, endPoint x: 423, endPoint y: 299, distance: 83.1
click at [354, 345] on mat-icon "person_add" at bounding box center [353, 343] width 15 height 15
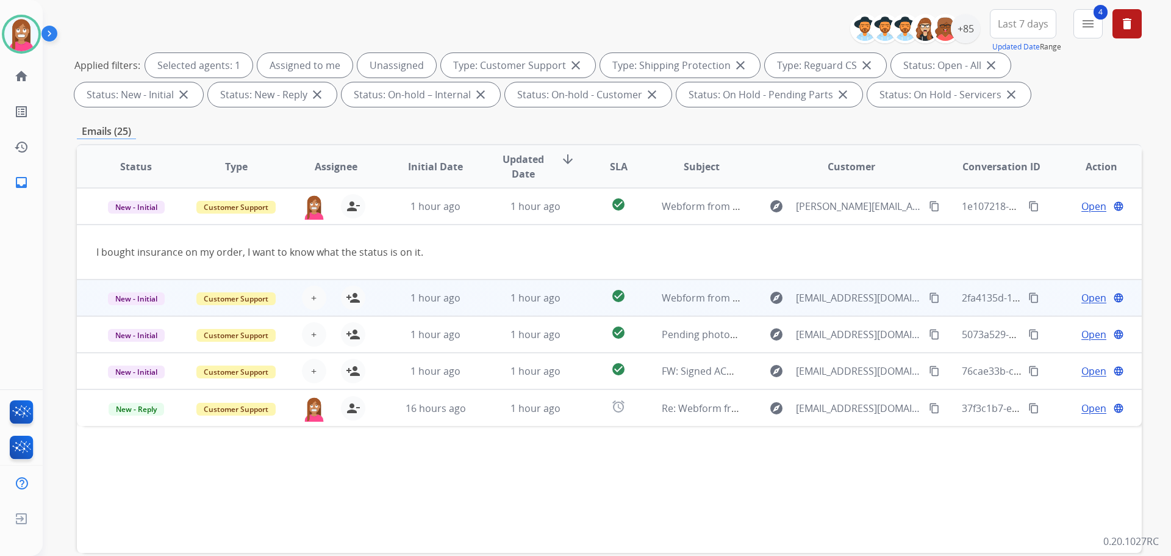
scroll to position [197, 0]
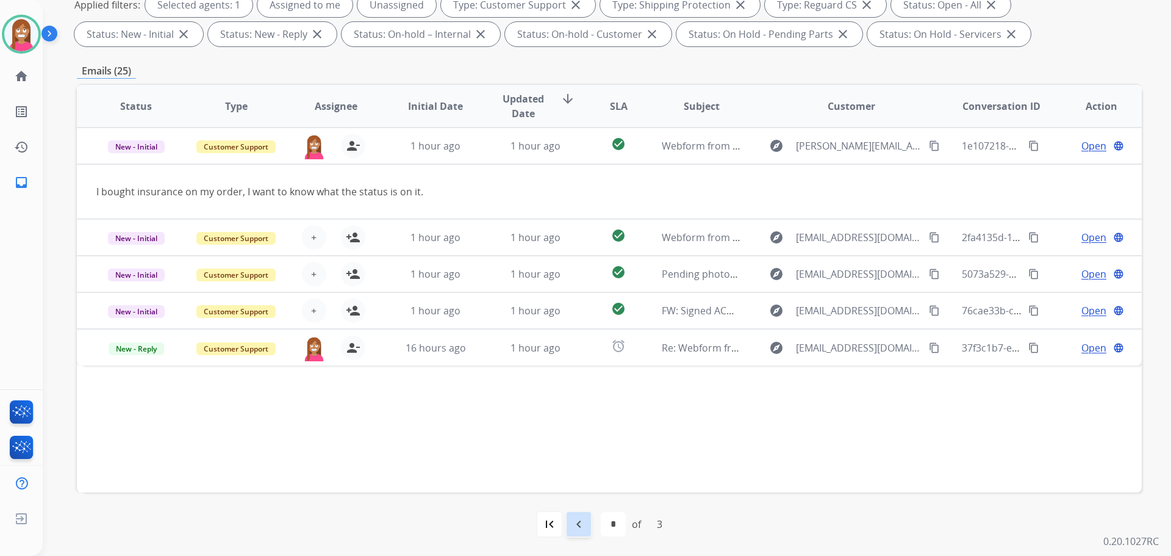
click at [575, 531] on mat-icon "navigate_before" at bounding box center [579, 524] width 15 height 15
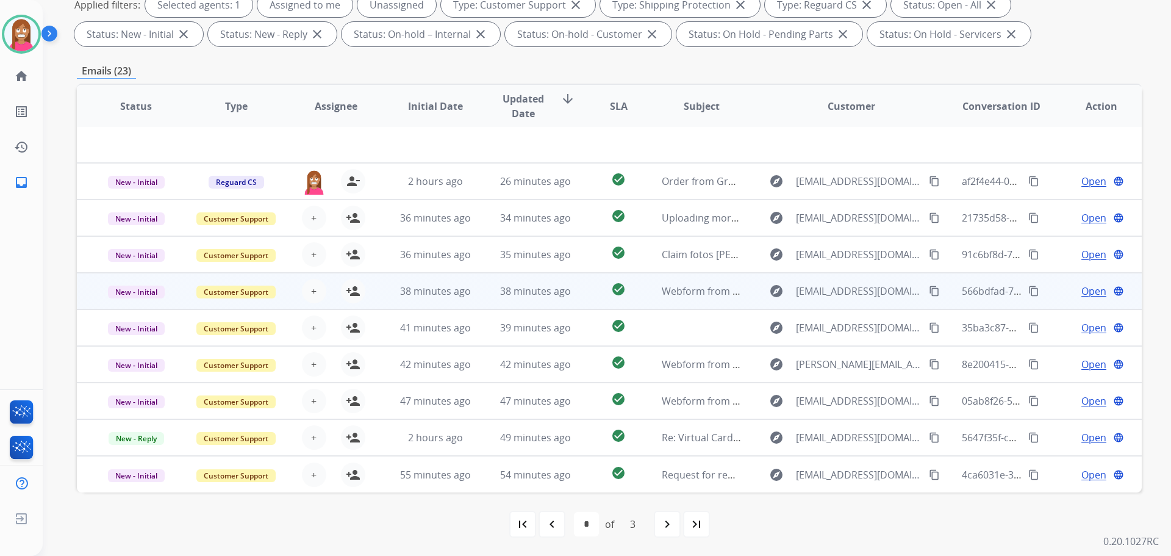
click at [486, 301] on td "38 minutes ago" at bounding box center [526, 291] width 100 height 37
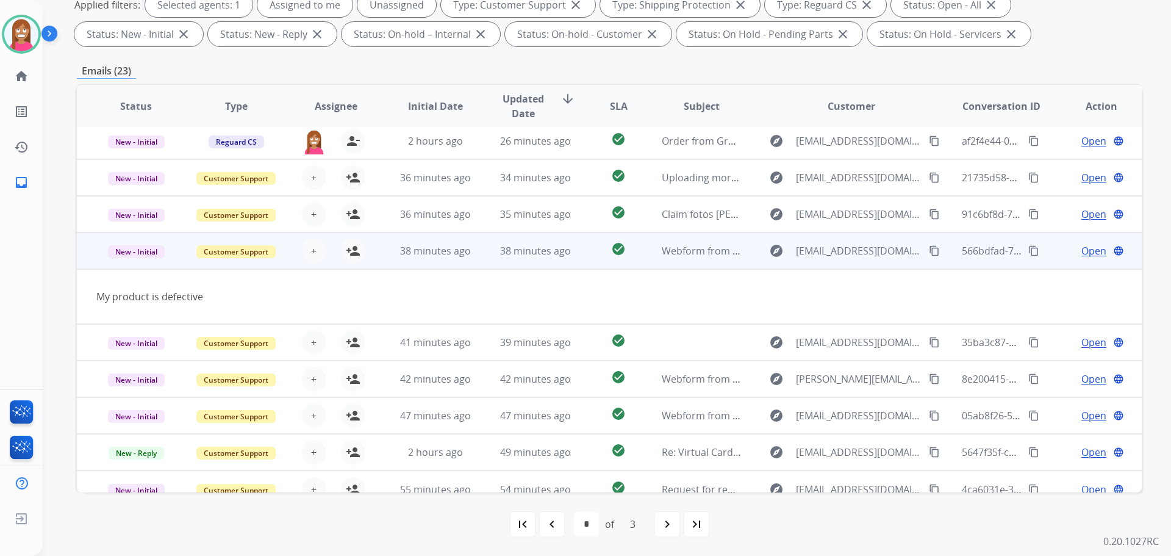
scroll to position [56, 0]
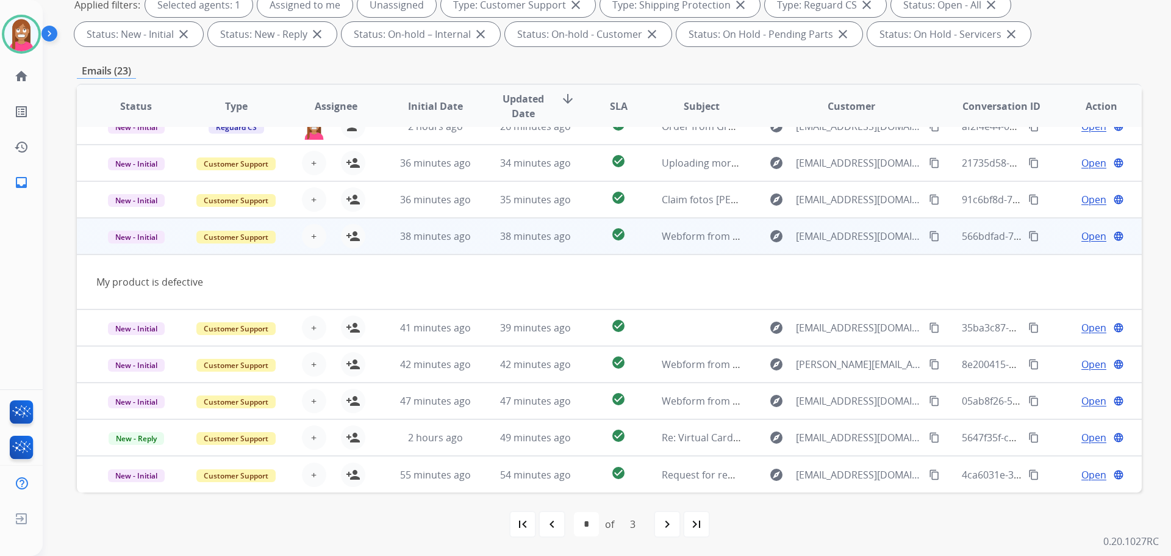
click at [927, 237] on button "content_copy" at bounding box center [934, 236] width 15 height 15
click at [358, 242] on mat-icon "person_add" at bounding box center [353, 236] width 15 height 15
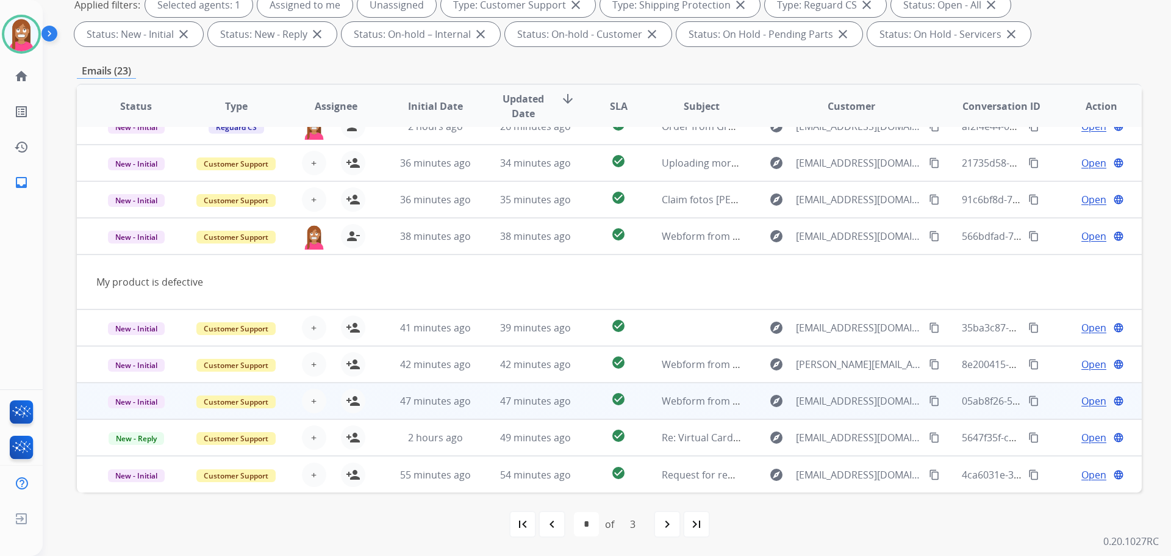
click at [476, 411] on td "47 minutes ago" at bounding box center [526, 401] width 100 height 37
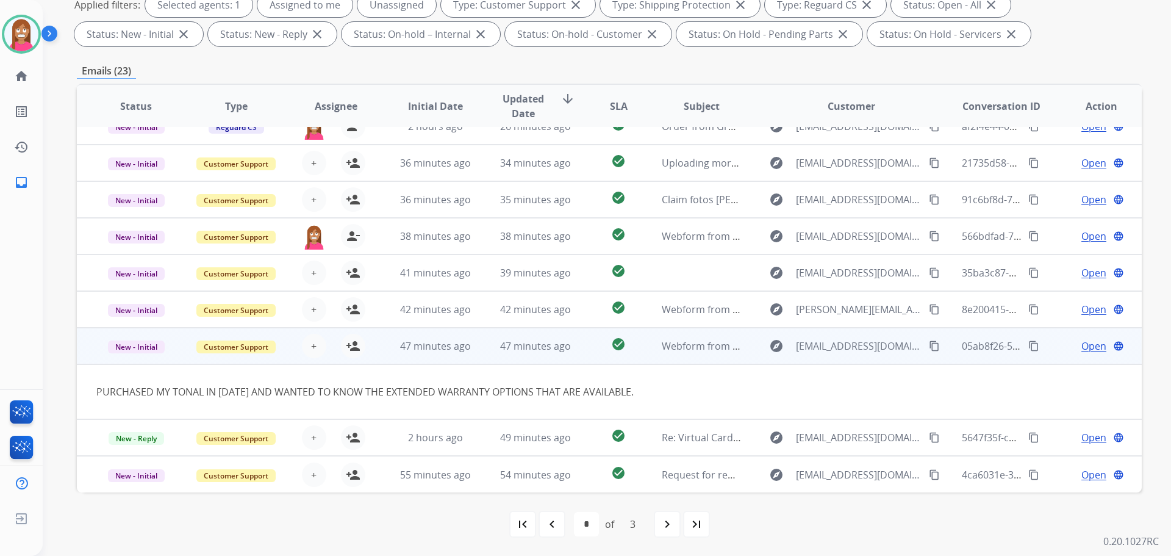
click at [929, 344] on mat-icon "content_copy" at bounding box center [934, 345] width 11 height 11
click at [356, 351] on mat-icon "person_add" at bounding box center [353, 346] width 15 height 15
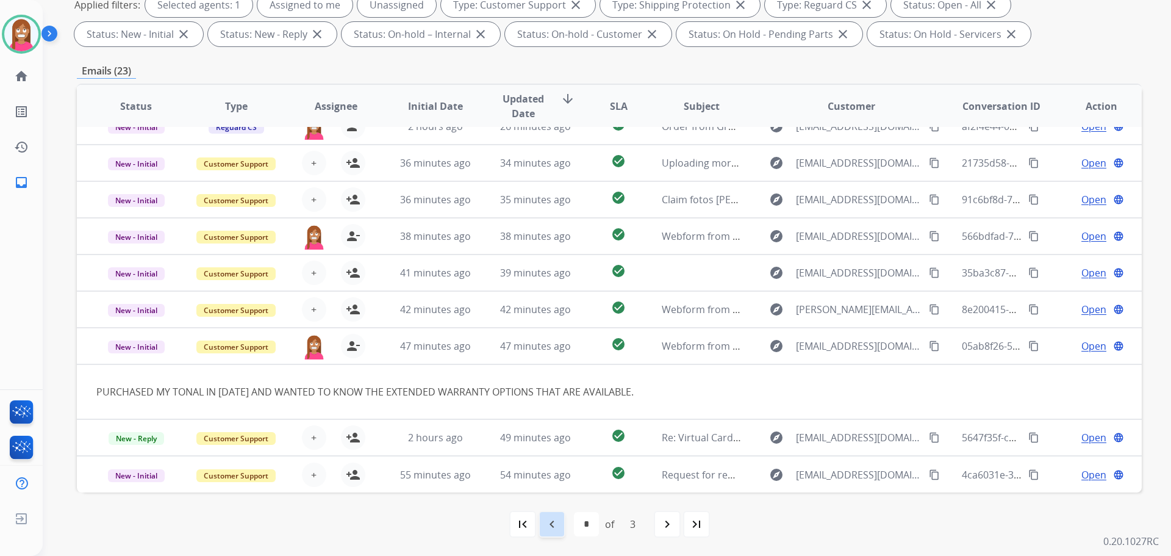
click at [561, 523] on div "navigate_before" at bounding box center [552, 524] width 27 height 27
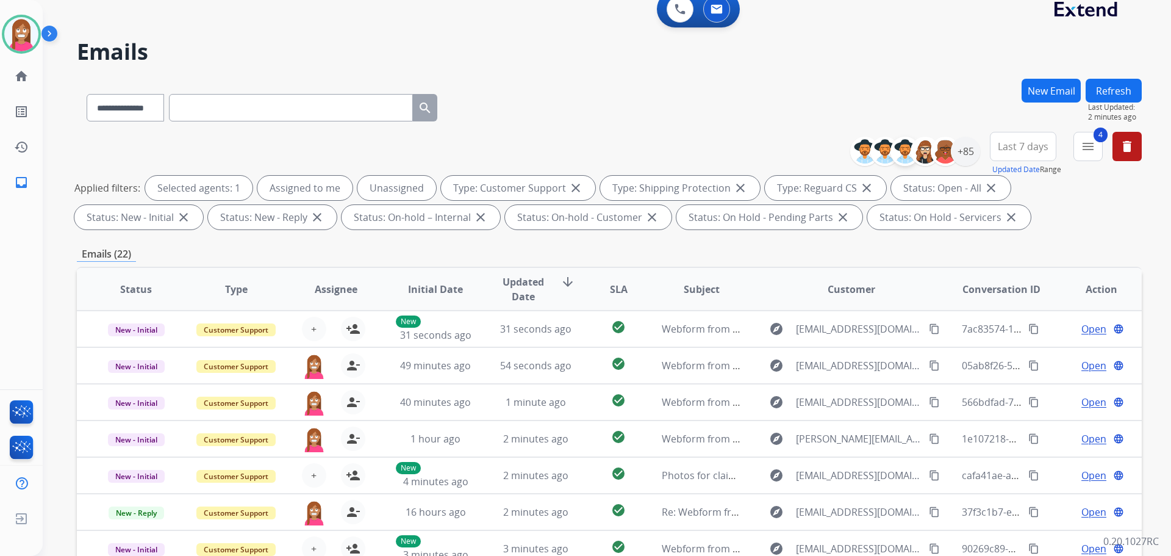
scroll to position [0, 0]
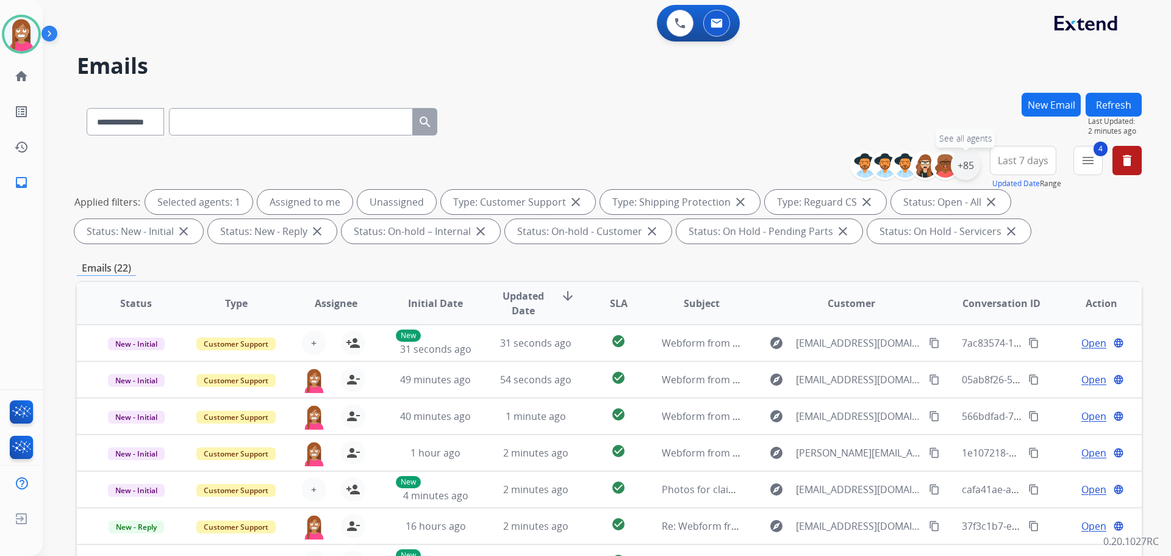
click at [971, 167] on div "+85" at bounding box center [965, 165] width 29 height 29
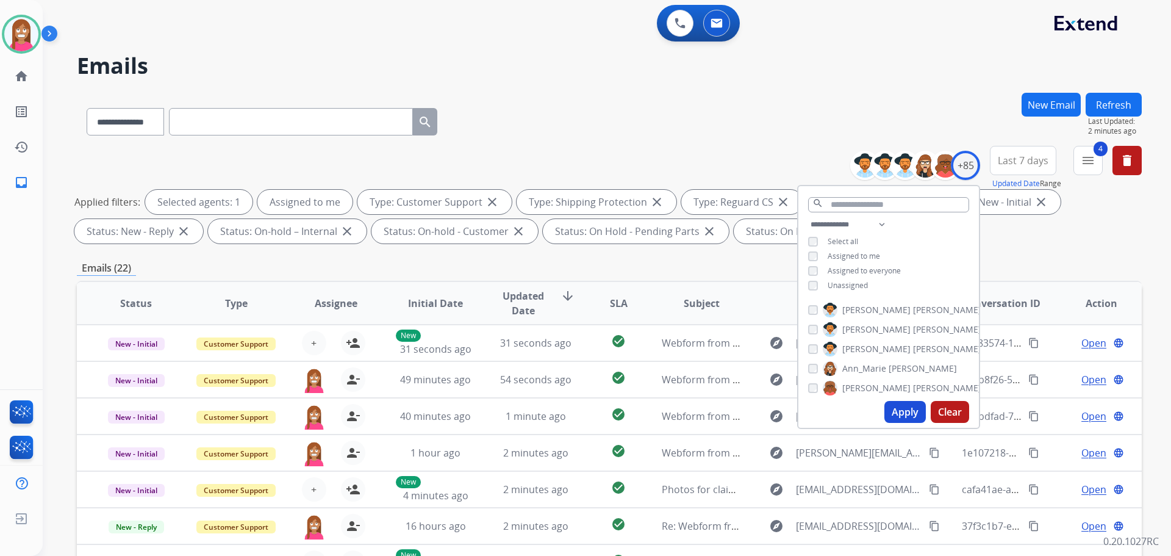
click at [899, 415] on button "Apply" at bounding box center [905, 412] width 41 height 22
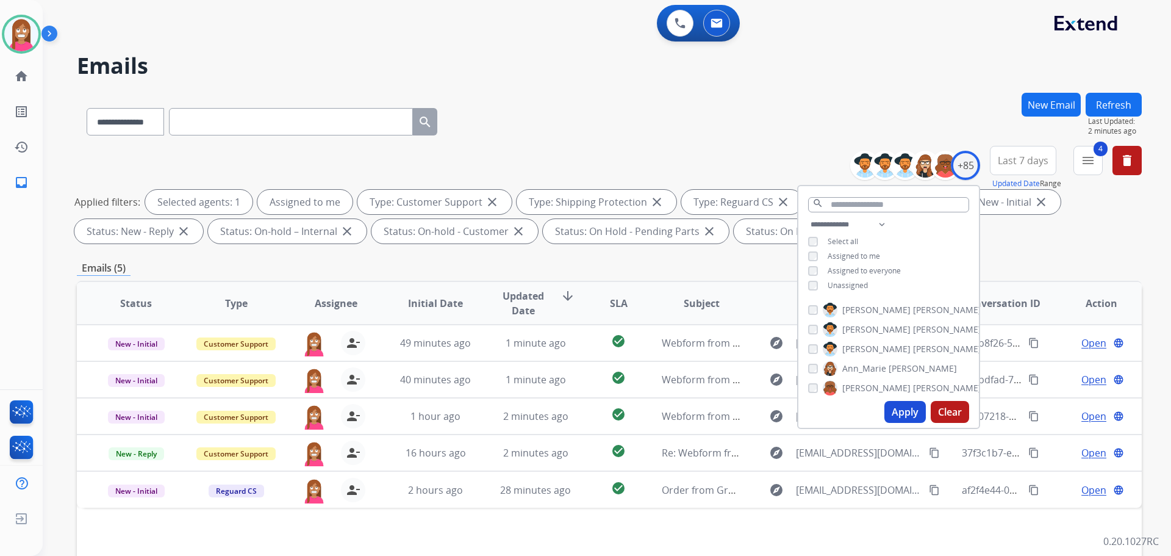
scroll to position [122, 0]
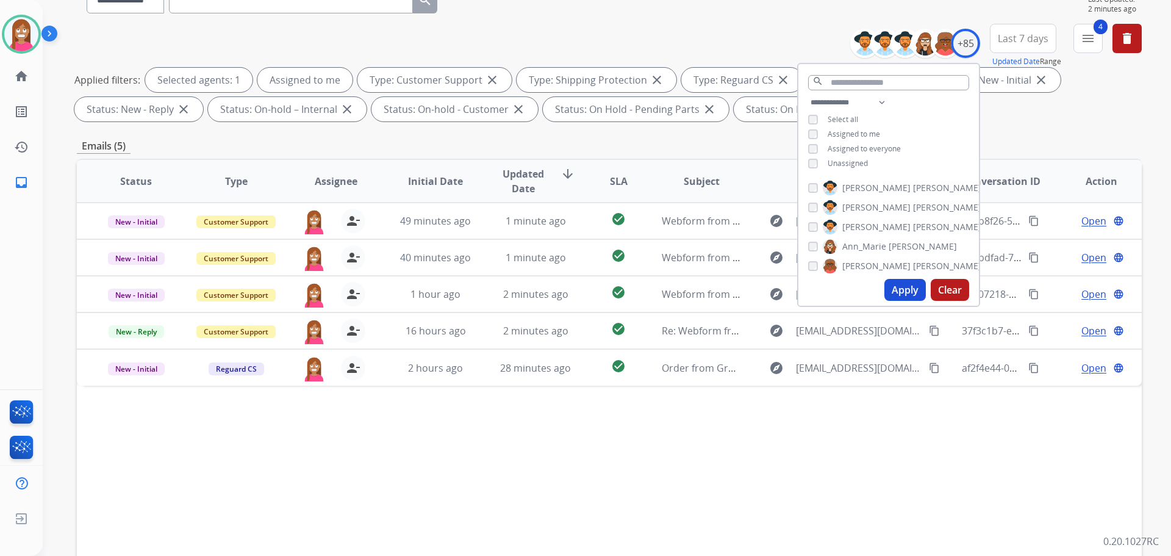
click at [553, 446] on div "Status Type Assignee Initial Date Updated Date arrow_downward SLA Subject Custo…" at bounding box center [609, 363] width 1065 height 409
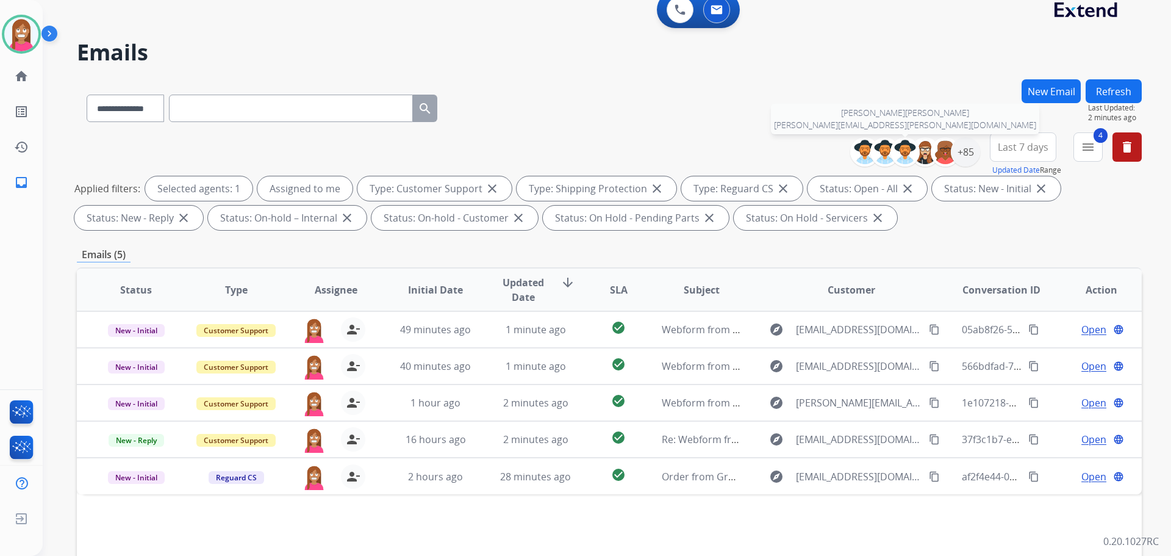
scroll to position [0, 0]
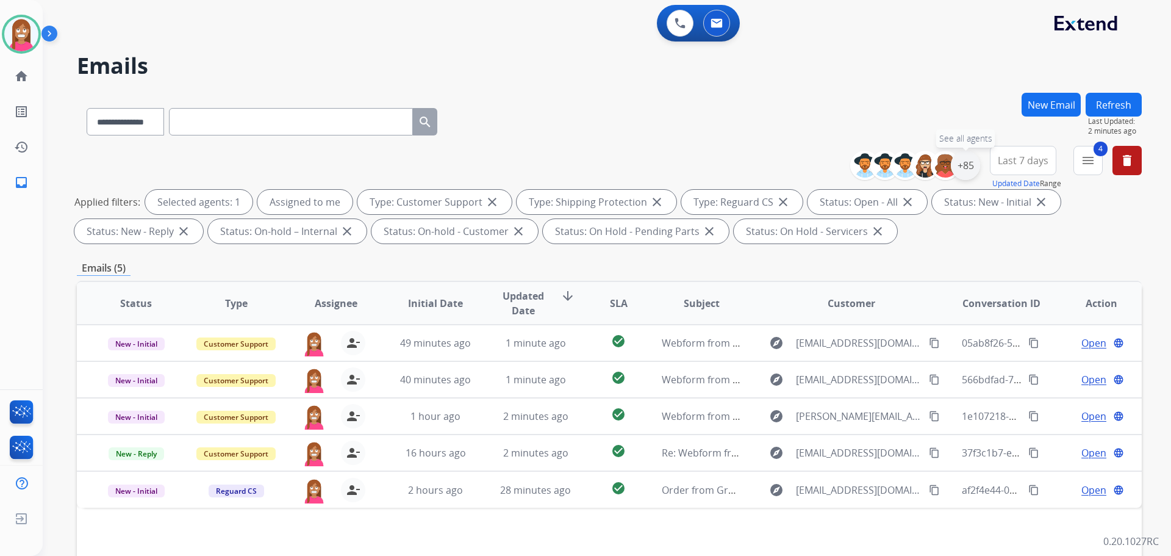
click at [961, 164] on div "+85" at bounding box center [965, 165] width 29 height 29
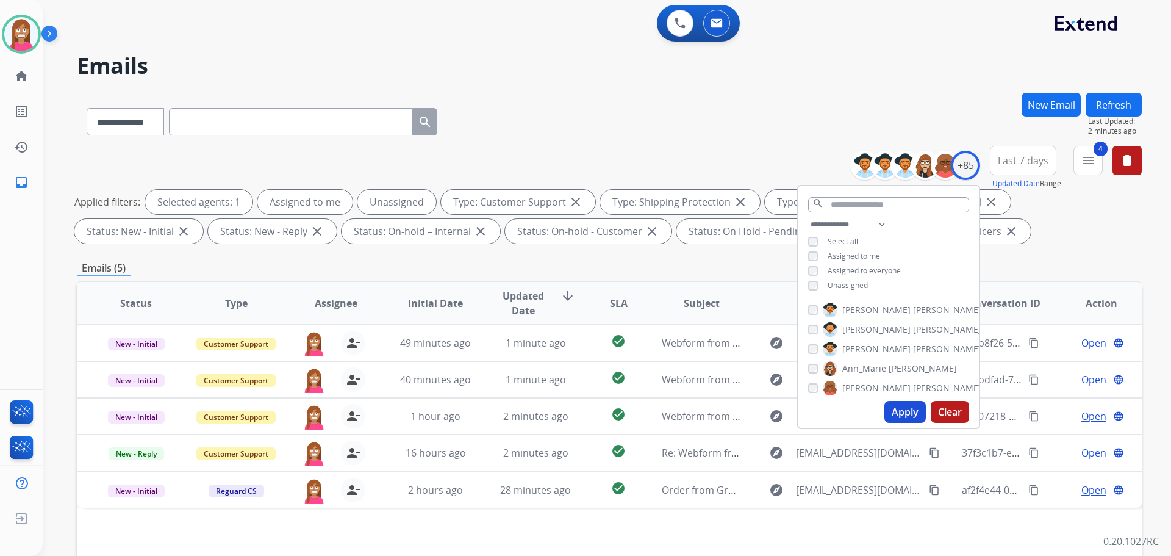
click at [898, 412] on button "Apply" at bounding box center [905, 412] width 41 height 22
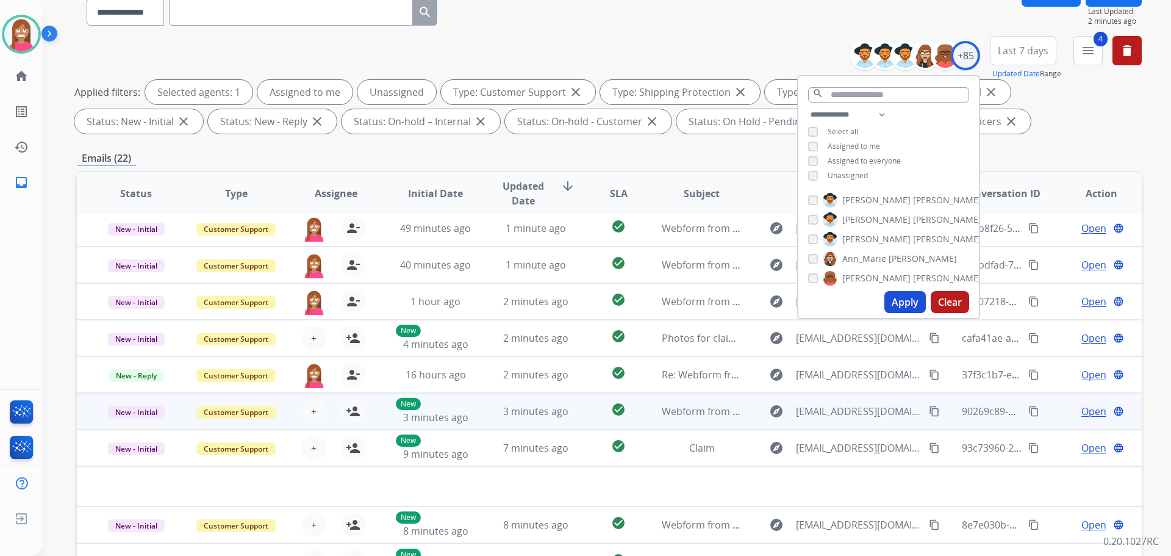
scroll to position [197, 0]
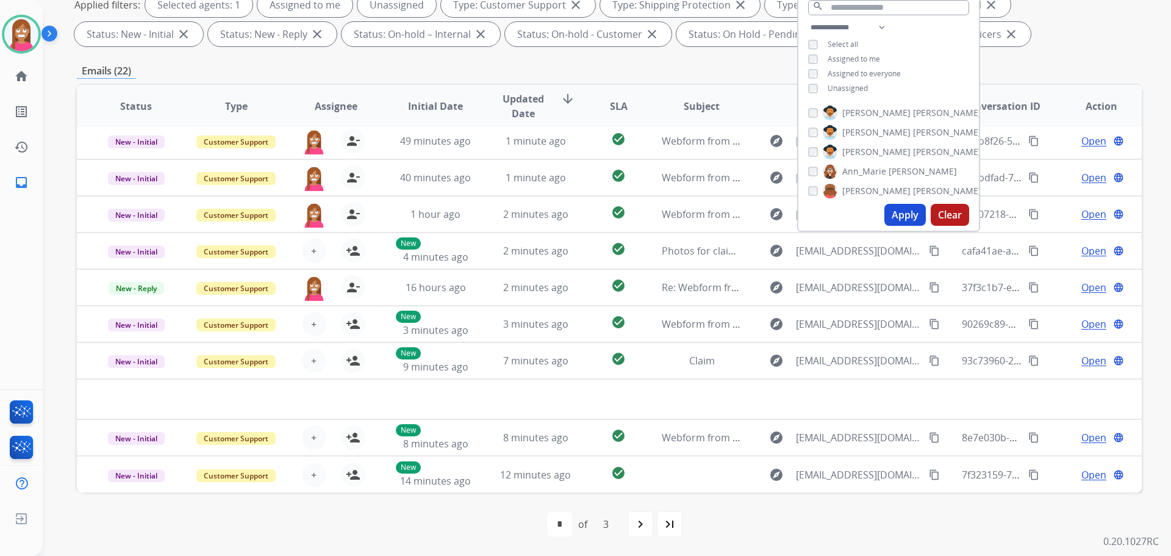
click at [478, 509] on div "first_page navigate_before * * * of 3 navigate_next last_page" at bounding box center [609, 523] width 1065 height 63
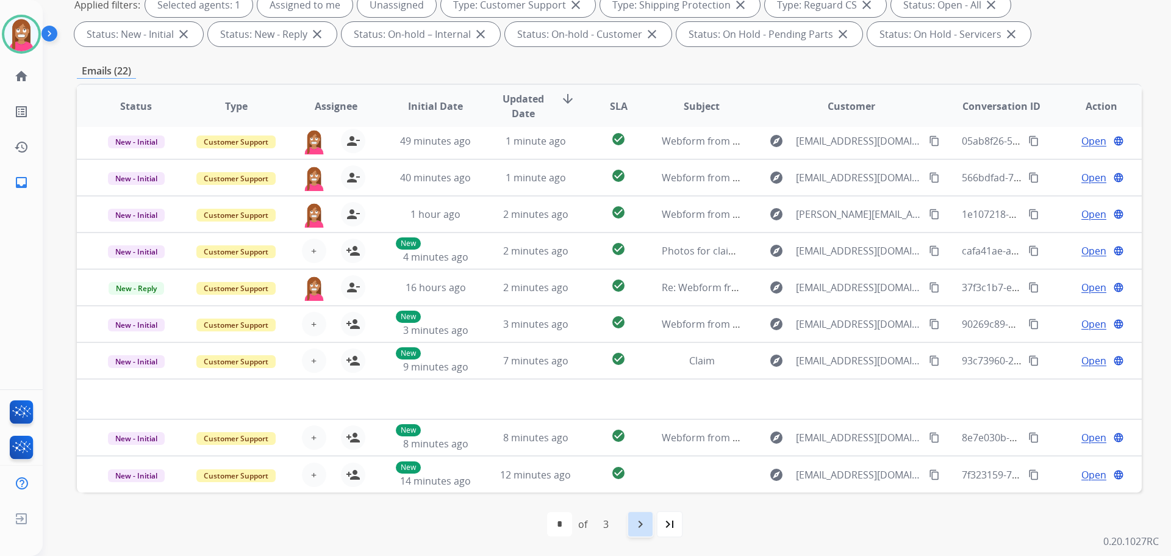
click at [636, 523] on mat-icon "navigate_next" at bounding box center [640, 524] width 15 height 15
select select "*"
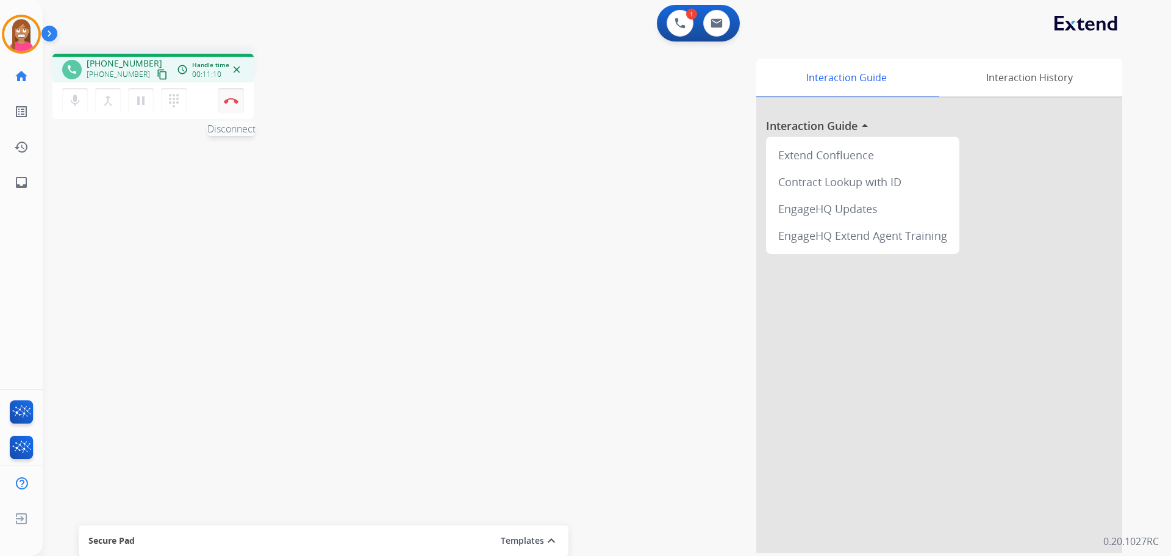
click at [237, 99] on img at bounding box center [231, 101] width 15 height 6
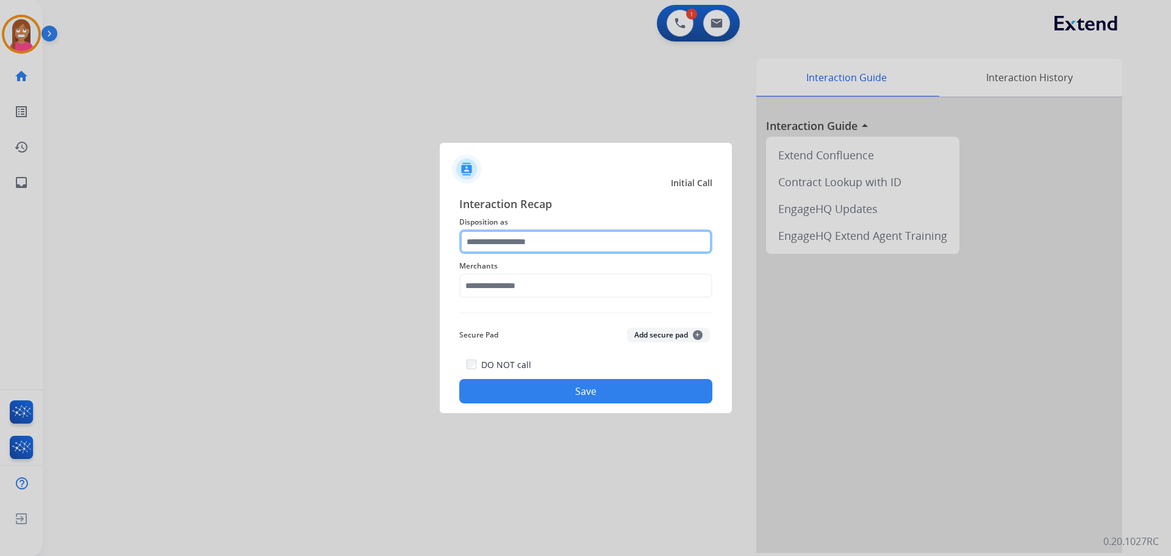
click at [577, 232] on input "text" at bounding box center [585, 241] width 253 height 24
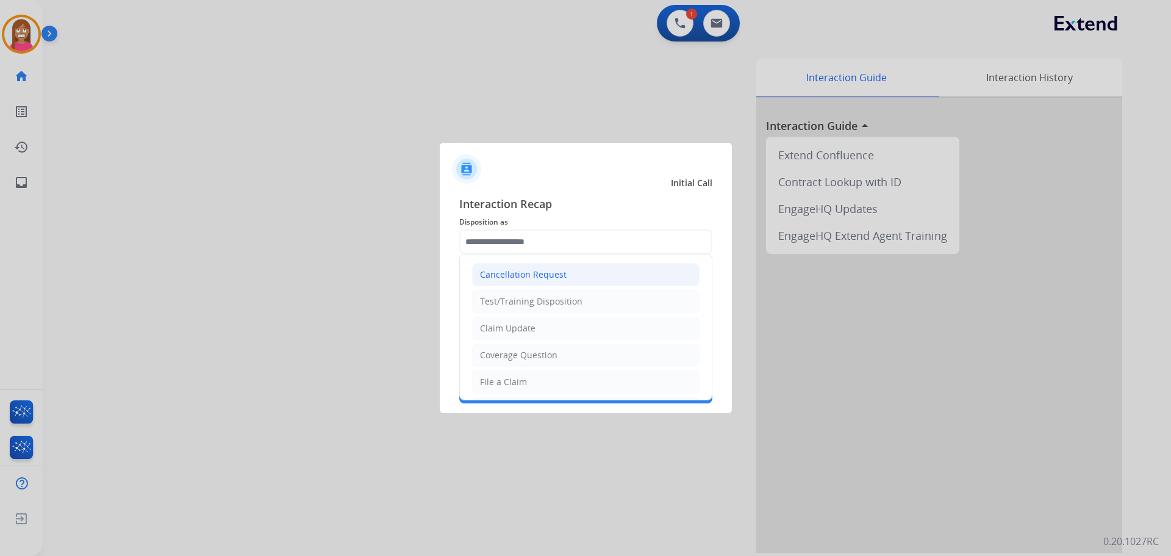
click at [498, 272] on div "Cancellation Request" at bounding box center [523, 274] width 87 height 12
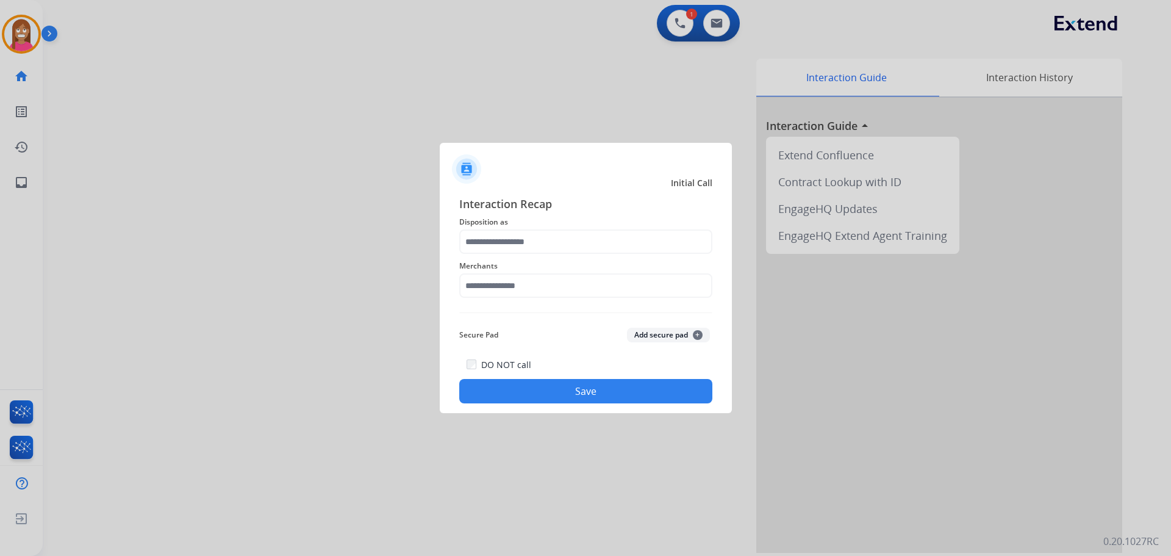
type input "**********"
click at [497, 294] on input "text" at bounding box center [585, 285] width 253 height 24
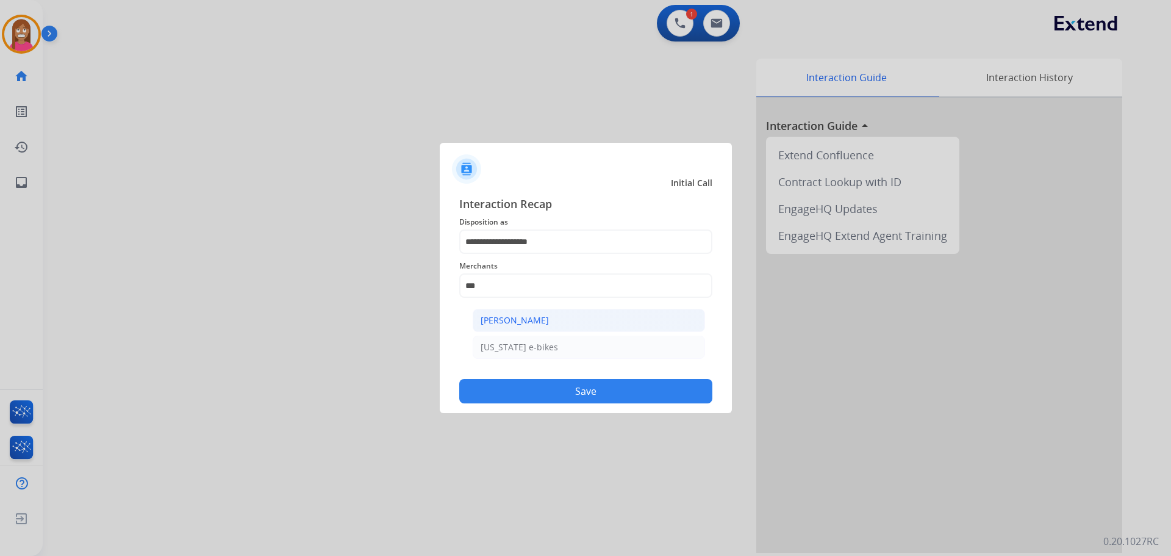
click at [525, 315] on div "[PERSON_NAME]" at bounding box center [515, 320] width 68 height 12
type input "**********"
drag, startPoint x: 533, startPoint y: 390, endPoint x: 538, endPoint y: 386, distance: 7.0
click at [538, 386] on button "Save" at bounding box center [585, 391] width 253 height 24
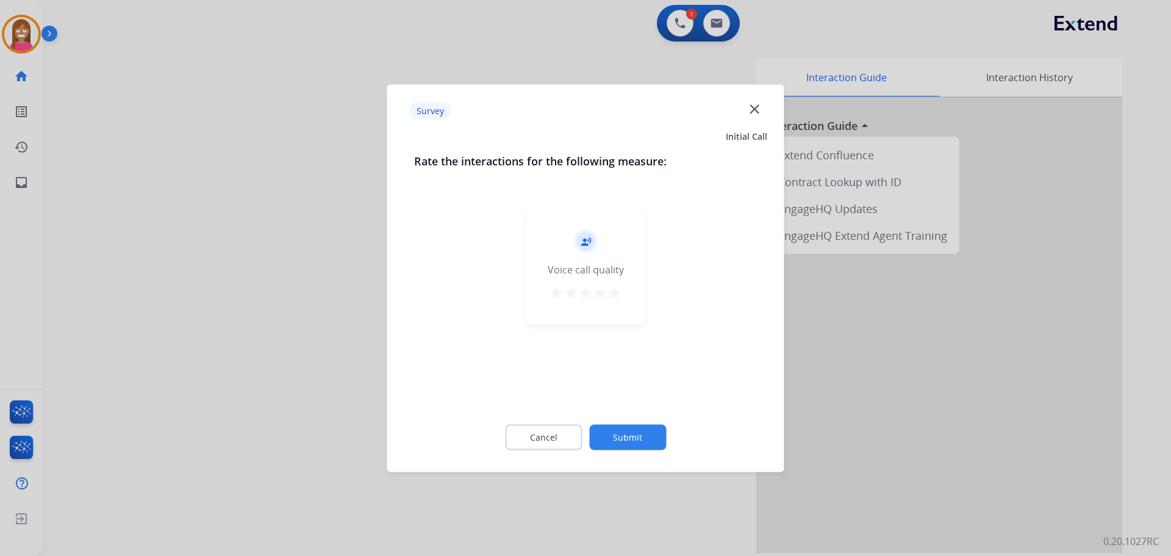
click at [750, 107] on mat-icon "close" at bounding box center [755, 109] width 16 height 16
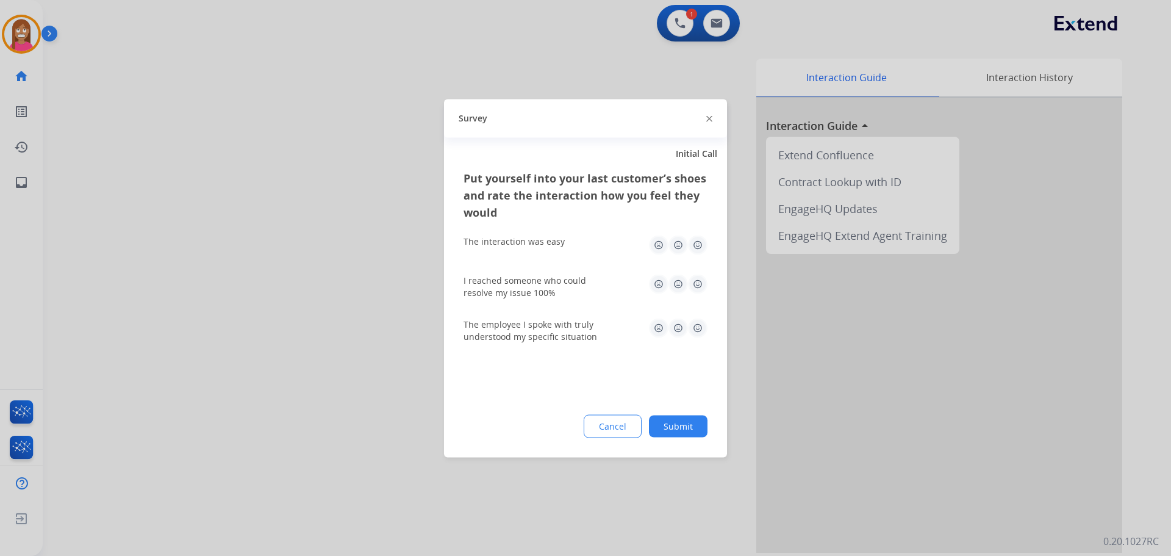
click at [707, 120] on div "Survey" at bounding box center [585, 118] width 283 height 38
drag, startPoint x: 708, startPoint y: 119, endPoint x: 724, endPoint y: 120, distance: 15.9
click at [709, 119] on img at bounding box center [710, 119] width 6 height 6
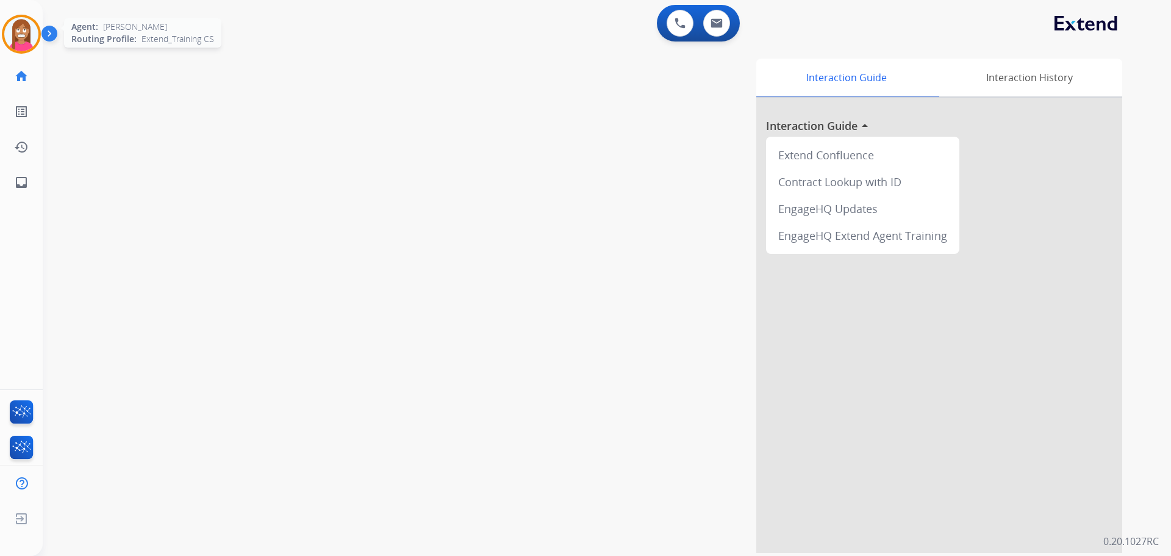
click at [15, 35] on img at bounding box center [21, 34] width 34 height 34
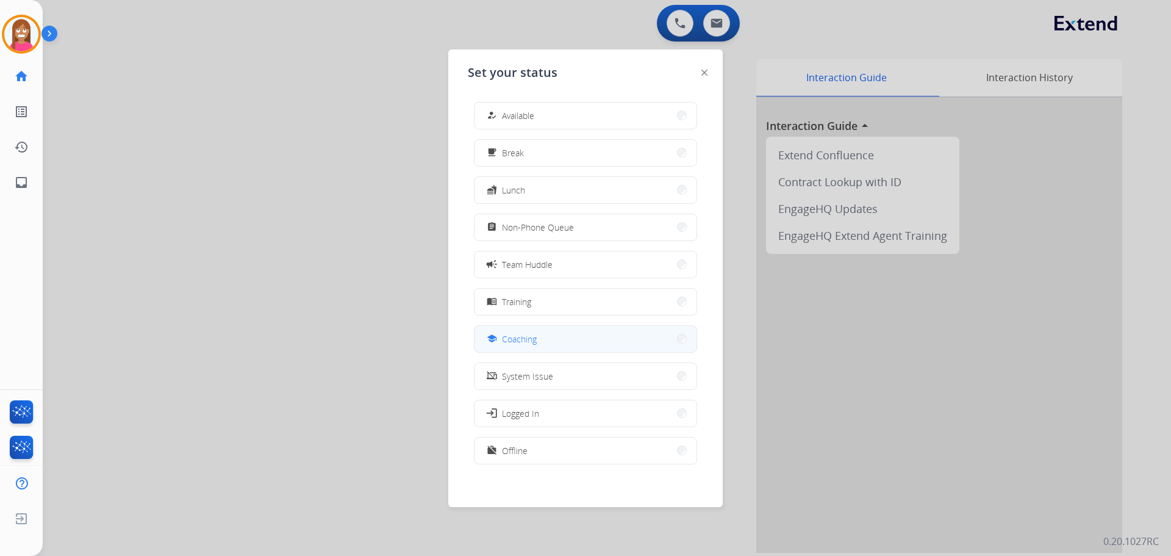
click at [509, 344] on span "Coaching" at bounding box center [519, 339] width 35 height 13
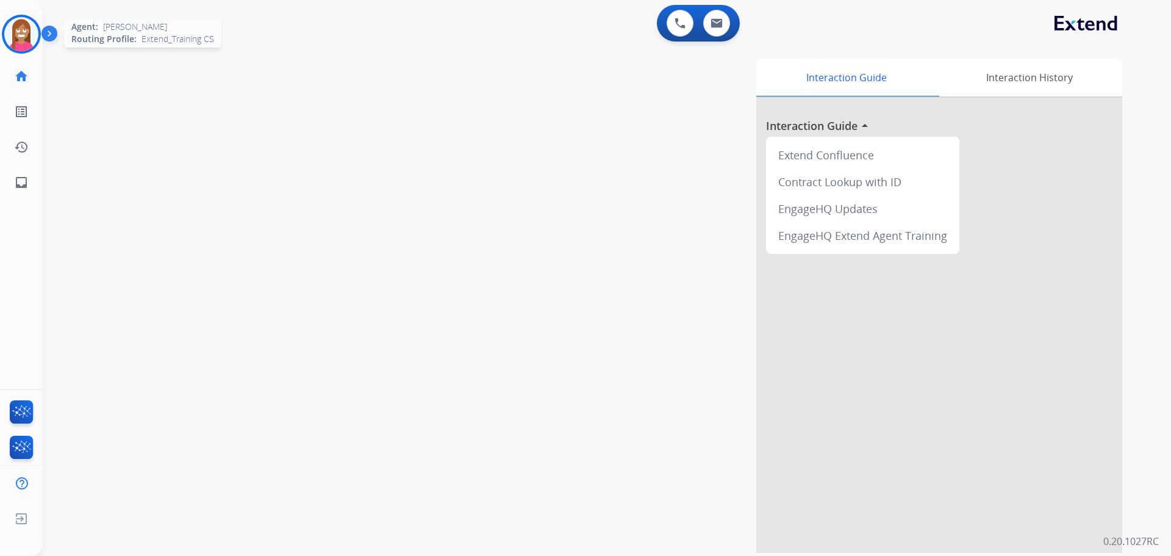
click at [2, 40] on div "Agent: [PERSON_NAME] Profile: Extend_Training CS" at bounding box center [21, 34] width 39 height 39
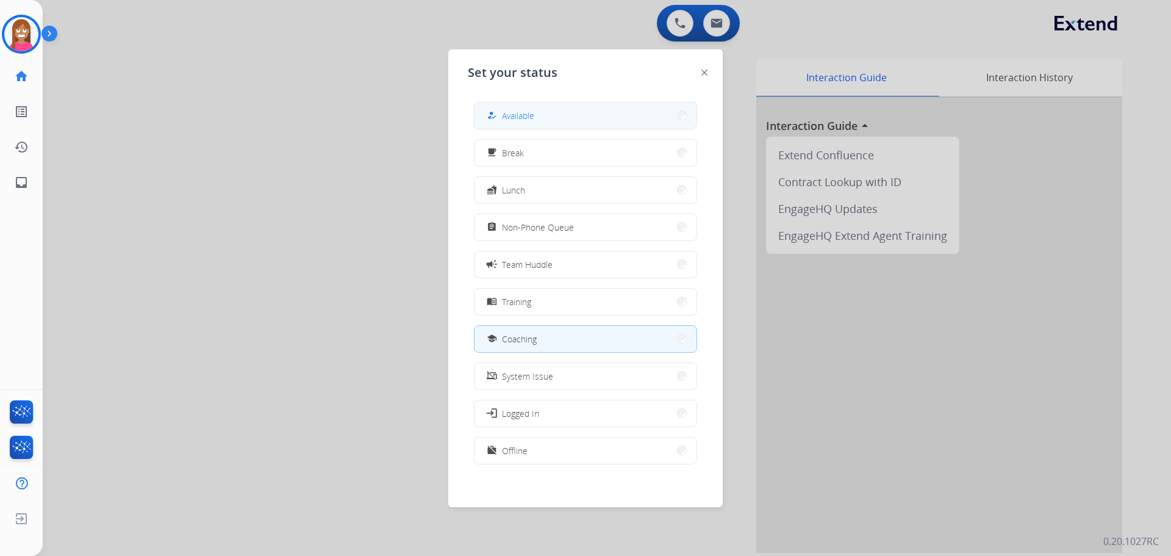
click at [492, 108] on button "how_to_reg Available" at bounding box center [586, 115] width 222 height 26
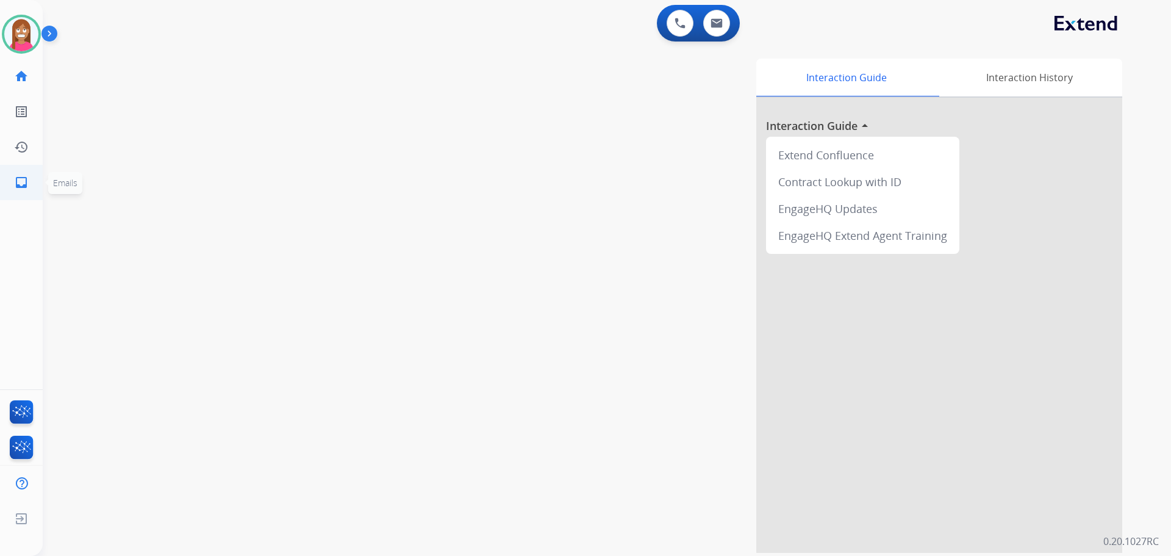
click at [10, 179] on link "inbox Emails" at bounding box center [21, 182] width 34 height 34
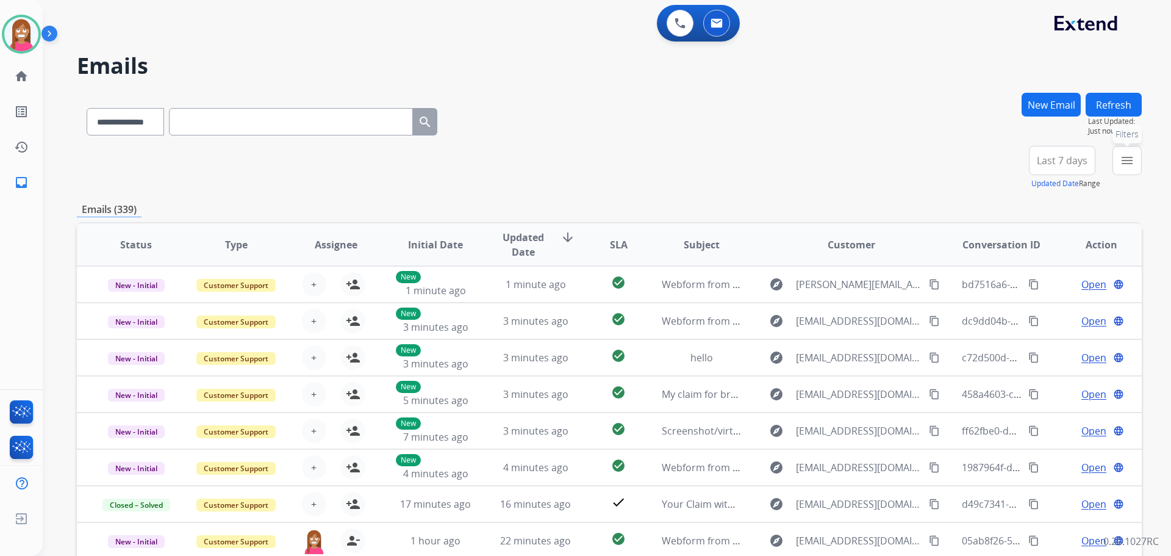
click at [1123, 163] on mat-icon "menu" at bounding box center [1127, 160] width 15 height 15
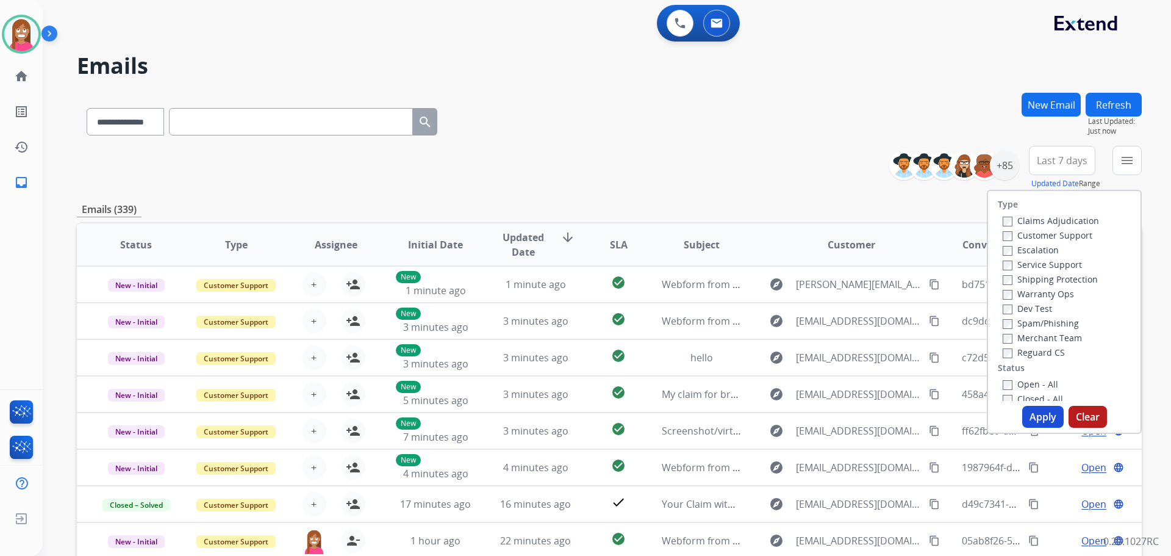
click at [1020, 231] on label "Customer Support" at bounding box center [1048, 235] width 90 height 12
click at [1019, 281] on label "Shipping Protection" at bounding box center [1050, 279] width 95 height 12
click at [1026, 353] on label "Reguard CS" at bounding box center [1034, 353] width 62 height 12
click at [1028, 387] on label "Open - All" at bounding box center [1031, 384] width 56 height 12
click at [1034, 420] on button "Apply" at bounding box center [1043, 417] width 41 height 22
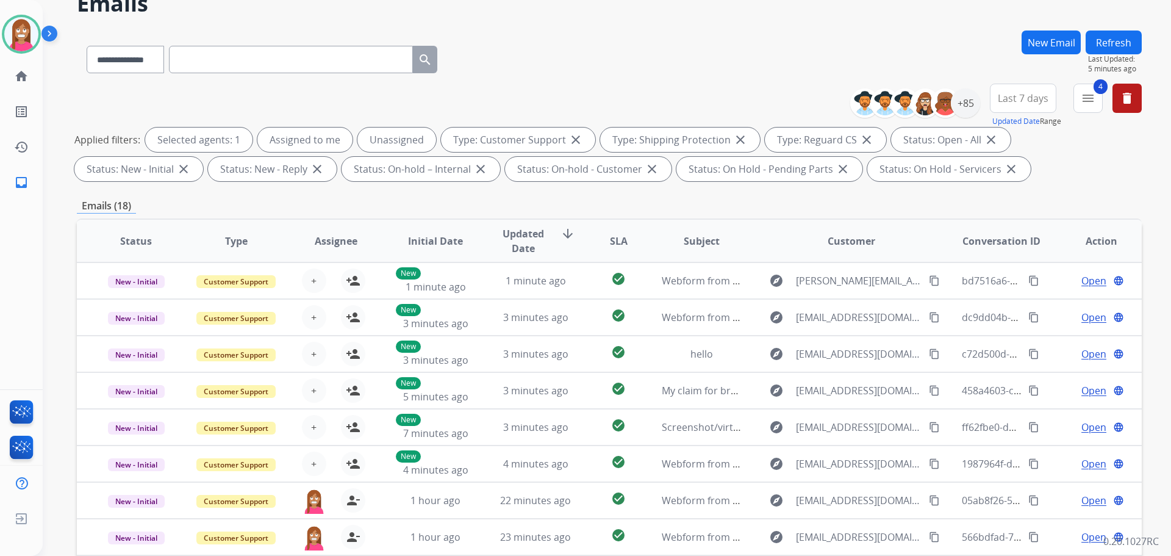
scroll to position [14, 0]
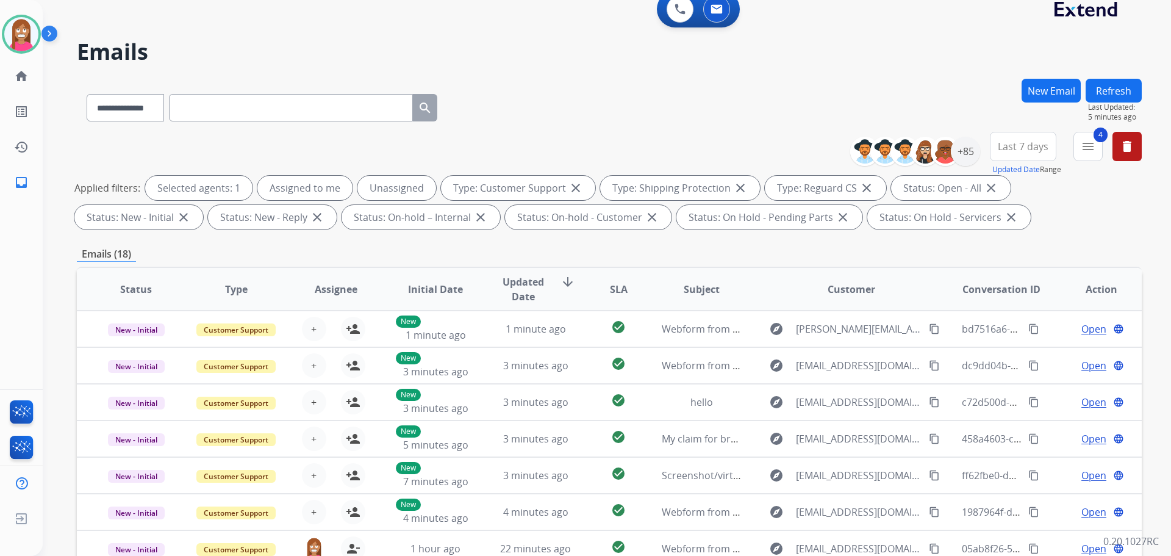
click at [1112, 90] on button "Refresh" at bounding box center [1114, 91] width 56 height 24
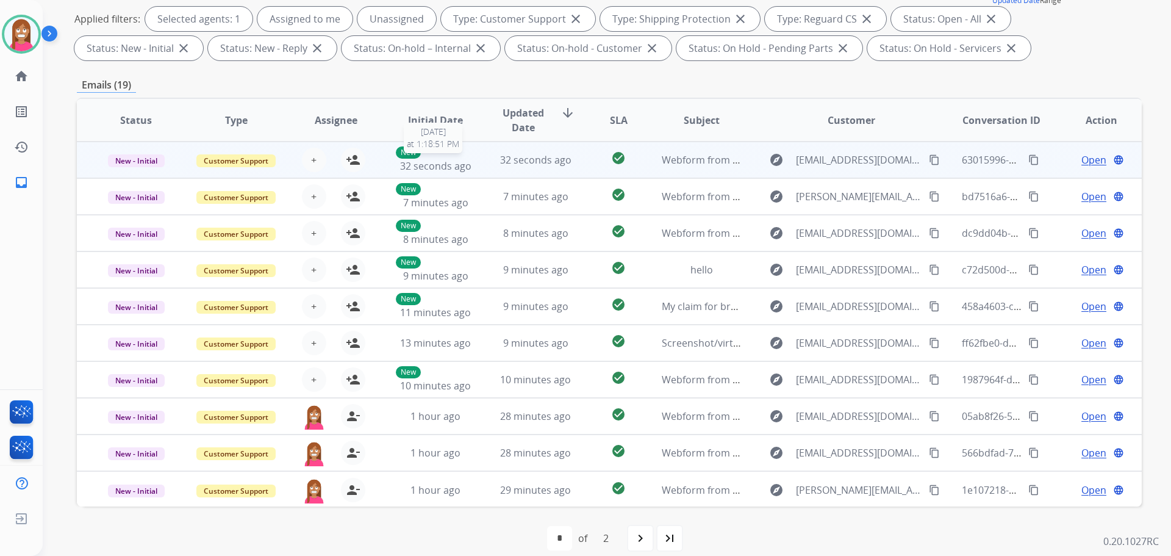
scroll to position [1, 0]
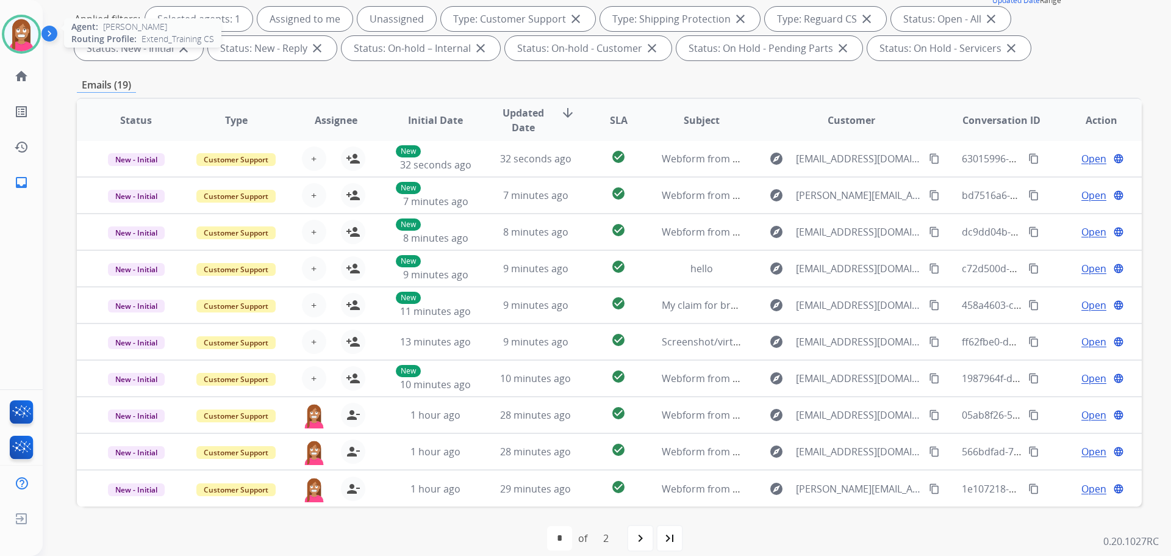
click at [26, 35] on img at bounding box center [21, 34] width 34 height 34
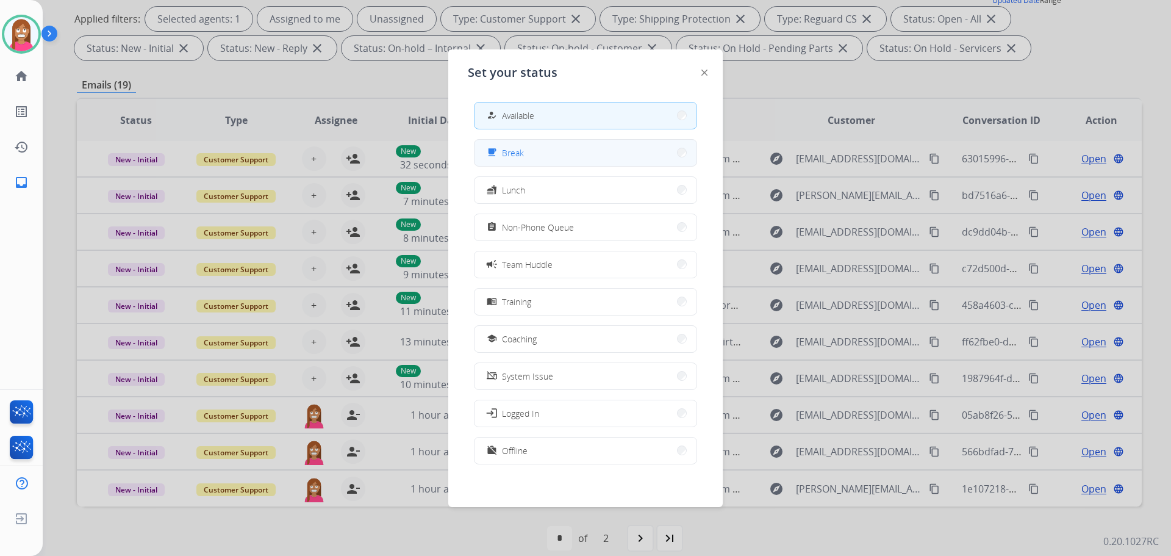
drag, startPoint x: 577, startPoint y: 156, endPoint x: 569, endPoint y: 146, distance: 12.5
click at [569, 146] on button "free_breakfast Break" at bounding box center [586, 153] width 222 height 26
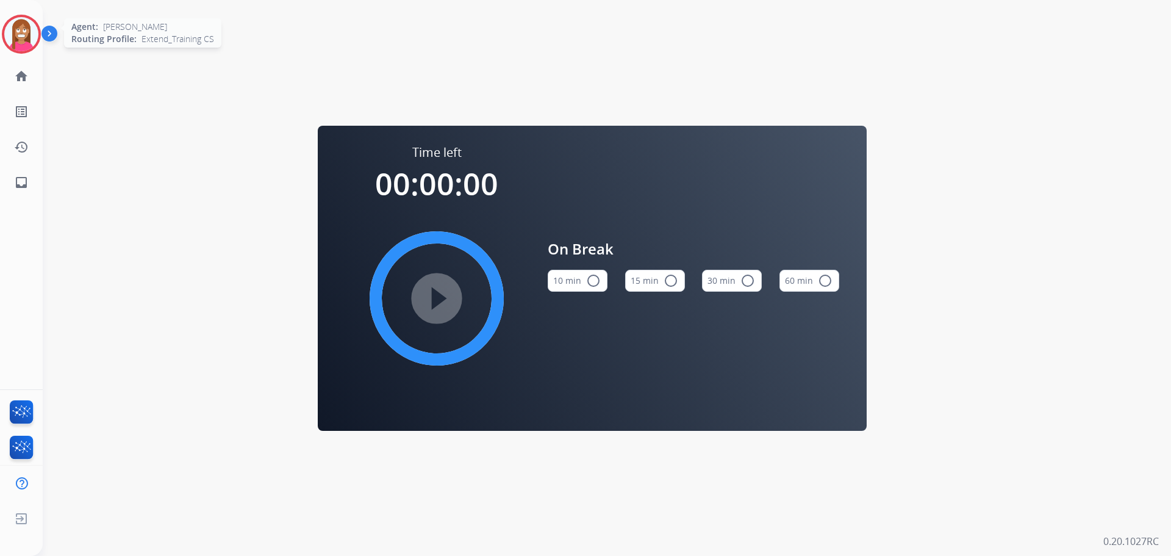
click at [20, 23] on img at bounding box center [21, 34] width 34 height 34
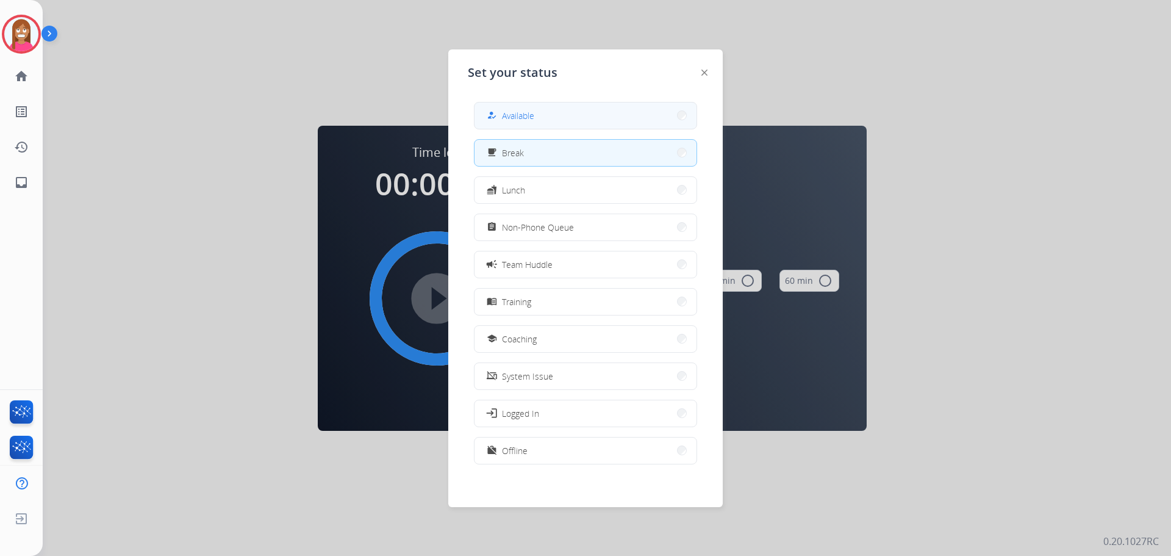
click at [575, 120] on button "how_to_reg Available" at bounding box center [586, 115] width 222 height 26
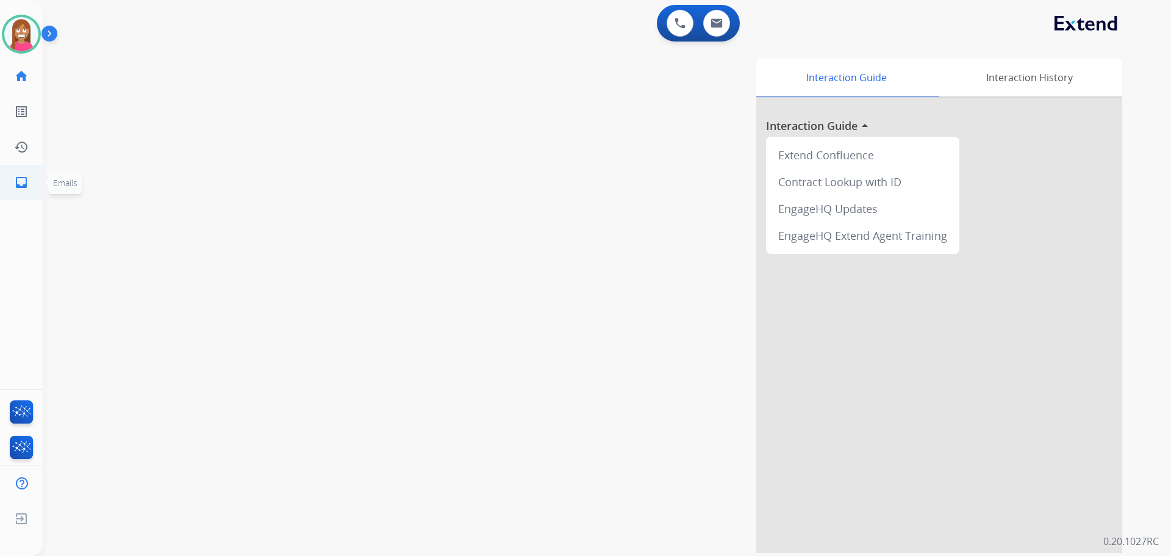
click at [26, 182] on mat-icon "inbox" at bounding box center [21, 182] width 15 height 15
select select "**********"
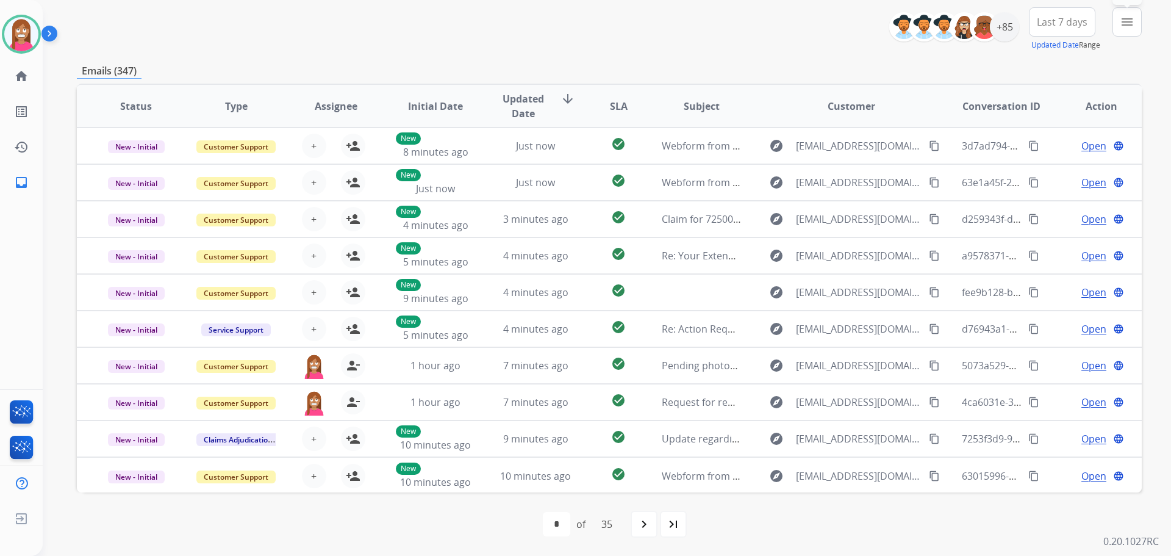
click at [1132, 30] on button "menu Filters" at bounding box center [1127, 21] width 29 height 29
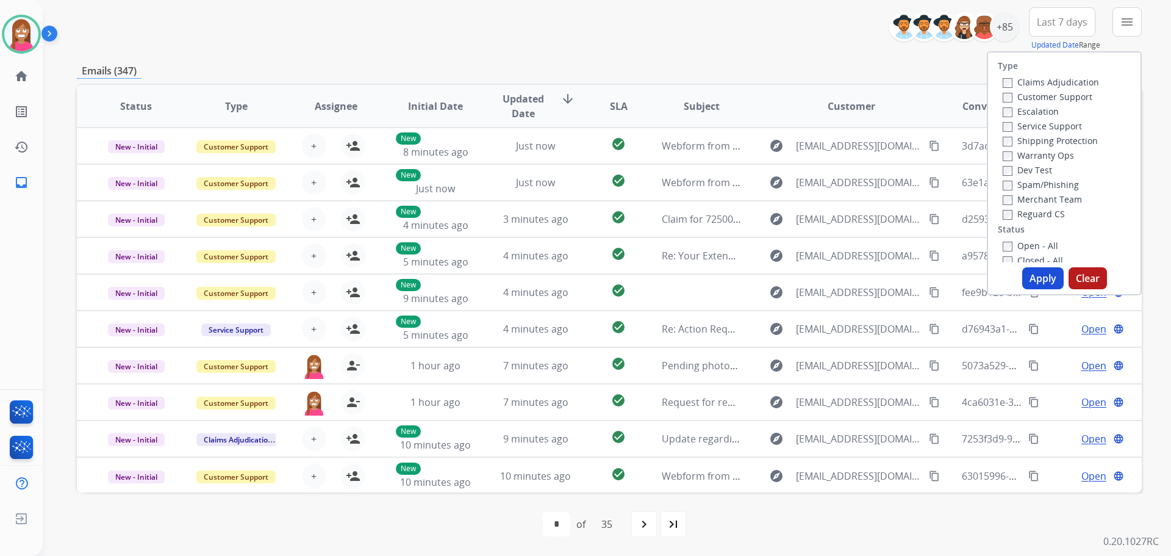
click at [1044, 97] on label "Customer Support" at bounding box center [1048, 97] width 90 height 12
click at [1021, 139] on label "Shipping Protection" at bounding box center [1050, 141] width 95 height 12
click at [1027, 210] on label "Reguard CS" at bounding box center [1034, 214] width 62 height 12
click at [1019, 243] on label "Open - All" at bounding box center [1031, 246] width 56 height 12
click at [1043, 272] on button "Apply" at bounding box center [1043, 278] width 41 height 22
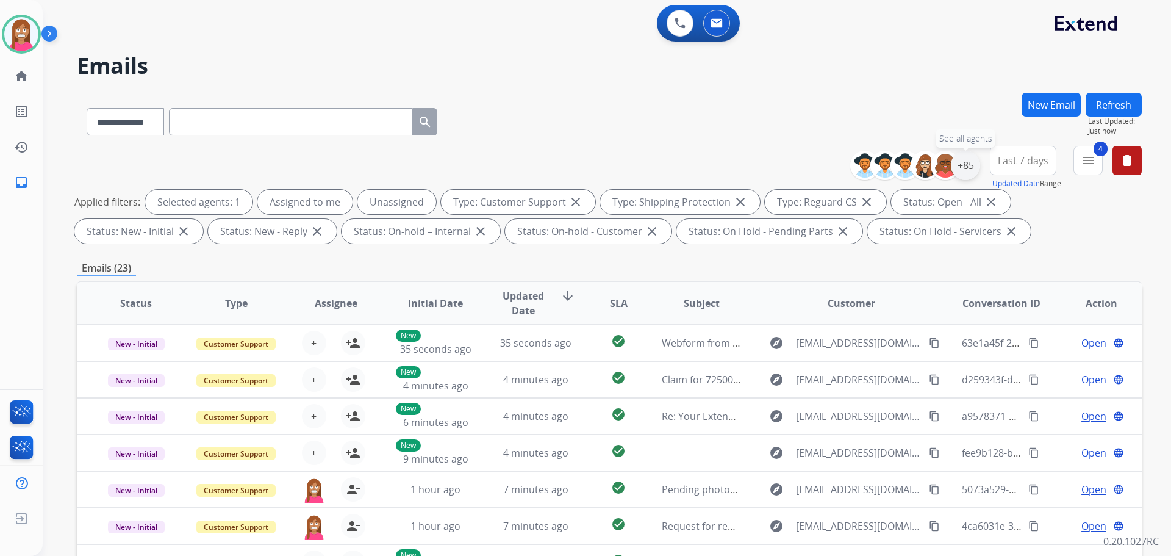
click at [957, 168] on div "+85" at bounding box center [965, 165] width 29 height 29
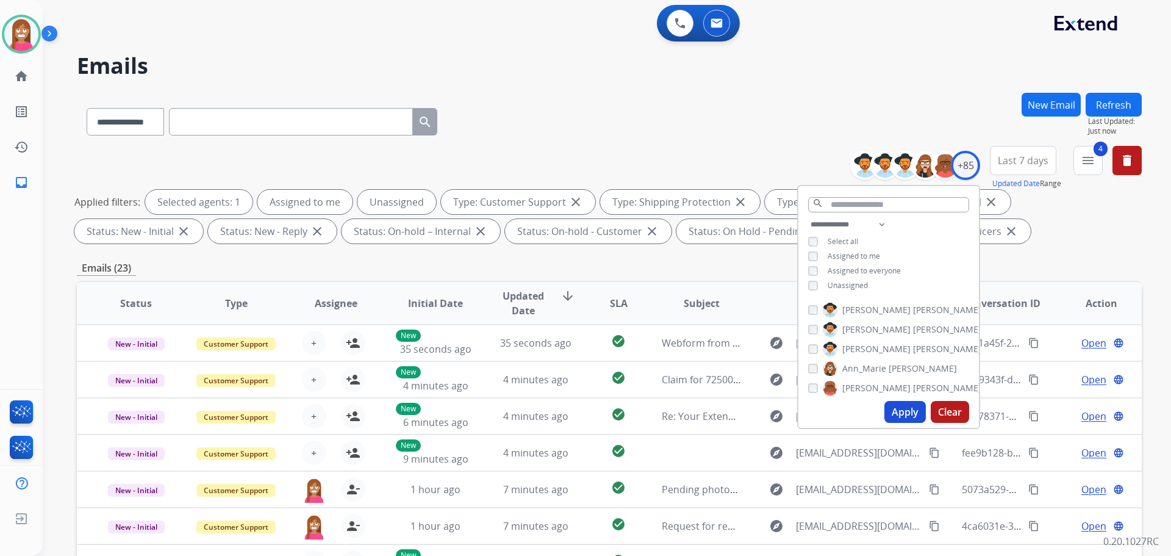
click at [808, 281] on div "Unassigned" at bounding box center [838, 286] width 60 height 10
click at [903, 409] on button "Apply" at bounding box center [905, 412] width 41 height 22
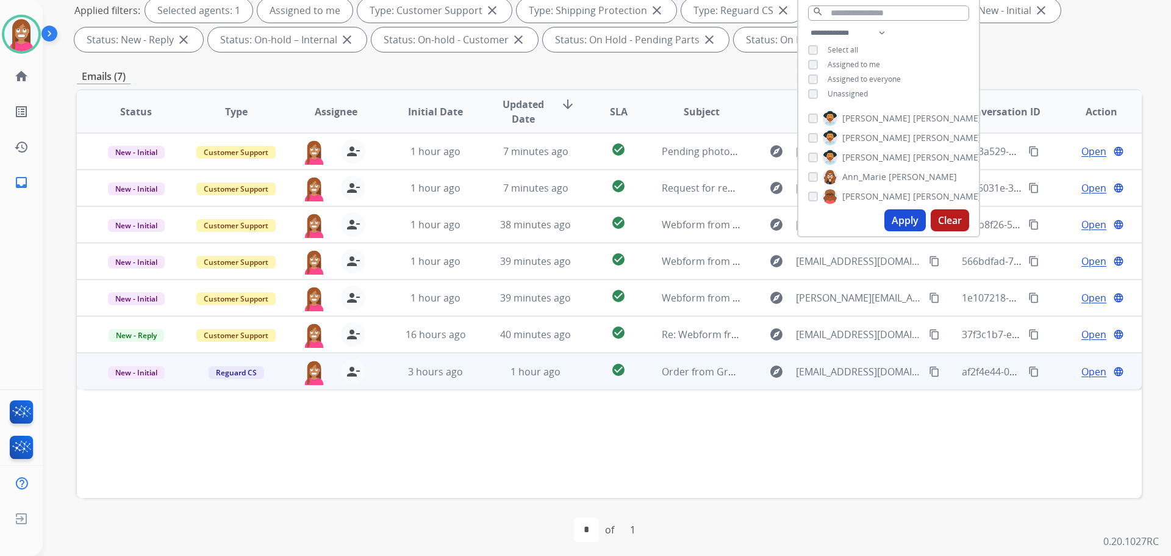
scroll to position [197, 0]
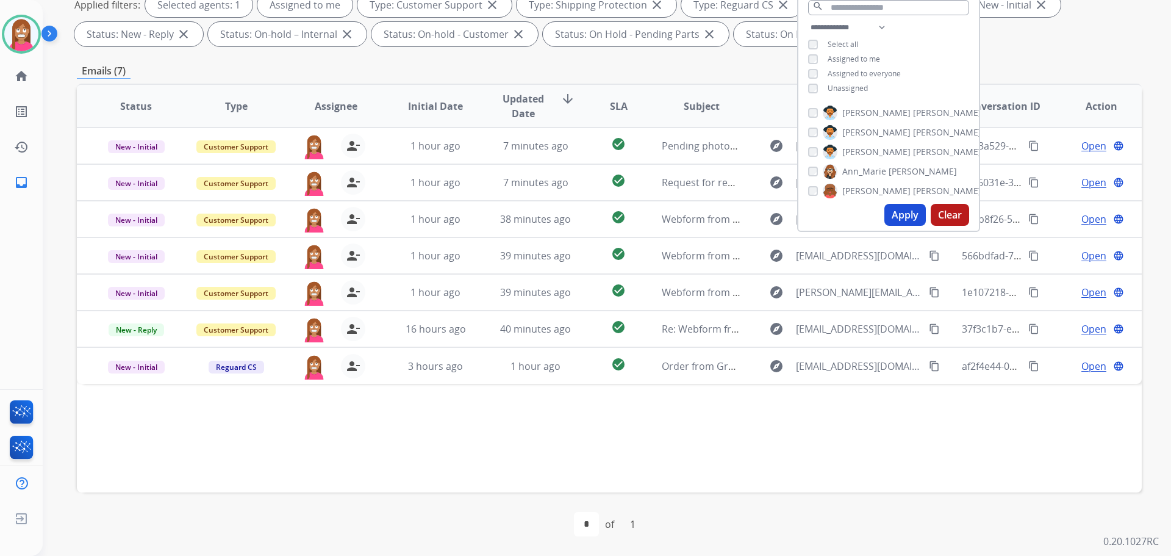
click at [378, 428] on div "Status Type Assignee Initial Date Updated Date arrow_downward SLA Subject Custo…" at bounding box center [609, 288] width 1065 height 409
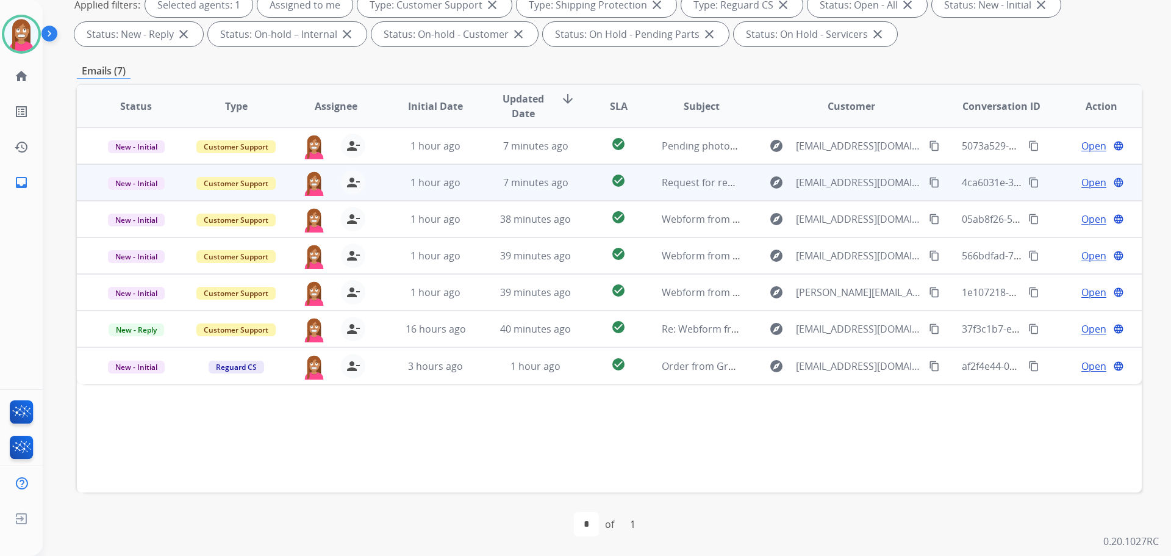
click at [568, 190] on td "7 minutes ago" at bounding box center [526, 182] width 100 height 37
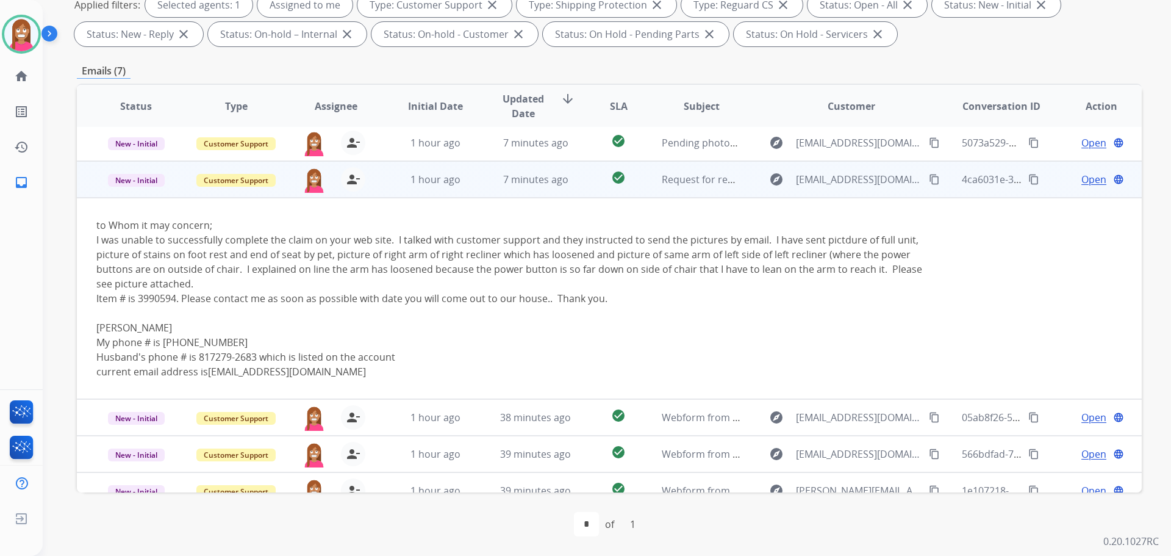
scroll to position [0, 0]
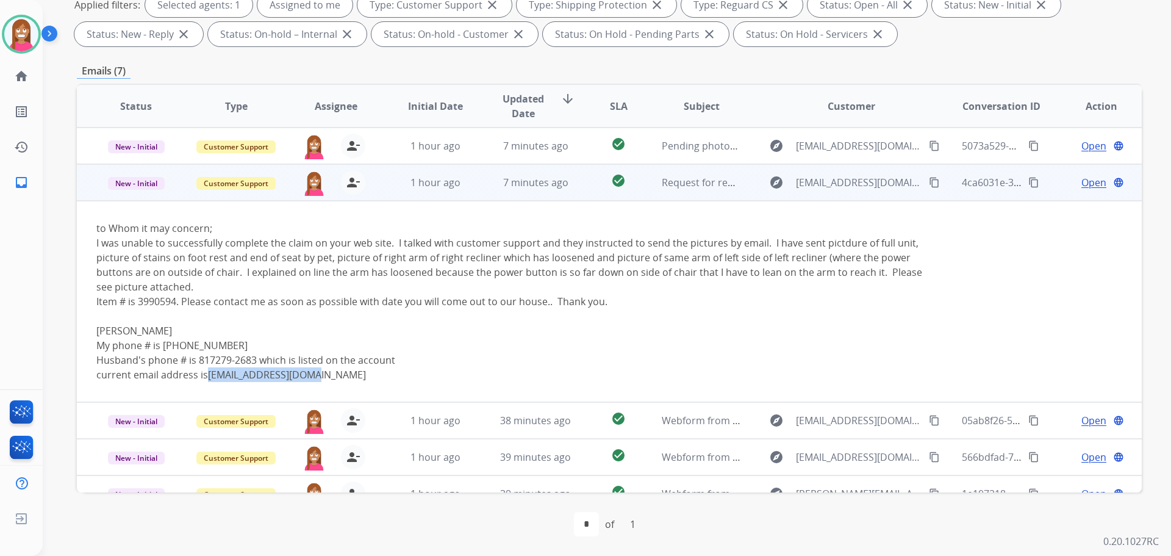
drag, startPoint x: 318, startPoint y: 375, endPoint x: 212, endPoint y: 383, distance: 107.1
click at [211, 383] on td "to Whom it may concern; I was unable to successfully complete the claim on your…" at bounding box center [510, 301] width 866 height 201
copy link "dwsbls7323@gmail.com"
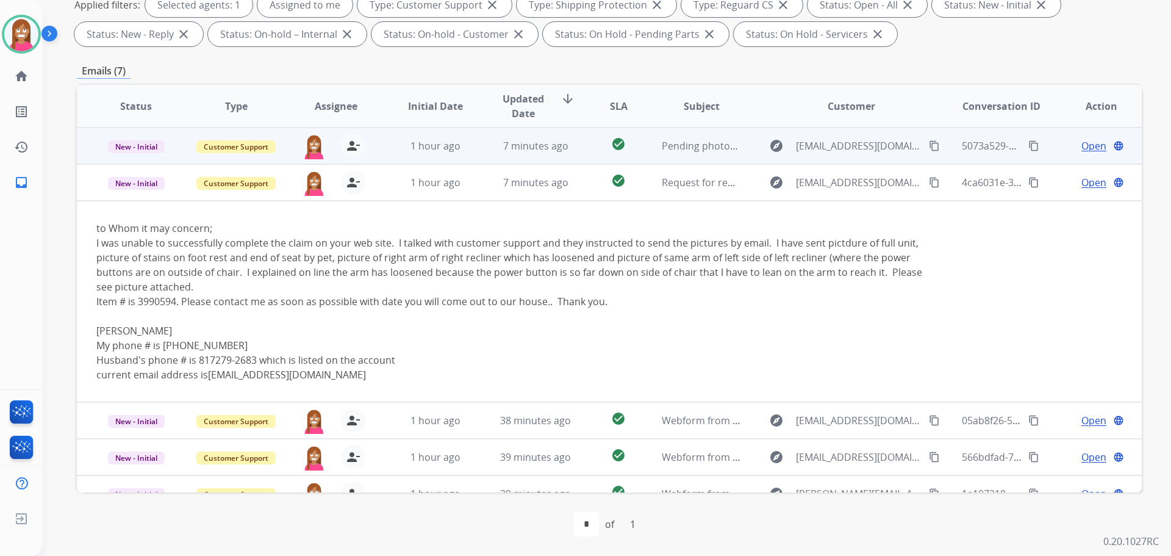
click at [569, 157] on td "7 minutes ago" at bounding box center [526, 146] width 100 height 37
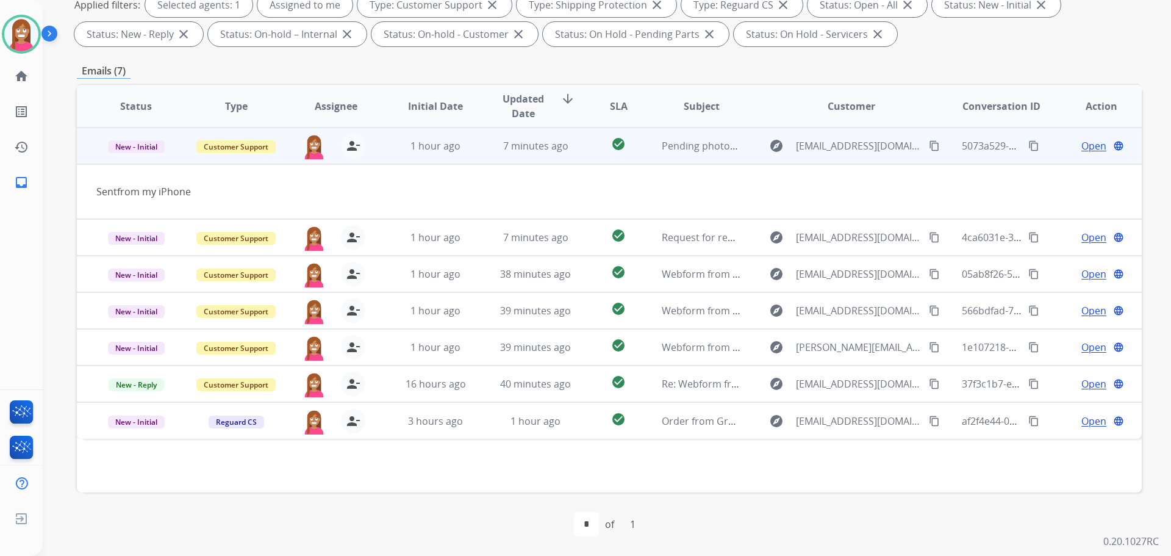
click at [1083, 148] on span "Open" at bounding box center [1094, 145] width 25 height 15
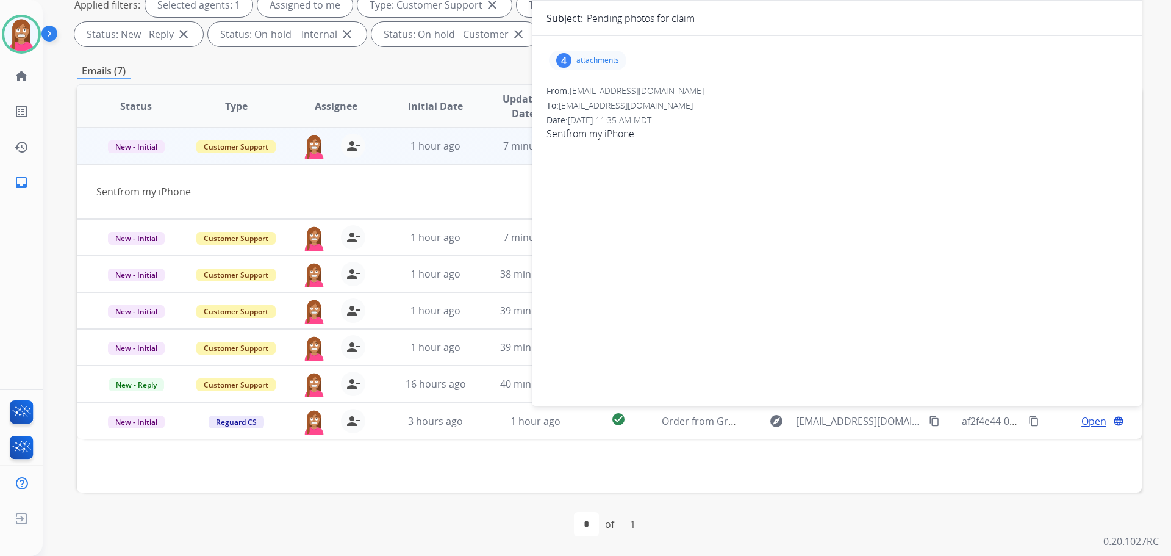
click at [560, 59] on div "4" at bounding box center [563, 60] width 15 height 15
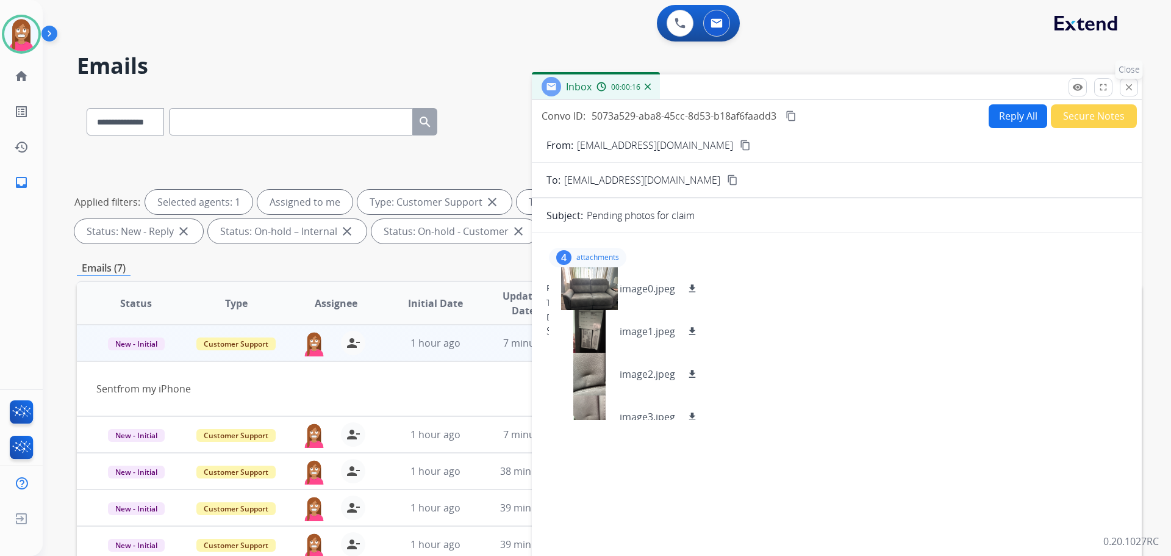
click at [1121, 80] on div "remove_red_eye Logs fullscreen Expand close Close" at bounding box center [1104, 87] width 70 height 18
click at [1131, 93] on button "close Close" at bounding box center [1129, 87] width 18 height 18
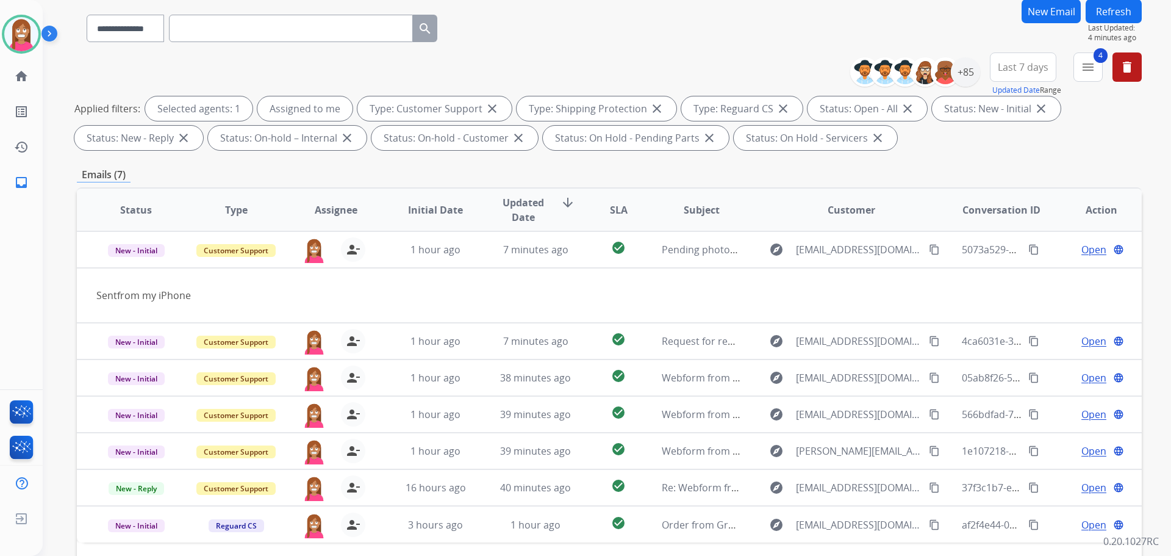
scroll to position [122, 0]
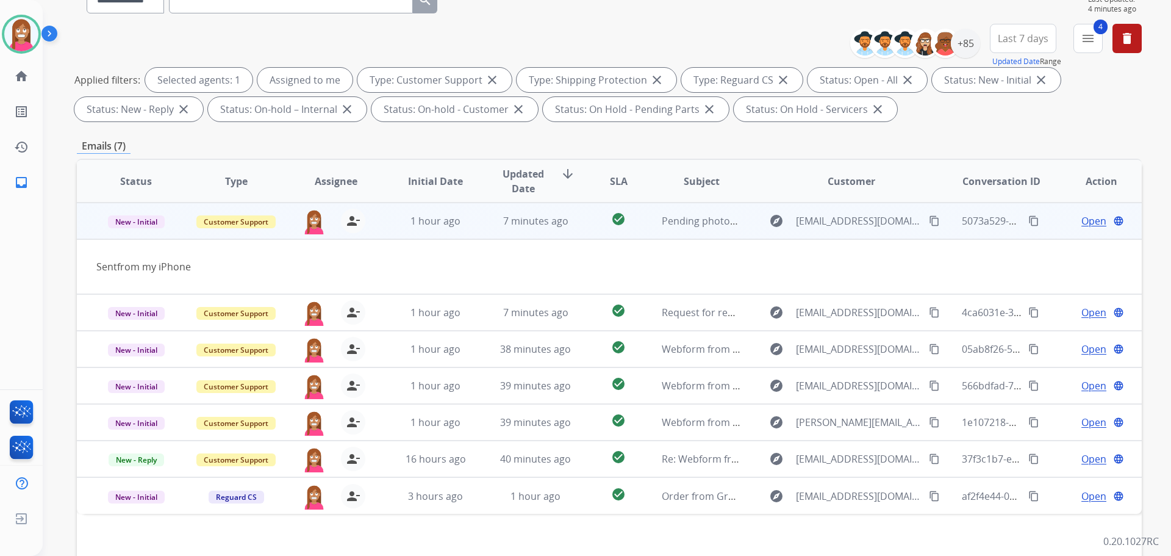
click at [929, 221] on mat-icon "content_copy" at bounding box center [934, 220] width 11 height 11
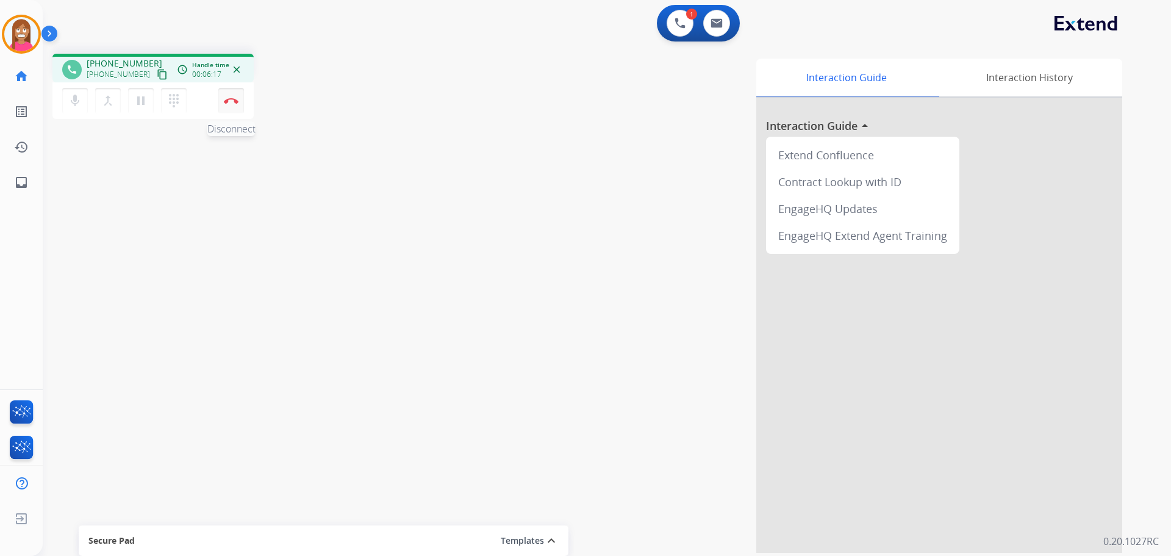
click at [226, 91] on button "Disconnect" at bounding box center [231, 101] width 26 height 26
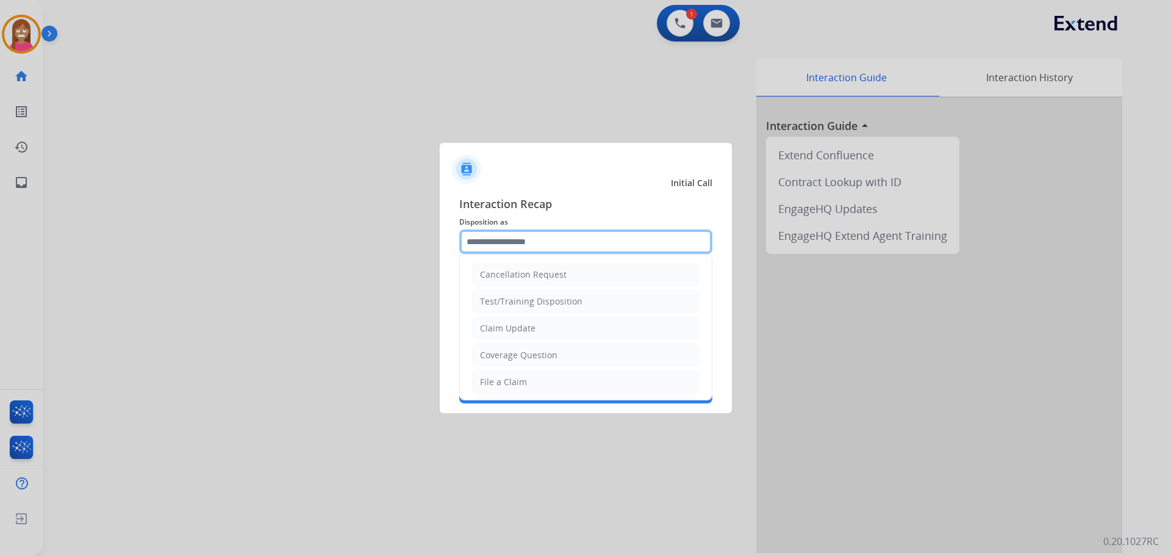
click at [514, 236] on input "text" at bounding box center [585, 241] width 253 height 24
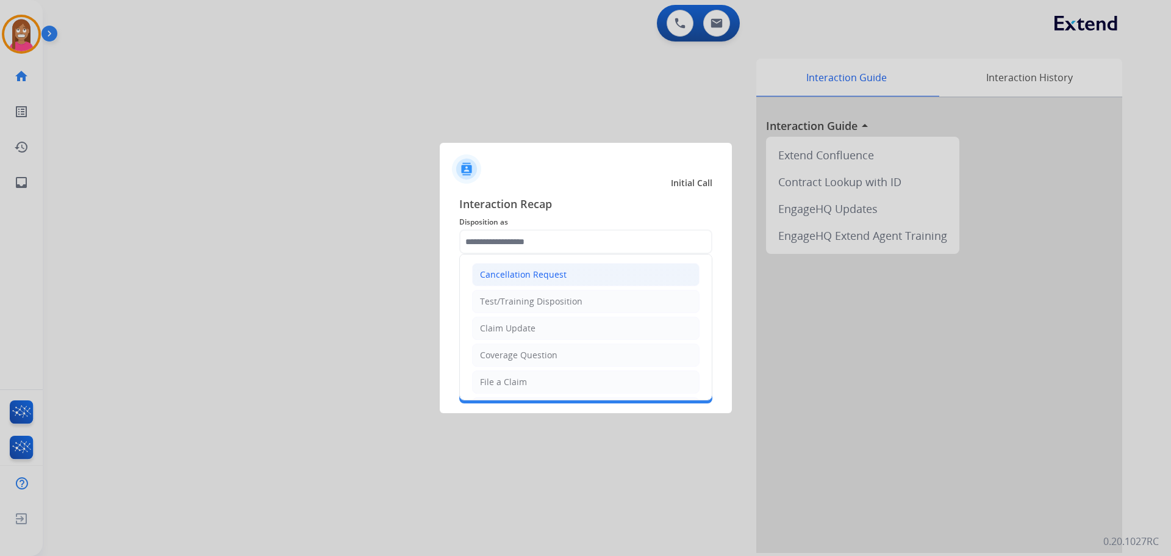
click at [502, 283] on li "Cancellation Request" at bounding box center [586, 274] width 228 height 23
type input "**********"
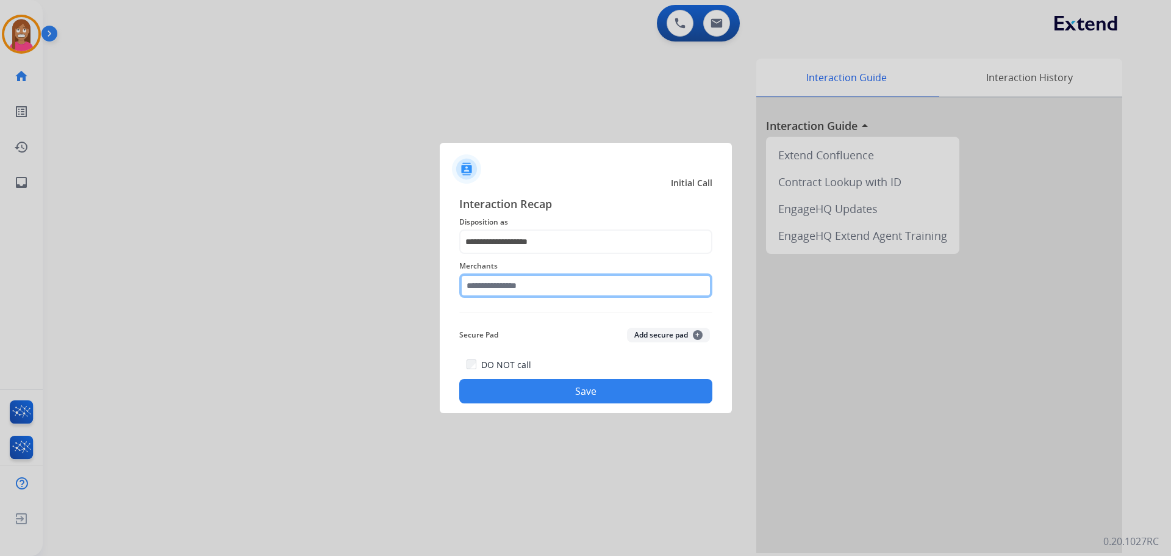
click at [502, 282] on input "text" at bounding box center [585, 285] width 253 height 24
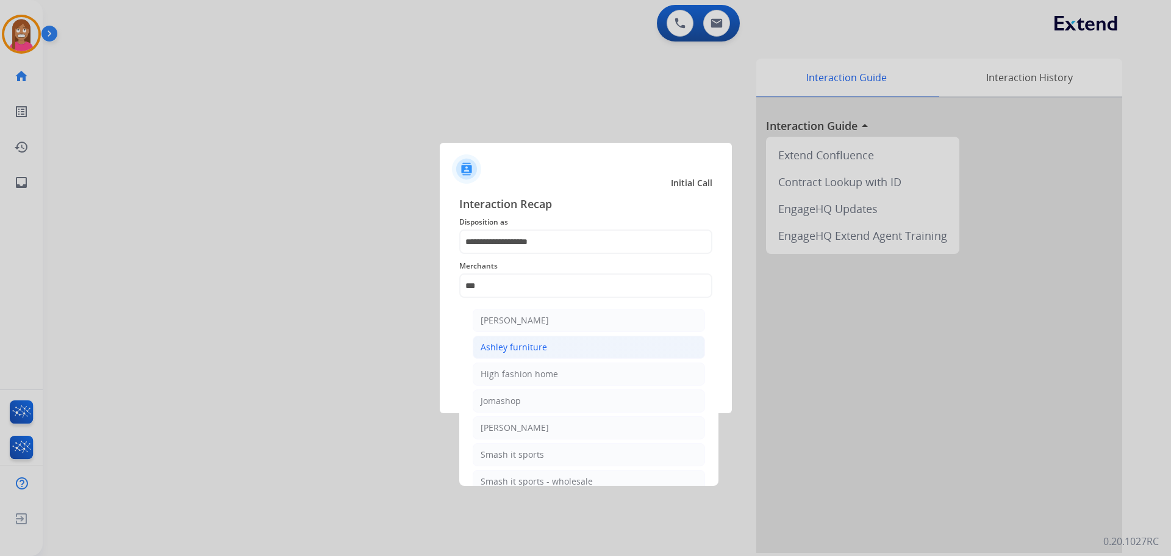
click at [545, 350] on li "Ashley furniture" at bounding box center [589, 347] width 232 height 23
type input "**********"
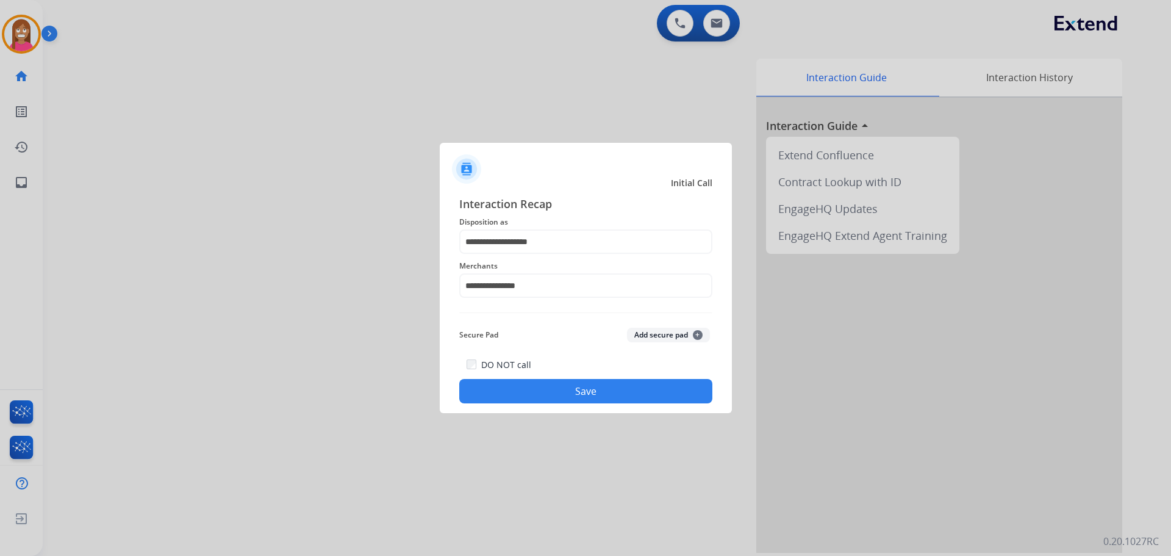
click at [546, 394] on button "Save" at bounding box center [585, 391] width 253 height 24
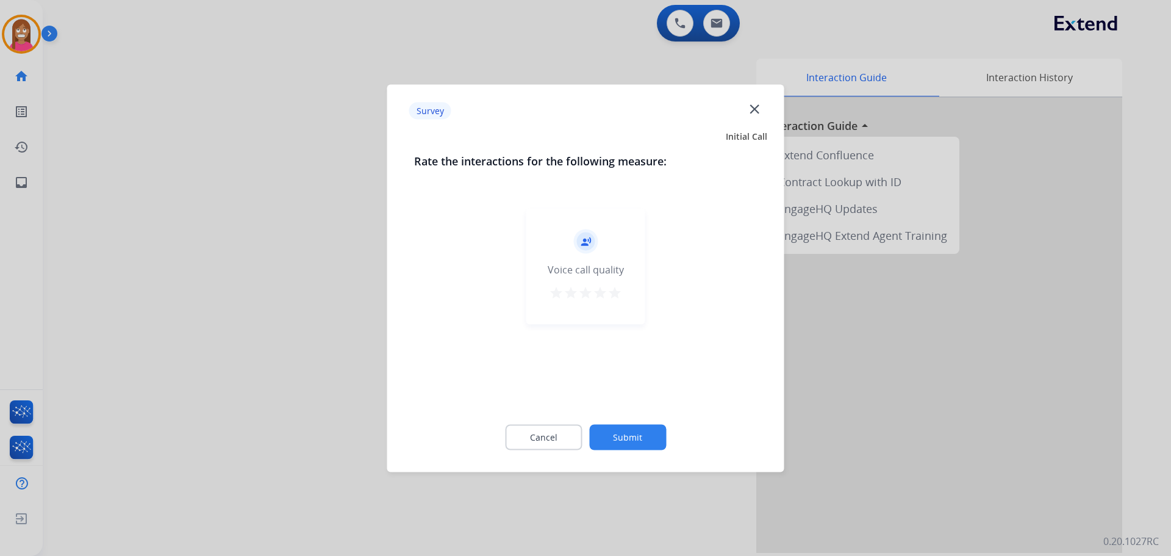
click at [755, 108] on mat-icon "close" at bounding box center [755, 109] width 16 height 16
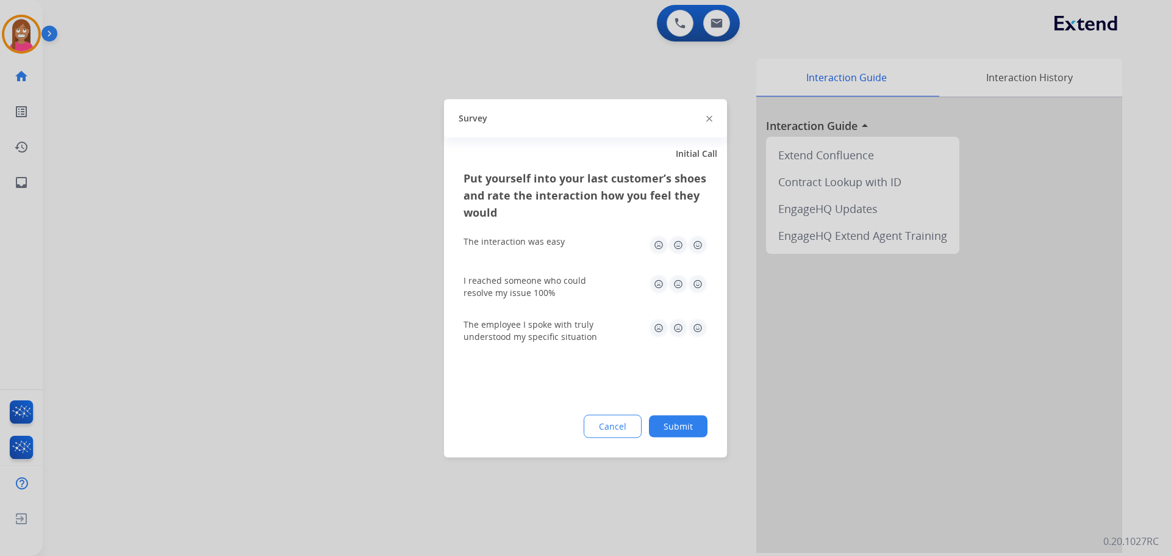
click at [707, 121] on img at bounding box center [710, 119] width 6 height 6
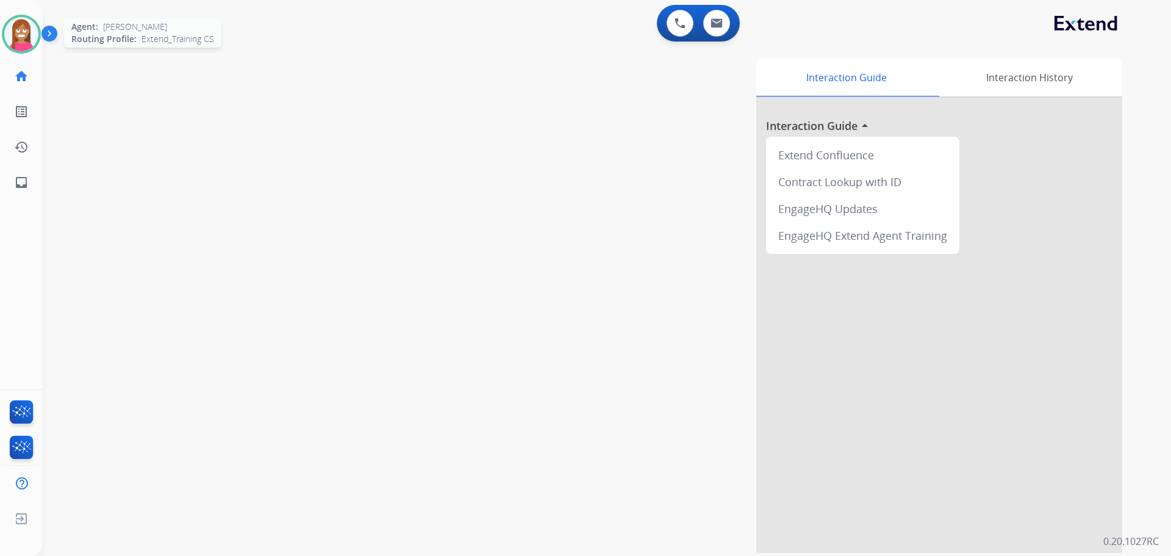
click at [21, 47] on img at bounding box center [21, 34] width 34 height 34
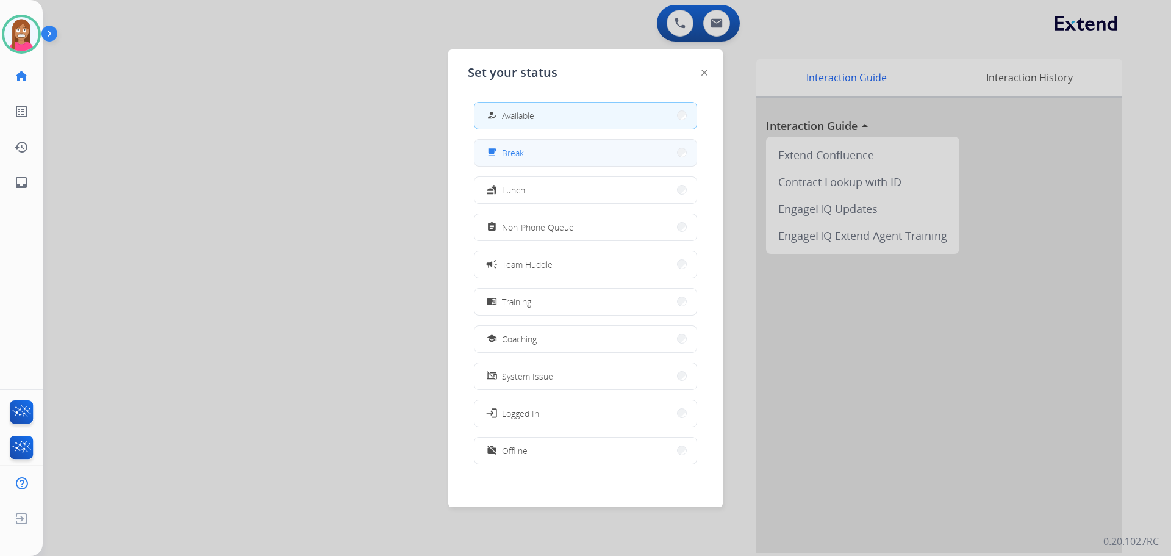
click at [585, 148] on button "free_breakfast Break" at bounding box center [586, 153] width 222 height 26
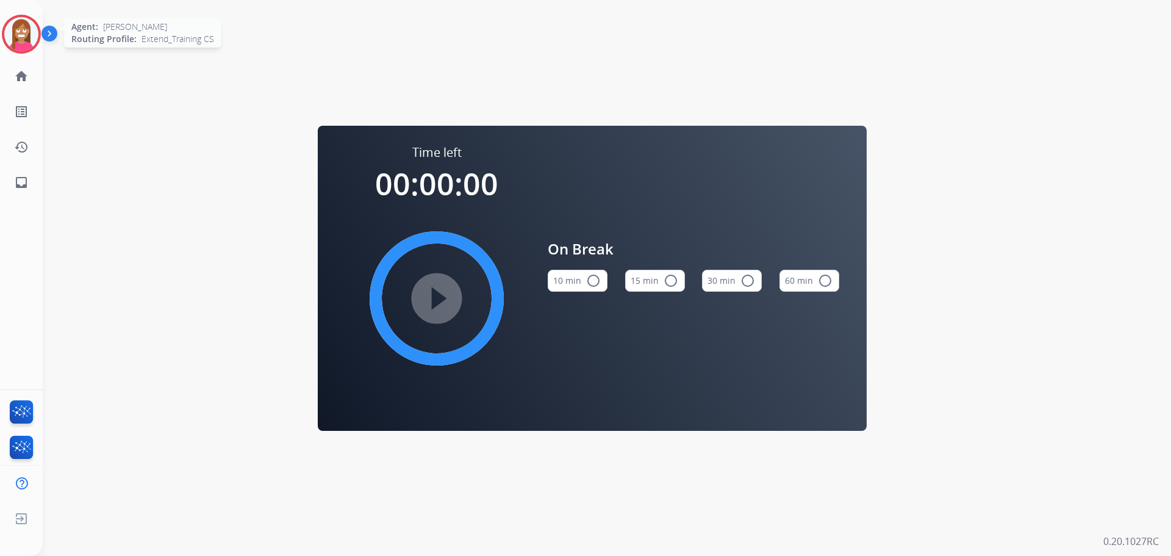
click at [15, 22] on img at bounding box center [21, 34] width 34 height 34
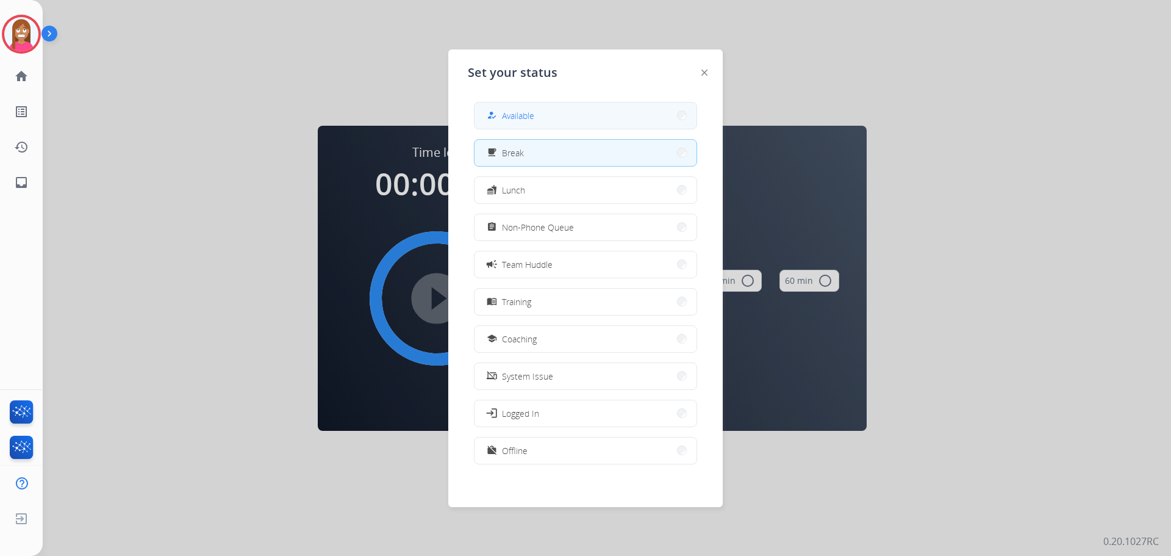
click at [568, 112] on button "how_to_reg Available" at bounding box center [586, 115] width 222 height 26
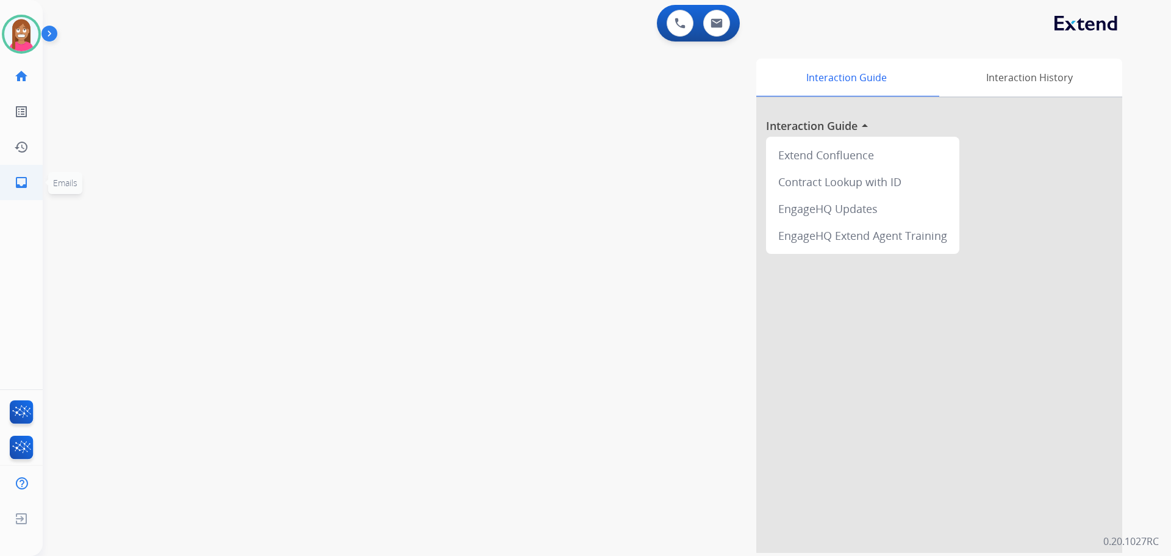
click at [5, 181] on link "inbox Emails" at bounding box center [21, 182] width 34 height 34
select select "**********"
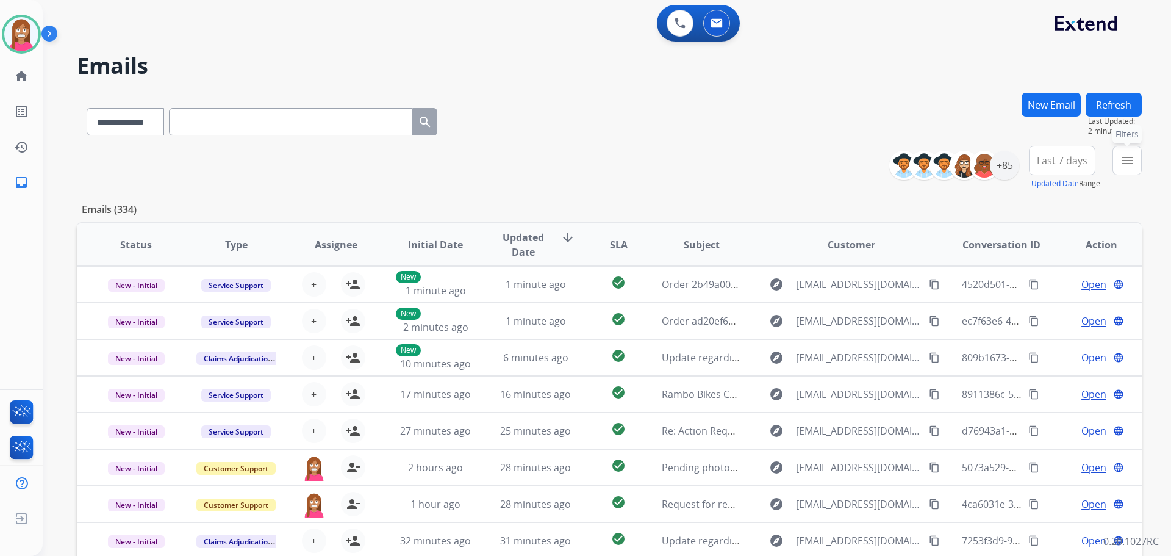
click at [1126, 157] on mat-icon "menu" at bounding box center [1127, 160] width 15 height 15
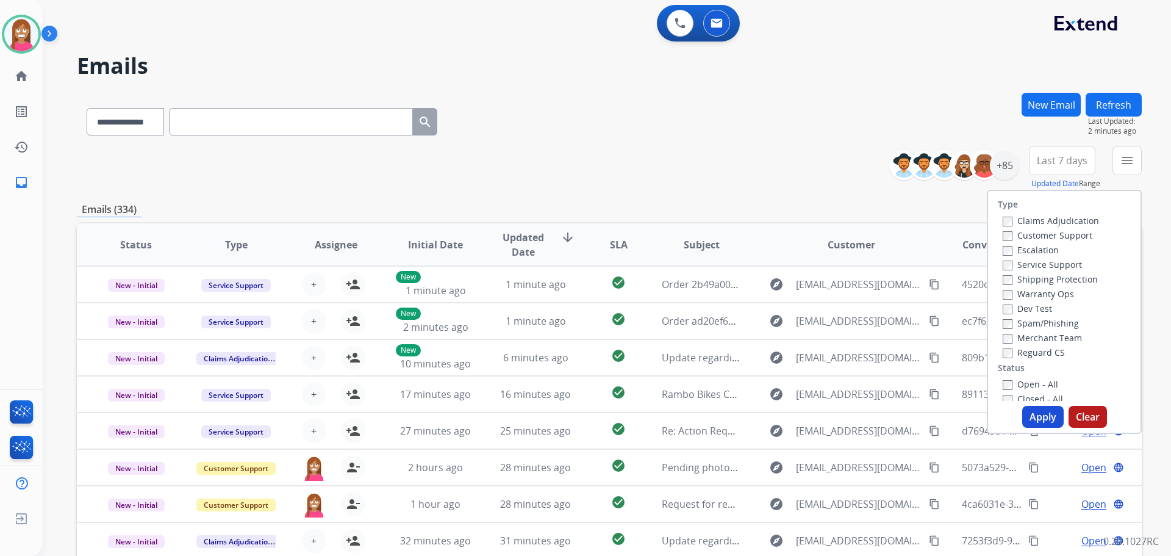
click at [911, 72] on h2 "Emails" at bounding box center [609, 66] width 1065 height 24
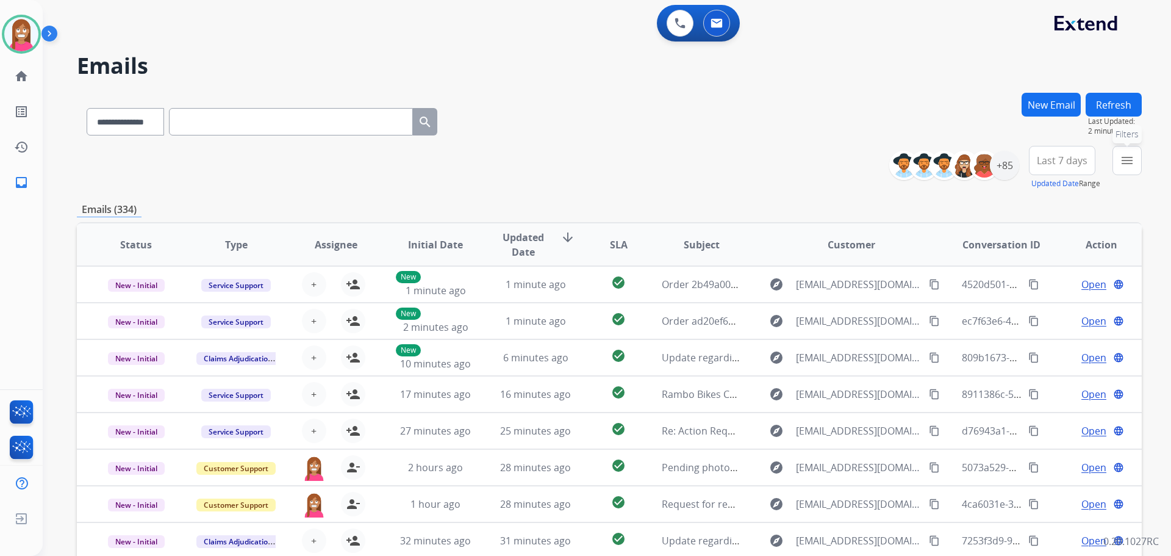
click at [1123, 163] on mat-icon "menu" at bounding box center [1127, 160] width 15 height 15
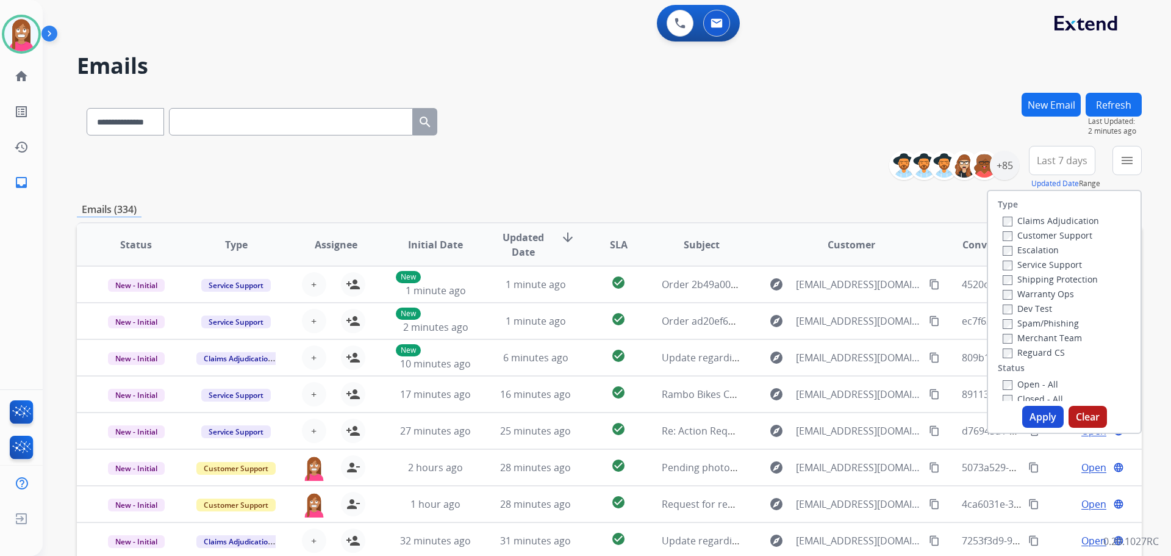
click at [1006, 232] on label "Customer Support" at bounding box center [1048, 235] width 90 height 12
click at [1025, 281] on label "Shipping Protection" at bounding box center [1050, 279] width 95 height 12
click at [1011, 354] on label "Reguard CS" at bounding box center [1034, 353] width 62 height 12
click at [1018, 381] on label "Open - All" at bounding box center [1031, 384] width 56 height 12
click at [1032, 411] on button "Apply" at bounding box center [1043, 417] width 41 height 22
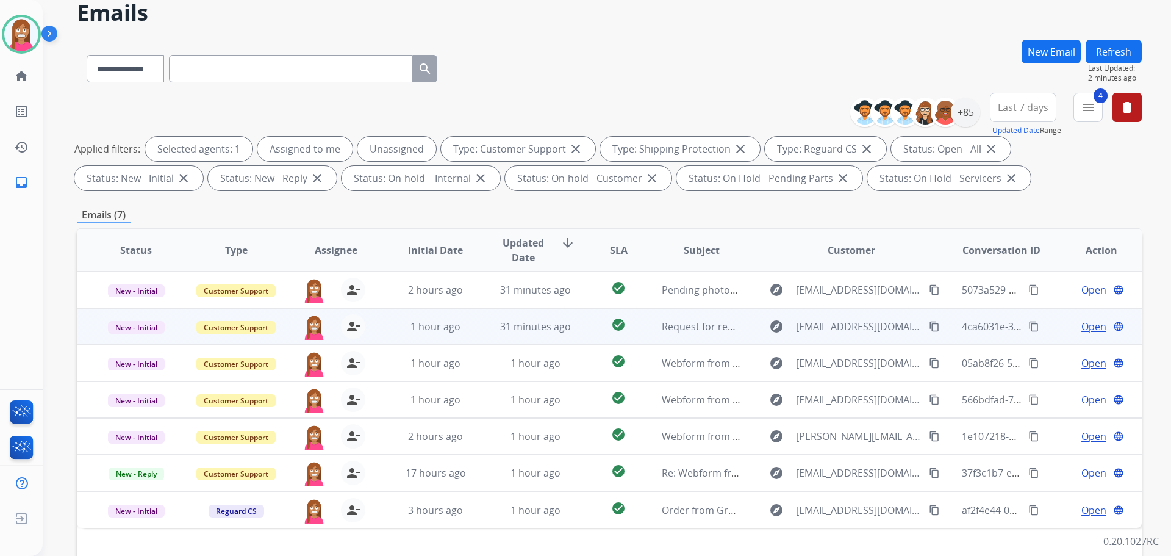
scroll to position [197, 0]
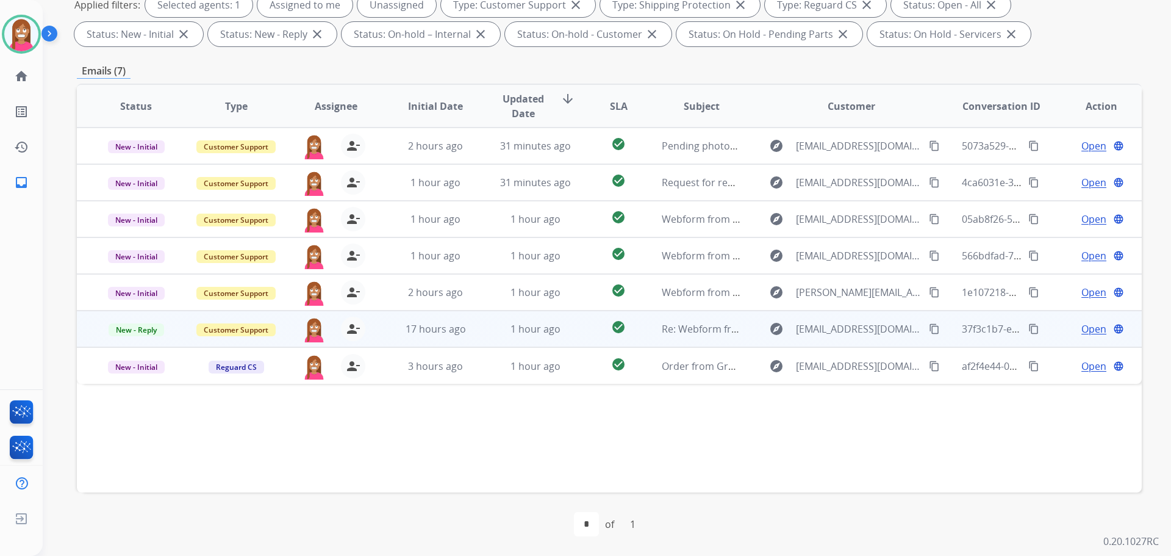
click at [476, 337] on td "1 hour ago" at bounding box center [526, 329] width 100 height 37
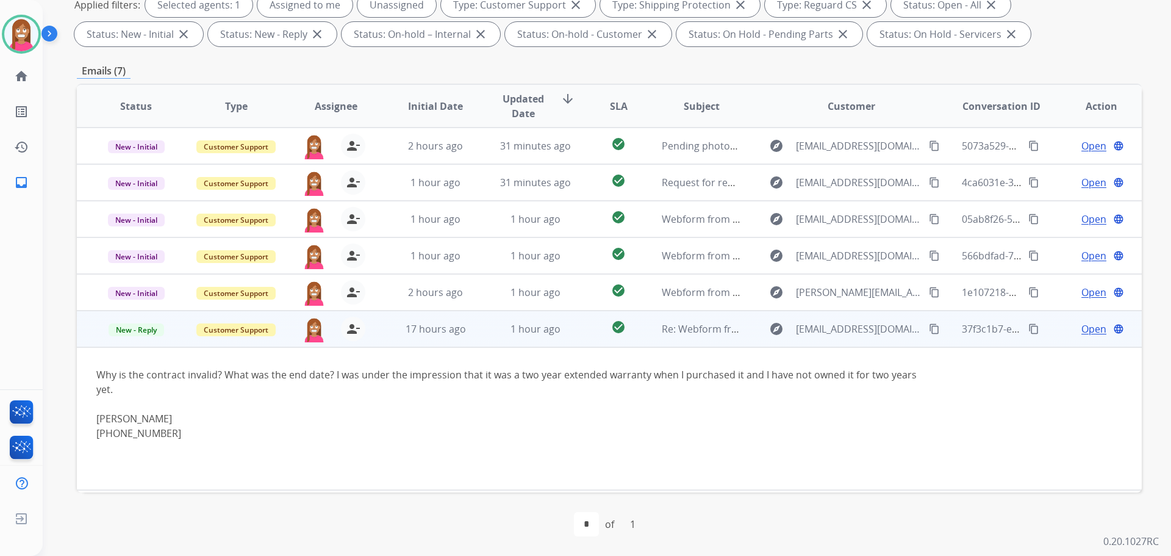
scroll to position [34, 0]
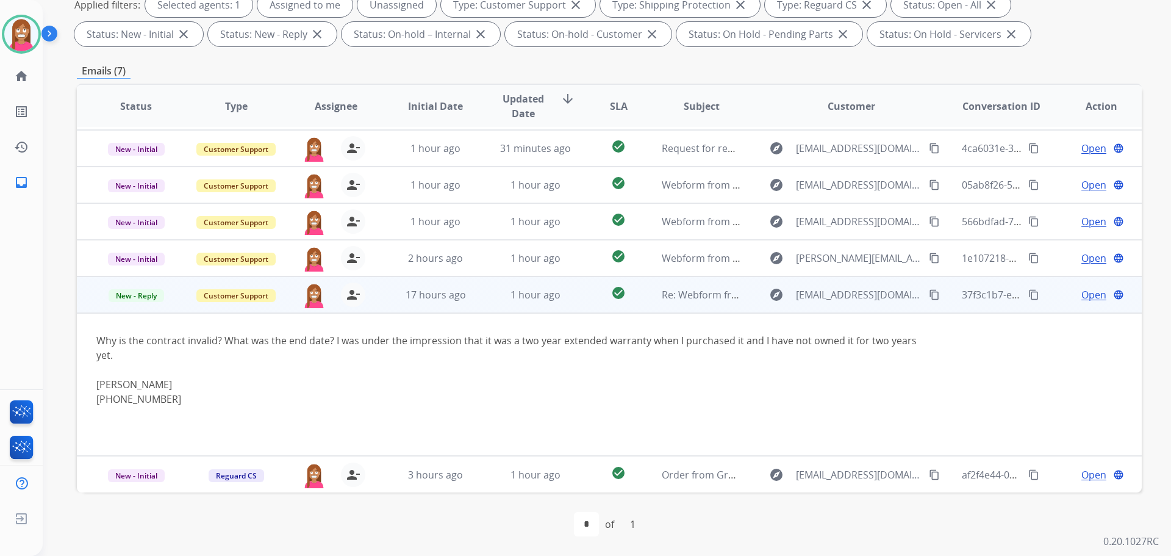
click at [1082, 297] on span "Open" at bounding box center [1094, 294] width 25 height 15
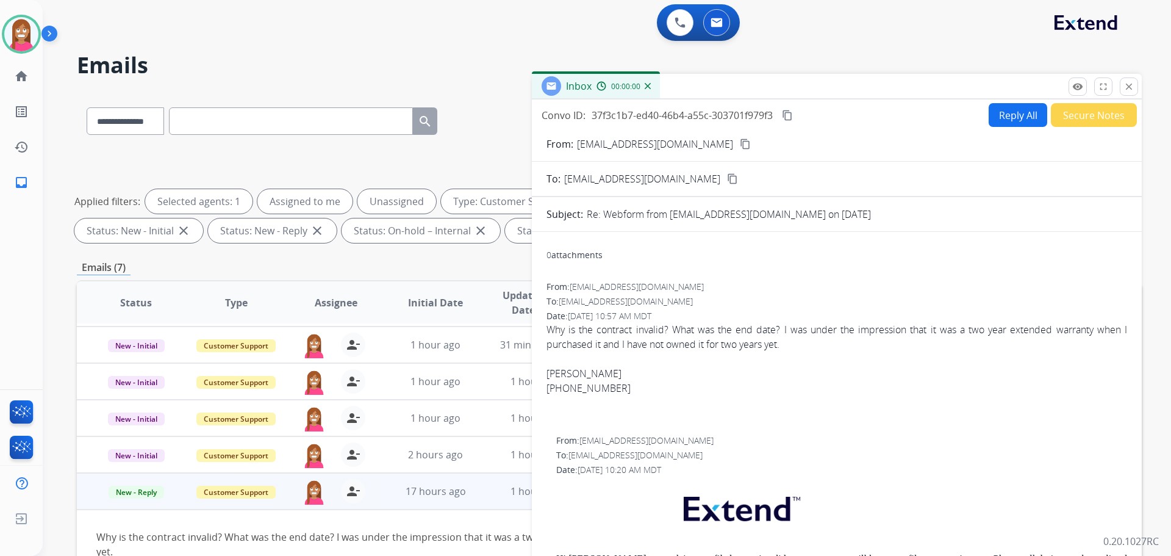
scroll to position [0, 0]
click at [1010, 121] on button "Reply All" at bounding box center [1018, 116] width 59 height 24
select select "**********"
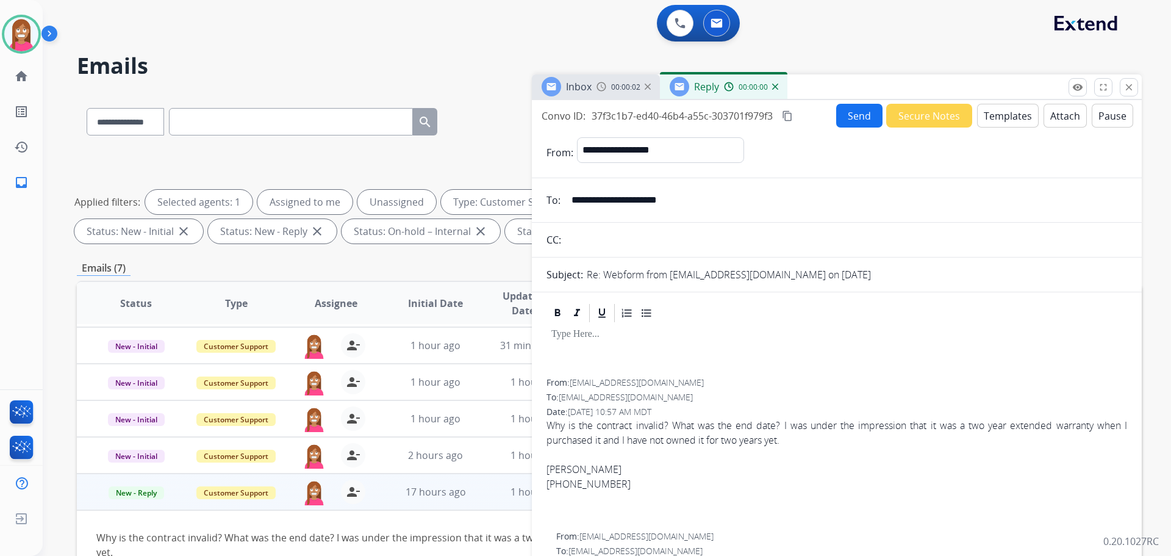
click at [988, 115] on button "Templates" at bounding box center [1008, 116] width 62 height 24
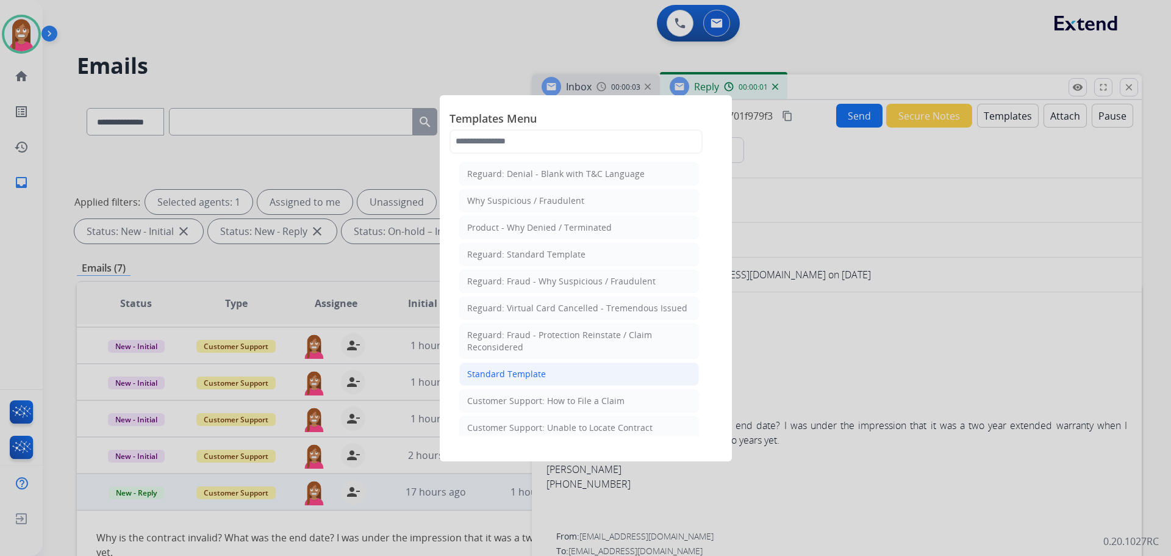
click at [519, 376] on div "Standard Template" at bounding box center [506, 374] width 79 height 12
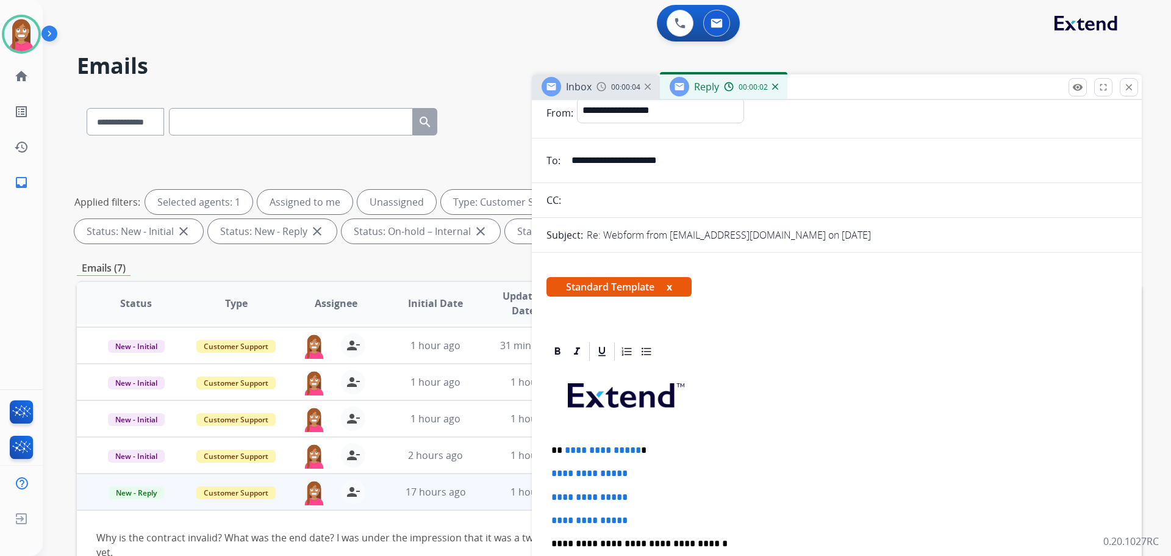
scroll to position [61, 0]
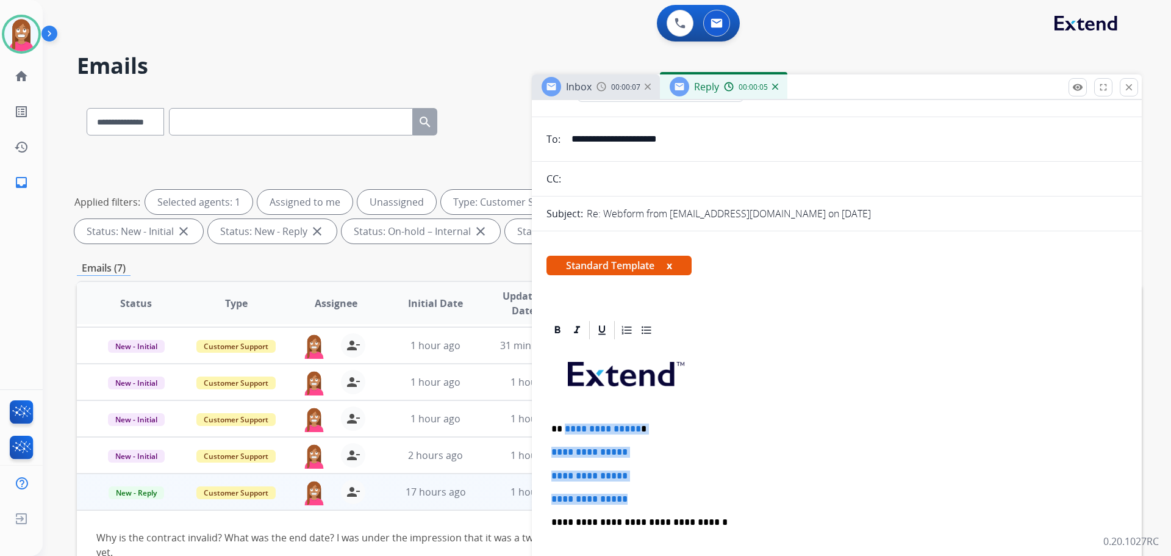
drag, startPoint x: 637, startPoint y: 497, endPoint x: 564, endPoint y: 420, distance: 105.7
click at [564, 420] on div "**********" at bounding box center [837, 551] width 581 height 420
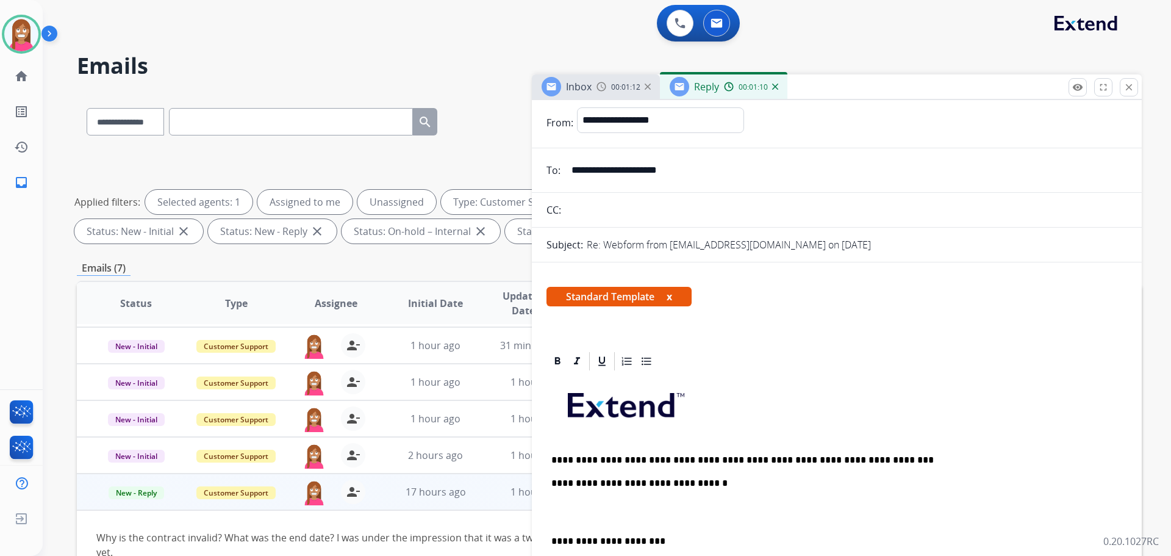
scroll to position [0, 0]
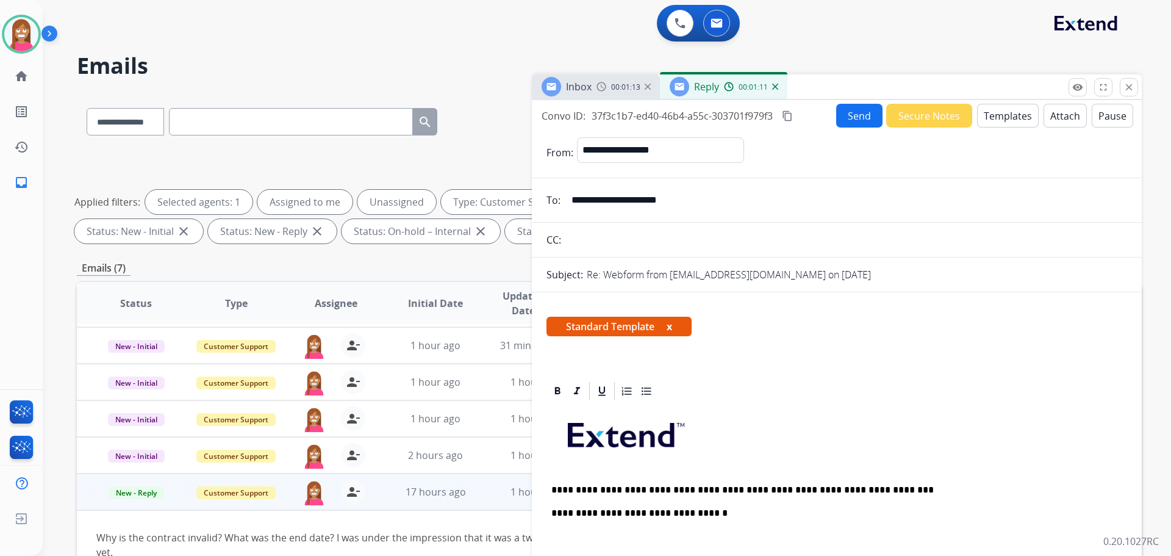
click at [861, 123] on button "Send" at bounding box center [859, 116] width 46 height 24
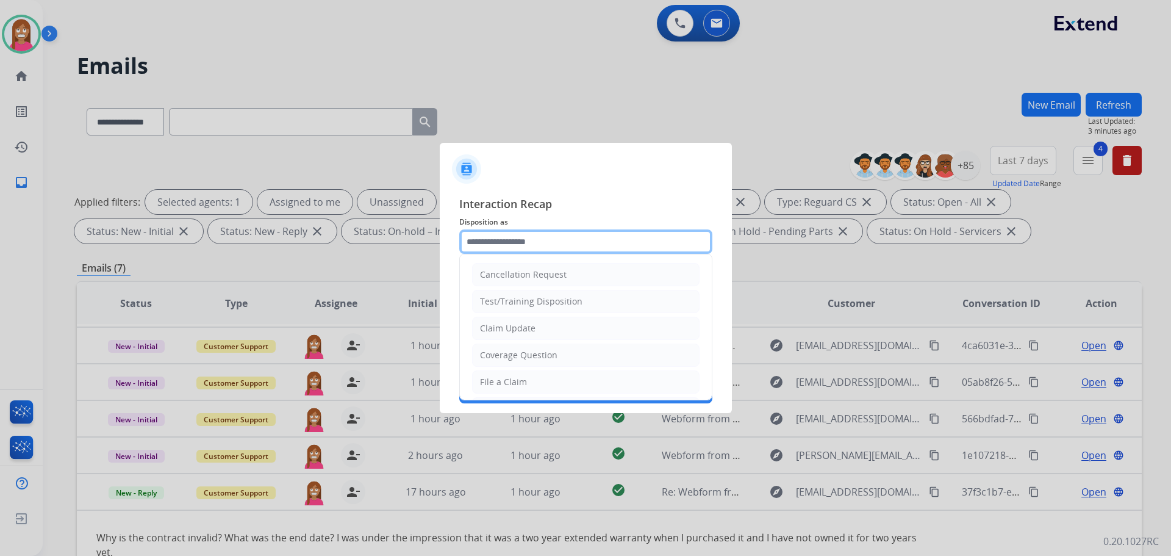
click at [483, 250] on input "text" at bounding box center [585, 241] width 253 height 24
click at [500, 322] on div "Claim Update" at bounding box center [508, 328] width 56 height 12
type input "**********"
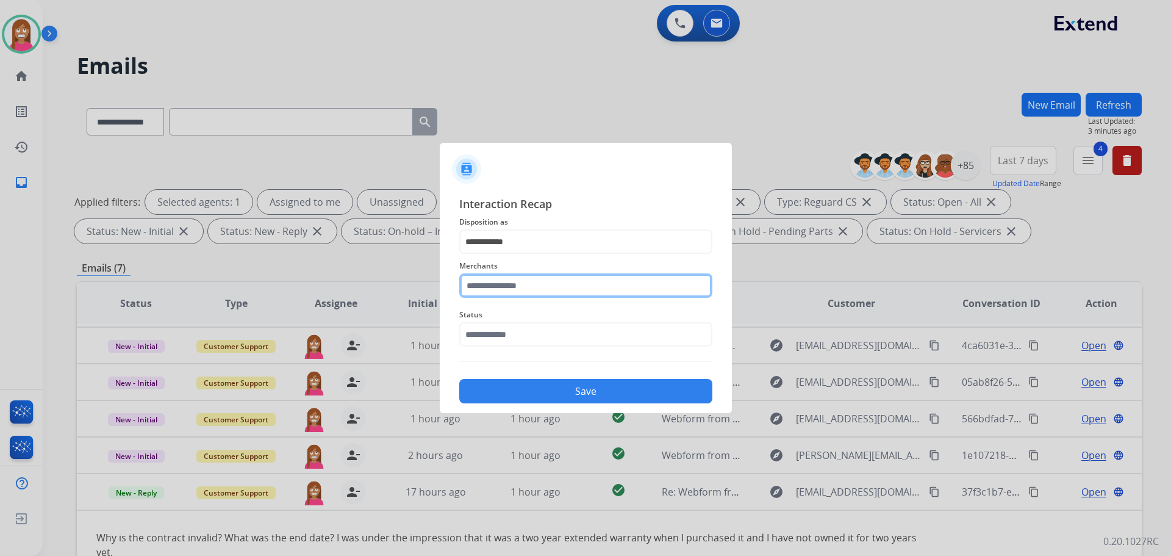
click at [492, 289] on input "text" at bounding box center [585, 285] width 253 height 24
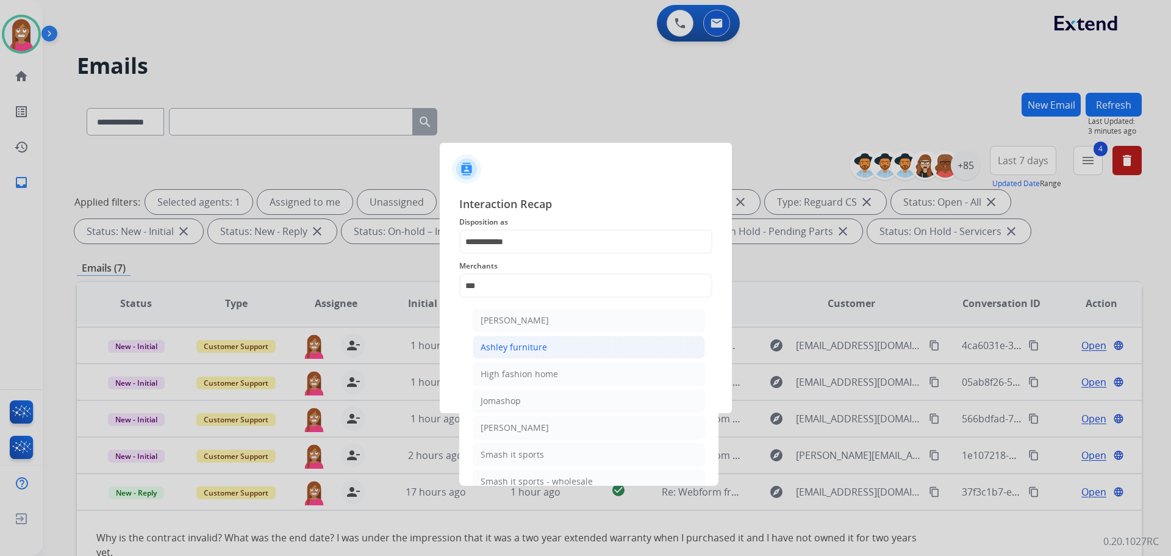
click at [529, 354] on li "Ashley furniture" at bounding box center [589, 347] width 232 height 23
type input "**********"
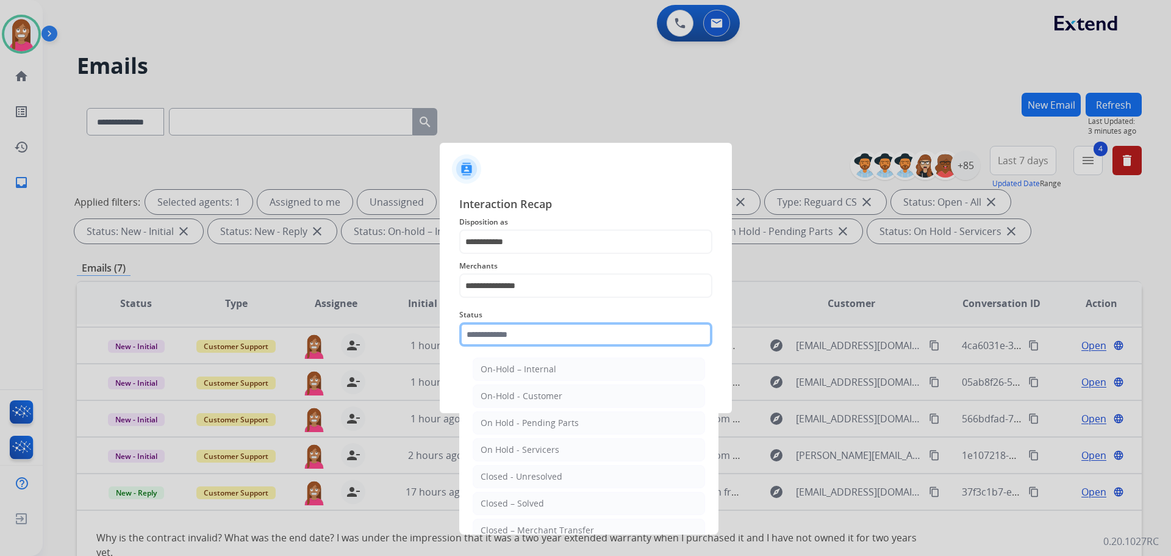
click at [496, 338] on input "text" at bounding box center [585, 334] width 253 height 24
click at [529, 502] on div "Closed – Solved" at bounding box center [512, 503] width 63 height 12
type input "**********"
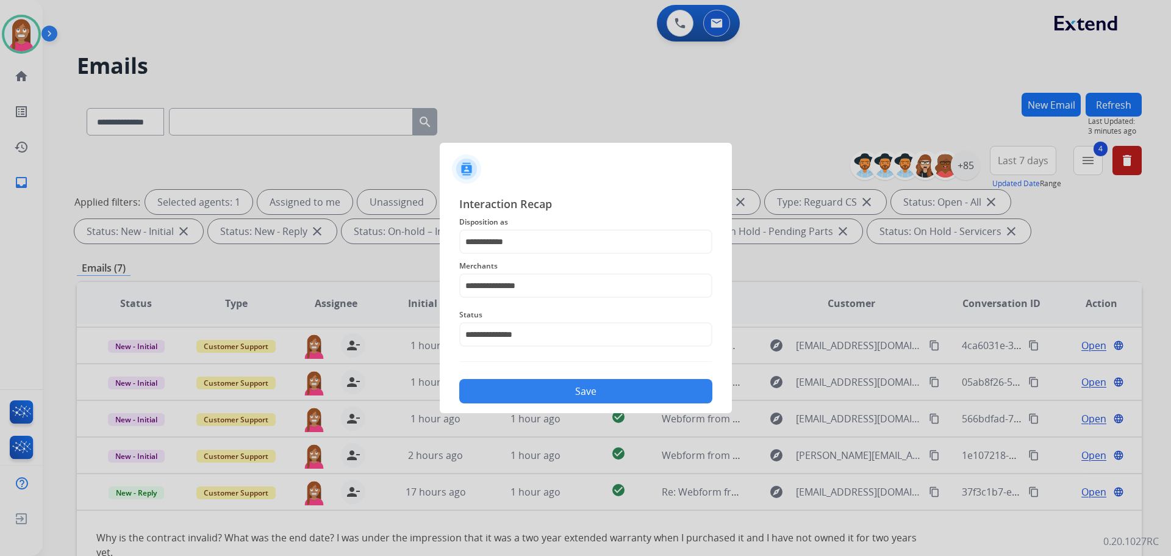
click at [540, 379] on div "Save" at bounding box center [585, 388] width 253 height 32
click at [540, 389] on button "Save" at bounding box center [585, 391] width 253 height 24
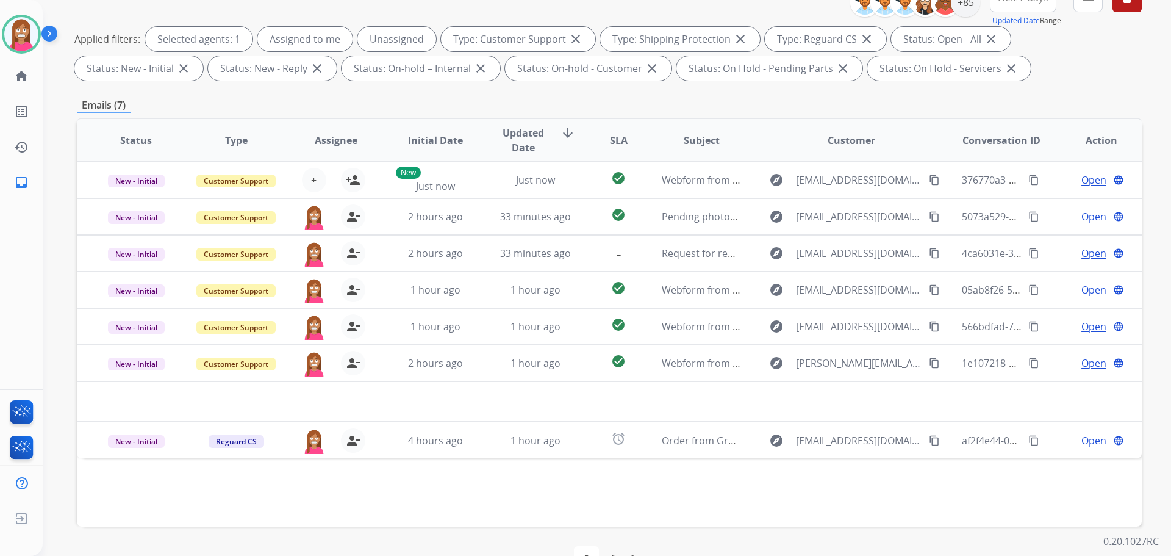
scroll to position [136, 0]
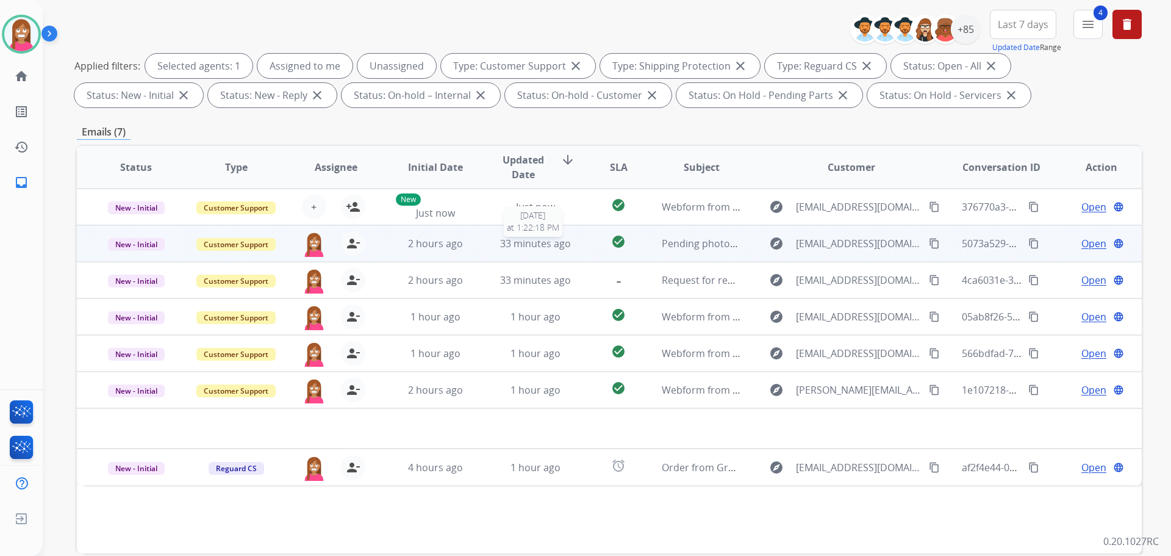
click at [567, 249] on div "33 minutes ago" at bounding box center [536, 243] width 80 height 15
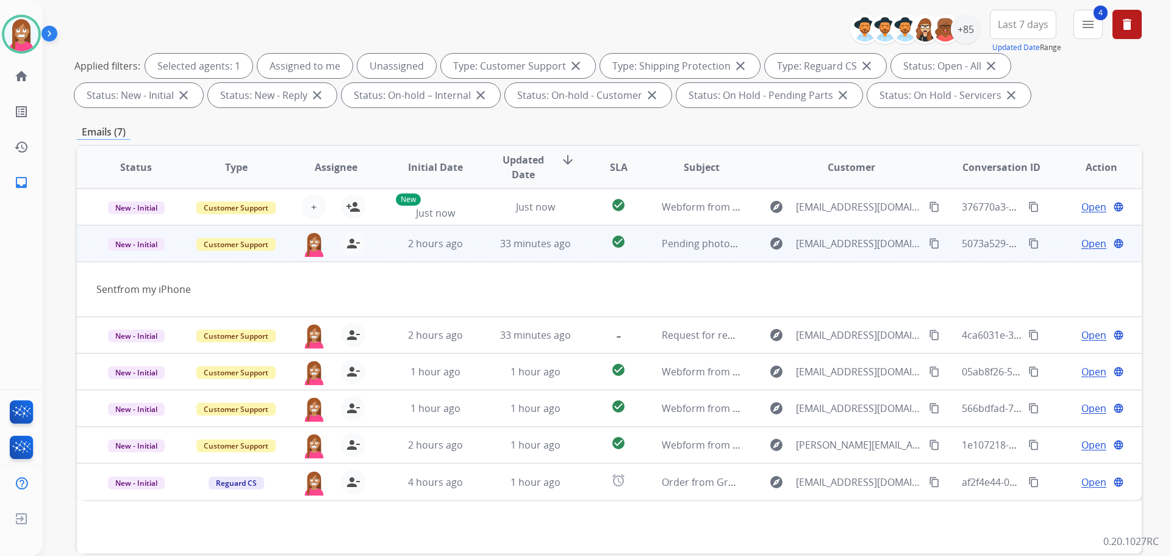
click at [1088, 242] on span "Open" at bounding box center [1094, 243] width 25 height 15
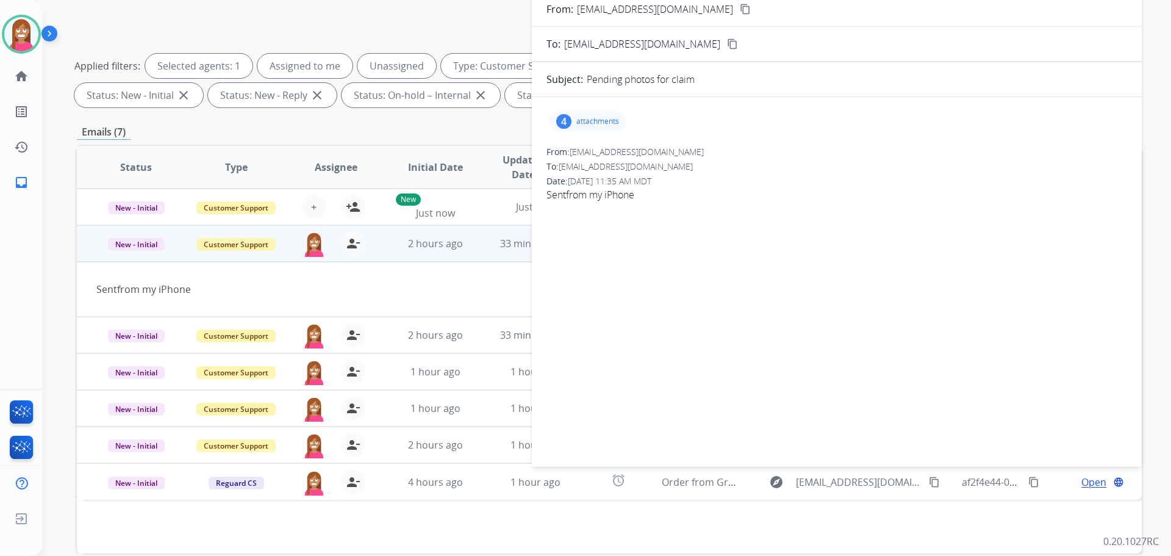
click at [571, 124] on div "4 attachments" at bounding box center [587, 122] width 77 height 20
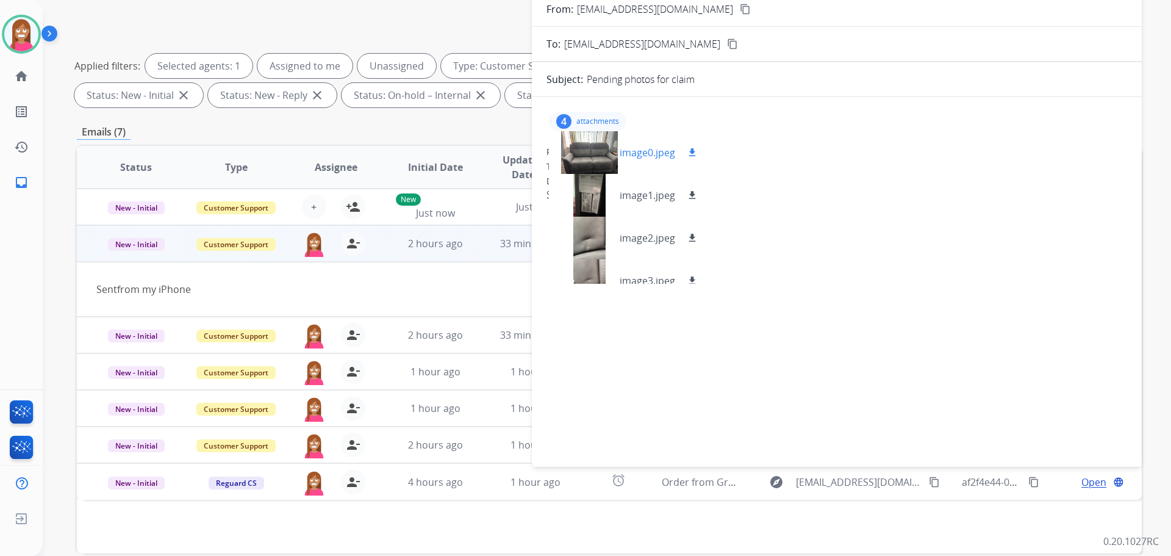
click at [583, 146] on div at bounding box center [589, 152] width 61 height 43
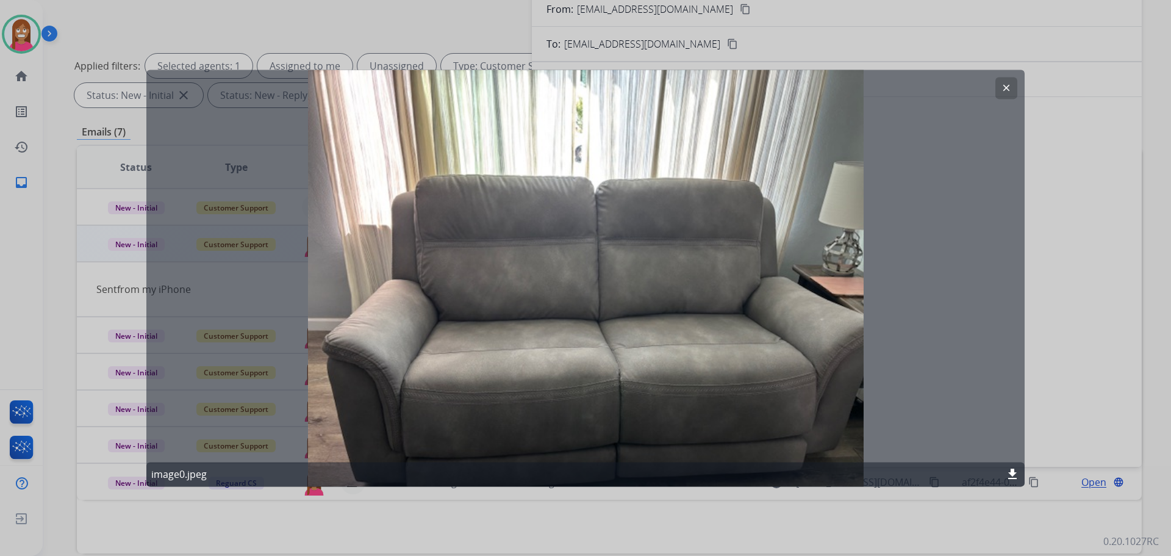
click at [1007, 82] on mat-icon "clear" at bounding box center [1006, 87] width 11 height 11
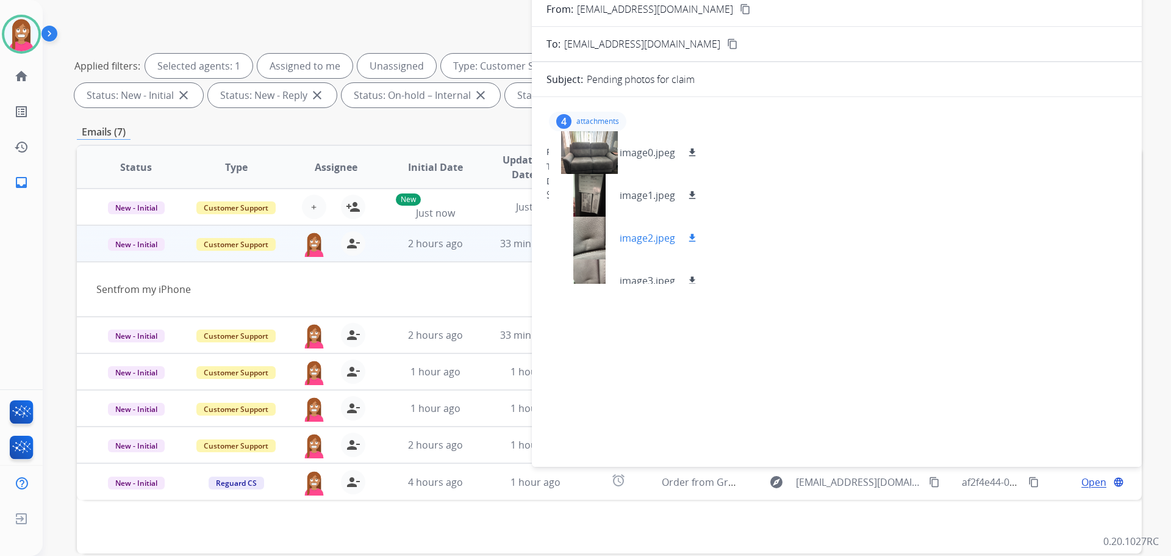
click at [577, 236] on div at bounding box center [589, 238] width 61 height 43
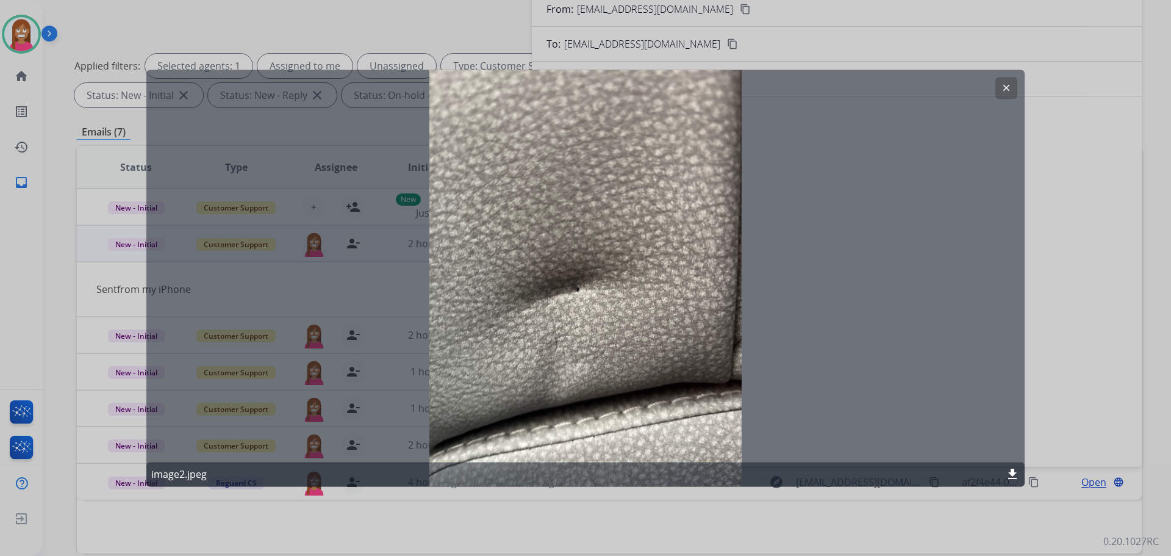
click at [1046, 158] on div at bounding box center [585, 278] width 1171 height 556
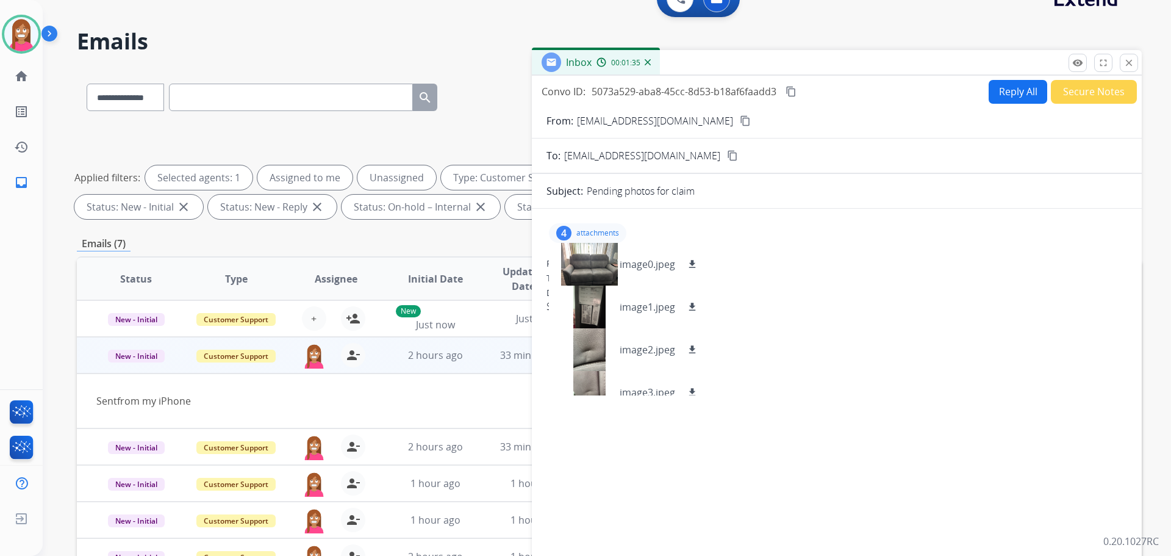
scroll to position [0, 0]
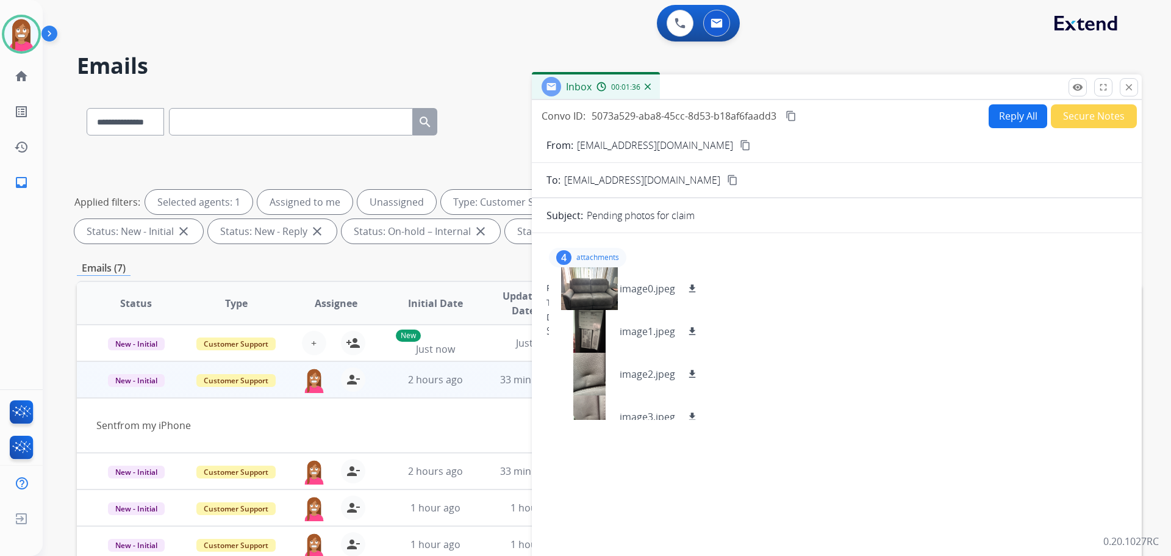
click at [480, 43] on div "0 Voice Interactions 0 Email Interactions" at bounding box center [599, 24] width 1085 height 39
click at [1129, 87] on mat-icon "close" at bounding box center [1129, 87] width 11 height 11
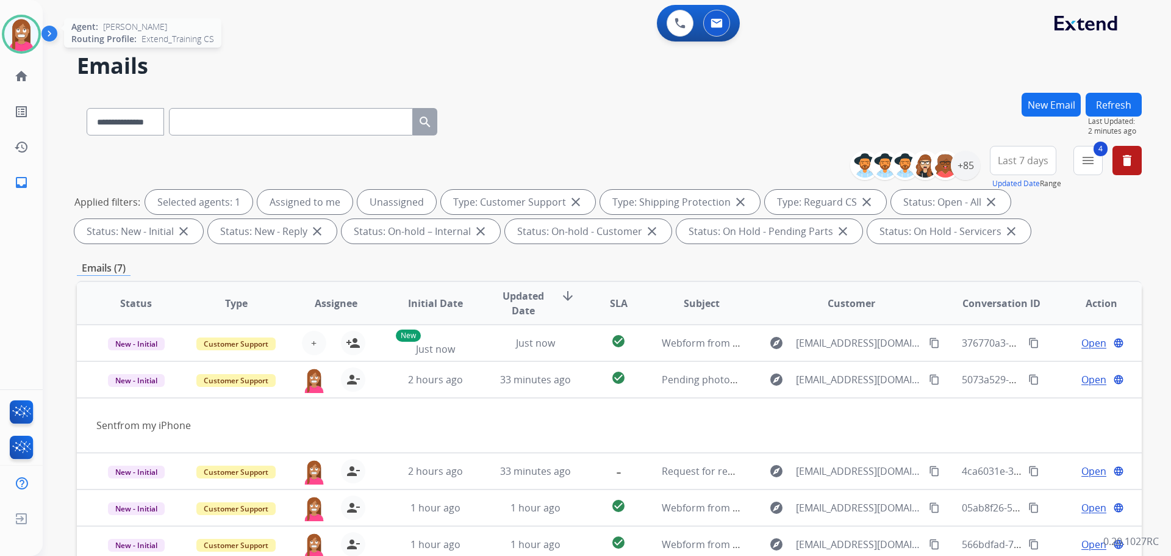
click at [17, 38] on img at bounding box center [21, 34] width 34 height 34
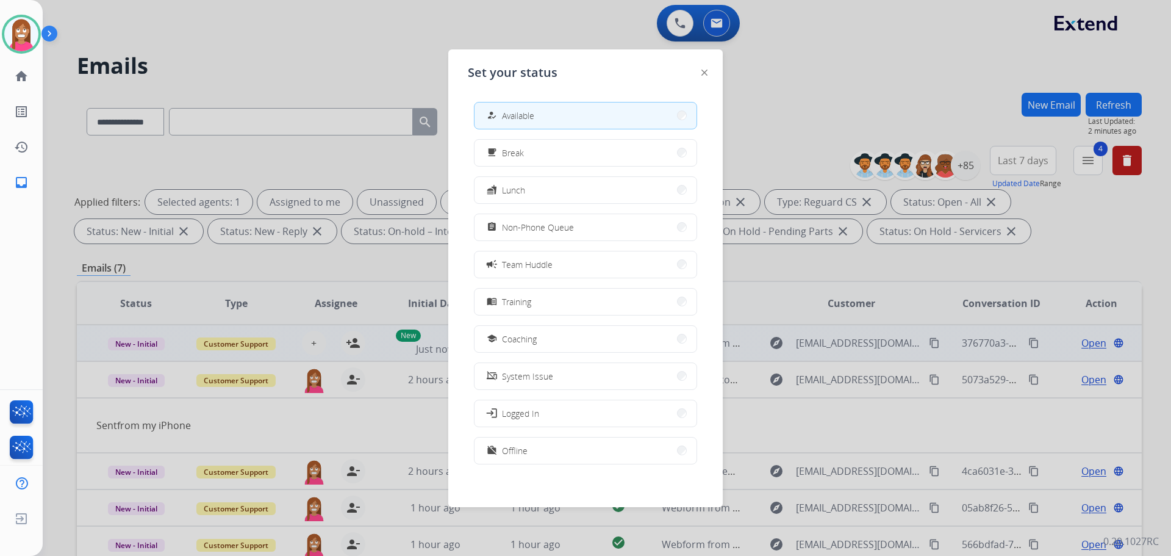
click at [518, 337] on span "Coaching" at bounding box center [519, 339] width 35 height 13
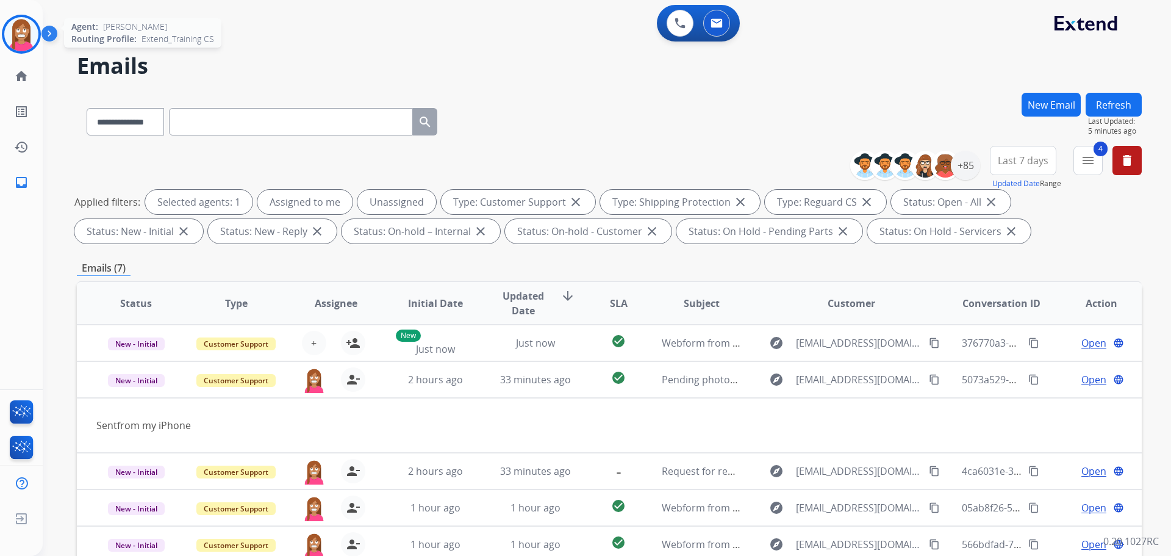
click at [29, 29] on img at bounding box center [21, 34] width 34 height 34
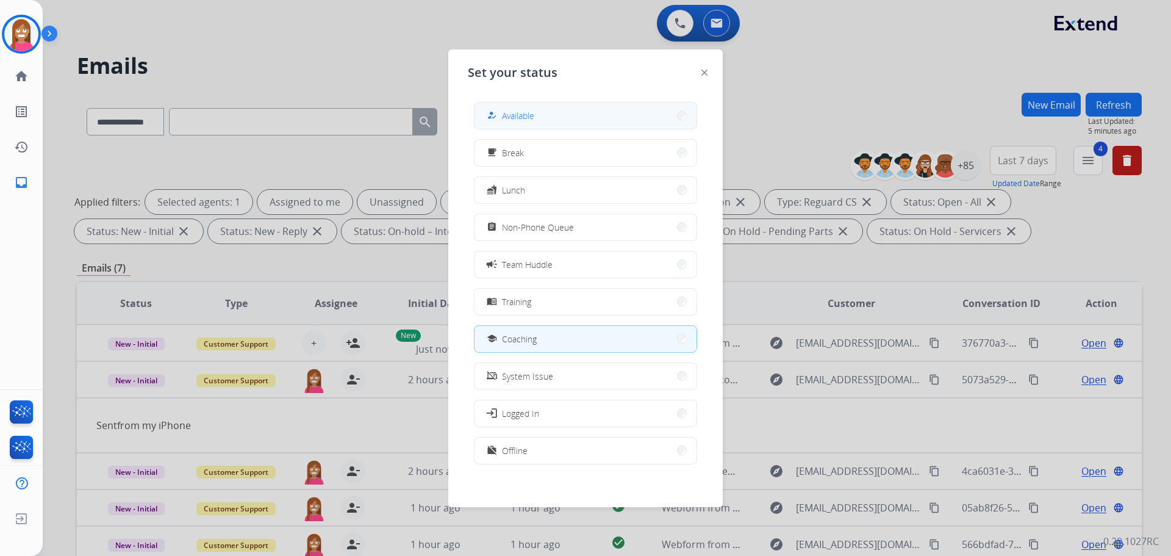
click at [516, 108] on button "how_to_reg Available" at bounding box center [586, 115] width 222 height 26
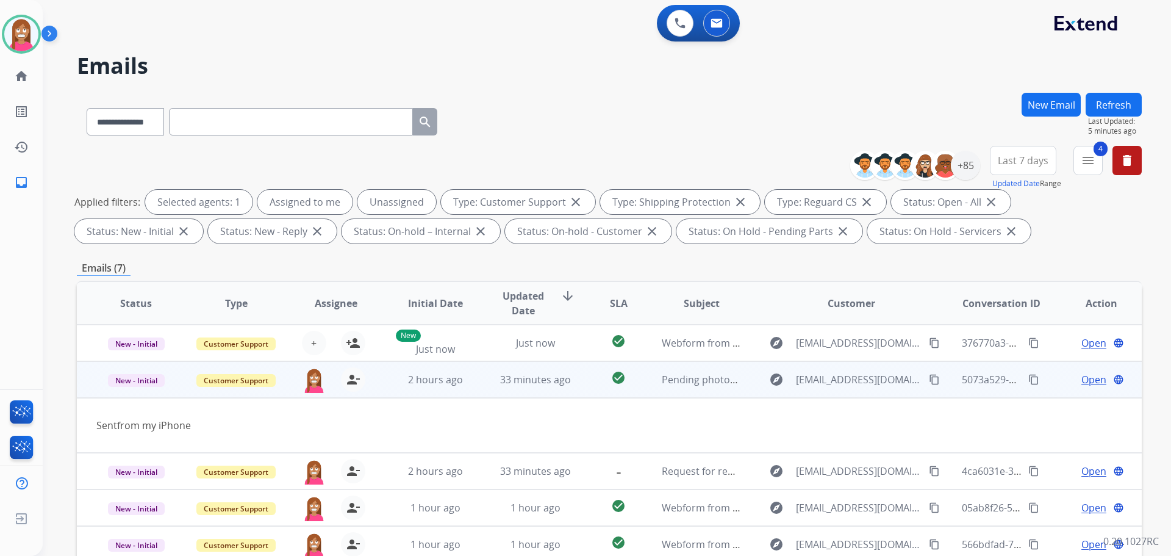
click at [1090, 380] on span "Open" at bounding box center [1094, 379] width 25 height 15
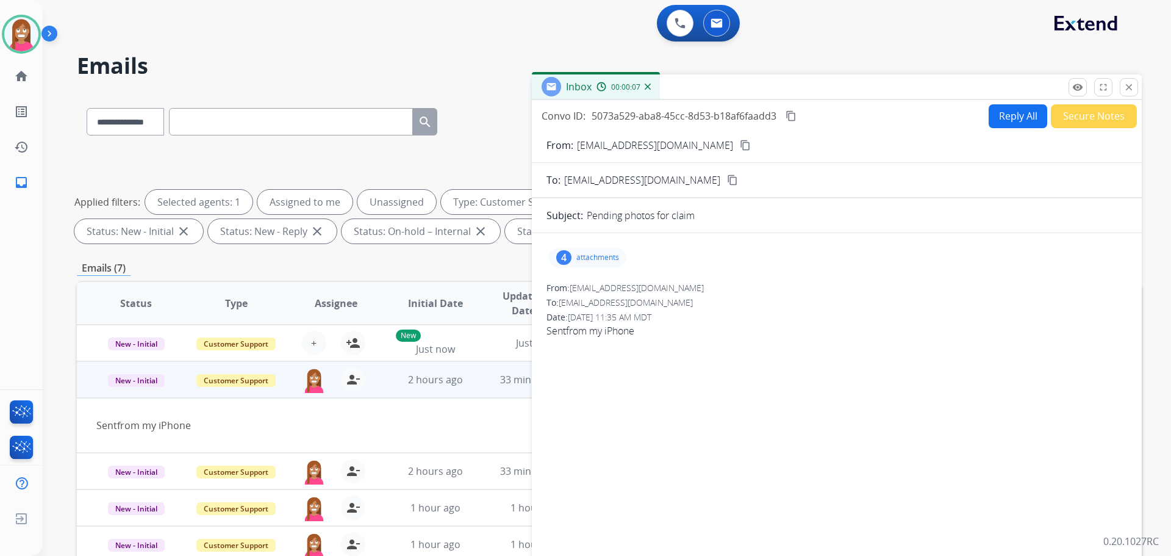
click at [996, 121] on button "Reply All" at bounding box center [1018, 116] width 59 height 24
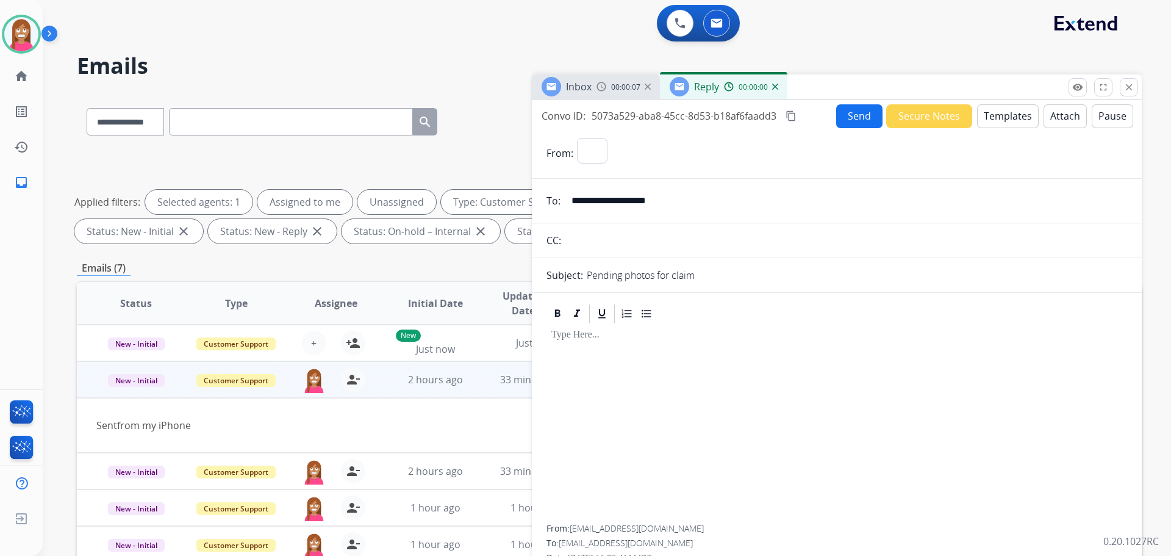
select select "**********"
click at [987, 122] on button "Templates" at bounding box center [1008, 116] width 62 height 24
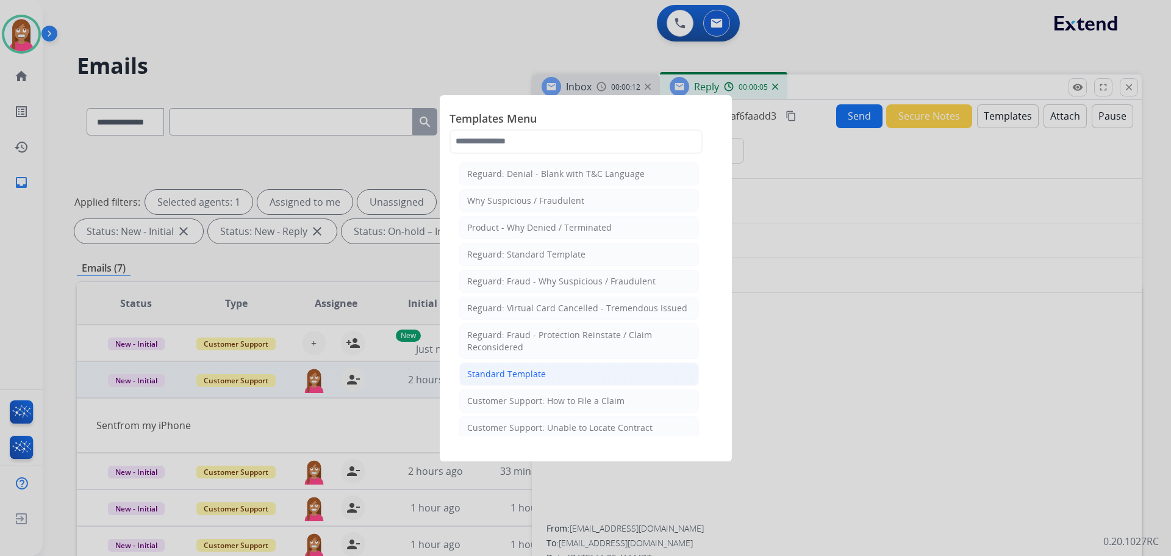
click at [514, 375] on div "Standard Template" at bounding box center [506, 374] width 79 height 12
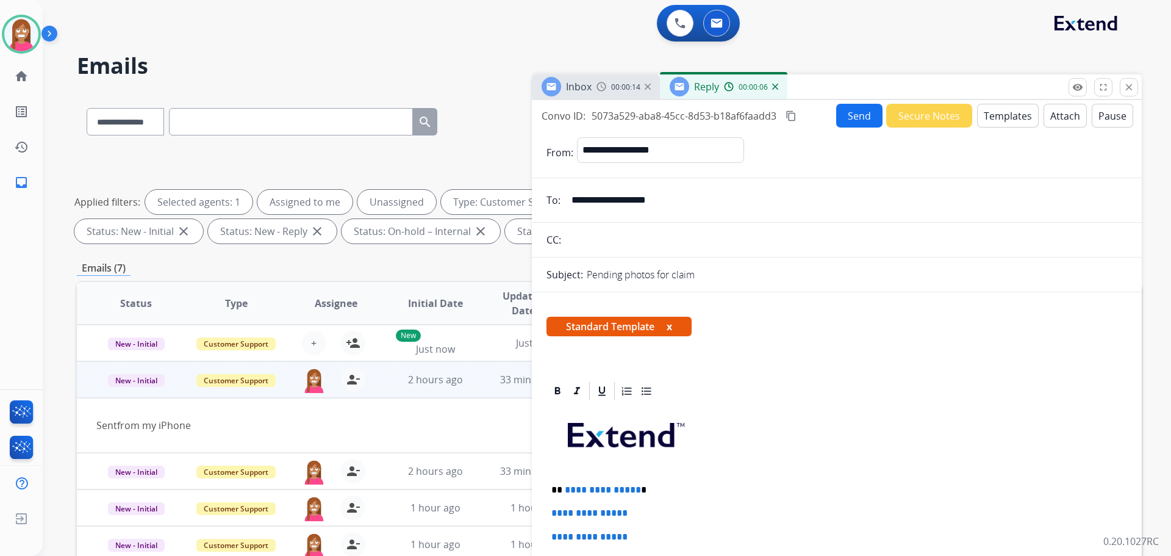
scroll to position [183, 0]
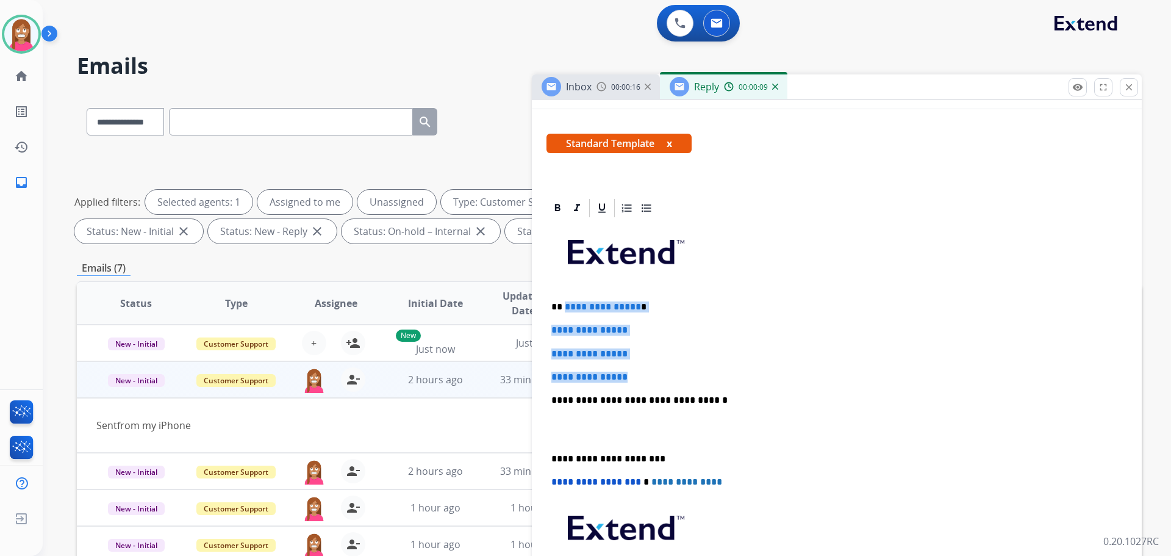
drag, startPoint x: 638, startPoint y: 378, endPoint x: 565, endPoint y: 302, distance: 104.9
click at [565, 302] on div "**********" at bounding box center [837, 429] width 581 height 420
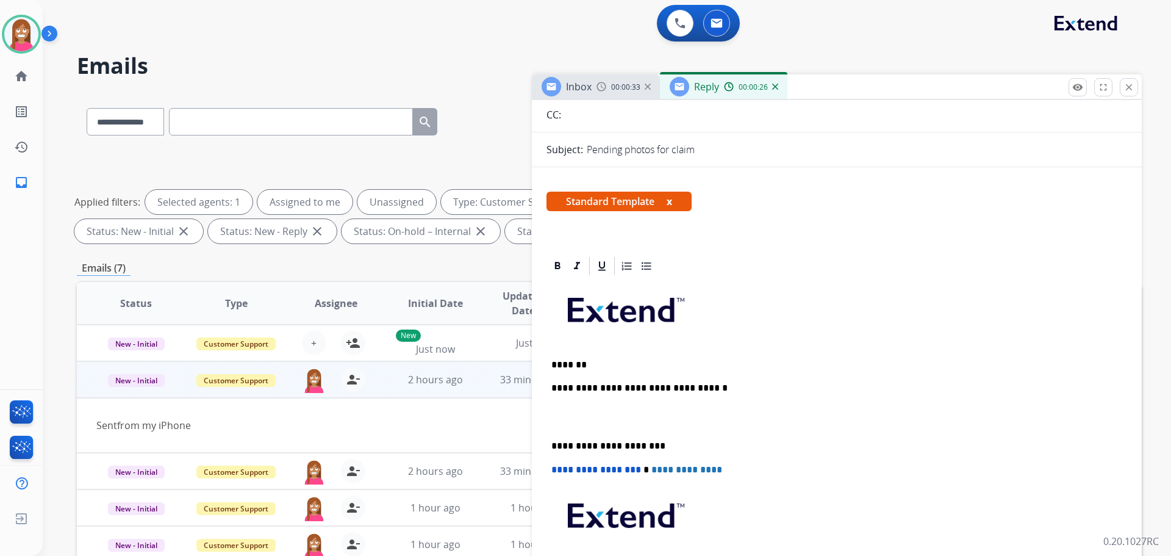
scroll to position [0, 0]
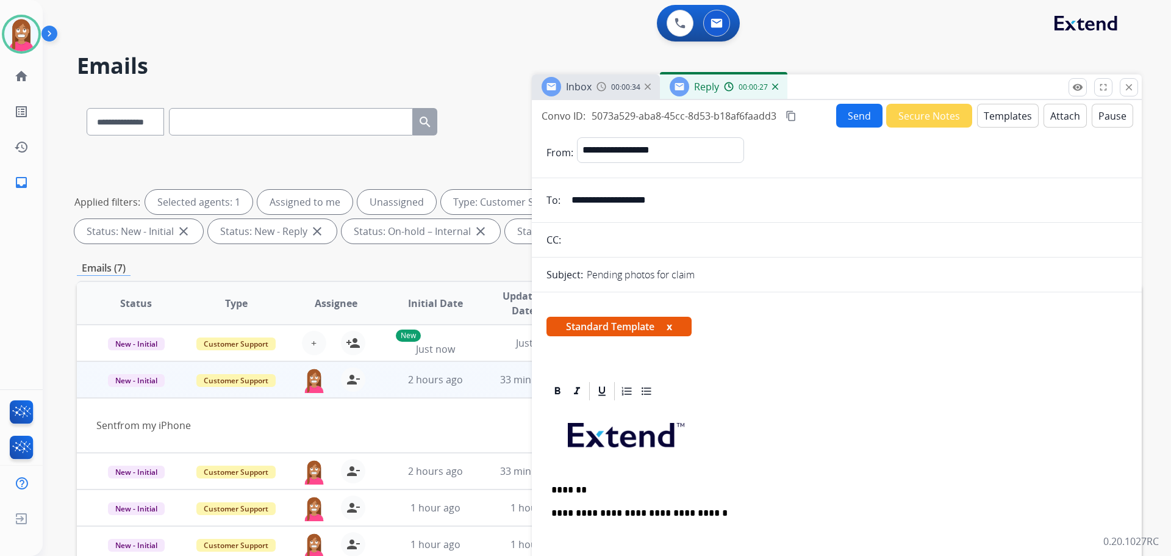
click at [1016, 120] on button "Templates" at bounding box center [1008, 116] width 62 height 24
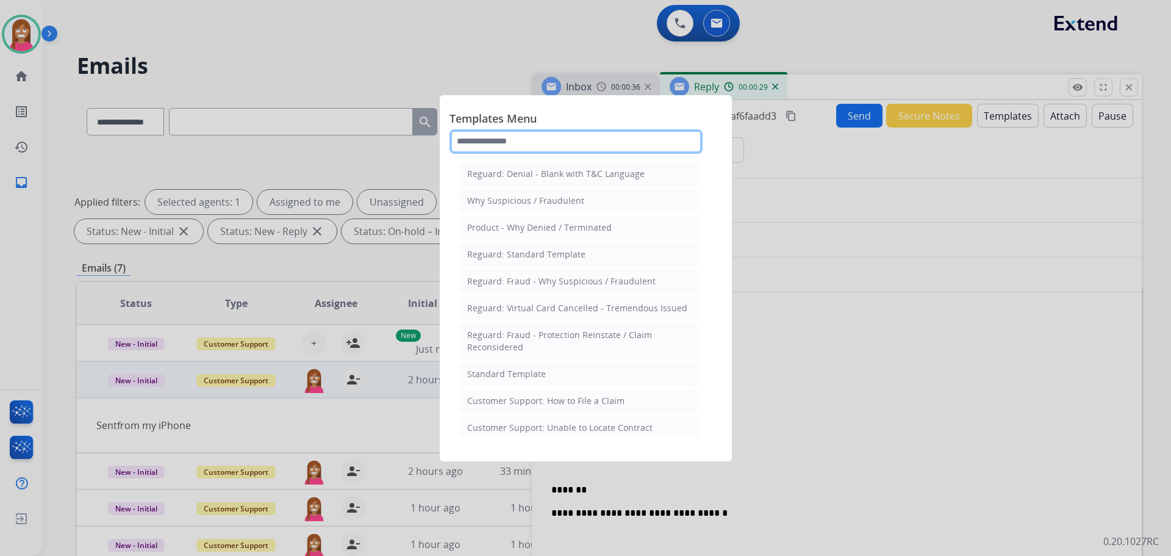
click at [511, 148] on input "text" at bounding box center [576, 141] width 253 height 24
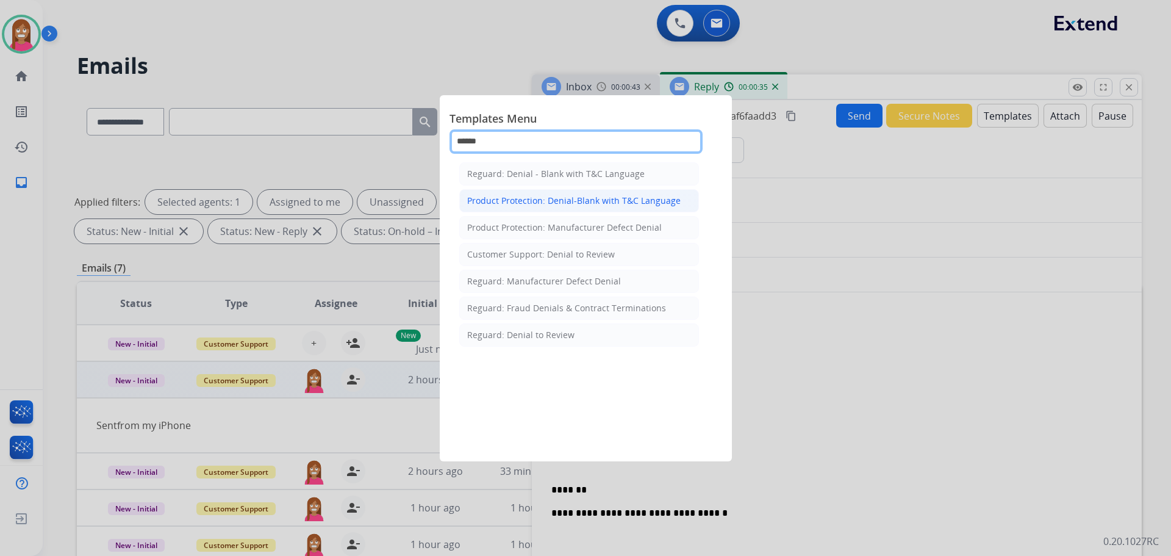
type input "******"
click at [505, 193] on li "Product Protection: Denial-Blank with T&C Language" at bounding box center [579, 200] width 240 height 23
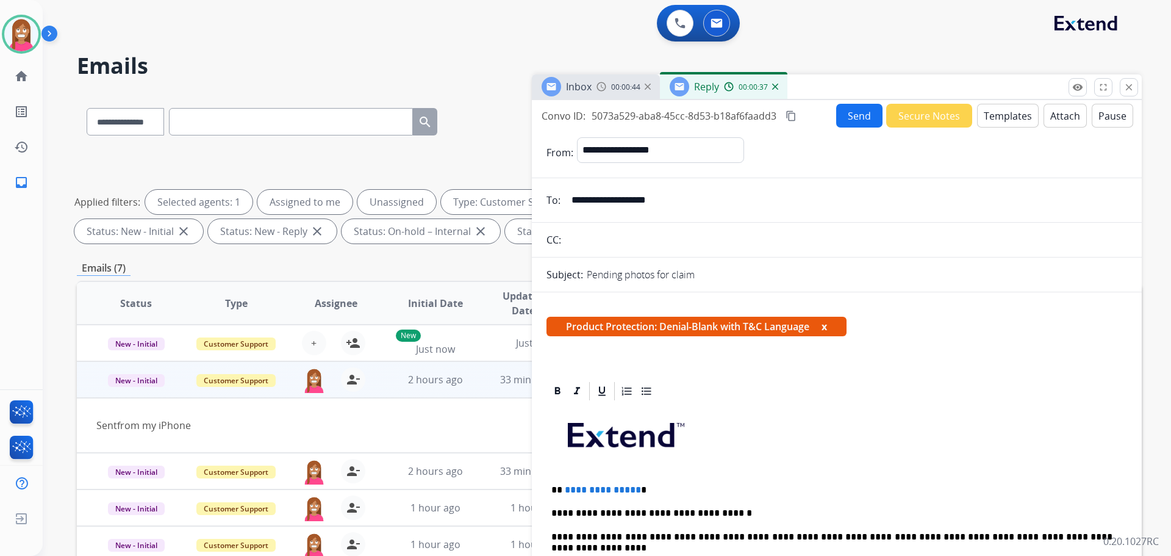
scroll to position [183, 0]
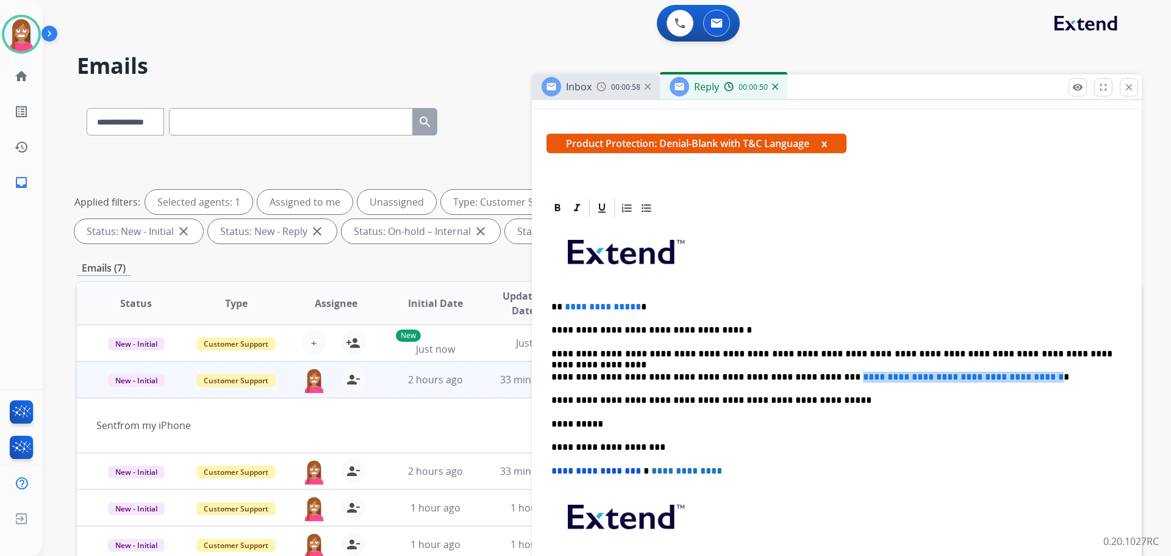
drag, startPoint x: 1040, startPoint y: 371, endPoint x: 802, endPoint y: 367, distance: 238.0
click at [802, 367] on div "**********" at bounding box center [837, 423] width 581 height 409
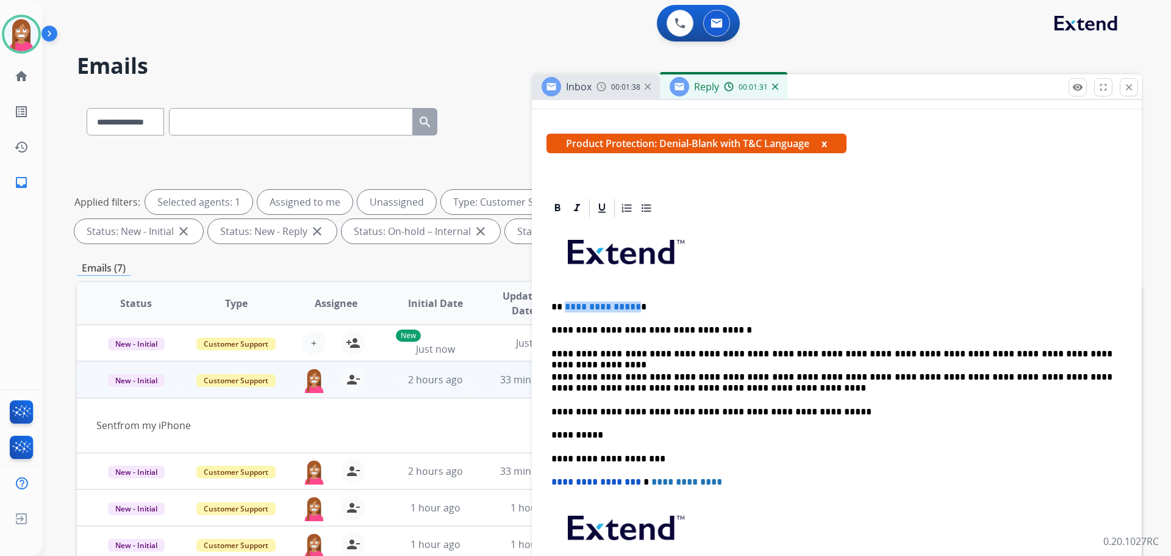
drag, startPoint x: 634, startPoint y: 301, endPoint x: 564, endPoint y: 311, distance: 70.9
click at [564, 311] on p "**********" at bounding box center [832, 306] width 561 height 11
click at [808, 408] on p "**********" at bounding box center [832, 411] width 561 height 11
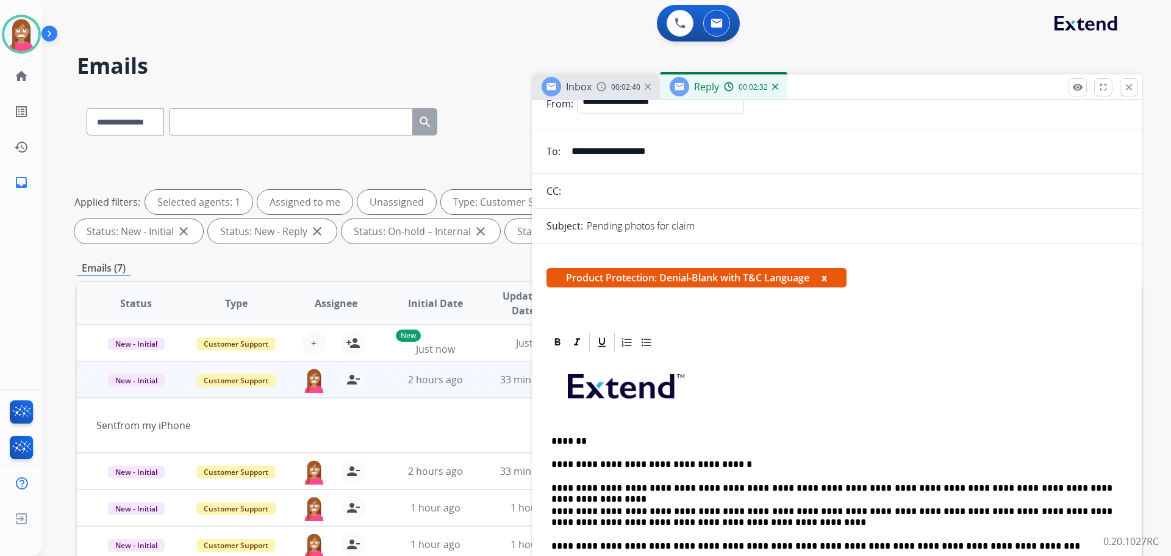
scroll to position [0, 0]
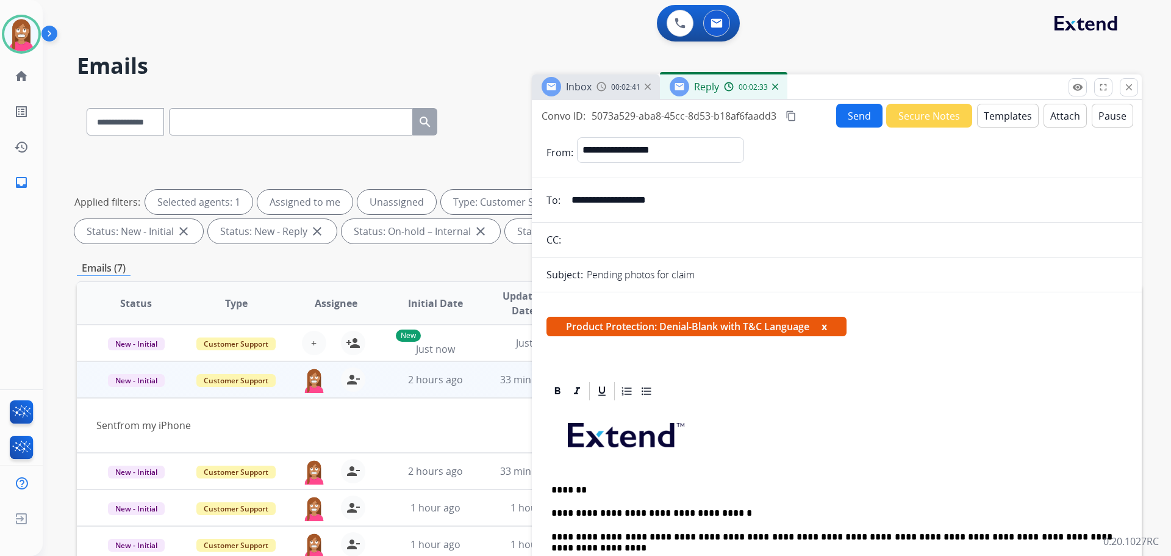
click at [836, 121] on button "Send" at bounding box center [859, 116] width 46 height 24
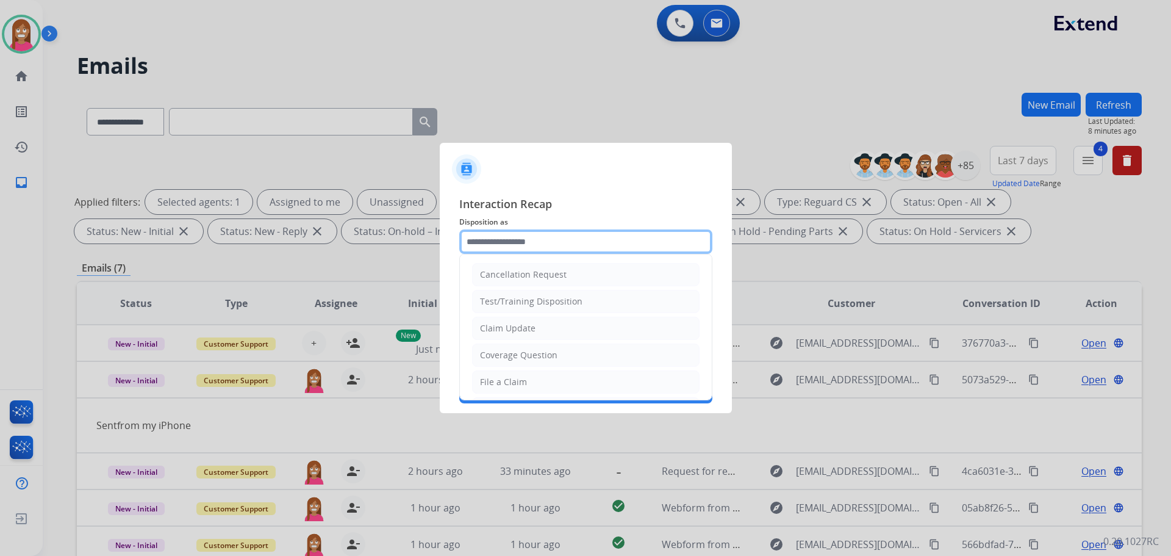
click at [512, 240] on input "text" at bounding box center [585, 241] width 253 height 24
click at [508, 322] on li "Claim Update" at bounding box center [586, 328] width 228 height 23
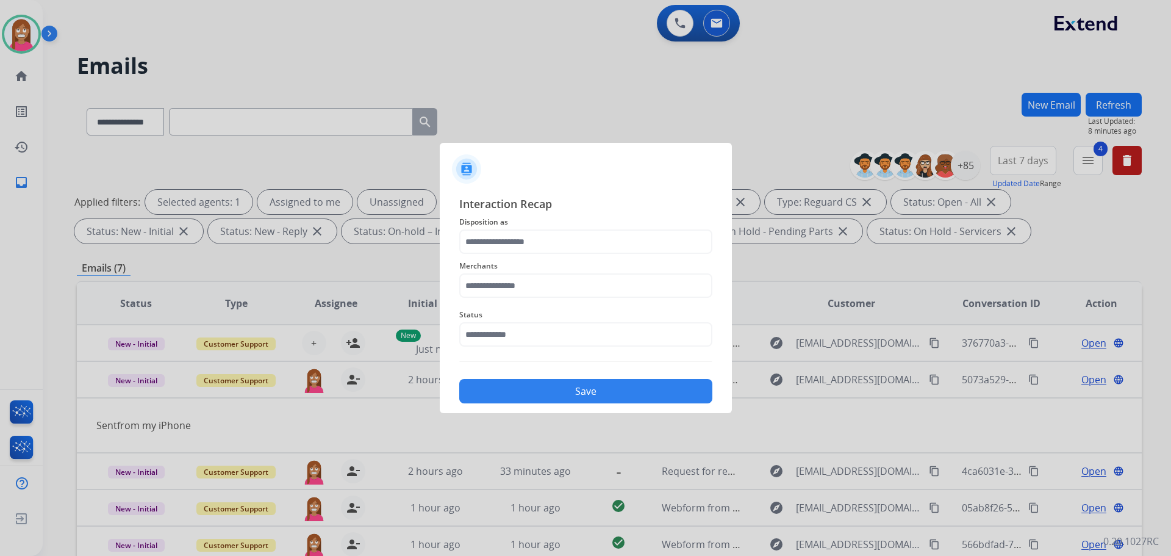
type input "**********"
click at [496, 289] on input "text" at bounding box center [585, 285] width 253 height 24
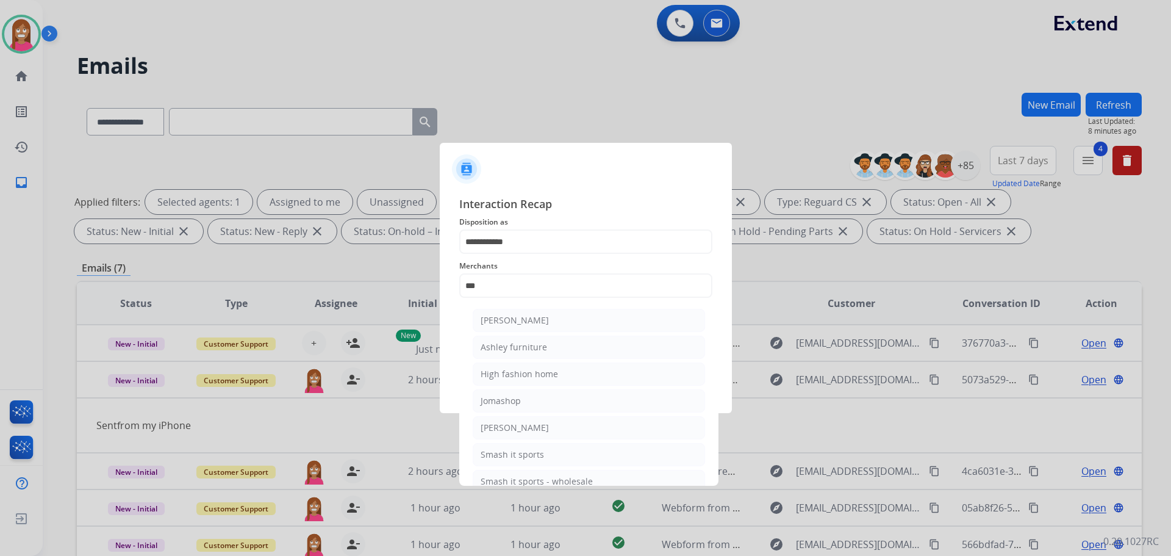
click at [546, 342] on li "Ashley furniture" at bounding box center [589, 347] width 232 height 23
type input "**********"
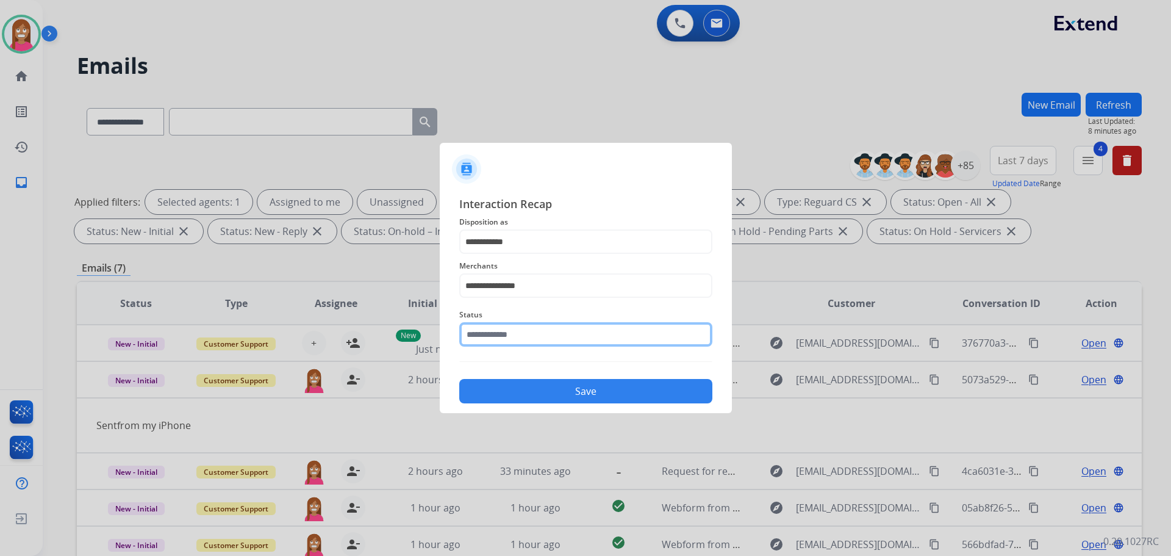
click at [511, 337] on input "text" at bounding box center [585, 334] width 253 height 24
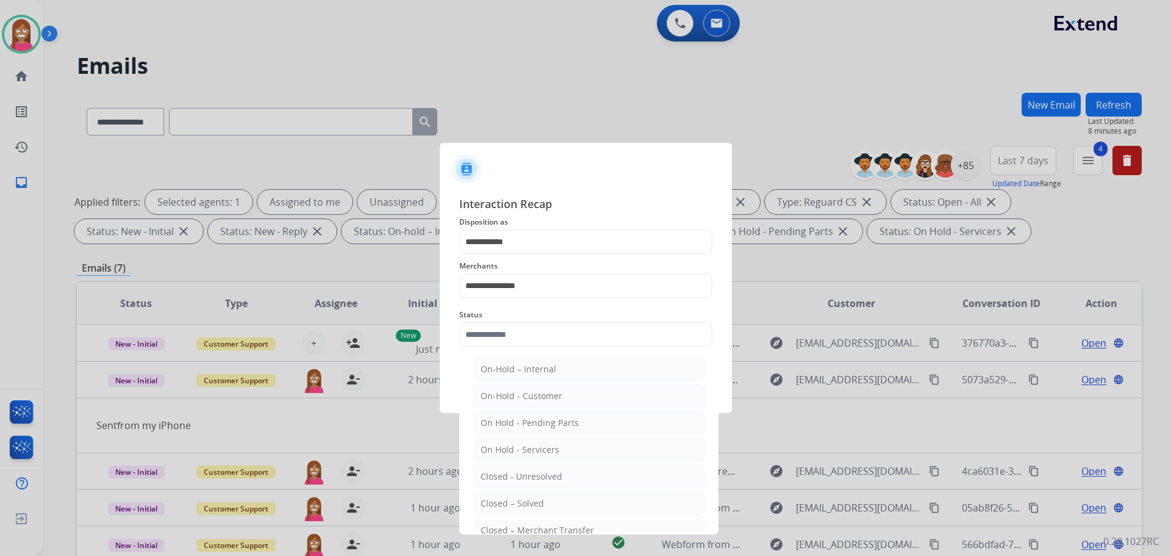
drag, startPoint x: 516, startPoint y: 508, endPoint x: 516, endPoint y: 446, distance: 61.6
click at [516, 506] on div "Closed – Solved" at bounding box center [512, 503] width 63 height 12
type input "**********"
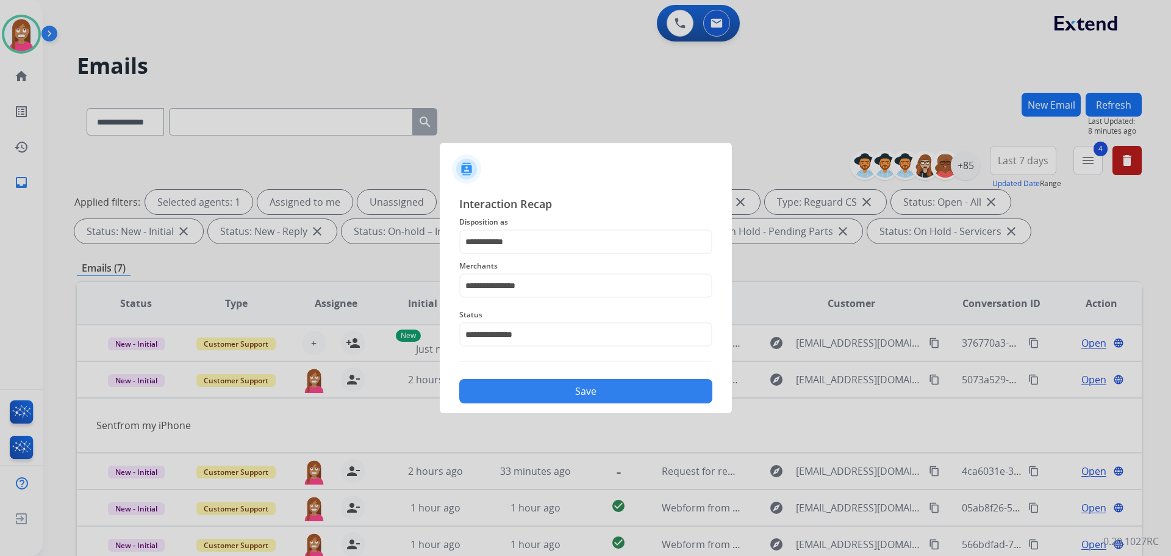
click at [504, 393] on button "Save" at bounding box center [585, 391] width 253 height 24
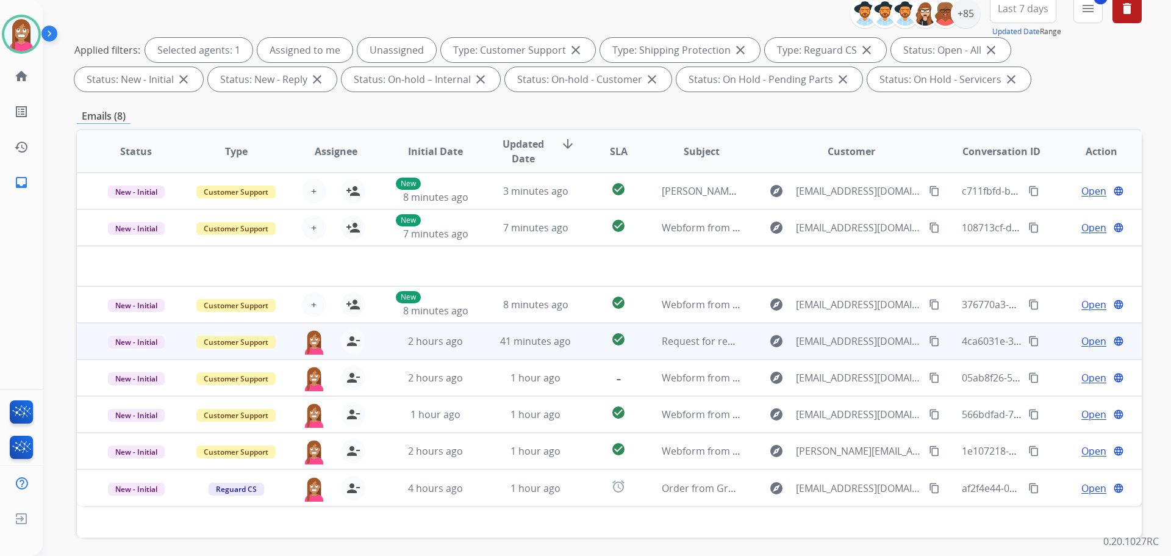
scroll to position [197, 0]
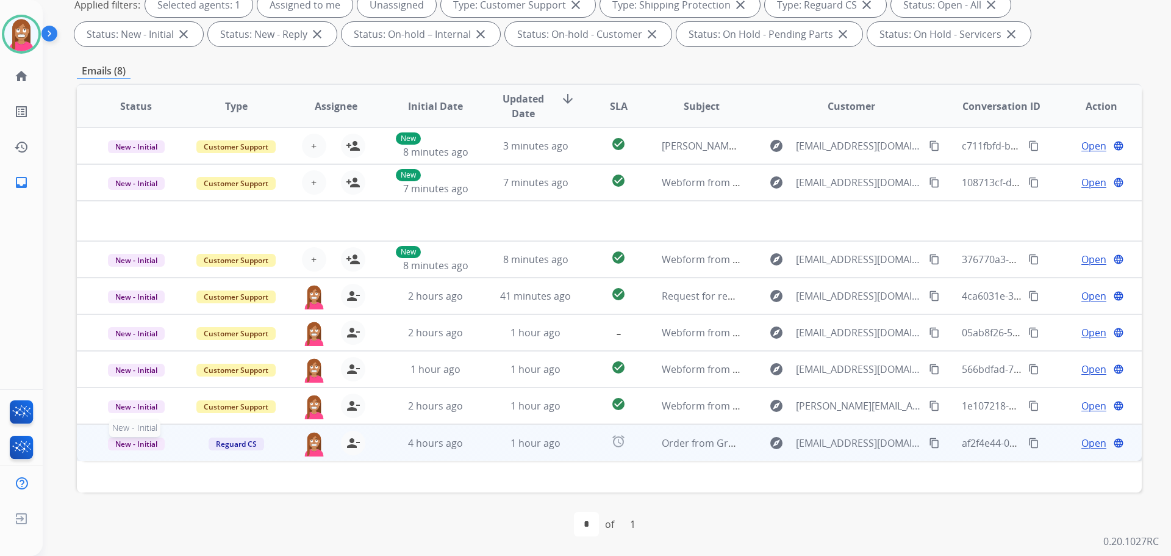
click at [129, 447] on span "New - Initial" at bounding box center [136, 443] width 57 height 13
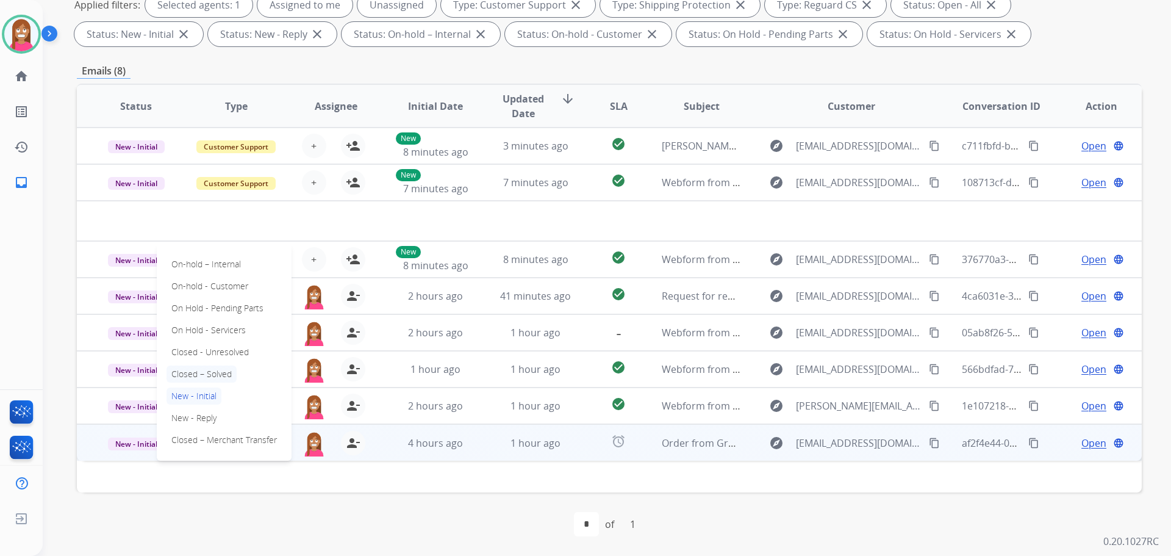
click at [194, 376] on p "Closed – Solved" at bounding box center [202, 373] width 70 height 17
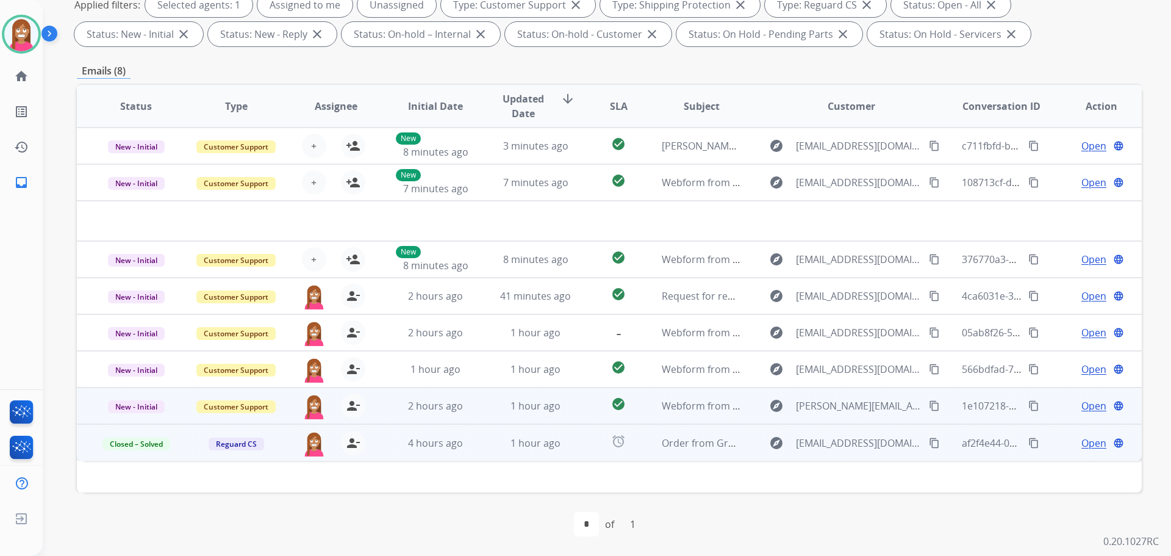
click at [478, 409] on td "1 hour ago" at bounding box center [526, 405] width 100 height 37
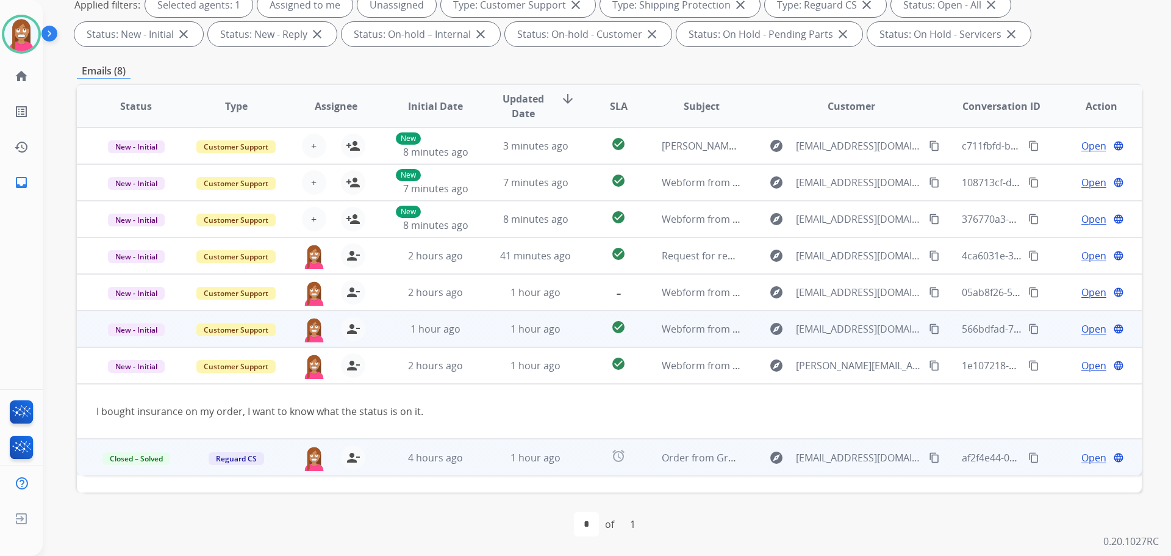
click at [484, 336] on td "1 hour ago" at bounding box center [526, 329] width 100 height 37
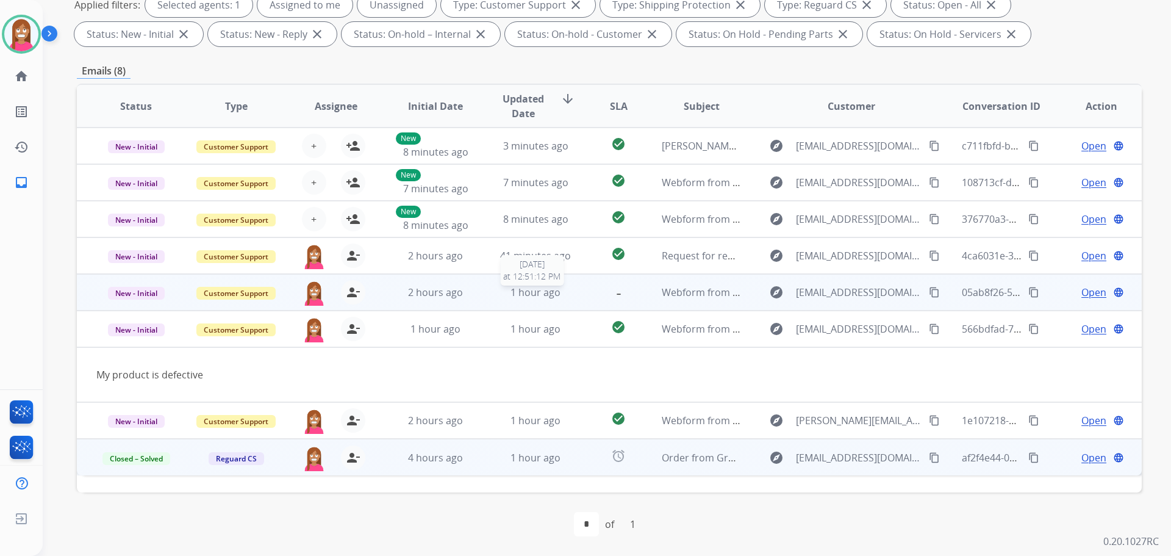
click at [496, 296] on div "1 hour ago" at bounding box center [536, 292] width 80 height 15
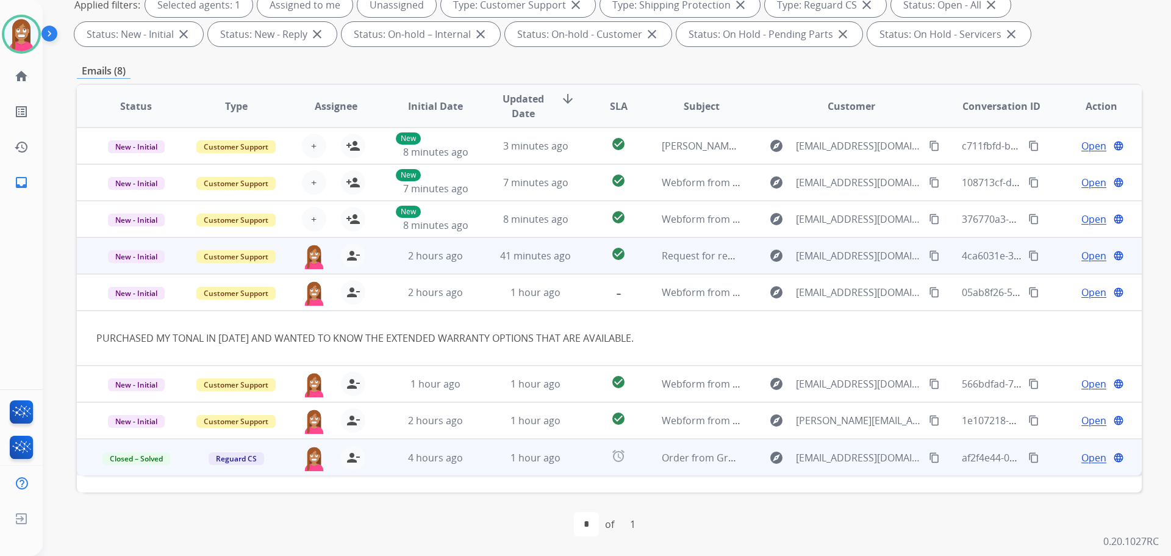
click at [476, 265] on td "41 minutes ago" at bounding box center [526, 255] width 100 height 37
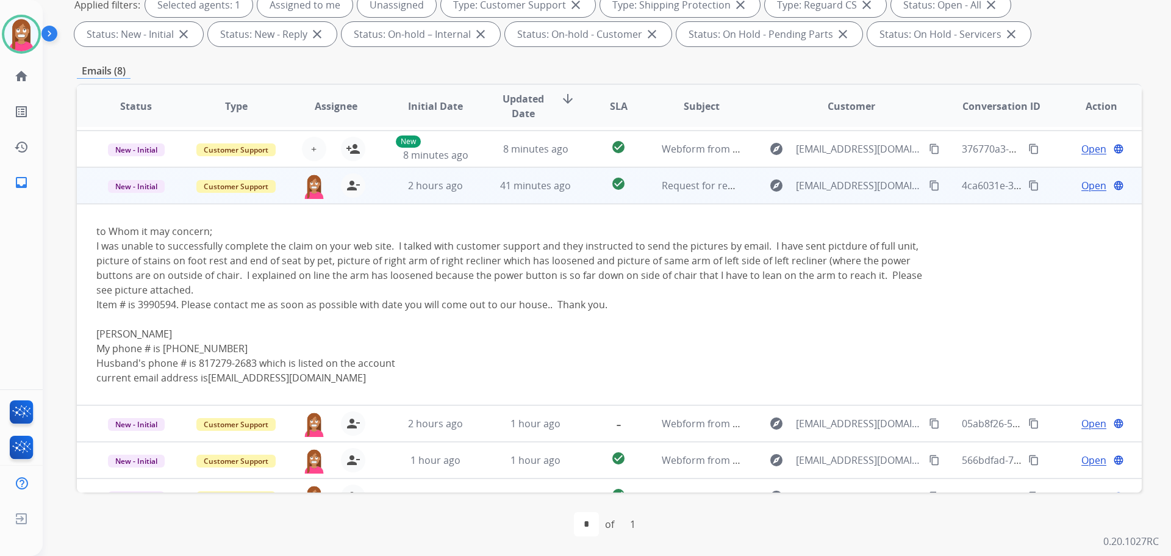
scroll to position [49, 0]
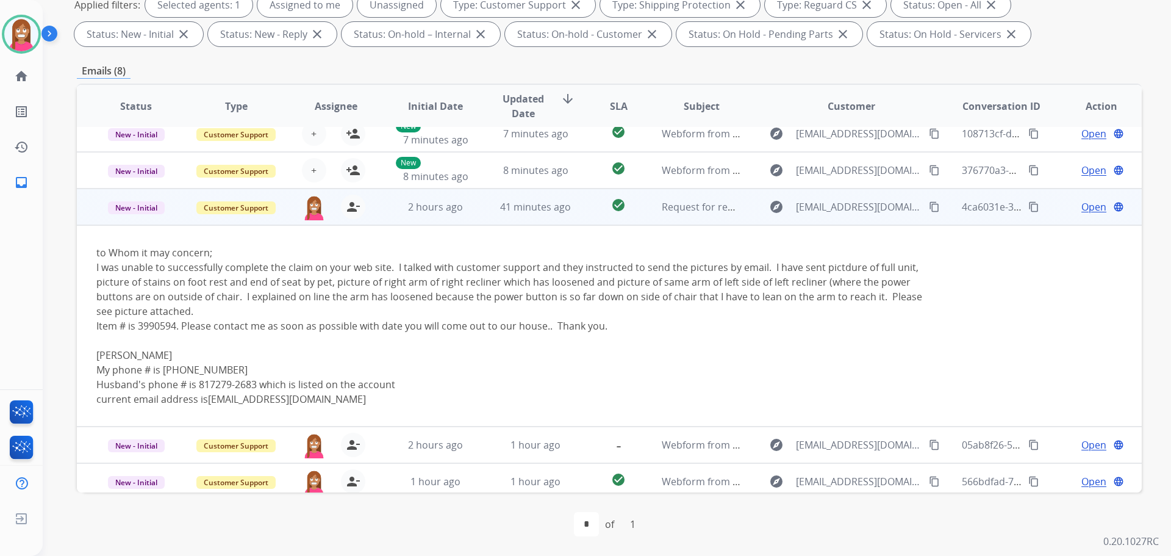
click at [1082, 210] on span "Open" at bounding box center [1094, 207] width 25 height 15
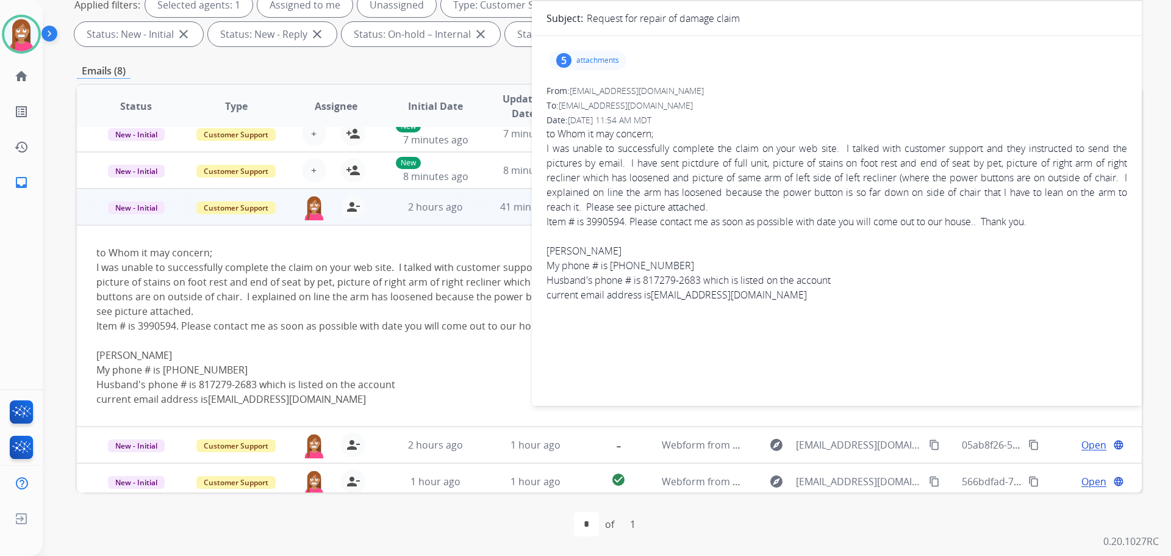
click at [589, 68] on div "5 attachments" at bounding box center [587, 61] width 77 height 20
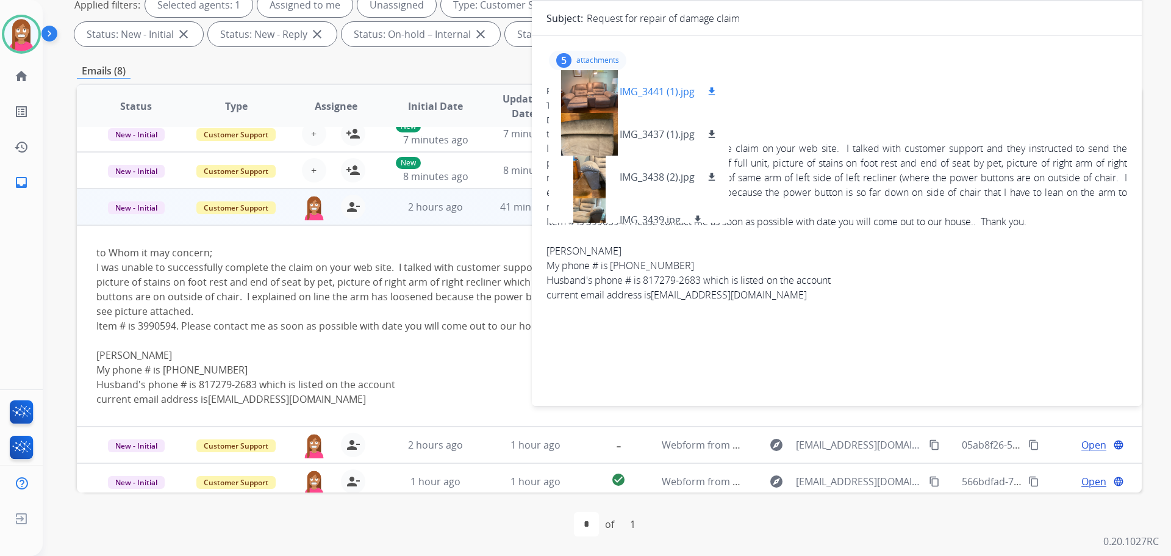
click at [596, 102] on div at bounding box center [589, 91] width 61 height 43
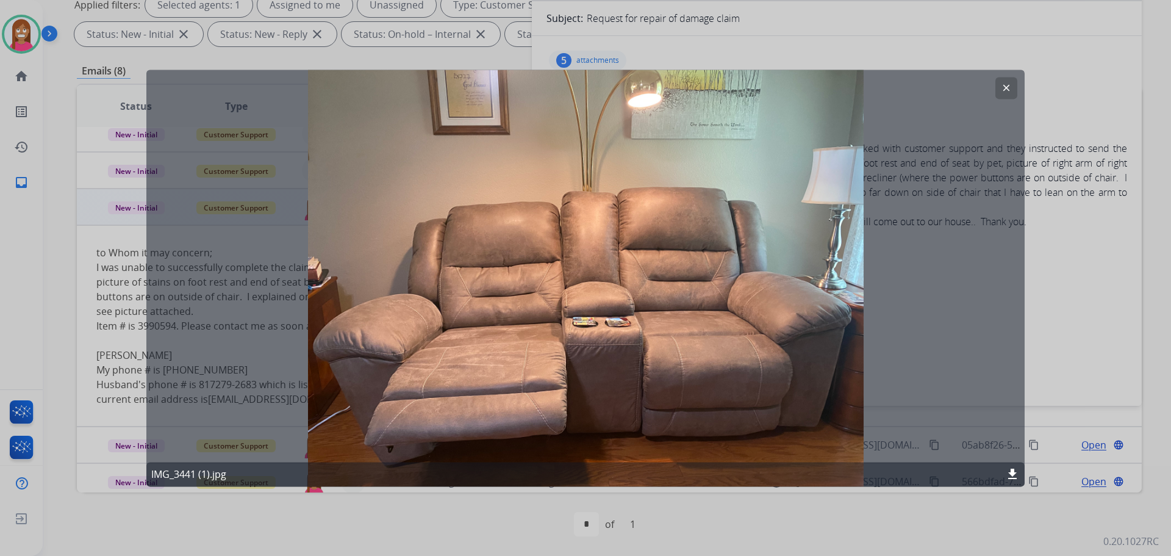
click at [1082, 335] on div at bounding box center [585, 278] width 1171 height 556
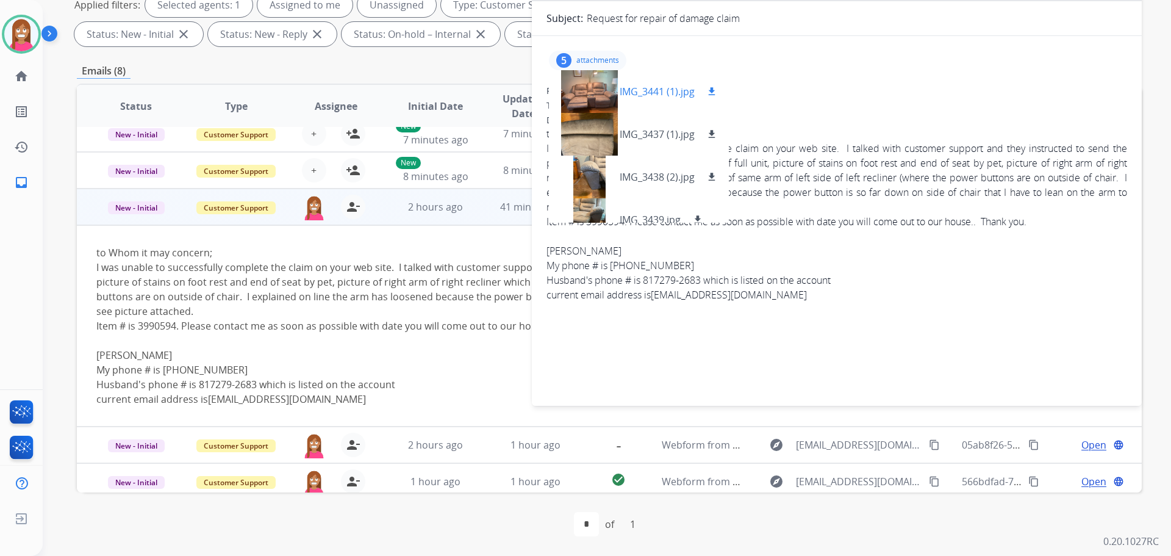
click at [581, 88] on div at bounding box center [589, 91] width 61 height 43
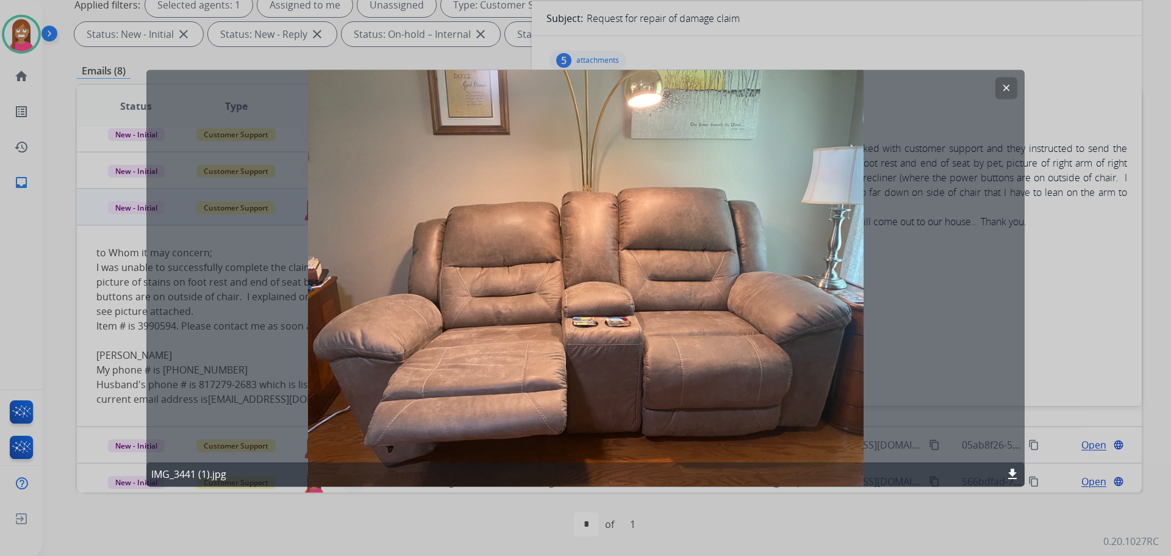
click at [1066, 317] on div at bounding box center [585, 278] width 1171 height 556
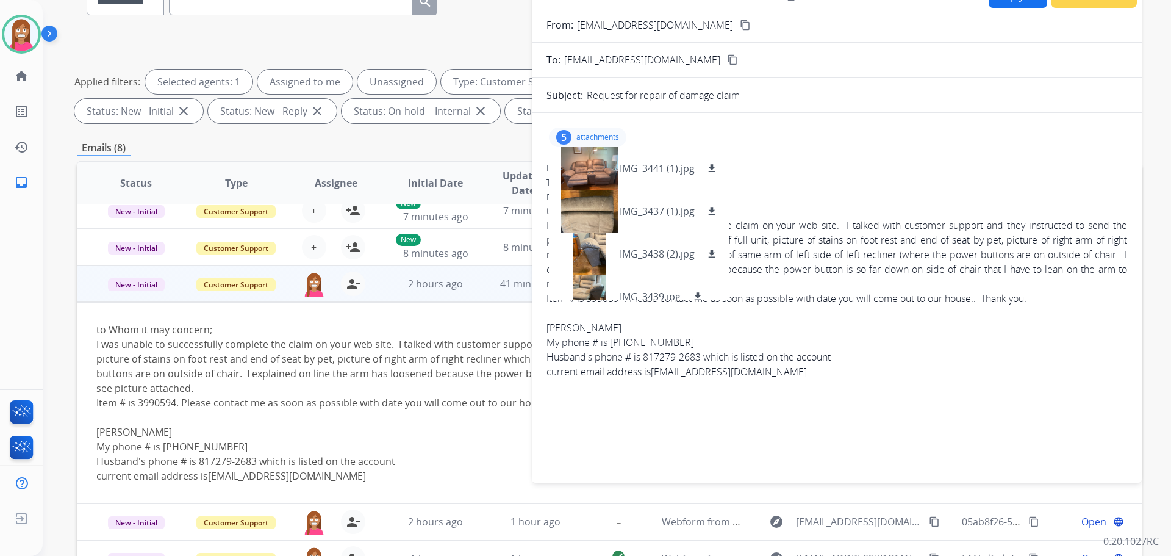
scroll to position [14, 0]
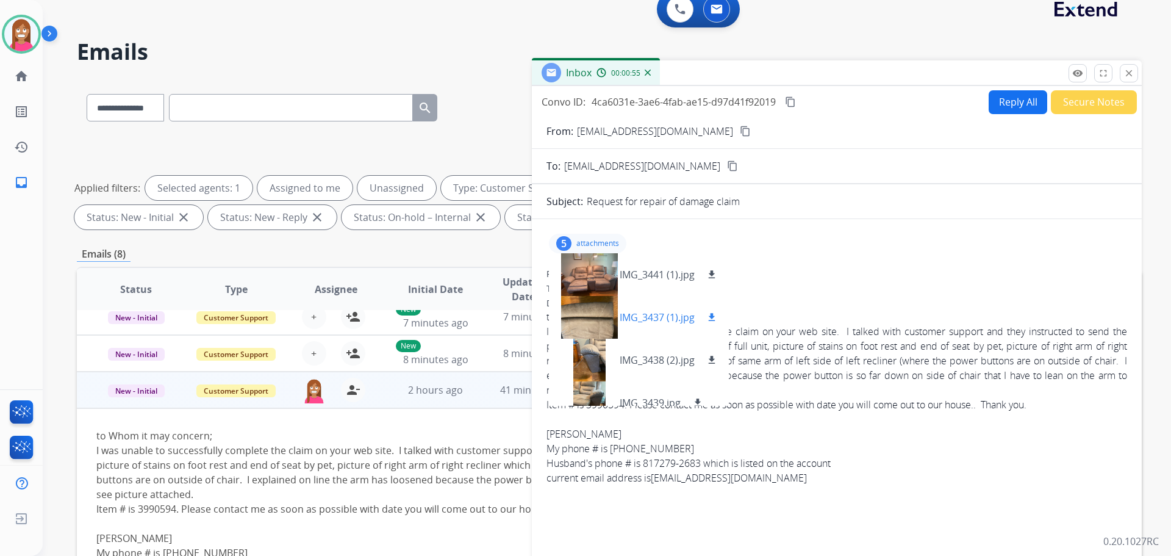
click at [590, 324] on div at bounding box center [589, 317] width 61 height 43
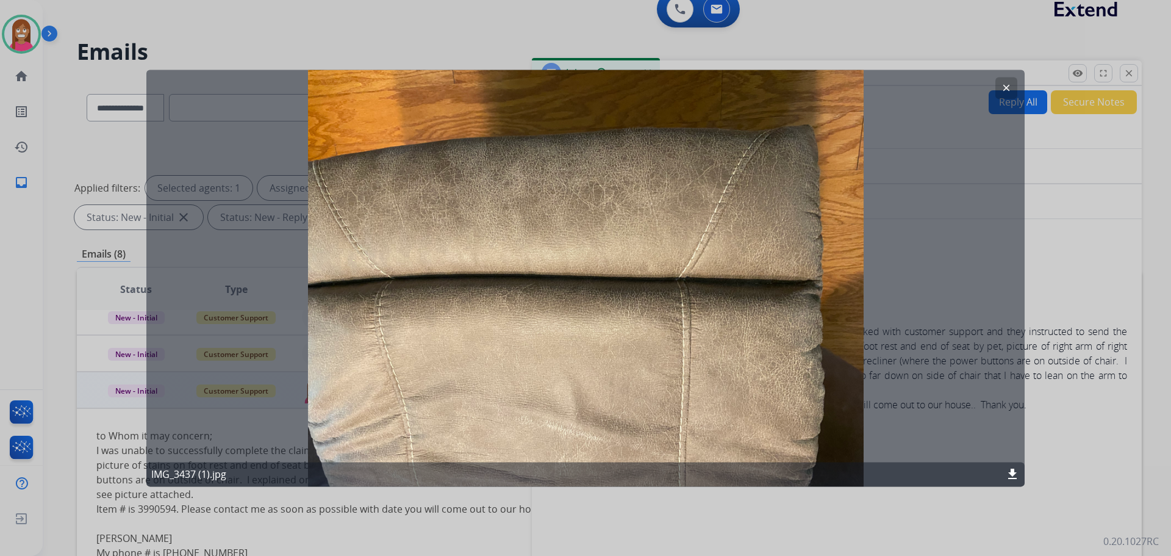
click at [1079, 247] on div at bounding box center [585, 278] width 1171 height 556
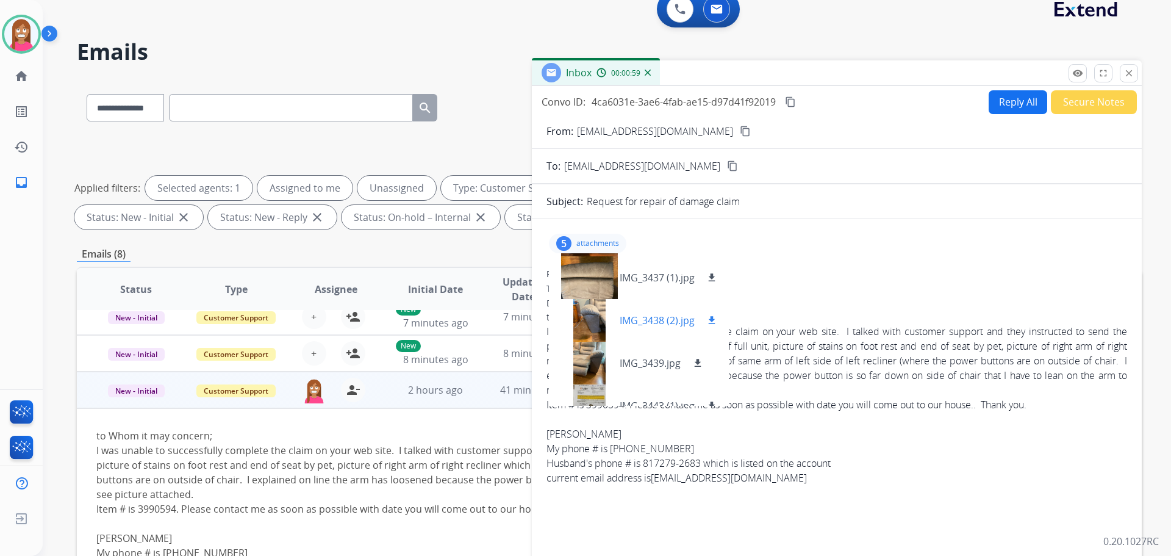
scroll to position [61, 0]
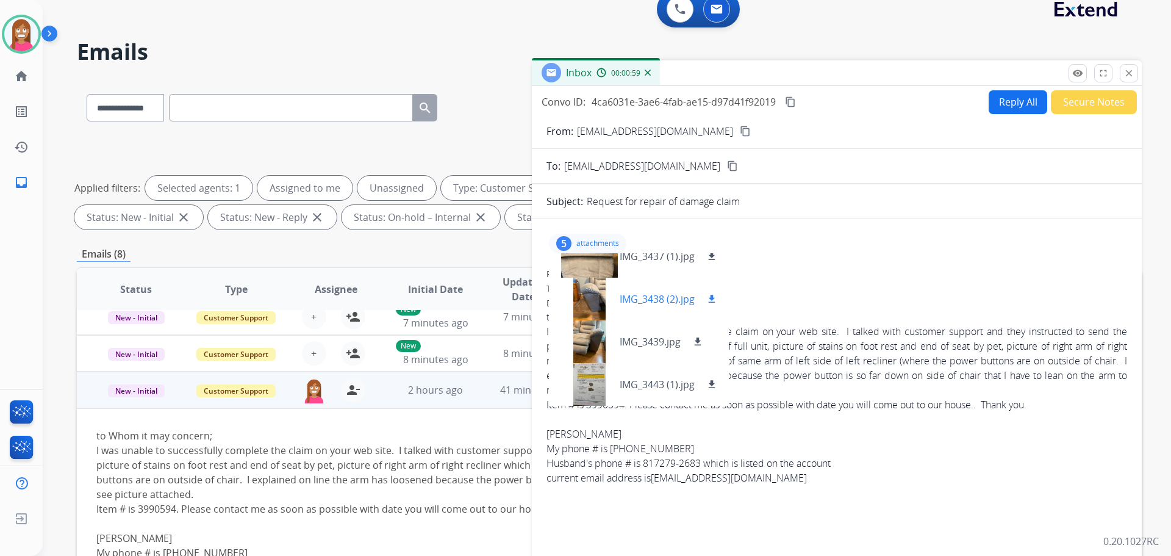
click at [590, 309] on div at bounding box center [589, 299] width 61 height 43
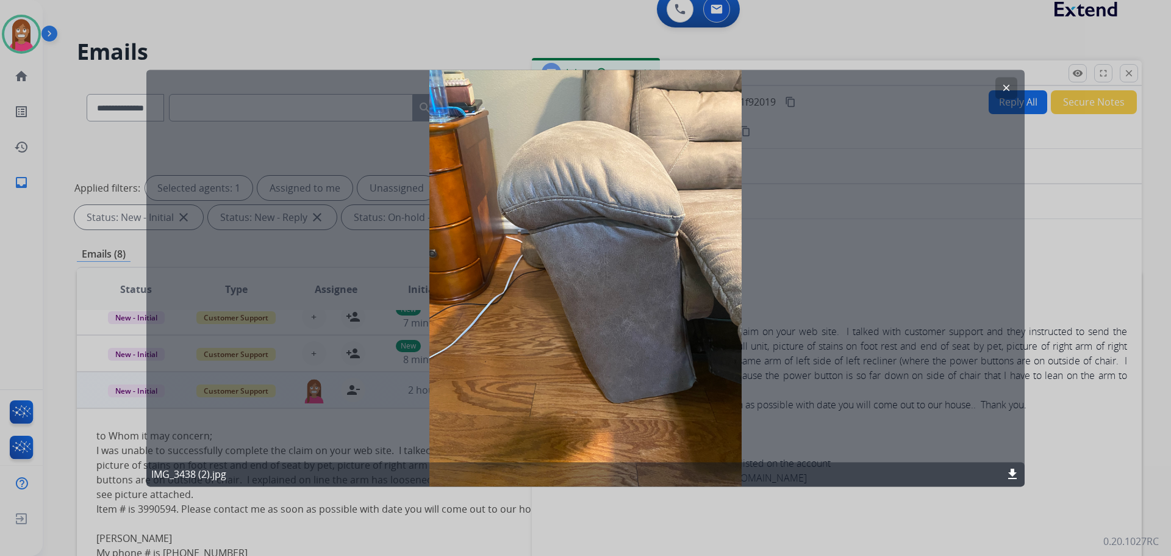
drag, startPoint x: 999, startPoint y: 248, endPoint x: 987, endPoint y: 246, distance: 12.9
click at [999, 248] on div "clear IMG_3438 (2).jpg download" at bounding box center [585, 278] width 879 height 417
click at [1012, 82] on mat-icon "clear" at bounding box center [1006, 87] width 11 height 11
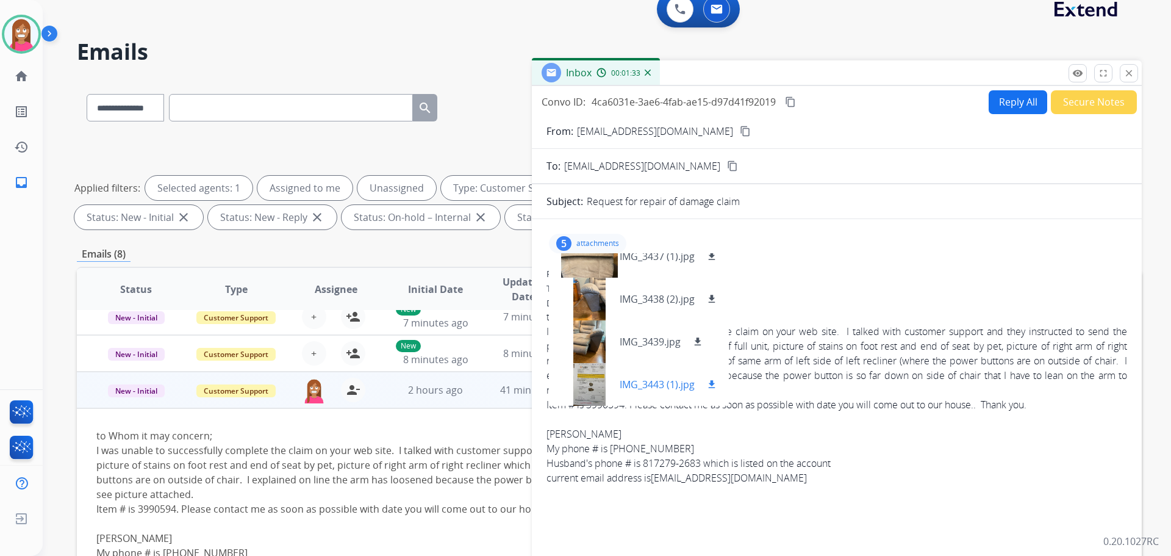
click at [589, 384] on div at bounding box center [589, 384] width 61 height 43
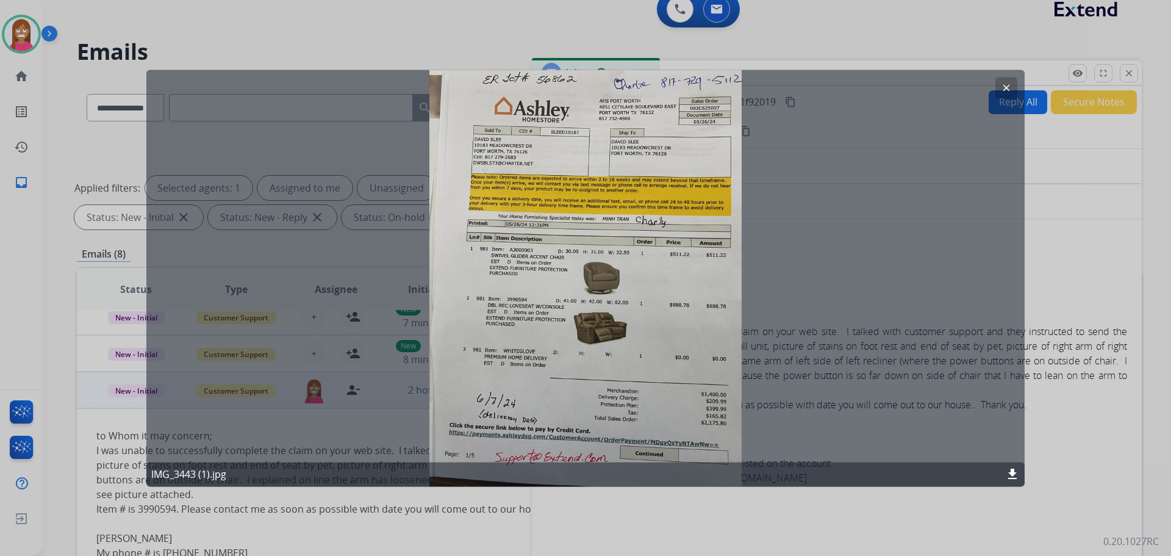
click at [1010, 86] on mat-icon "clear" at bounding box center [1006, 87] width 11 height 11
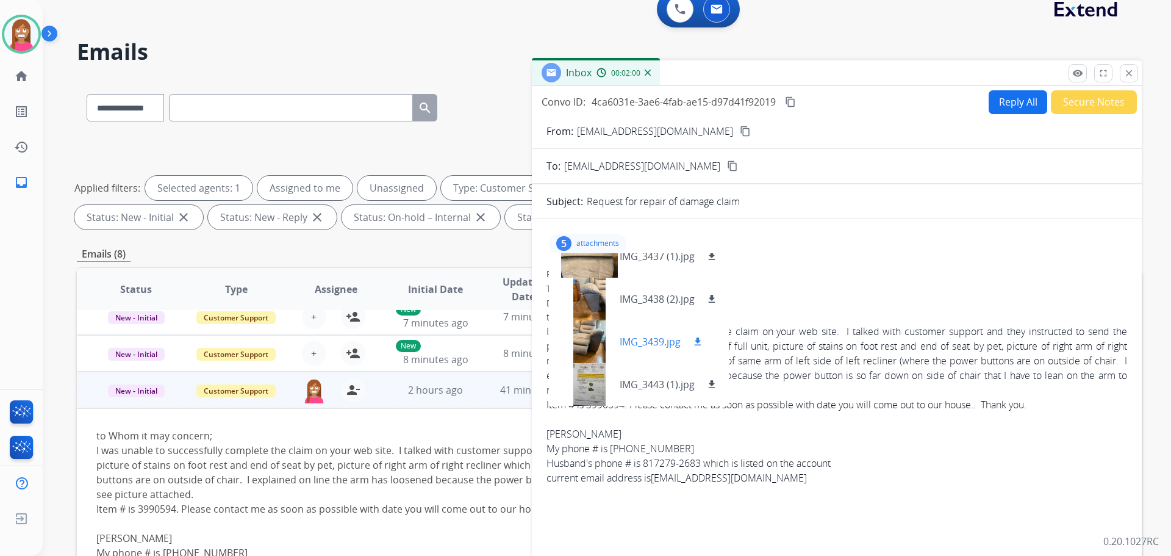
click at [585, 342] on div at bounding box center [589, 341] width 61 height 43
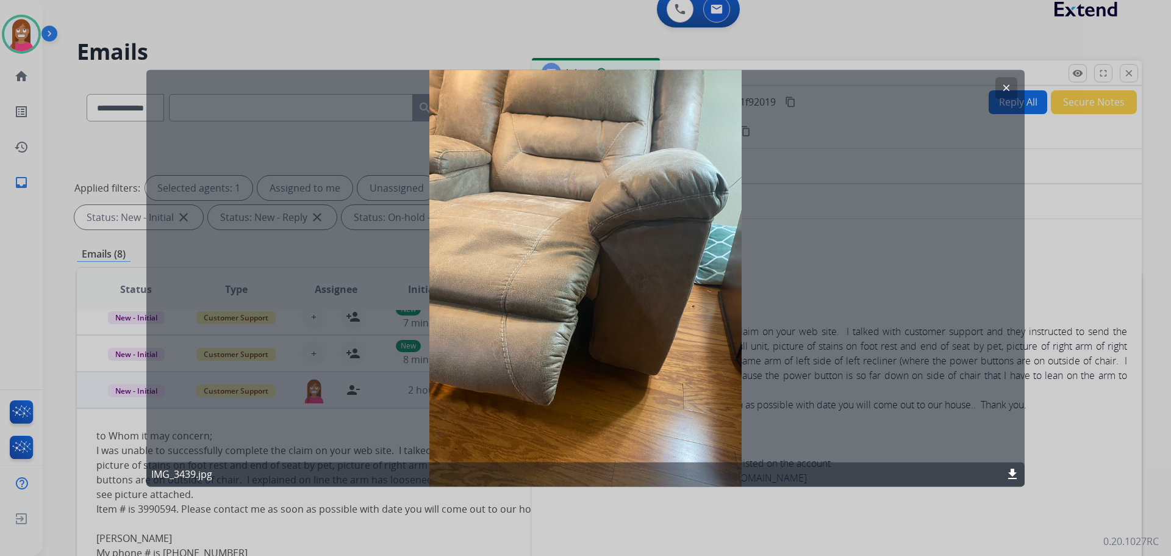
click at [1063, 251] on div at bounding box center [585, 278] width 1171 height 556
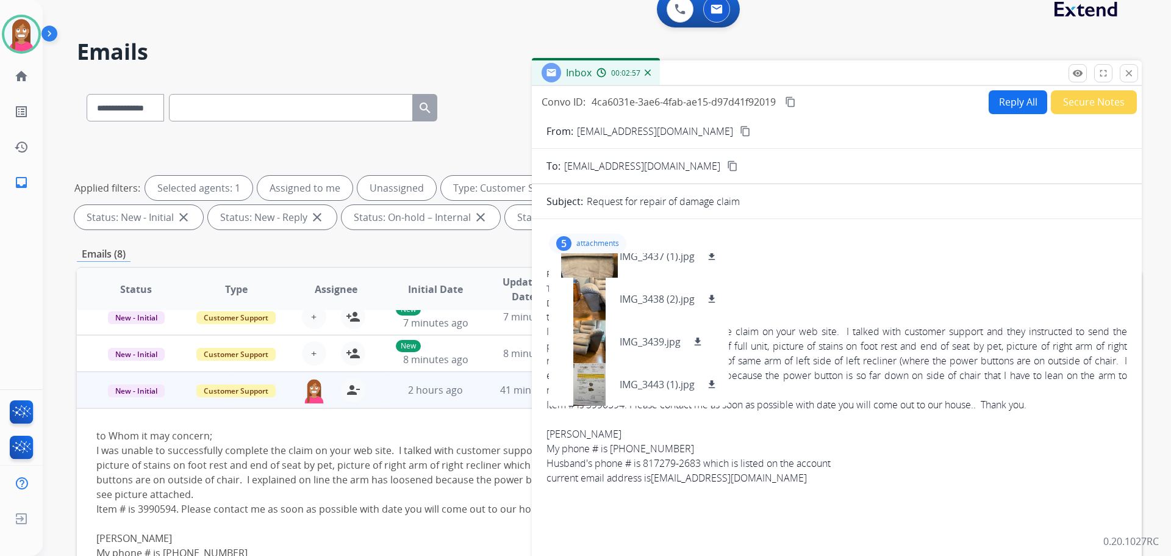
click at [798, 257] on div "5 attachments IMG_3441 (1).jpg download IMG_3437 (1).jpg download IMG_3438 (2).…" at bounding box center [837, 243] width 581 height 29
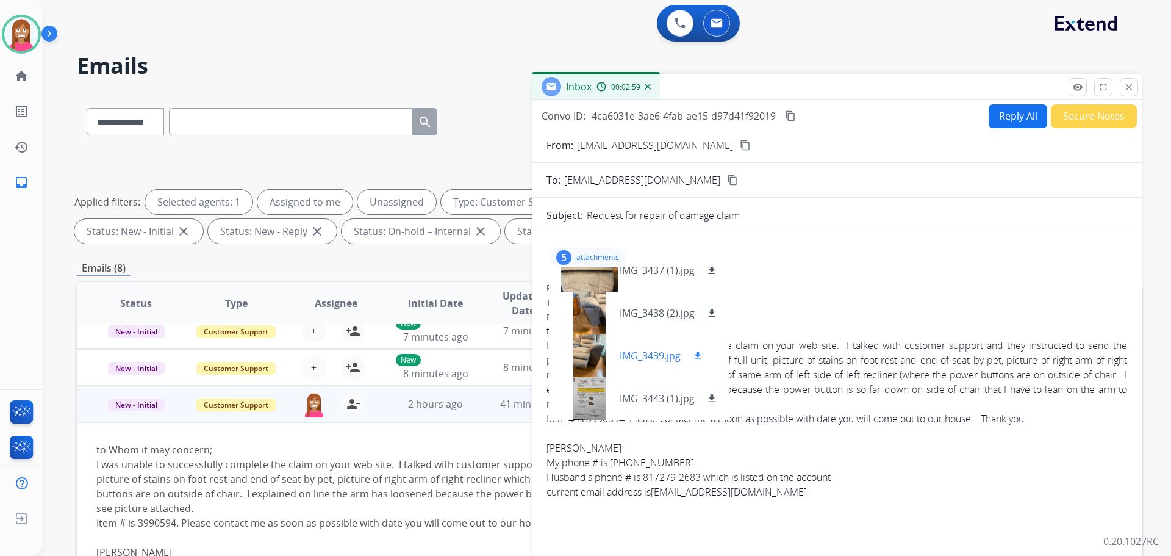
scroll to position [0, 0]
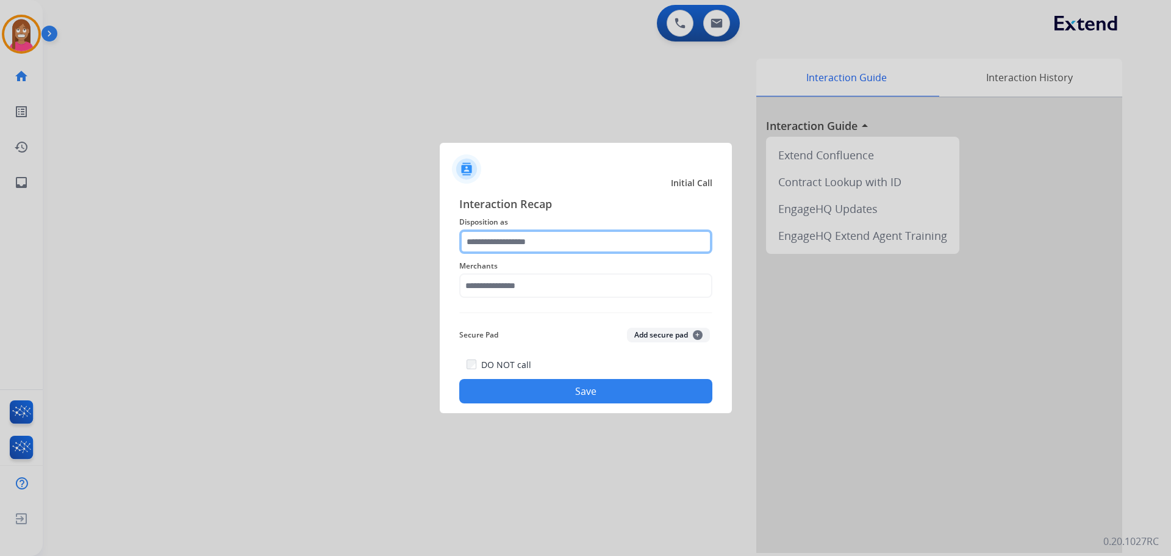
click at [532, 254] on div at bounding box center [585, 241] width 253 height 24
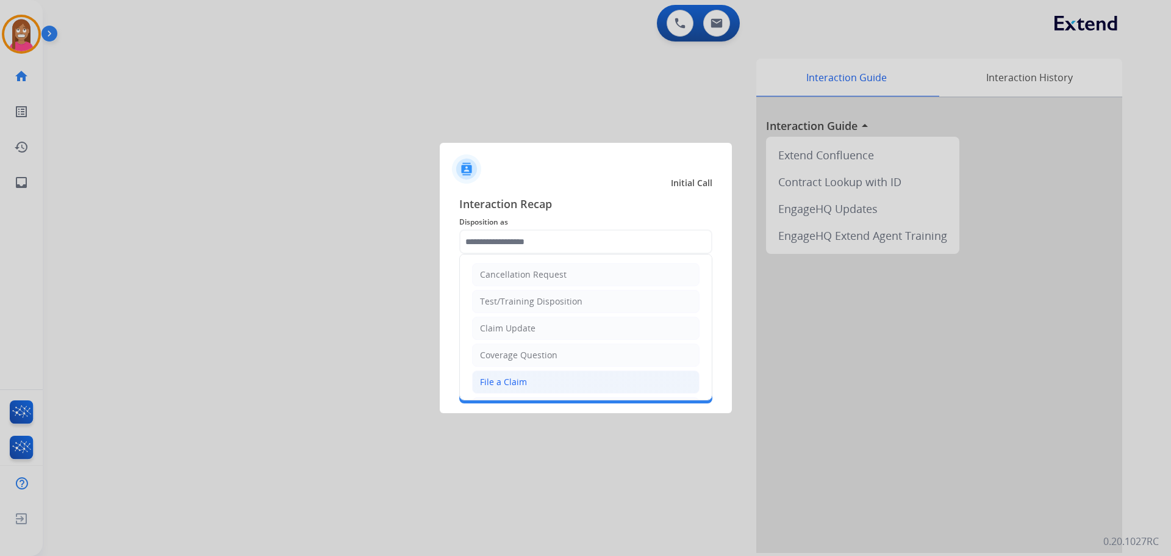
click at [509, 384] on div "File a Claim" at bounding box center [503, 382] width 47 height 12
type input "**********"
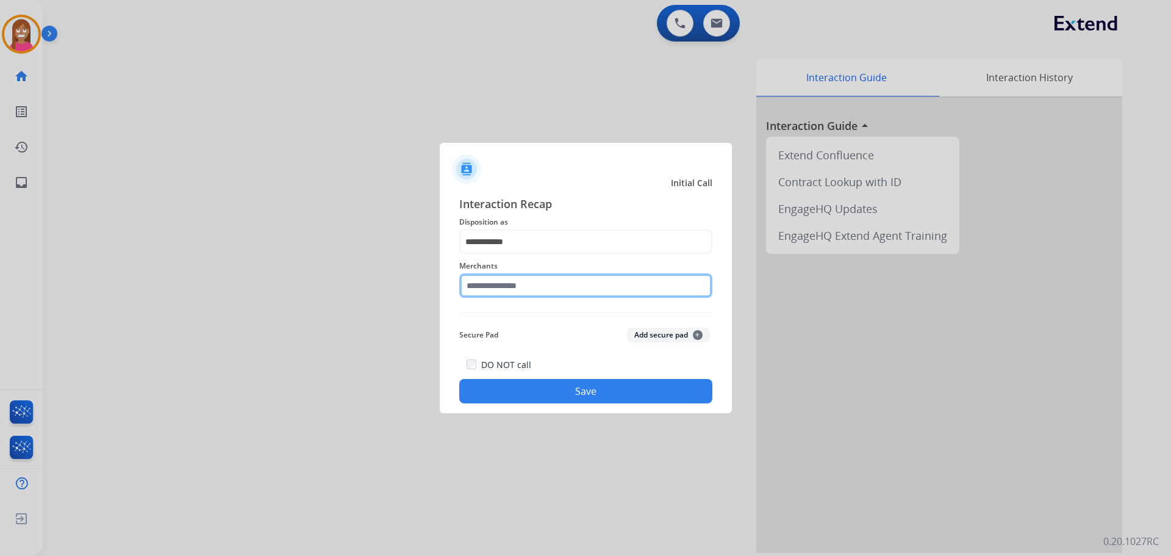
click at [498, 286] on input "text" at bounding box center [585, 285] width 253 height 24
click at [493, 294] on input "text" at bounding box center [585, 285] width 253 height 24
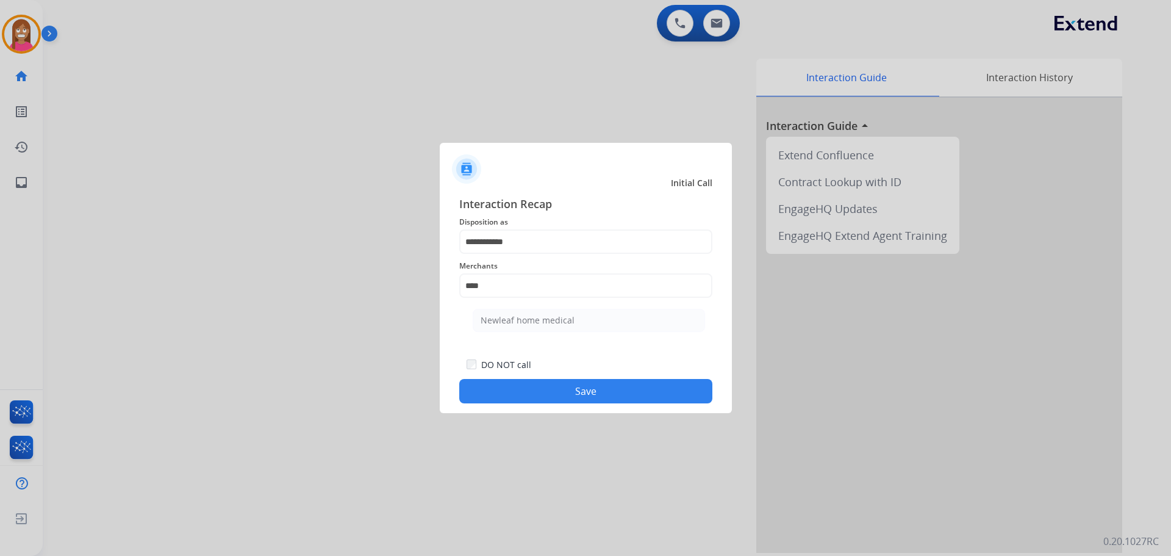
click at [530, 314] on li "Newleaf home medical" at bounding box center [589, 320] width 232 height 23
type input "**********"
click at [589, 392] on button "Save" at bounding box center [585, 391] width 253 height 24
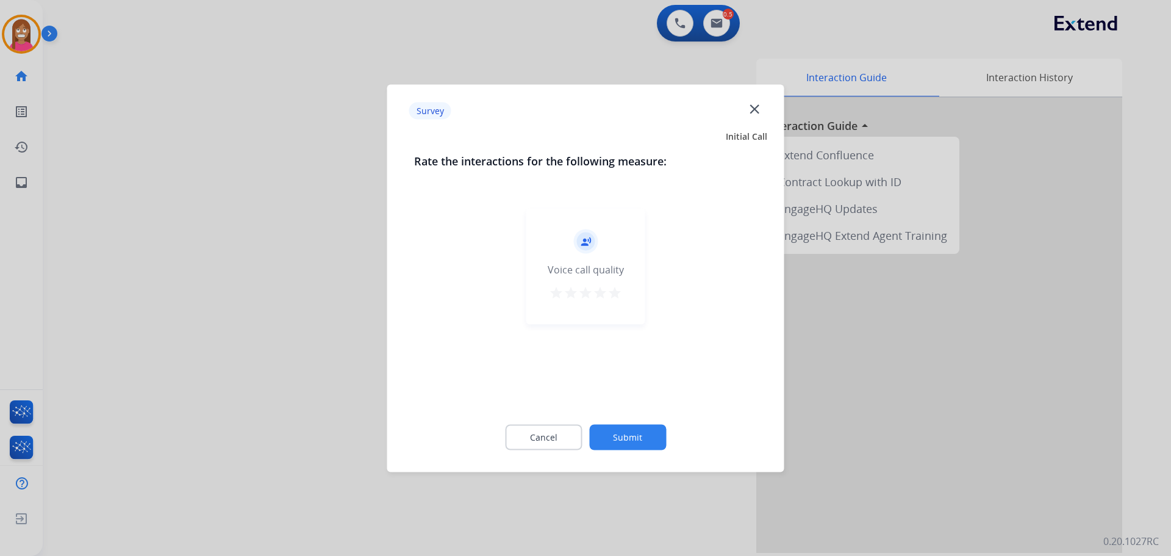
click at [761, 107] on mat-icon "close" at bounding box center [755, 109] width 16 height 16
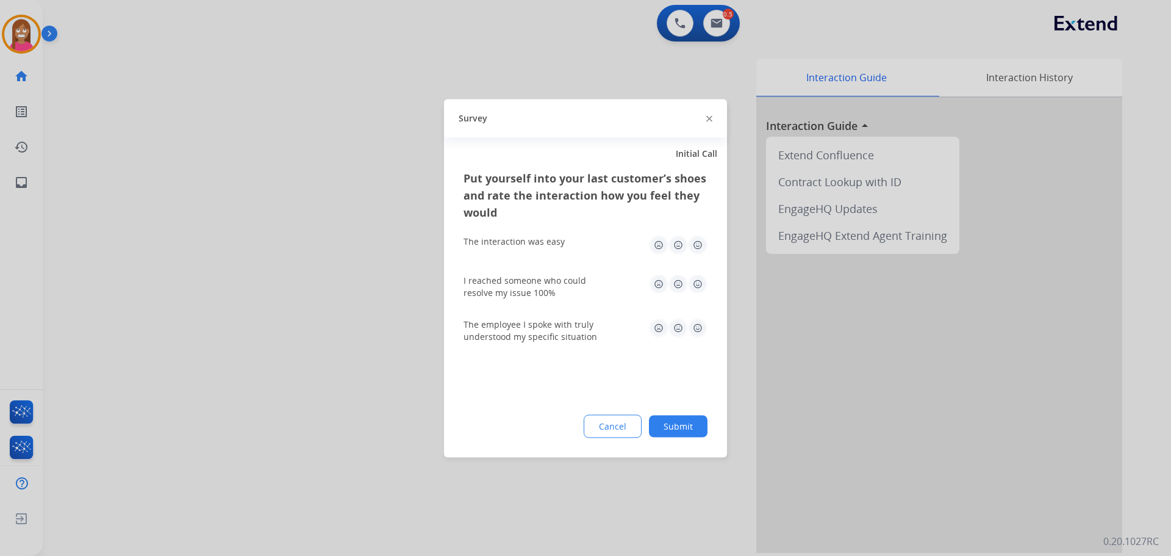
click at [711, 118] on img at bounding box center [710, 119] width 6 height 6
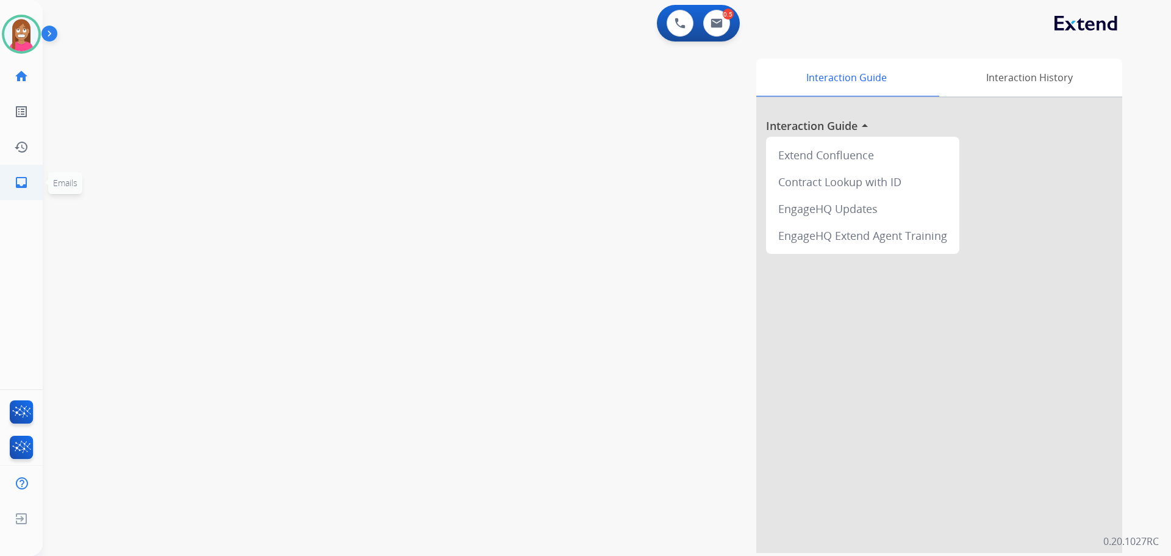
click at [19, 194] on link "inbox Emails" at bounding box center [21, 182] width 34 height 34
select select "**********"
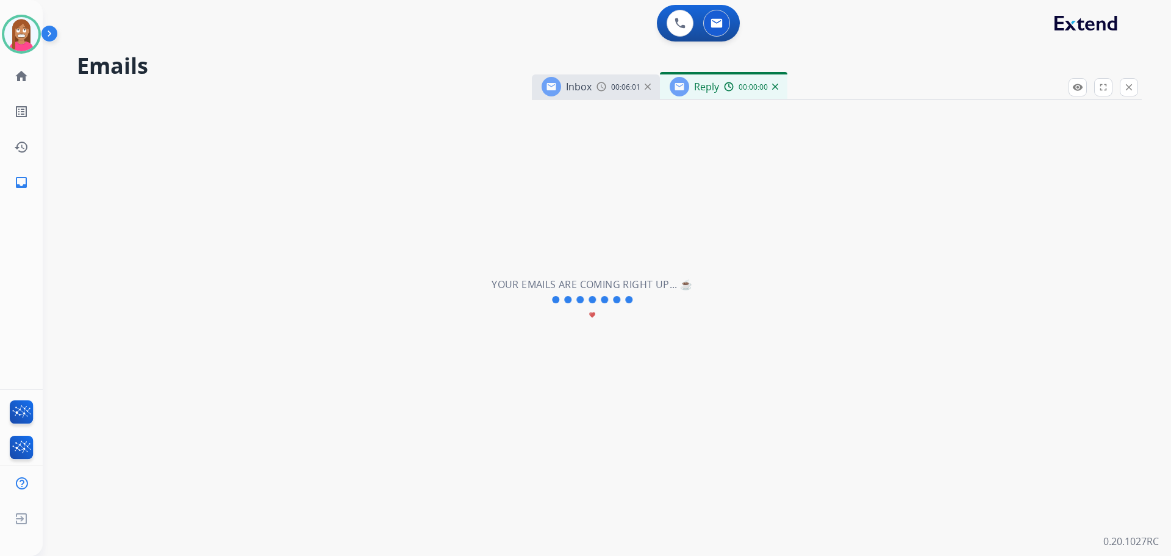
select select "**********"
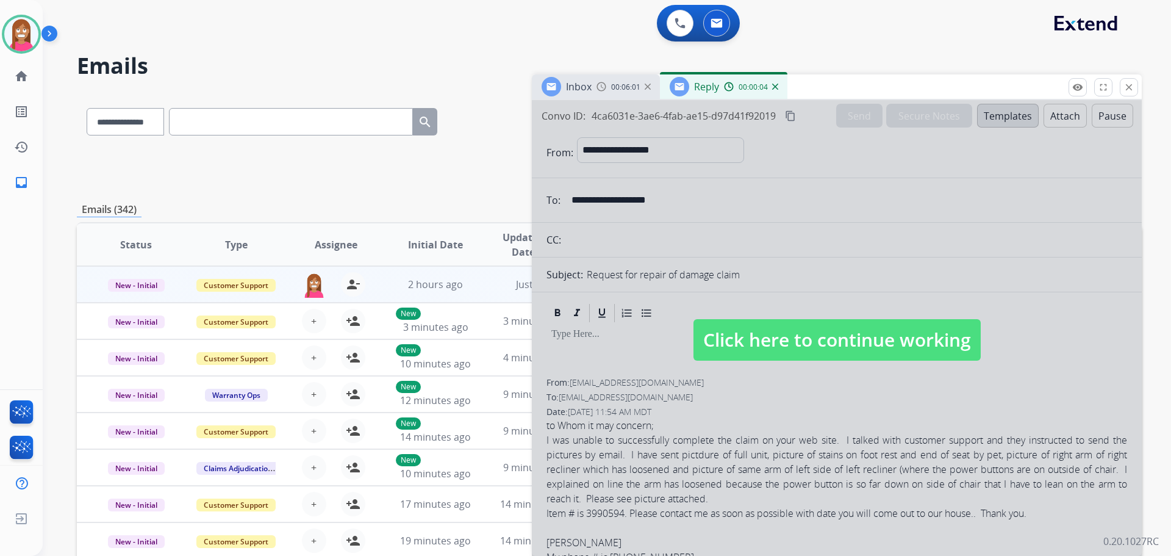
click at [843, 348] on span "Click here to continue working" at bounding box center [837, 339] width 287 height 41
select select
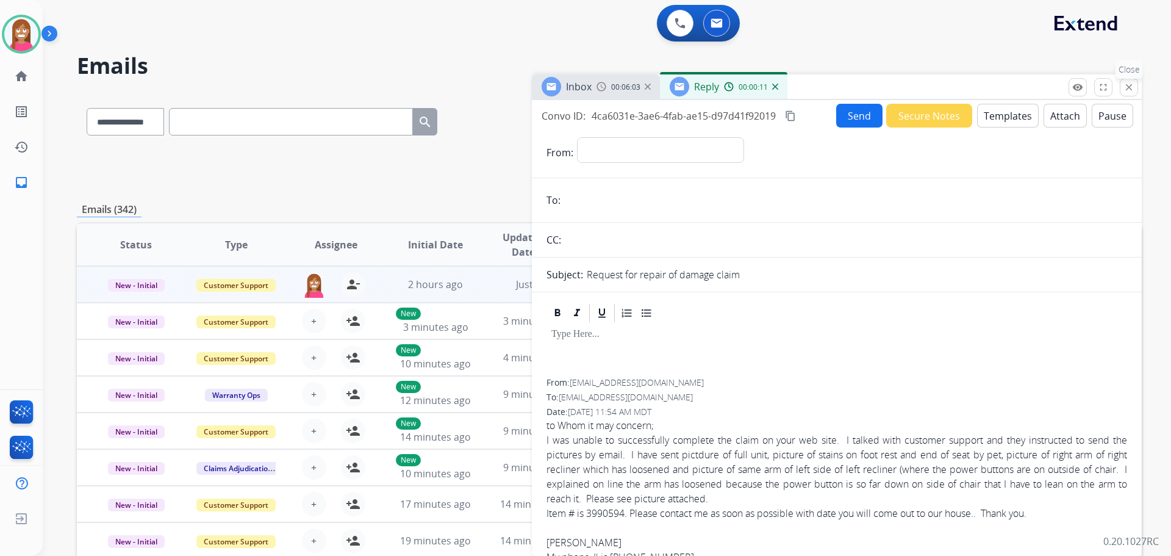
click at [1131, 90] on mat-icon "close" at bounding box center [1129, 87] width 11 height 11
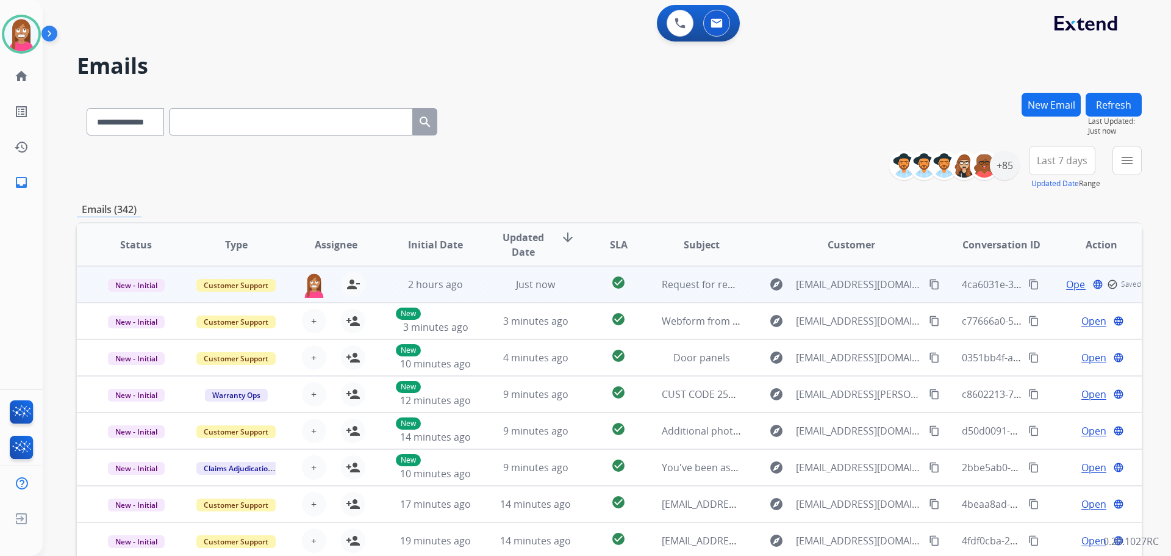
click at [1066, 286] on span "Open" at bounding box center [1078, 284] width 25 height 15
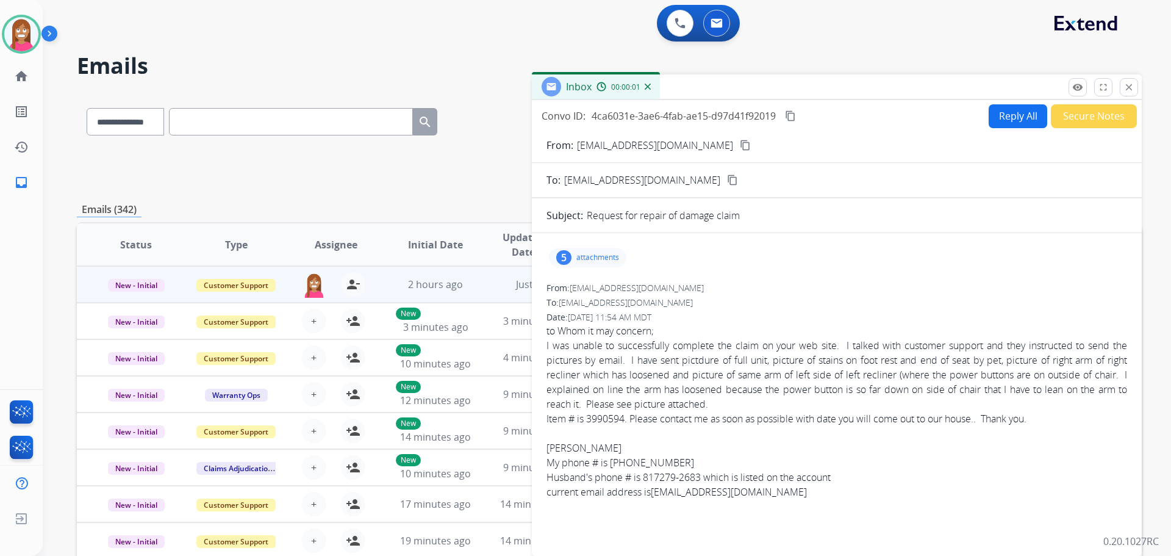
click at [1003, 117] on button "Reply All" at bounding box center [1018, 116] width 59 height 24
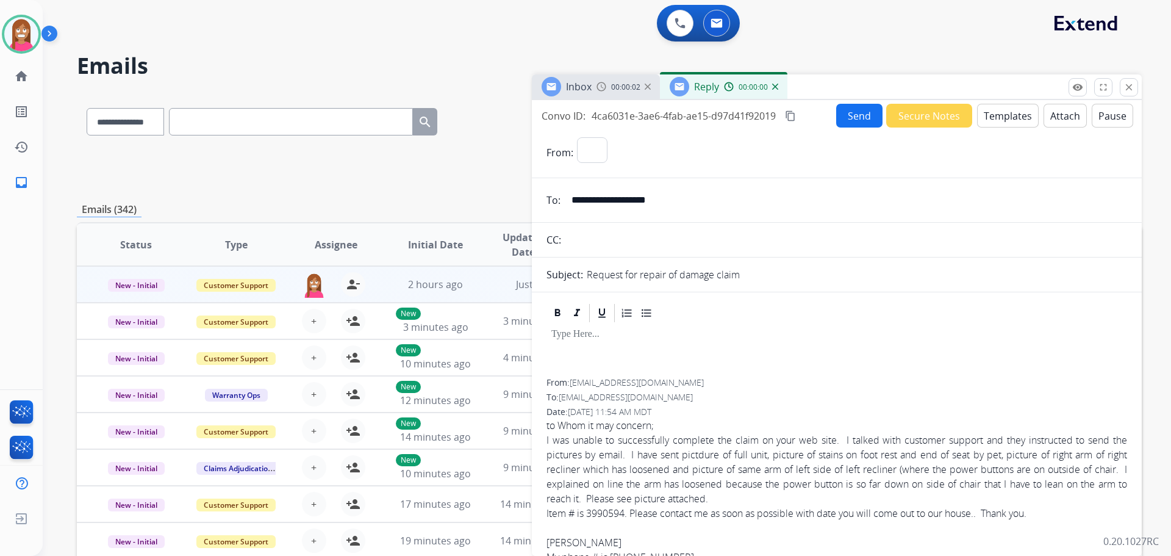
select select "**********"
click at [1006, 110] on button "Templates" at bounding box center [1008, 116] width 62 height 24
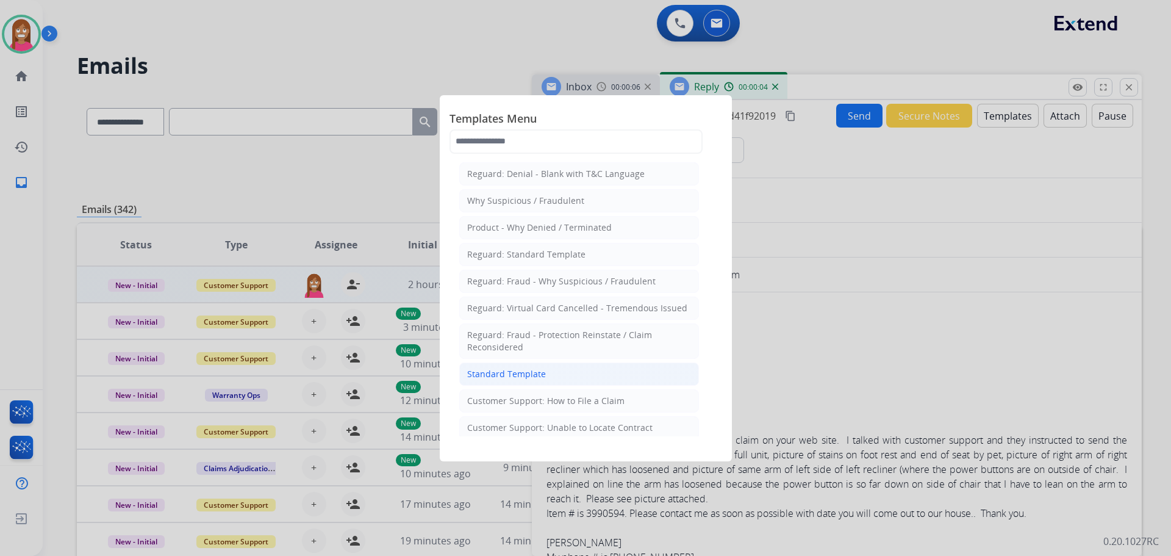
click at [518, 372] on div "Standard Template" at bounding box center [506, 374] width 79 height 12
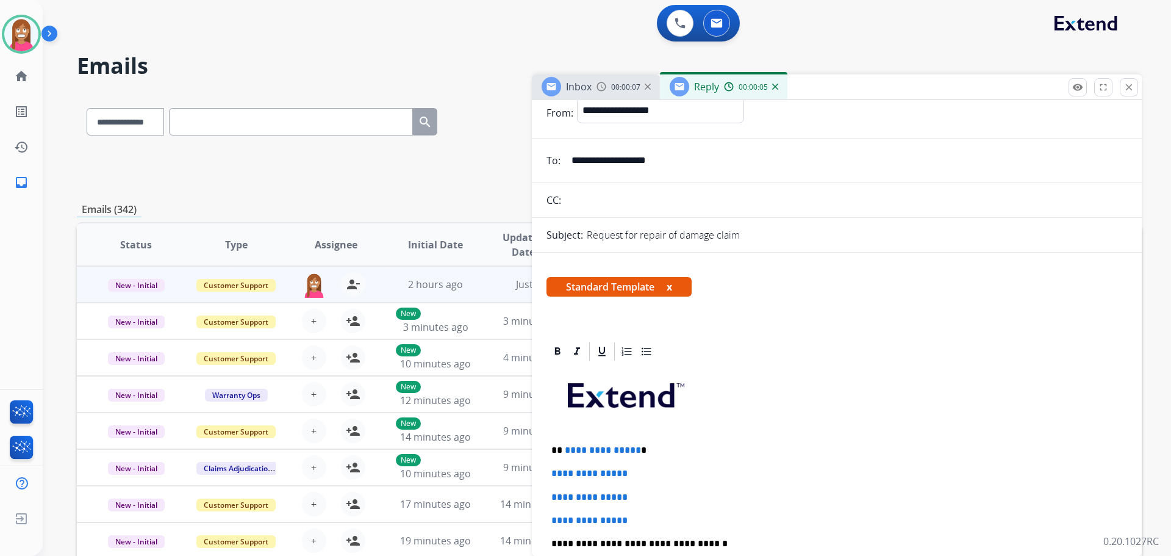
scroll to position [61, 0]
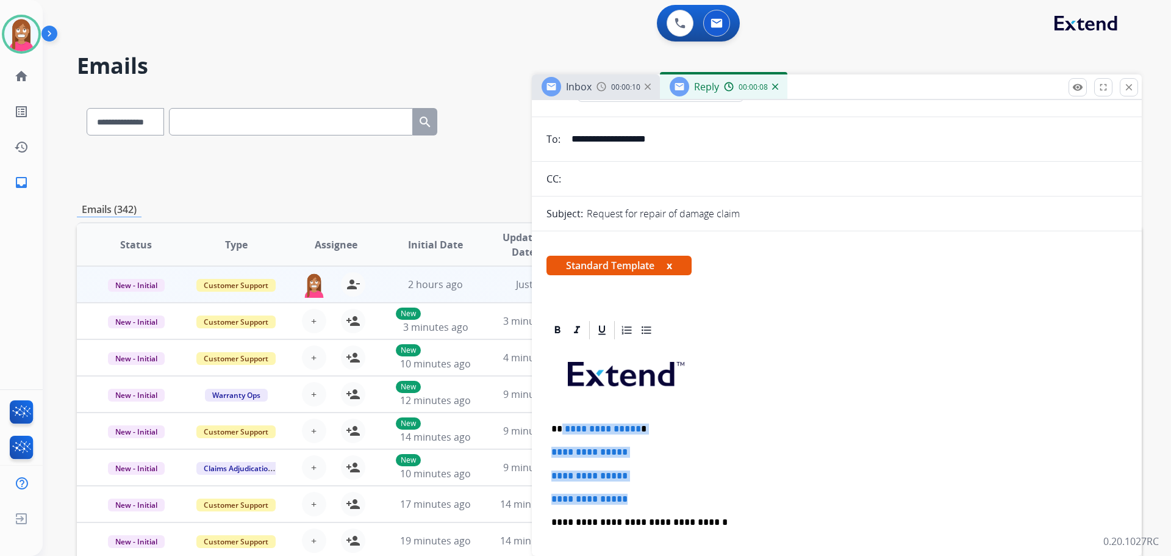
drag, startPoint x: 641, startPoint y: 496, endPoint x: 563, endPoint y: 422, distance: 107.5
click at [563, 422] on div "**********" at bounding box center [837, 551] width 581 height 420
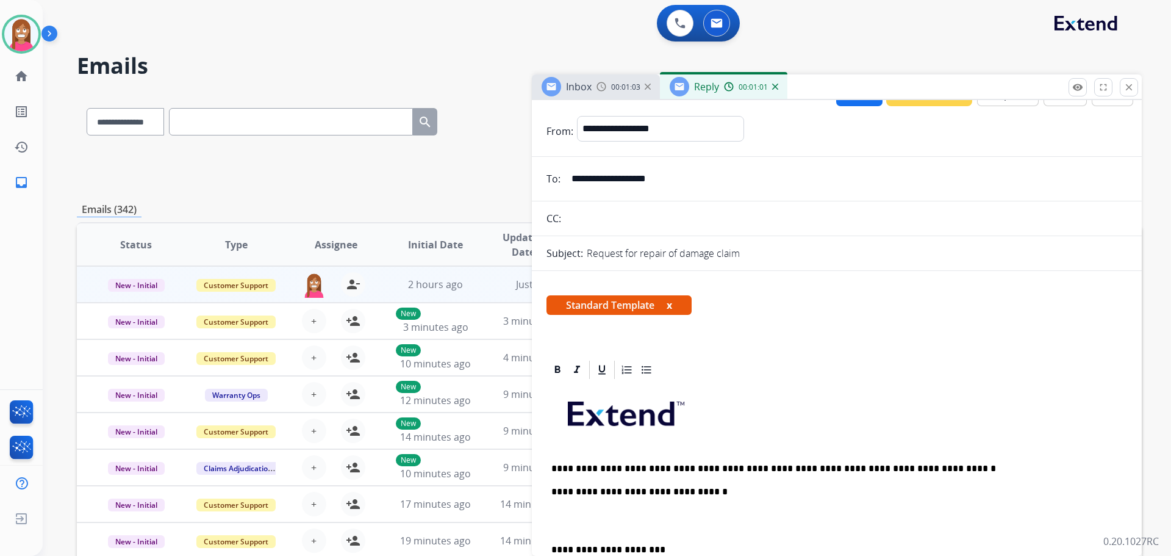
scroll to position [0, 0]
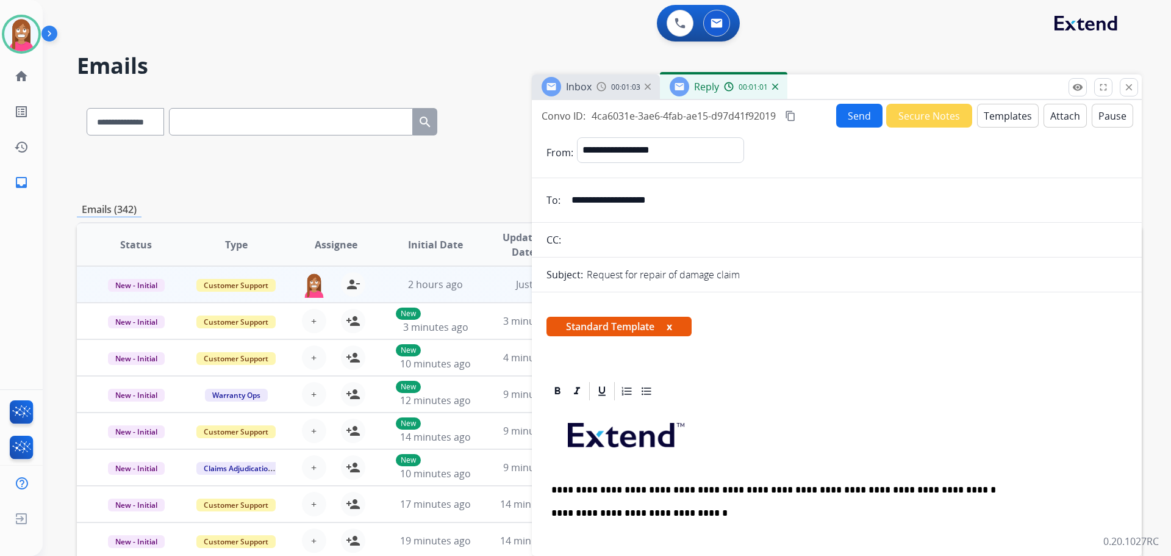
click at [840, 114] on button "Send" at bounding box center [859, 116] width 46 height 24
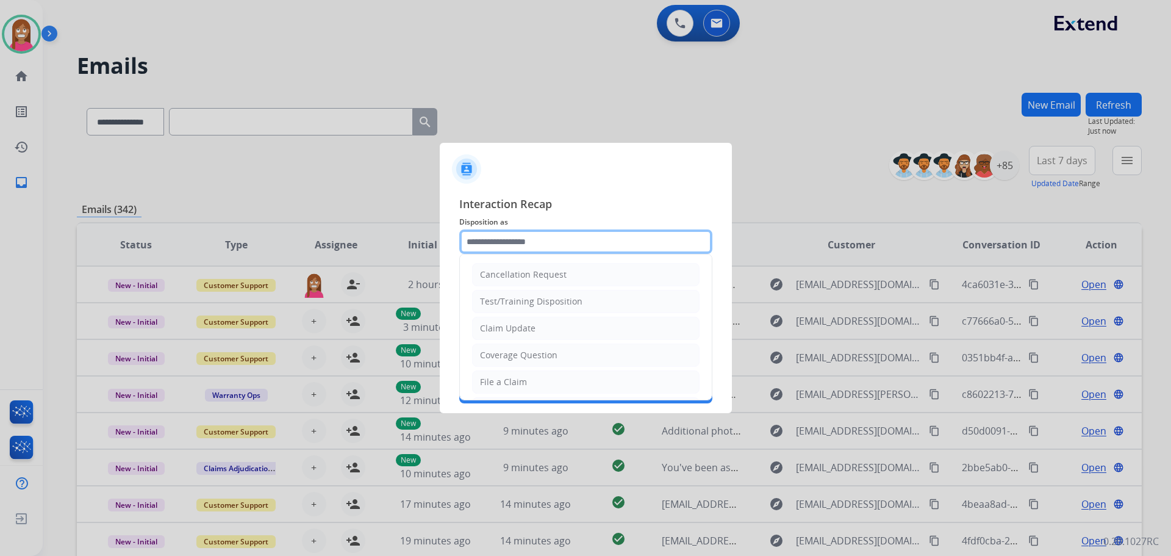
click at [488, 243] on input "text" at bounding box center [585, 241] width 253 height 24
click at [502, 381] on div "File a Claim" at bounding box center [503, 382] width 47 height 12
type input "**********"
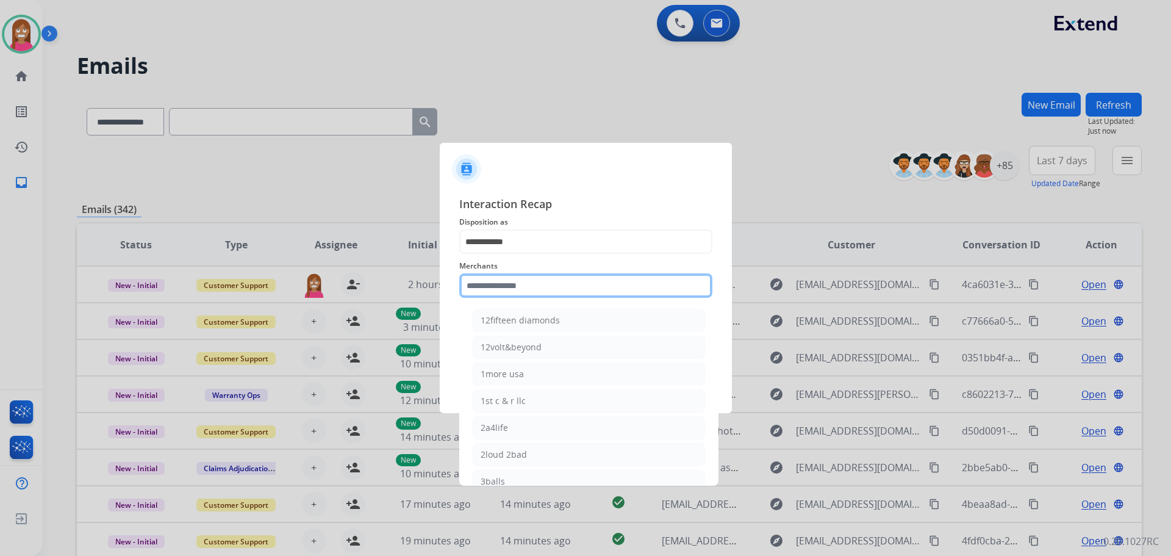
click at [488, 286] on input "text" at bounding box center [585, 285] width 253 height 24
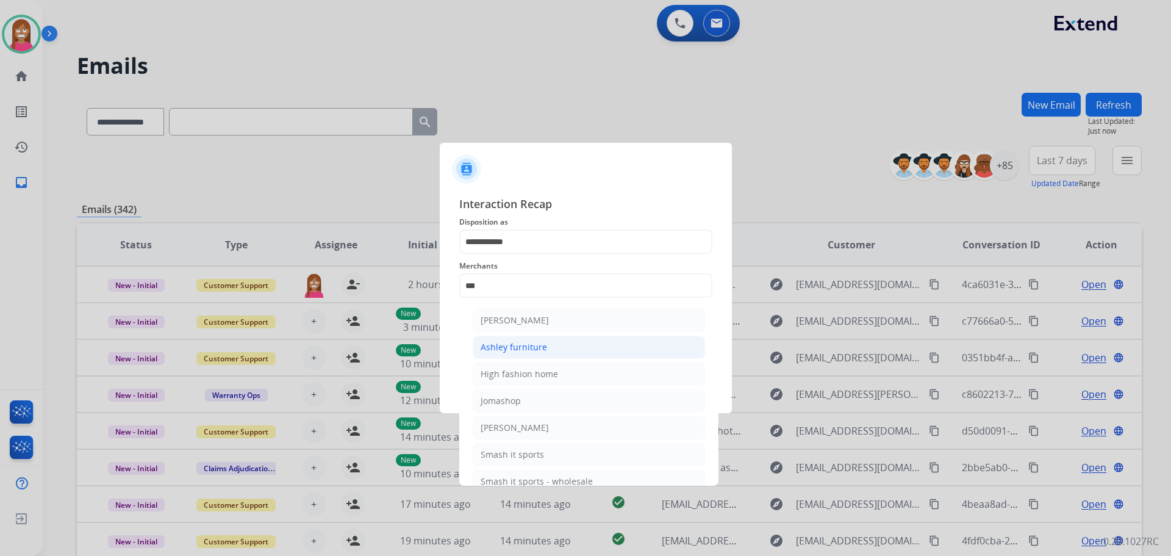
click at [503, 340] on li "Ashley furniture" at bounding box center [589, 347] width 232 height 23
type input "**********"
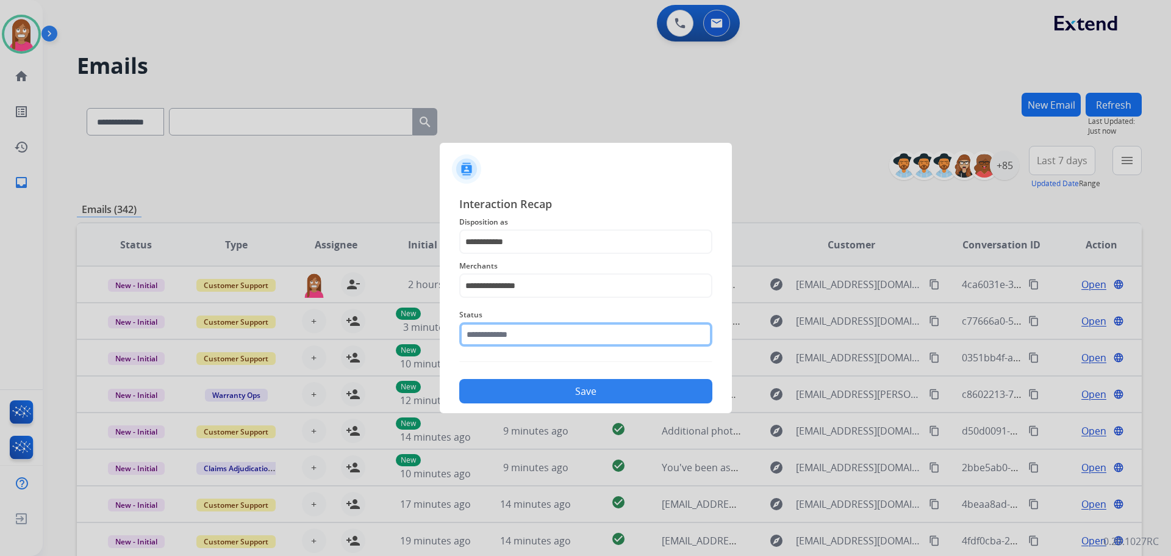
click at [505, 333] on input "text" at bounding box center [585, 334] width 253 height 24
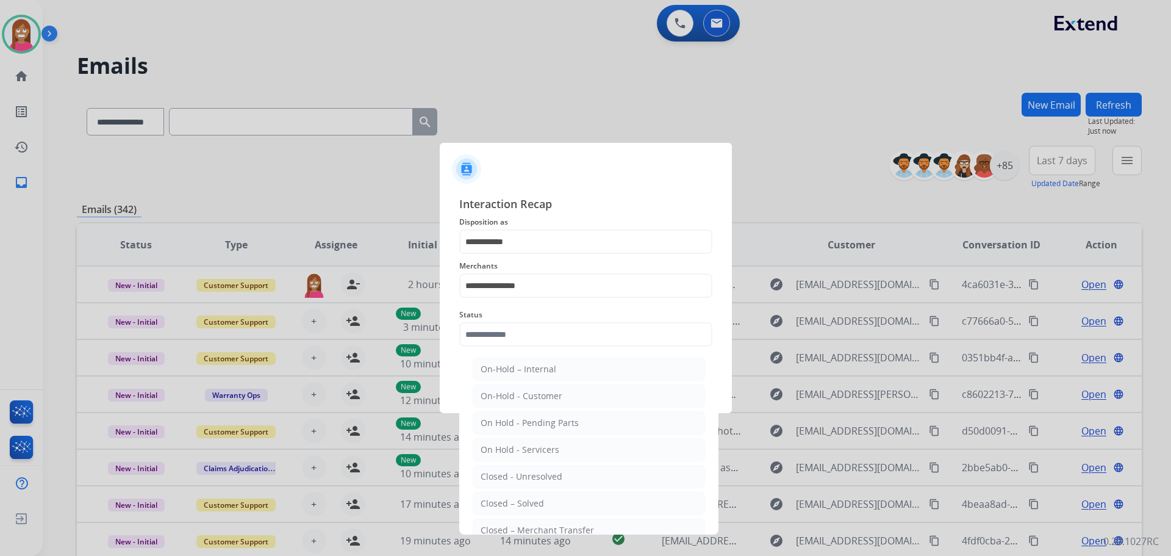
drag, startPoint x: 519, startPoint y: 497, endPoint x: 519, endPoint y: 490, distance: 7.3
click at [519, 496] on li "Closed – Solved" at bounding box center [589, 503] width 232 height 23
type input "**********"
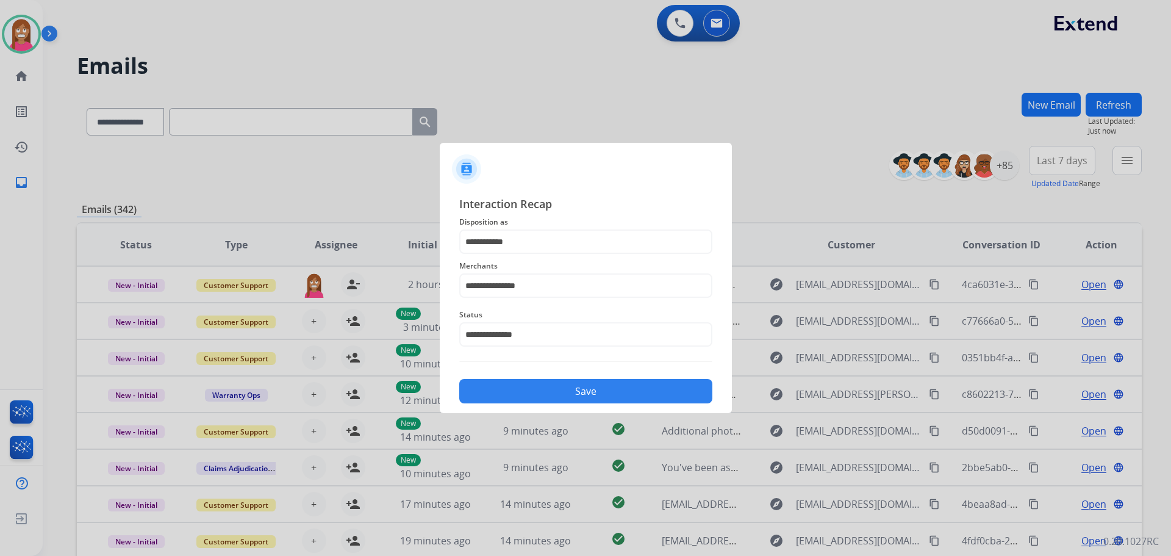
click at [538, 384] on button "Save" at bounding box center [585, 391] width 253 height 24
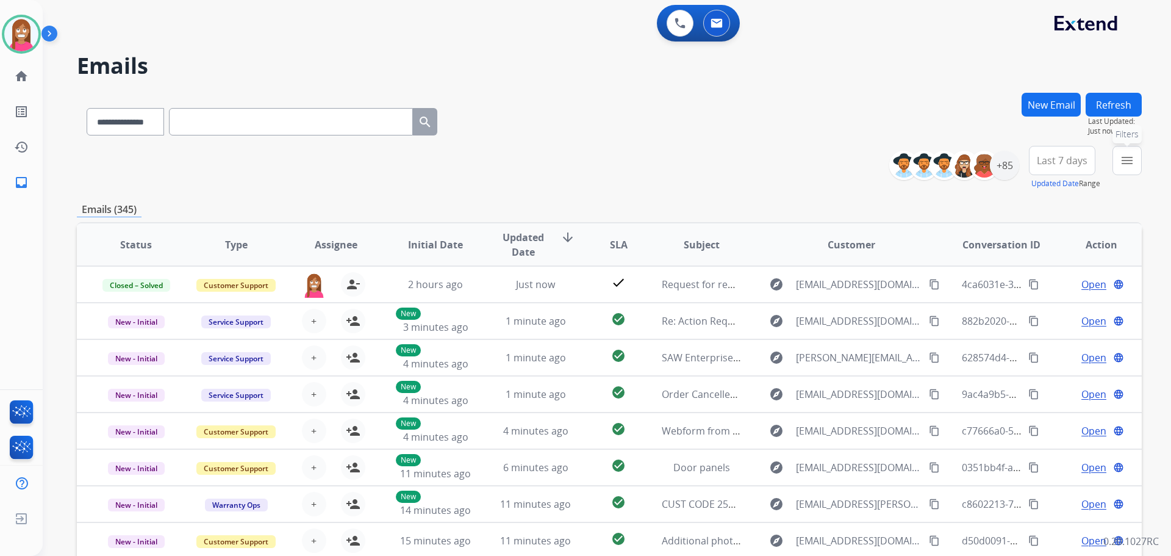
click at [1128, 156] on mat-icon "menu" at bounding box center [1127, 160] width 15 height 15
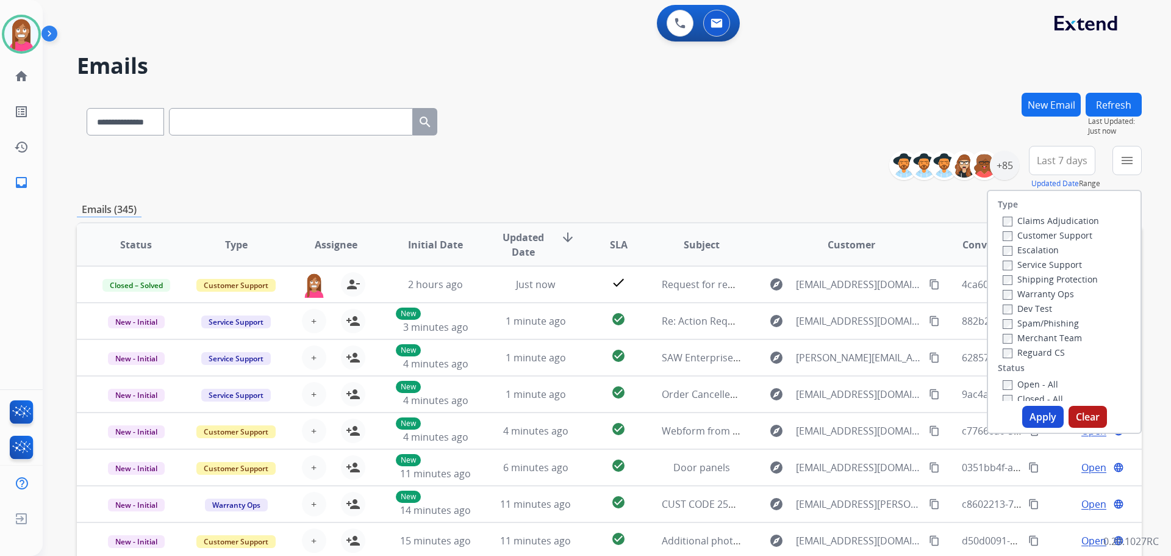
click at [1037, 237] on label "Customer Support" at bounding box center [1048, 235] width 90 height 12
click at [1025, 278] on label "Shipping Protection" at bounding box center [1050, 279] width 95 height 12
click at [1009, 355] on label "Reguard CS" at bounding box center [1034, 353] width 62 height 12
click at [1009, 384] on label "Open - All" at bounding box center [1031, 384] width 56 height 12
click at [1032, 416] on button "Apply" at bounding box center [1043, 417] width 41 height 22
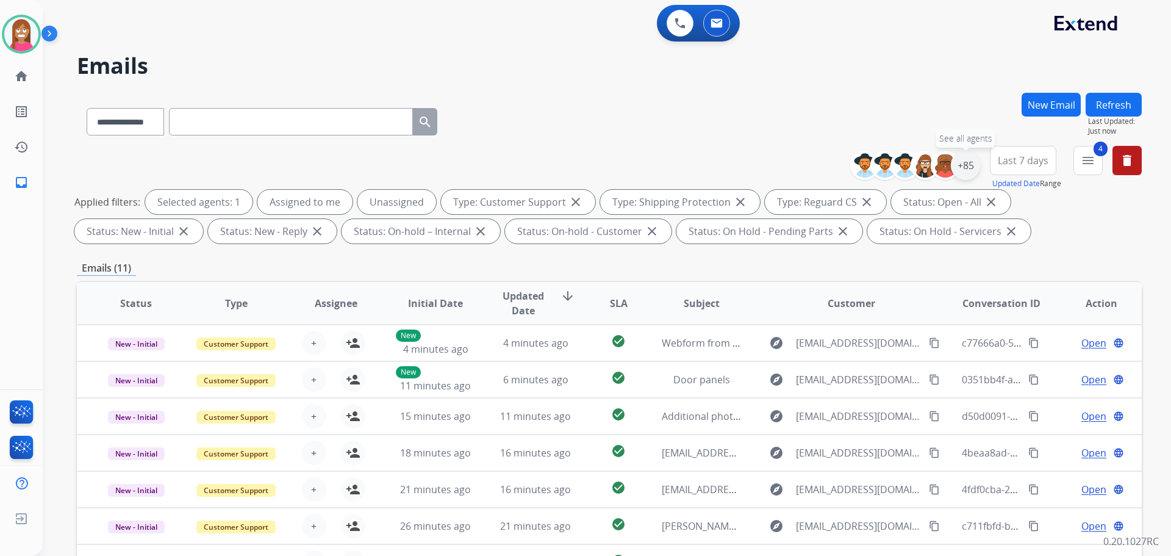
click at [971, 167] on div "+85" at bounding box center [965, 165] width 29 height 29
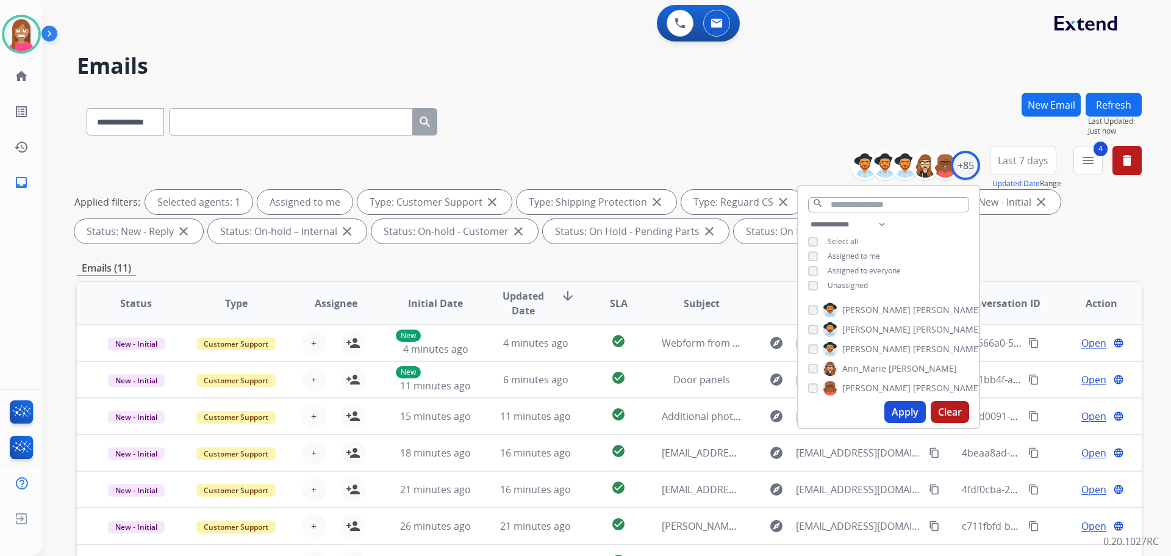
click at [898, 410] on button "Apply" at bounding box center [905, 412] width 41 height 22
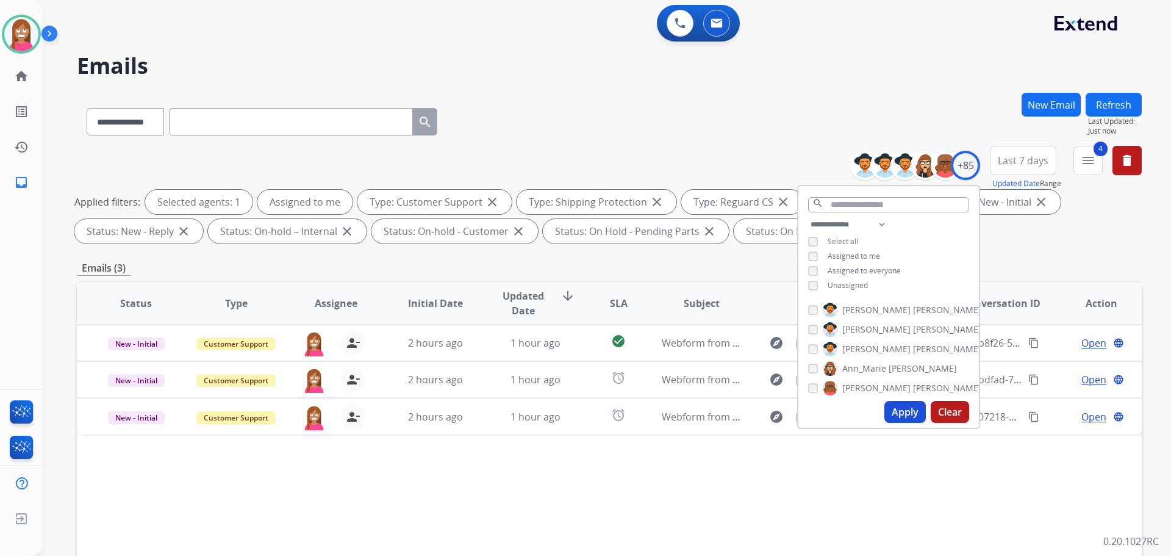
click at [401, 474] on div "Status Type Assignee Initial Date Updated Date arrow_downward SLA Subject Custo…" at bounding box center [609, 485] width 1065 height 409
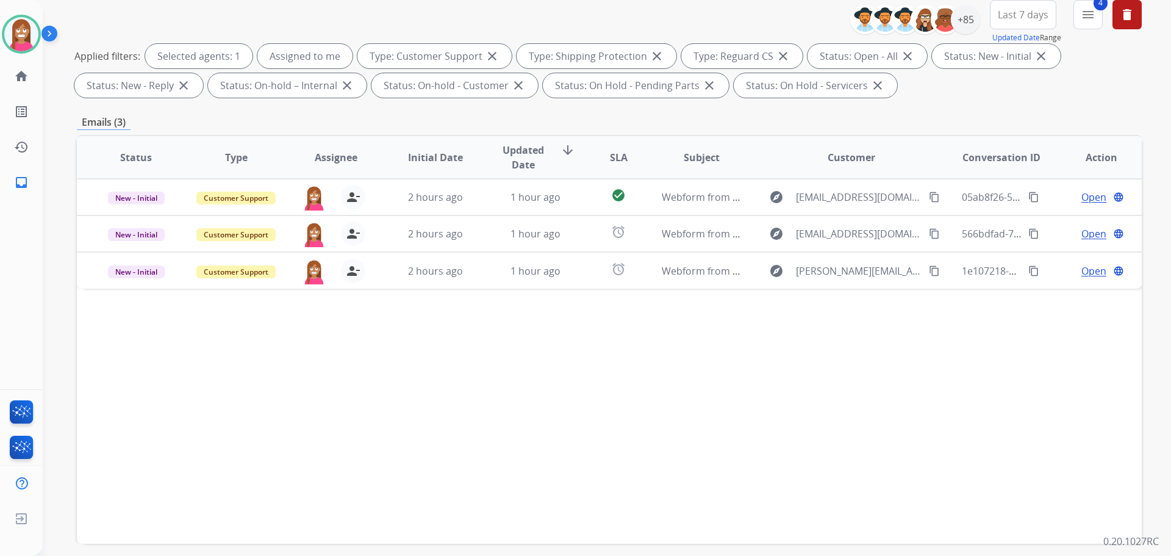
scroll to position [183, 0]
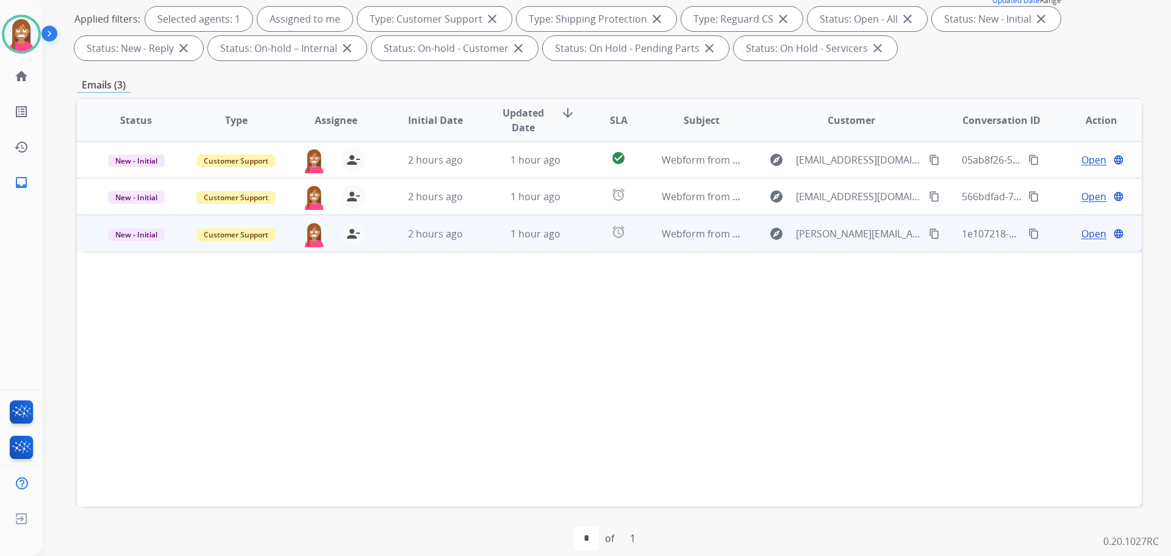
click at [493, 248] on td "1 hour ago" at bounding box center [526, 233] width 100 height 37
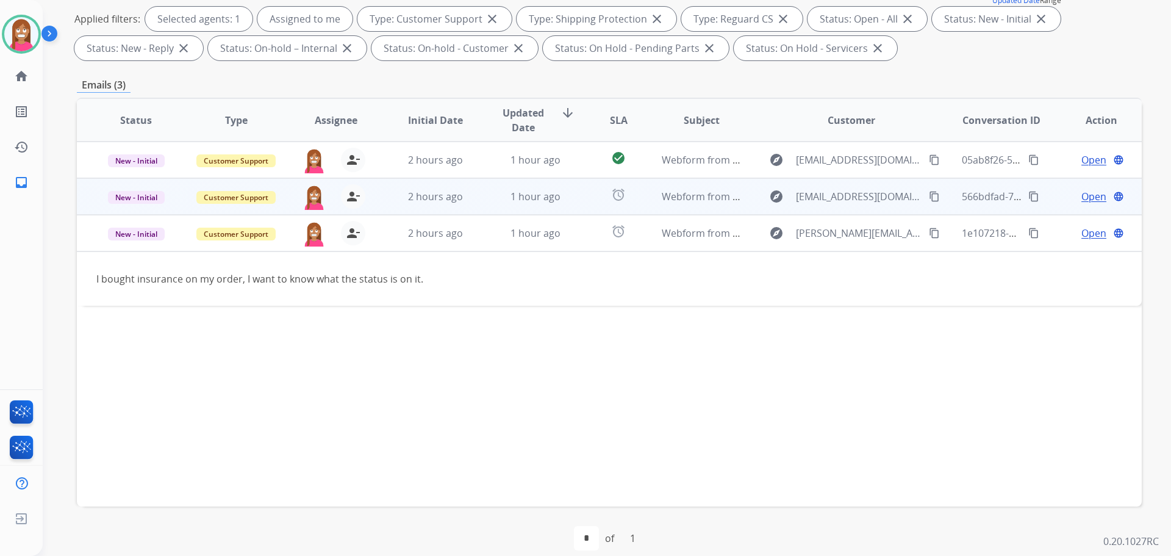
click at [579, 199] on td "alarm" at bounding box center [609, 196] width 67 height 37
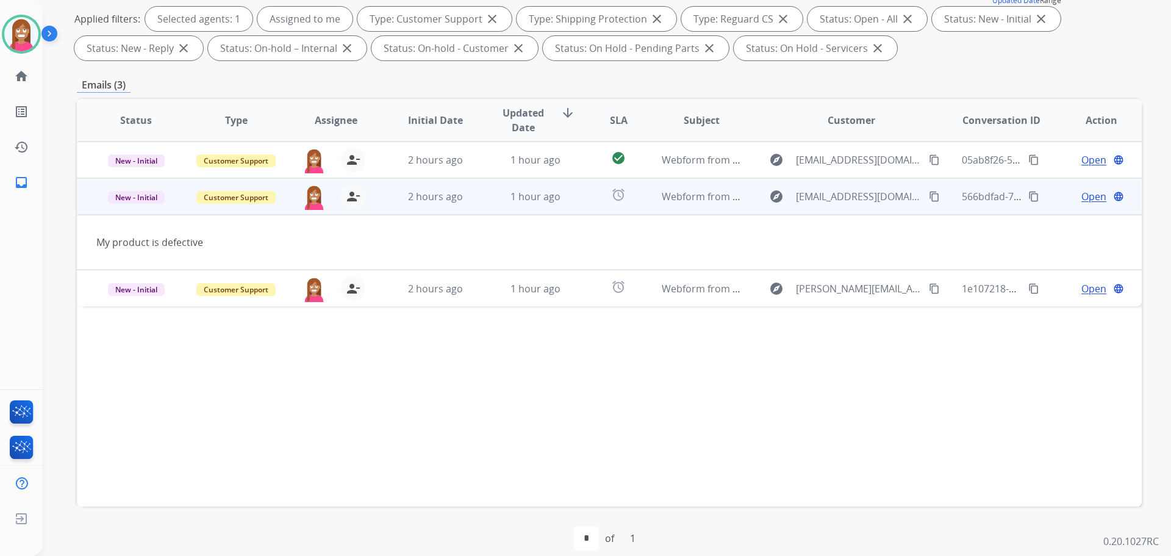
click at [1082, 200] on span "Open" at bounding box center [1094, 196] width 25 height 15
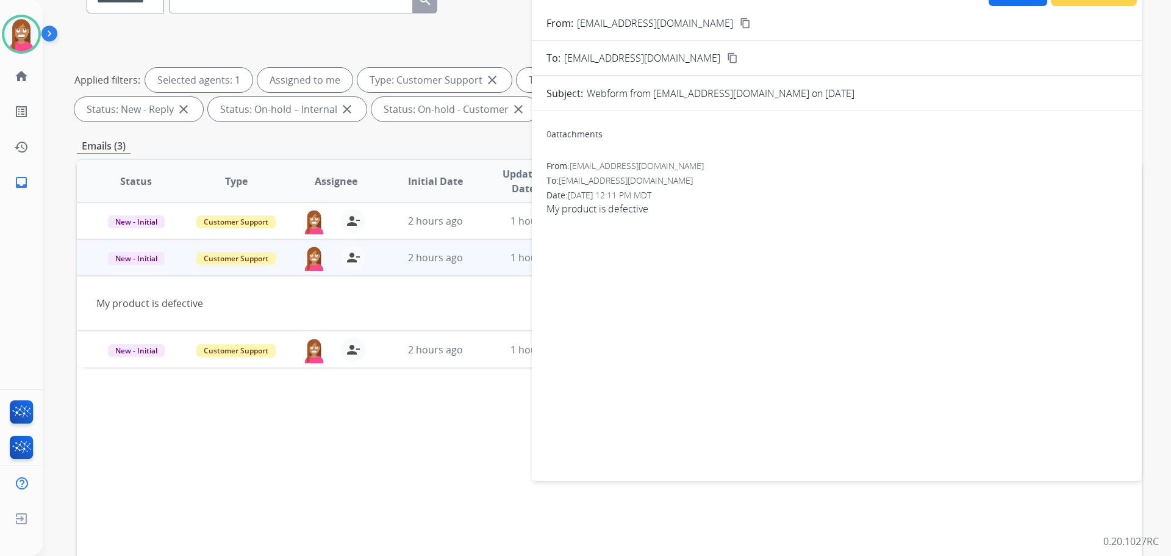
scroll to position [0, 0]
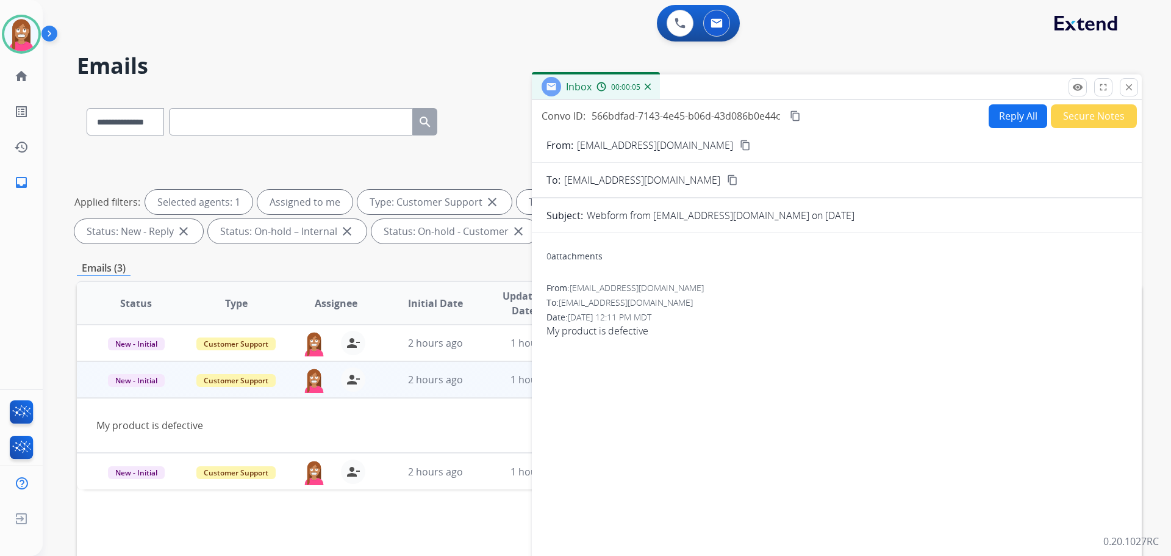
click at [998, 118] on button "Reply All" at bounding box center [1018, 116] width 59 height 24
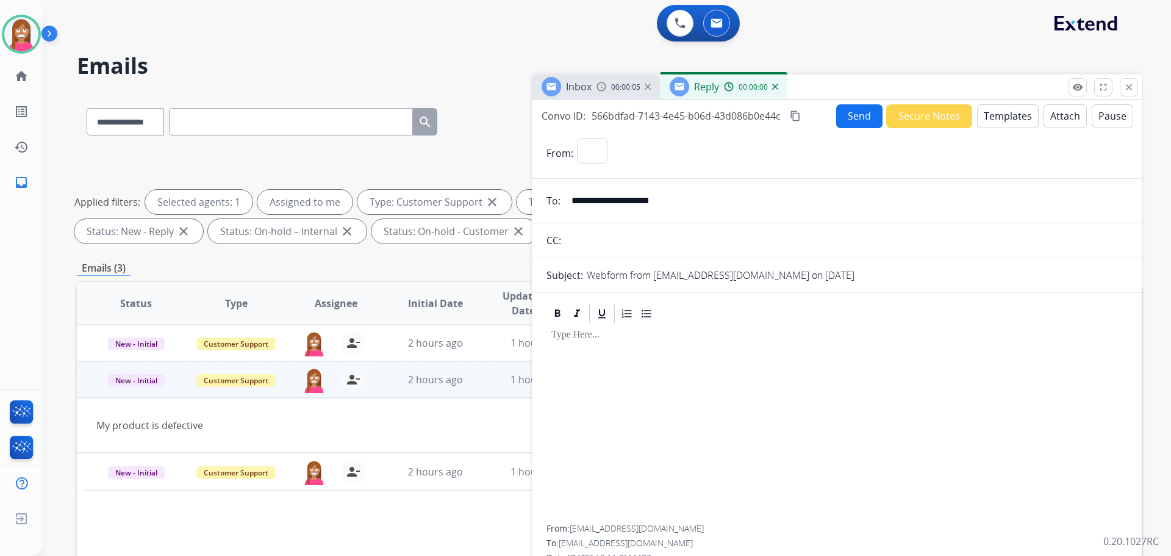
select select "**********"
click at [1004, 109] on button "Templates" at bounding box center [1008, 116] width 62 height 24
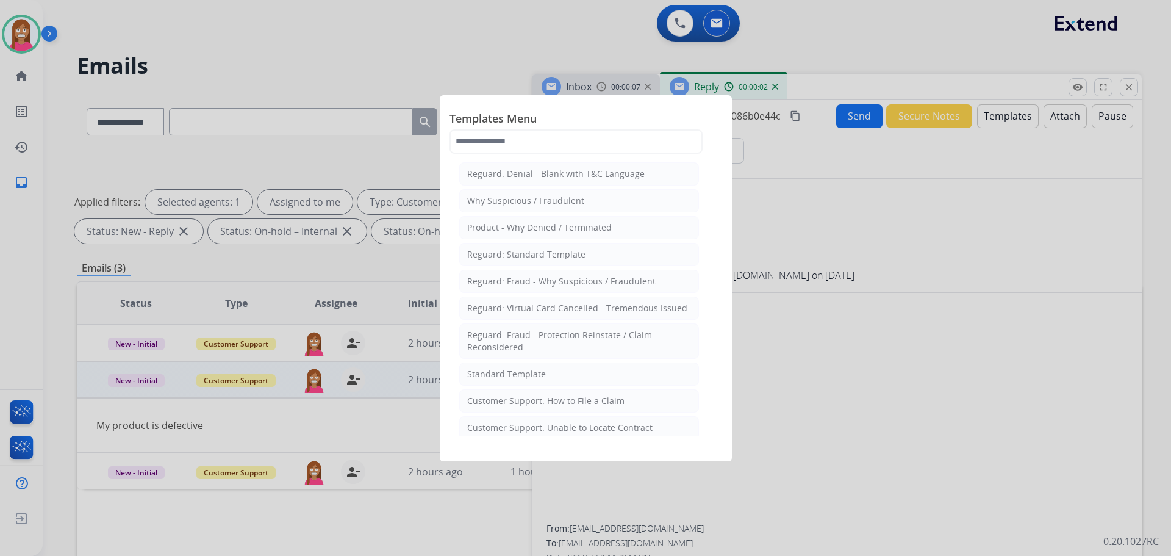
click at [521, 398] on div "Customer Support: How to File a Claim" at bounding box center [545, 401] width 157 height 12
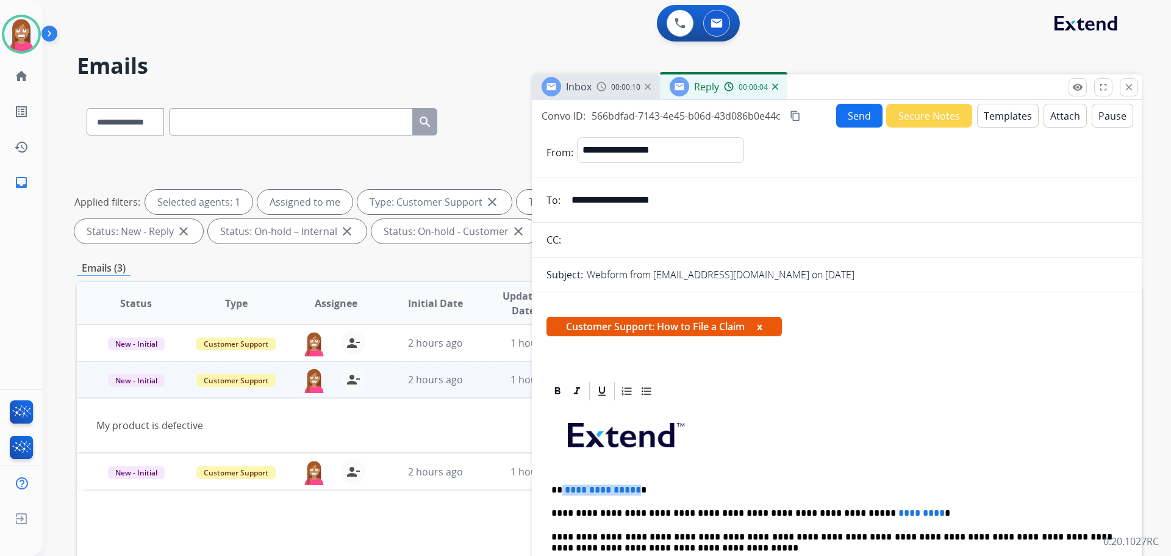
drag, startPoint x: 633, startPoint y: 481, endPoint x: 559, endPoint y: 480, distance: 73.2
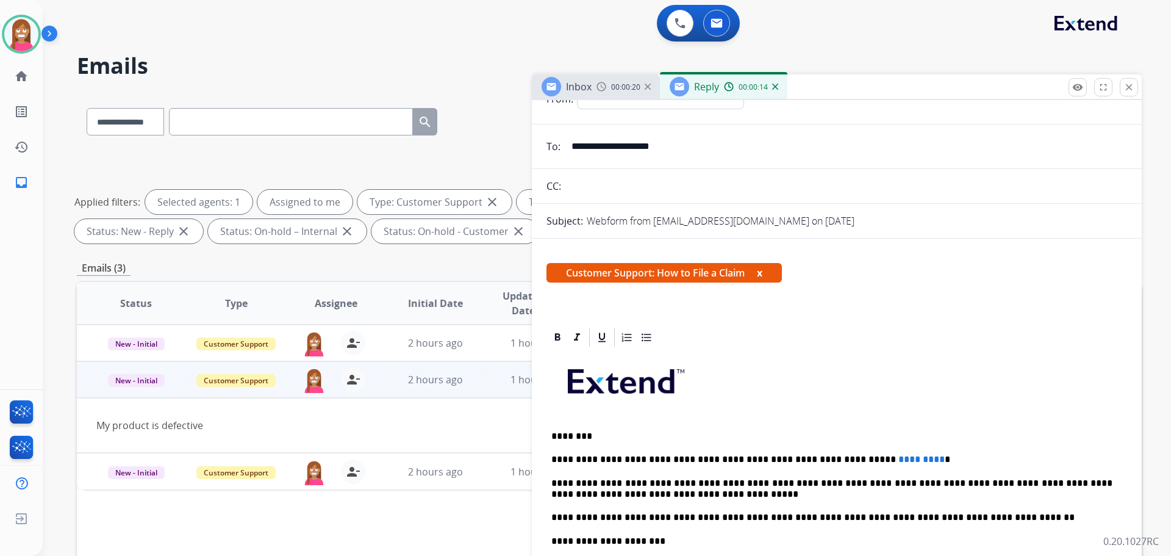
scroll to position [61, 0]
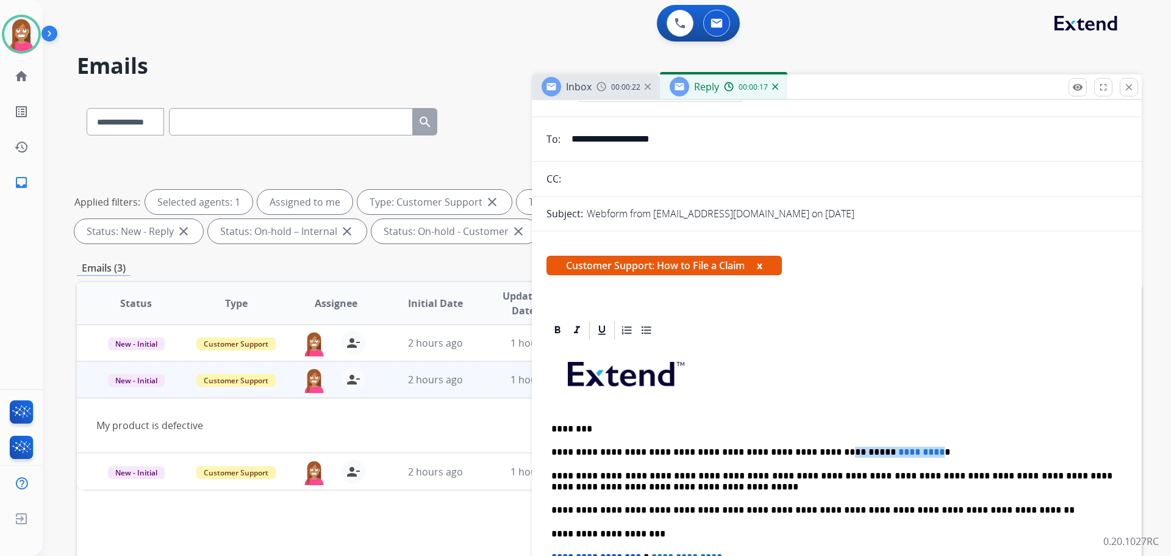
drag, startPoint x: 885, startPoint y: 445, endPoint x: 798, endPoint y: 436, distance: 87.1
click at [798, 436] on div "**********" at bounding box center [837, 527] width 581 height 373
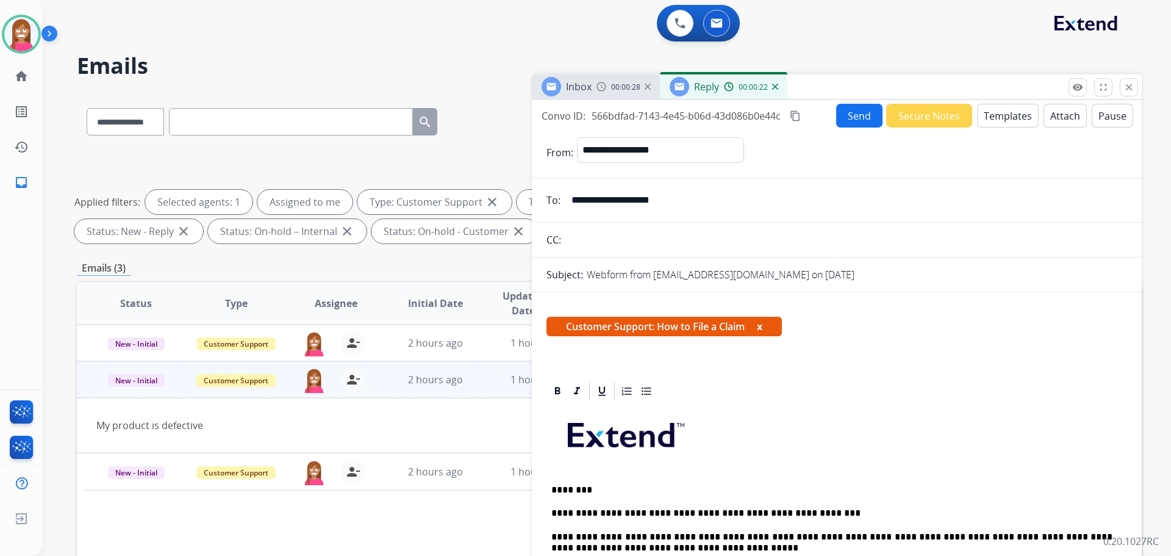
click at [852, 118] on button "Send" at bounding box center [859, 116] width 46 height 24
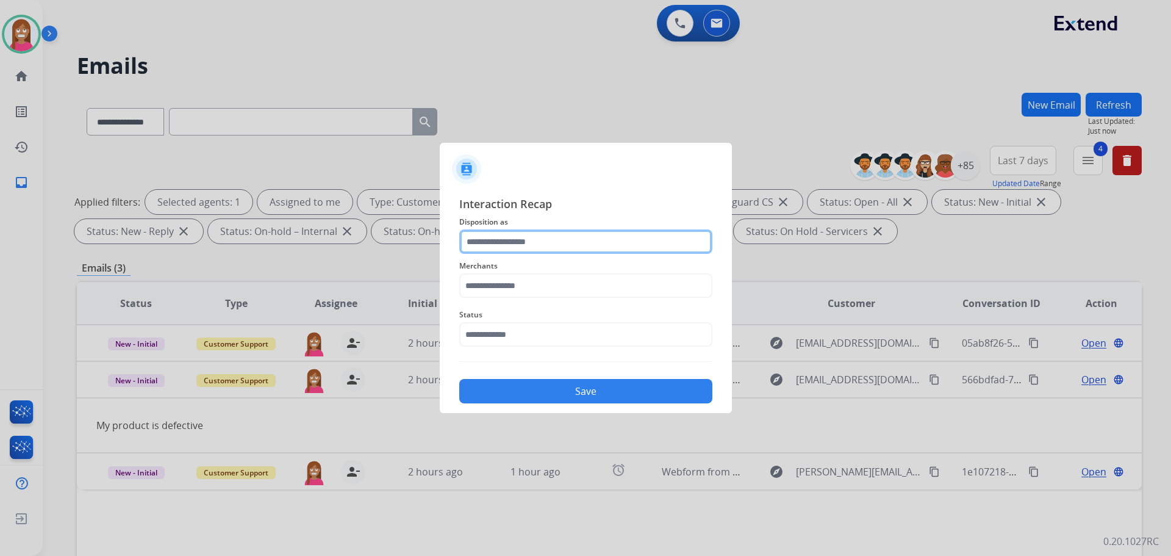
click at [498, 246] on input "text" at bounding box center [585, 241] width 253 height 24
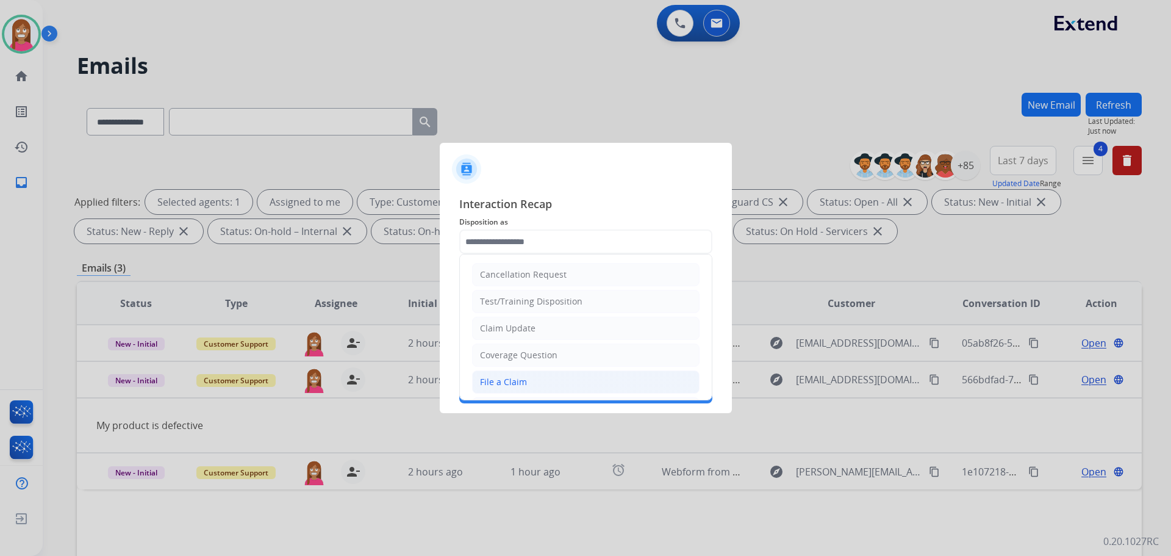
click at [496, 382] on div "File a Claim" at bounding box center [503, 382] width 47 height 12
type input "**********"
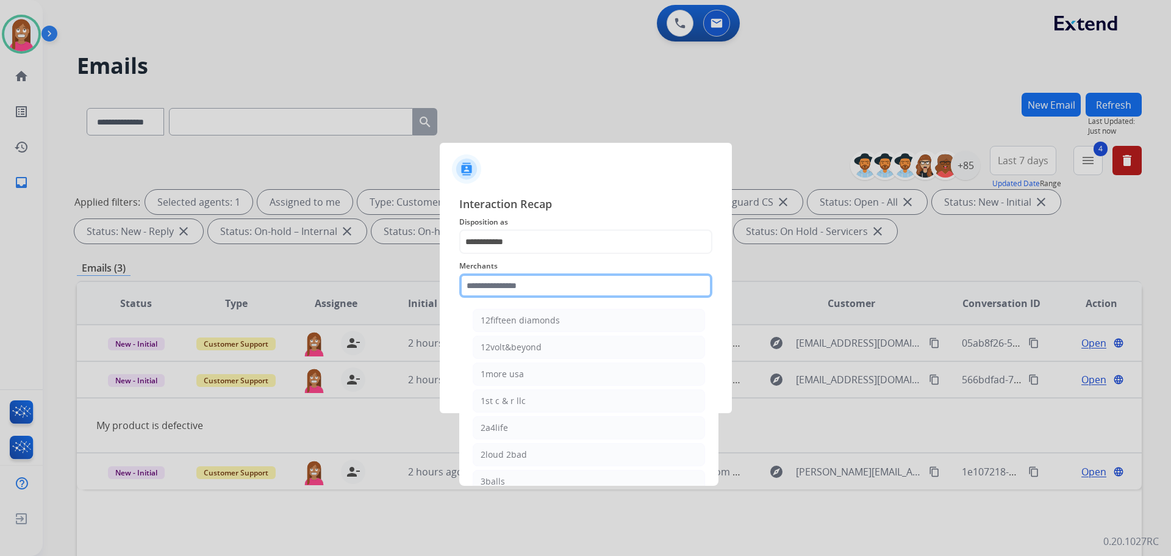
click at [500, 292] on input "text" at bounding box center [585, 285] width 253 height 24
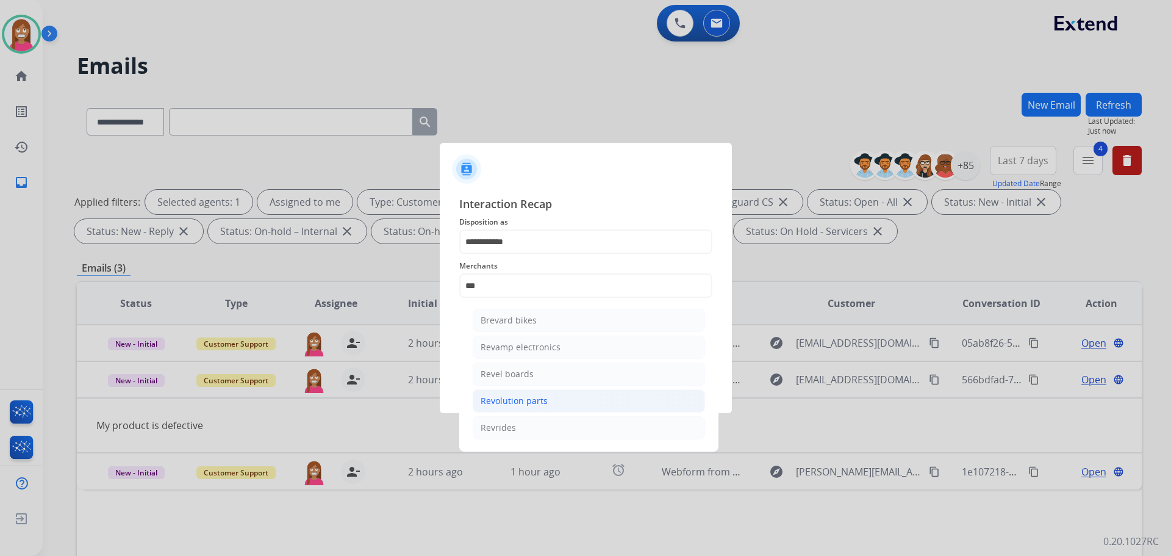
click at [506, 400] on div "Revolution parts" at bounding box center [514, 401] width 67 height 12
type input "**********"
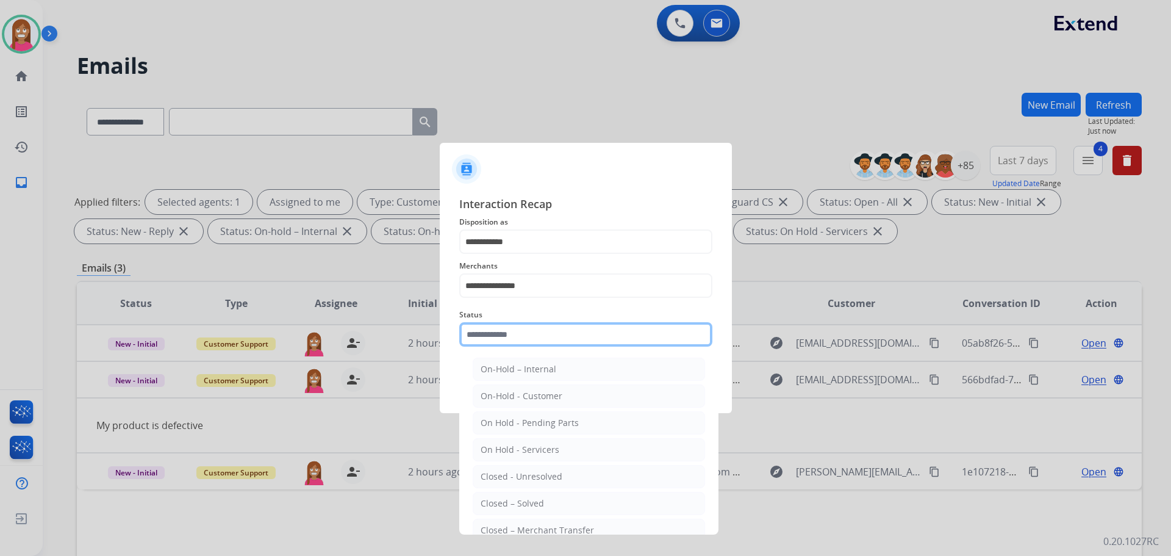
click at [491, 334] on input "text" at bounding box center [585, 334] width 253 height 24
click at [524, 495] on li "Closed – Solved" at bounding box center [589, 503] width 232 height 23
type input "**********"
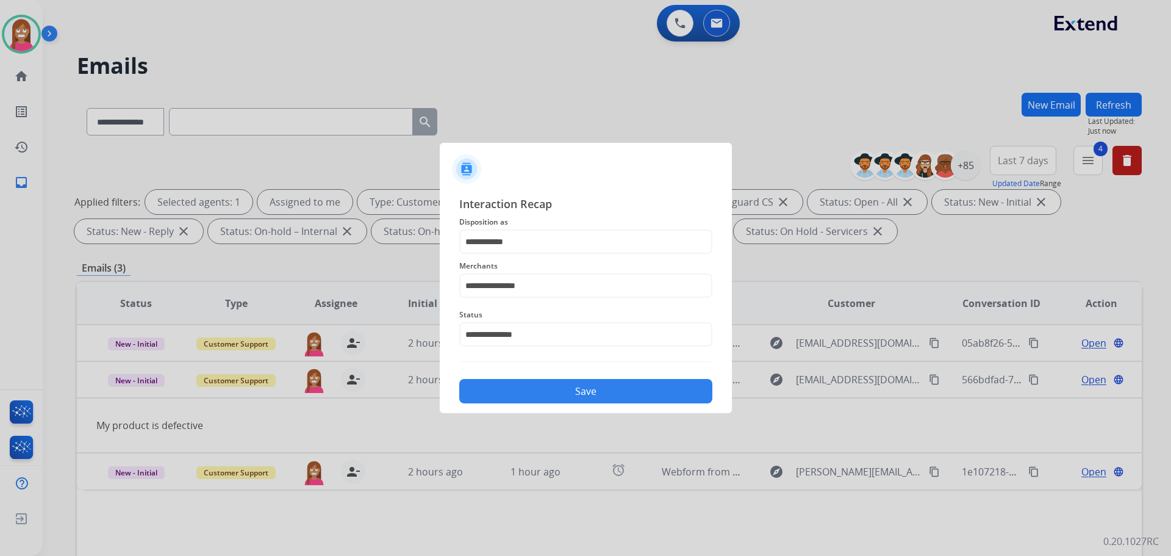
click at [514, 389] on button "Save" at bounding box center [585, 391] width 253 height 24
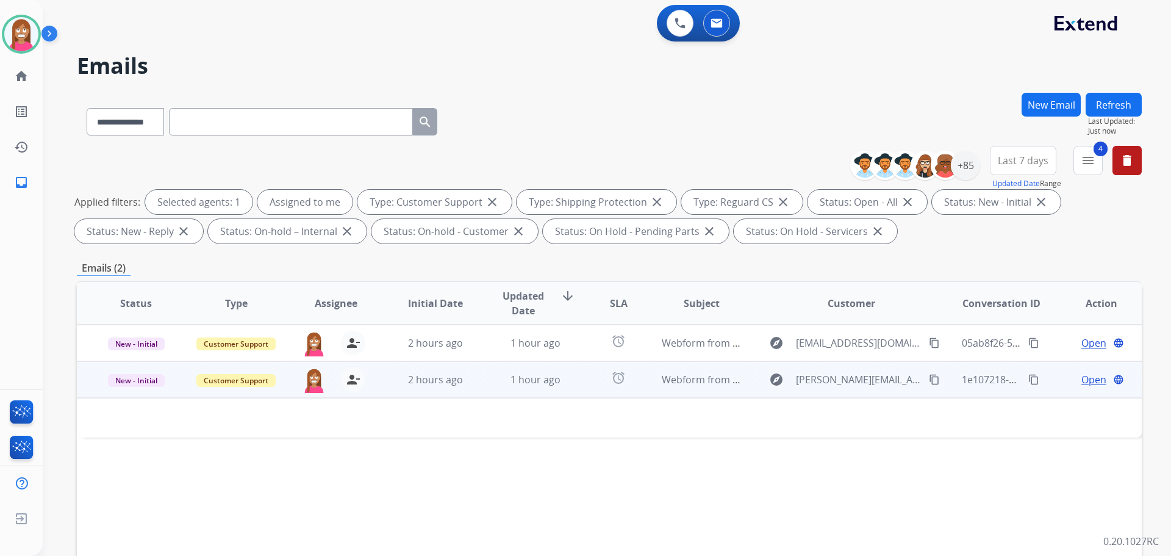
click at [578, 383] on td "alarm" at bounding box center [609, 379] width 67 height 37
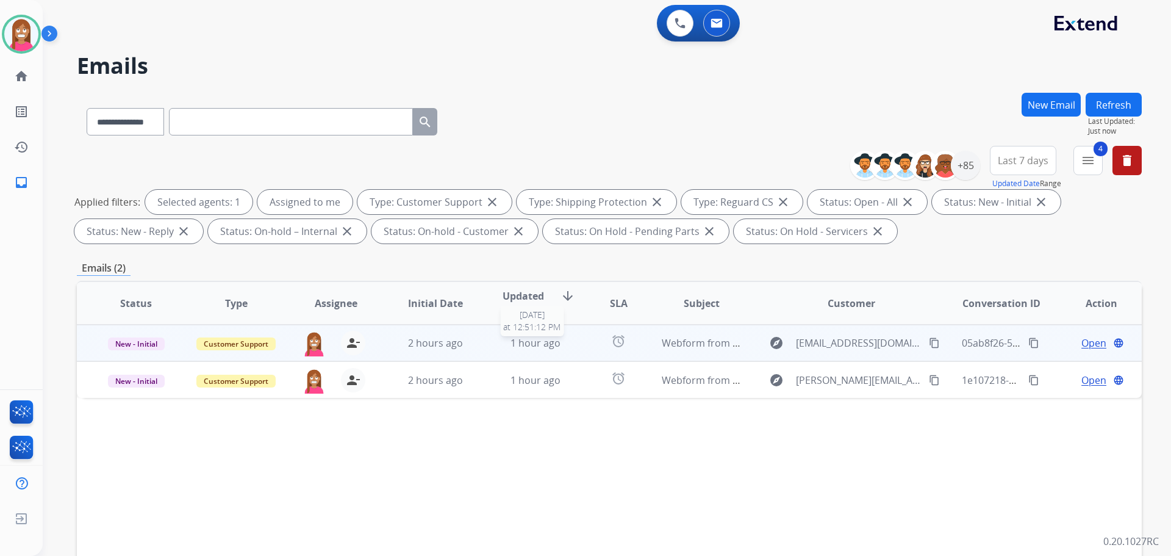
click at [568, 347] on div "1 hour ago" at bounding box center [536, 343] width 80 height 15
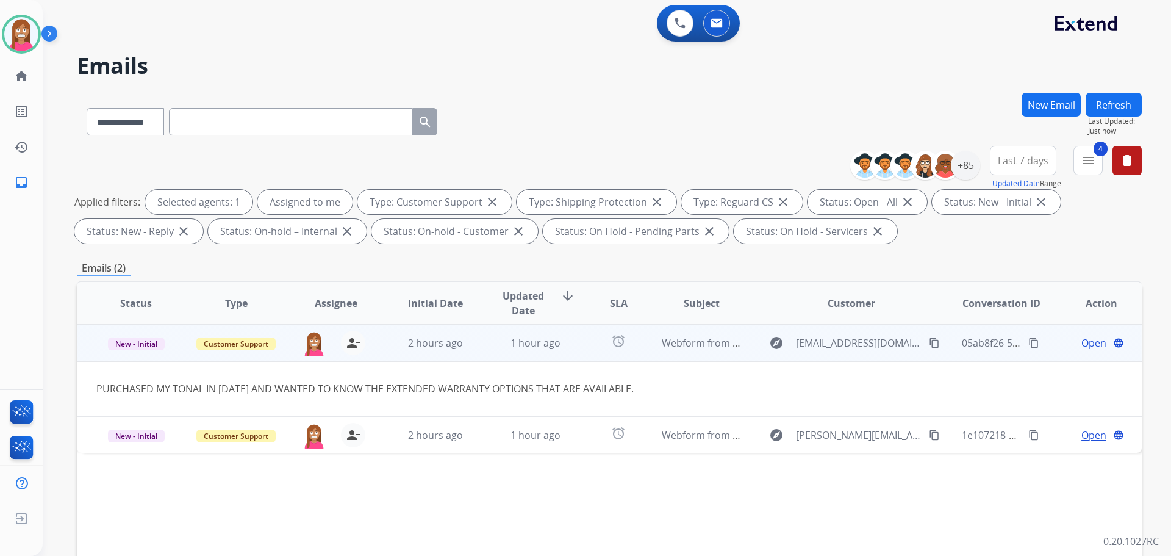
click at [1082, 340] on span "Open" at bounding box center [1094, 343] width 25 height 15
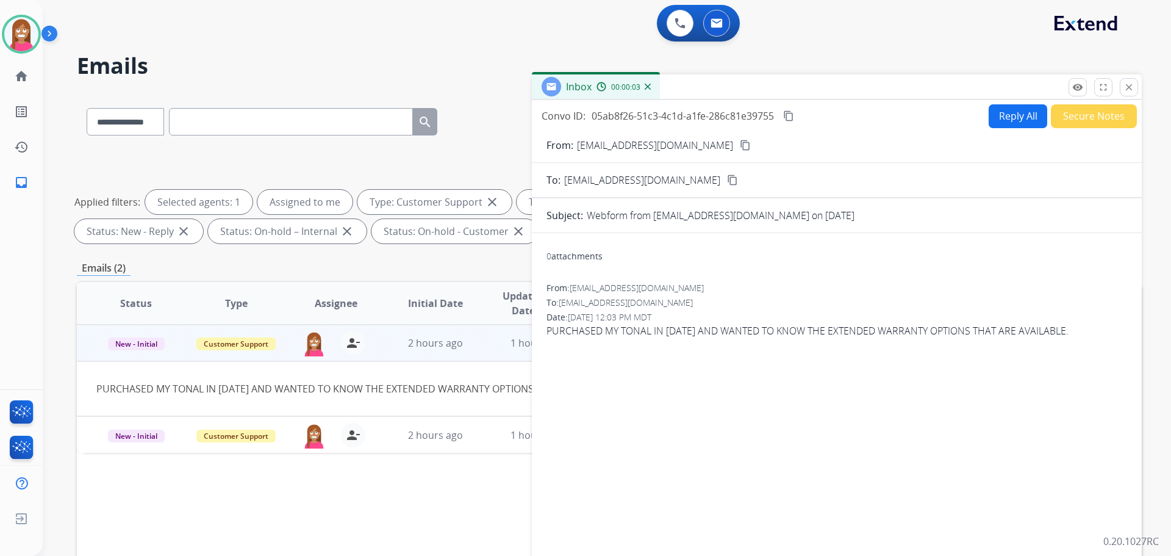
click at [1007, 118] on button "Reply All" at bounding box center [1018, 116] width 59 height 24
select select "**********"
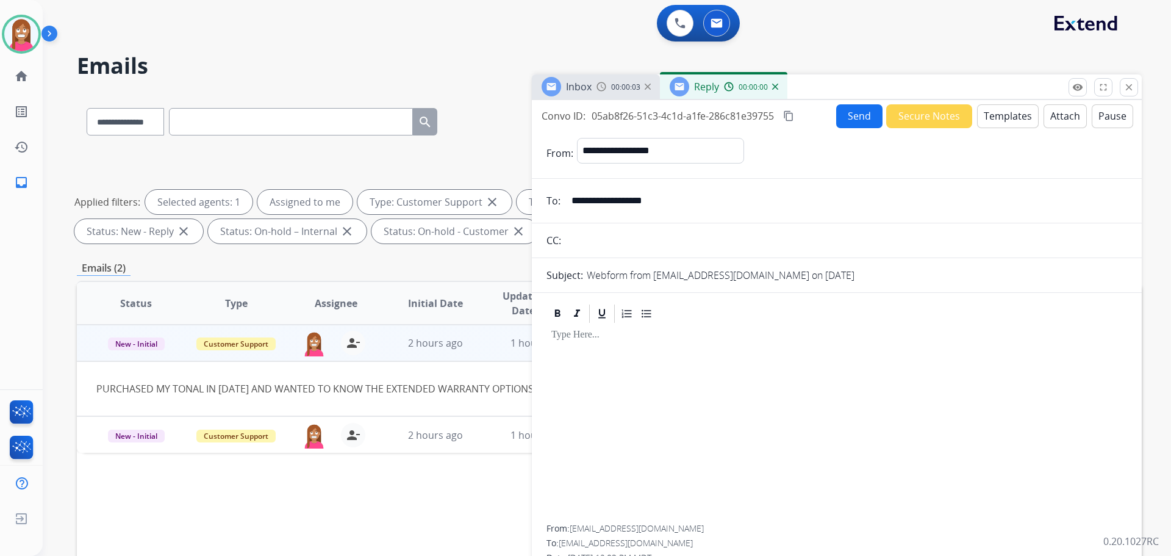
click at [994, 118] on button "Templates" at bounding box center [1008, 116] width 62 height 24
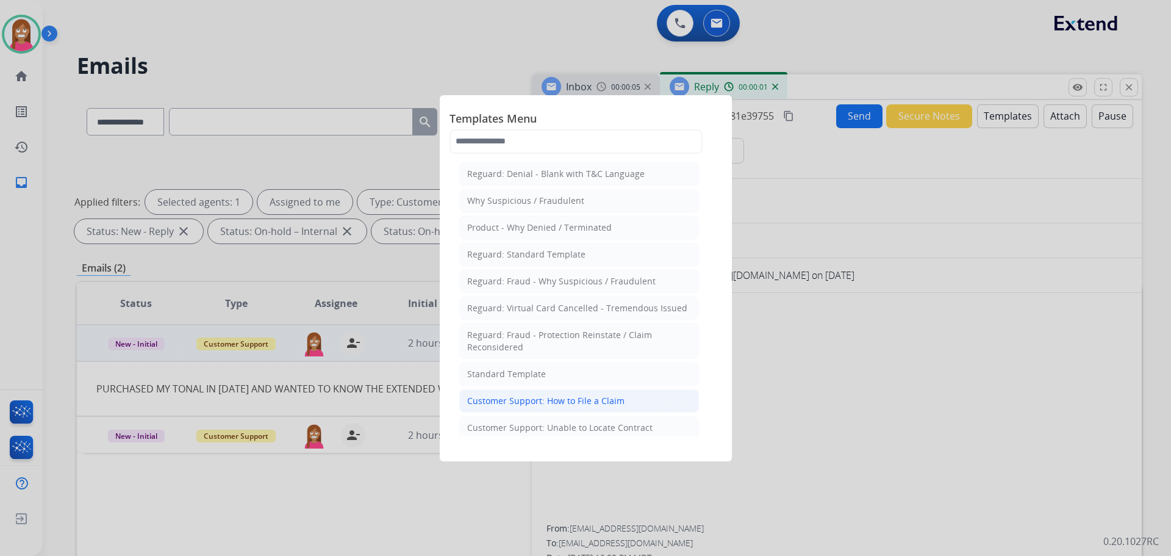
click at [514, 398] on div "Customer Support: How to File a Claim" at bounding box center [545, 401] width 157 height 12
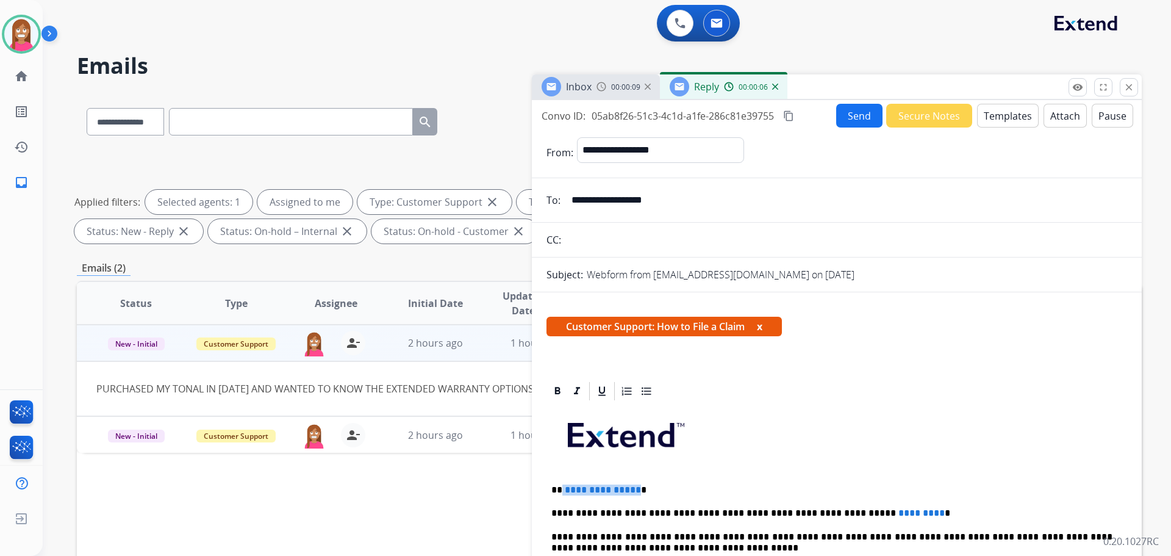
drag, startPoint x: 635, startPoint y: 476, endPoint x: 561, endPoint y: 475, distance: 73.2
drag, startPoint x: 885, startPoint y: 502, endPoint x: 796, endPoint y: 497, distance: 89.9
click at [874, 114] on button "Send" at bounding box center [859, 116] width 46 height 24
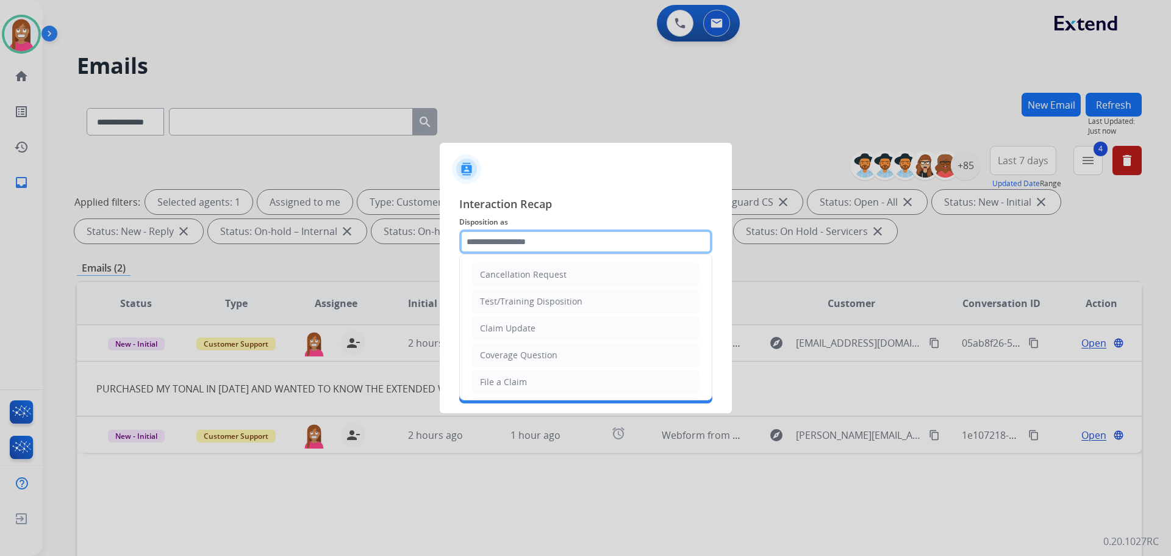
click at [524, 236] on input "text" at bounding box center [585, 241] width 253 height 24
click at [479, 385] on li "File a Claim" at bounding box center [586, 381] width 228 height 23
type input "**********"
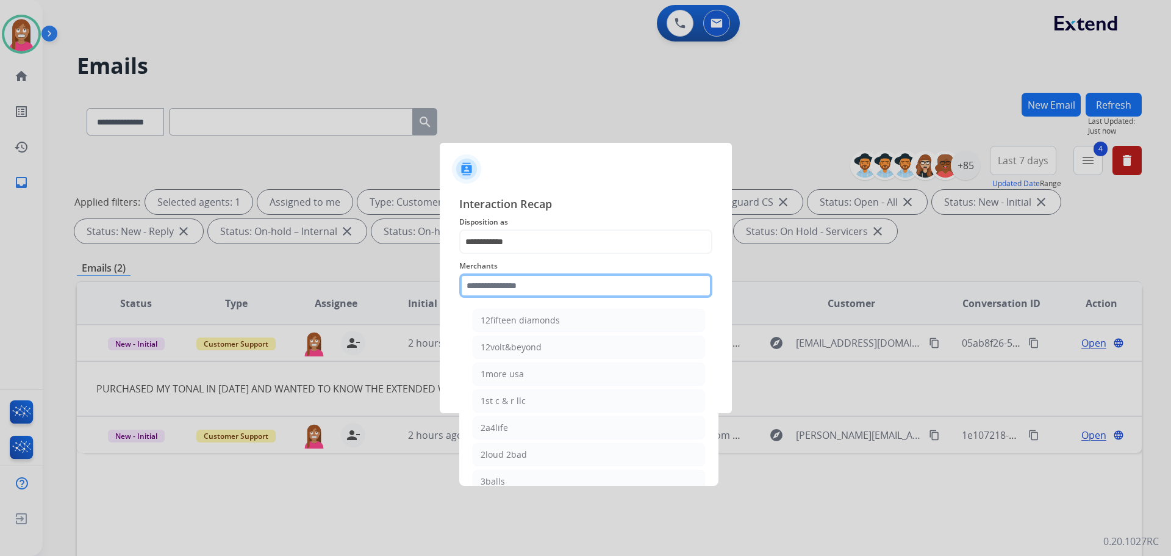
click at [480, 289] on input "text" at bounding box center [585, 285] width 253 height 24
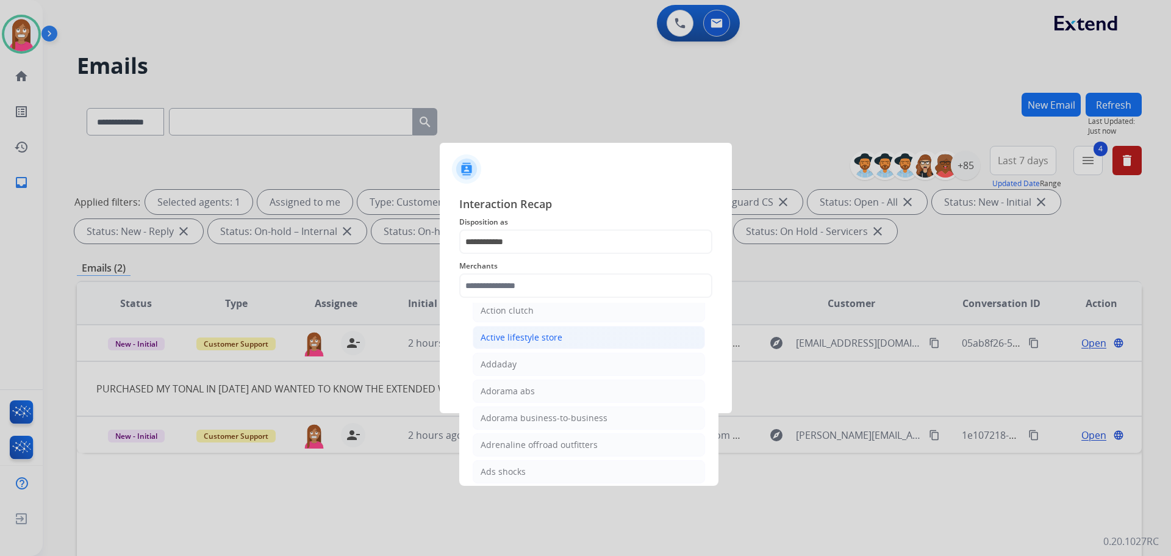
click at [505, 340] on div "Active lifestyle store" at bounding box center [522, 337] width 82 height 12
type input "**********"
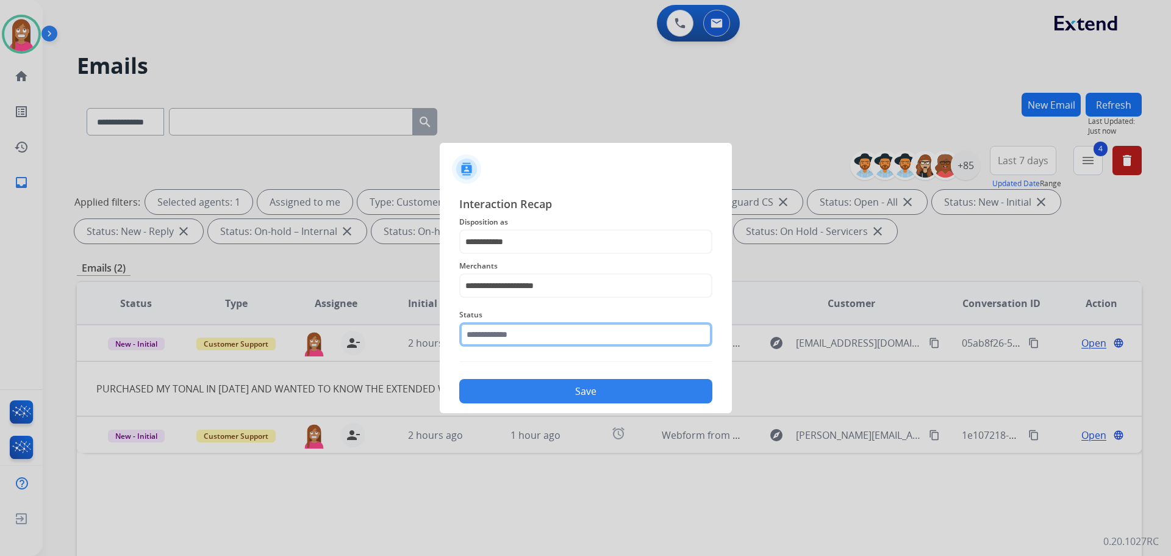
click at [499, 336] on input "text" at bounding box center [585, 334] width 253 height 24
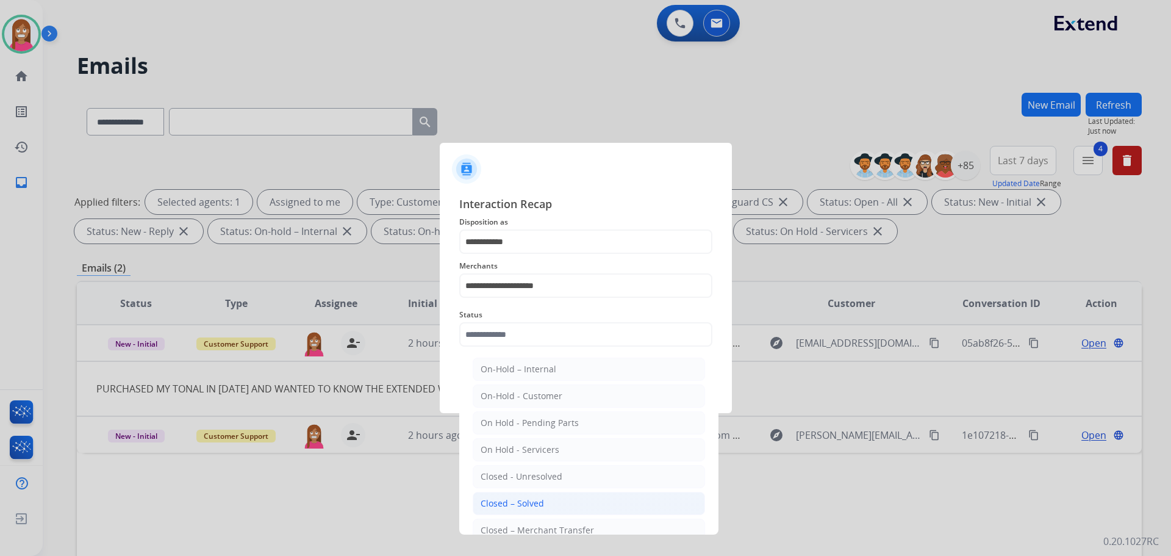
click at [541, 497] on div "Closed – Solved" at bounding box center [512, 503] width 63 height 12
type input "**********"
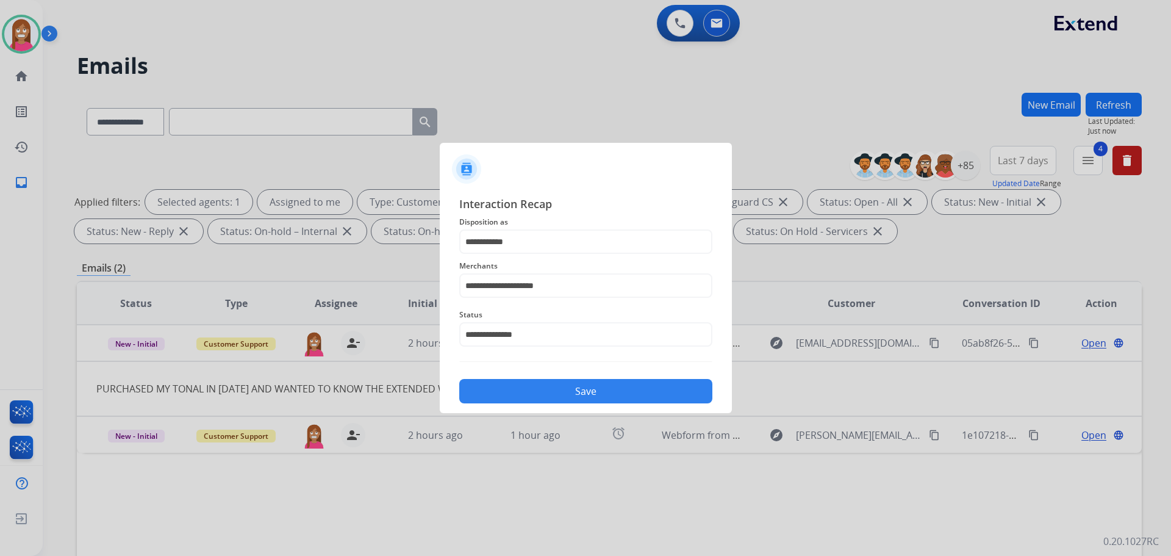
click at [518, 384] on button "Save" at bounding box center [585, 391] width 253 height 24
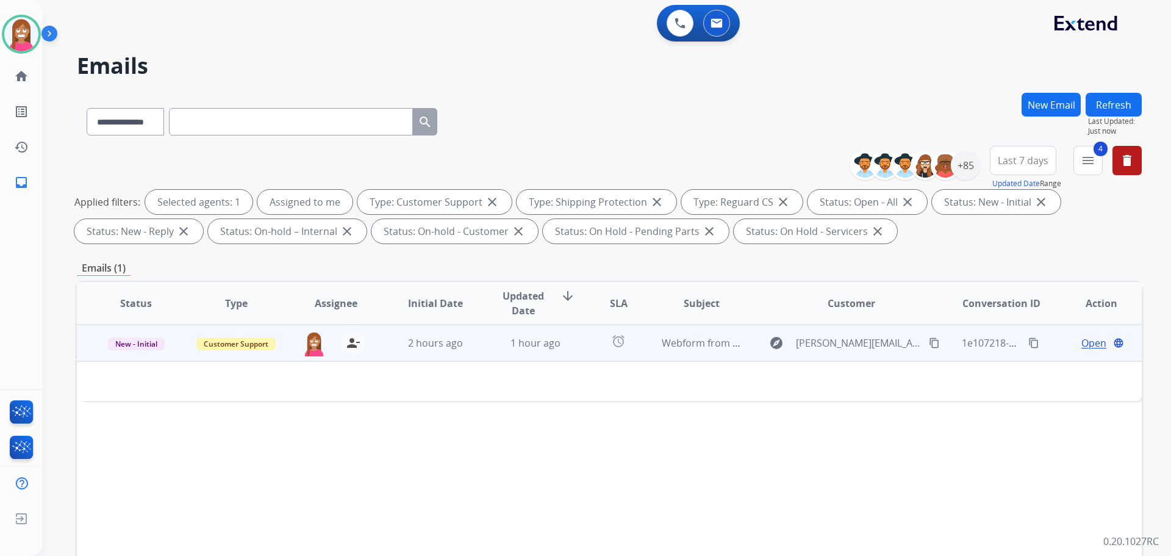
click at [476, 347] on td "1 hour ago" at bounding box center [526, 343] width 100 height 37
click at [496, 349] on div "1 hour ago" at bounding box center [536, 343] width 80 height 15
click at [1082, 341] on span "Open" at bounding box center [1094, 343] width 25 height 15
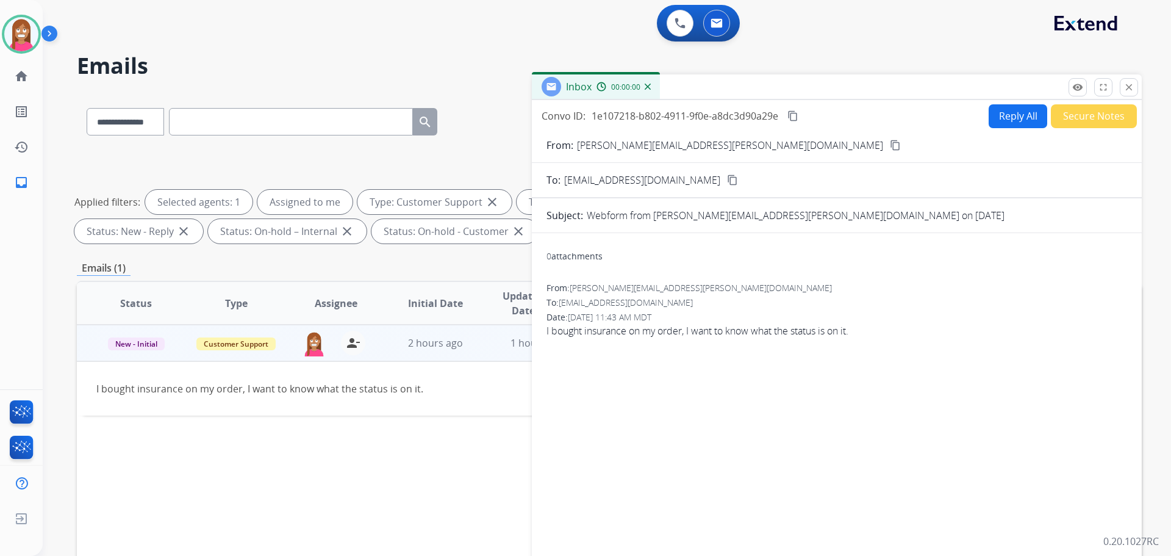
click at [1001, 121] on button "Reply All" at bounding box center [1018, 116] width 59 height 24
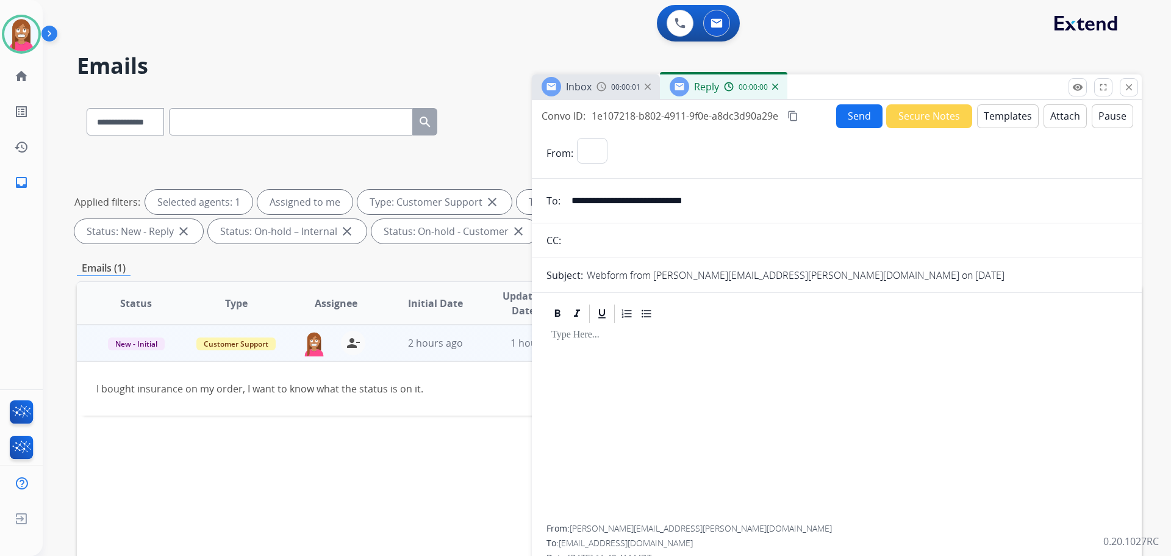
select select "**********"
click at [990, 120] on button "Templates" at bounding box center [1008, 116] width 62 height 24
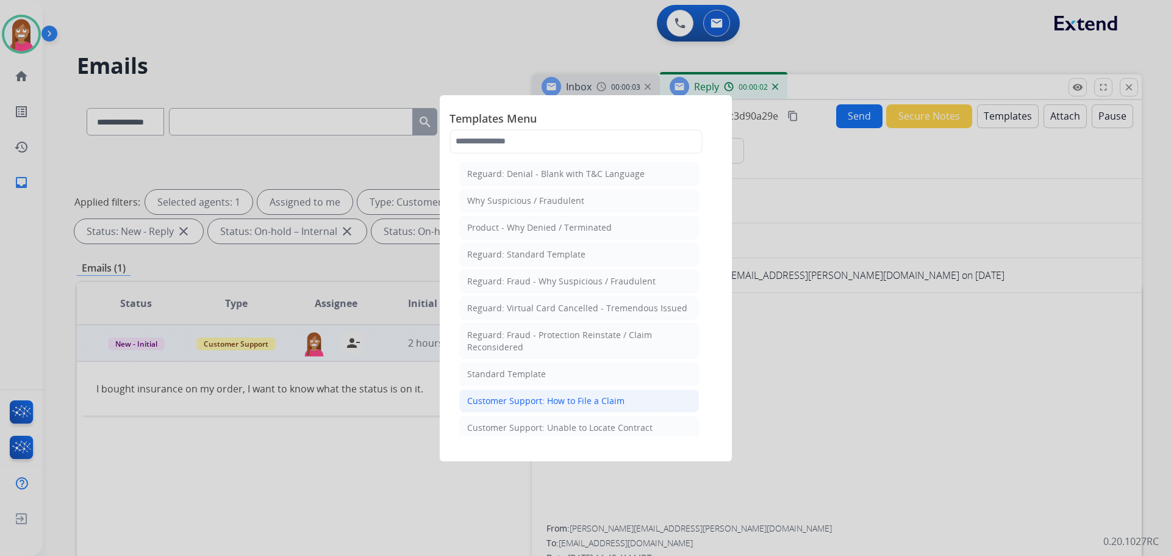
click at [525, 403] on div "Customer Support: How to File a Claim" at bounding box center [545, 401] width 157 height 12
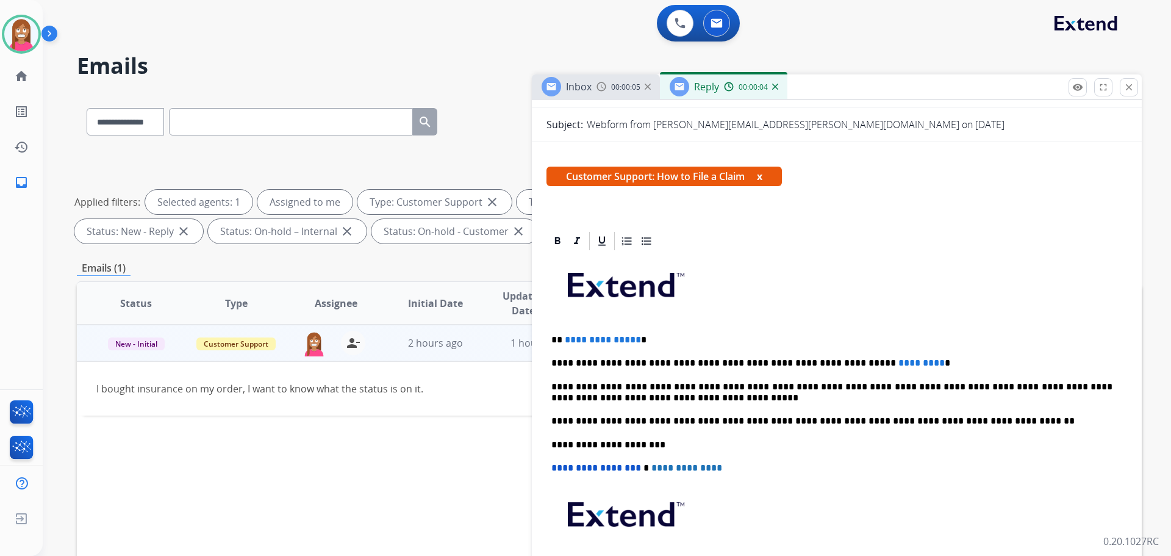
scroll to position [61, 0]
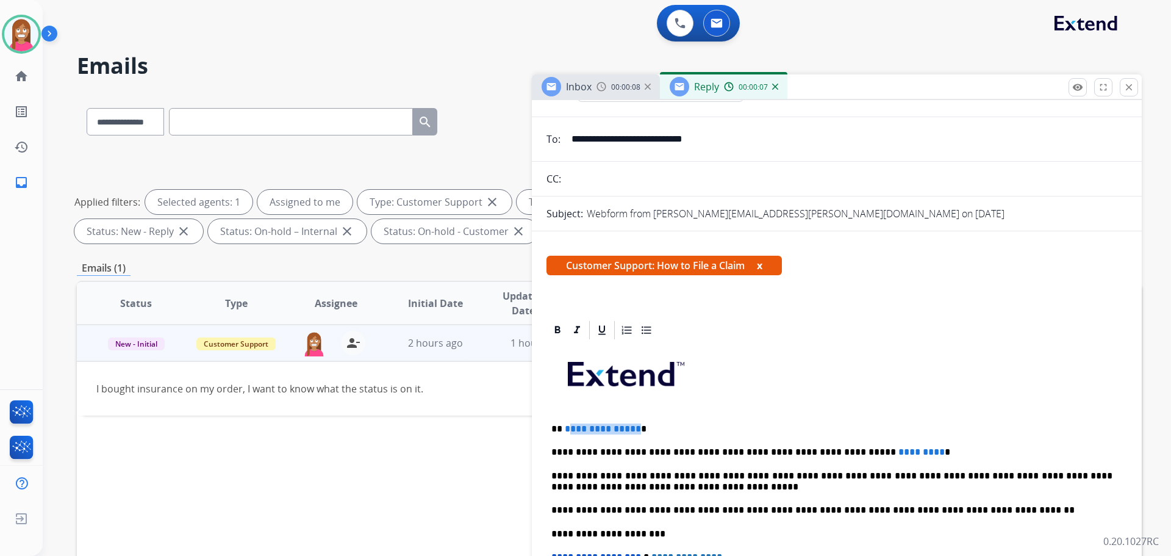
drag, startPoint x: 633, startPoint y: 425, endPoint x: 565, endPoint y: 415, distance: 68.9
click at [565, 415] on div "**********" at bounding box center [837, 527] width 581 height 373
drag, startPoint x: 885, startPoint y: 442, endPoint x: 798, endPoint y: 436, distance: 86.8
click at [798, 436] on div "**********" at bounding box center [837, 527] width 581 height 373
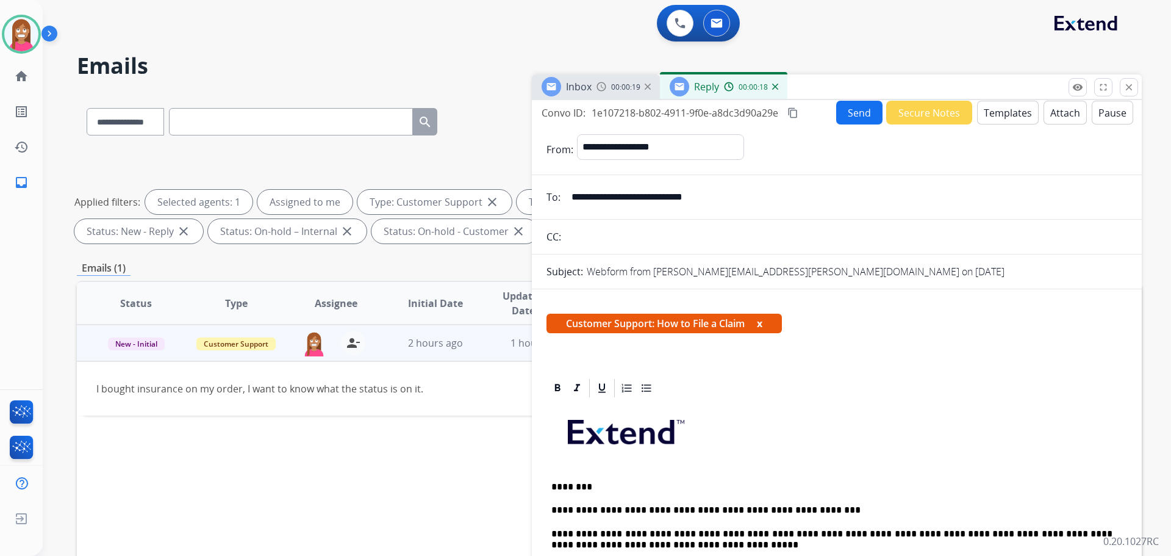
scroll to position [0, 0]
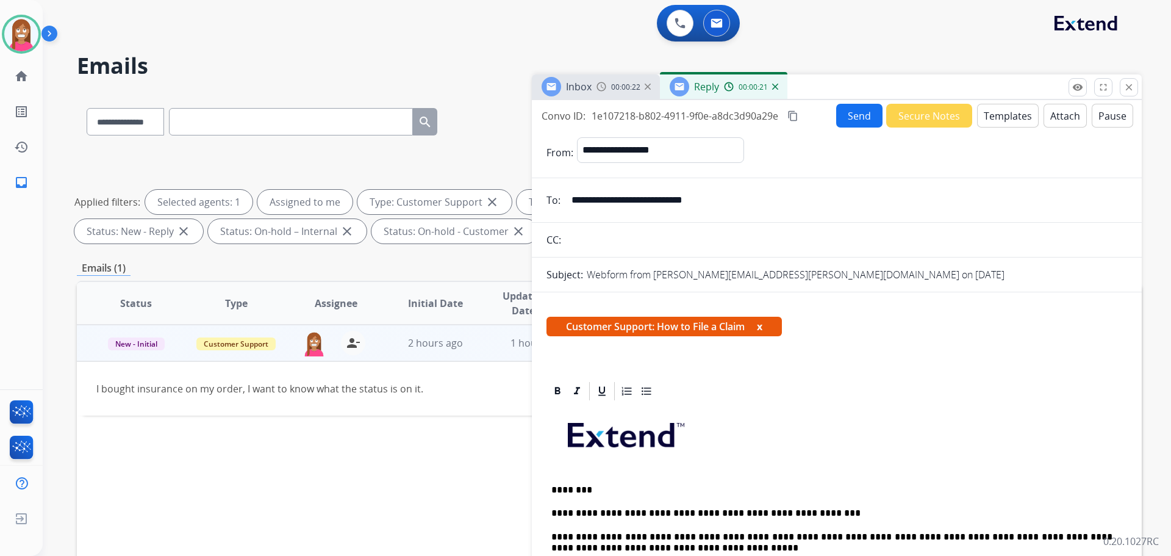
click at [847, 126] on button "Send" at bounding box center [859, 116] width 46 height 24
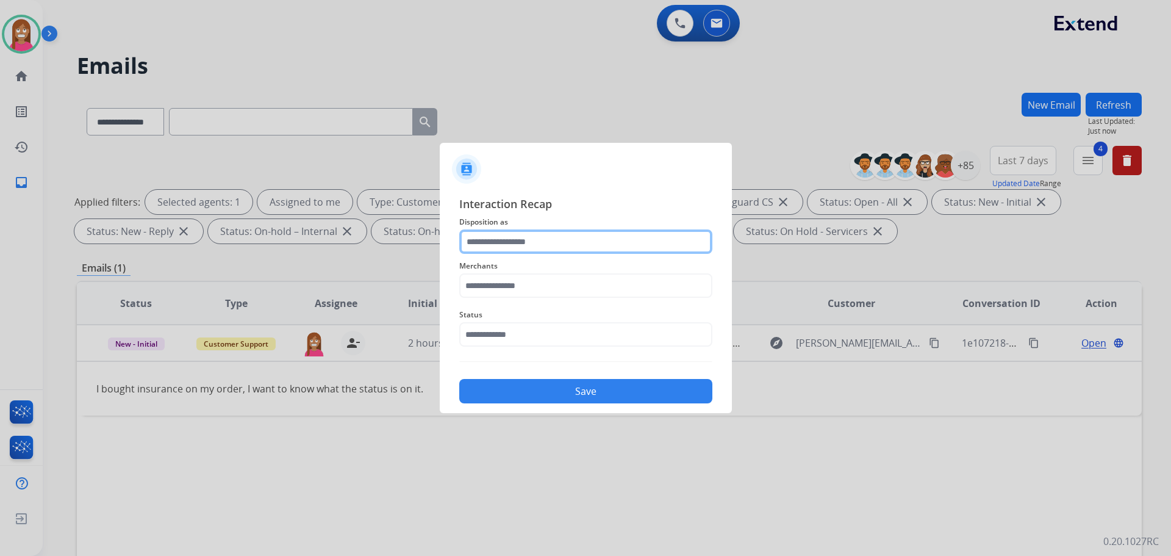
click at [499, 240] on input "text" at bounding box center [585, 241] width 253 height 24
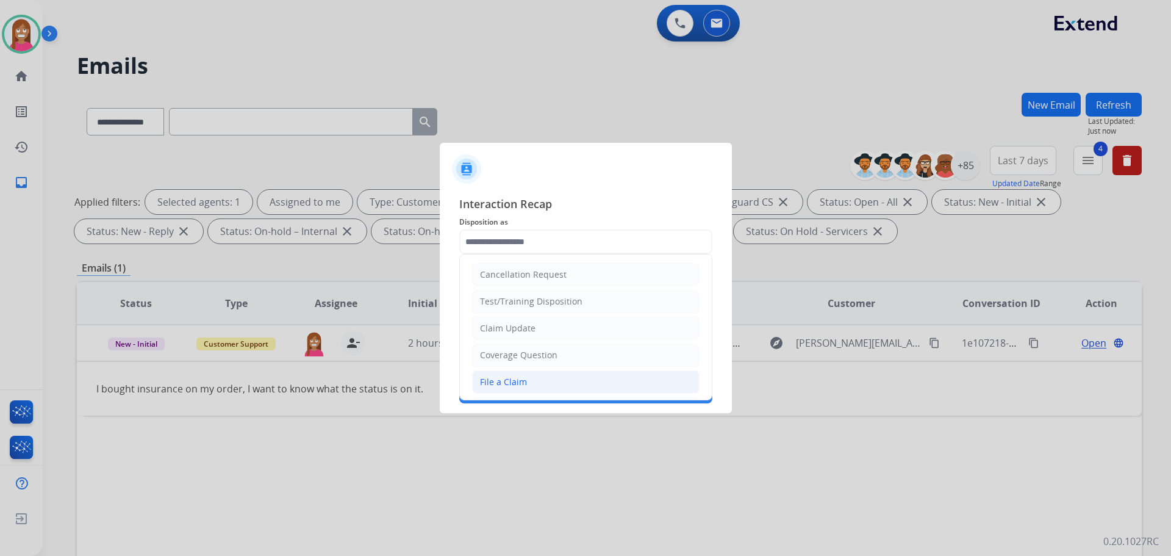
click at [486, 376] on div "File a Claim" at bounding box center [503, 382] width 47 height 12
type input "**********"
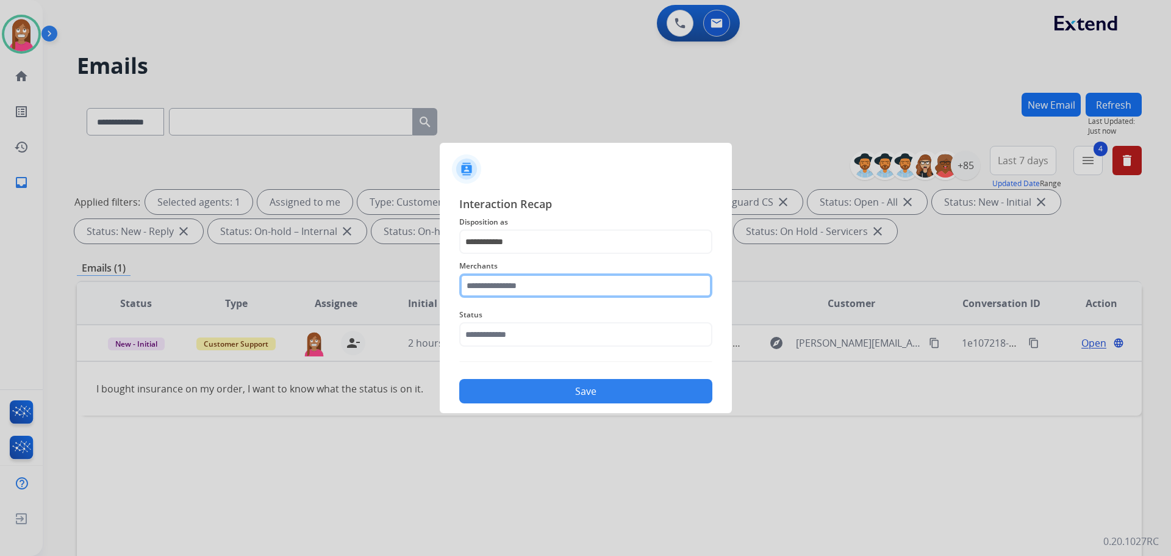
click at [506, 290] on input "text" at bounding box center [585, 285] width 253 height 24
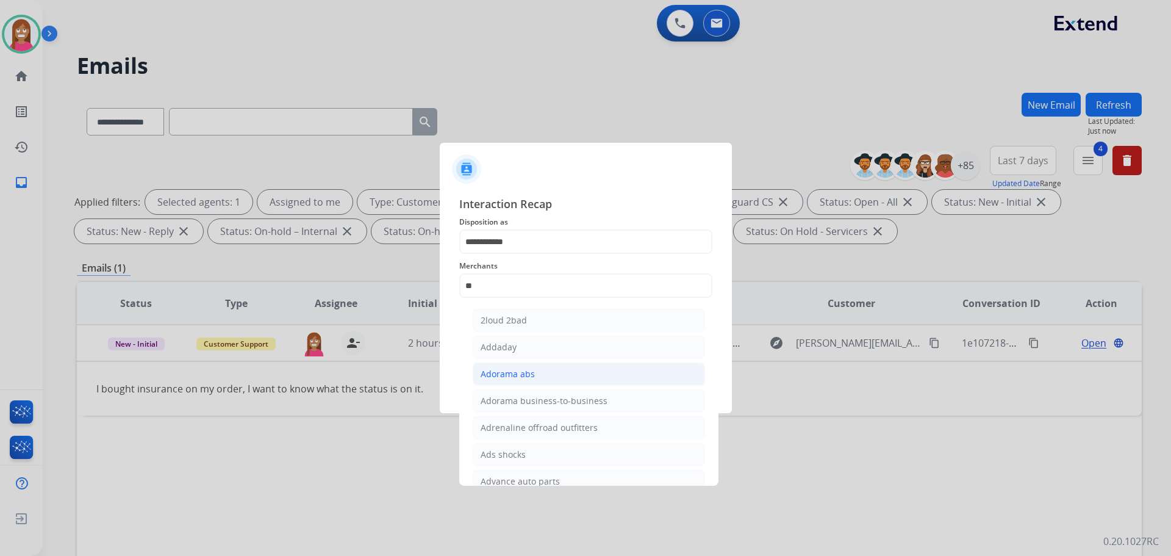
click at [486, 373] on div "Adorama abs" at bounding box center [508, 374] width 54 height 12
type input "**********"
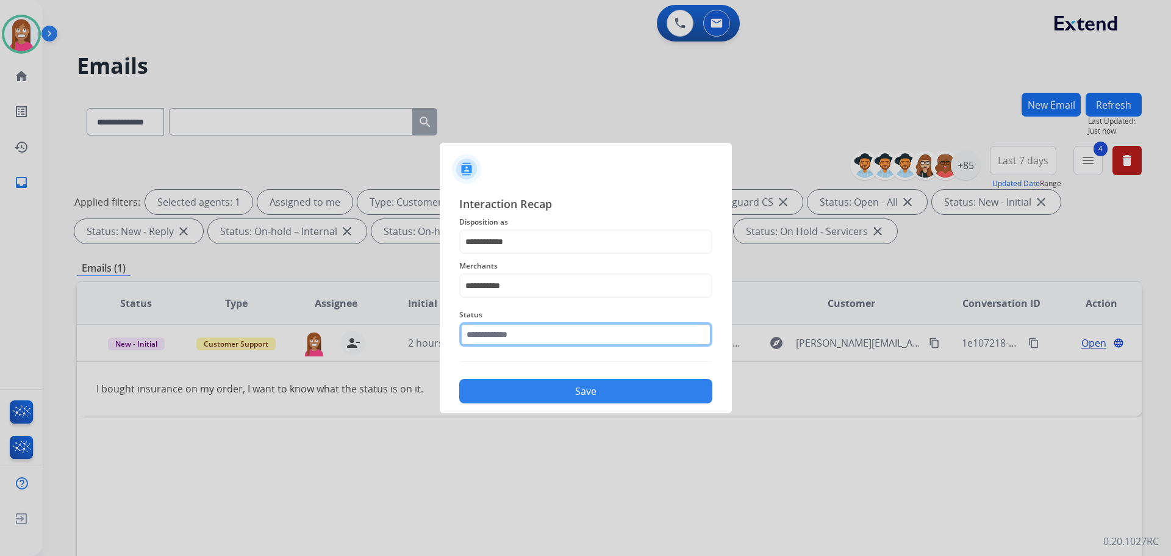
click at [509, 336] on input "text" at bounding box center [585, 334] width 253 height 24
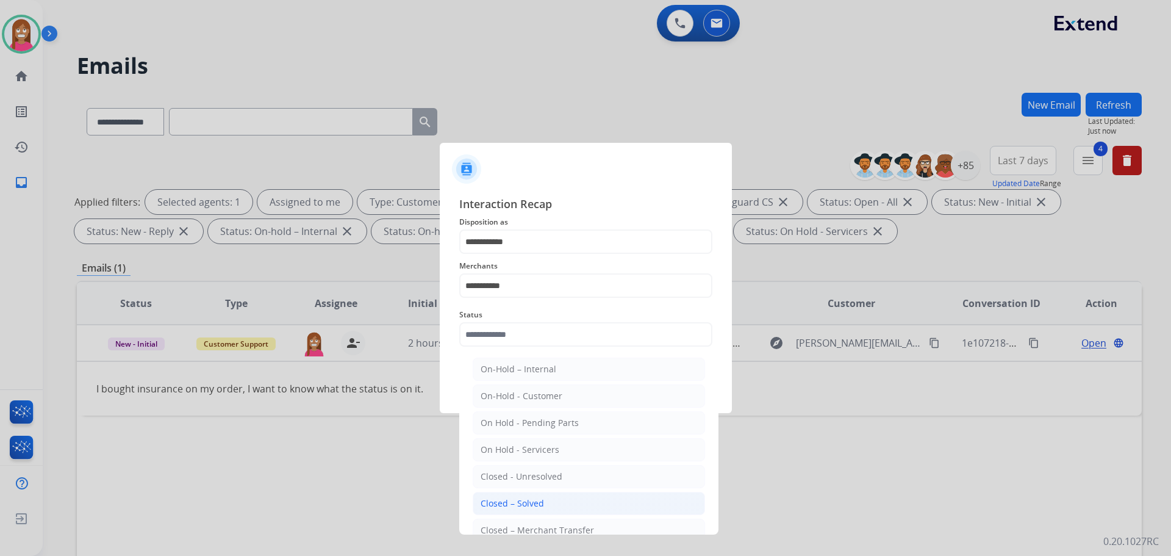
click at [546, 500] on li "Closed – Solved" at bounding box center [589, 503] width 232 height 23
type input "**********"
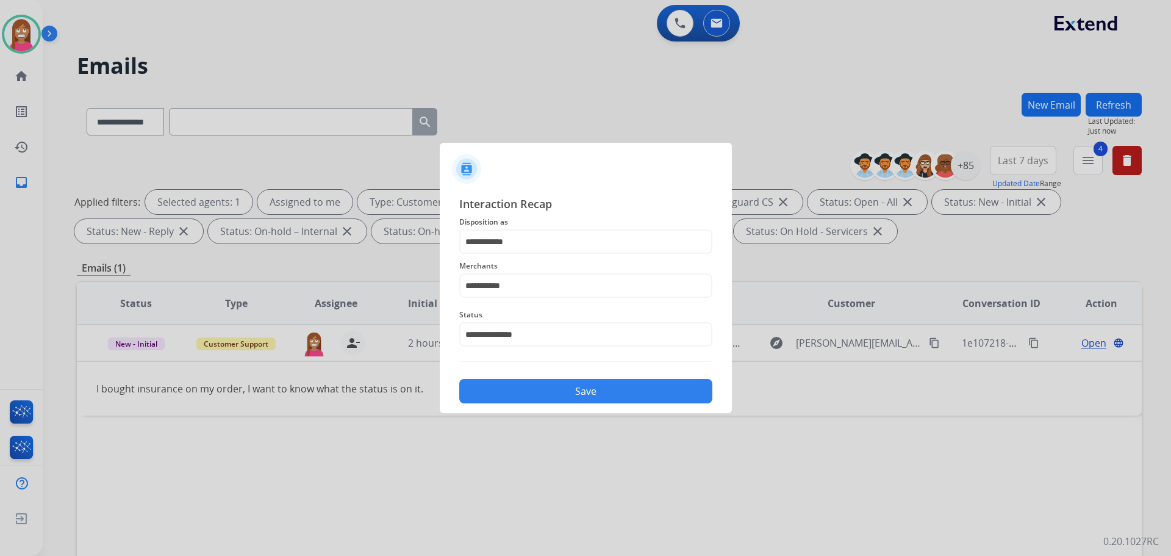
click at [524, 384] on button "Save" at bounding box center [585, 391] width 253 height 24
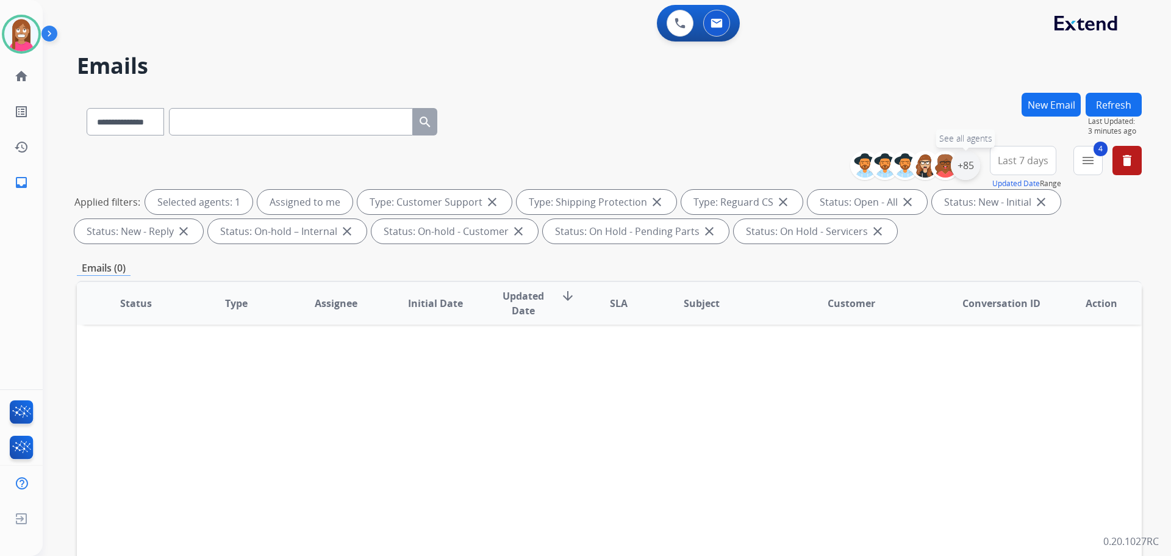
click at [962, 157] on div "+85" at bounding box center [965, 165] width 29 height 29
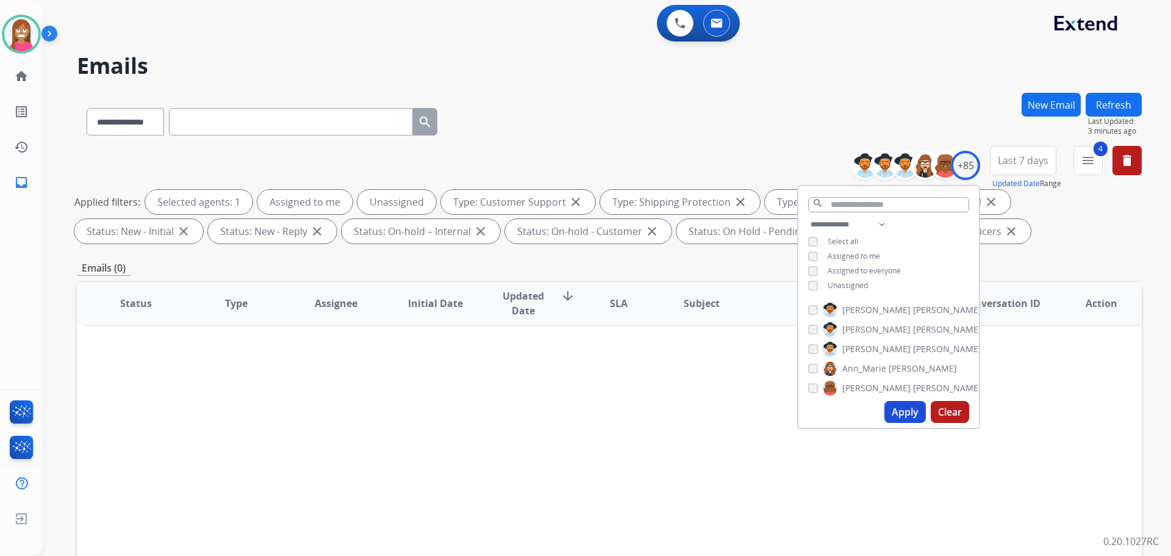
click at [896, 414] on button "Apply" at bounding box center [905, 412] width 41 height 22
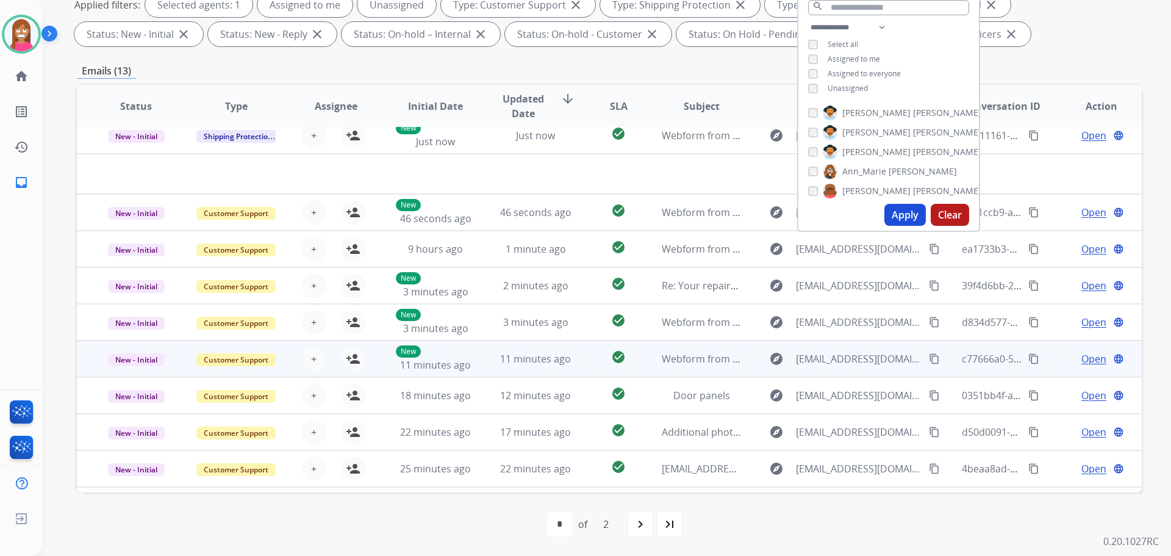
scroll to position [41, 0]
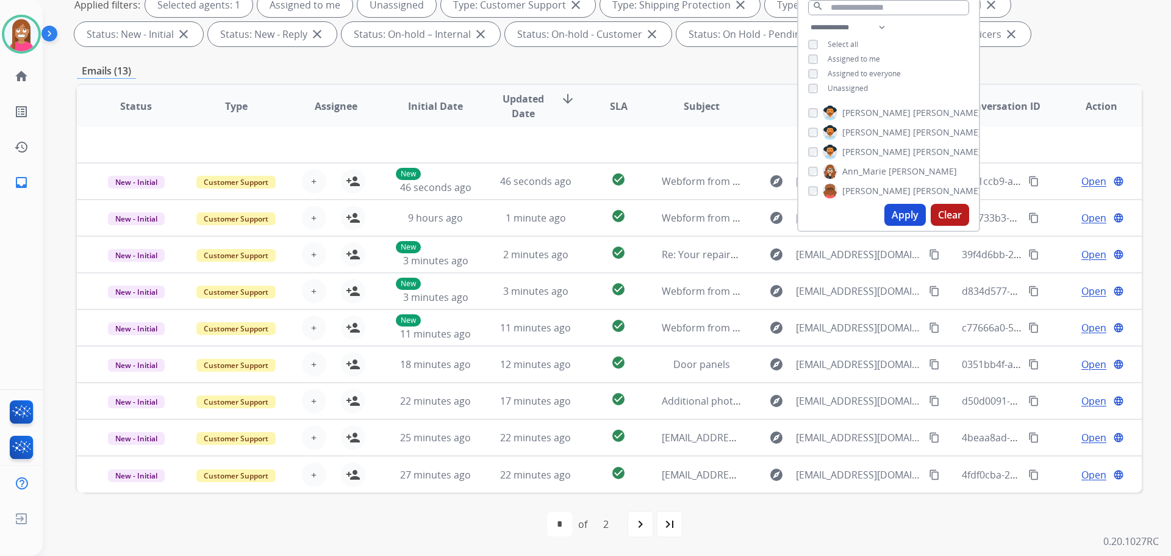
click at [482, 517] on div "first_page navigate_before * * of 2 navigate_next last_page" at bounding box center [609, 524] width 1065 height 24
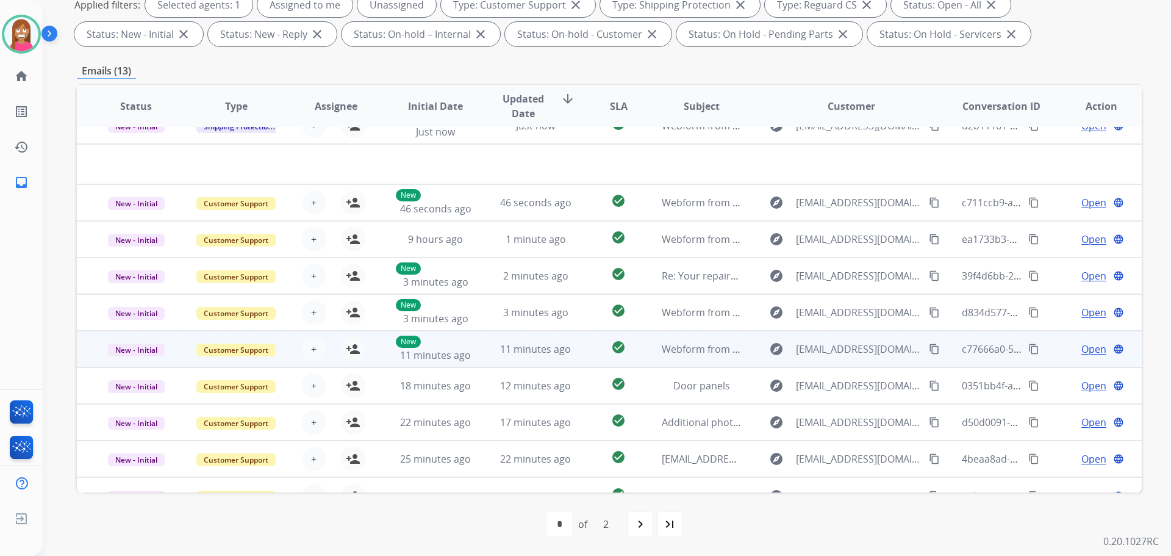
scroll to position [0, 0]
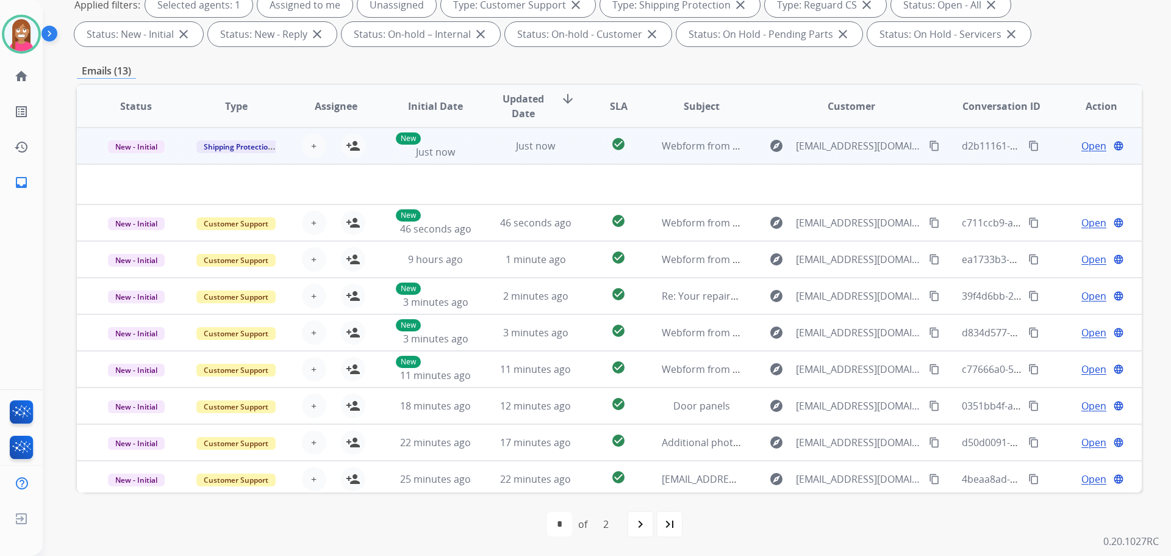
click at [929, 148] on mat-icon "content_copy" at bounding box center [934, 145] width 11 height 11
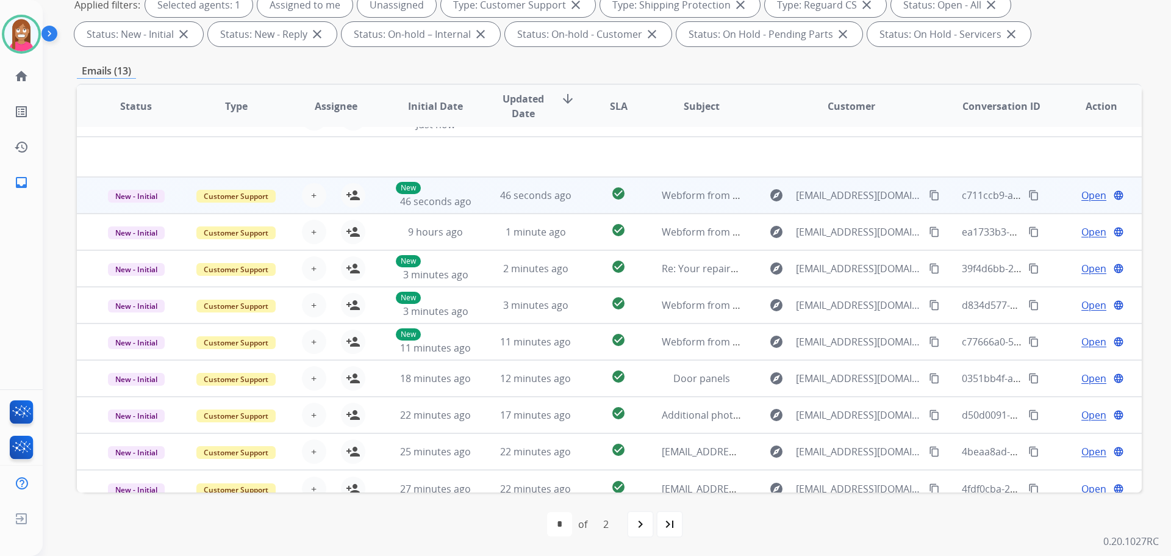
scroll to position [41, 0]
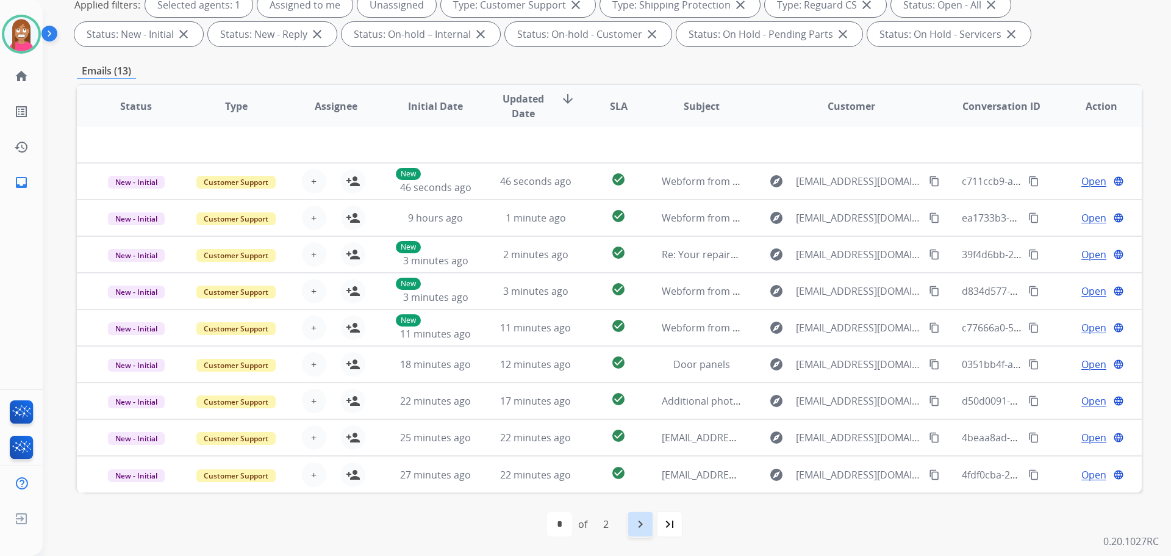
click at [634, 525] on mat-icon "navigate_next" at bounding box center [640, 524] width 15 height 15
select select "*"
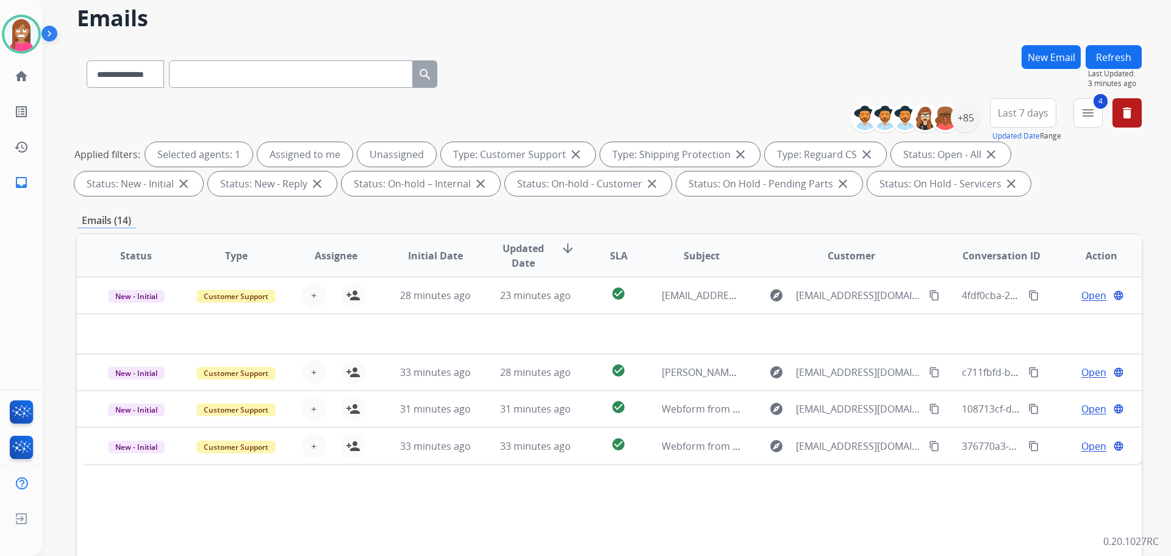
scroll to position [183, 0]
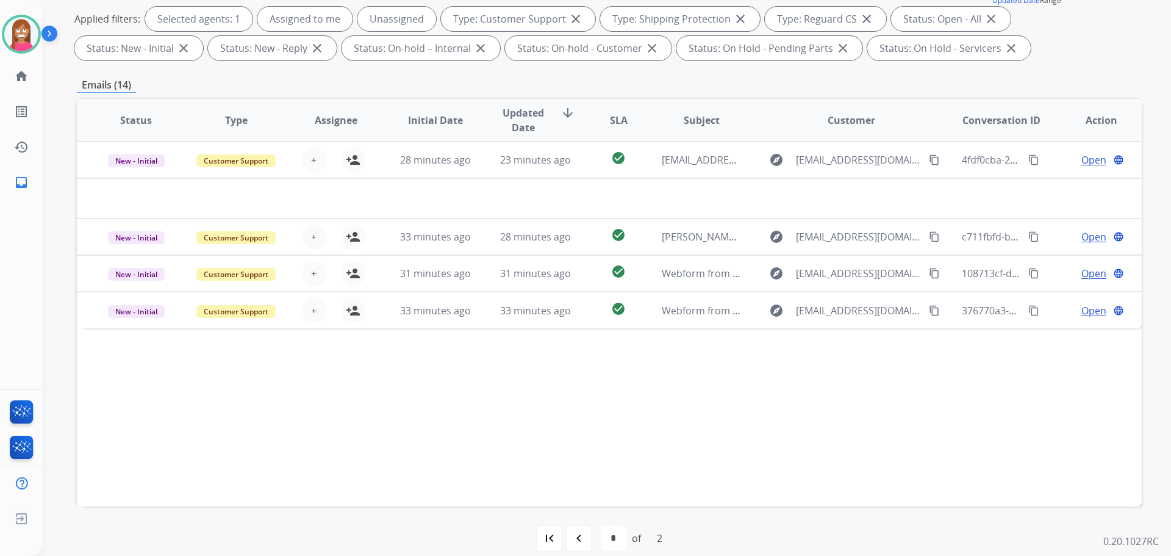
drag, startPoint x: 1037, startPoint y: 183, endPoint x: 644, endPoint y: 420, distance: 458.7
click at [644, 420] on div "Status Type Assignee Initial Date Updated Date arrow_downward SLA Subject Custo…" at bounding box center [609, 302] width 1065 height 409
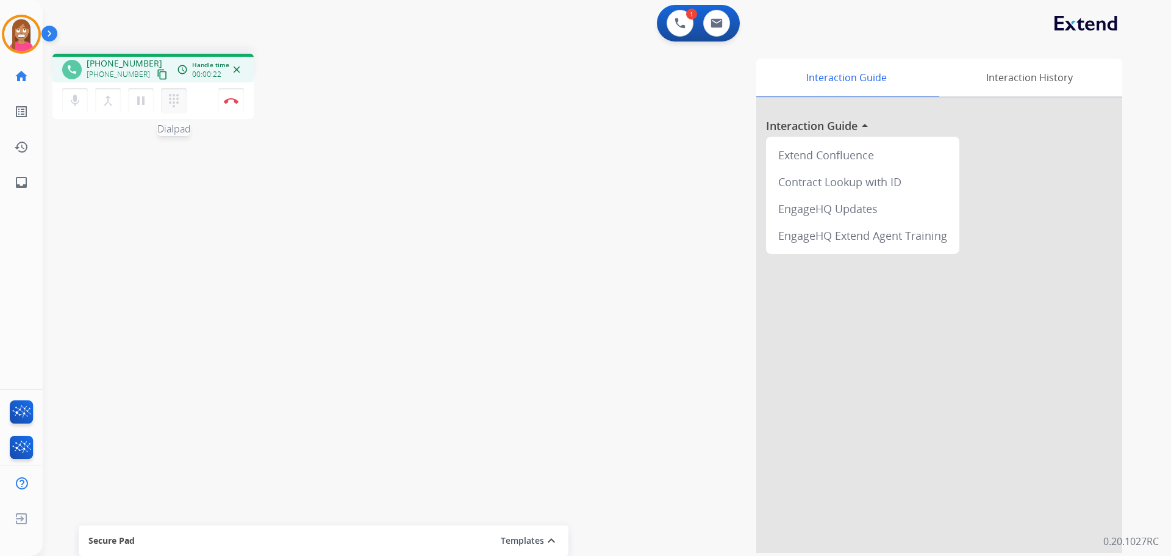
drag, startPoint x: 145, startPoint y: 80, endPoint x: 170, endPoint y: 98, distance: 31.1
click at [155, 80] on button "content_copy" at bounding box center [162, 74] width 15 height 15
click at [231, 105] on button "Disconnect" at bounding box center [231, 101] width 26 height 26
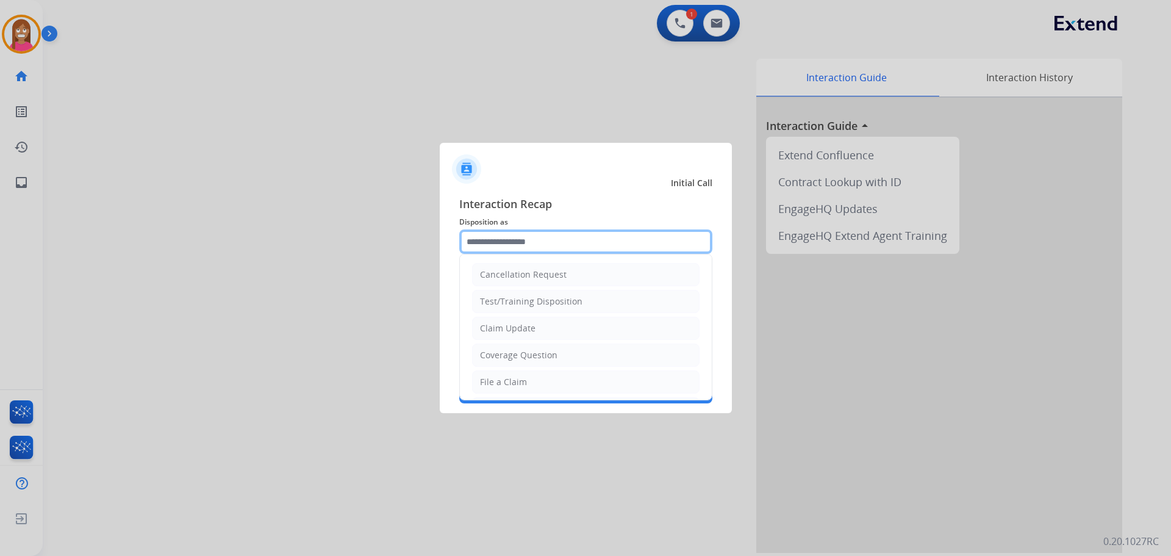
click at [507, 248] on input "text" at bounding box center [585, 241] width 253 height 24
drag, startPoint x: 509, startPoint y: 383, endPoint x: 506, endPoint y: 370, distance: 12.4
click at [509, 381] on div "File a Claim" at bounding box center [503, 382] width 47 height 12
type input "**********"
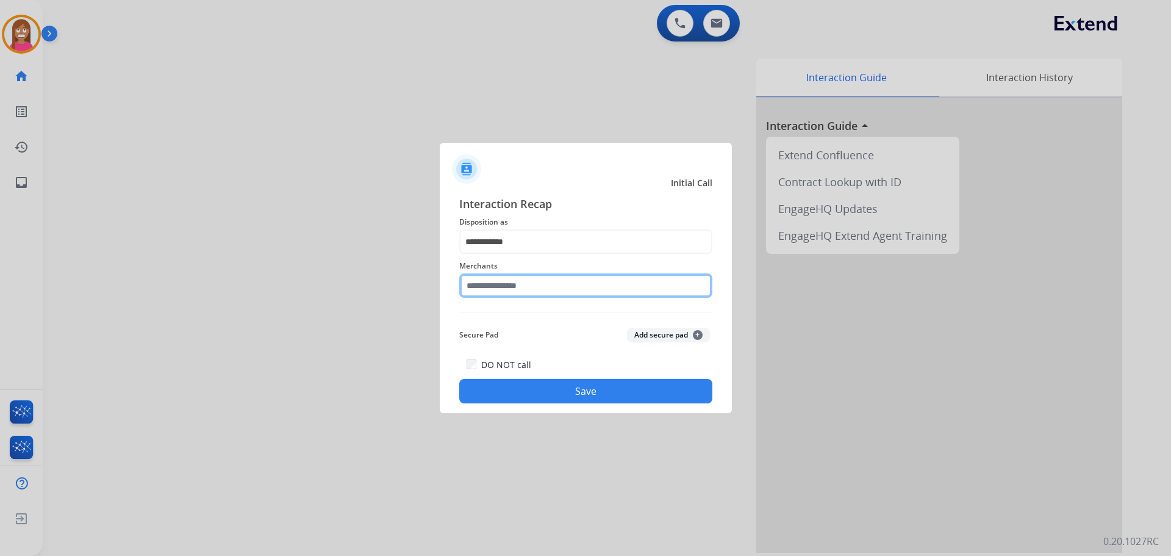
click at [487, 287] on input "text" at bounding box center [585, 285] width 253 height 24
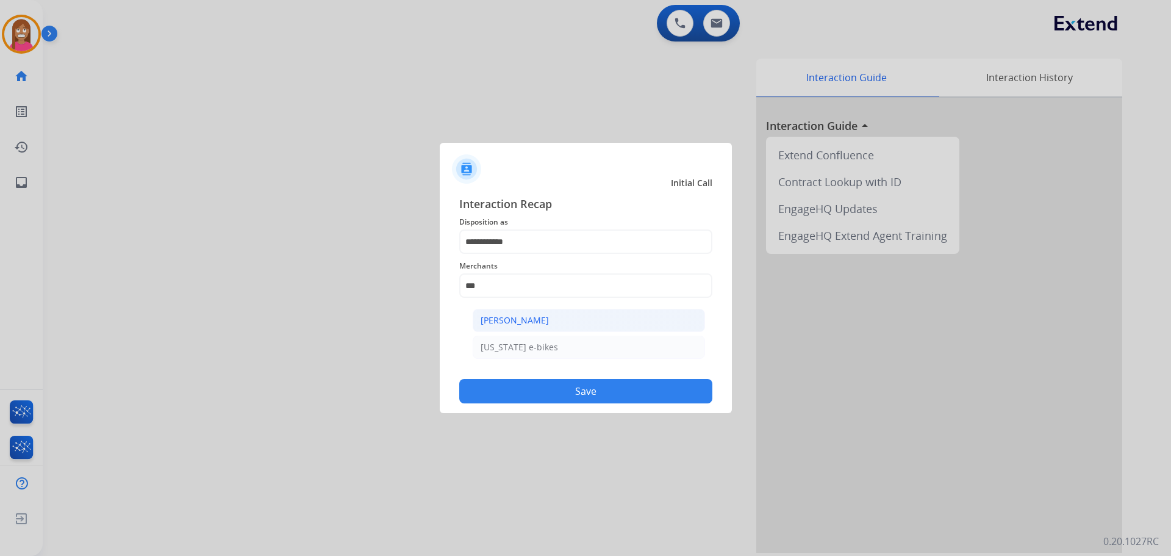
click at [539, 313] on li "[PERSON_NAME]" at bounding box center [589, 320] width 232 height 23
type input "**********"
click at [542, 387] on button "Save" at bounding box center [585, 391] width 253 height 24
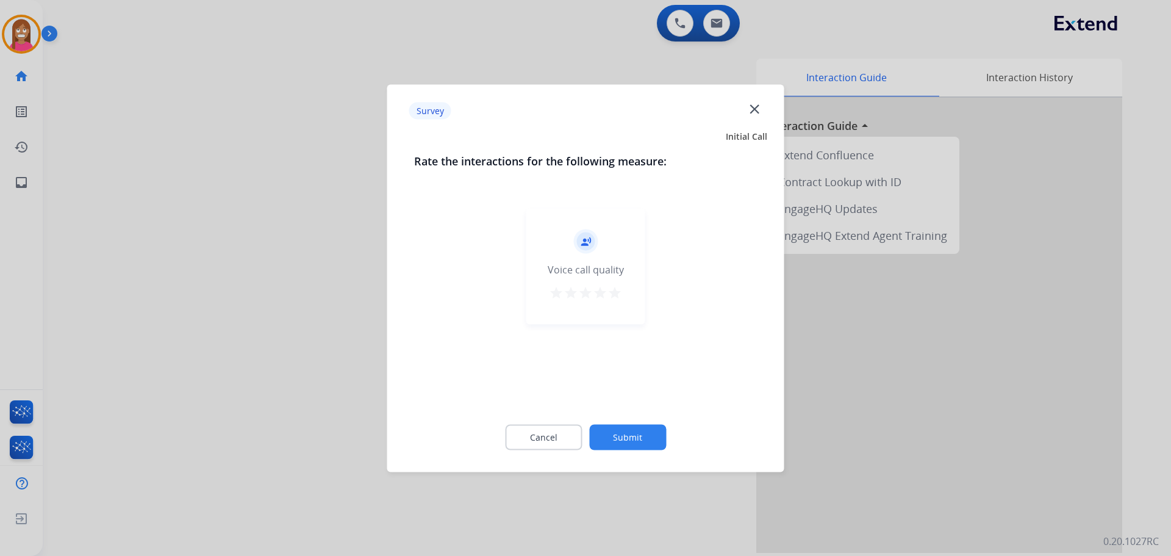
click at [753, 104] on mat-icon "close" at bounding box center [755, 109] width 16 height 16
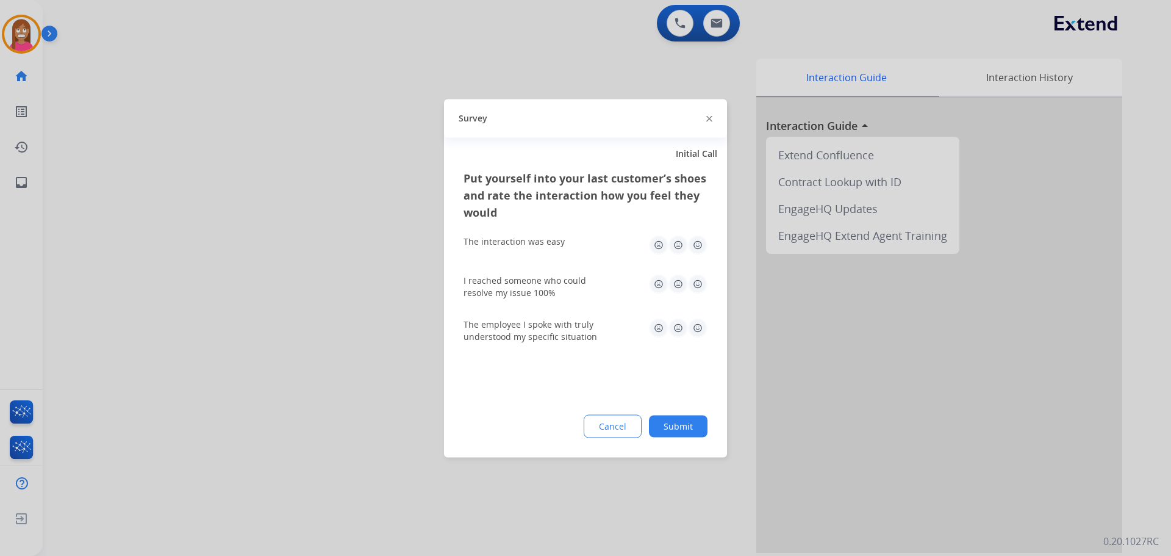
click at [711, 116] on img at bounding box center [710, 119] width 6 height 6
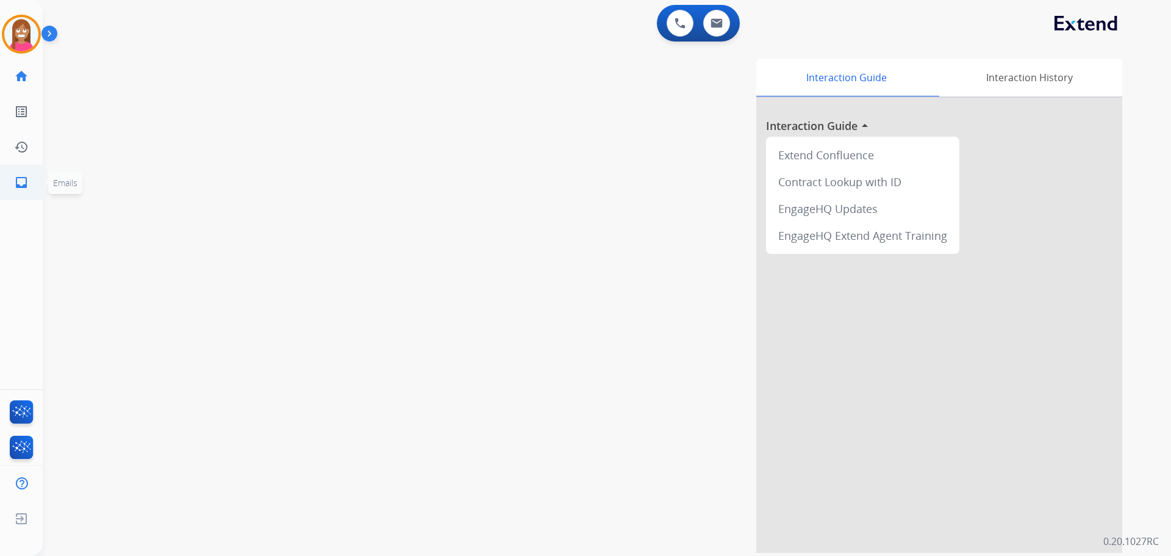
click at [5, 177] on link "inbox Emails" at bounding box center [21, 182] width 34 height 34
select select "**********"
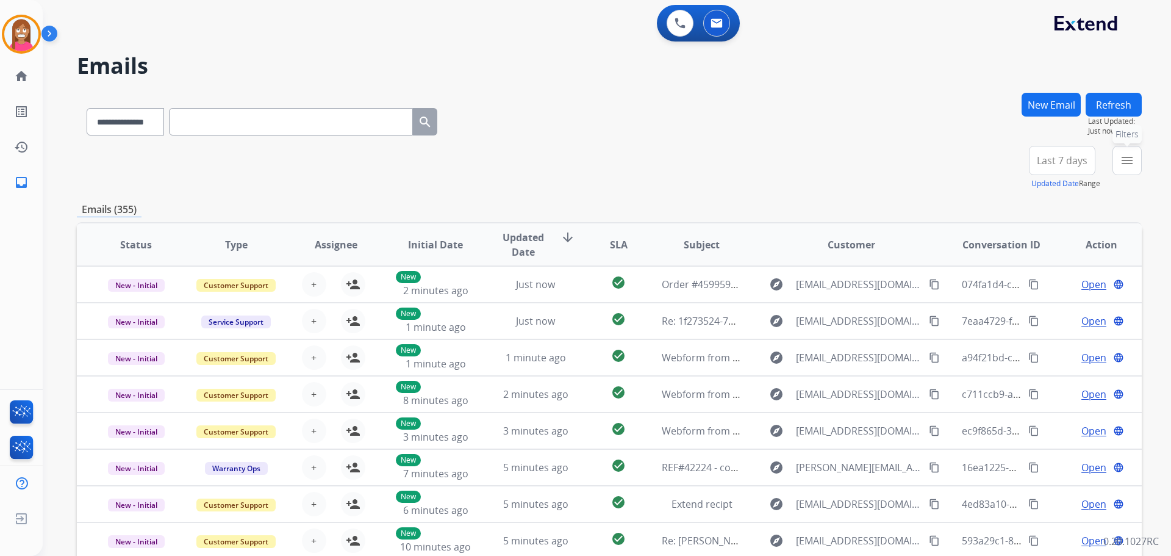
click at [1116, 160] on button "menu Filters" at bounding box center [1127, 160] width 29 height 29
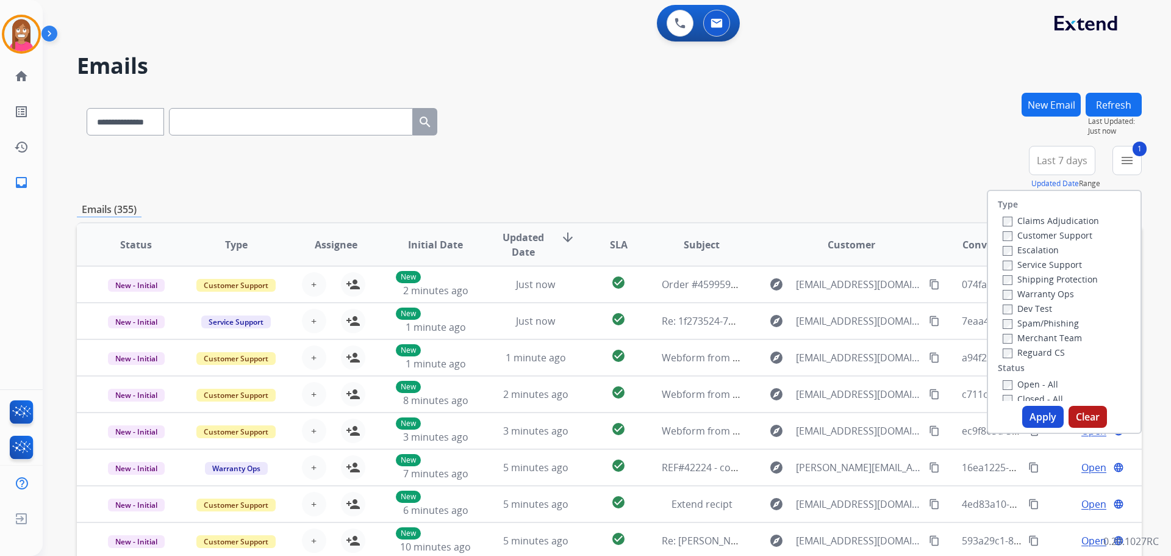
click at [1021, 276] on label "Shipping Protection" at bounding box center [1050, 279] width 95 height 12
click at [1012, 351] on label "Reguard CS" at bounding box center [1034, 353] width 62 height 12
click at [1012, 386] on label "Open - All" at bounding box center [1031, 384] width 56 height 12
click at [1030, 417] on button "Apply" at bounding box center [1043, 417] width 41 height 22
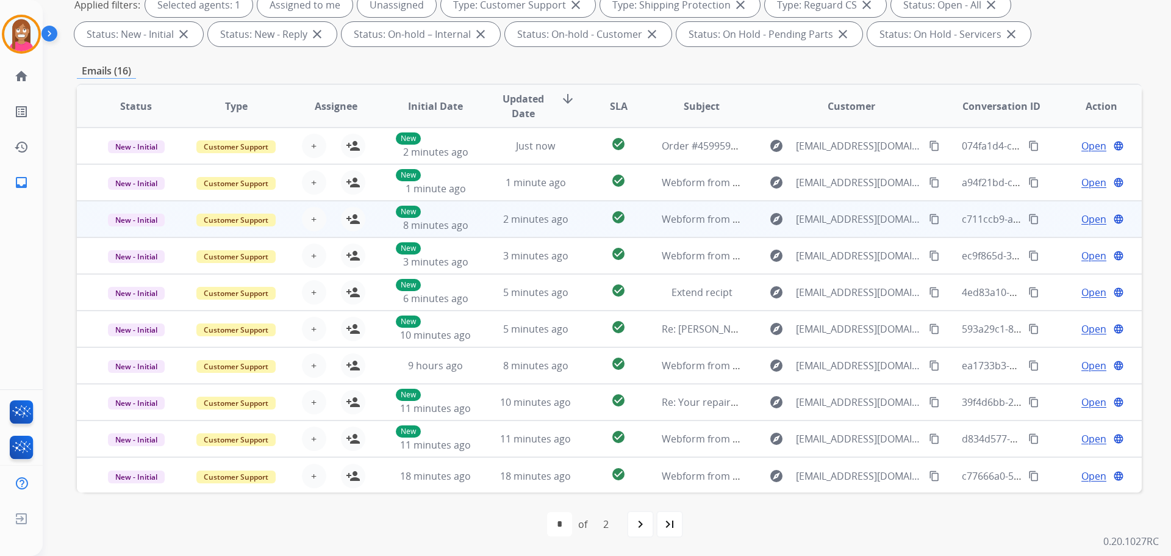
scroll to position [1, 0]
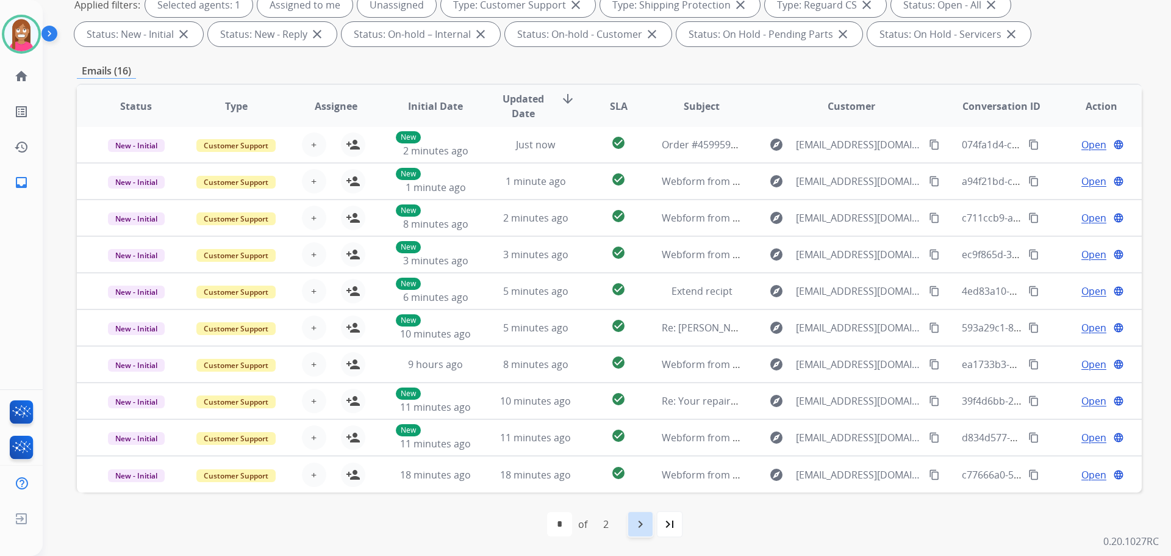
click at [638, 522] on mat-icon "navigate_next" at bounding box center [640, 524] width 15 height 15
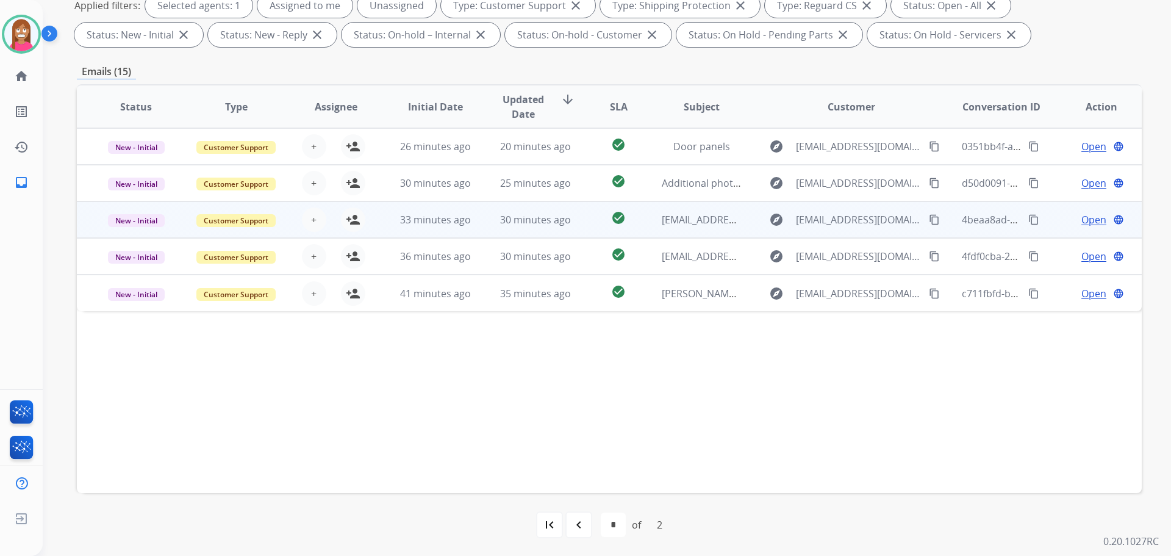
scroll to position [197, 0]
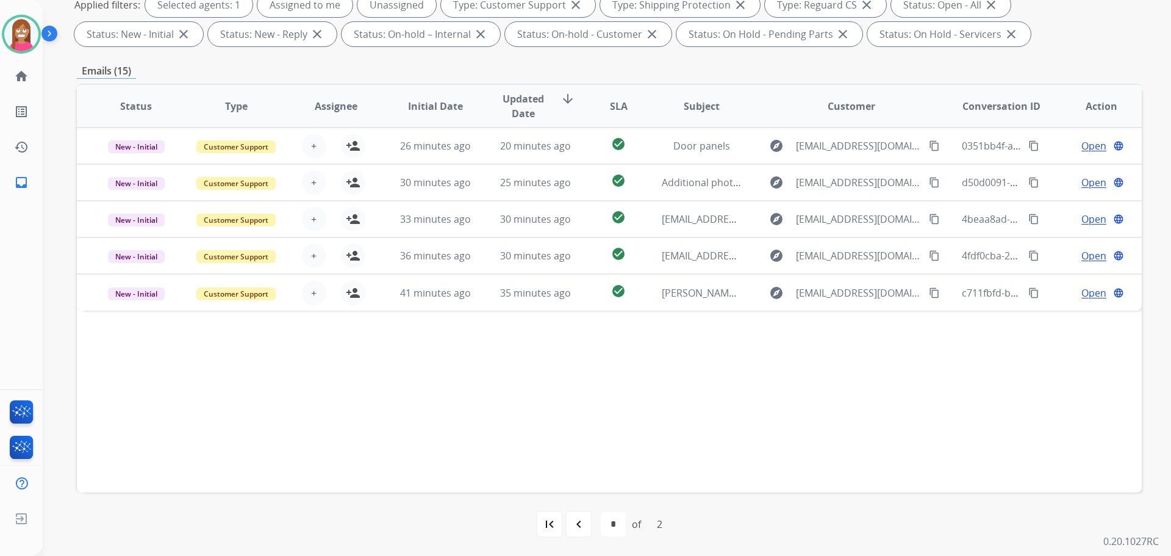
click at [581, 520] on mat-icon "navigate_before" at bounding box center [579, 524] width 15 height 15
select select "*"
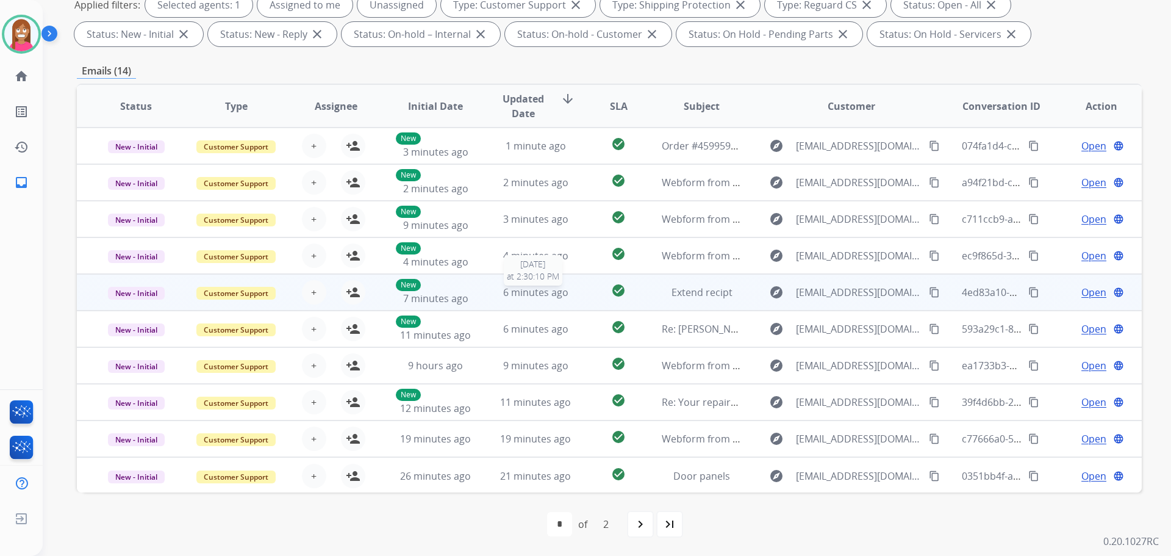
scroll to position [1, 0]
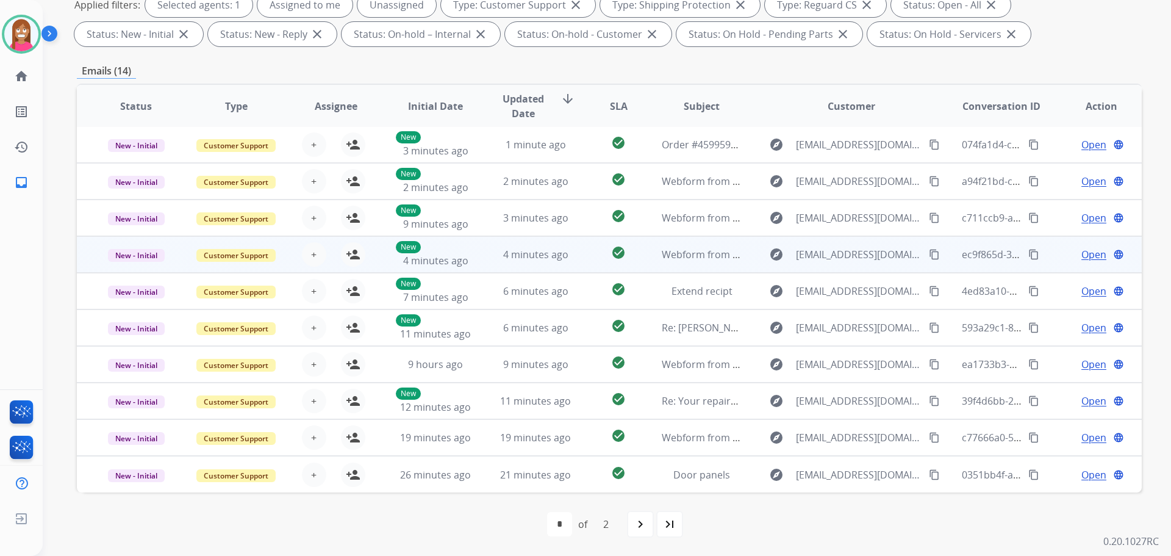
drag, startPoint x: 907, startPoint y: 253, endPoint x: 1067, endPoint y: 249, distance: 160.5
click at [929, 253] on mat-icon "content_copy" at bounding box center [934, 254] width 11 height 11
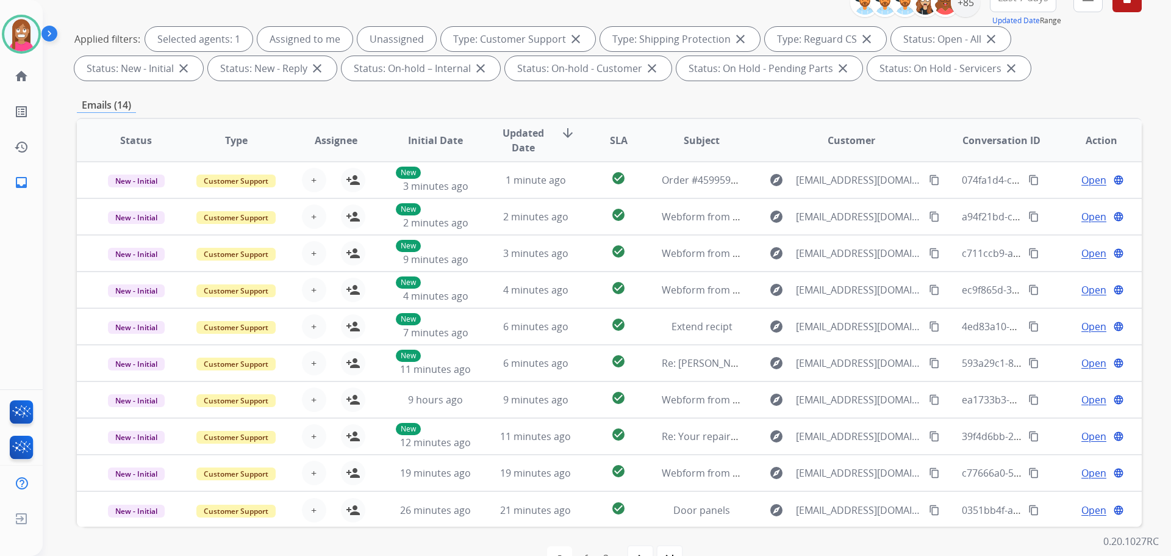
scroll to position [14, 0]
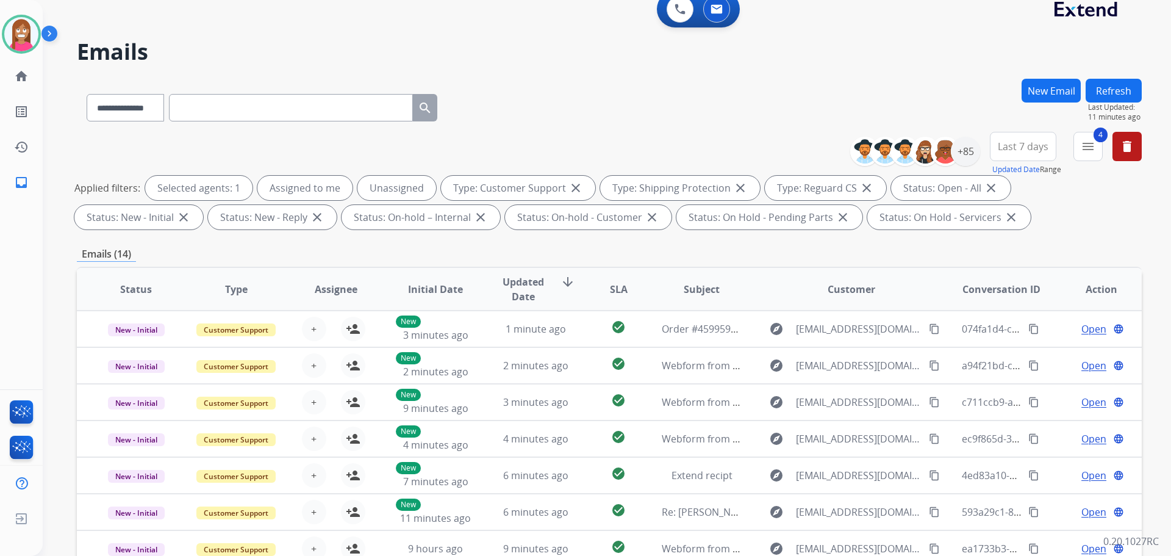
click at [1100, 85] on button "Refresh" at bounding box center [1114, 91] width 56 height 24
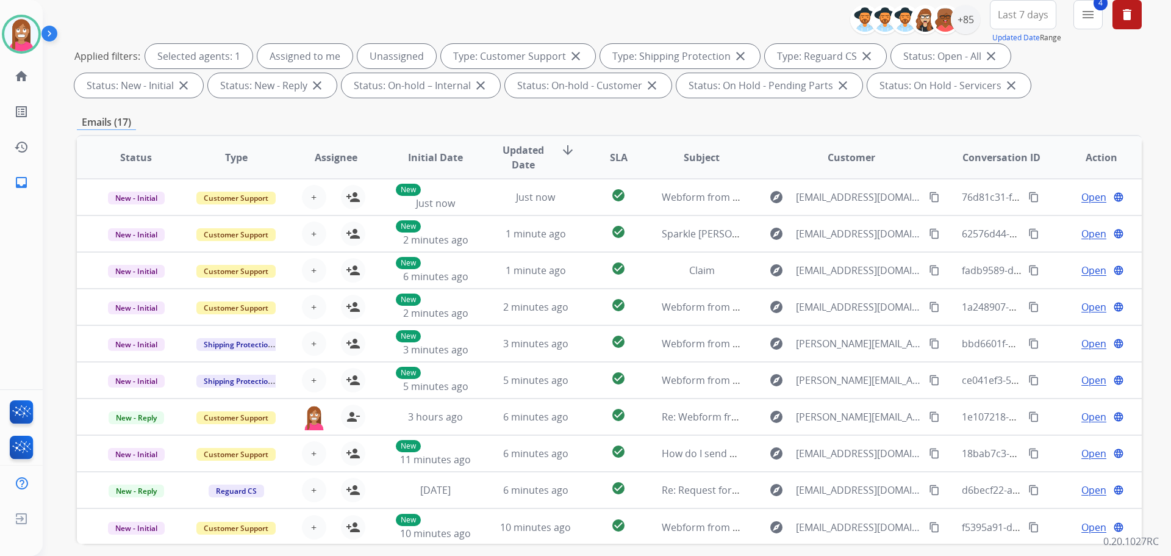
scroll to position [197, 0]
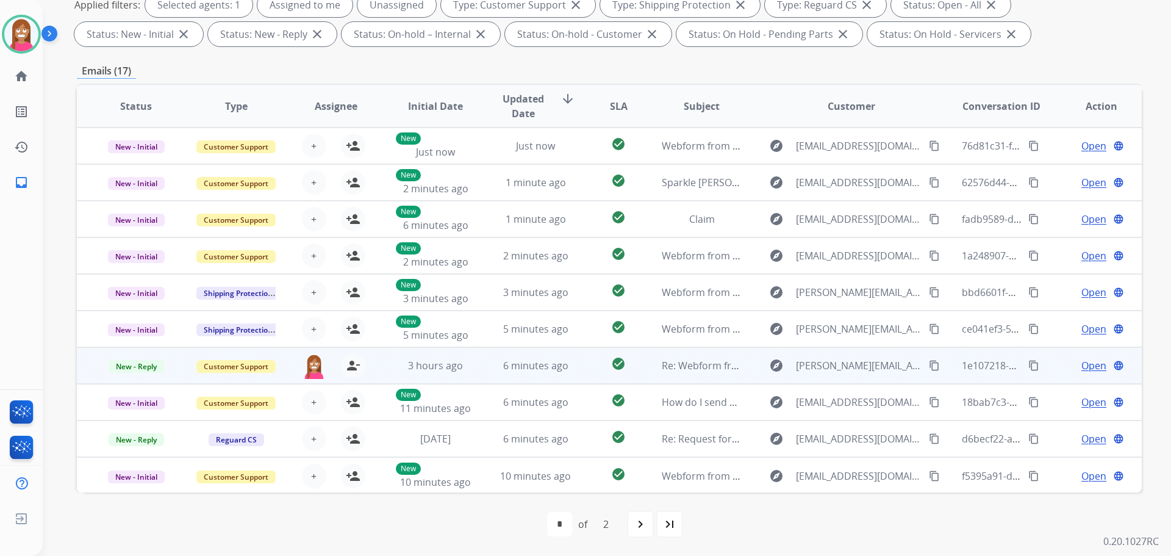
click at [481, 374] on td "6 minutes ago" at bounding box center [526, 365] width 100 height 37
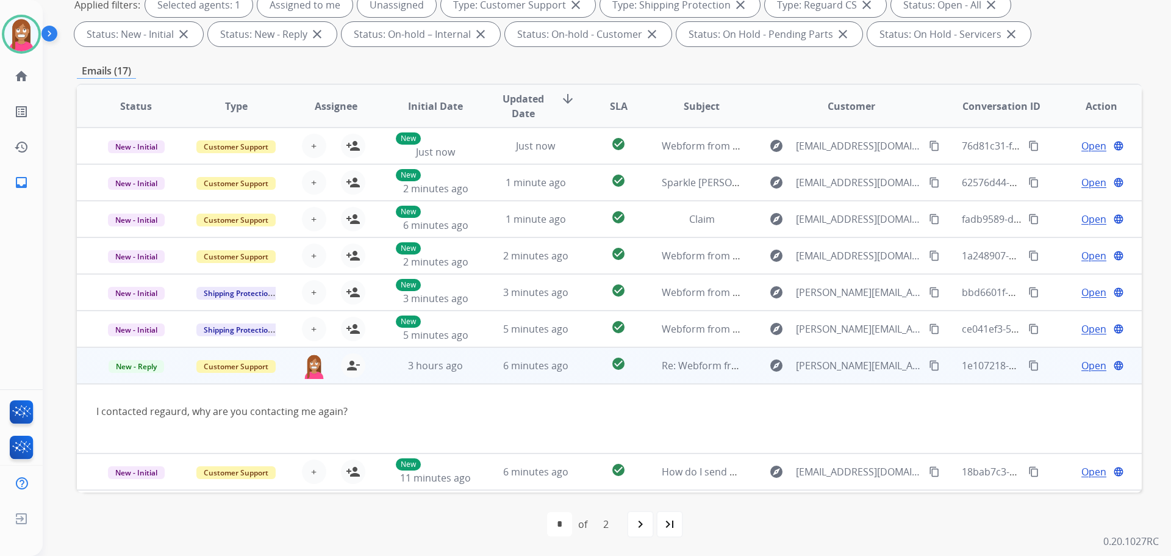
scroll to position [71, 0]
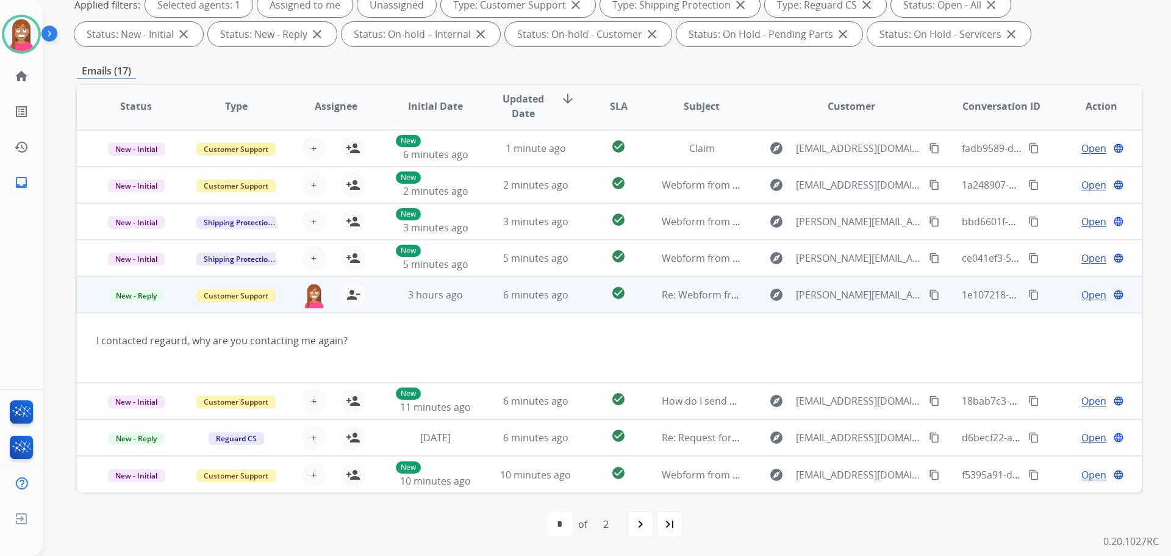
click at [1082, 293] on span "Open" at bounding box center [1094, 294] width 25 height 15
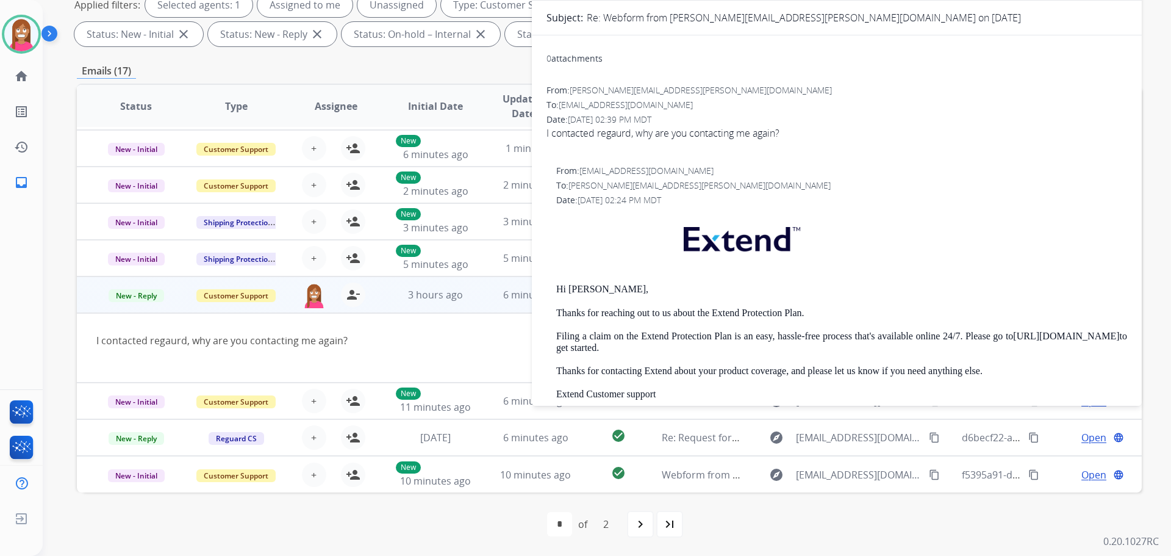
click at [207, 355] on div "I contacted regaurd, why are you contacting me again?" at bounding box center [509, 347] width 827 height 29
drag, startPoint x: 309, startPoint y: 348, endPoint x: 323, endPoint y: 342, distance: 15.6
click at [309, 348] on div "I contacted regaurd, why are you contacting me again?" at bounding box center [509, 347] width 827 height 29
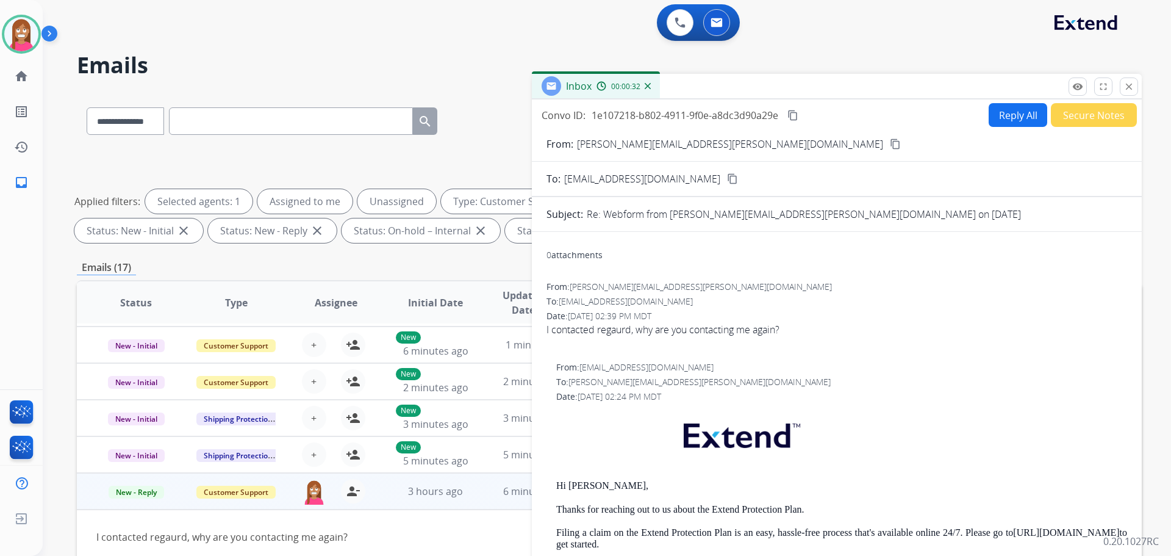
scroll to position [0, 0]
click at [1131, 87] on mat-icon "close" at bounding box center [1129, 87] width 11 height 11
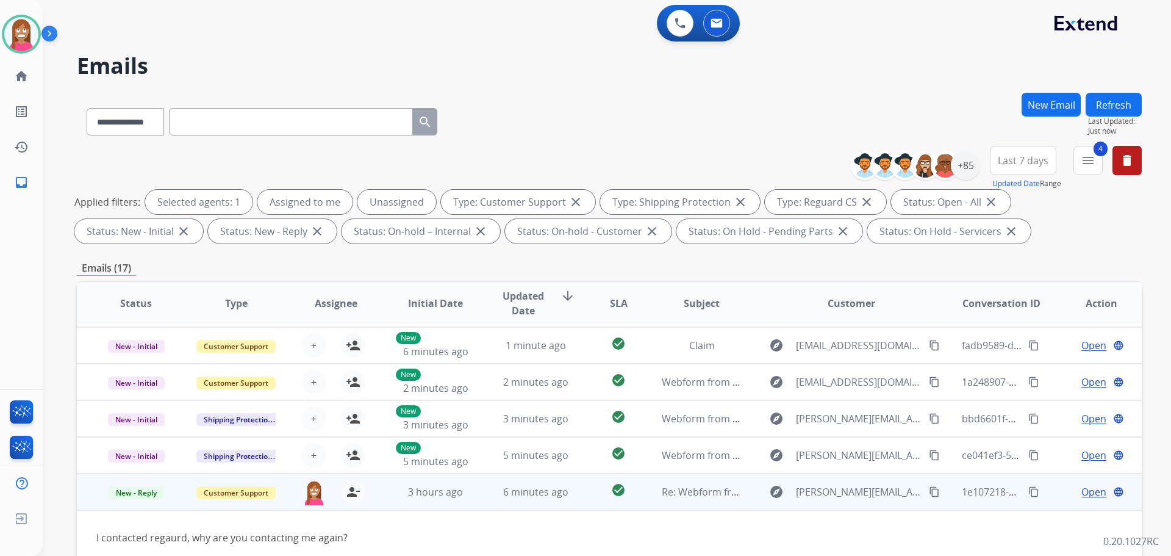
click at [929, 493] on mat-icon "content_copy" at bounding box center [934, 491] width 11 height 11
click at [135, 491] on span "New - Reply" at bounding box center [137, 492] width 56 height 13
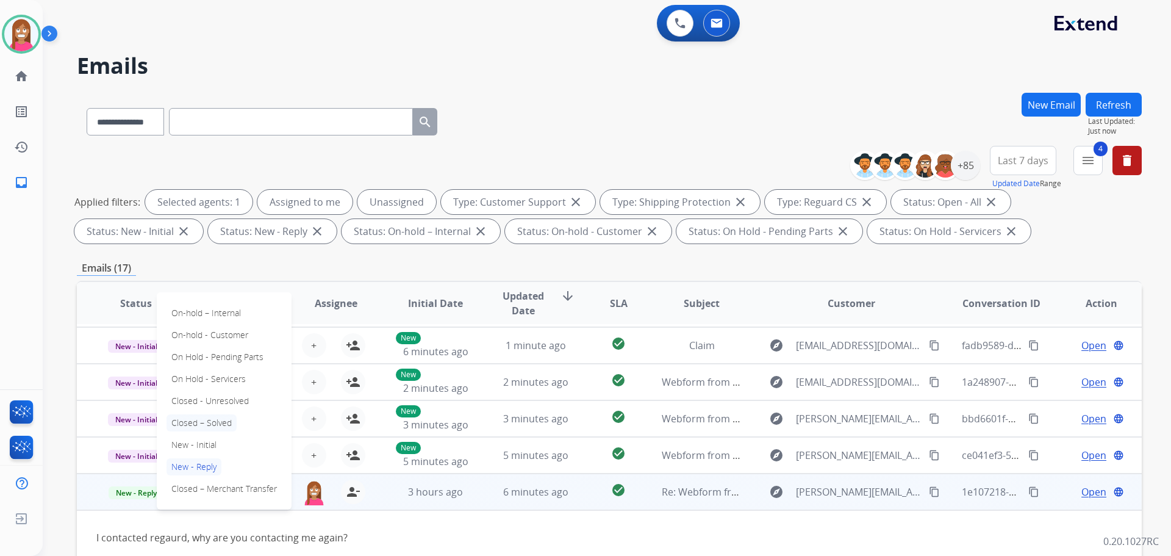
click at [195, 419] on p "Closed – Solved" at bounding box center [202, 422] width 70 height 17
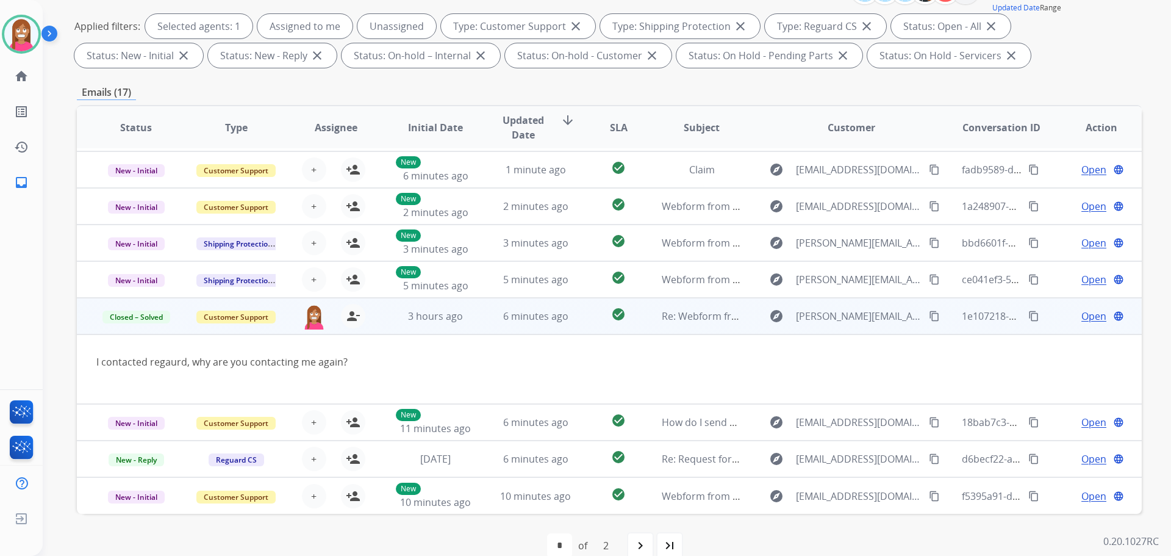
scroll to position [197, 0]
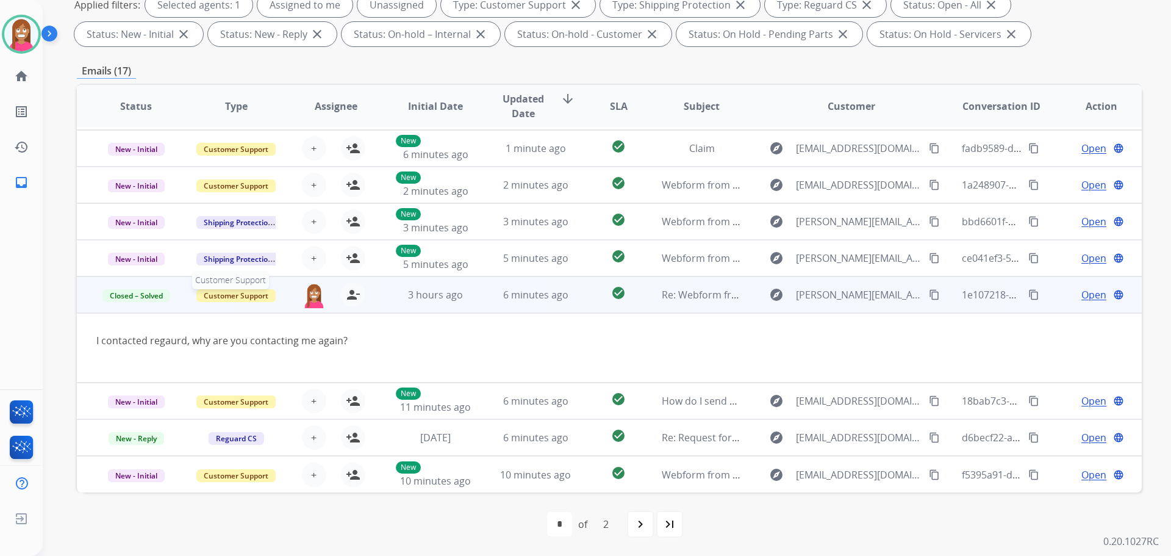
click at [226, 295] on span "Customer Support" at bounding box center [235, 295] width 79 height 13
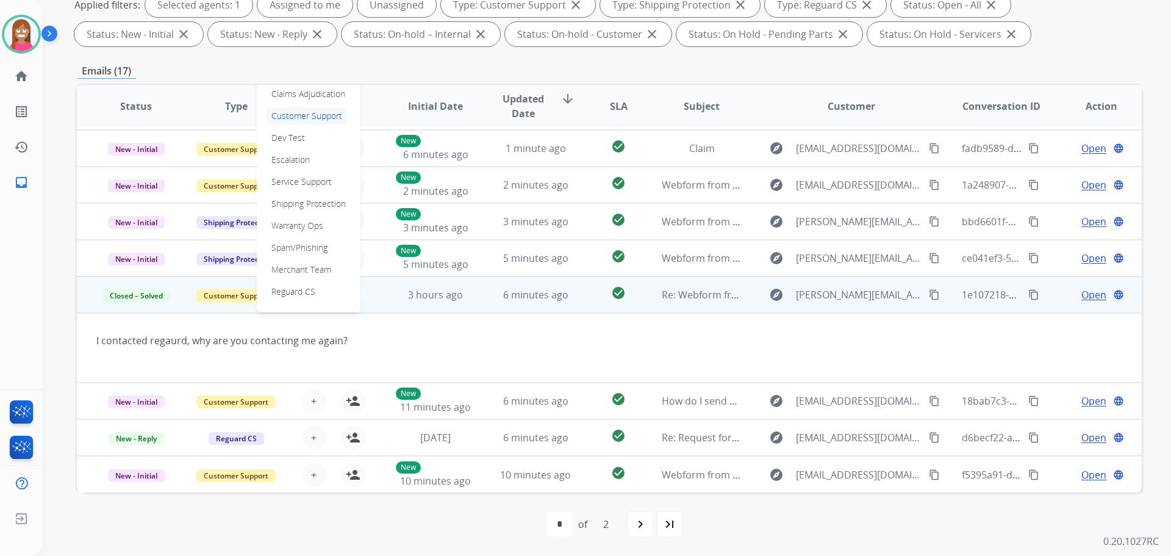
click at [441, 340] on div "I contacted regaurd, why are you contacting me again?" at bounding box center [509, 340] width 827 height 15
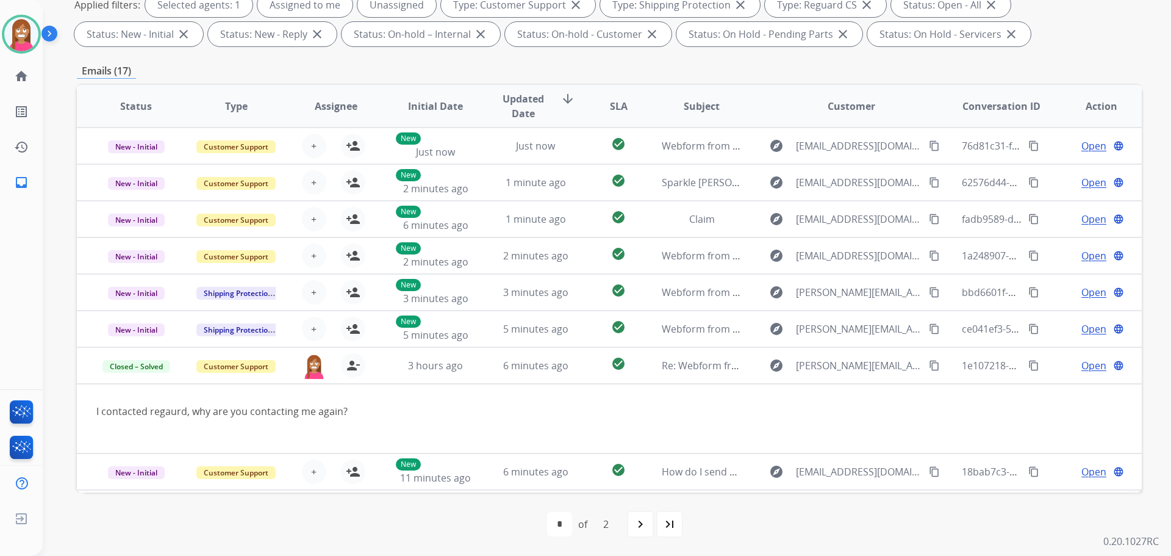
scroll to position [71, 0]
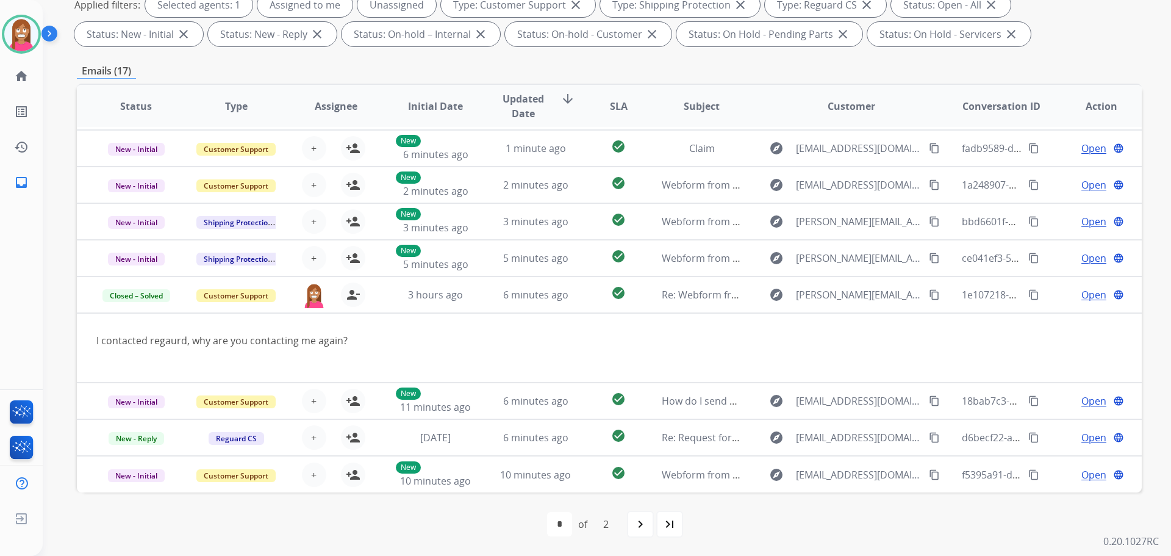
click at [716, 67] on div "Emails (17)" at bounding box center [609, 70] width 1065 height 15
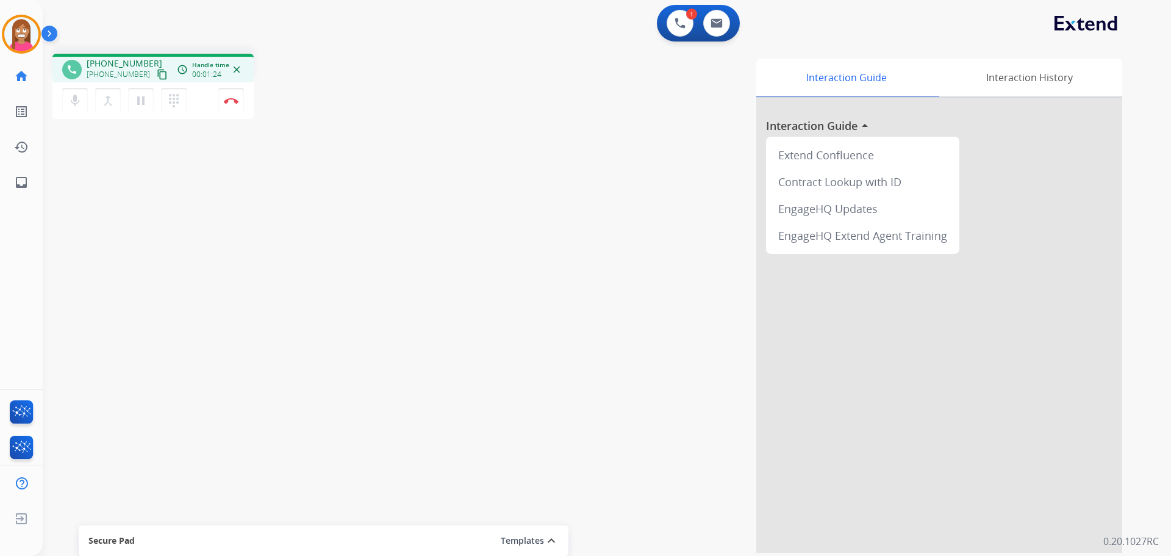
click at [157, 76] on mat-icon "content_copy" at bounding box center [162, 74] width 11 height 11
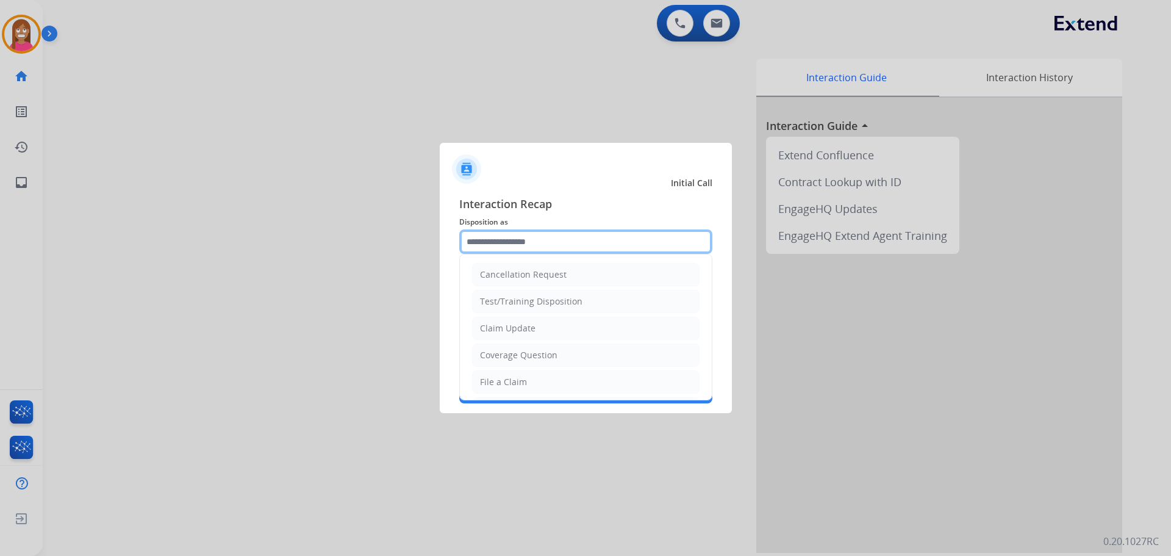
click at [503, 233] on input "text" at bounding box center [585, 241] width 253 height 24
click at [498, 384] on div "File a Claim" at bounding box center [503, 382] width 47 height 12
type input "**********"
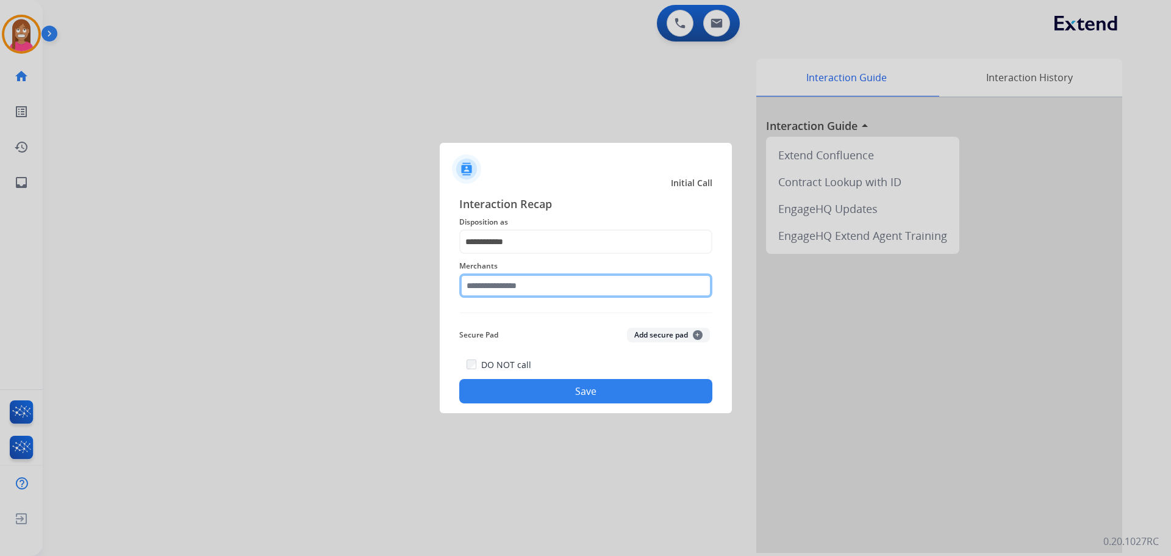
click at [507, 290] on input "text" at bounding box center [585, 285] width 253 height 24
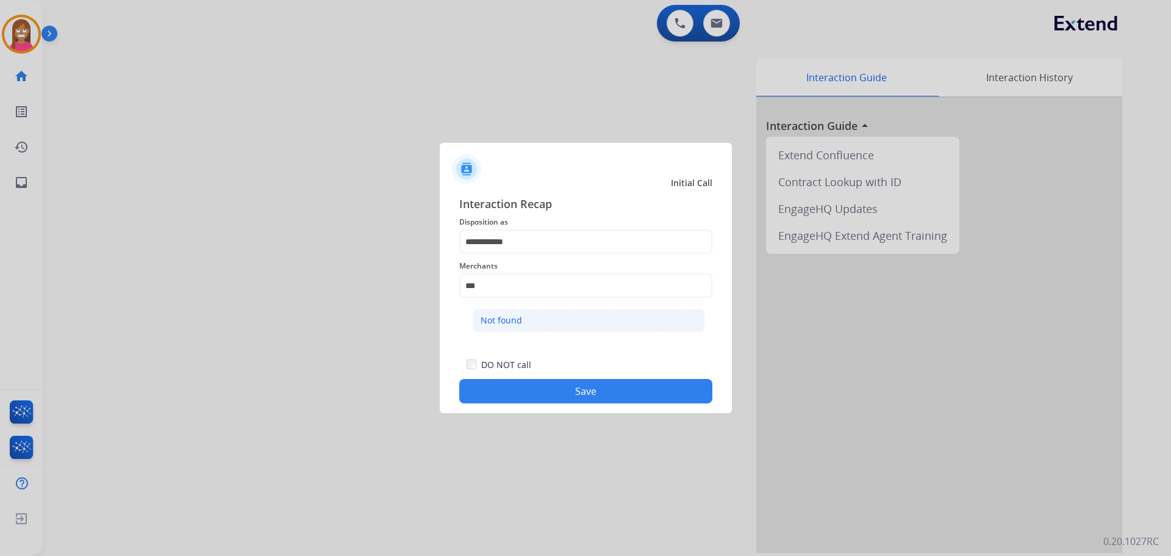
click at [533, 327] on li "Not found" at bounding box center [589, 320] width 232 height 23
type input "*********"
click at [546, 388] on button "Save" at bounding box center [585, 391] width 253 height 24
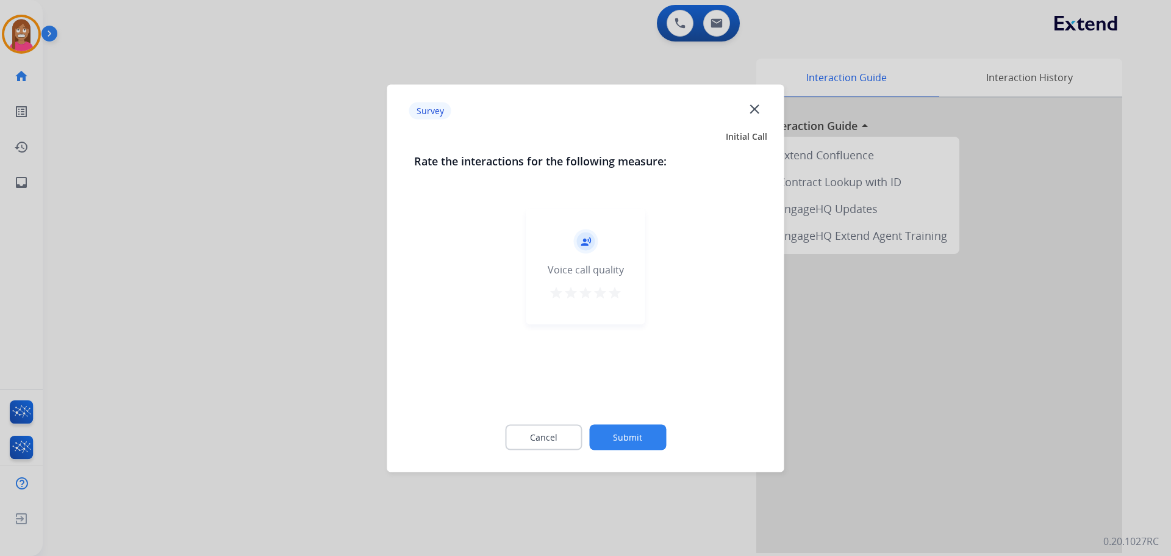
click at [760, 112] on mat-icon "close" at bounding box center [755, 109] width 16 height 16
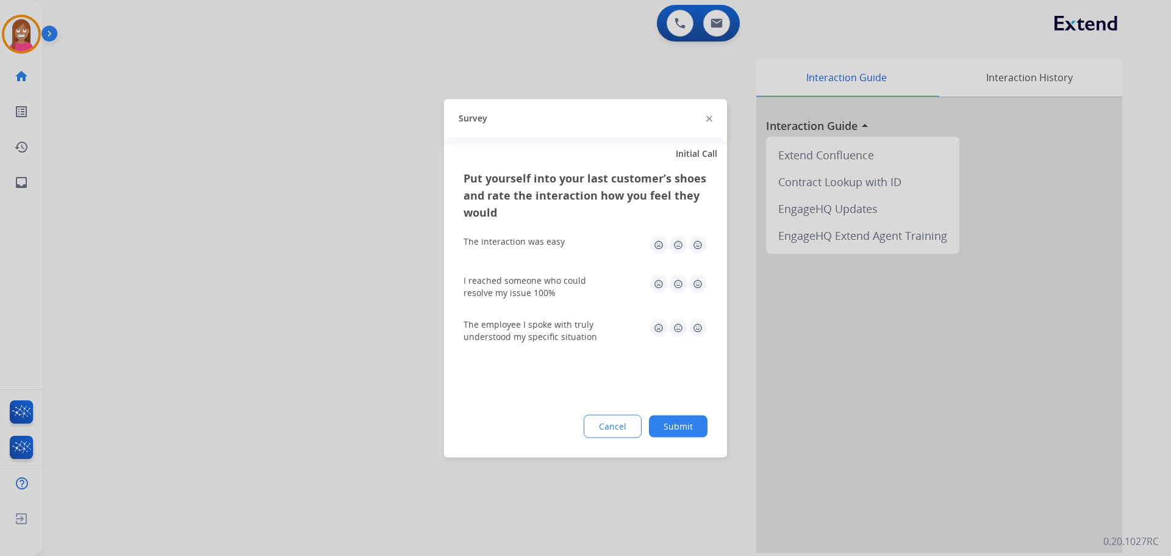
click at [707, 118] on img at bounding box center [710, 119] width 6 height 6
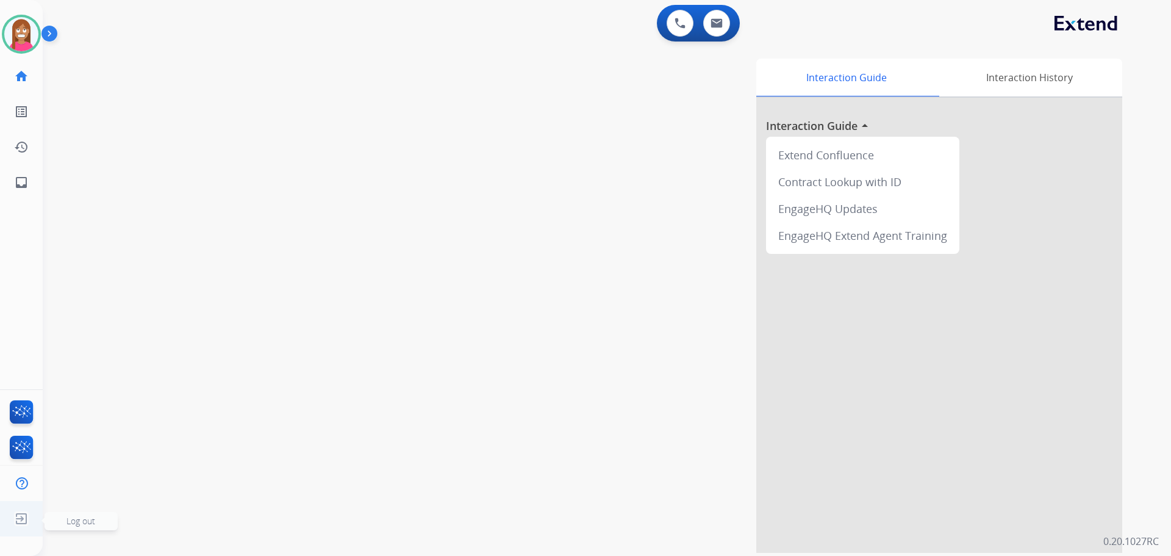
click at [12, 514] on img at bounding box center [21, 518] width 22 height 23
